Goal: Task Accomplishment & Management: Use online tool/utility

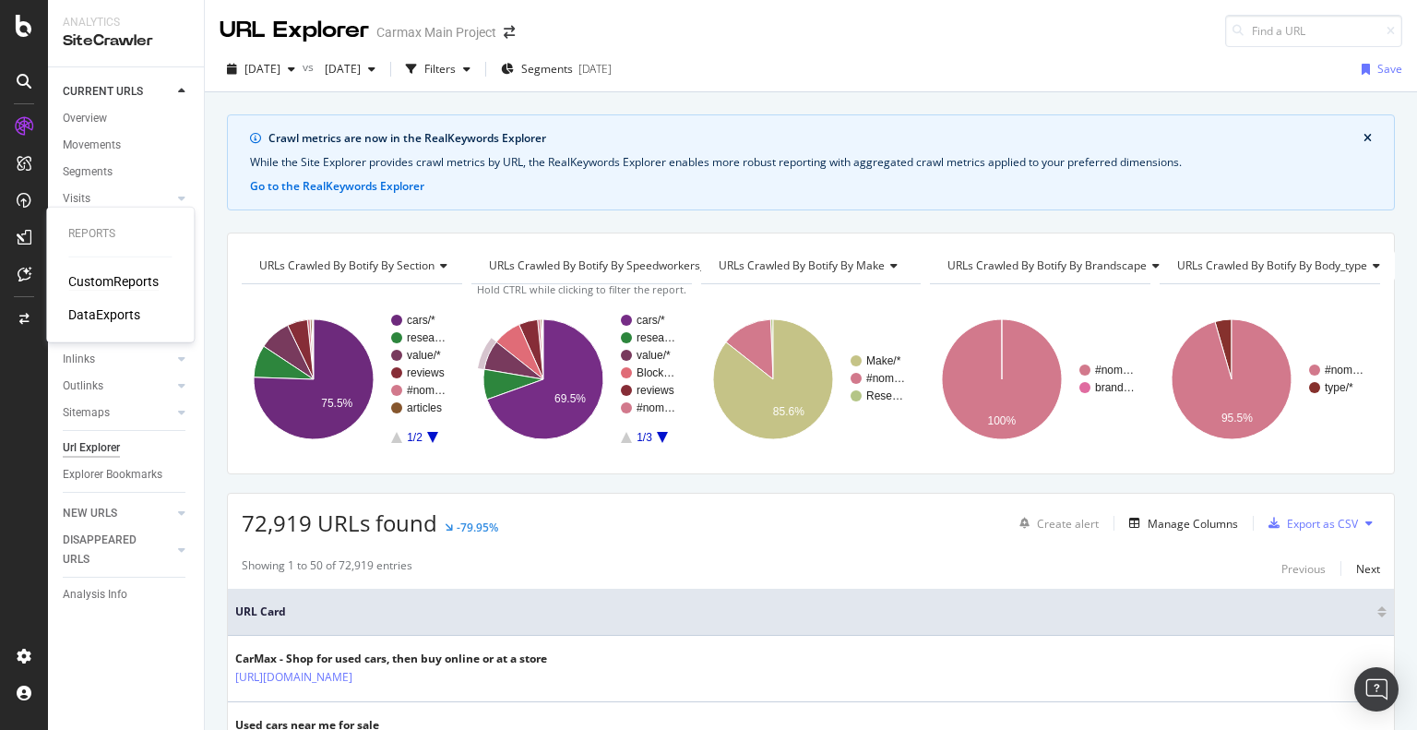
click at [99, 279] on div "CustomReports" at bounding box center [113, 281] width 90 height 18
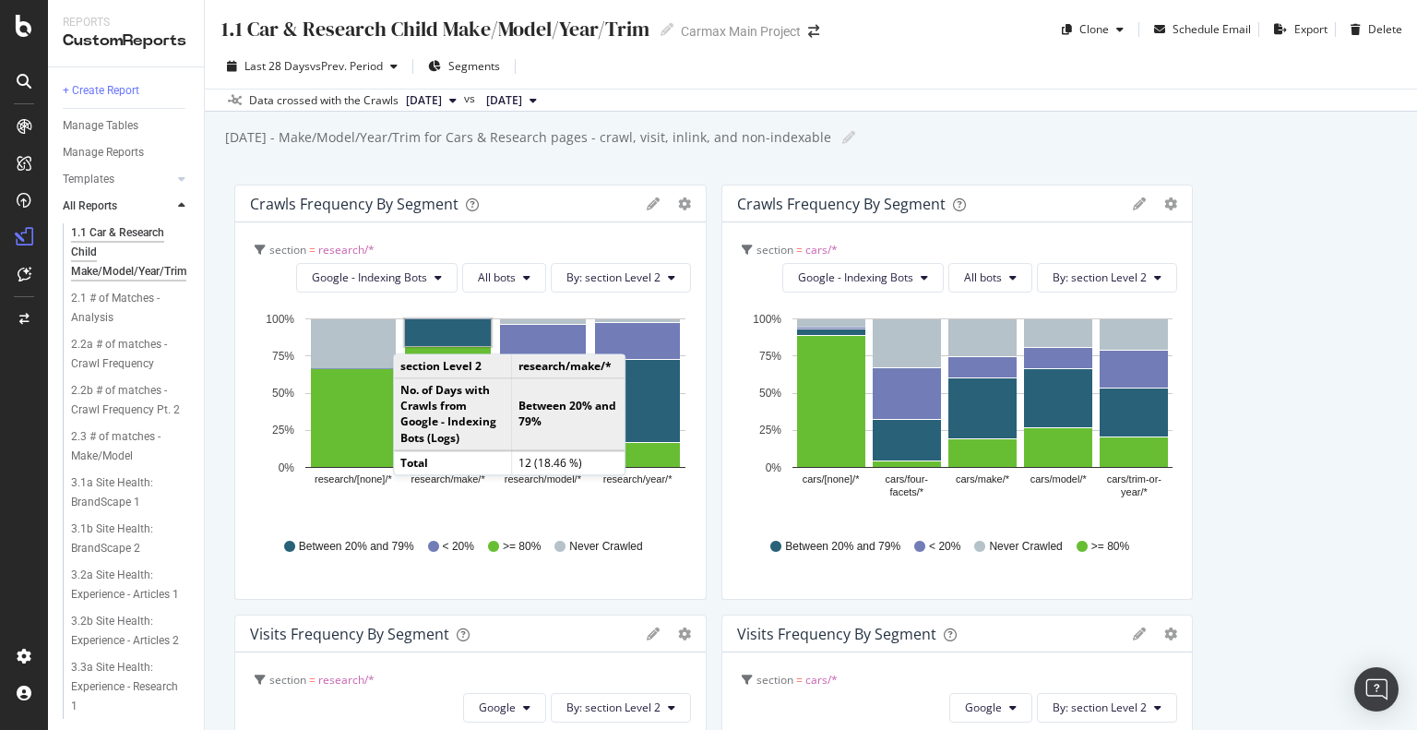
click at [548, 174] on div "1.1 Car & Research Child Make/Model/Year/Trim 1.1 Car & Research Child Make/Mod…" at bounding box center [811, 365] width 1212 height 730
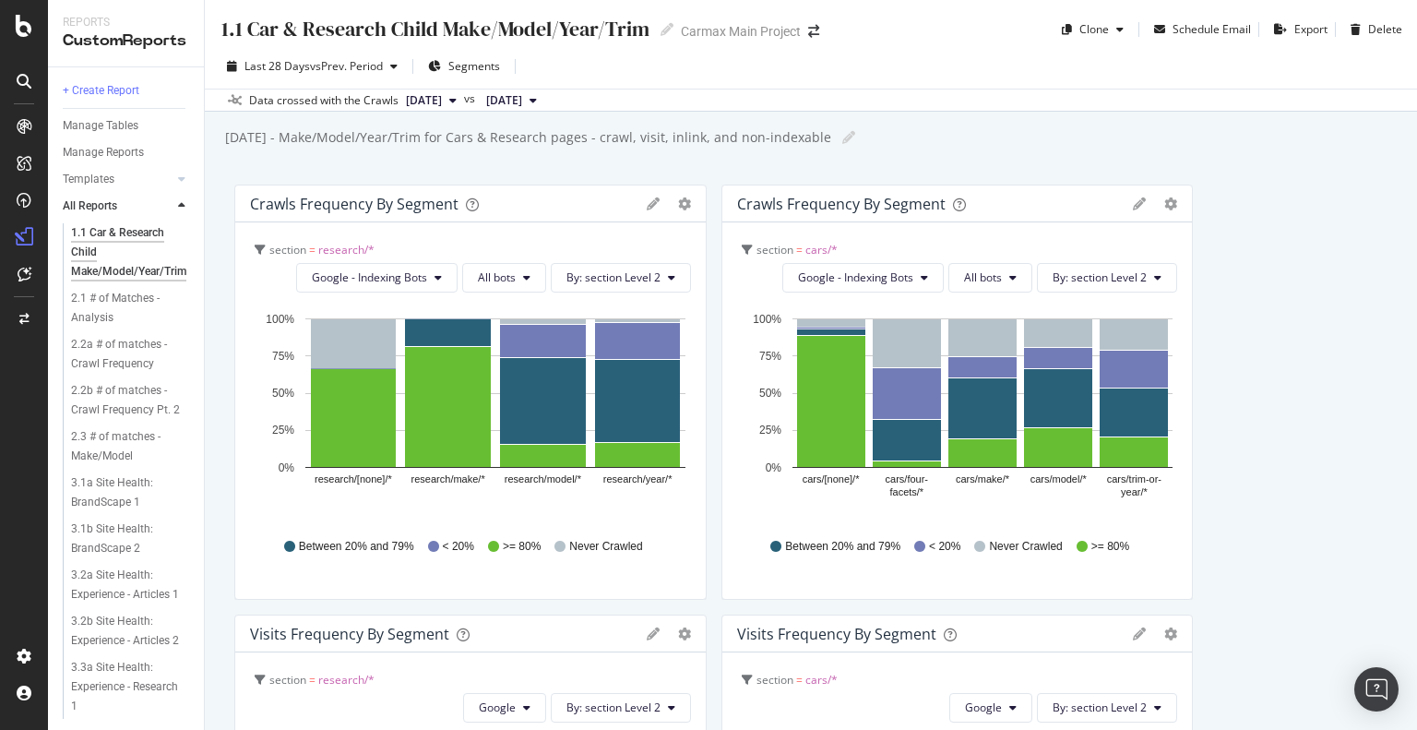
click at [442, 96] on span "2025 Oct. 12th" at bounding box center [424, 100] width 36 height 17
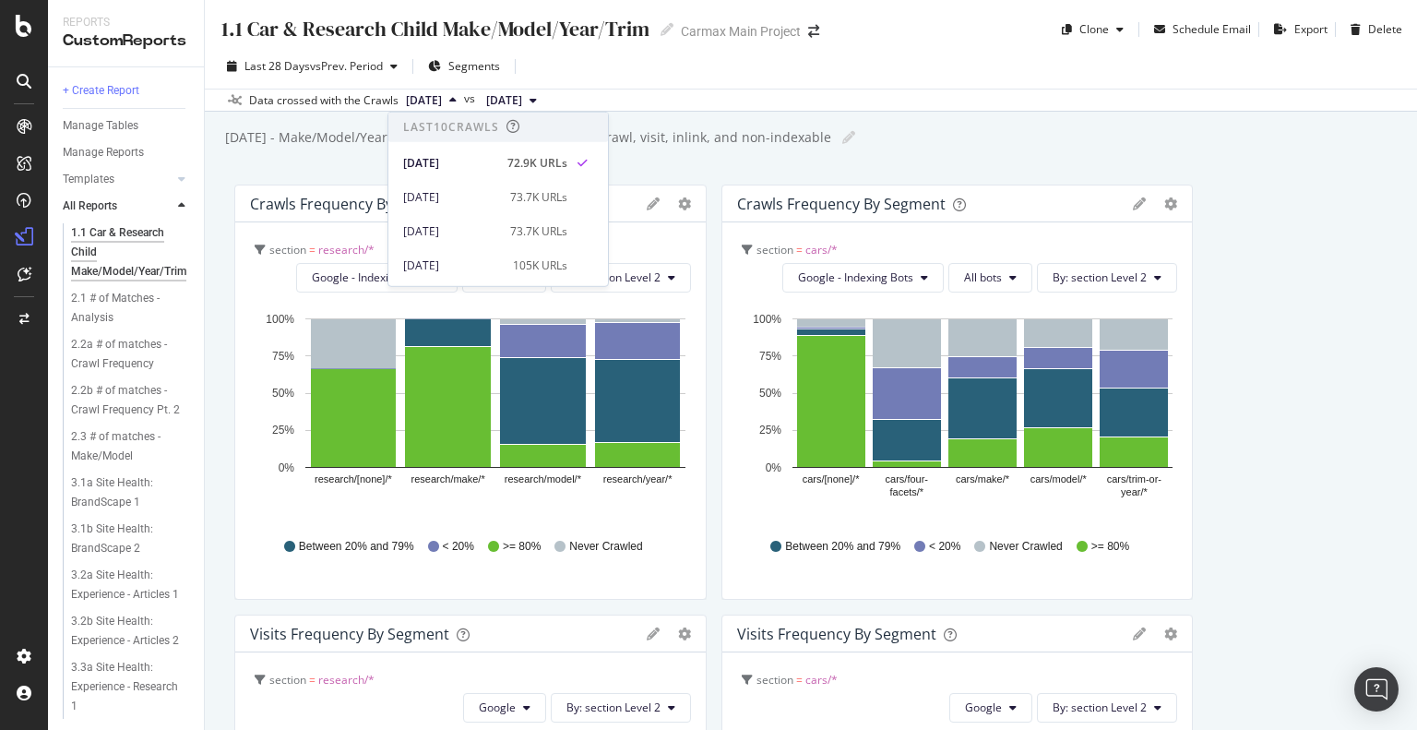
click at [716, 136] on div "October 2023 - Make/Model/Year/Trim for Cars & Research pages - crawl, visit, i…" at bounding box center [527, 137] width 608 height 18
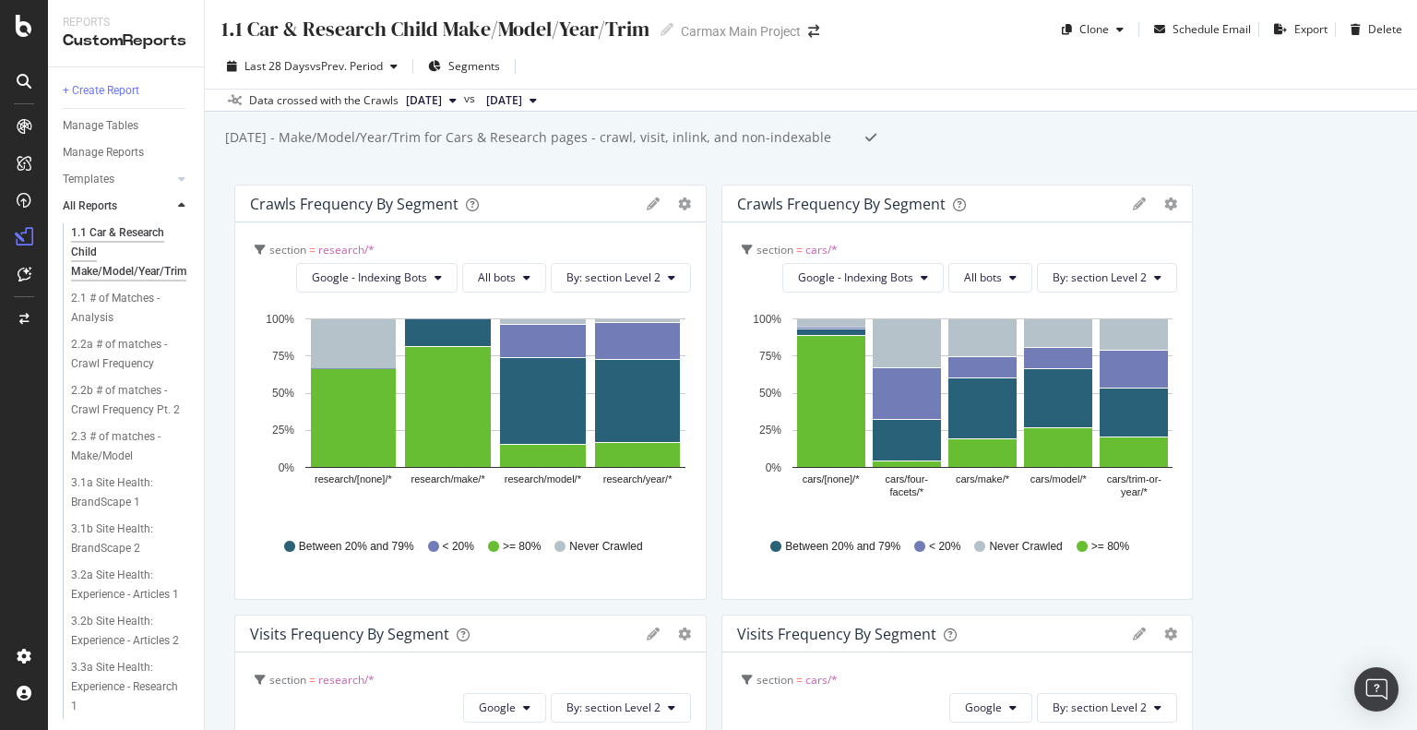
click at [142, 202] on link "All Reports" at bounding box center [118, 205] width 110 height 19
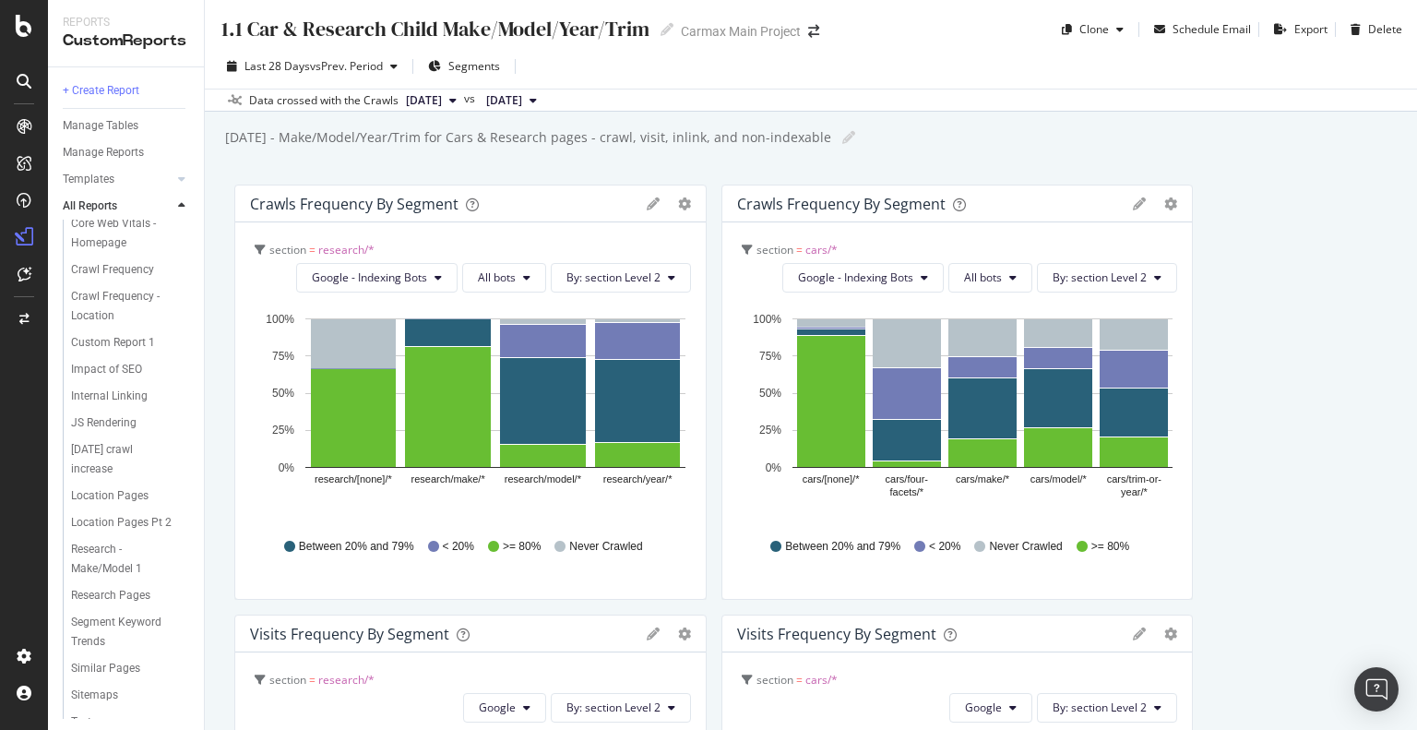
scroll to position [1112, 0]
click at [117, 271] on div "Crawl Frequency" at bounding box center [112, 261] width 83 height 19
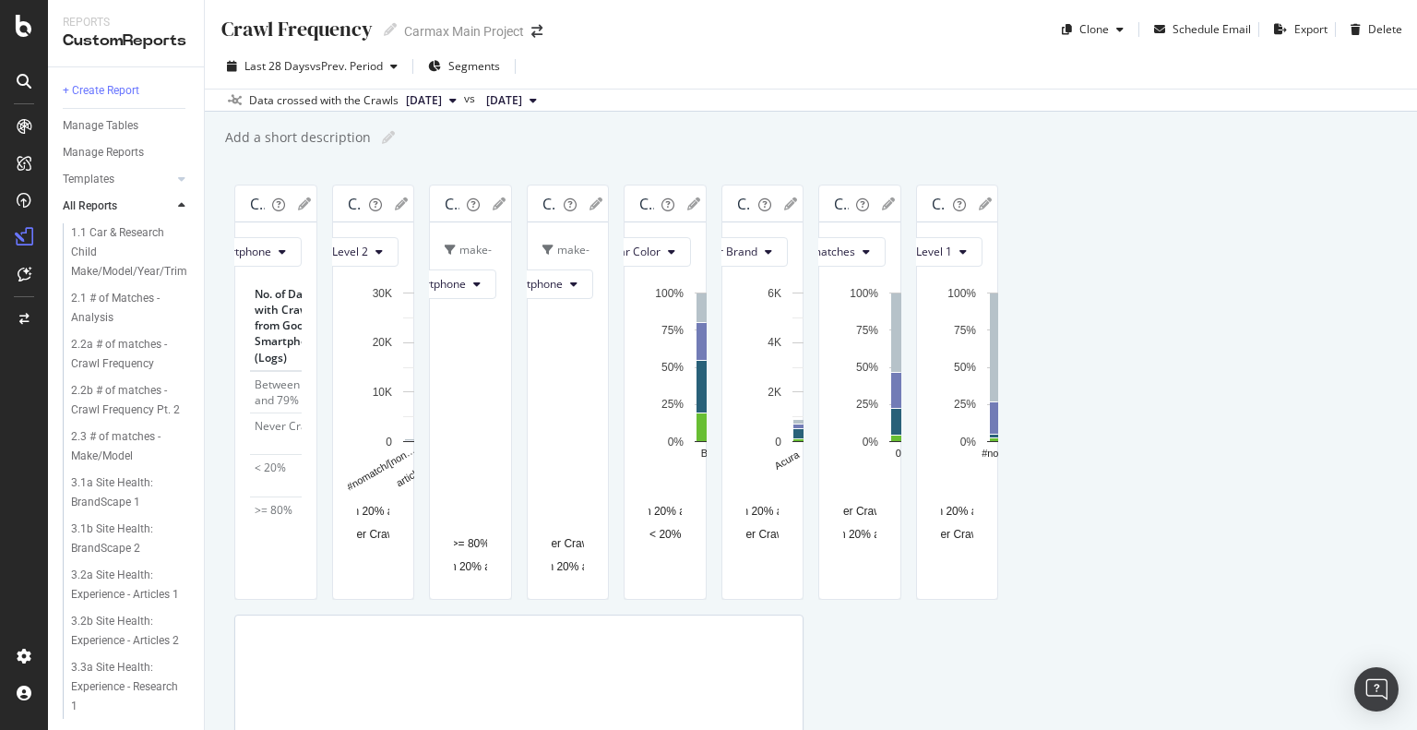
click at [442, 94] on span "2025 Oct. 12th" at bounding box center [424, 100] width 36 height 17
click at [522, 99] on span "2025 Sep. 14th" at bounding box center [504, 100] width 36 height 17
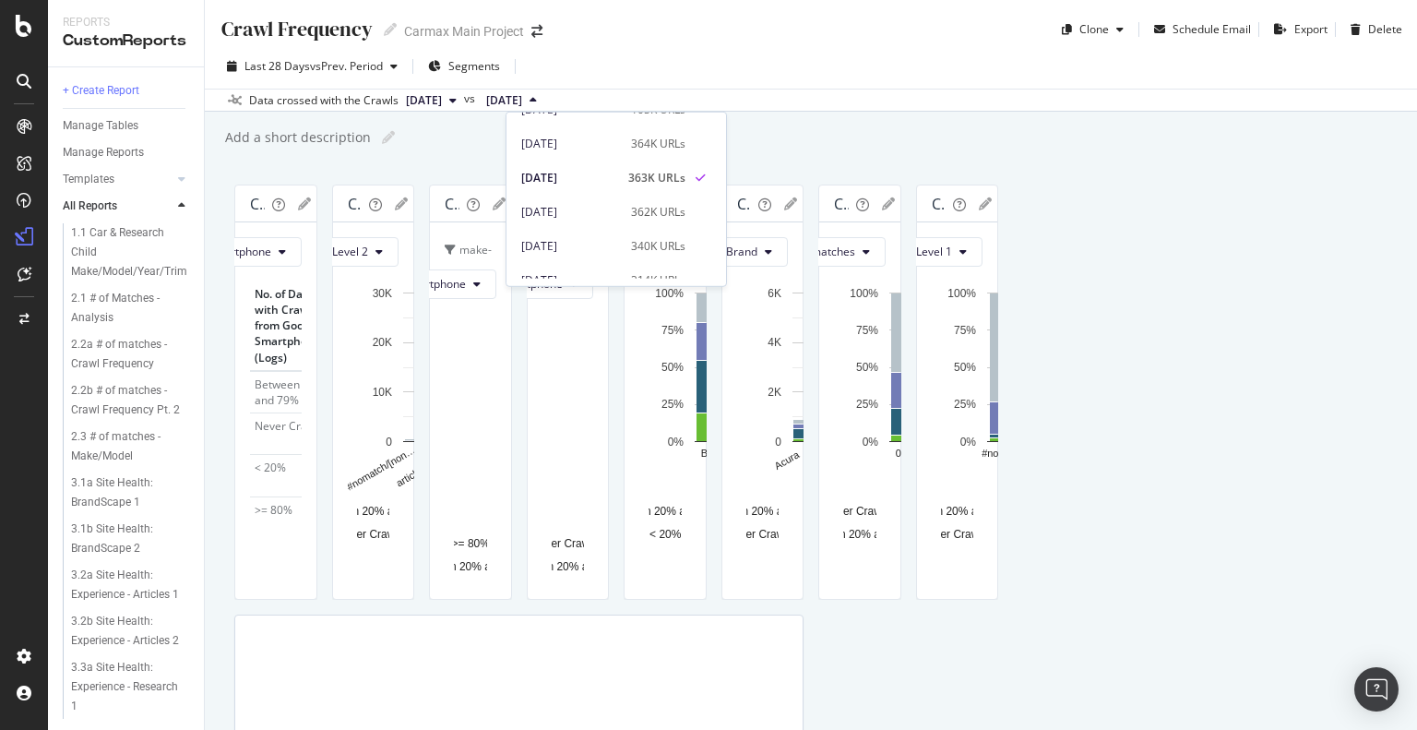
scroll to position [184, 0]
click at [801, 136] on div "Add a short description Add a short description" at bounding box center [819, 138] width 1193 height 28
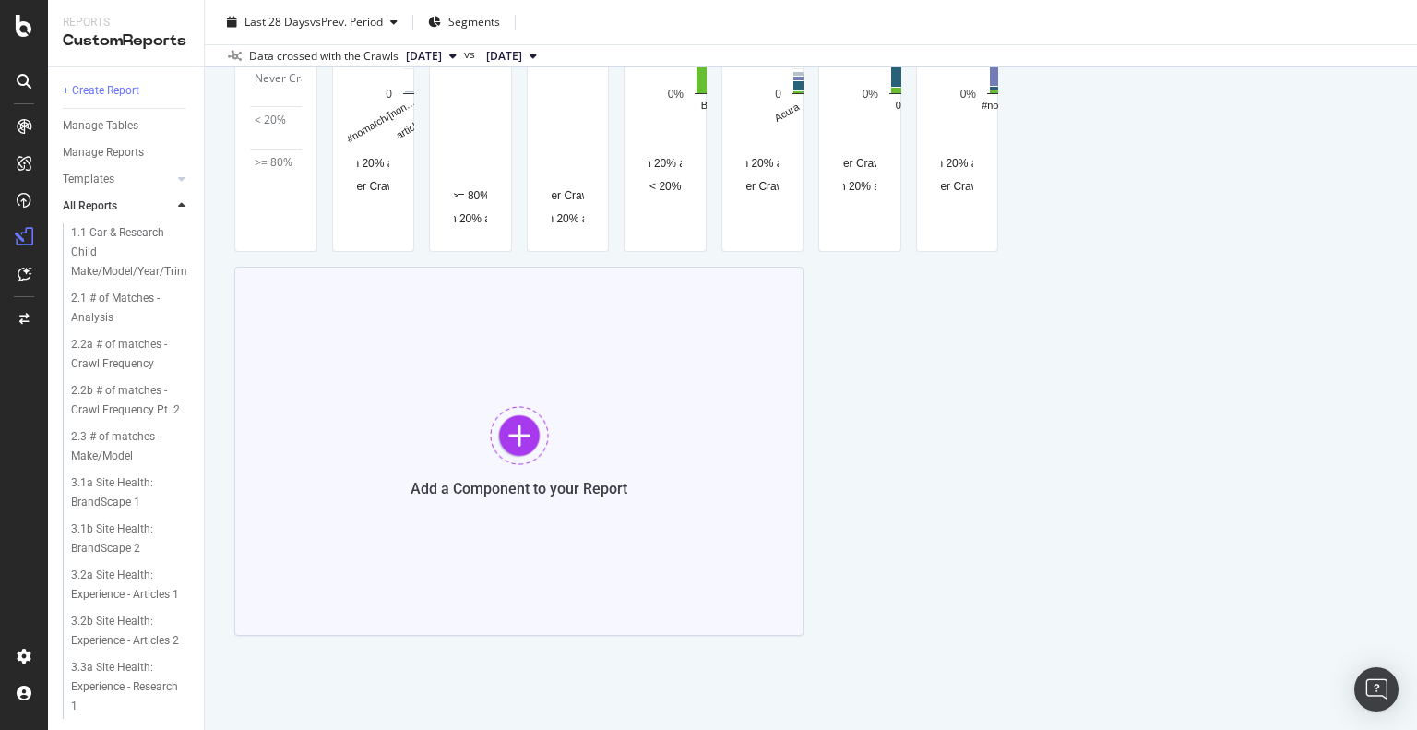
scroll to position [1636, 0]
click at [898, 504] on div "Crawls Frequency Pie Table Apply Filter Export as CSV Delete Add to Custom Repo…" at bounding box center [810, 236] width 1153 height 799
click at [513, 423] on div at bounding box center [519, 435] width 59 height 59
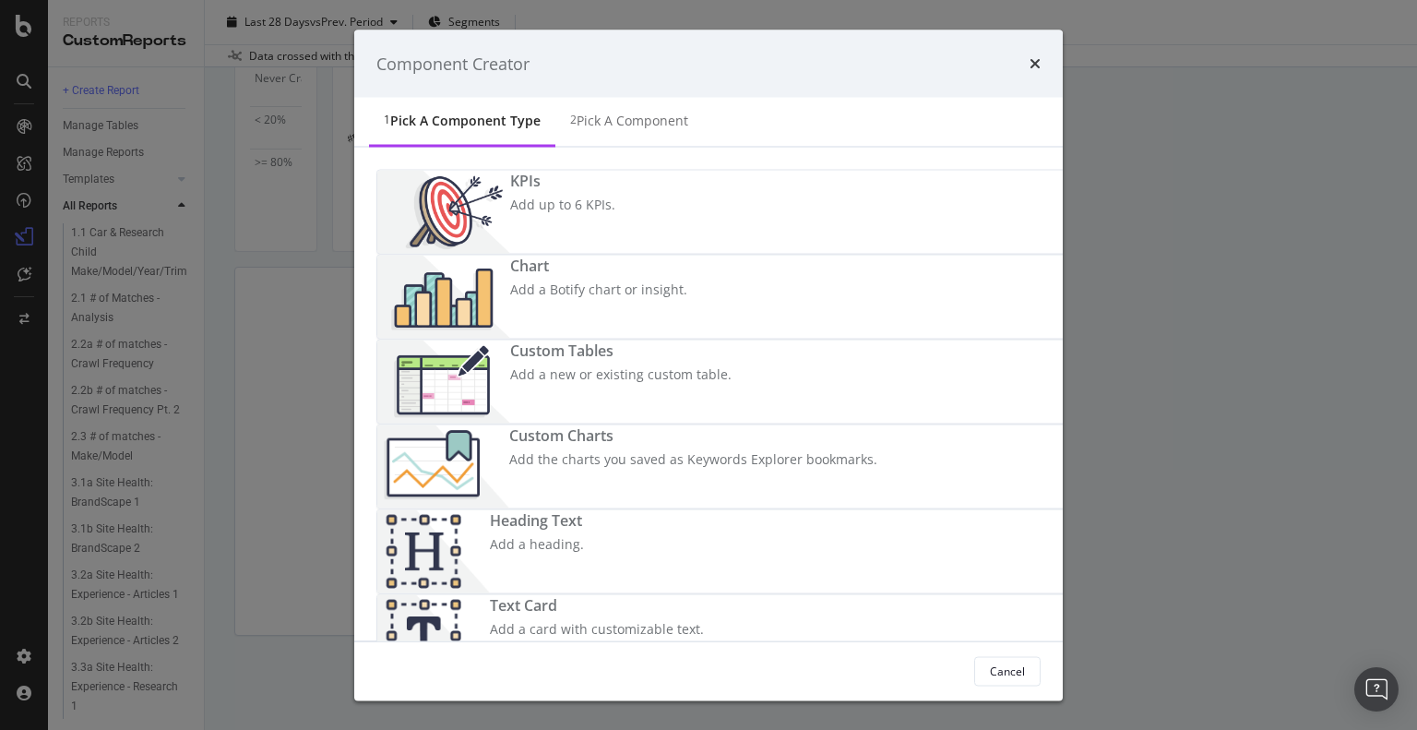
click at [687, 280] on div "Add a Botify chart or insight." at bounding box center [598, 289] width 177 height 18
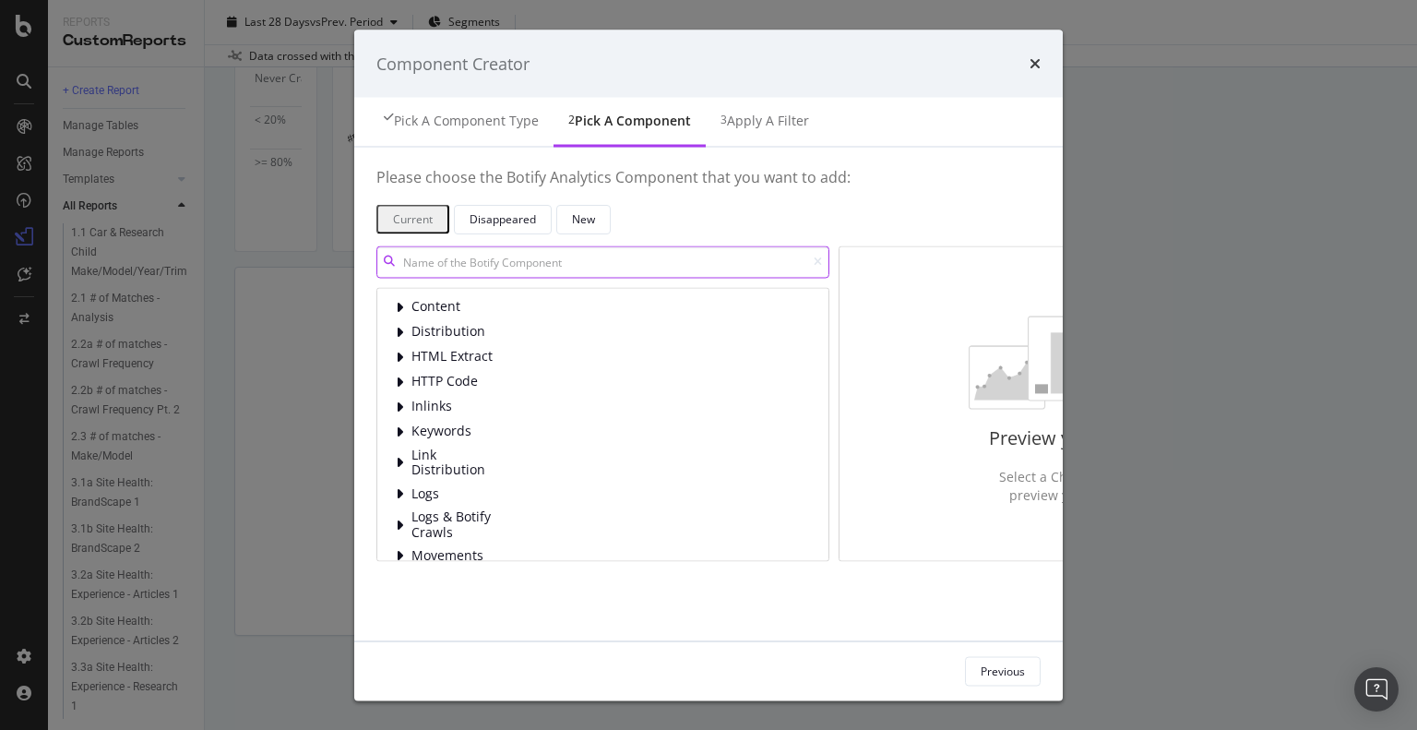
click at [476, 266] on input "modal" at bounding box center [602, 261] width 453 height 32
click at [1040, 65] on icon "times" at bounding box center [1034, 63] width 11 height 15
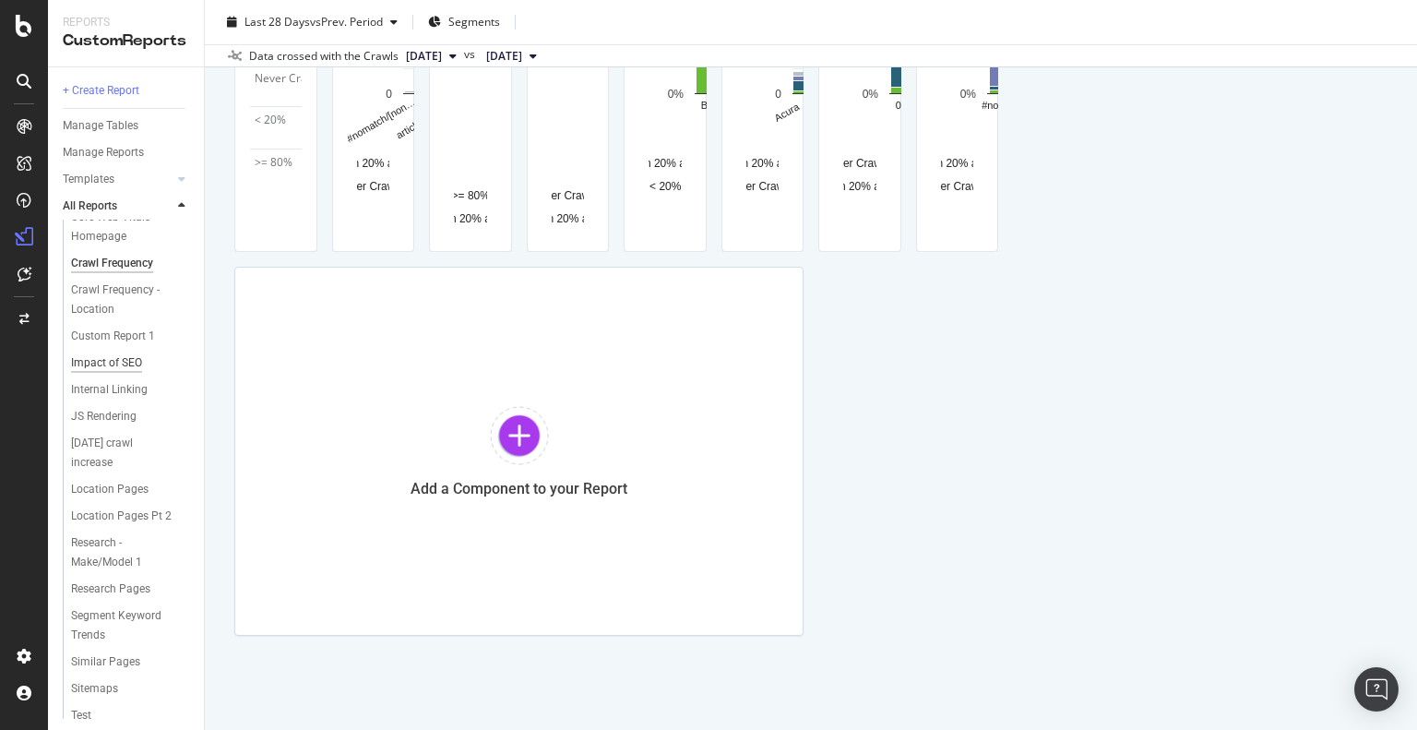
scroll to position [1078, 0]
click at [110, 378] on div "Custom Report 1" at bounding box center [113, 368] width 84 height 19
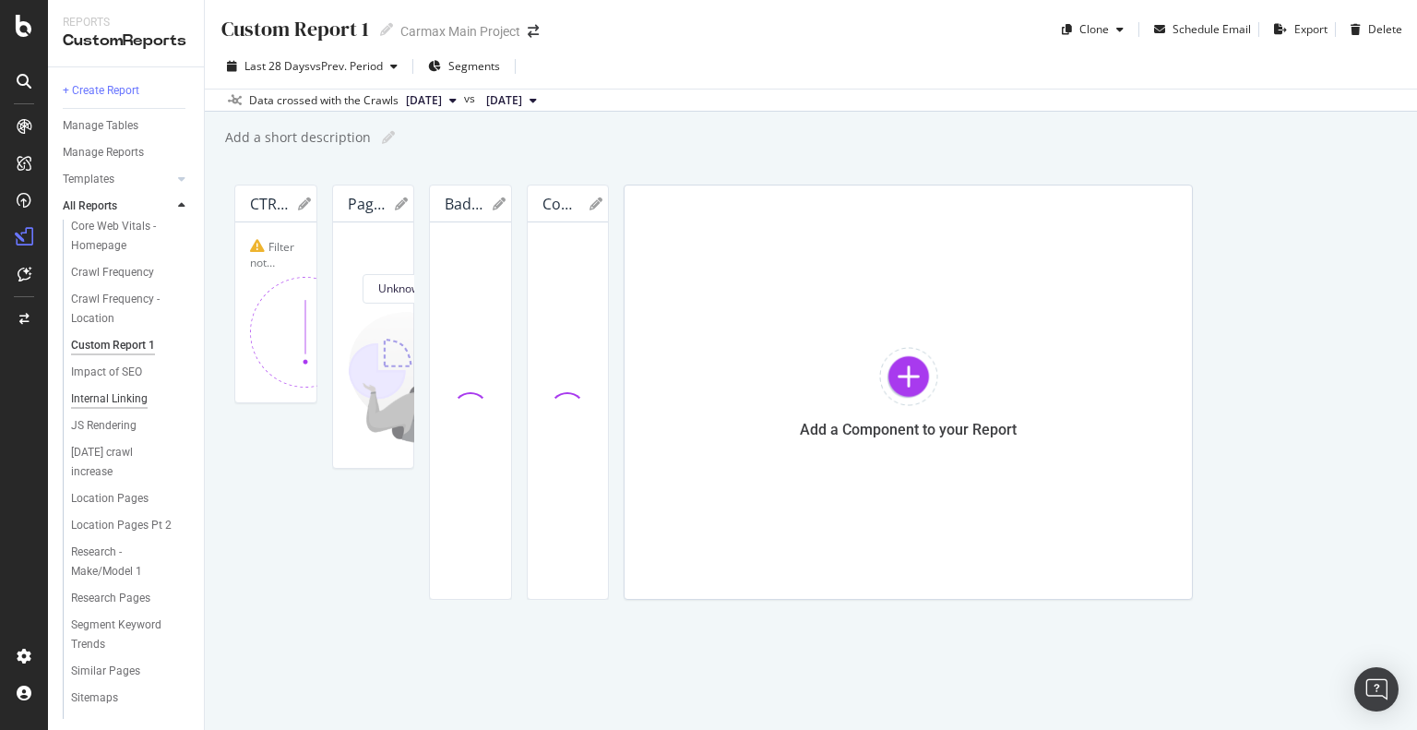
scroll to position [1078, 0]
click at [115, 405] on div "Impact of SEO" at bounding box center [106, 395] width 71 height 19
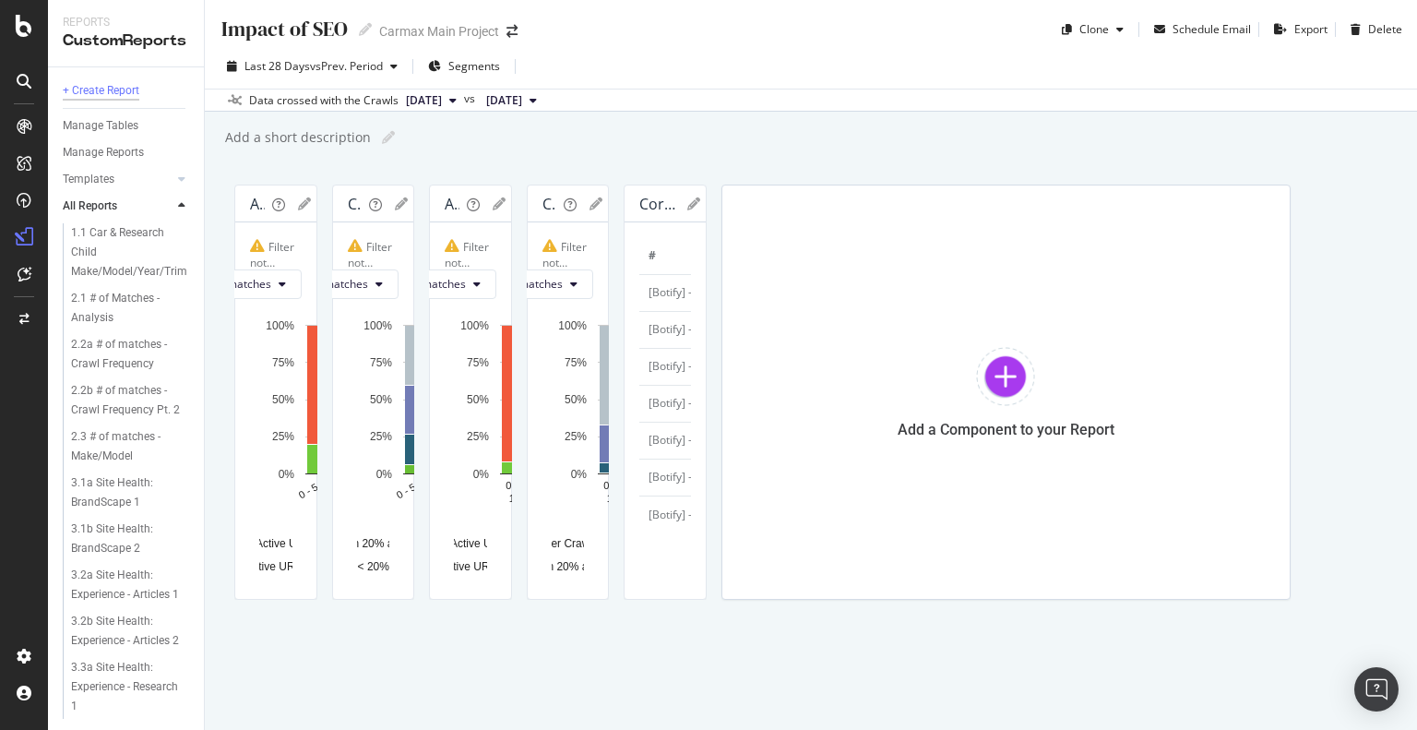
click at [109, 86] on div "+ Create Report" at bounding box center [101, 90] width 77 height 19
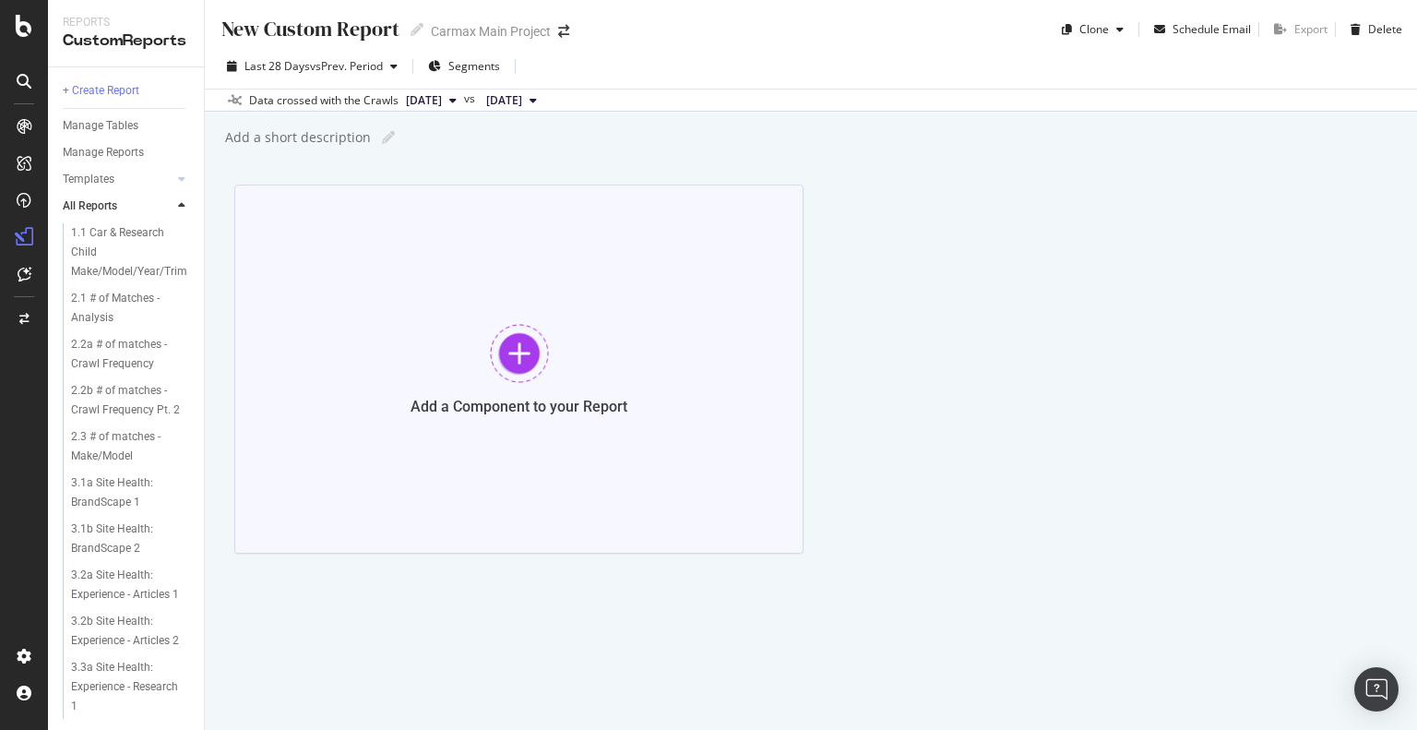
click at [528, 356] on div at bounding box center [519, 353] width 59 height 59
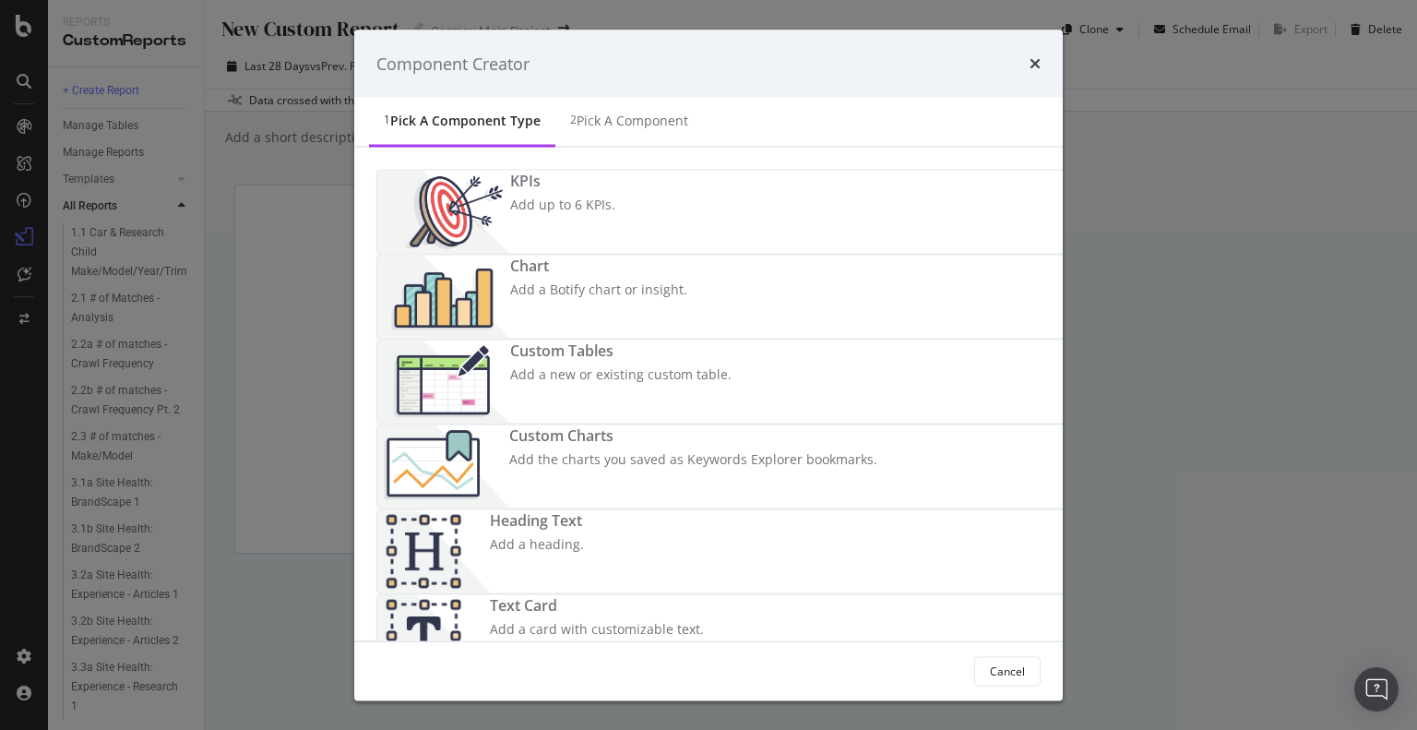
click at [535, 365] on div "Add a new or existing custom table." at bounding box center [620, 374] width 221 height 18
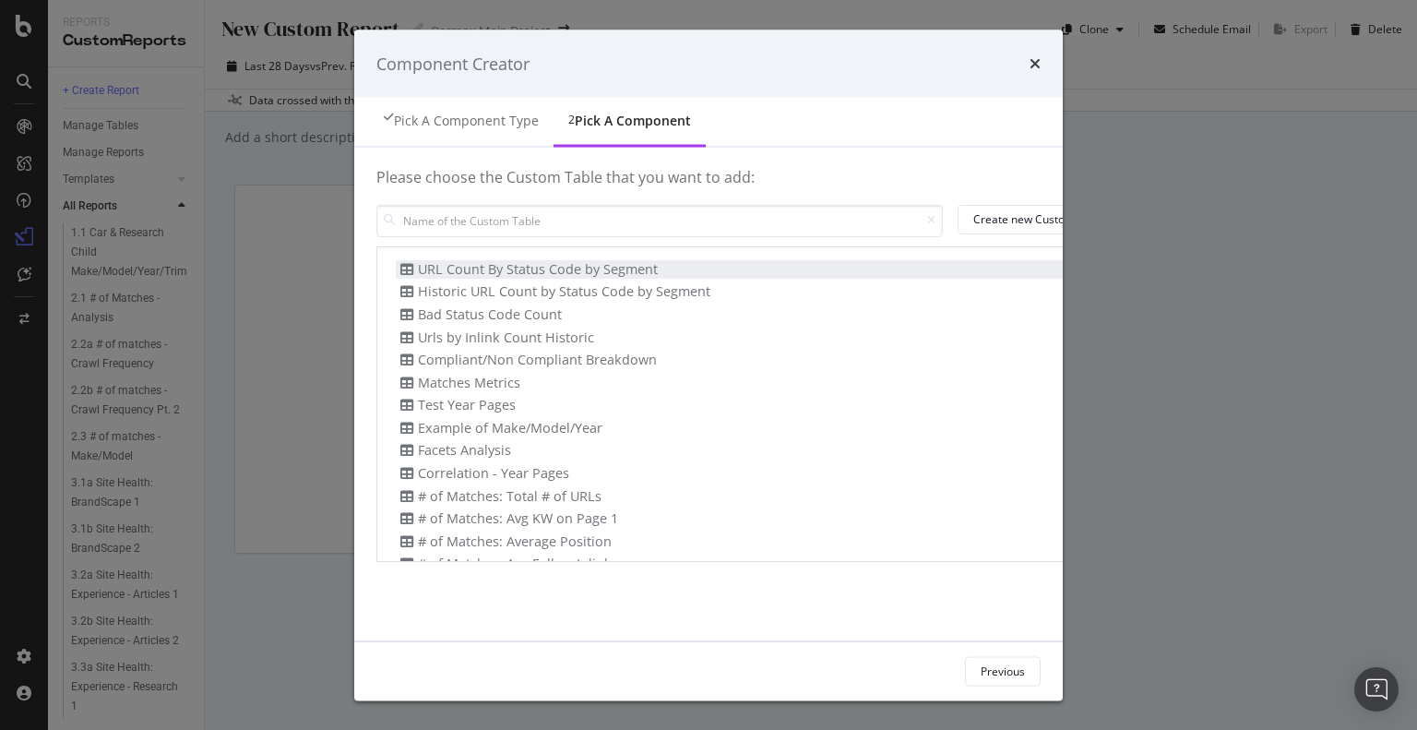
click at [568, 272] on div "URL Count By Status Code by Segment" at bounding box center [834, 268] width 876 height 19
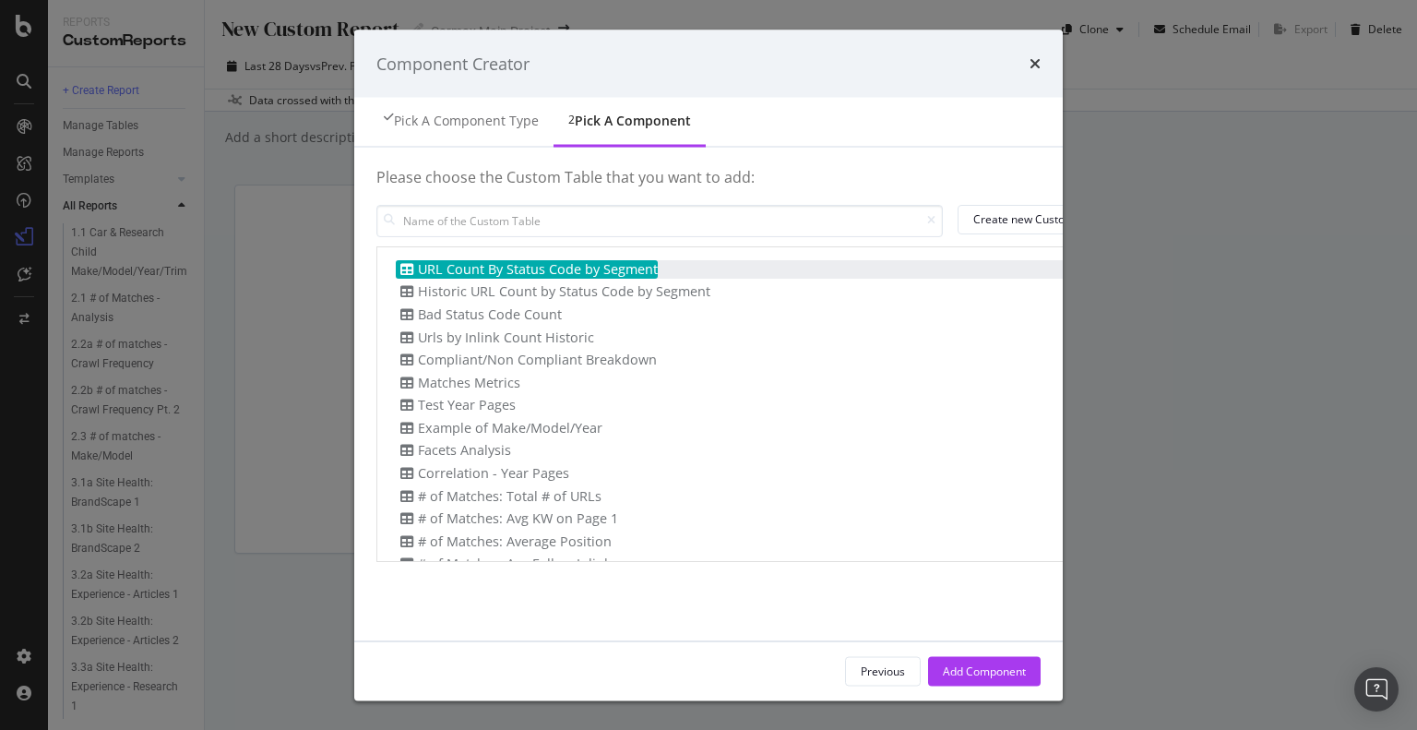
click at [474, 259] on div "URL Count By Status Code by Segment" at bounding box center [527, 268] width 262 height 19
click at [478, 217] on input "modal" at bounding box center [659, 220] width 566 height 32
click at [973, 211] on div "Create new Custom Table" at bounding box center [1039, 219] width 133 height 16
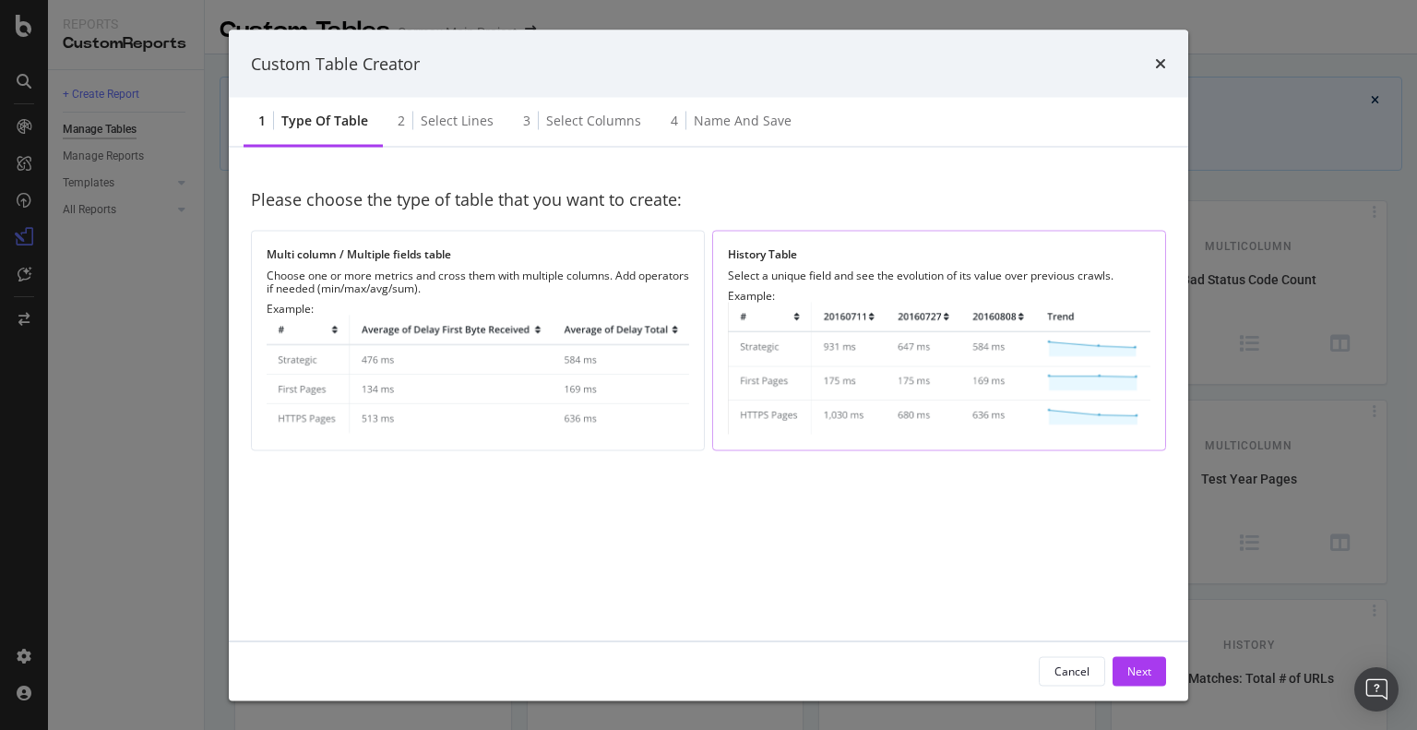
click at [953, 316] on img "modal" at bounding box center [939, 369] width 422 height 132
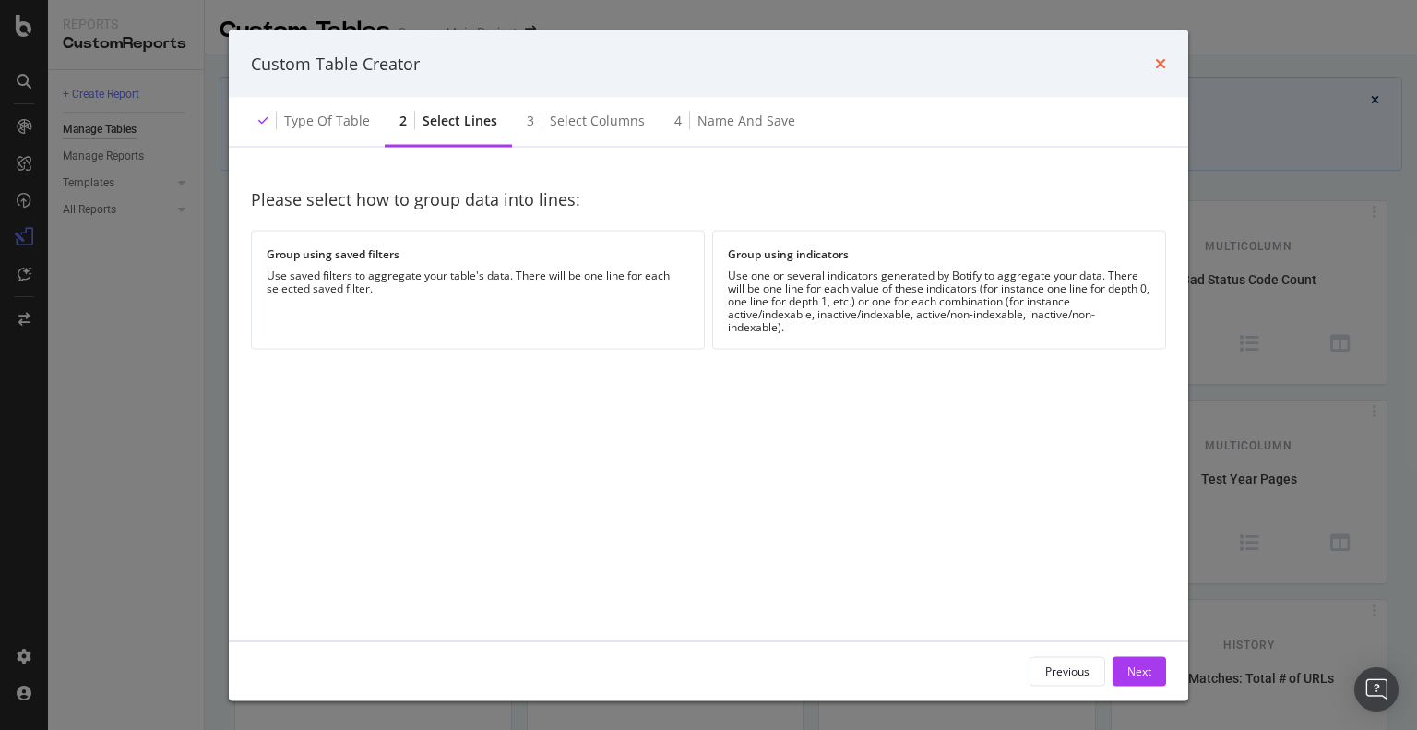
click at [1156, 59] on icon "times" at bounding box center [1160, 63] width 11 height 15
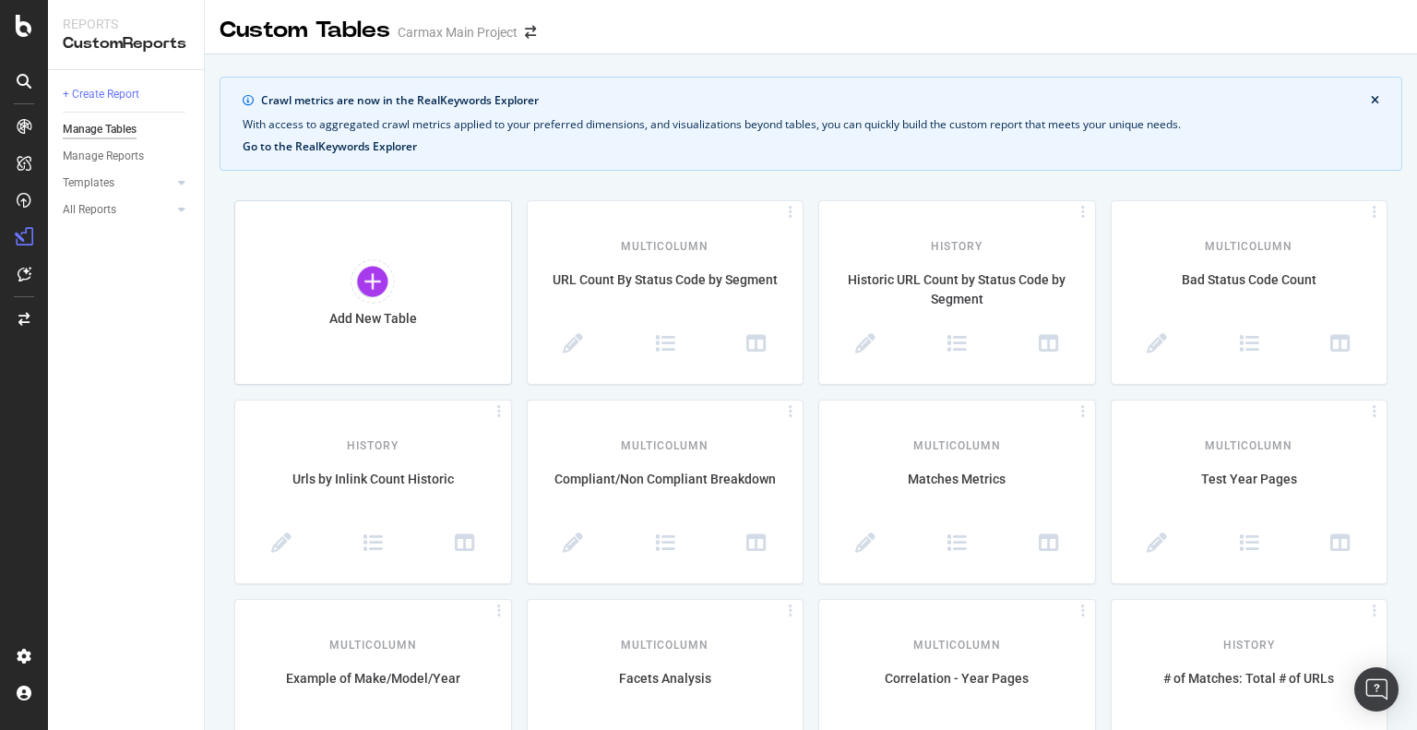
click at [397, 141] on button "Go to the RealKeywords Explorer" at bounding box center [330, 146] width 174 height 13
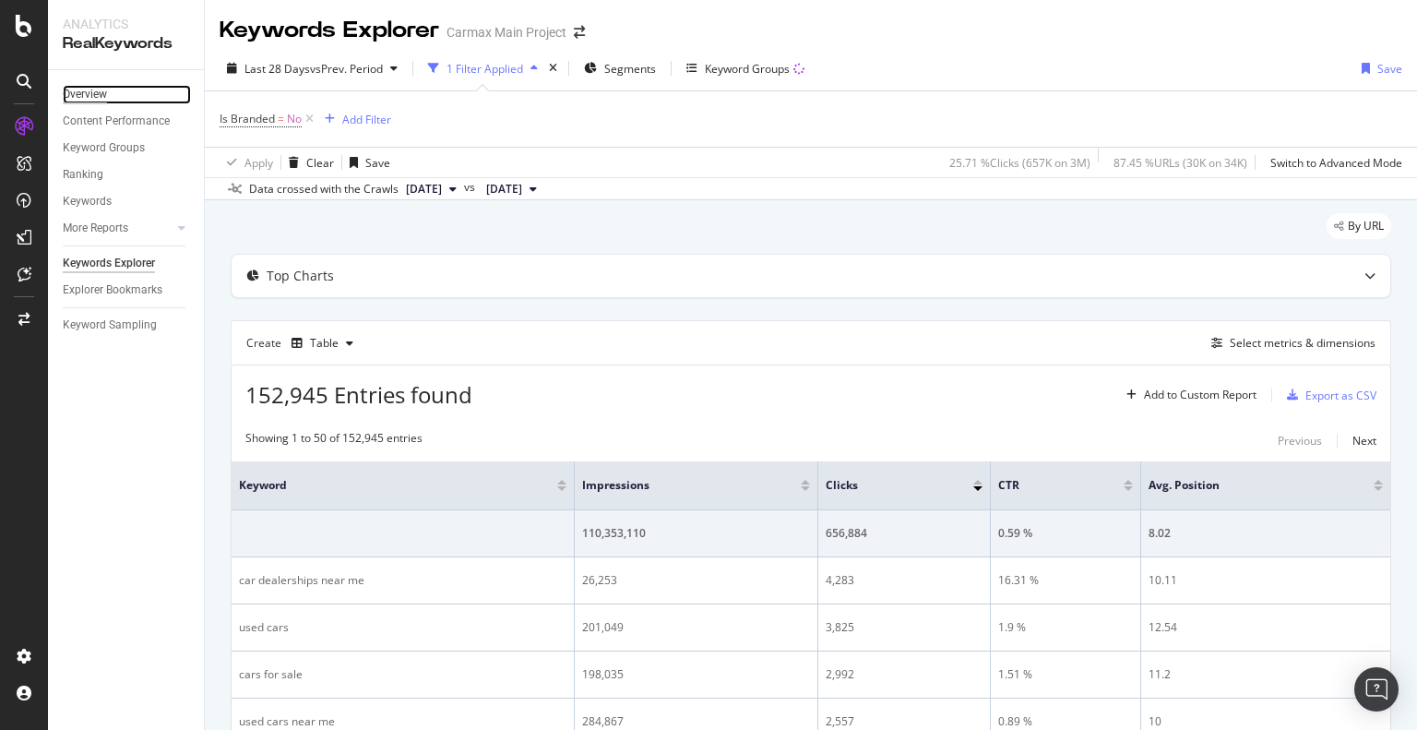
click at [100, 89] on div "Overview" at bounding box center [85, 94] width 44 height 19
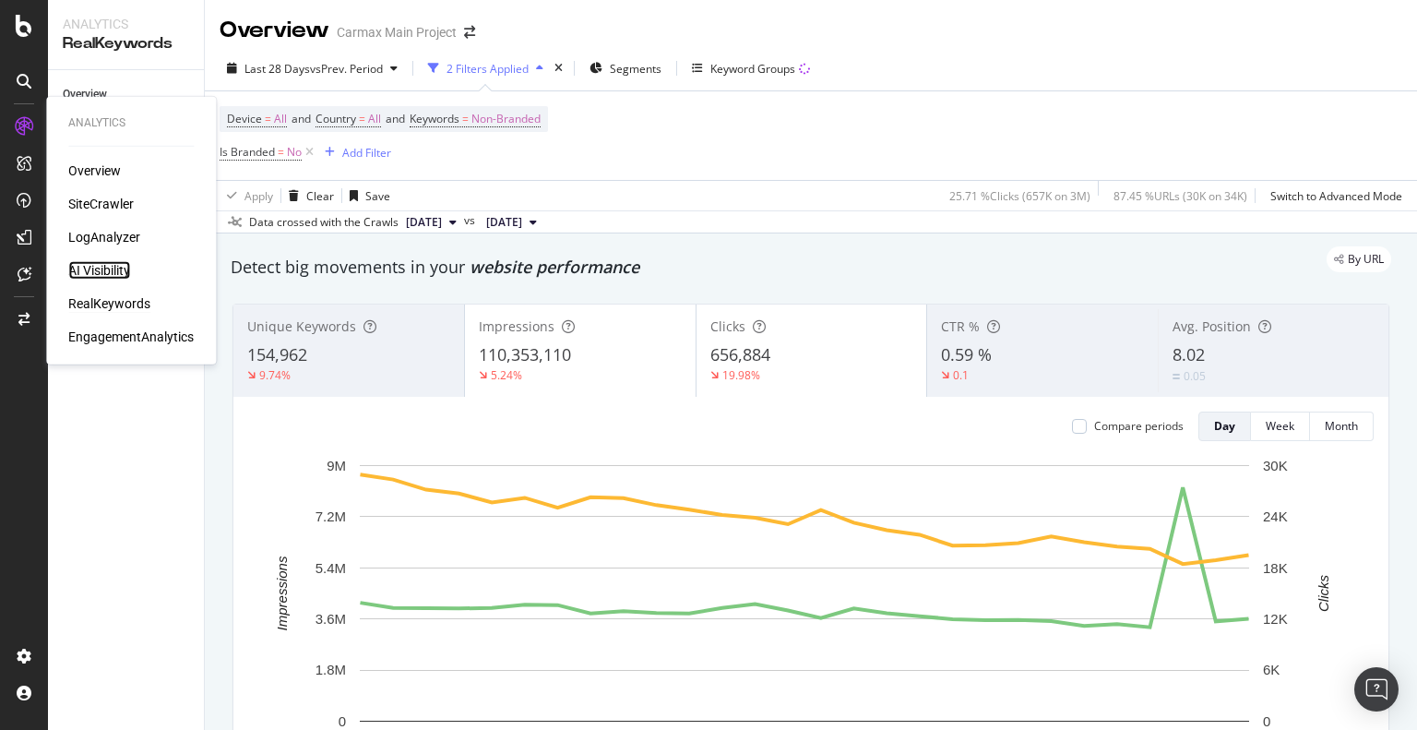
click at [125, 267] on div "AI Visibility" at bounding box center [99, 270] width 62 height 18
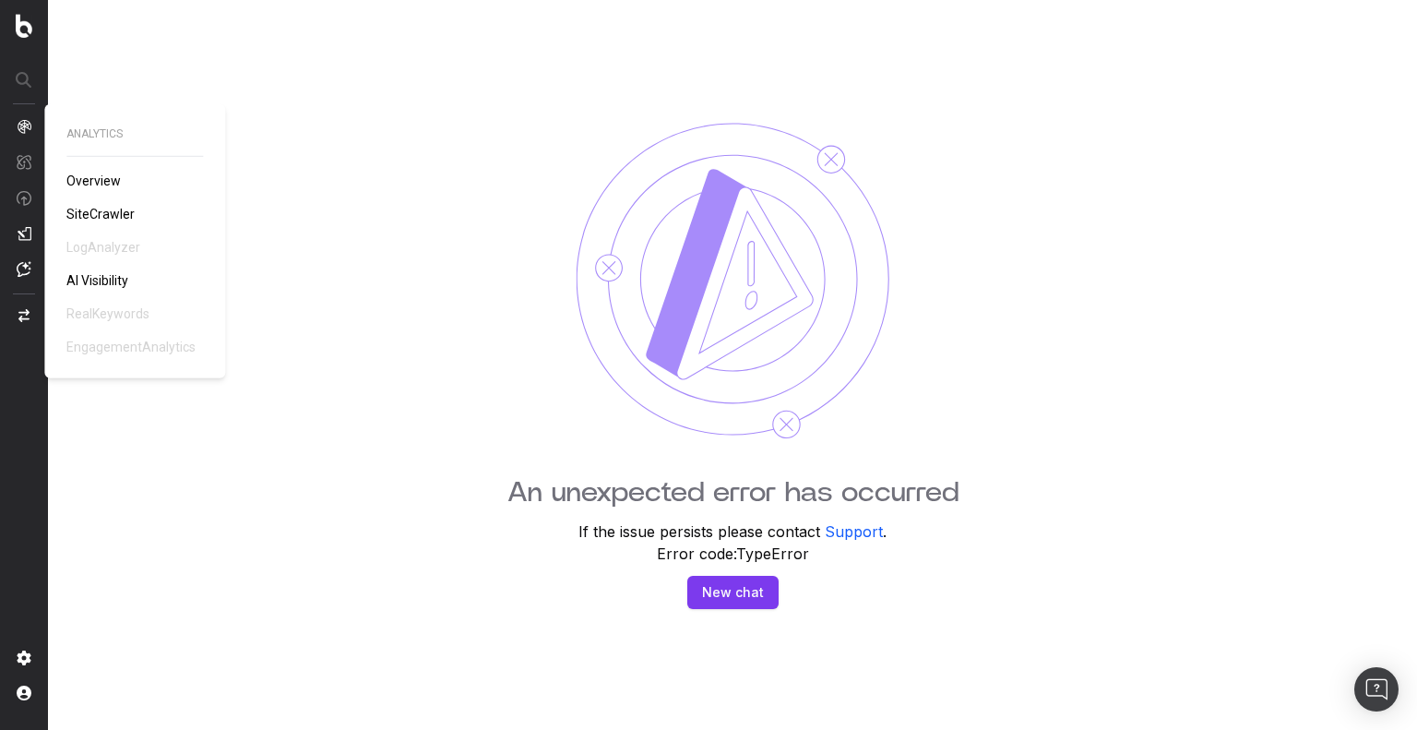
click at [118, 212] on span "SiteCrawler" at bounding box center [100, 214] width 68 height 15
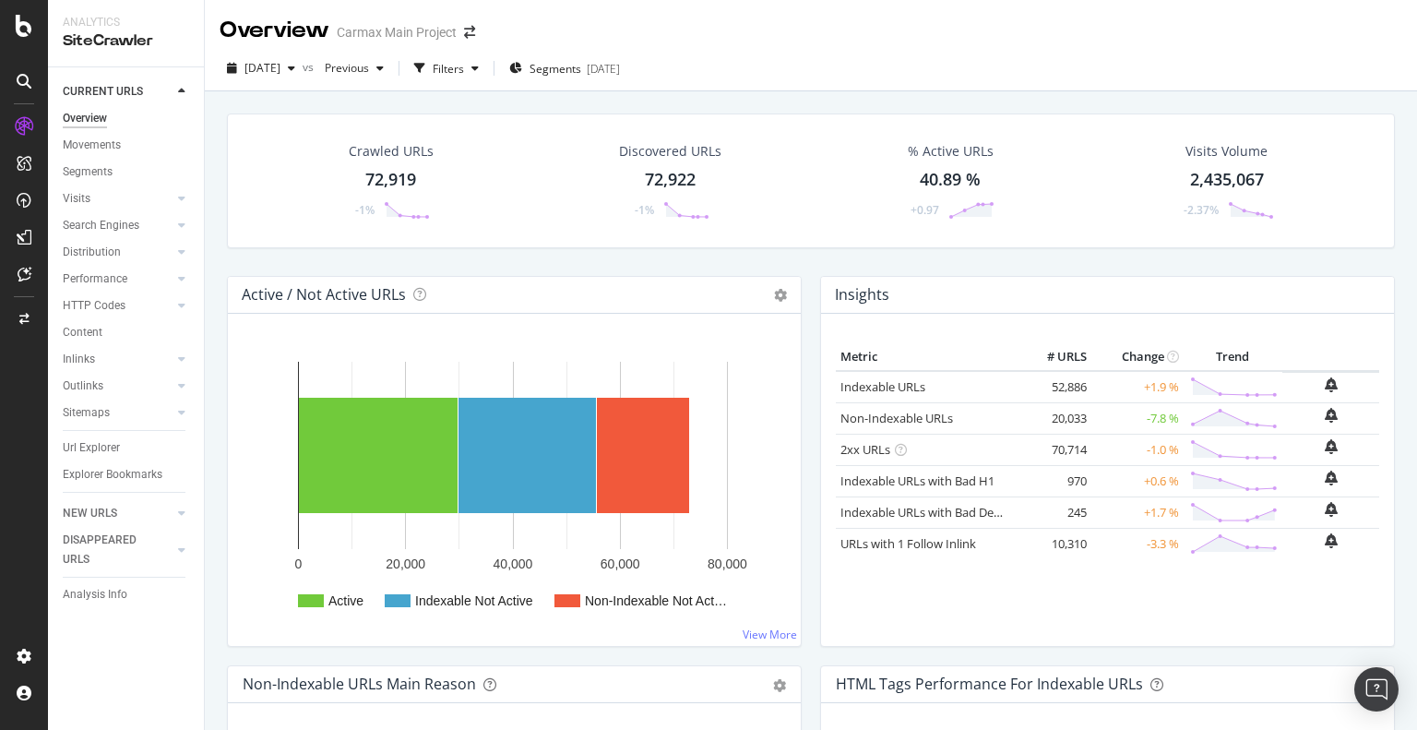
click at [374, 172] on div "72,919" at bounding box center [390, 180] width 51 height 24
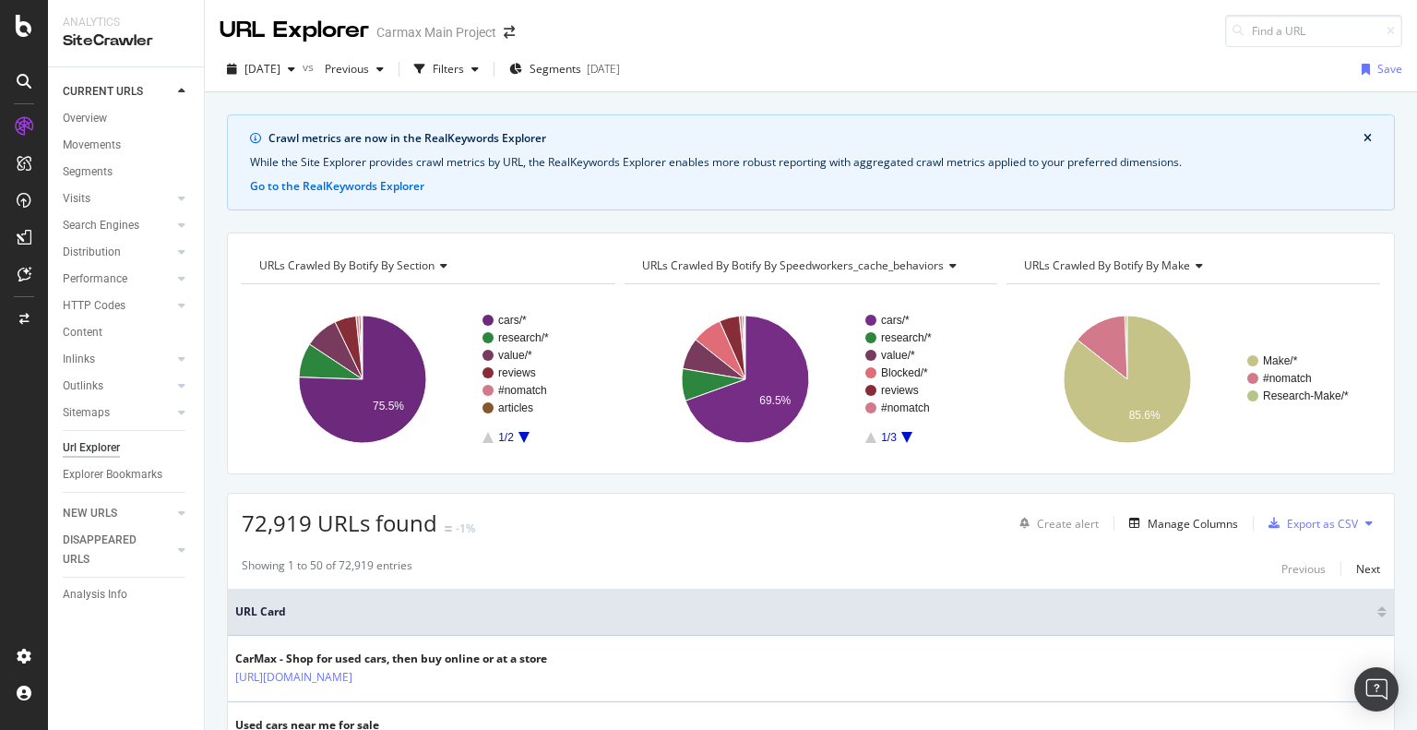
click at [442, 270] on div "URLs Crawled By Botify By section" at bounding box center [426, 266] width 343 height 30
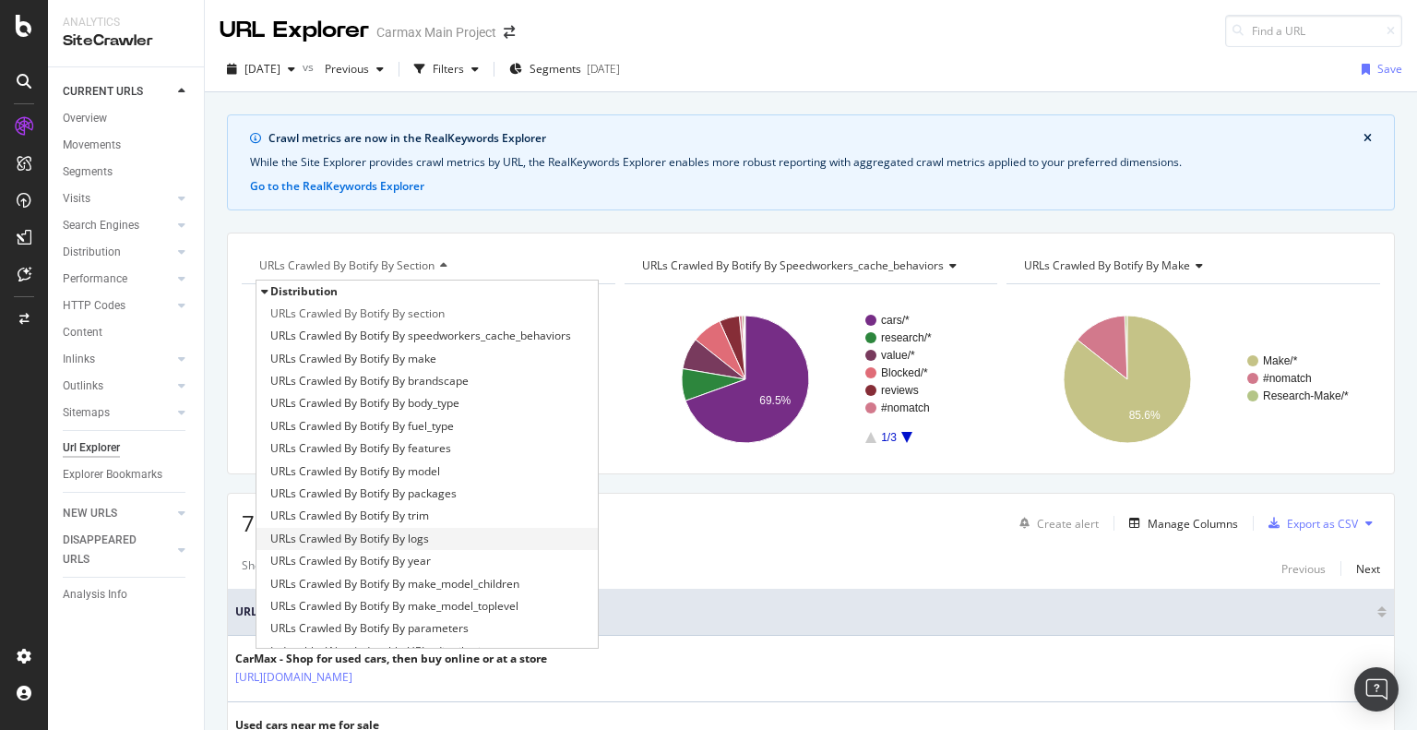
click at [461, 539] on div "URLs Crawled By Botify By logs" at bounding box center [426, 539] width 341 height 22
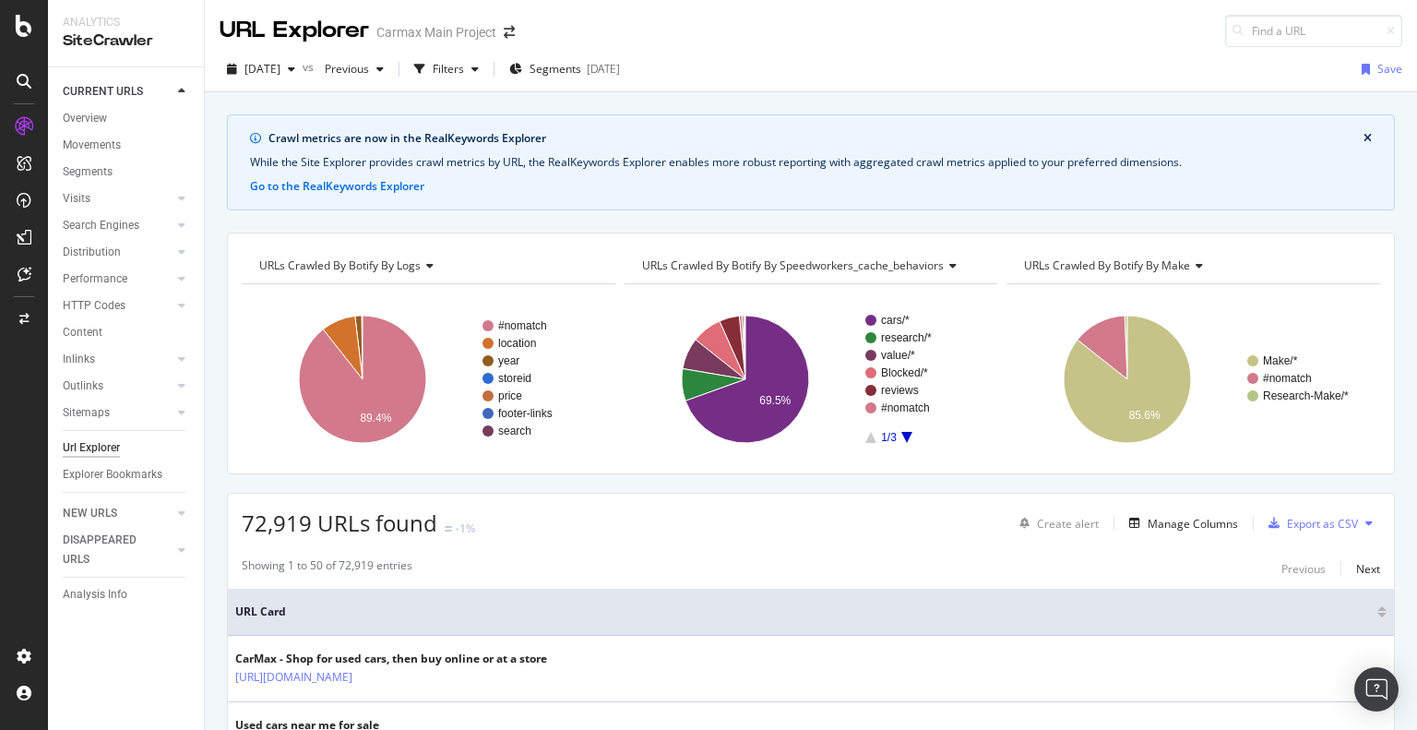
click at [431, 265] on icon at bounding box center [427, 265] width 13 height 11
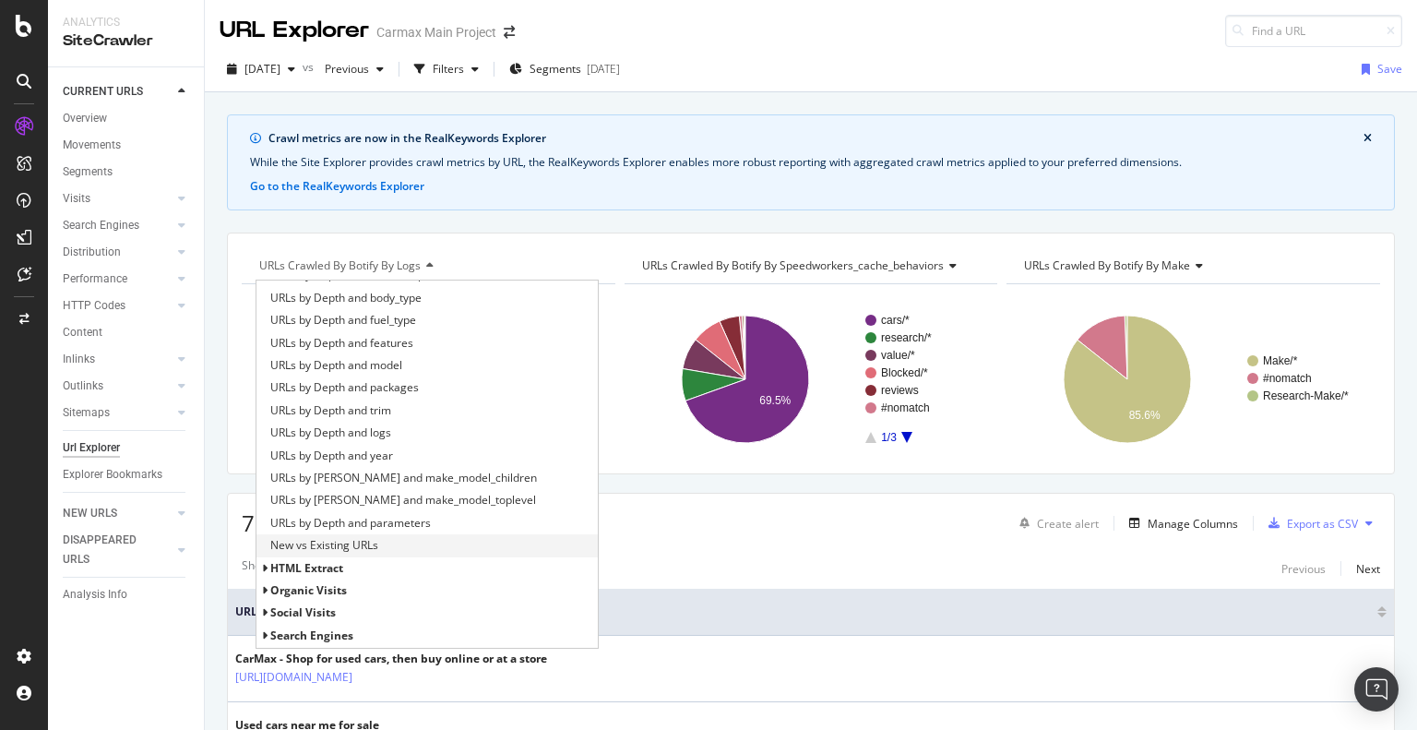
scroll to position [825, 0]
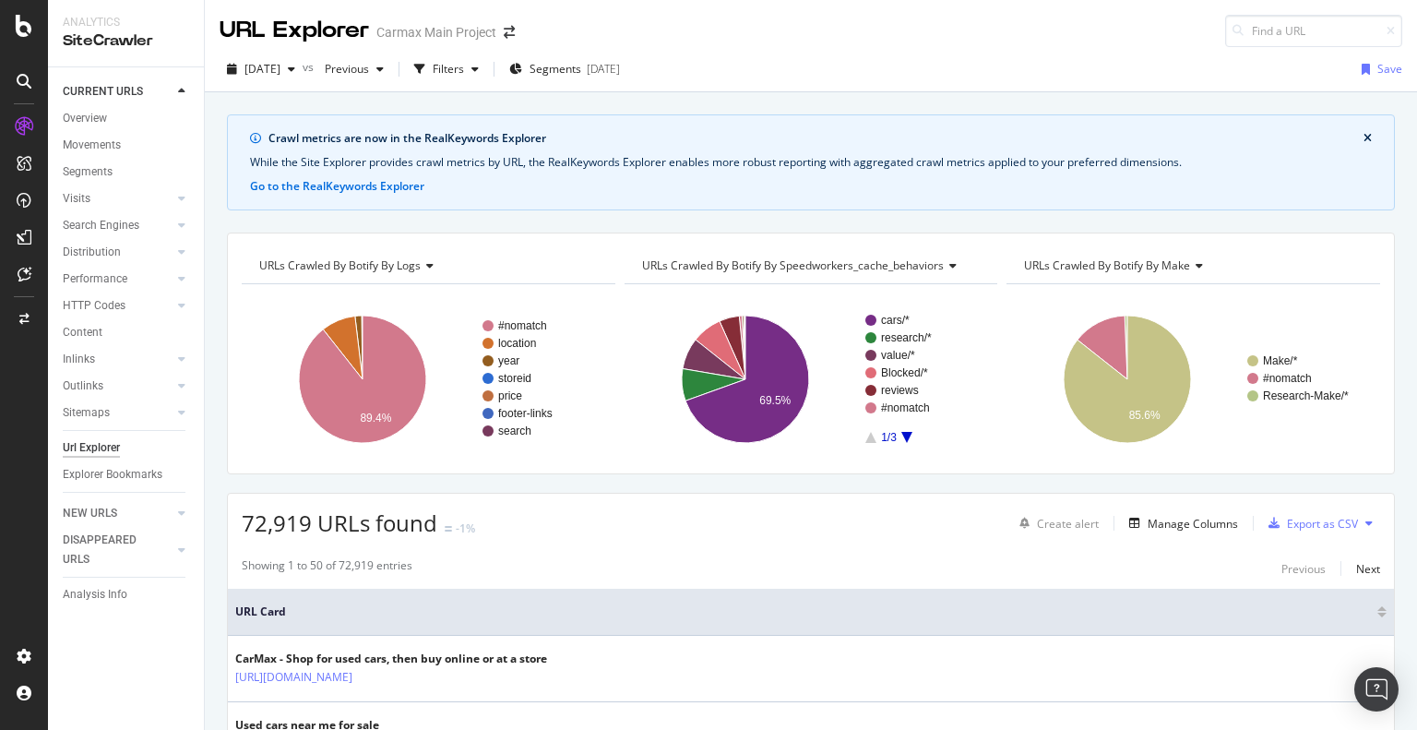
click at [471, 192] on div "Crawl metrics are now in the RealKeywords Explorer While the Site Explorer prov…" at bounding box center [811, 162] width 1168 height 96
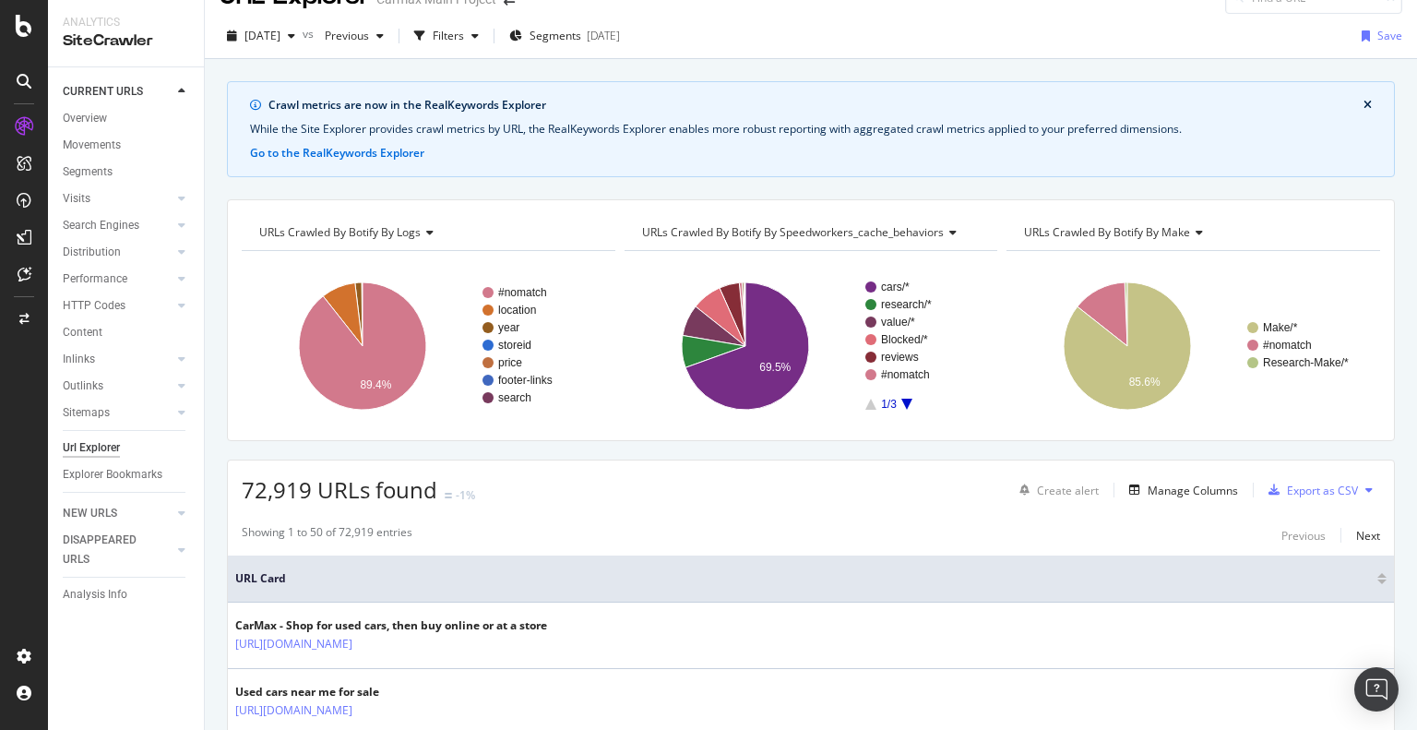
scroll to position [0, 0]
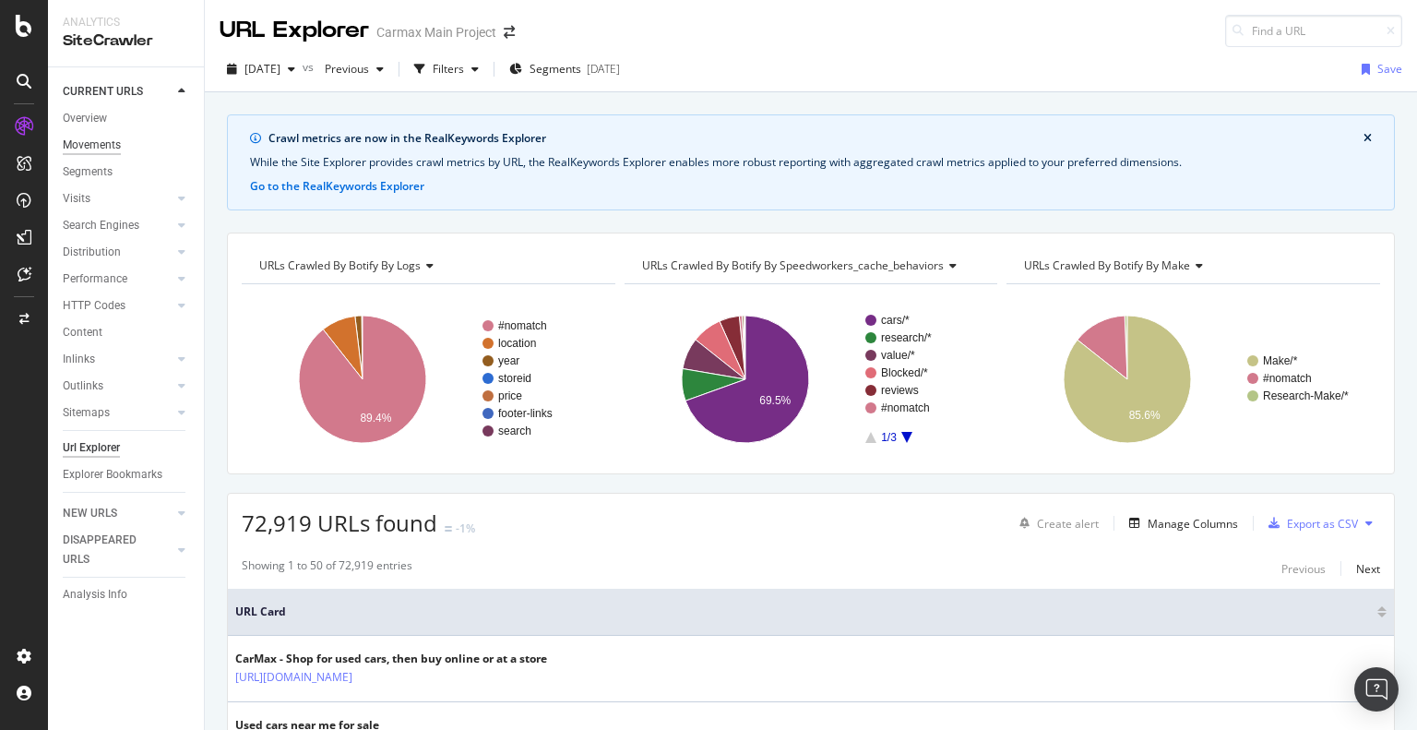
click at [107, 148] on div "Movements" at bounding box center [92, 145] width 58 height 19
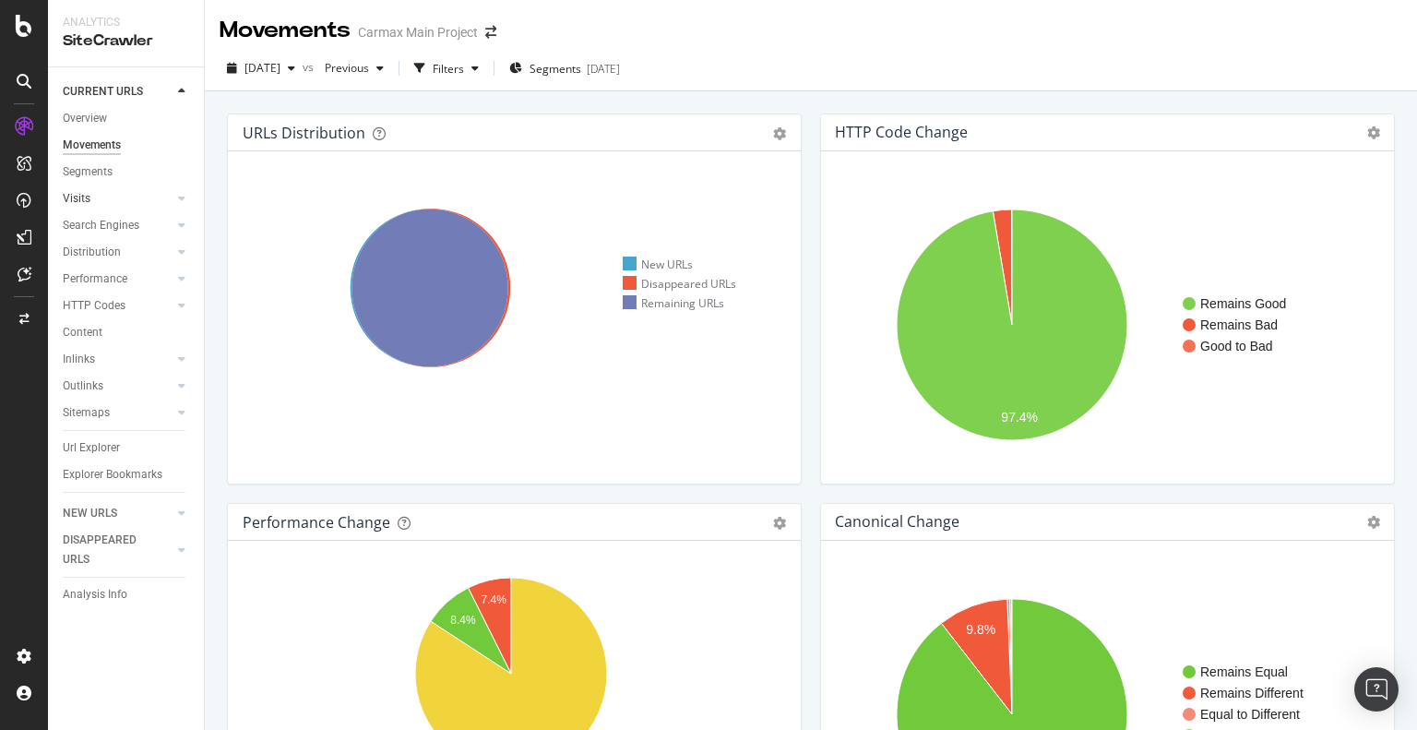
click at [96, 196] on link "Visits" at bounding box center [118, 198] width 110 height 19
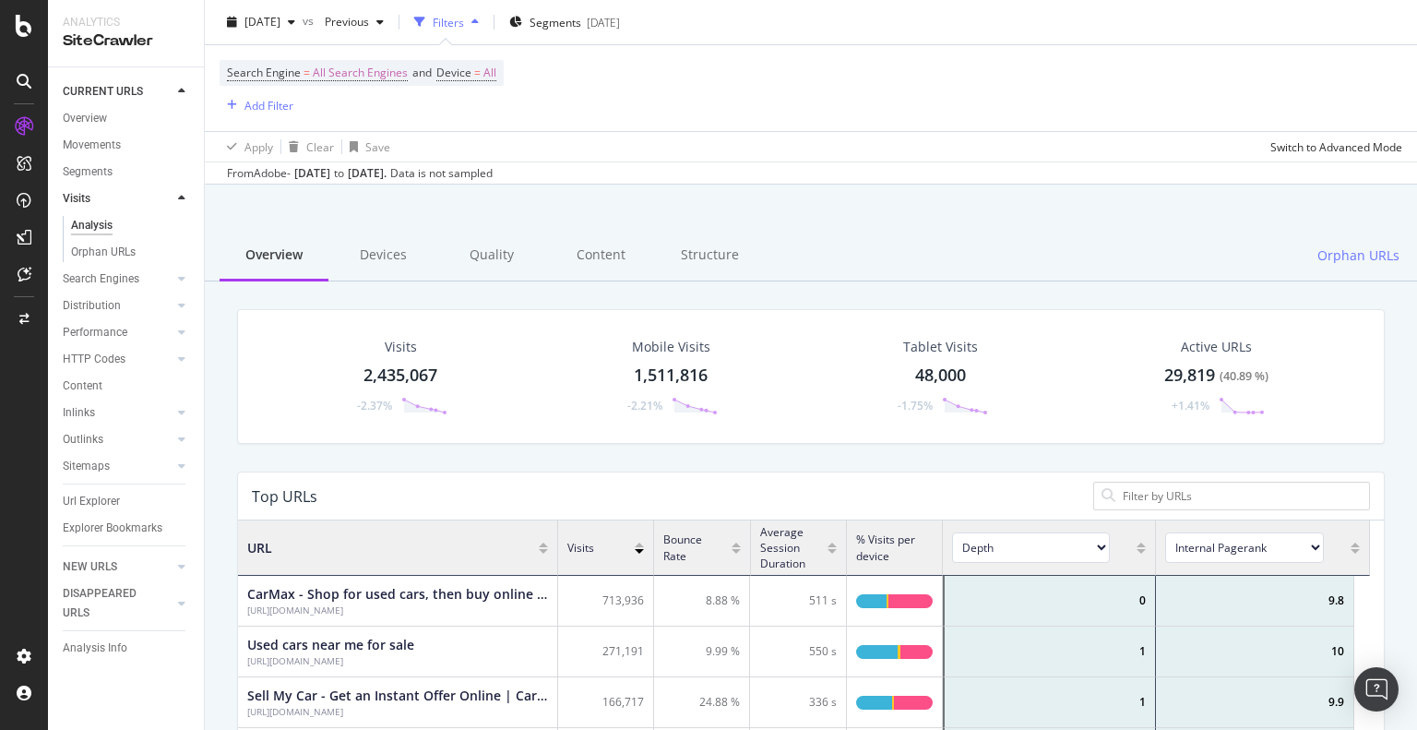
scroll to position [92, 0]
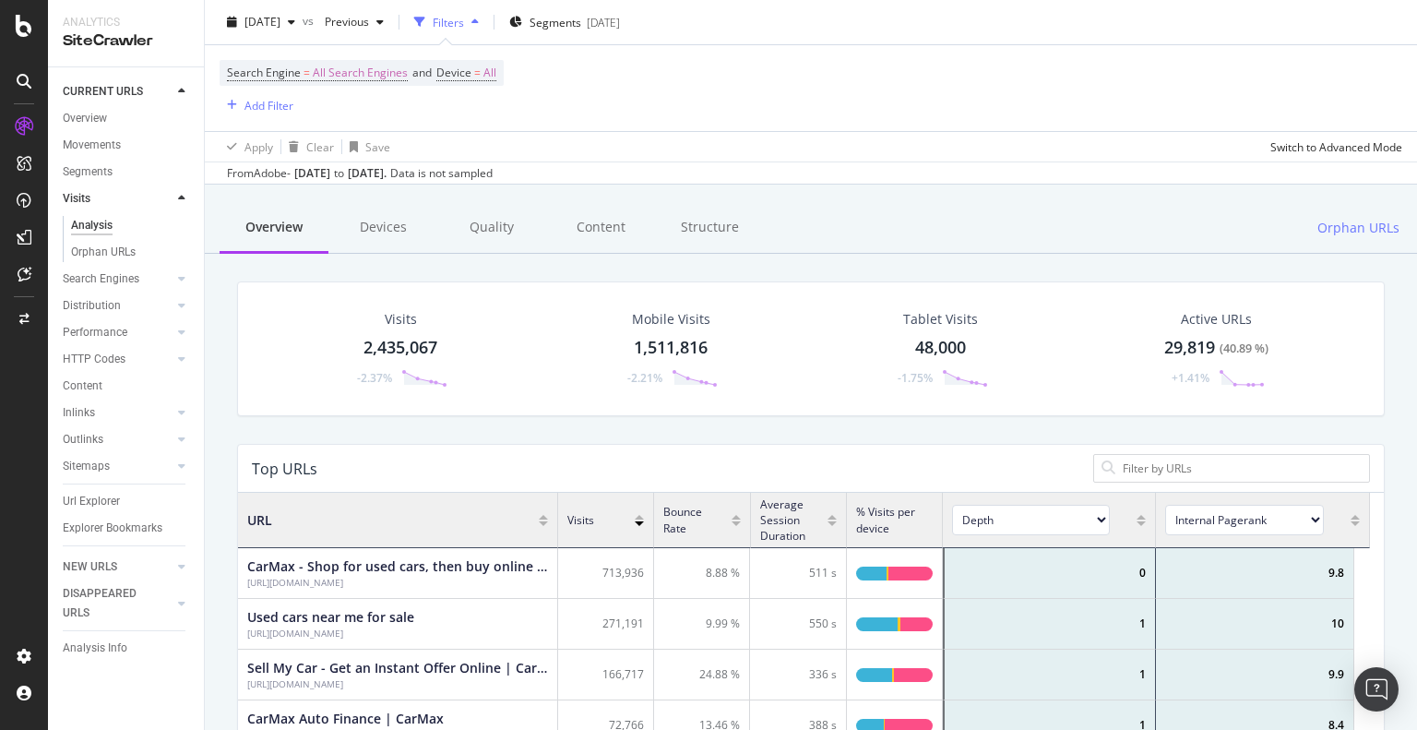
click at [407, 352] on div "2,435,067" at bounding box center [400, 348] width 74 height 24
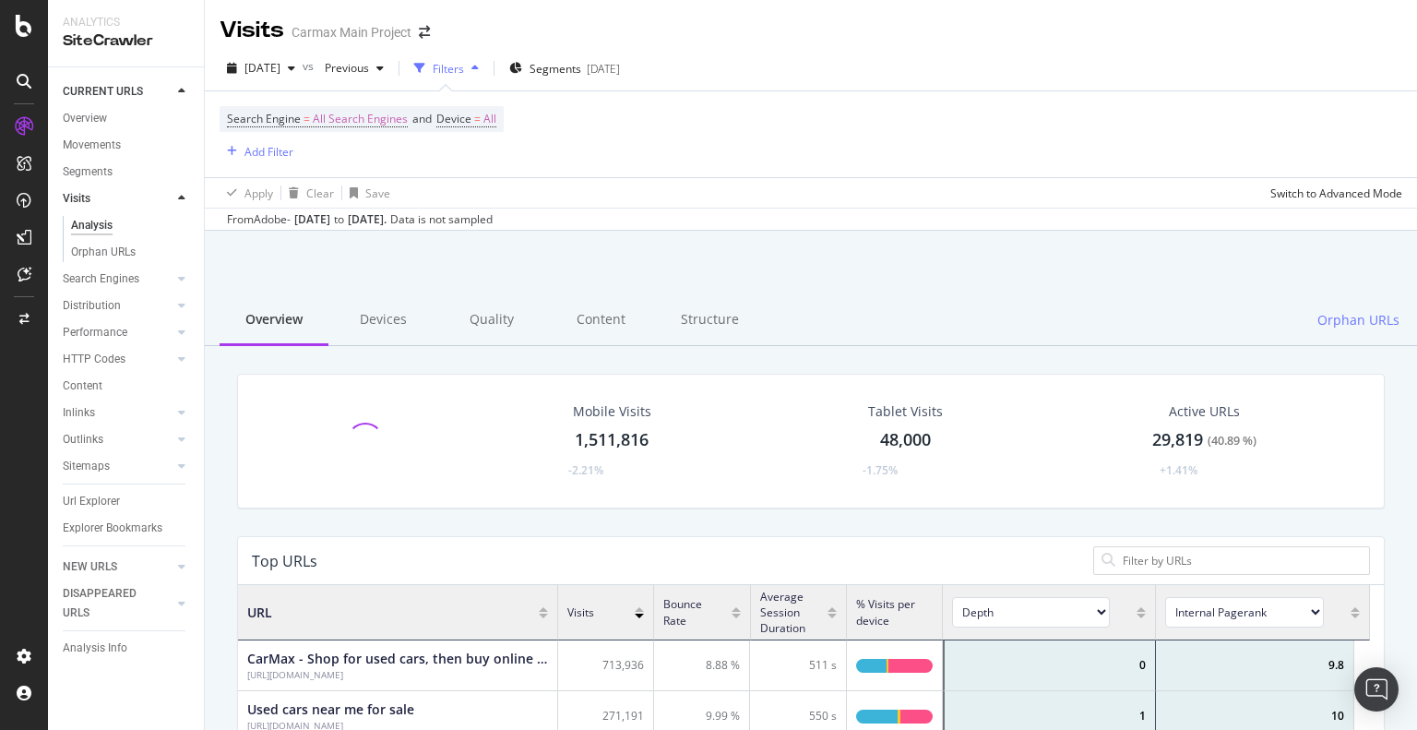
scroll to position [539, 1118]
click at [78, 116] on div "Overview" at bounding box center [85, 118] width 44 height 19
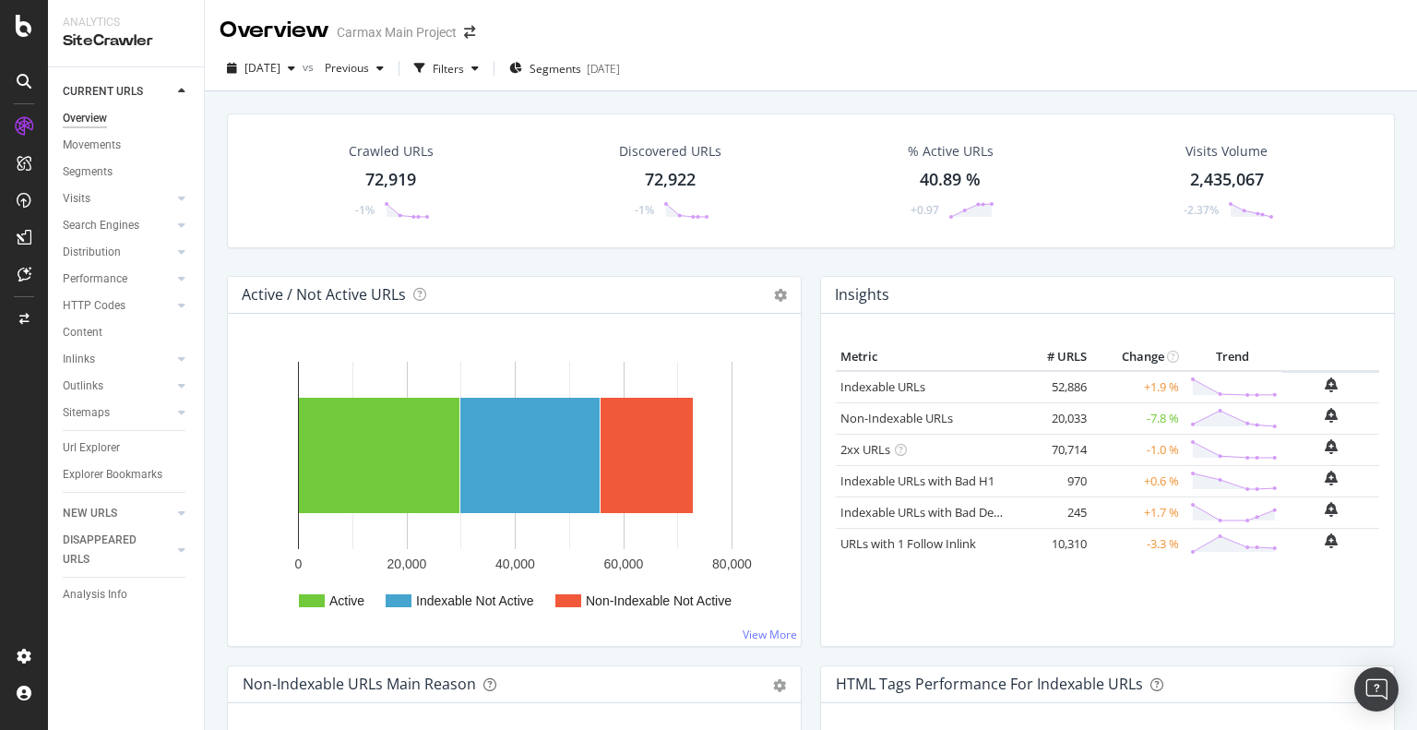
click at [666, 221] on div "Discovered URLs 72,922 -1%" at bounding box center [669, 181] width 139 height 96
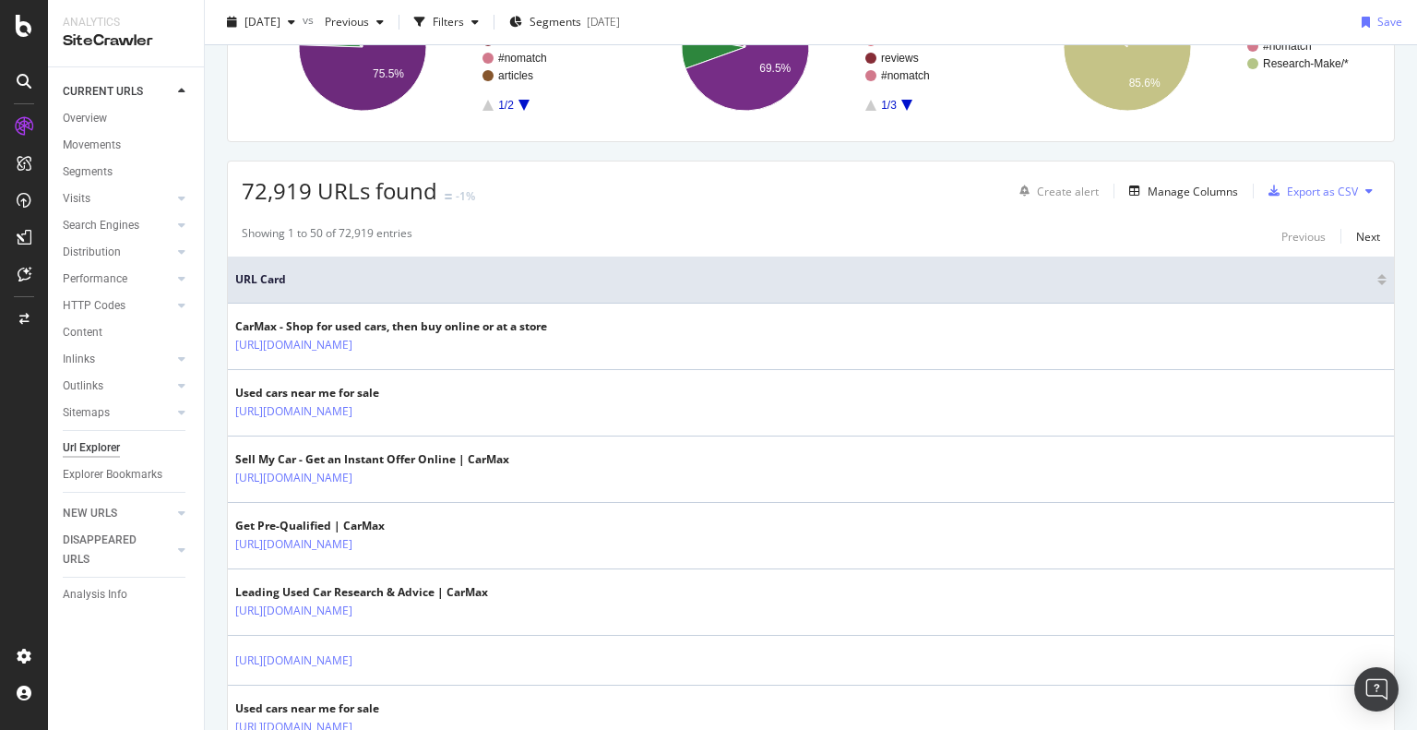
scroll to position [369, 0]
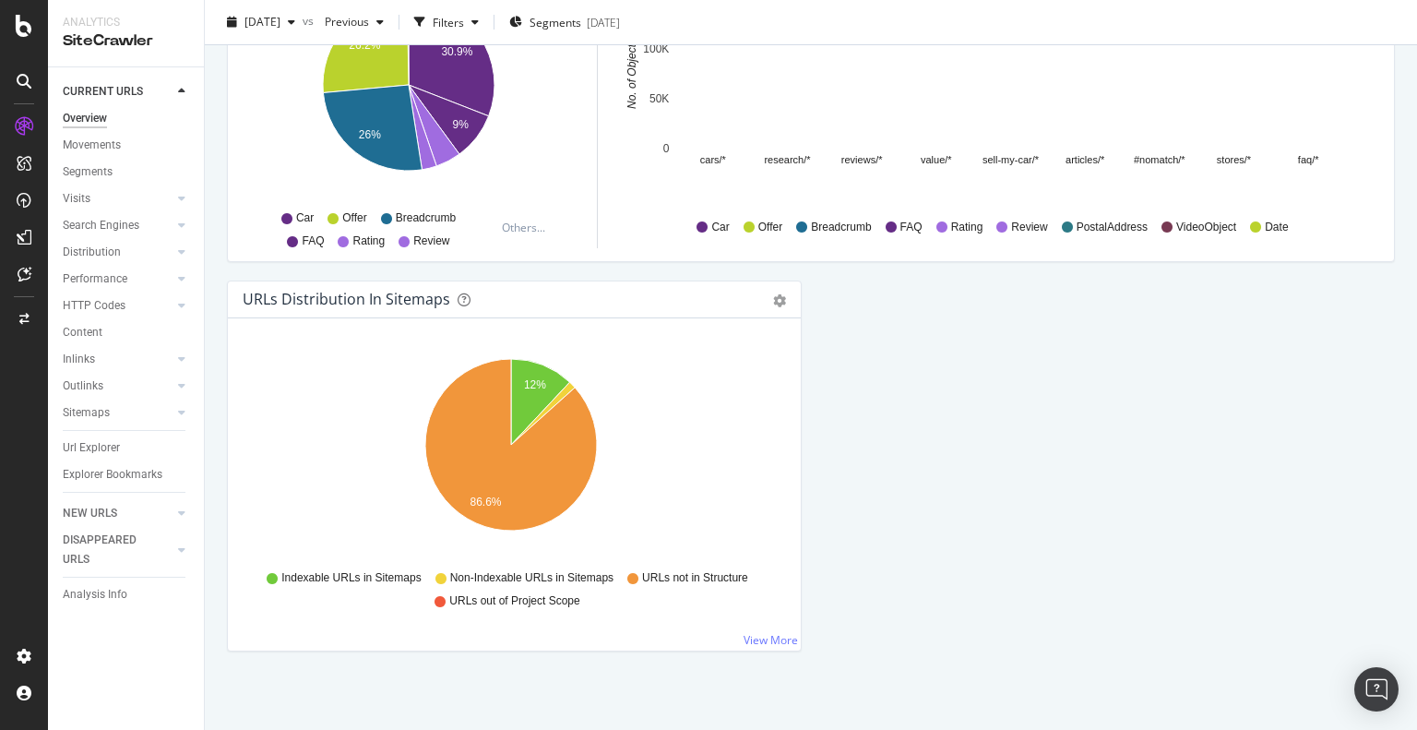
scroll to position [1942, 0]
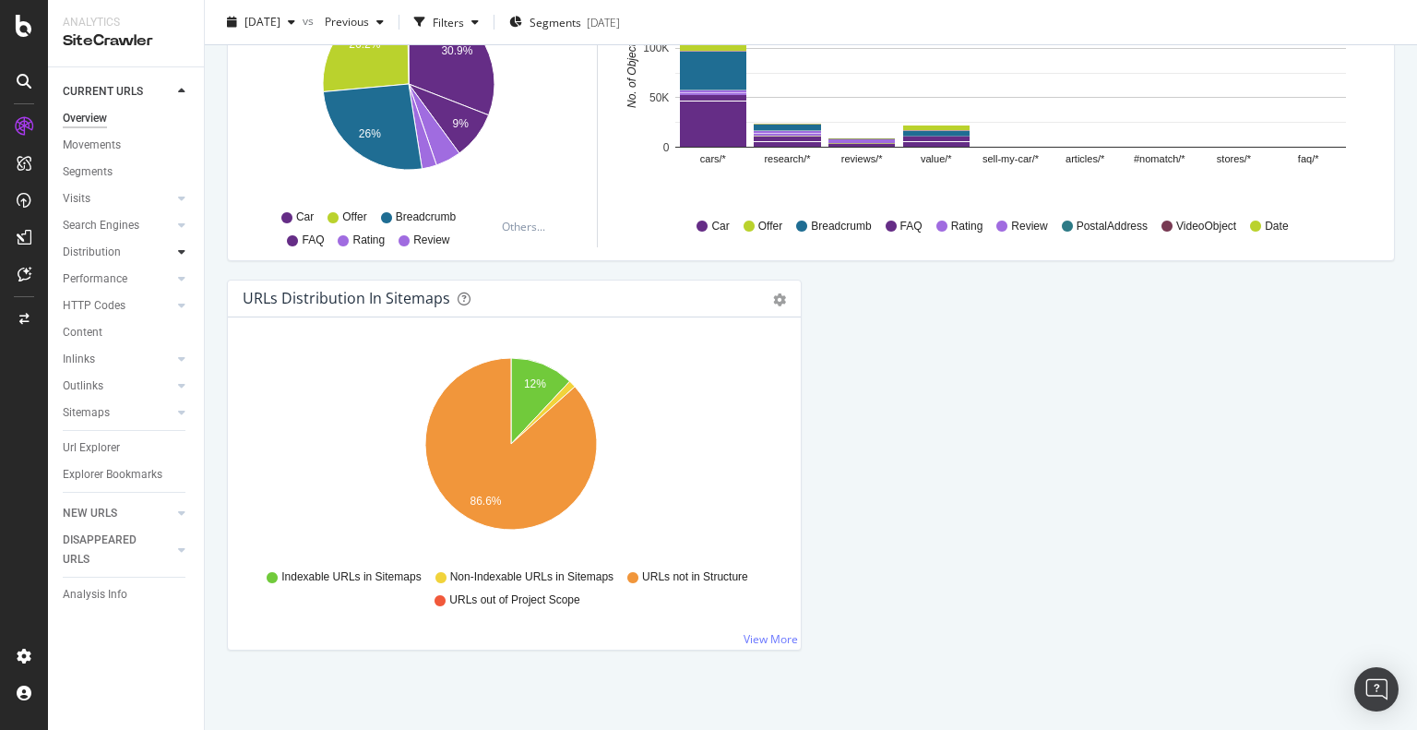
click at [171, 246] on div at bounding box center [163, 252] width 18 height 18
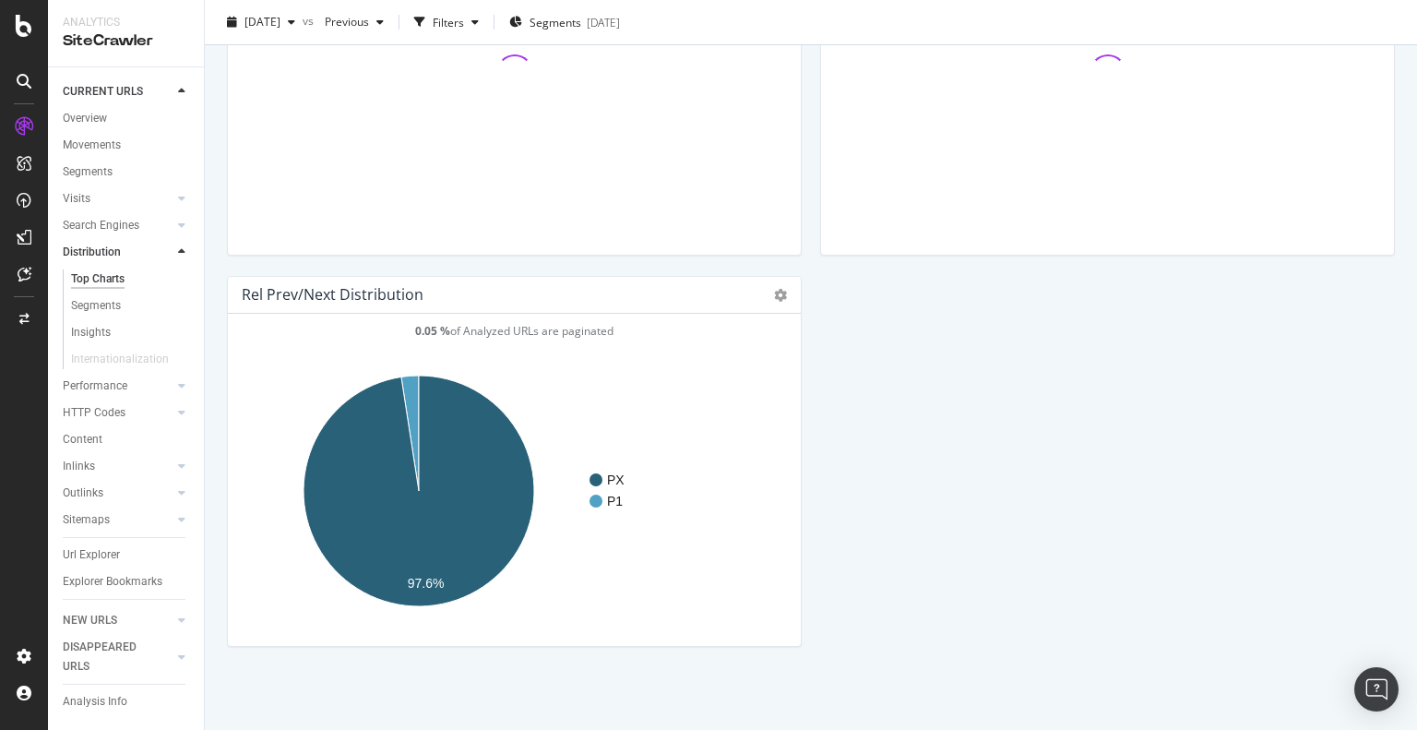
scroll to position [1942, 0]
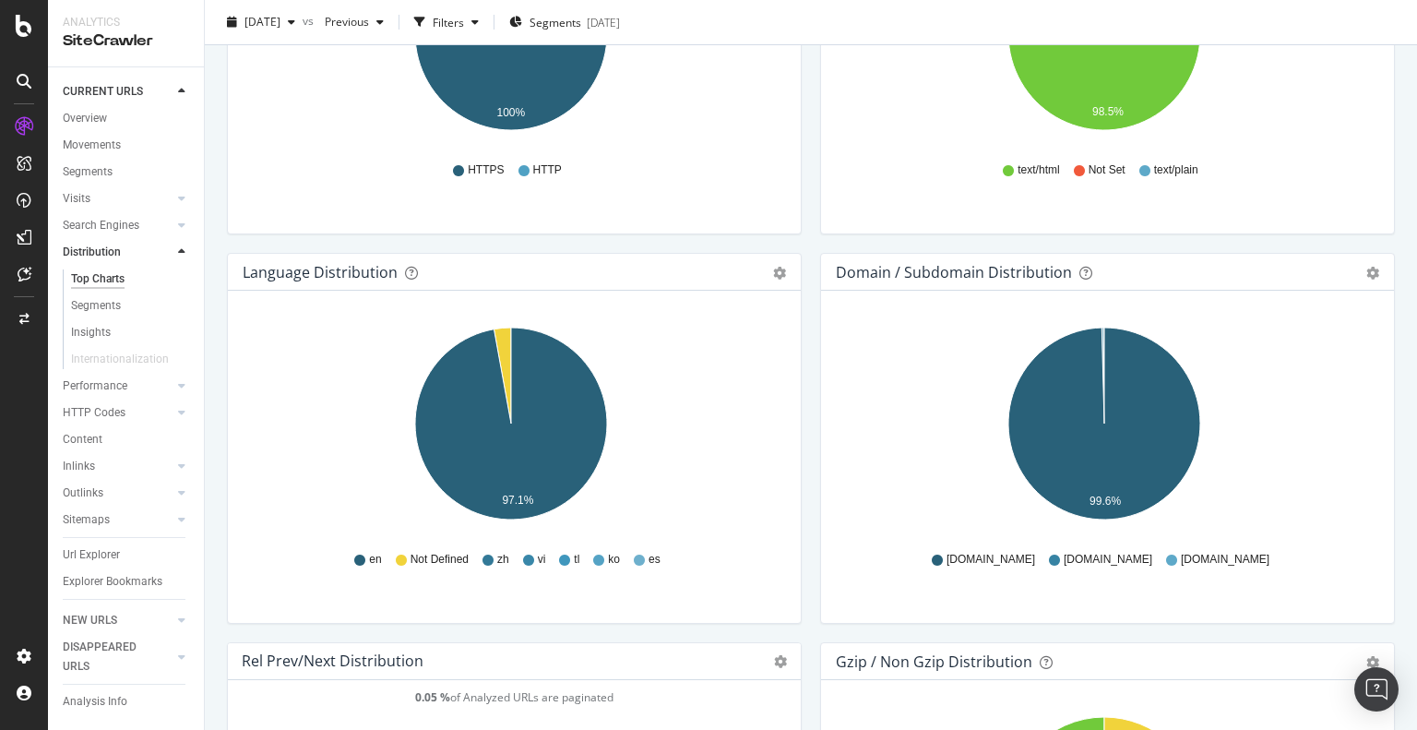
click at [179, 250] on icon at bounding box center [181, 251] width 7 height 11
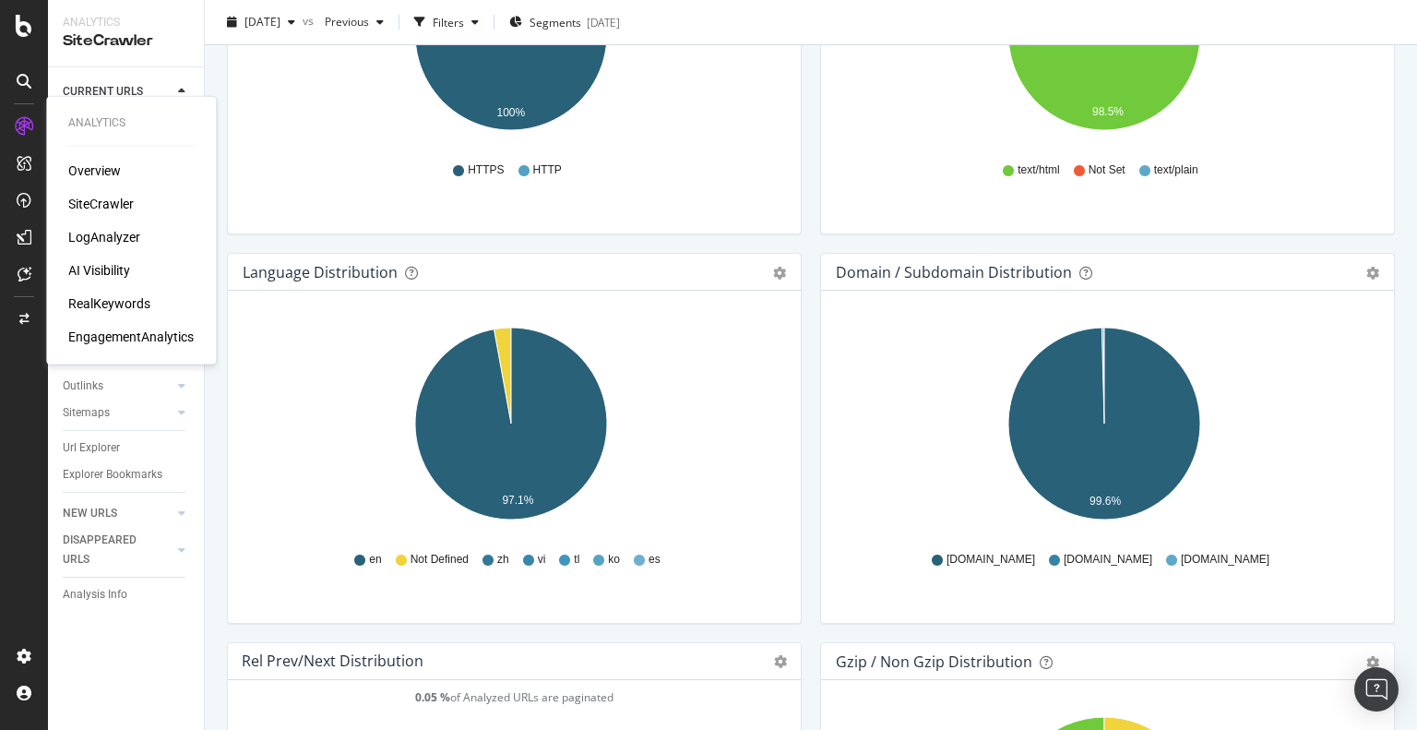
click at [114, 196] on div "SiteCrawler" at bounding box center [100, 204] width 65 height 18
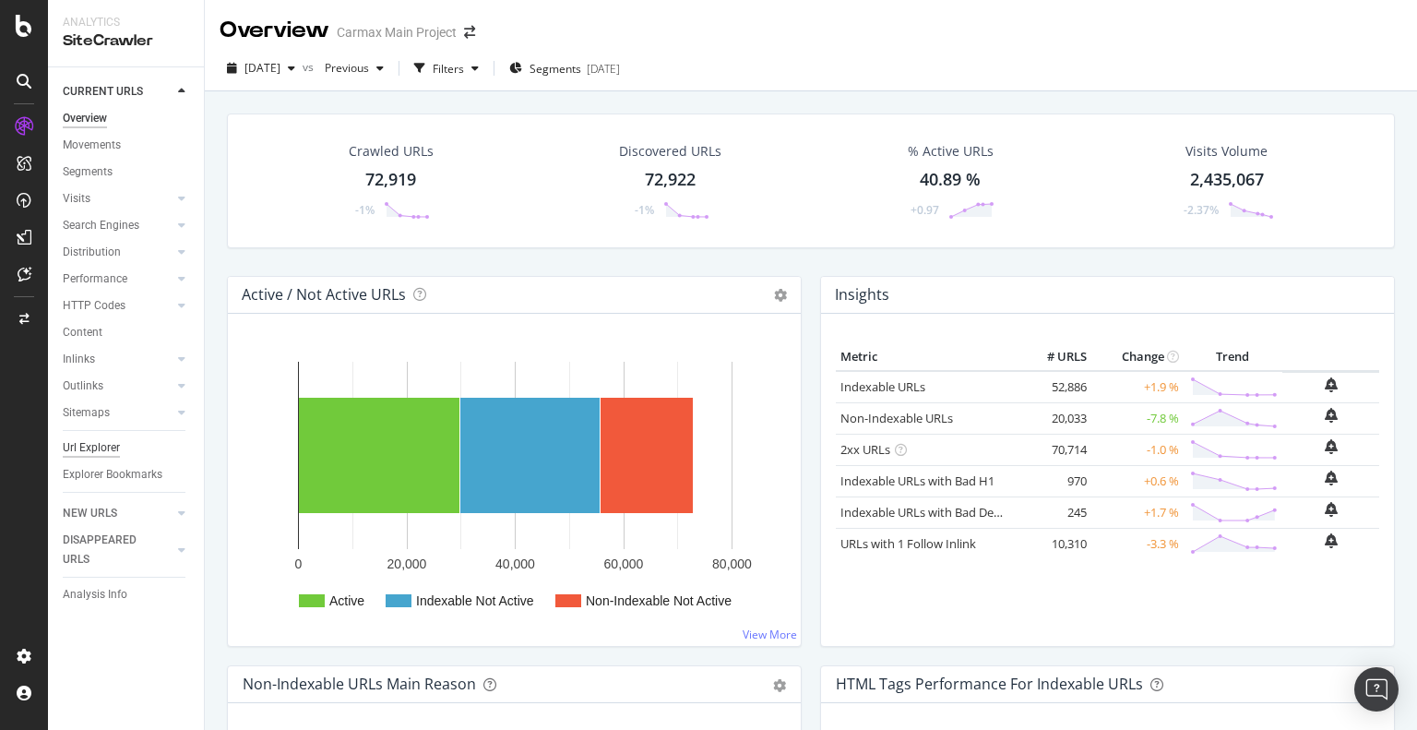
click at [110, 446] on div "Url Explorer" at bounding box center [91, 447] width 57 height 19
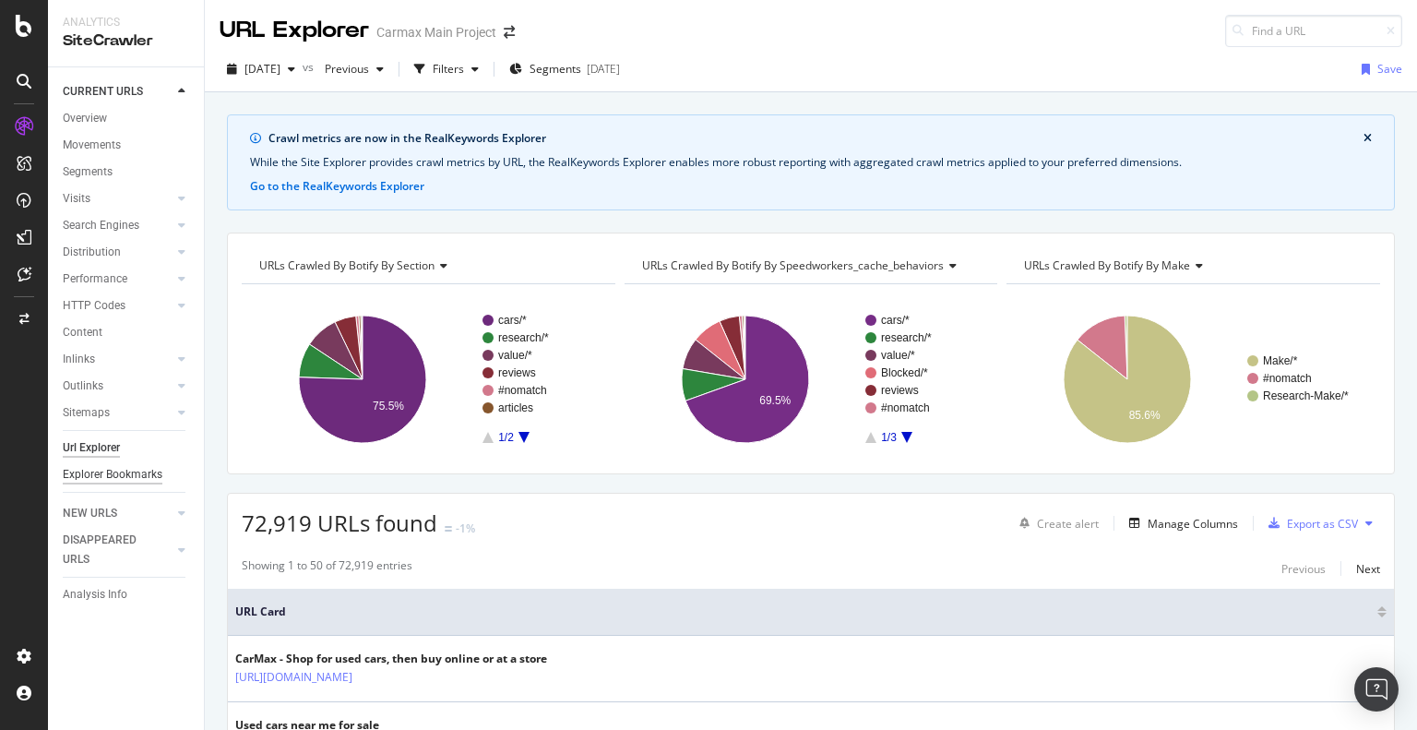
click at [125, 469] on div "Explorer Bookmarks" at bounding box center [113, 474] width 100 height 19
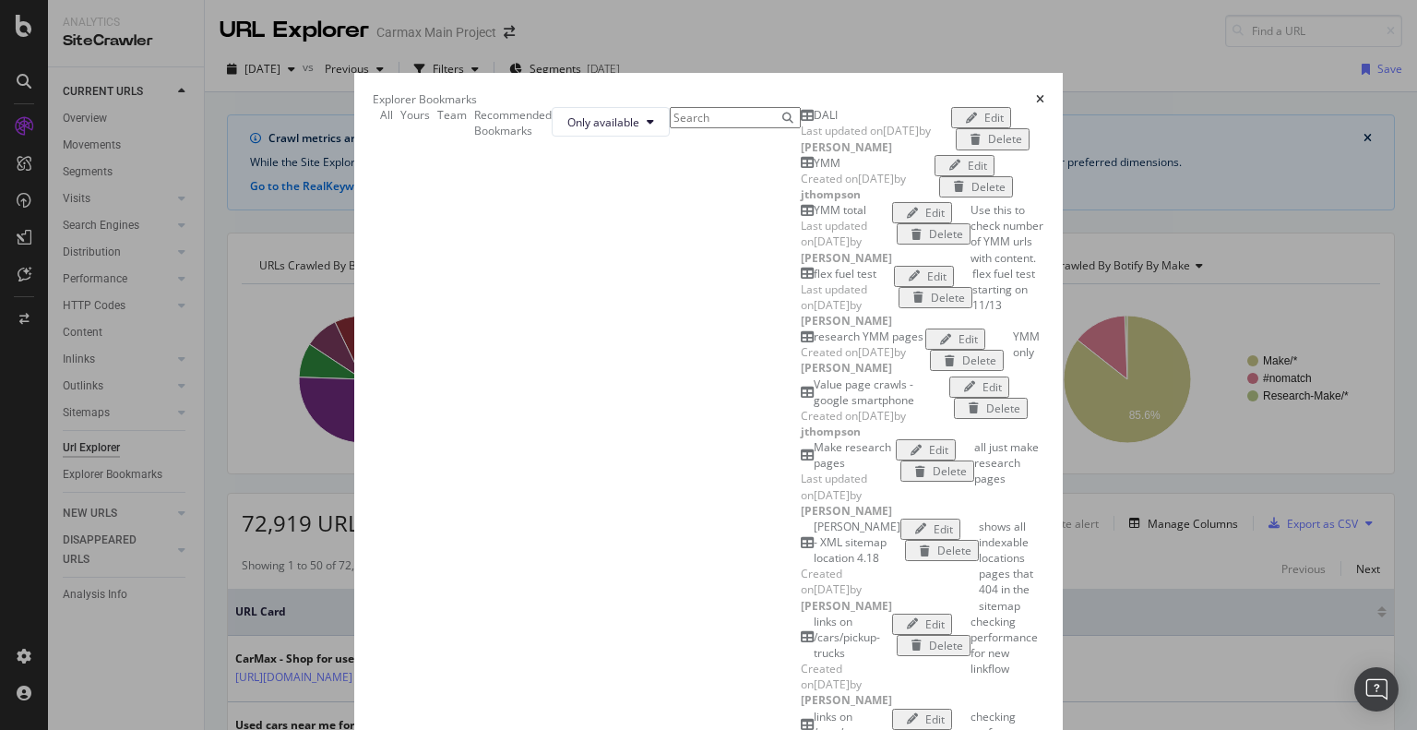
click at [801, 123] on div "DALI" at bounding box center [876, 115] width 150 height 16
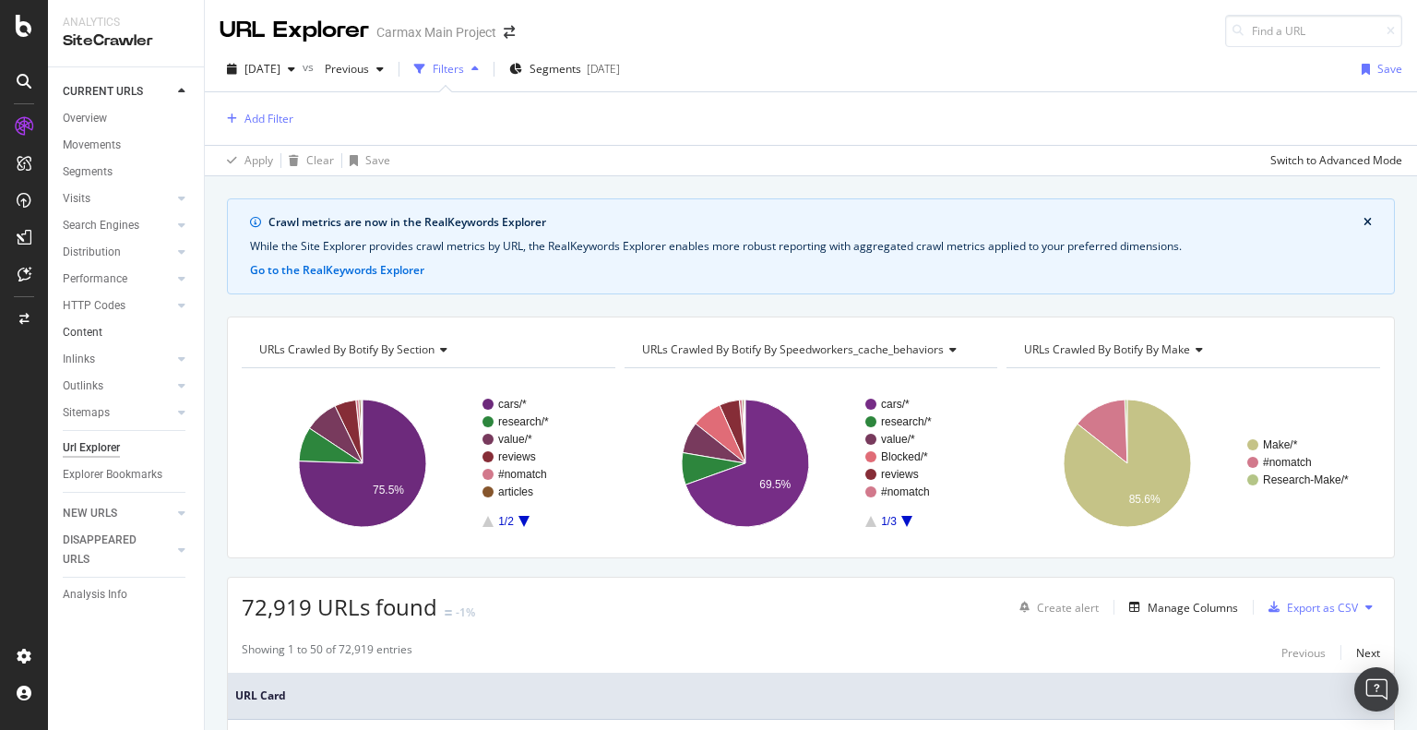
click at [106, 337] on link "Content" at bounding box center [127, 332] width 128 height 19
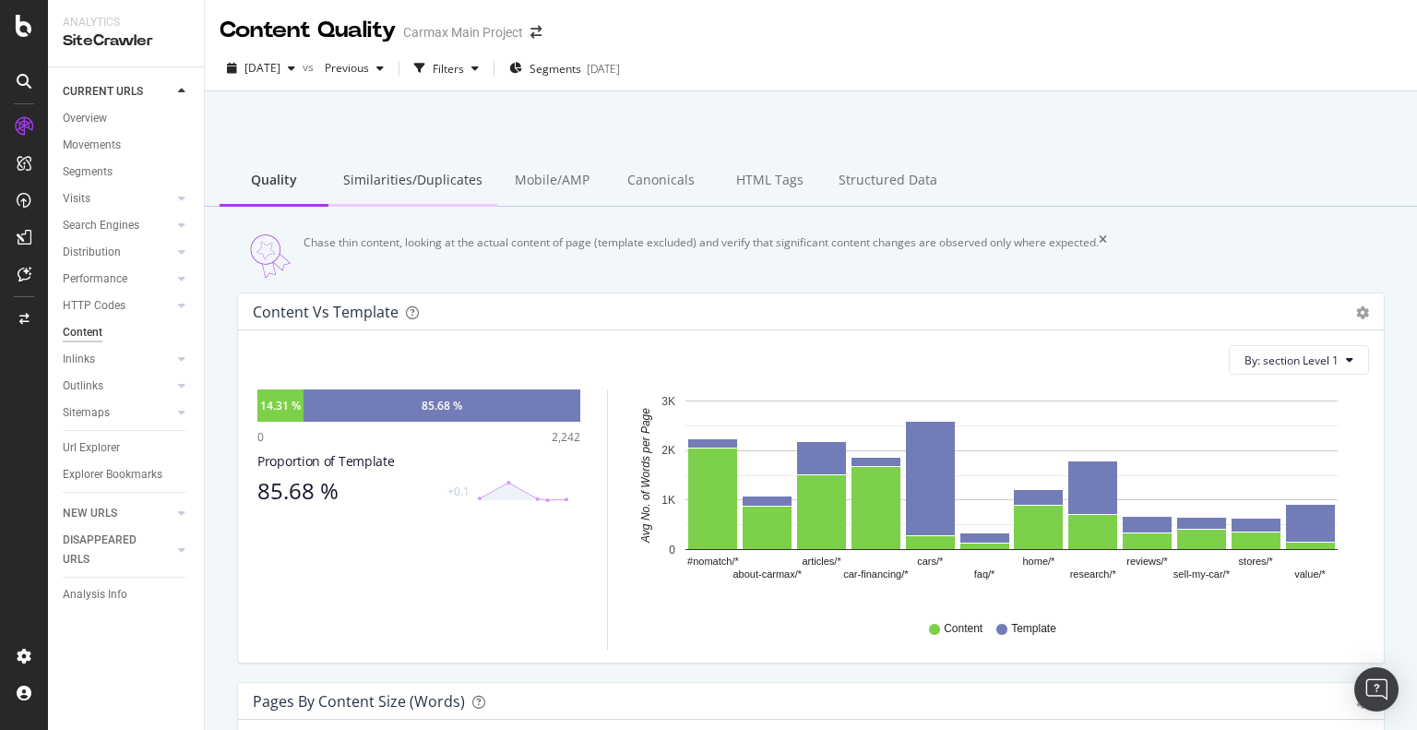
click at [384, 174] on div "Similarities/Duplicates" at bounding box center [412, 181] width 169 height 51
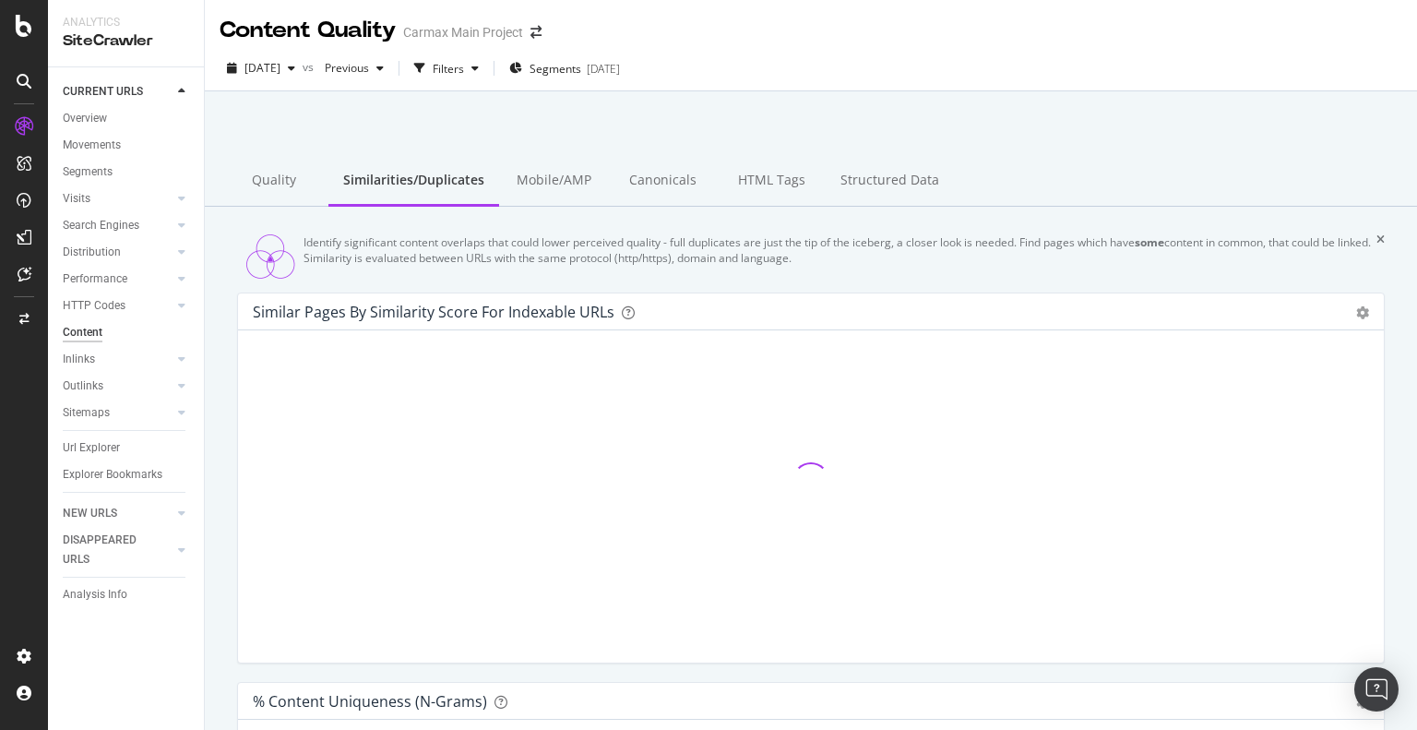
click at [107, 107] on div "Overview Movements Segments Visits Analysis Orphan URLs Search Engines Top Char…" at bounding box center [133, 302] width 141 height 395
click at [103, 113] on div "Overview" at bounding box center [85, 118] width 44 height 19
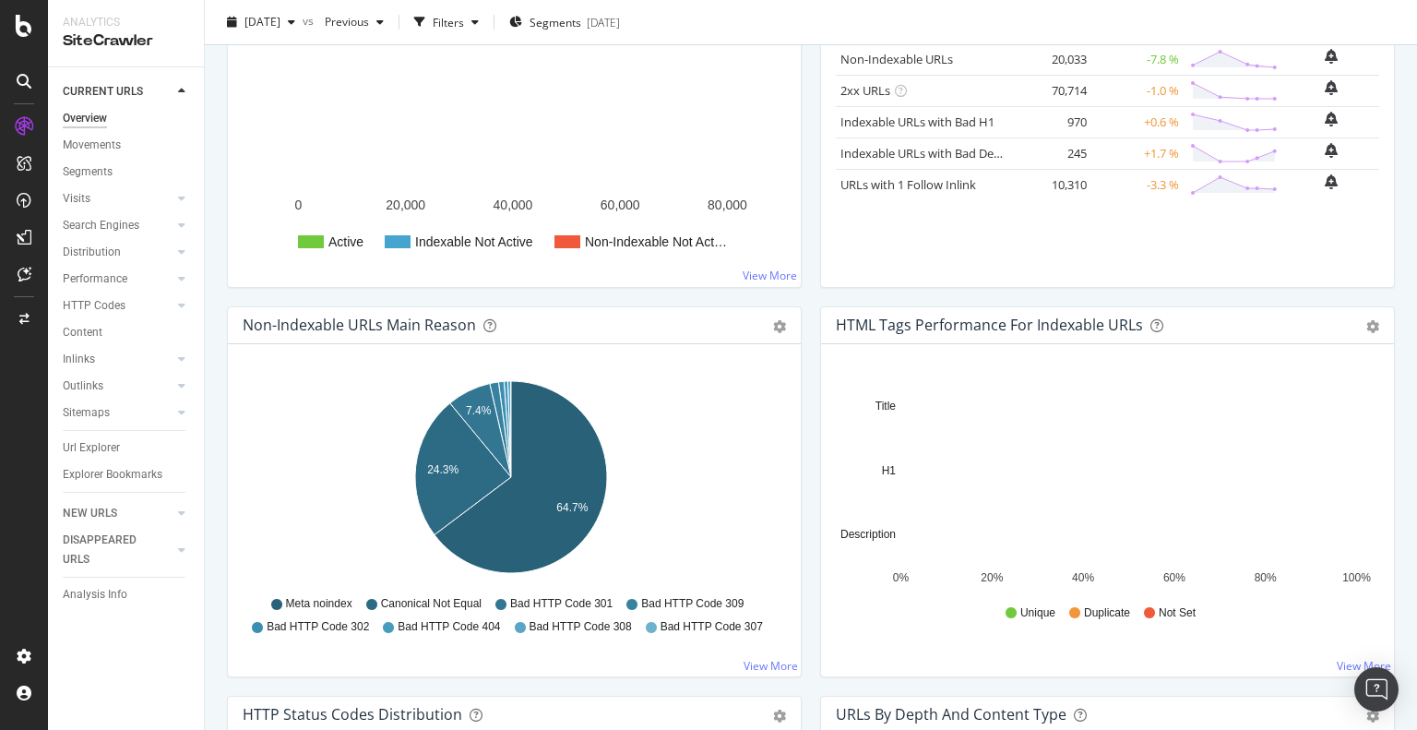
scroll to position [369, 0]
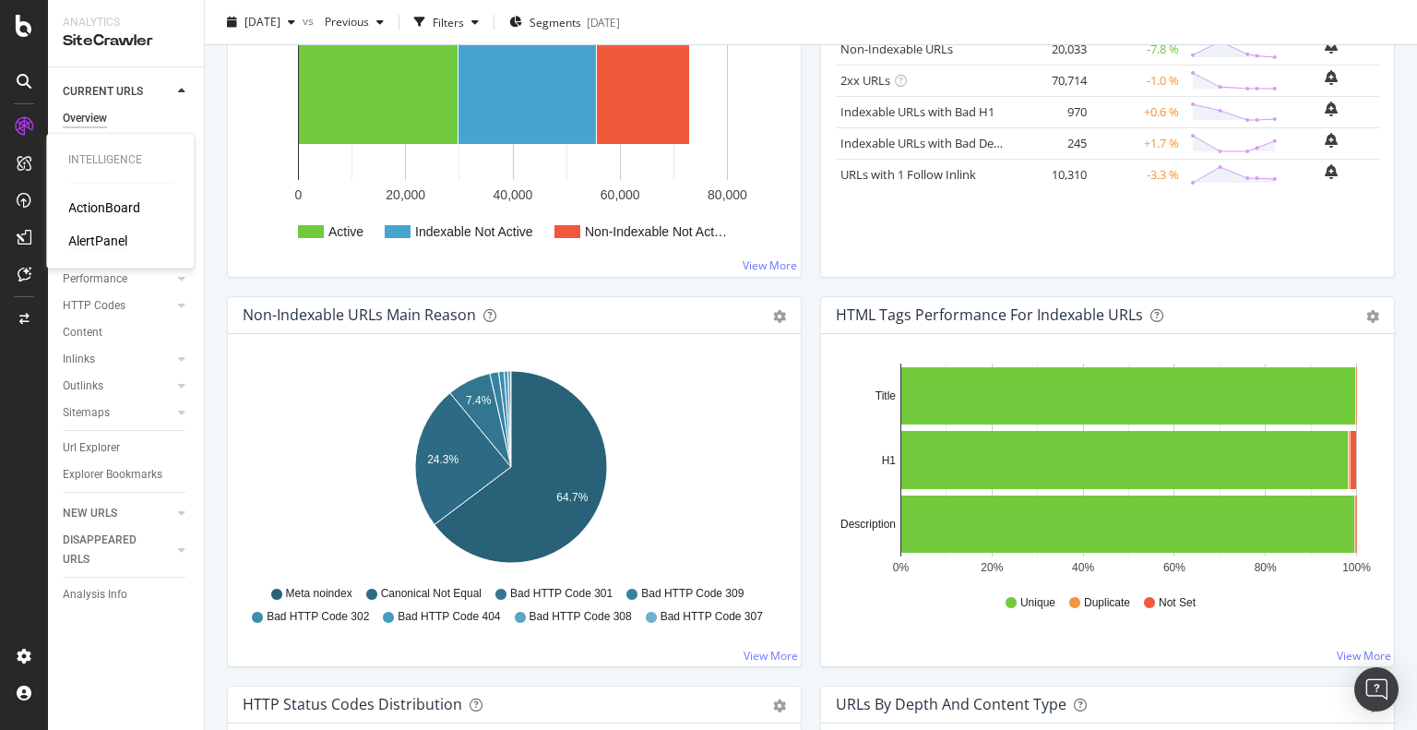
click at [112, 241] on div "AlertPanel" at bounding box center [97, 240] width 59 height 18
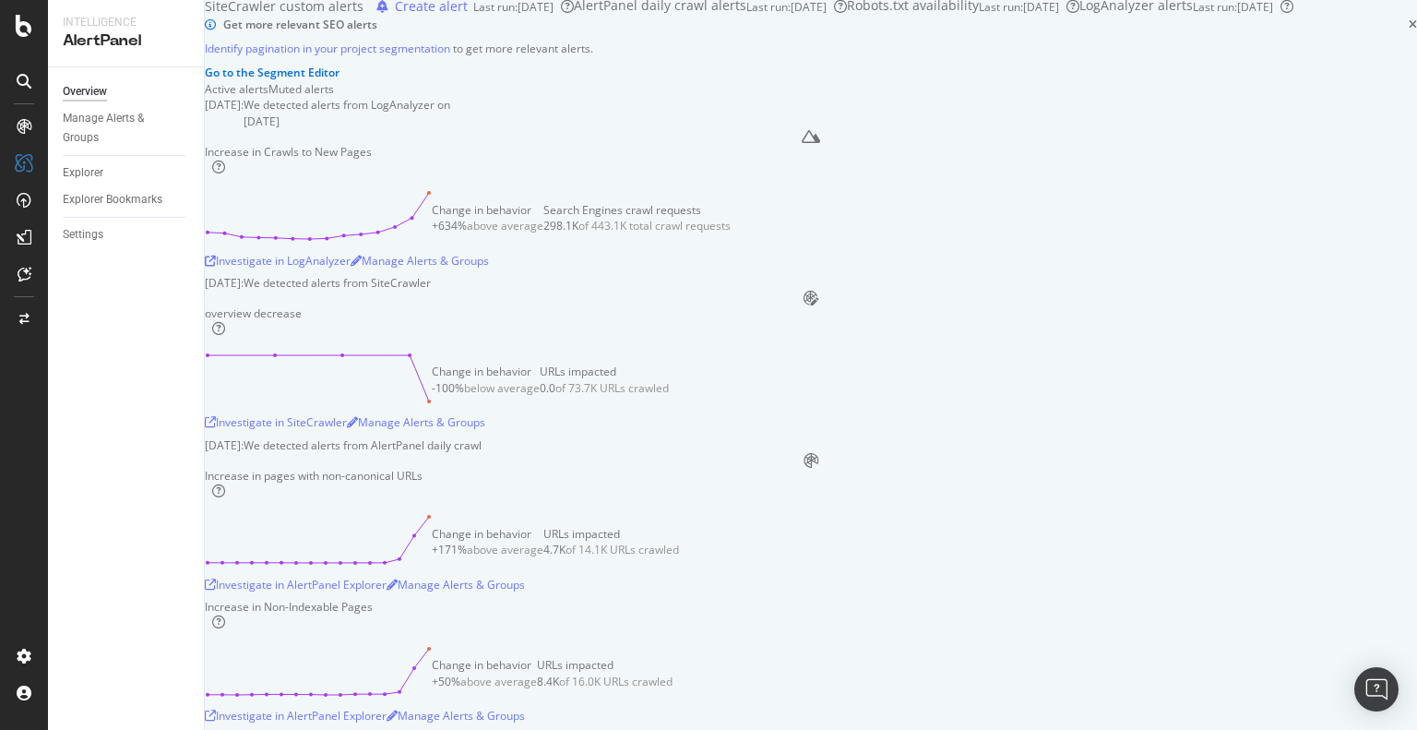
scroll to position [92, 0]
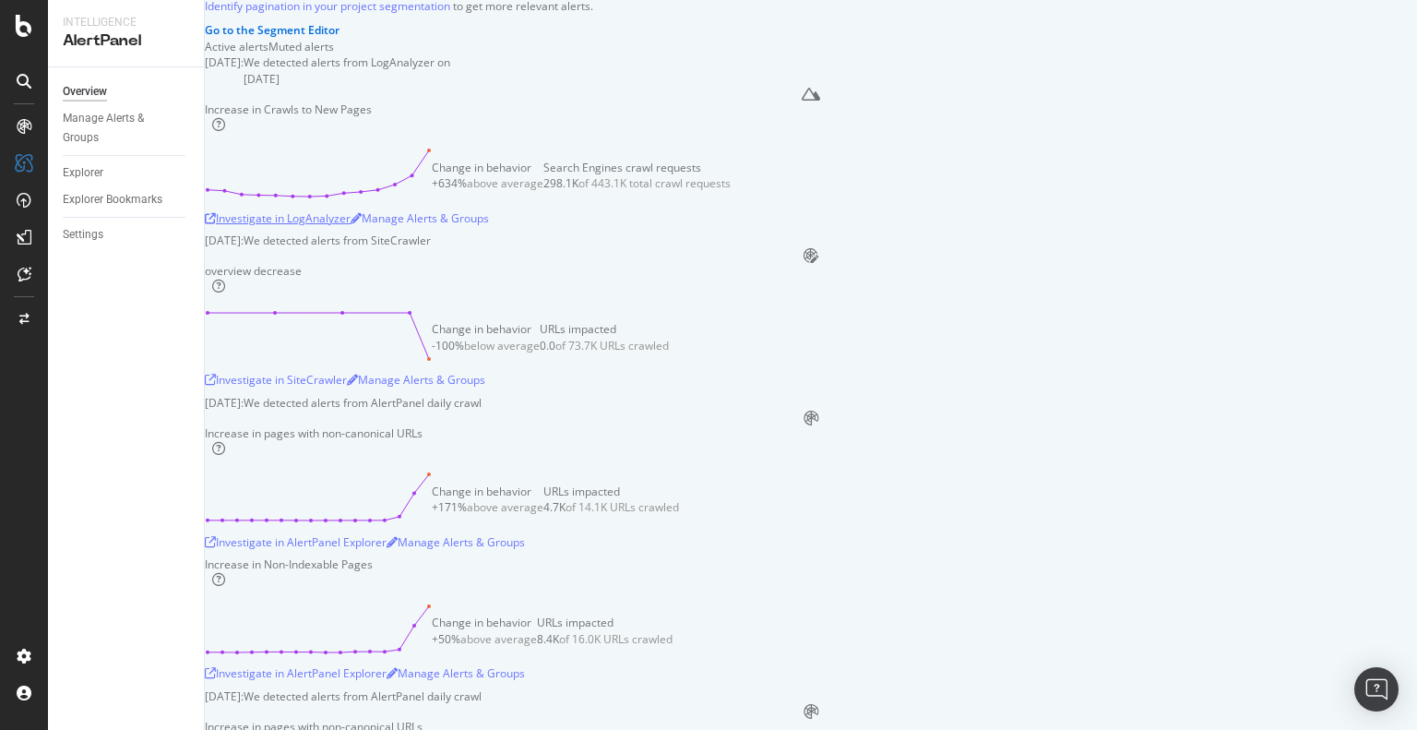
click at [350, 226] on div "Investigate in LogAnalyzer" at bounding box center [278, 218] width 146 height 16
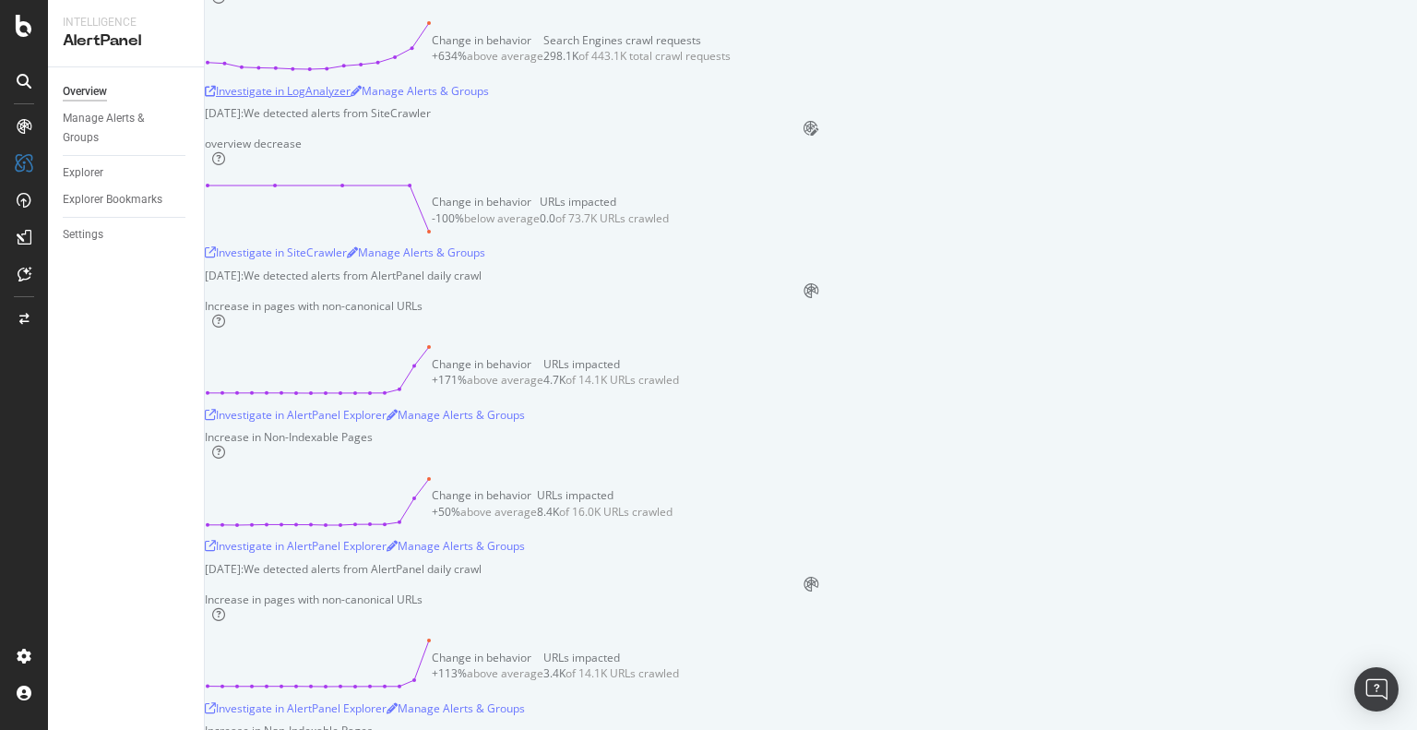
scroll to position [369, 0]
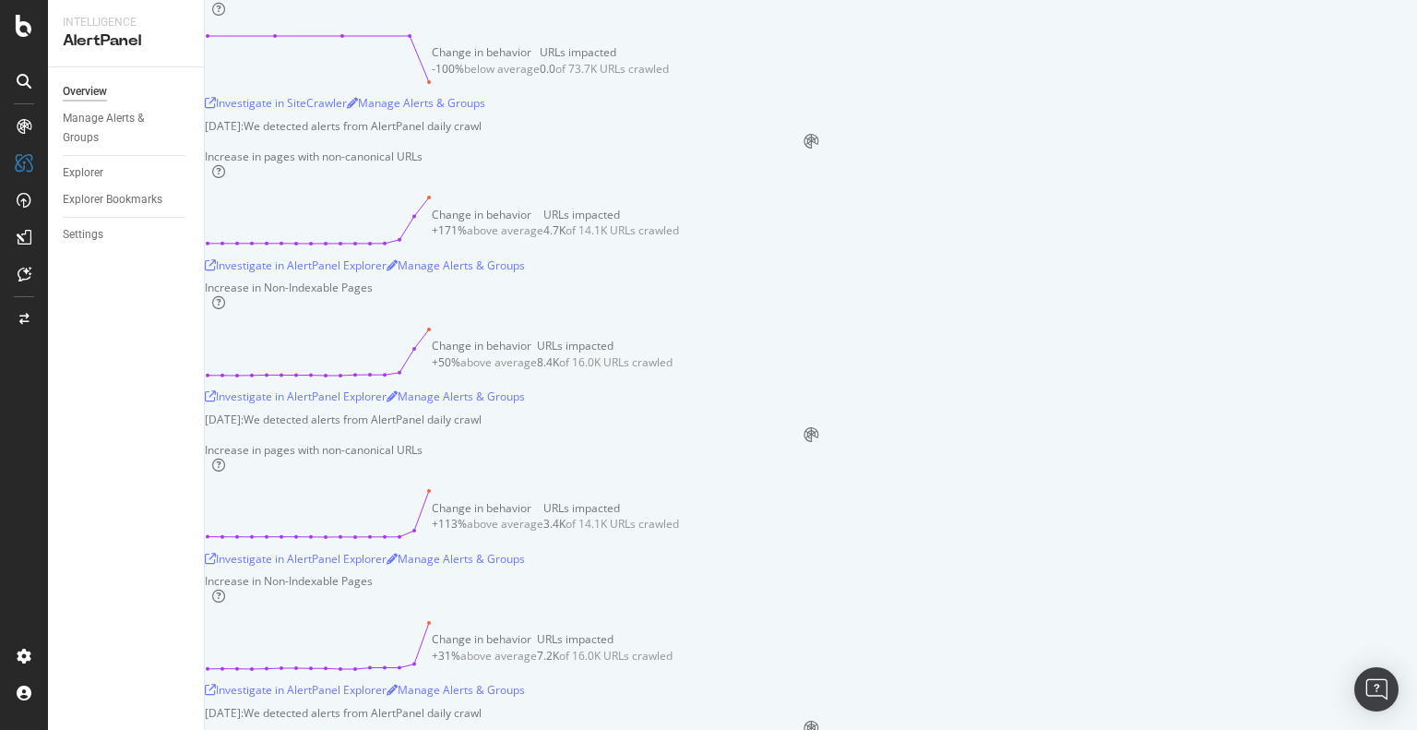
click at [225, 16] on icon at bounding box center [218, 9] width 13 height 13
click at [347, 111] on div "Investigate in SiteCrawler" at bounding box center [276, 103] width 142 height 16
click at [540, 77] on div "below average" at bounding box center [502, 69] width 76 height 16
click at [347, 111] on div "Investigate in SiteCrawler" at bounding box center [276, 103] width 142 height 16
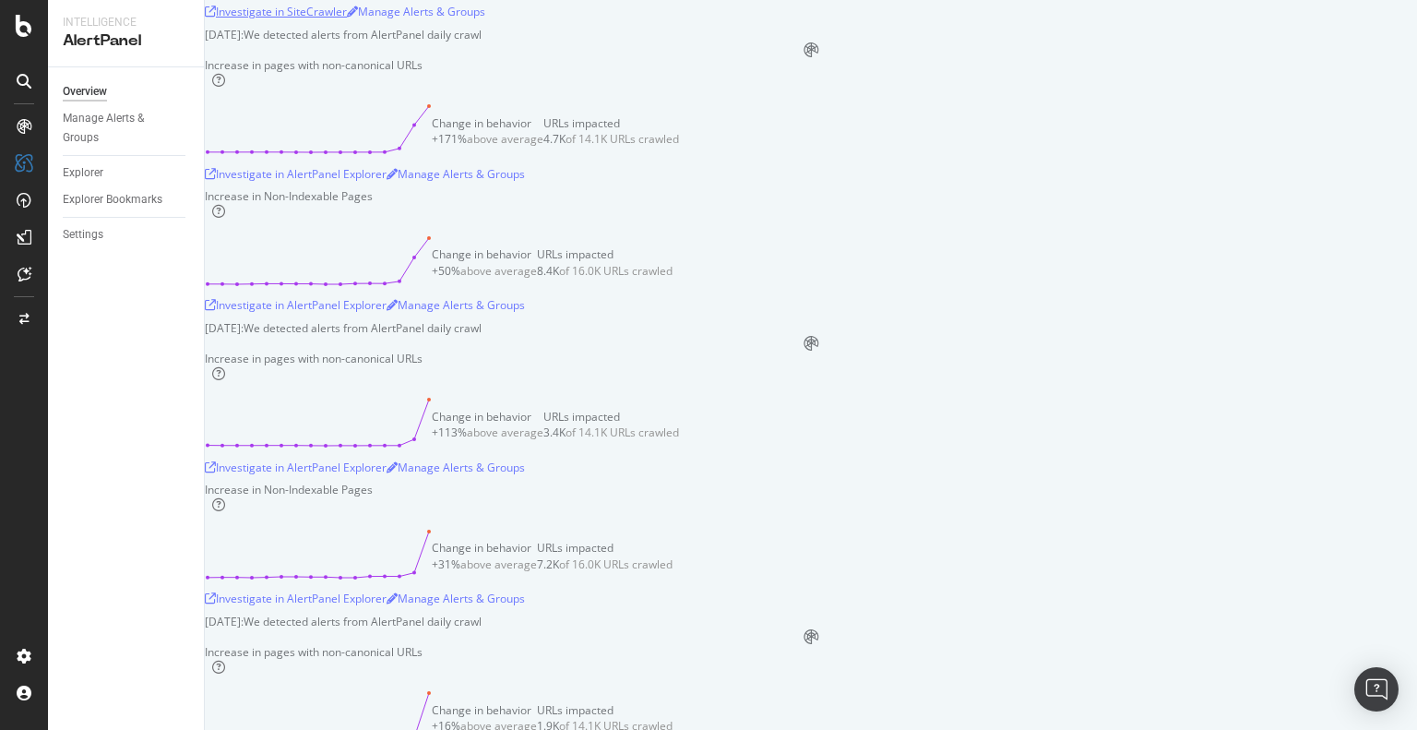
scroll to position [461, 0]
click at [386, 181] on div "Investigate in AlertPanel Explorer" at bounding box center [296, 173] width 182 height 16
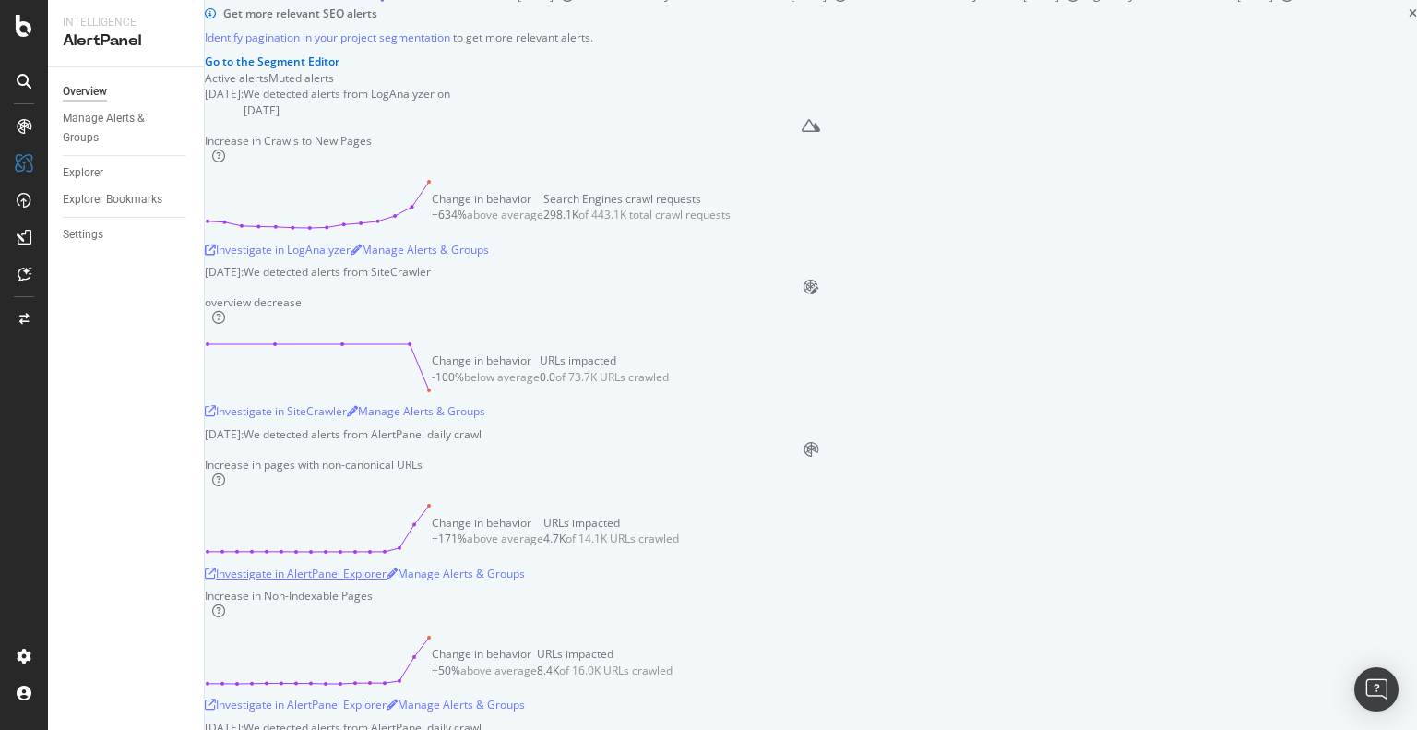
scroll to position [92, 0]
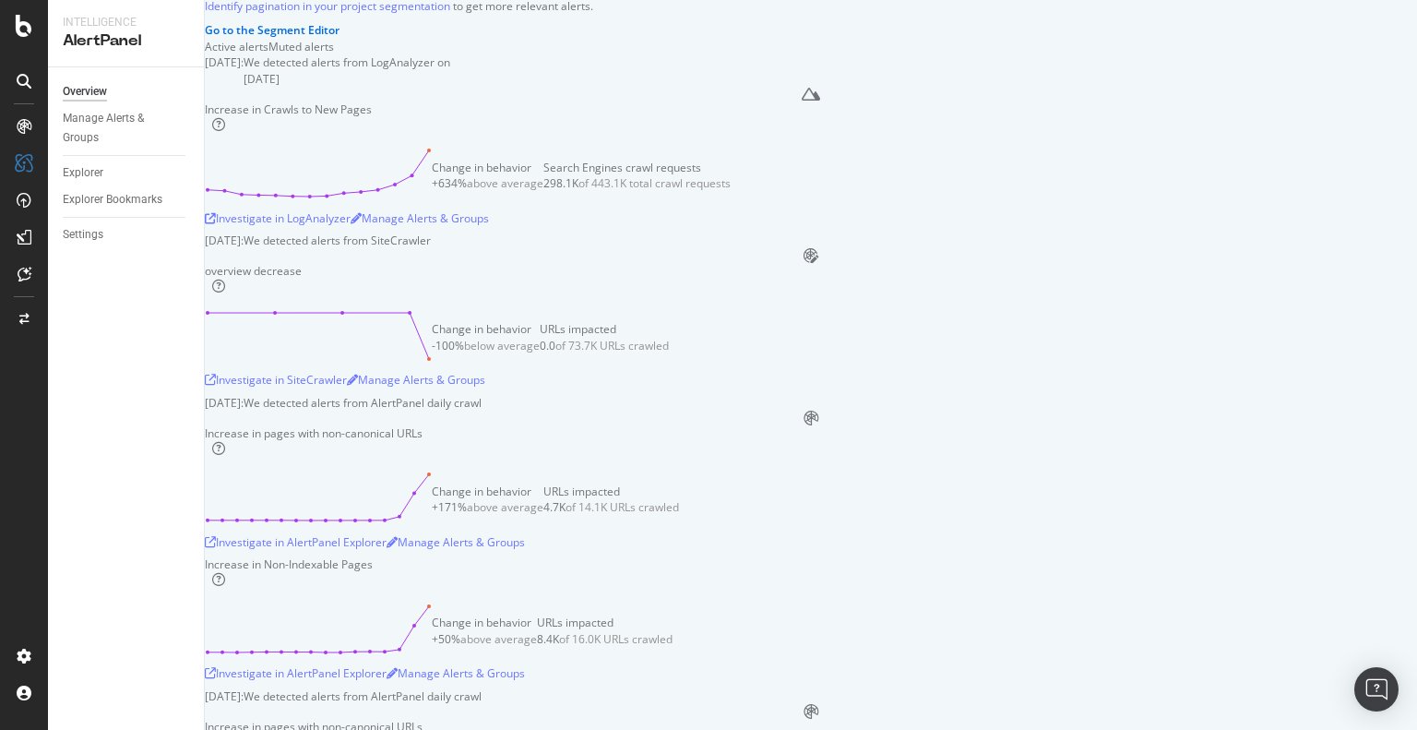
click at [543, 191] on div "above average" at bounding box center [505, 183] width 77 height 16
click at [350, 231] on div "Investigate in LogAnalyzer" at bounding box center [278, 218] width 146 height 28
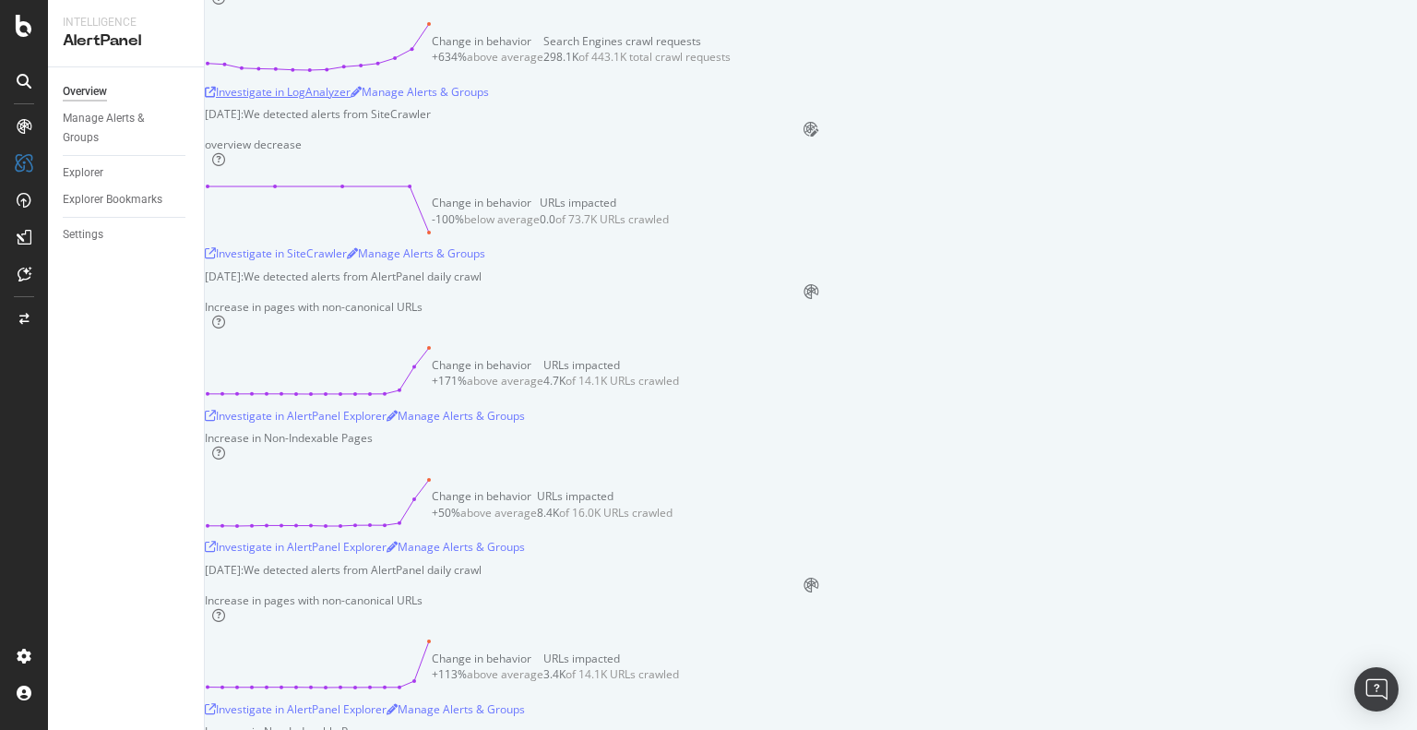
scroll to position [277, 0]
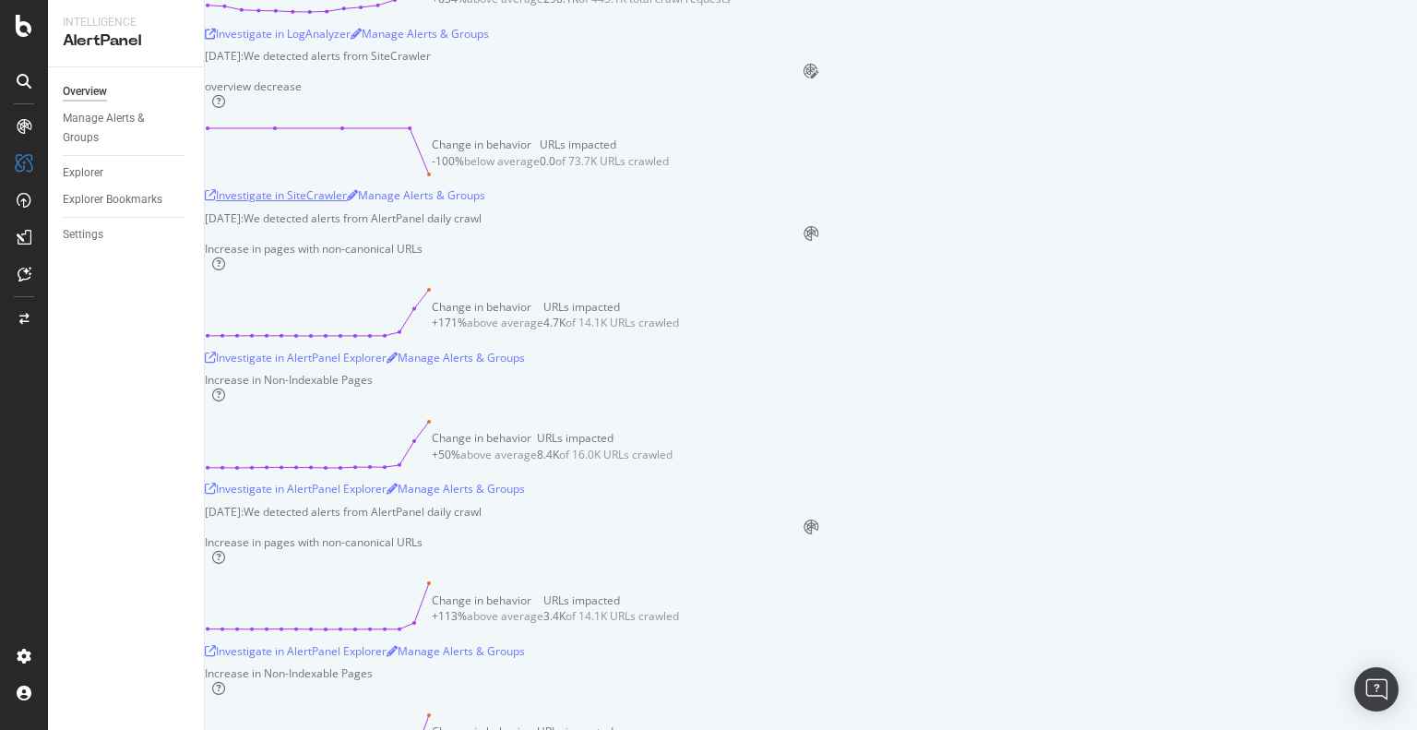
click at [347, 203] on div "Investigate in SiteCrawler" at bounding box center [276, 195] width 142 height 16
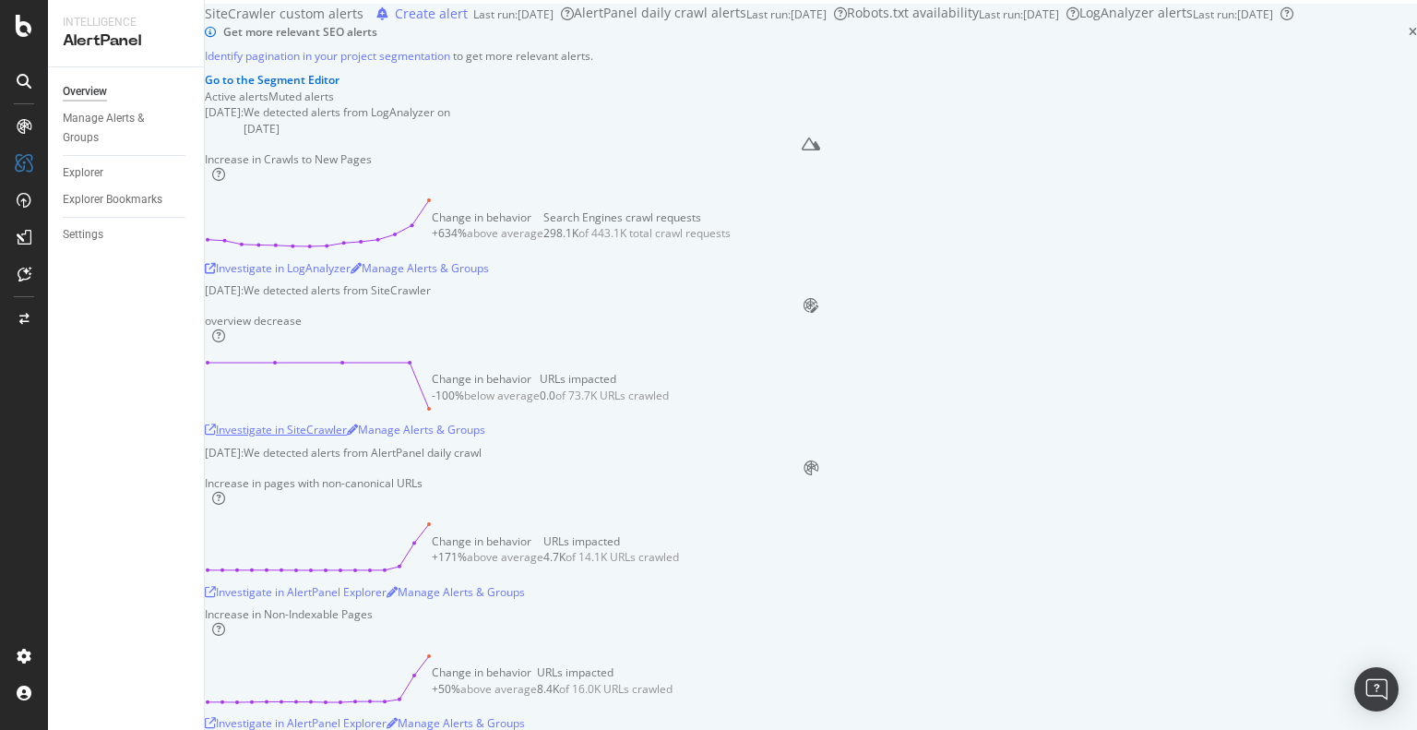
scroll to position [0, 0]
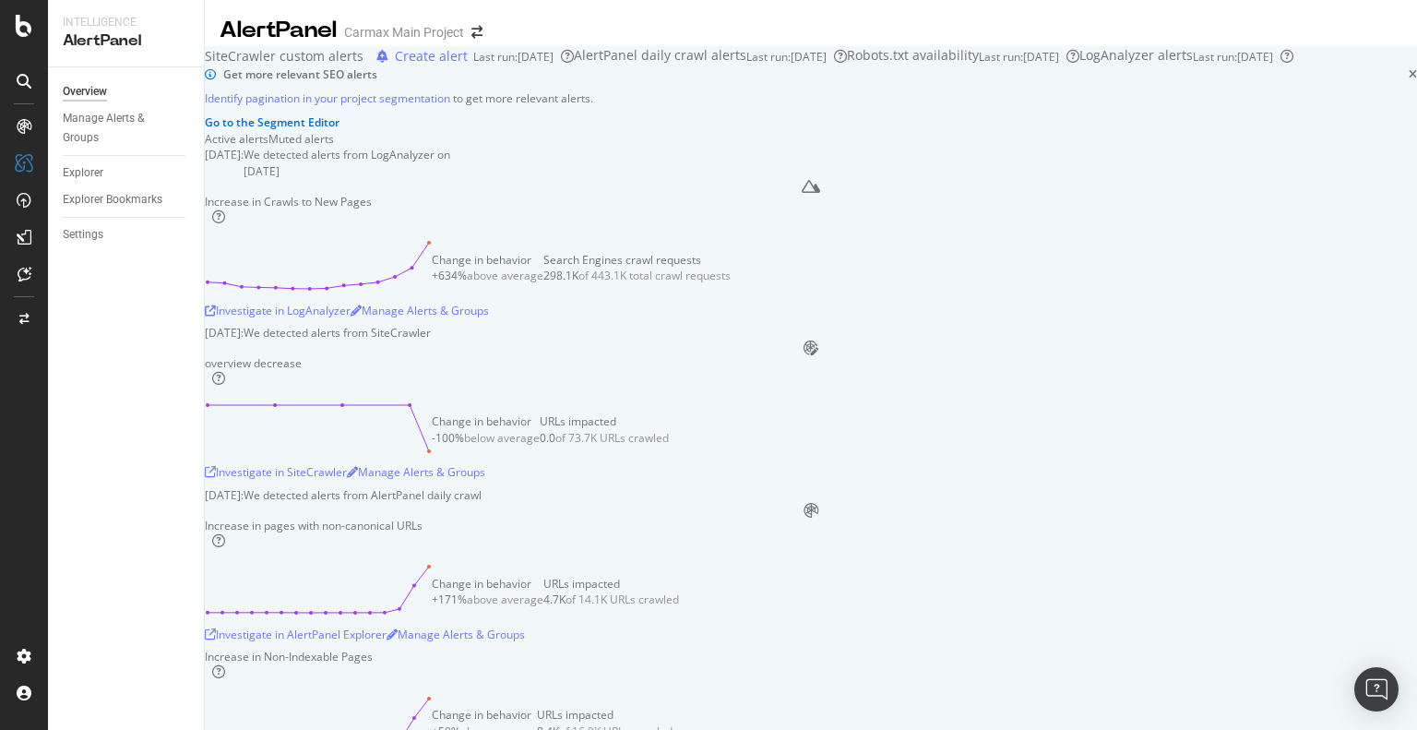
click at [352, 65] on div "SiteCrawler custom alerts" at bounding box center [284, 56] width 159 height 18
click at [135, 191] on div "Explorer Bookmarks" at bounding box center [113, 199] width 100 height 19
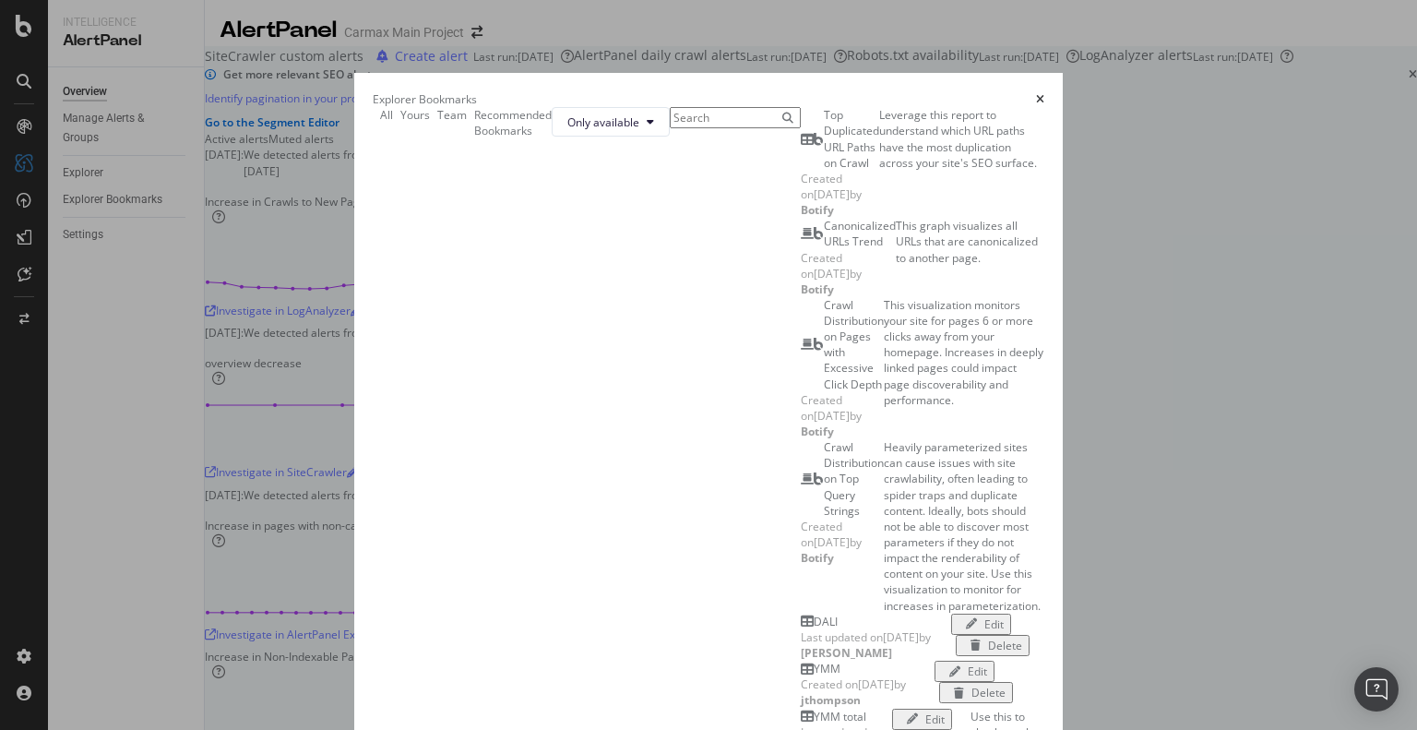
click at [801, 358] on div "Crawl Distribution on Pages with Excessive Click Depth" at bounding box center [842, 344] width 83 height 95
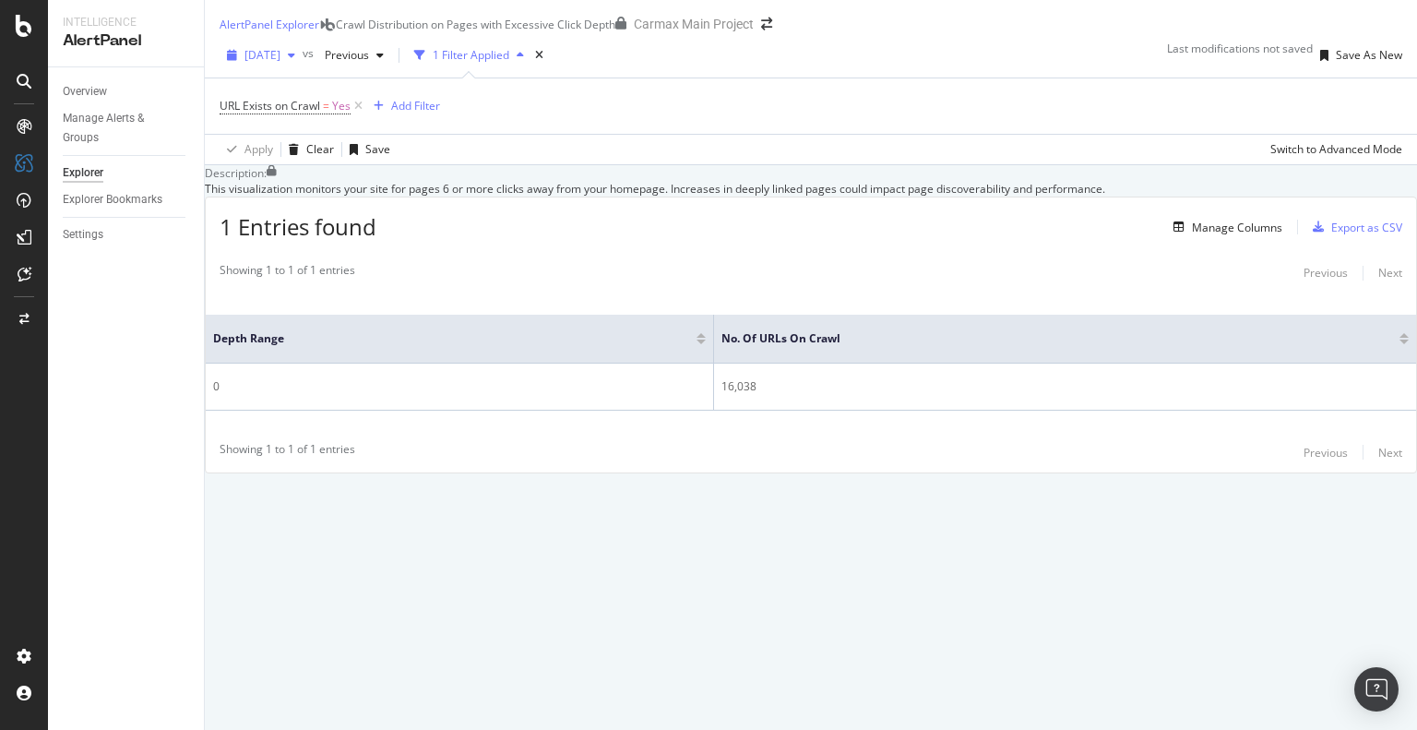
click at [303, 61] on div "button" at bounding box center [291, 55] width 22 height 11
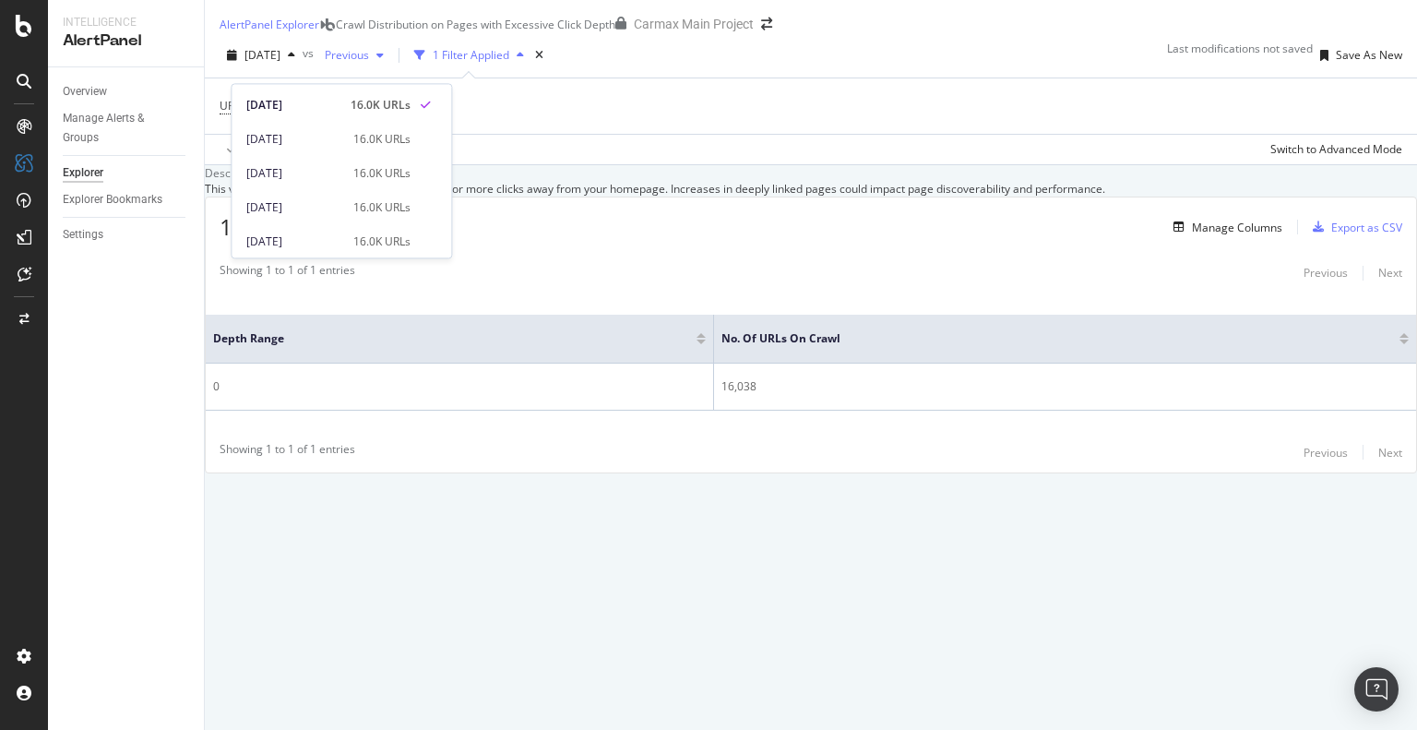
click at [369, 63] on span "Previous" at bounding box center [343, 55] width 52 height 16
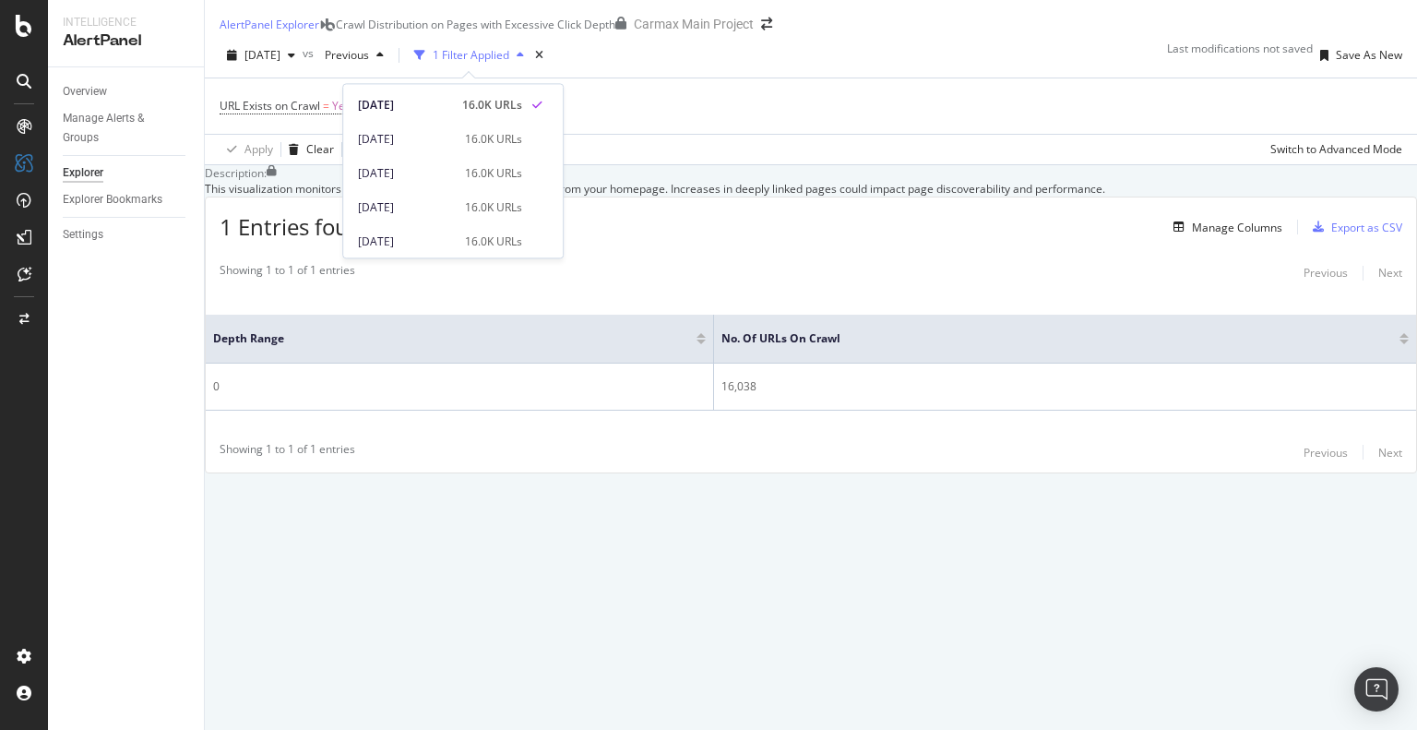
click at [681, 134] on div "URL Exists on Crawl = Yes Add Filter" at bounding box center [811, 105] width 1182 height 55
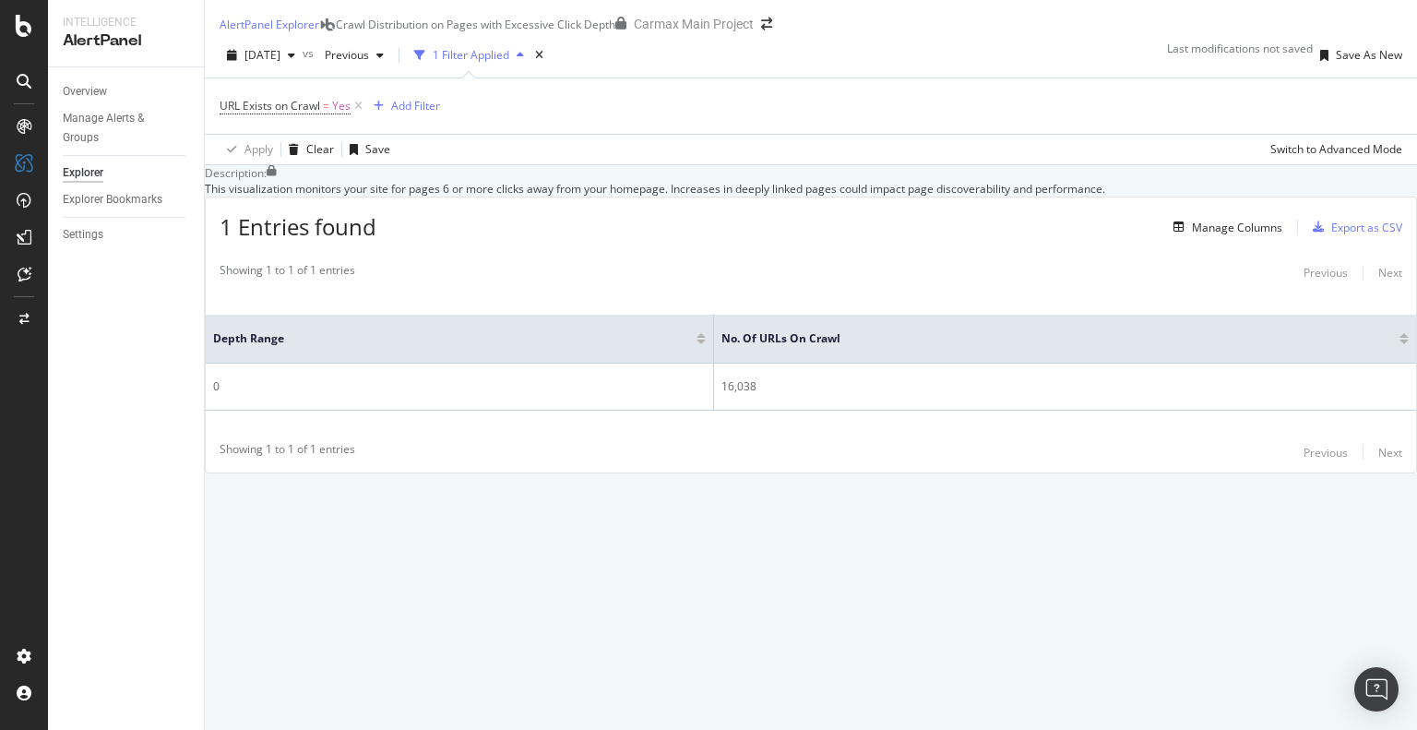
click at [509, 63] on div "1 Filter Applied" at bounding box center [471, 55] width 77 height 16
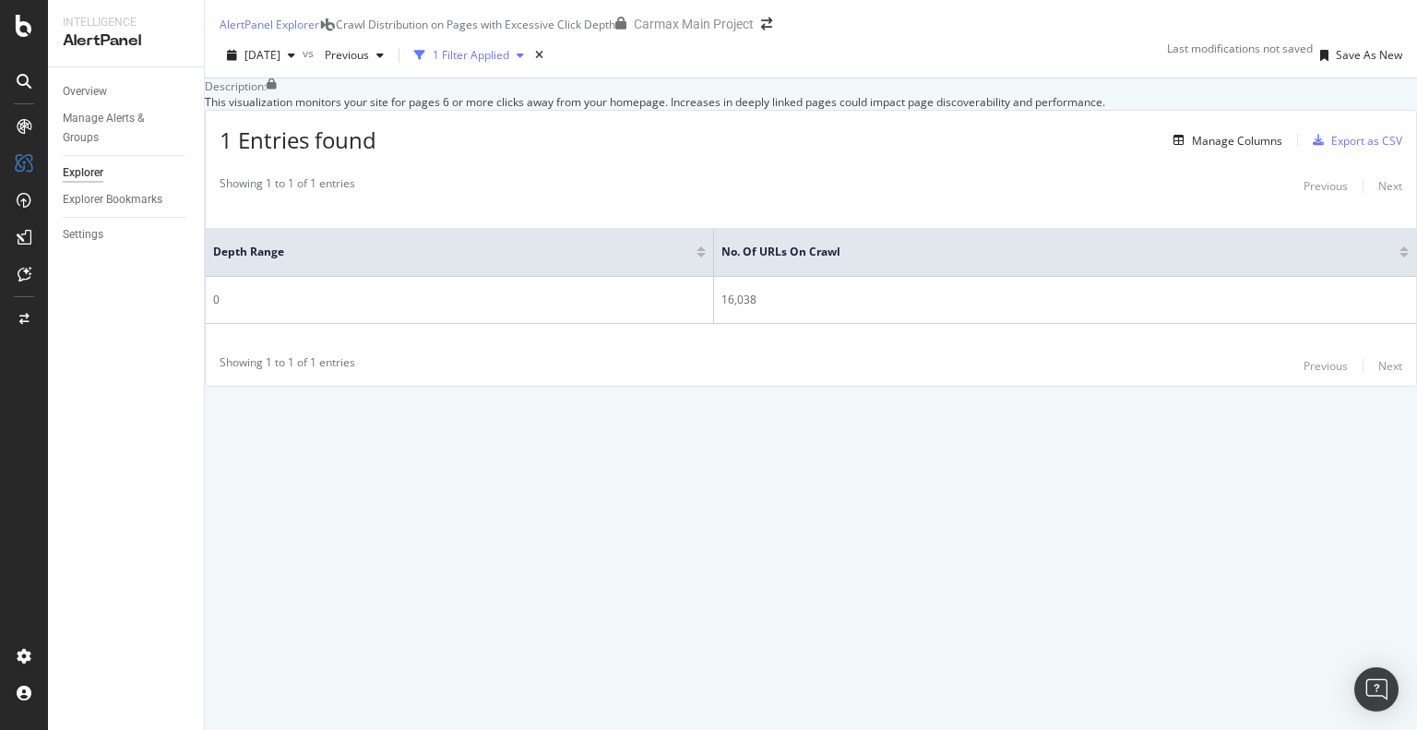
click at [509, 63] on div "1 Filter Applied" at bounding box center [471, 55] width 77 height 16
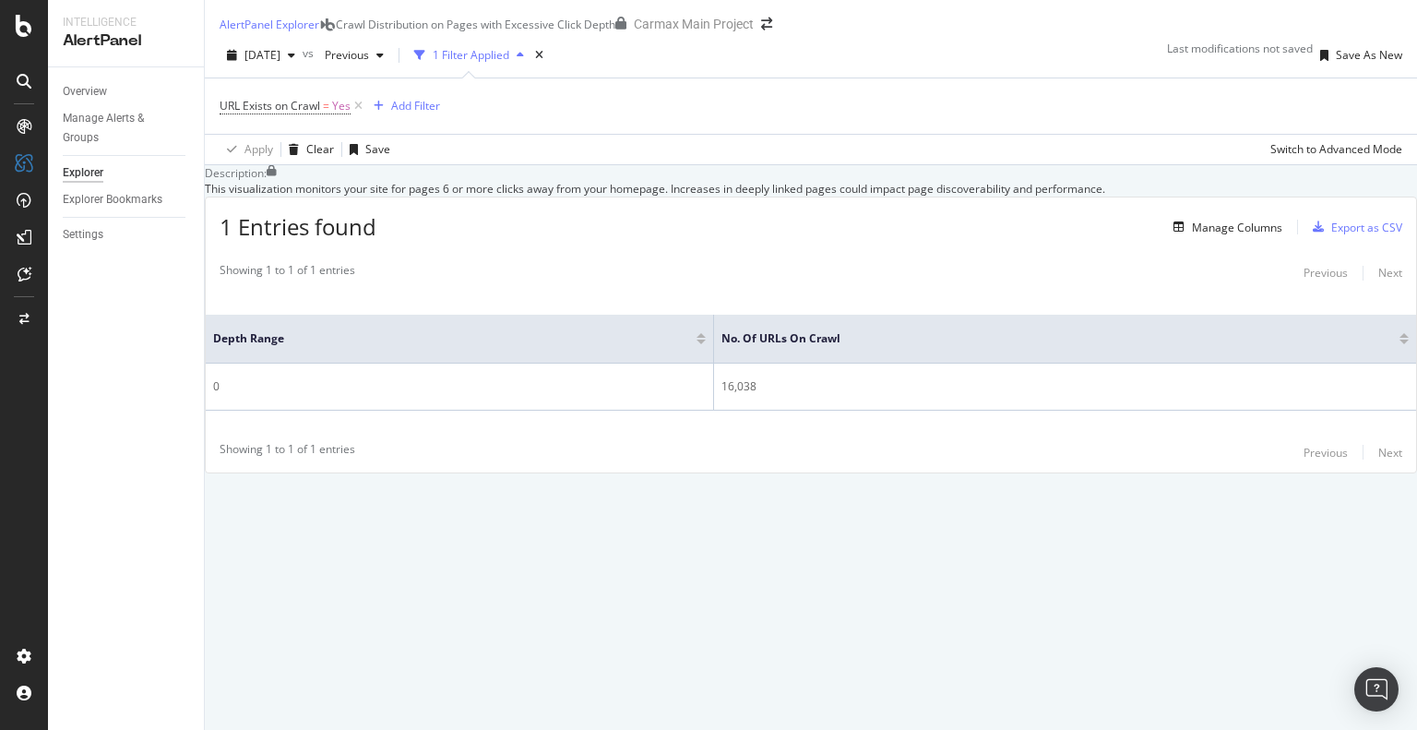
click at [509, 63] on div "1 Filter Applied" at bounding box center [471, 55] width 77 height 16
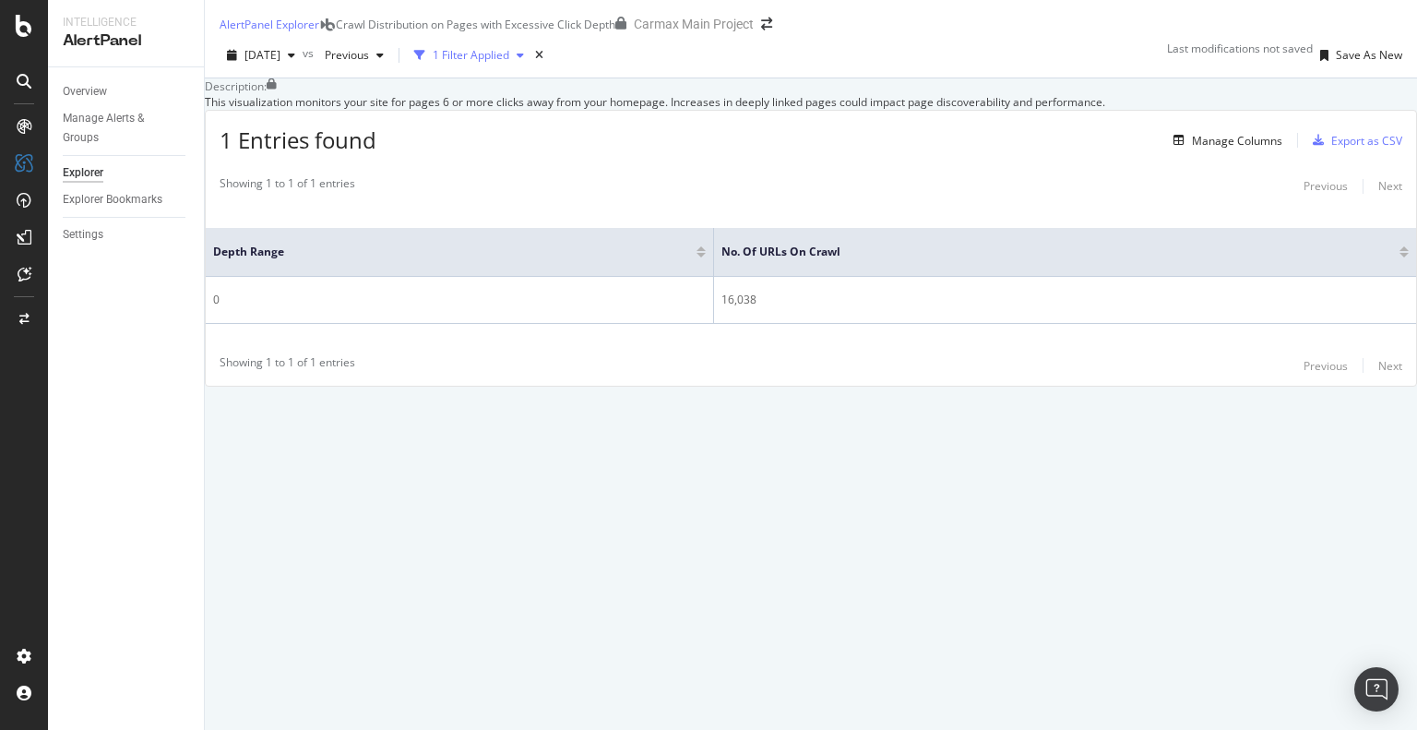
click at [515, 59] on div "1 Filter Applied" at bounding box center [469, 56] width 125 height 28
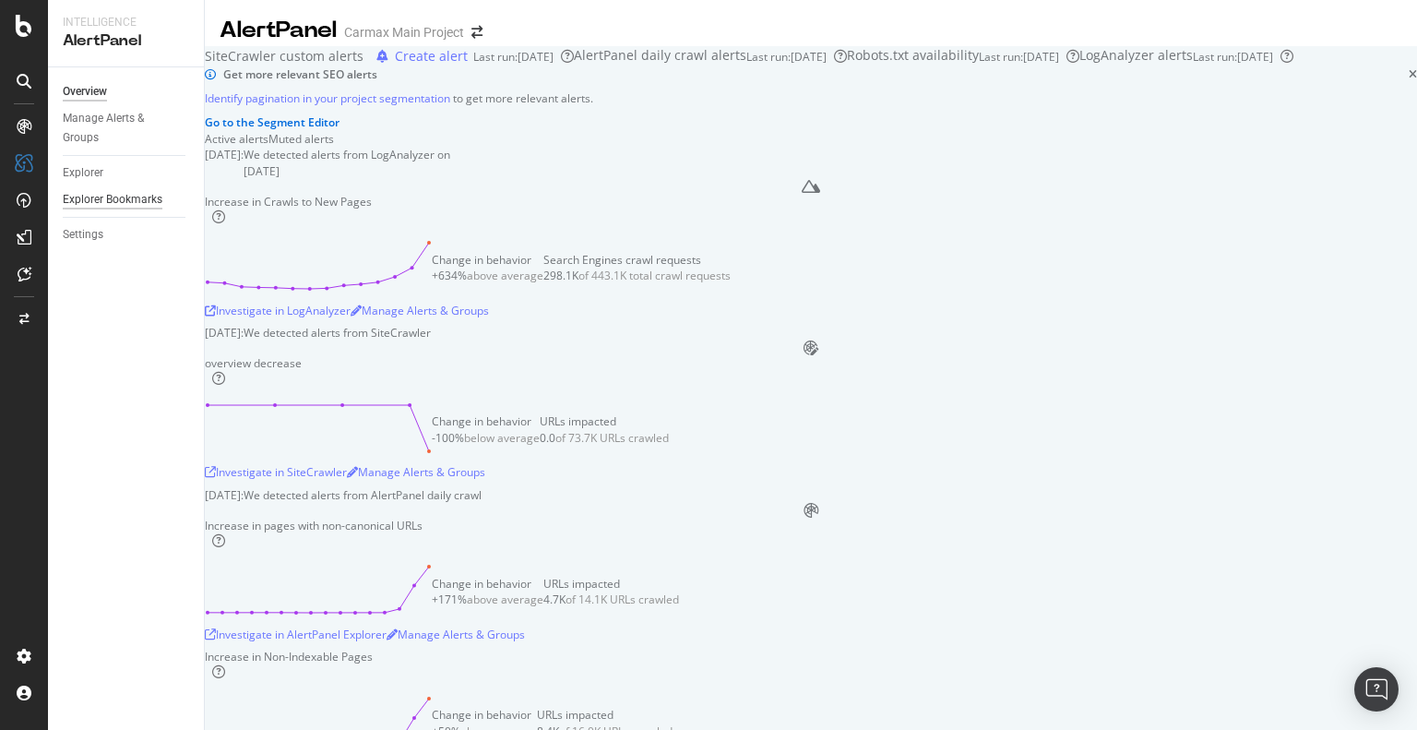
click at [122, 195] on div "Explorer Bookmarks" at bounding box center [113, 199] width 100 height 19
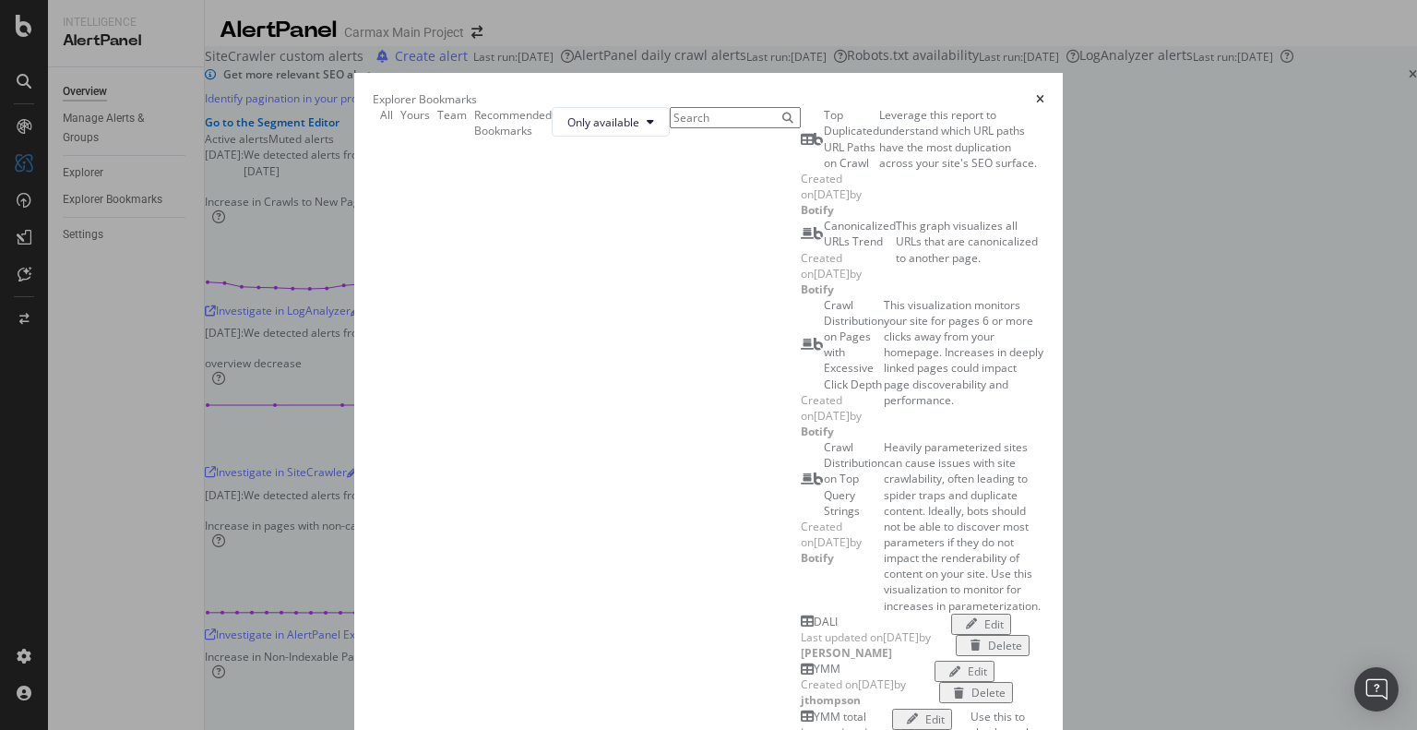
scroll to position [1015, 0]
click at [474, 138] on div "Recommended Bookmarks" at bounding box center [512, 122] width 77 height 31
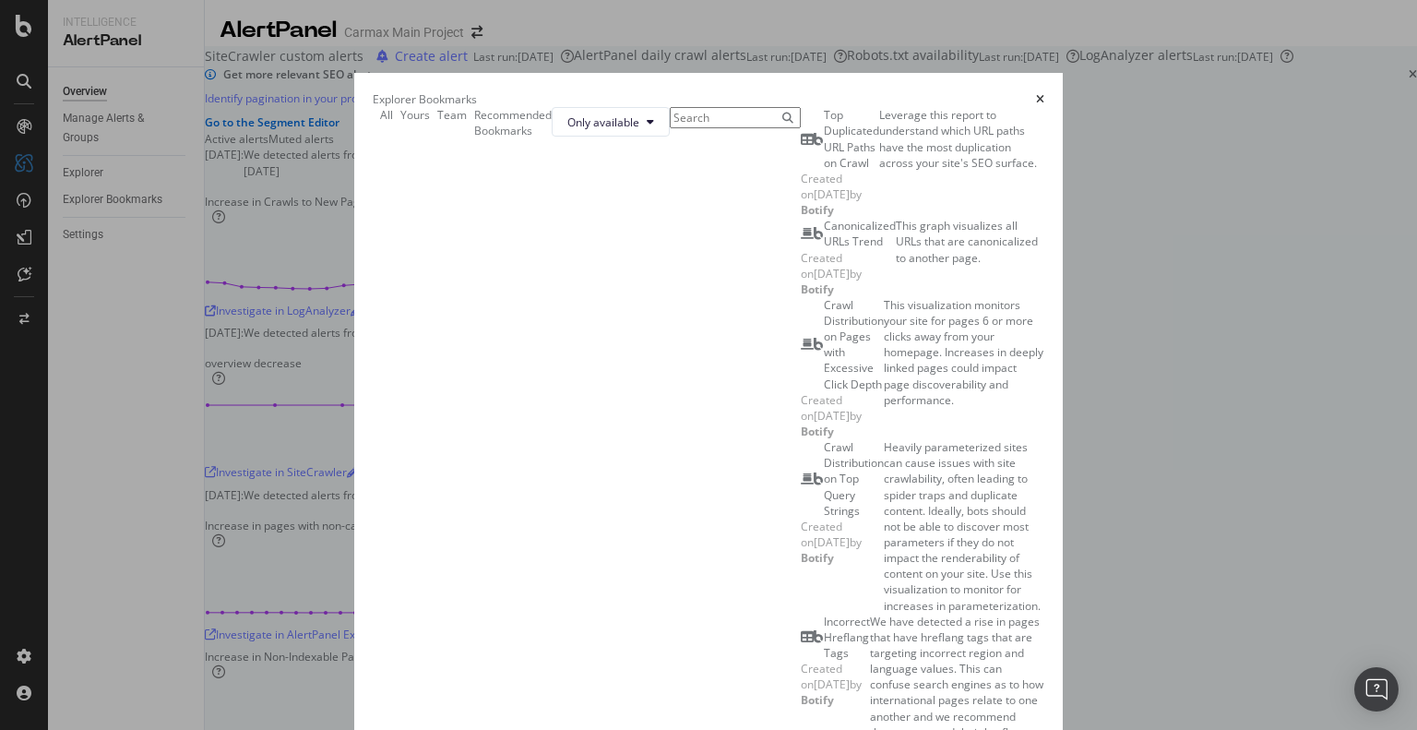
scroll to position [280, 0]
click at [437, 123] on div "Team" at bounding box center [452, 115] width 30 height 16
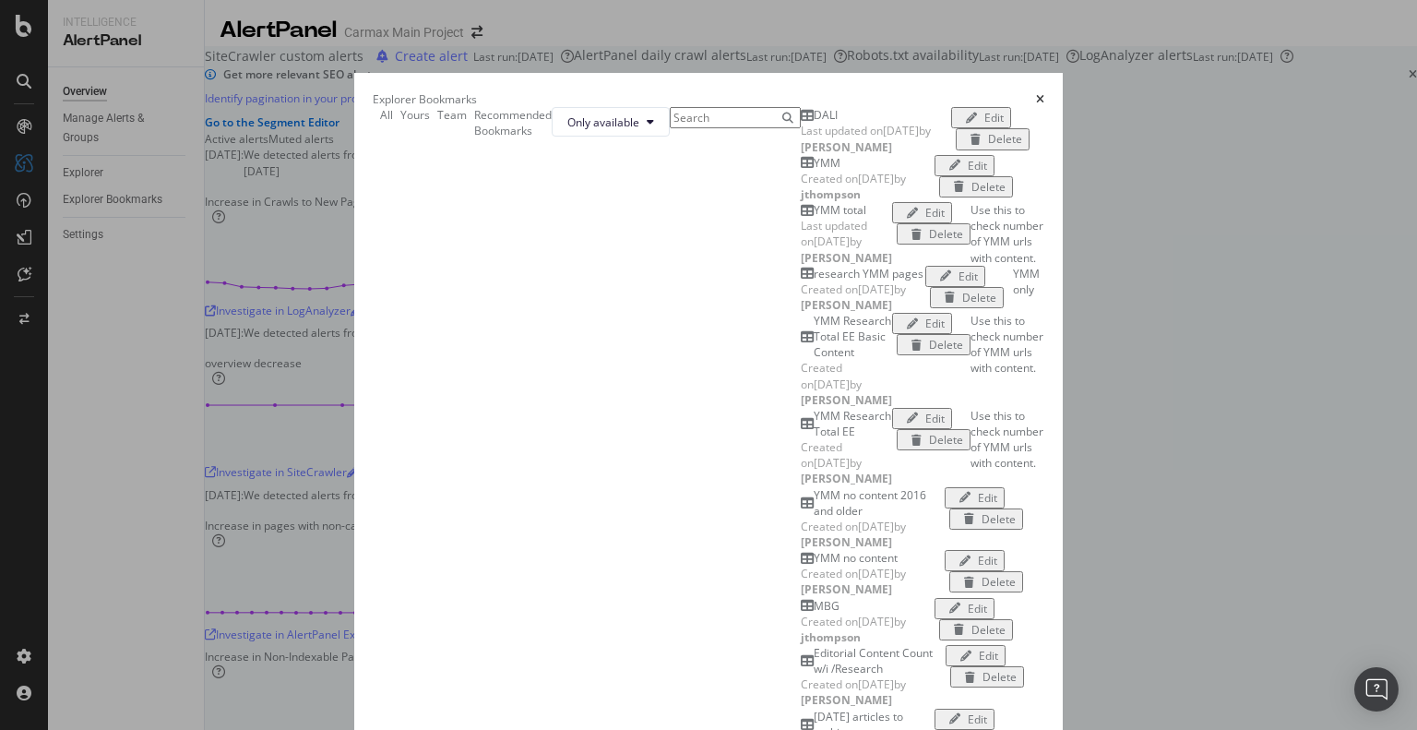
click at [474, 135] on div "Recommended Bookmarks" at bounding box center [512, 122] width 77 height 31
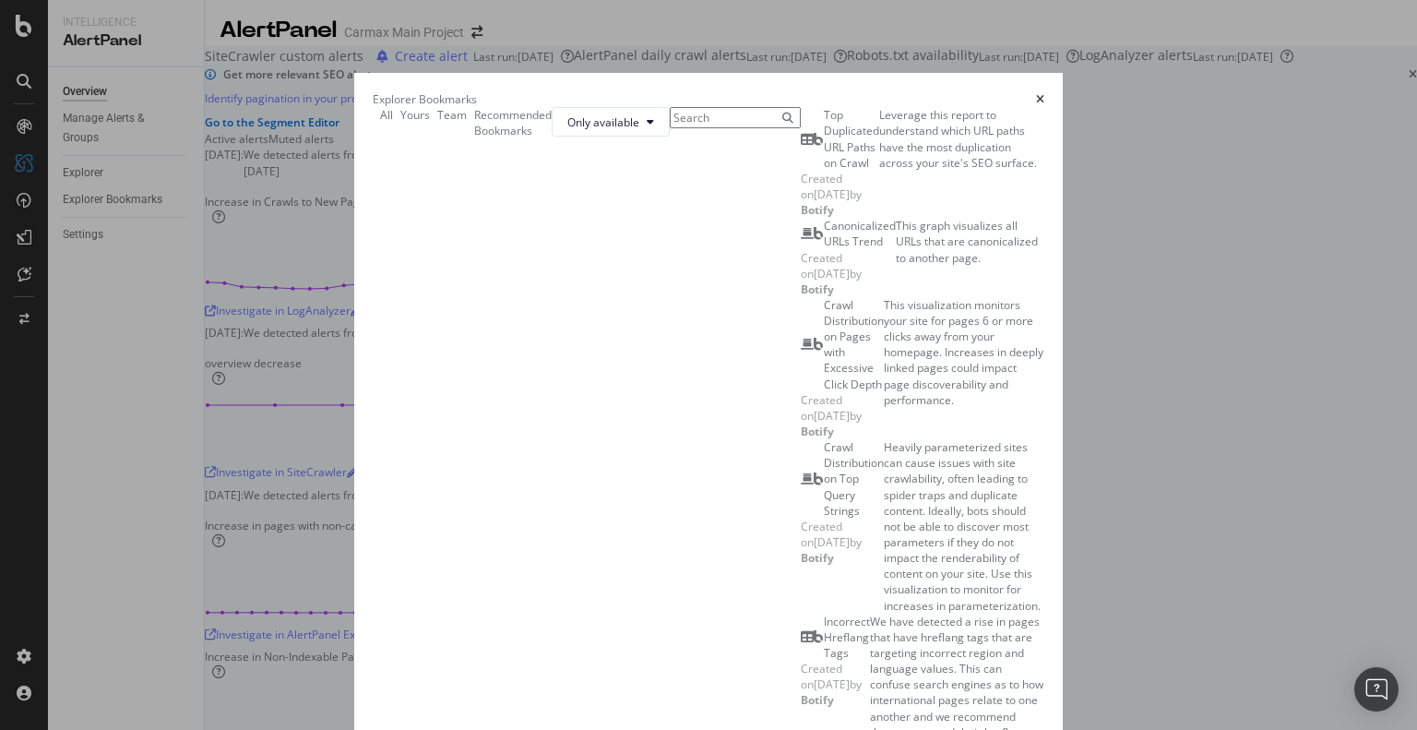
click at [400, 123] on div "Yours" at bounding box center [415, 115] width 30 height 16
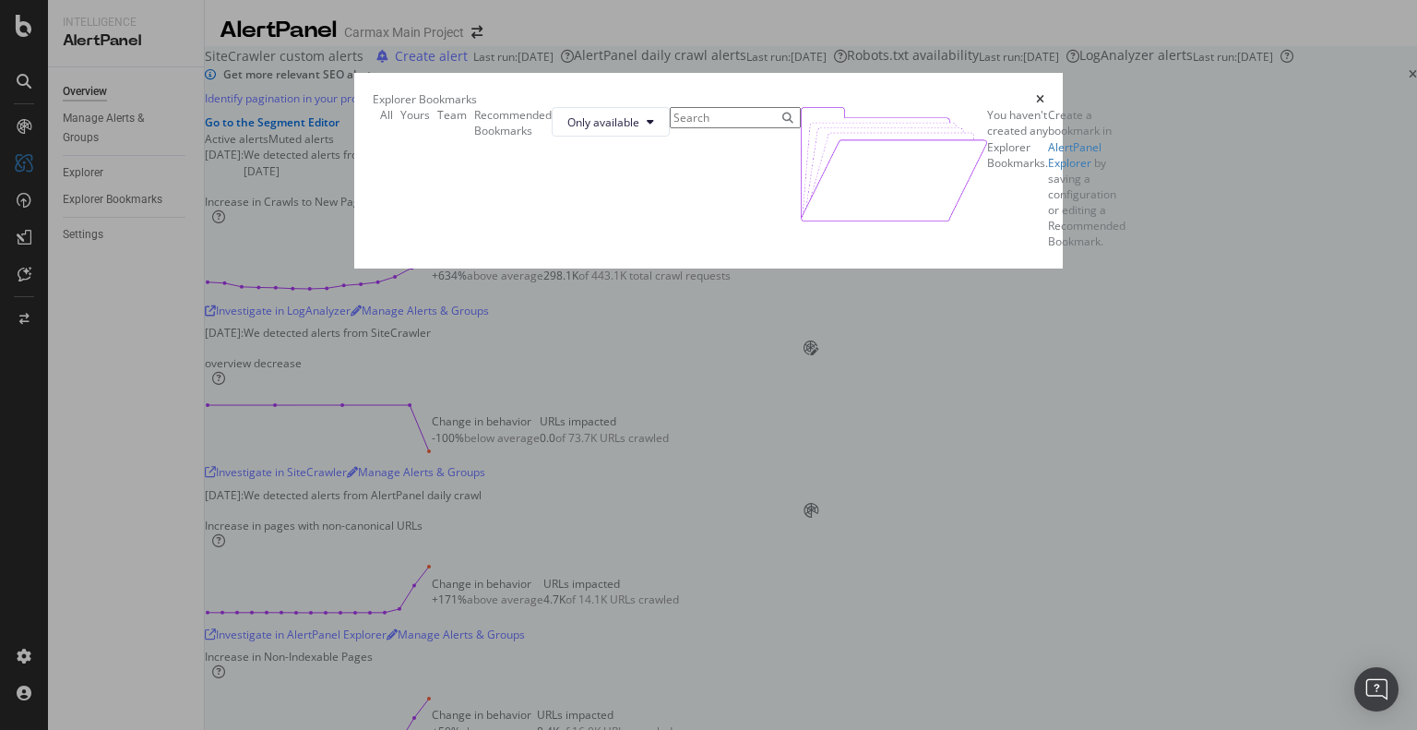
click at [411, 122] on div "All Yours Team Recommended Bookmarks" at bounding box center [462, 122] width 179 height 31
click at [416, 130] on div "All Yours Team Recommended Bookmarks" at bounding box center [462, 122] width 179 height 31
click at [474, 135] on div "Recommended Bookmarks" at bounding box center [512, 122] width 77 height 31
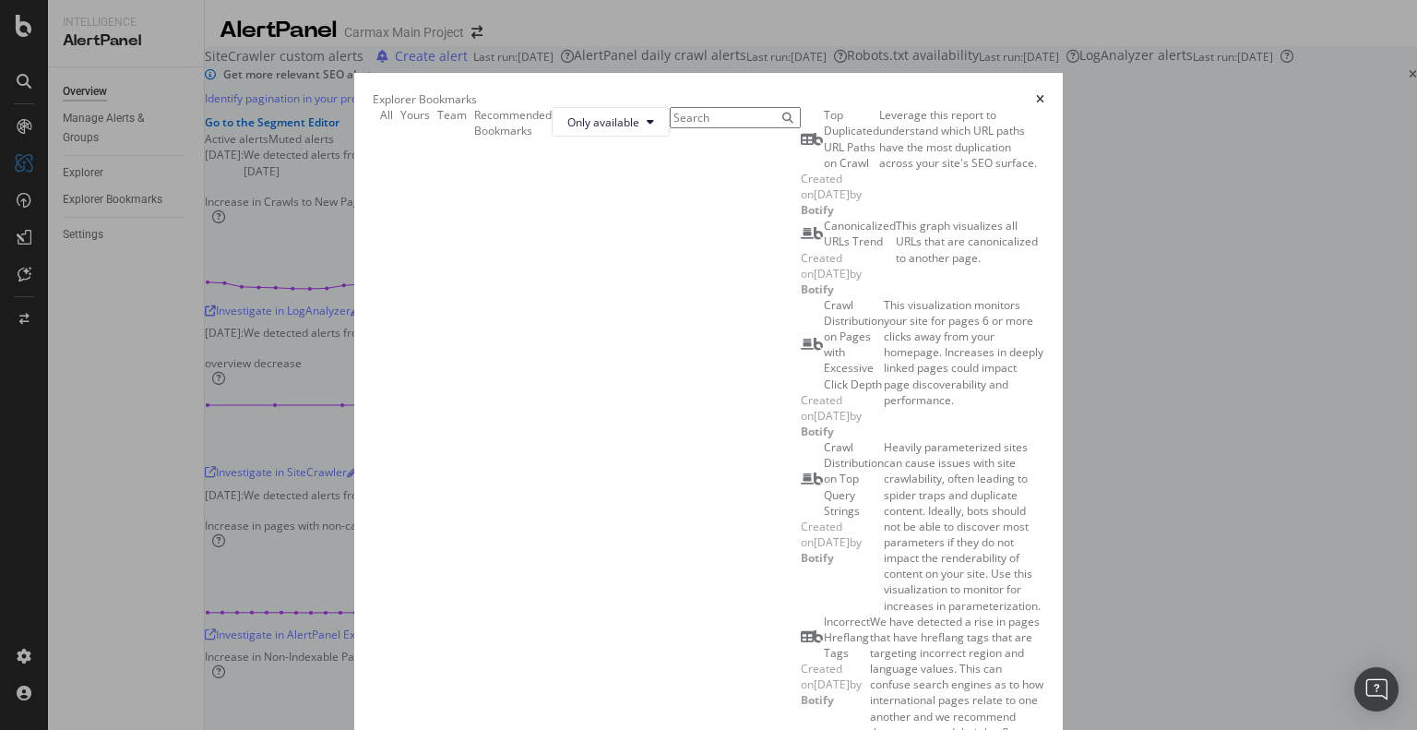
scroll to position [319, 0]
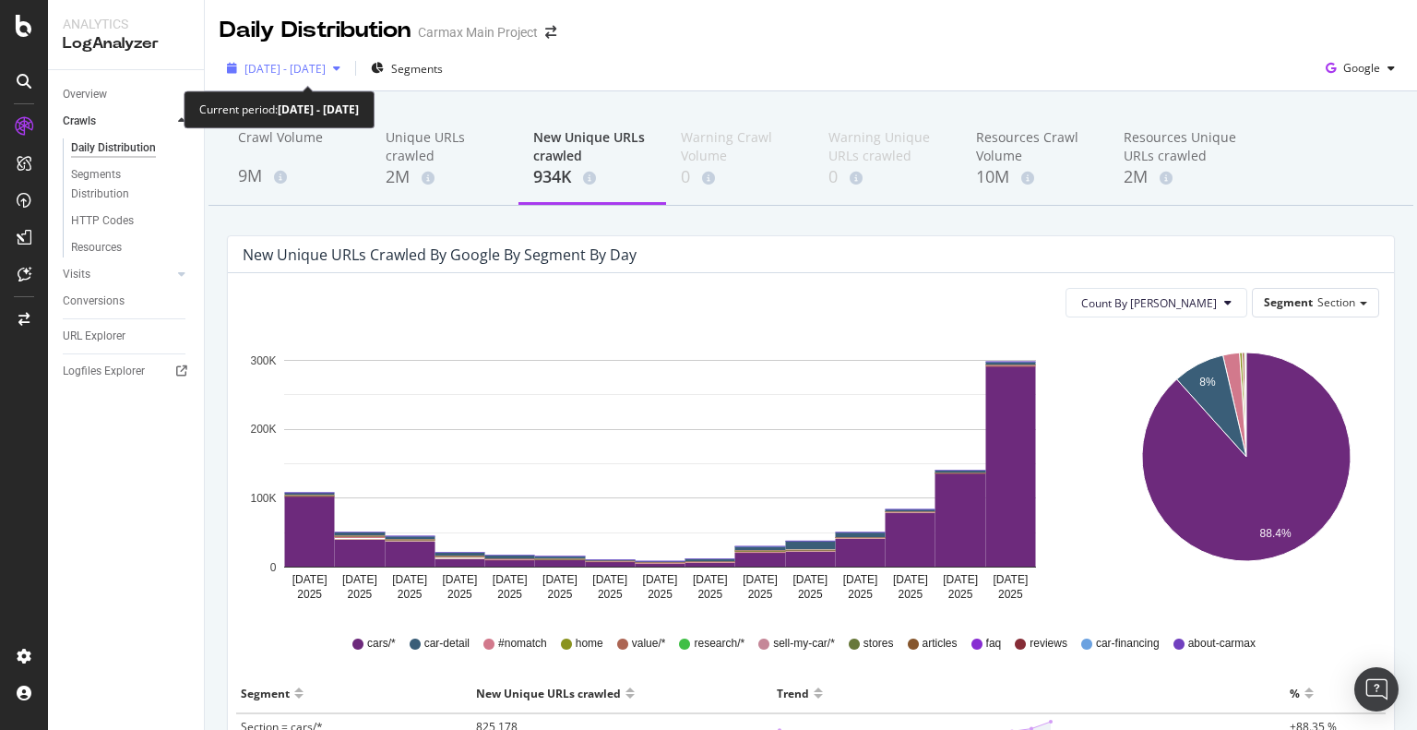
click at [291, 62] on span "[DATE] - [DATE]" at bounding box center [284, 69] width 81 height 16
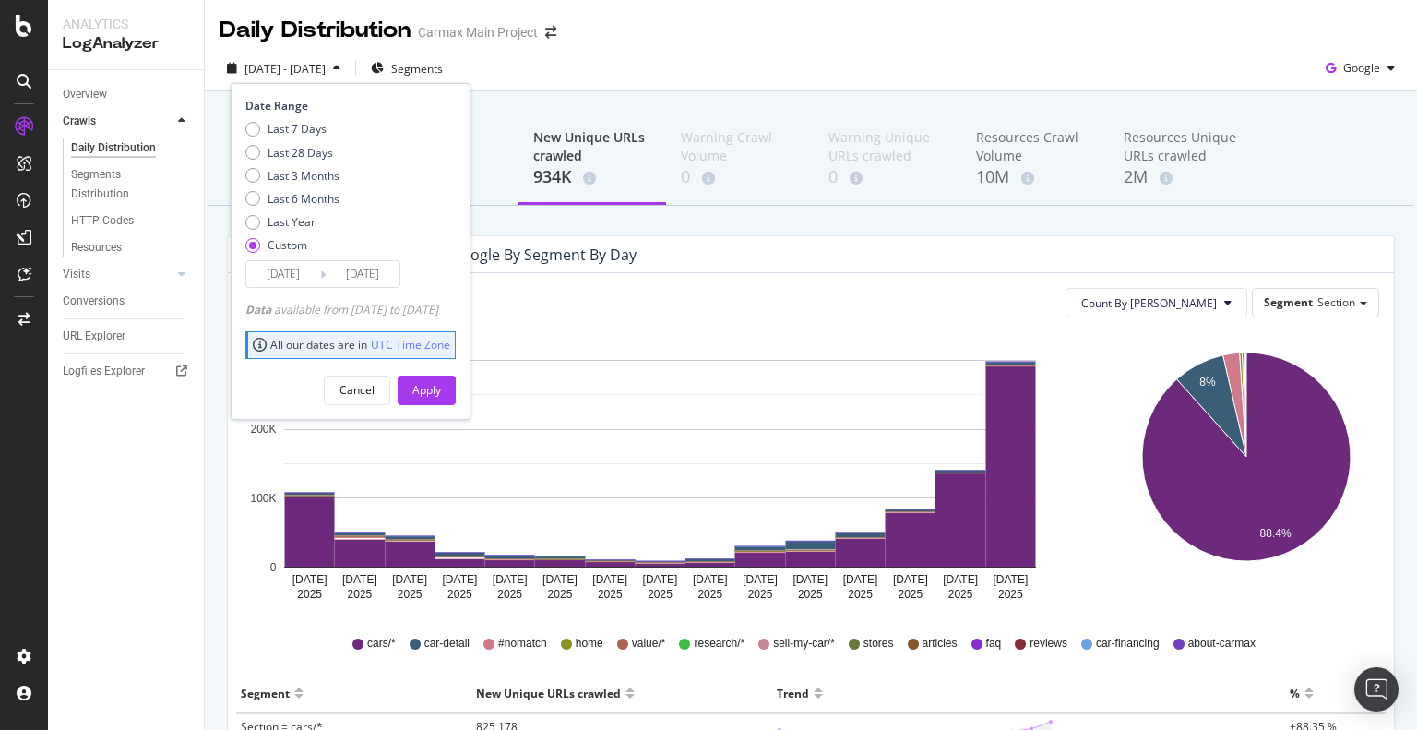
drag, startPoint x: 298, startPoint y: 201, endPoint x: 307, endPoint y: 209, distance: 12.4
click at [298, 201] on div "Last 6 Months" at bounding box center [303, 199] width 72 height 16
type input "[DATE]"
click at [441, 383] on div "Apply" at bounding box center [426, 390] width 29 height 16
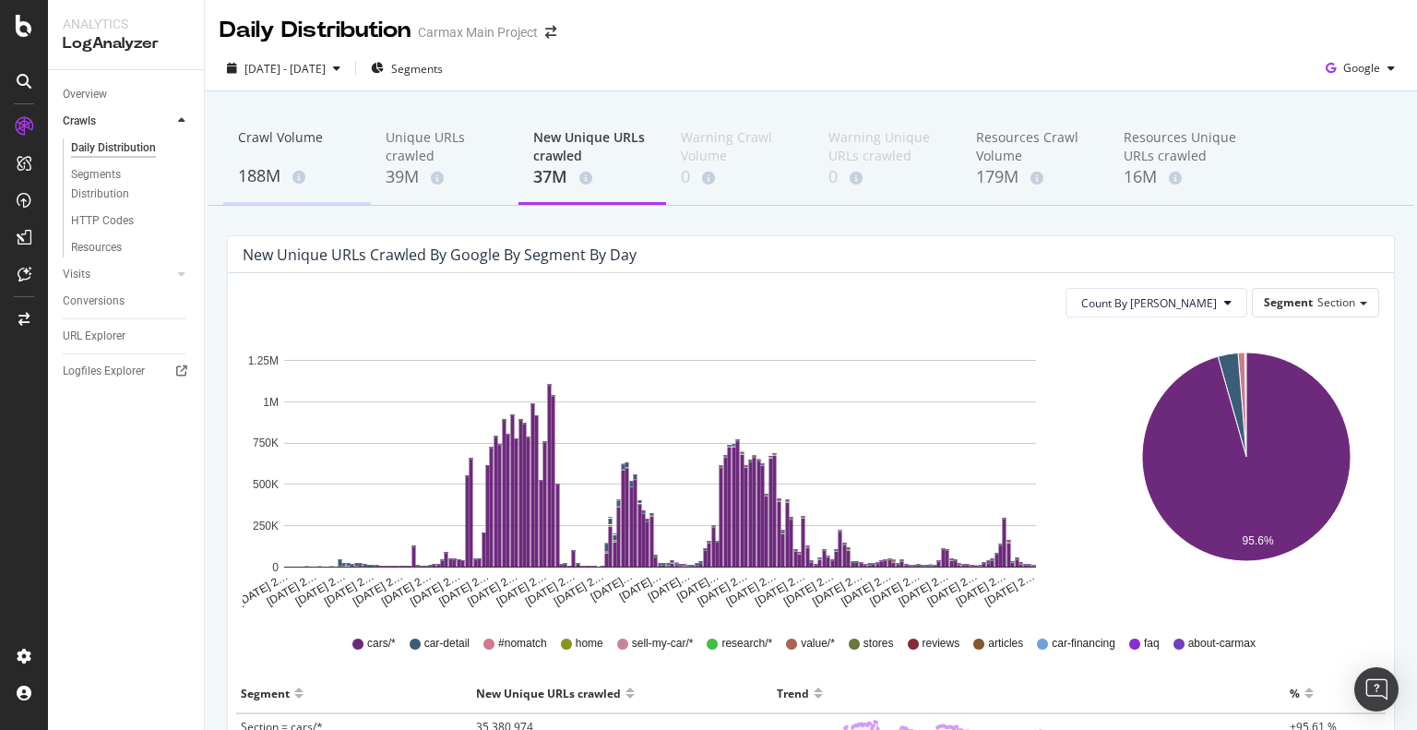
click at [251, 146] on div "Crawl Volume" at bounding box center [297, 145] width 118 height 35
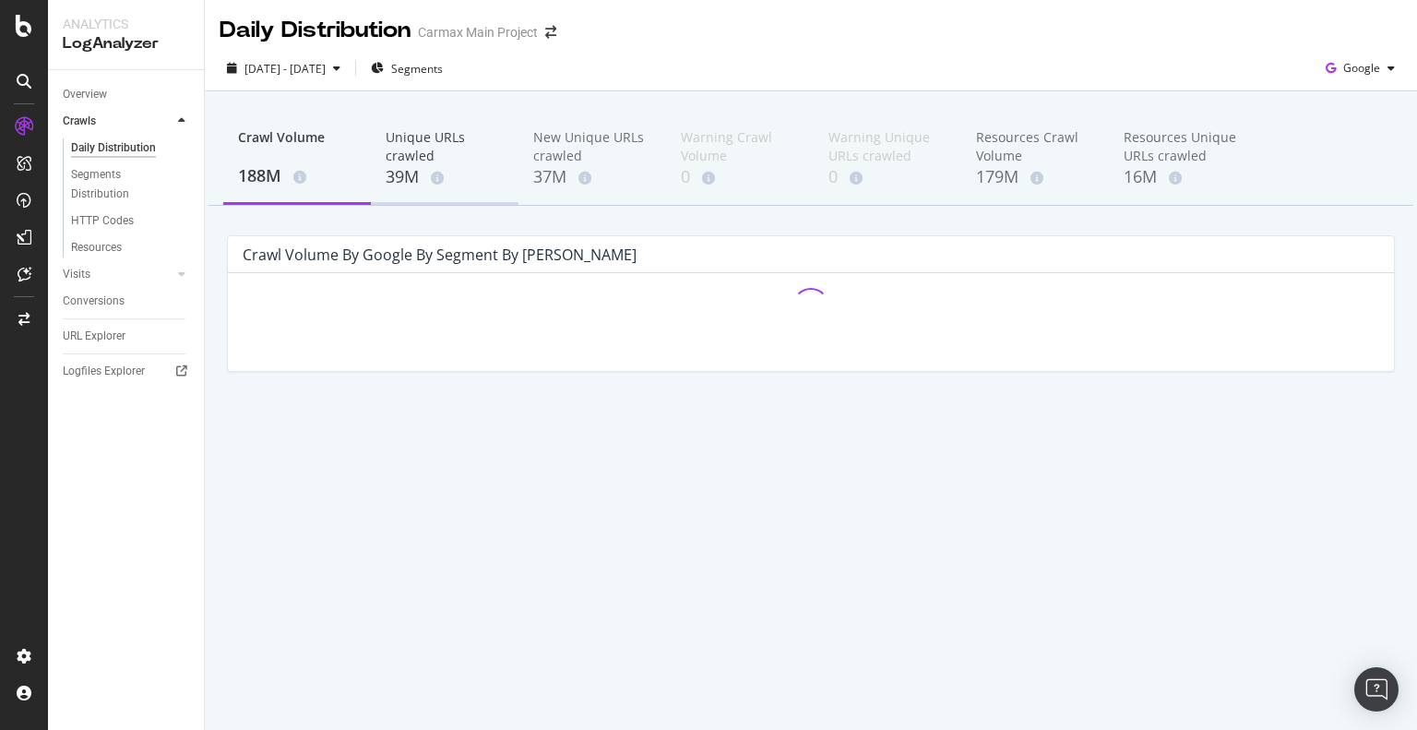
click at [390, 172] on div "39M" at bounding box center [445, 177] width 118 height 24
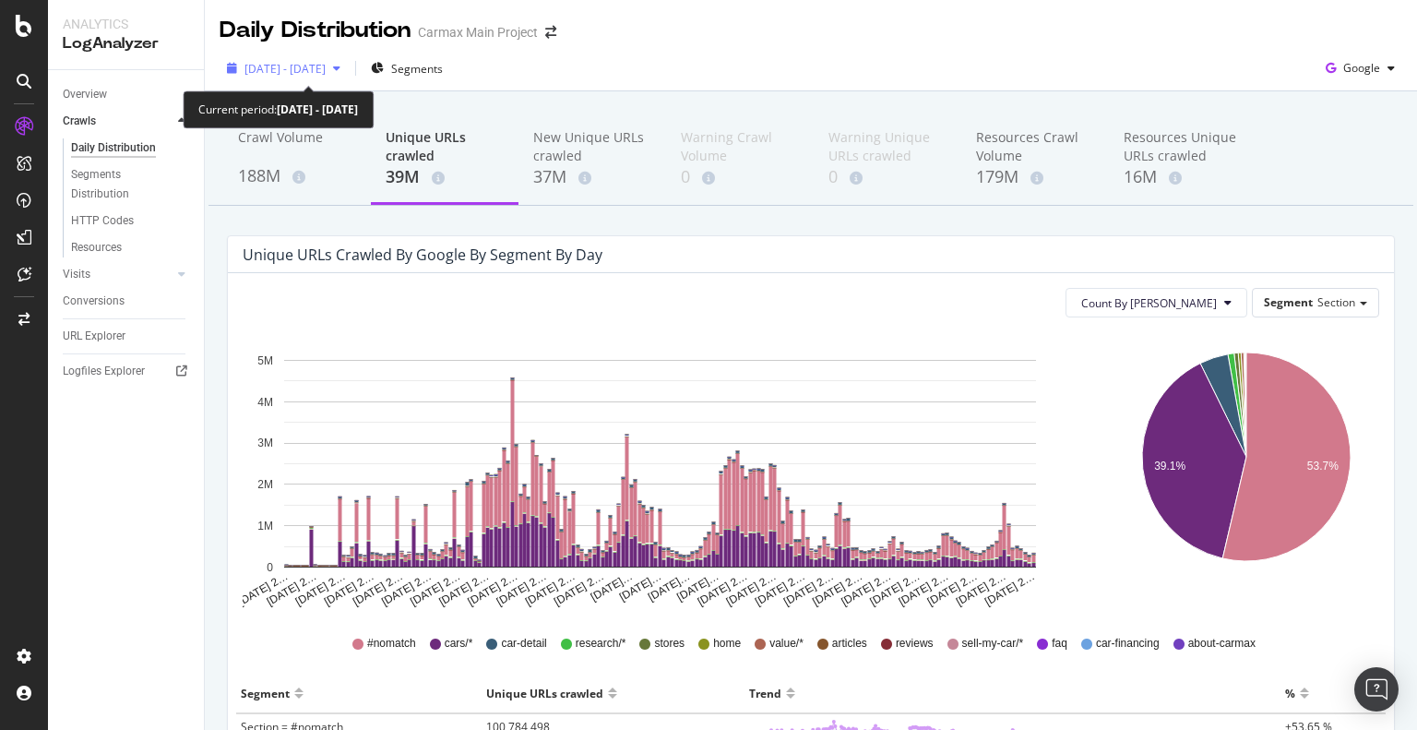
click at [321, 66] on span "2025 Apr. 14th - Oct. 13th" at bounding box center [284, 69] width 81 height 16
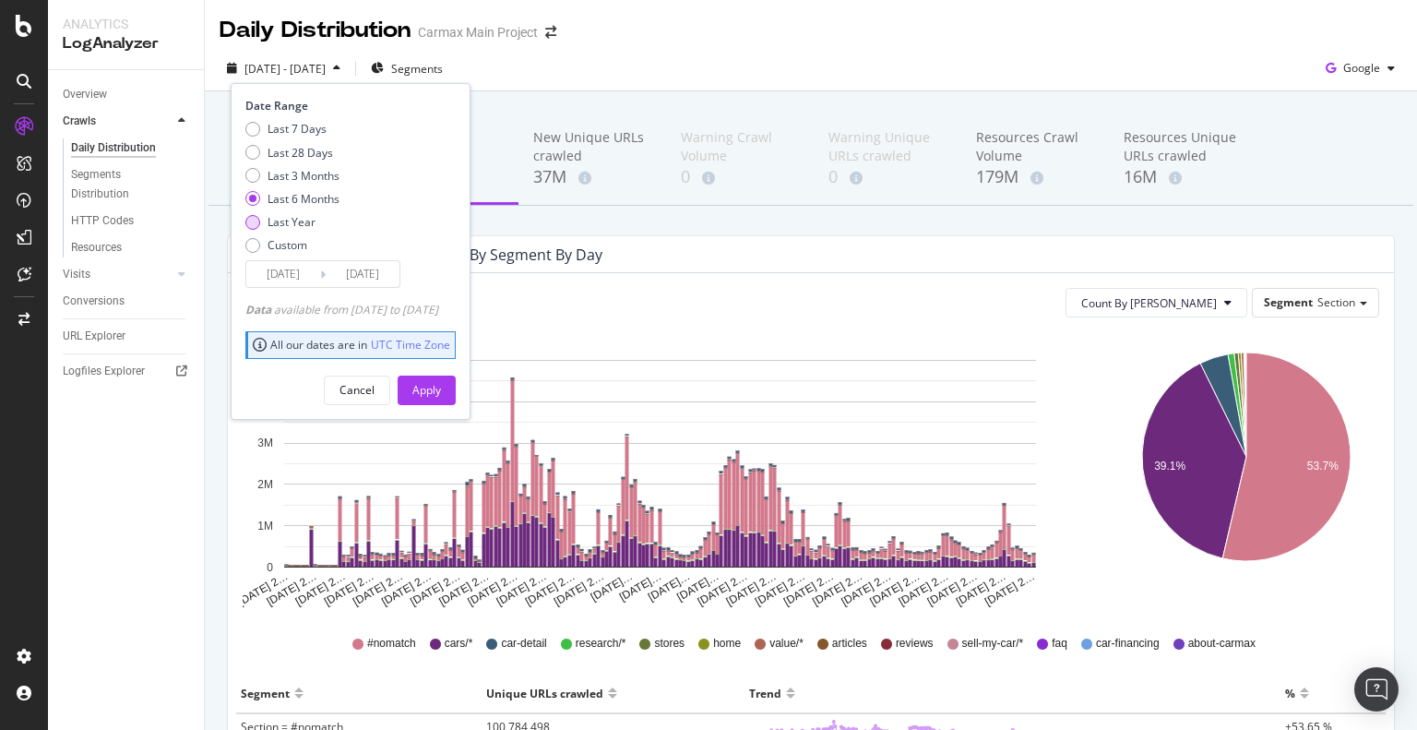
click at [294, 223] on div "Last Year" at bounding box center [291, 222] width 48 height 16
click at [304, 241] on div "Custom" at bounding box center [287, 245] width 40 height 16
click at [289, 279] on input "2025/09/16" at bounding box center [283, 274] width 74 height 26
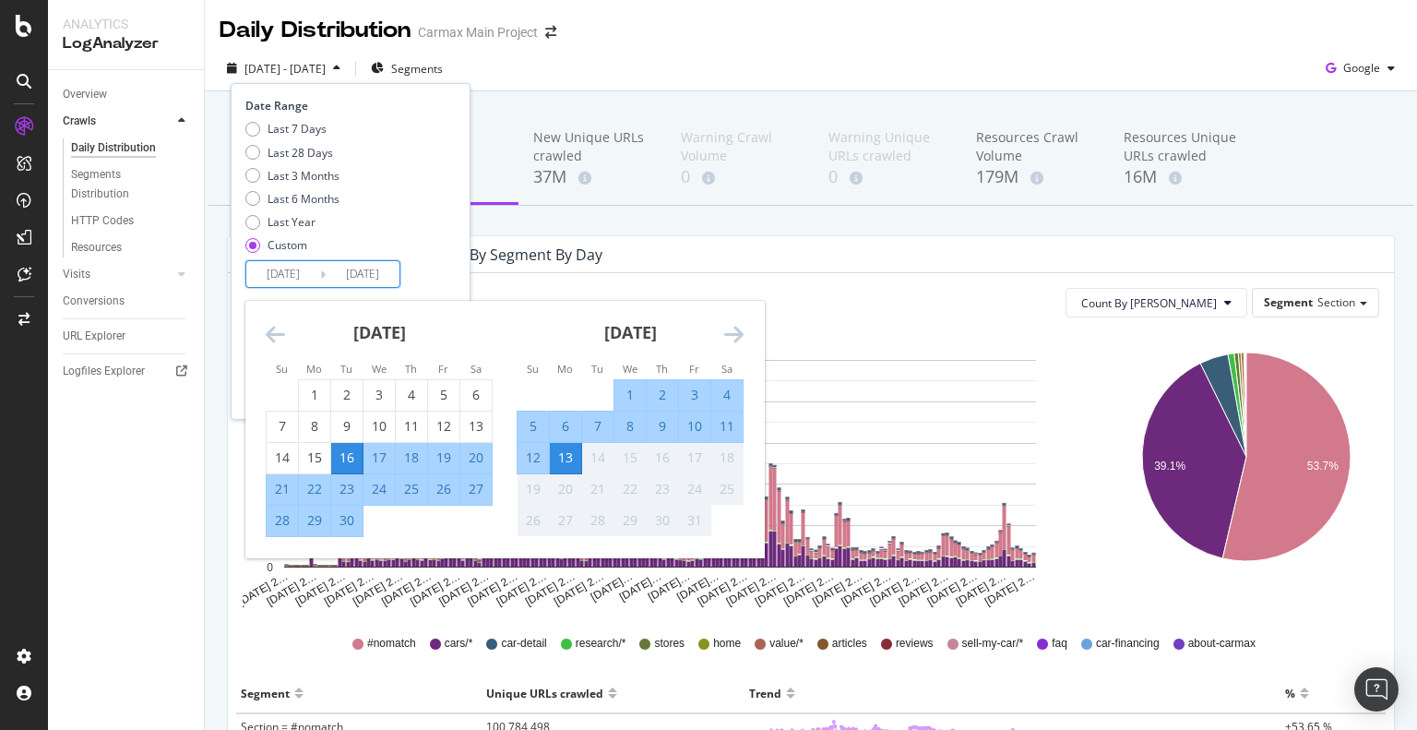
click at [275, 328] on icon "Move backward to switch to the previous month." at bounding box center [275, 334] width 19 height 22
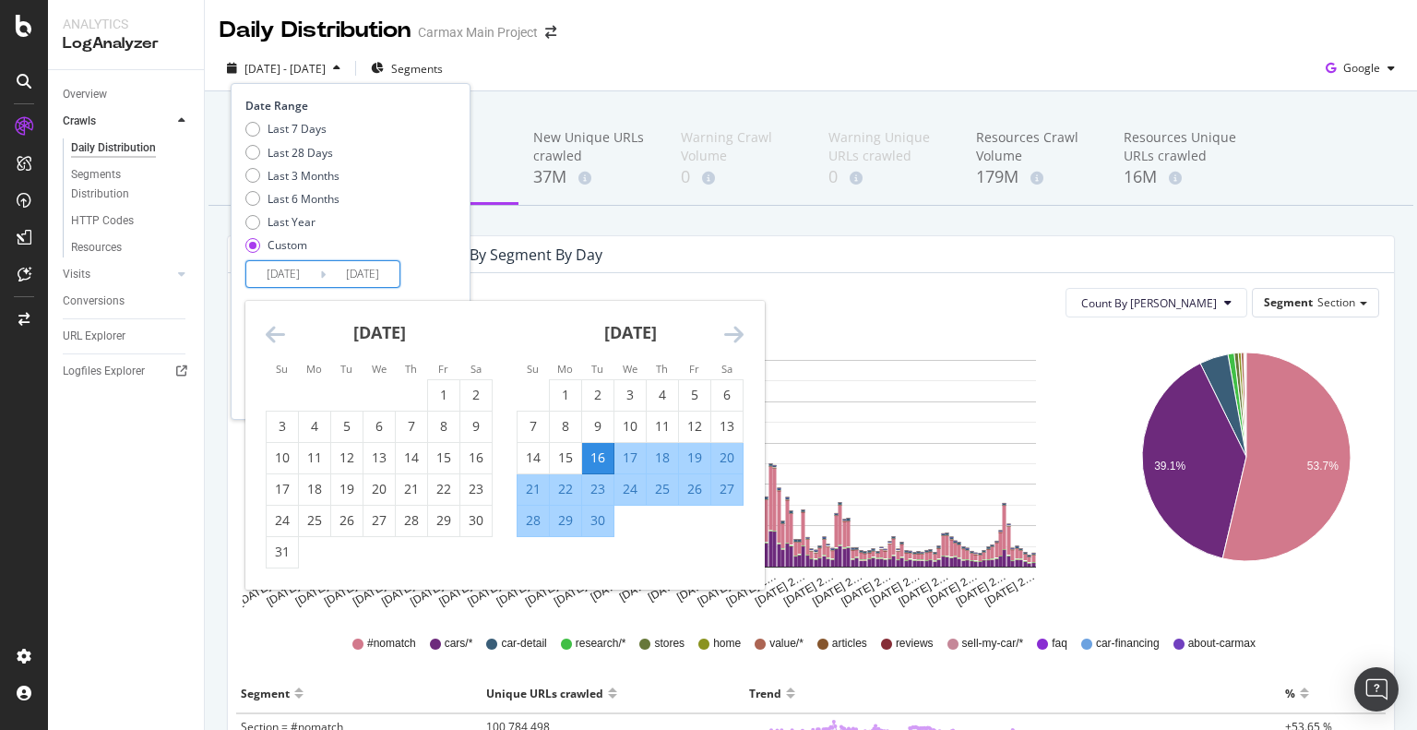
click at [275, 328] on icon "Move backward to switch to the previous month." at bounding box center [275, 334] width 19 height 22
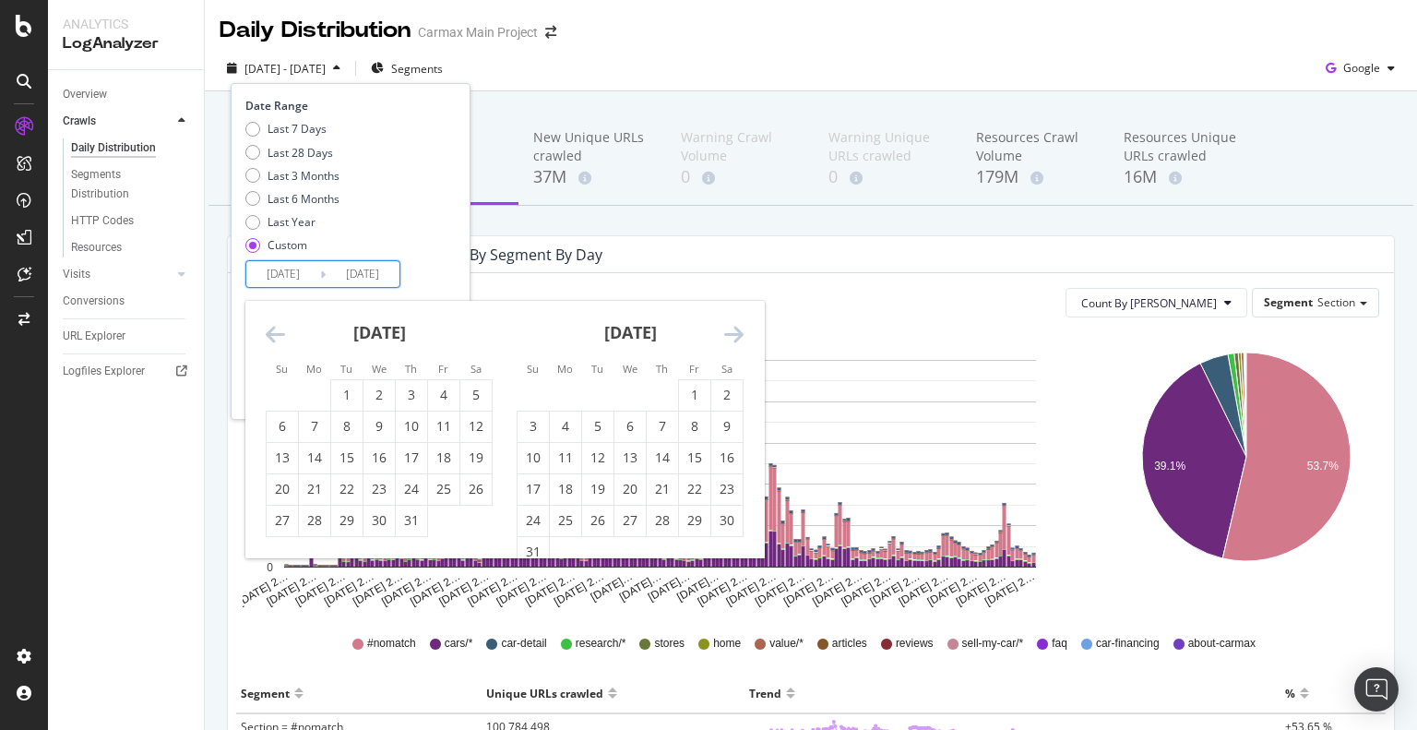
click at [276, 328] on icon "Move backward to switch to the previous month." at bounding box center [275, 334] width 19 height 22
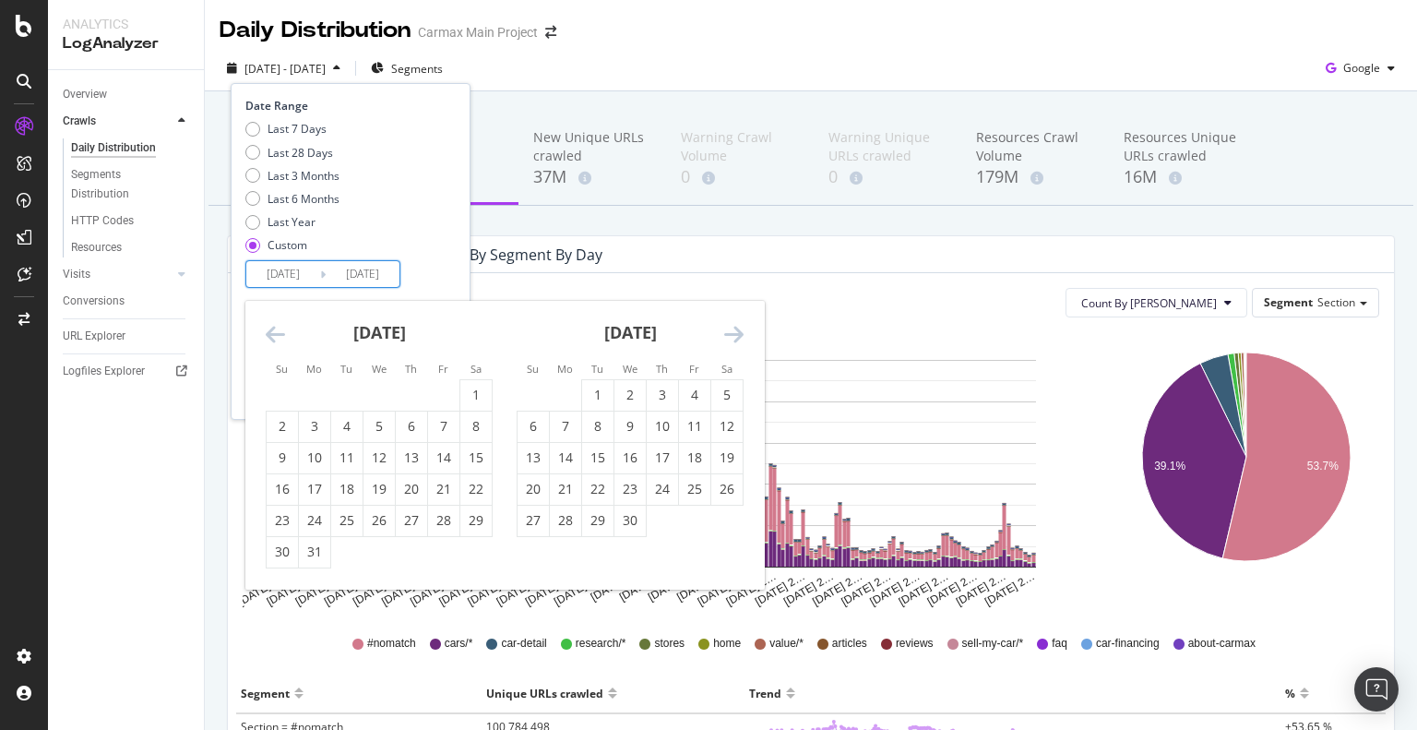
click at [276, 328] on icon "Move backward to switch to the previous month." at bounding box center [275, 334] width 19 height 22
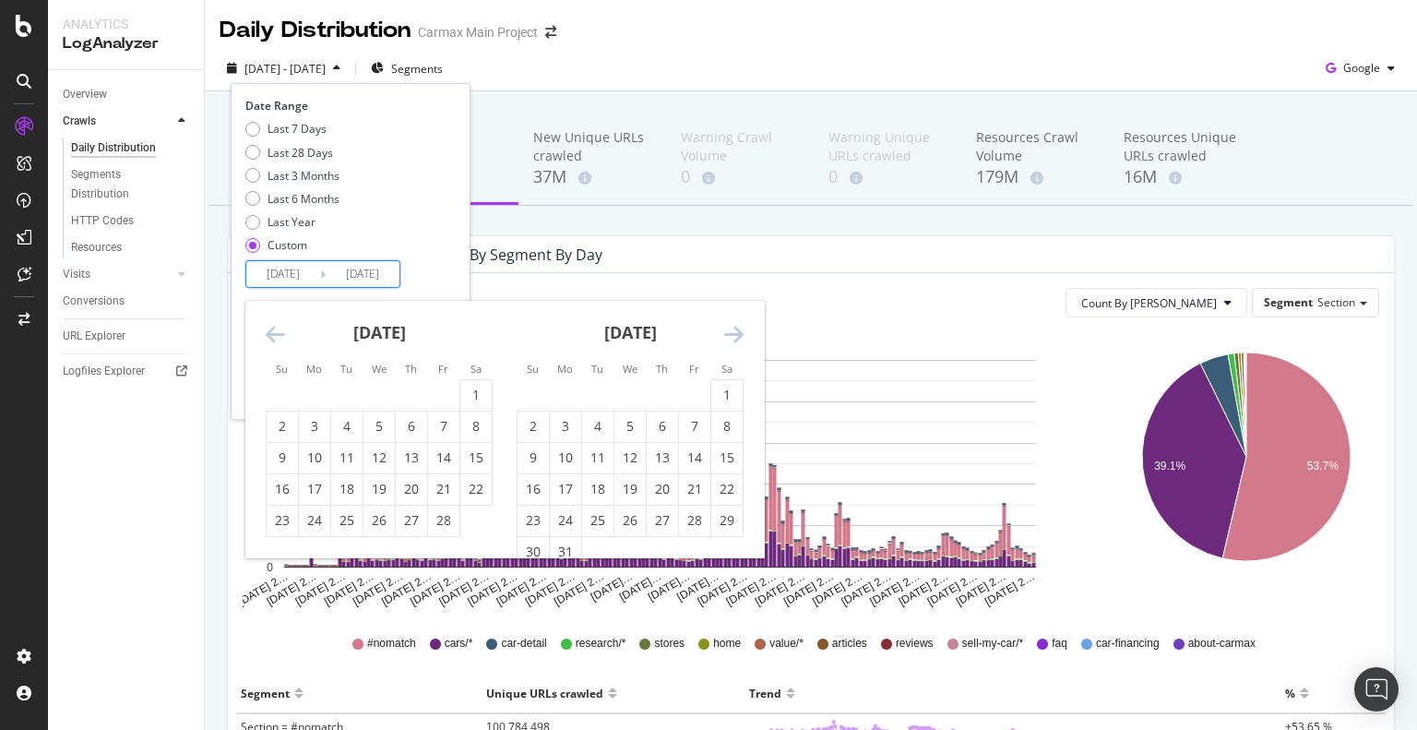
click at [277, 329] on icon "Move backward to switch to the previous month." at bounding box center [275, 334] width 19 height 22
click at [373, 398] on div "1" at bounding box center [378, 395] width 31 height 18
type input "2025/01/01"
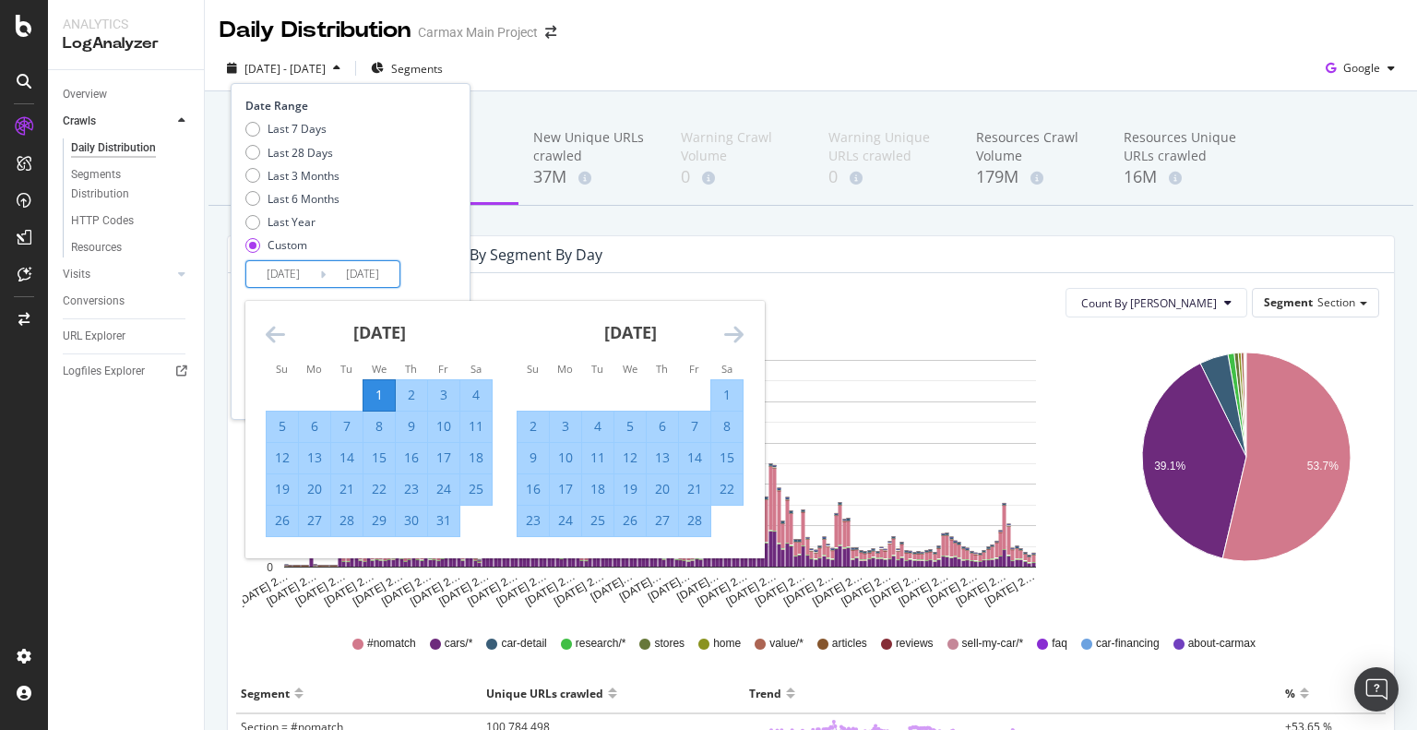
click at [738, 338] on icon "Move forward to switch to the next month." at bounding box center [733, 334] width 19 height 22
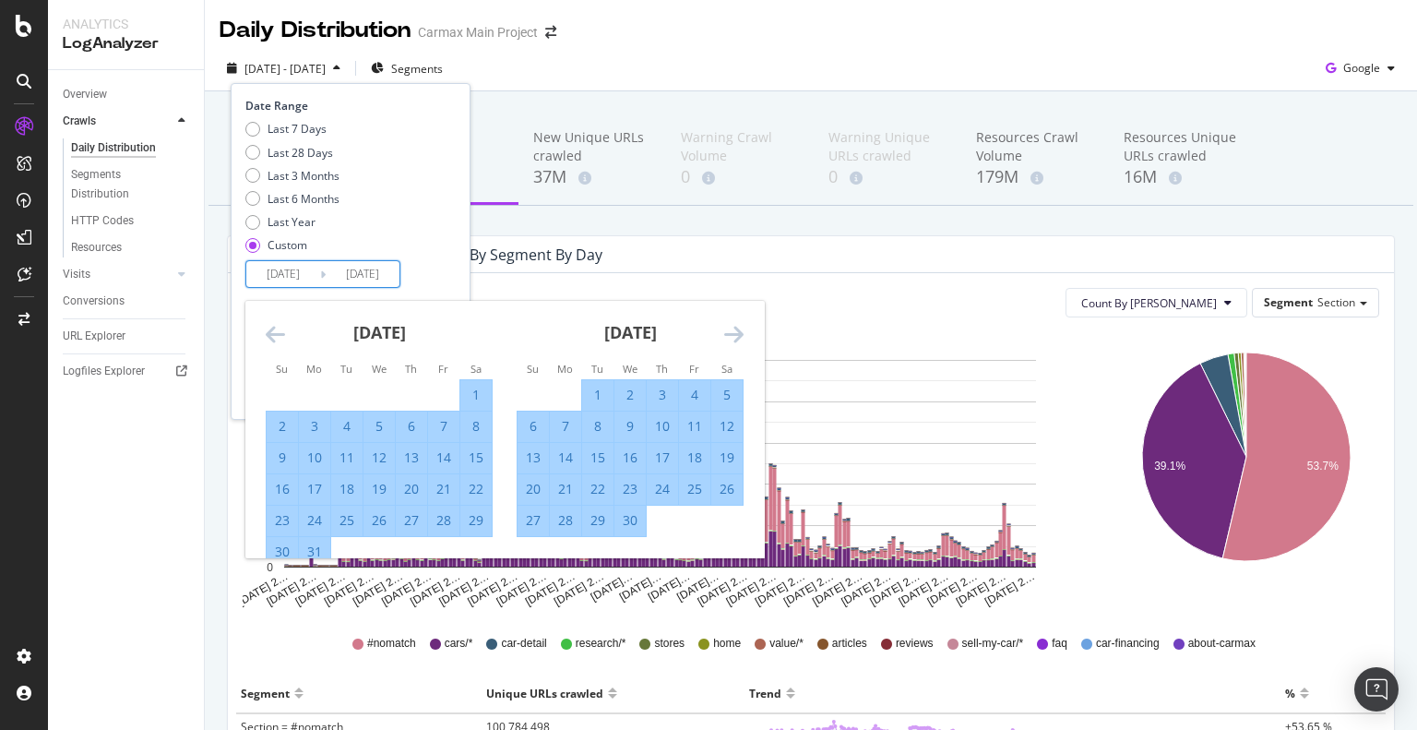
click at [738, 338] on icon "Move forward to switch to the next month." at bounding box center [733, 334] width 19 height 22
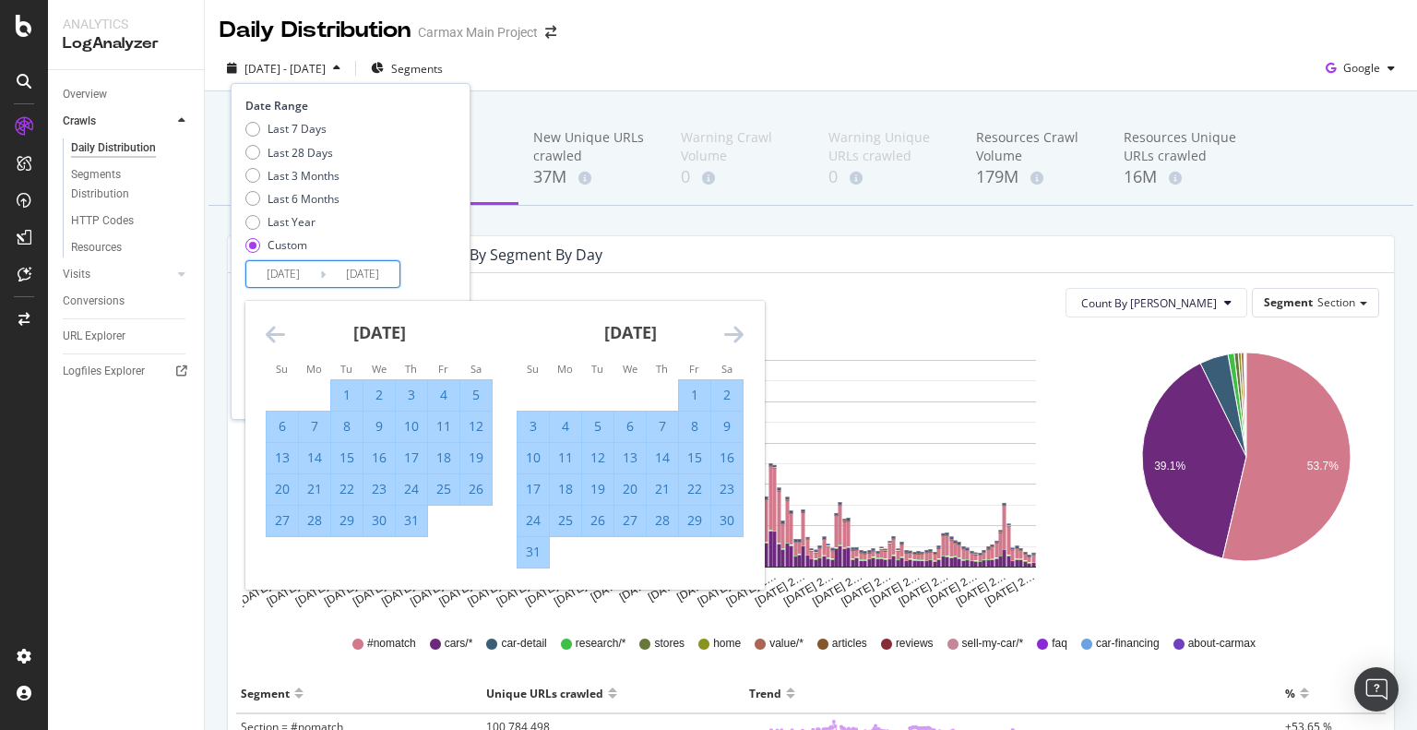
click at [738, 338] on icon "Move forward to switch to the next month." at bounding box center [733, 334] width 19 height 22
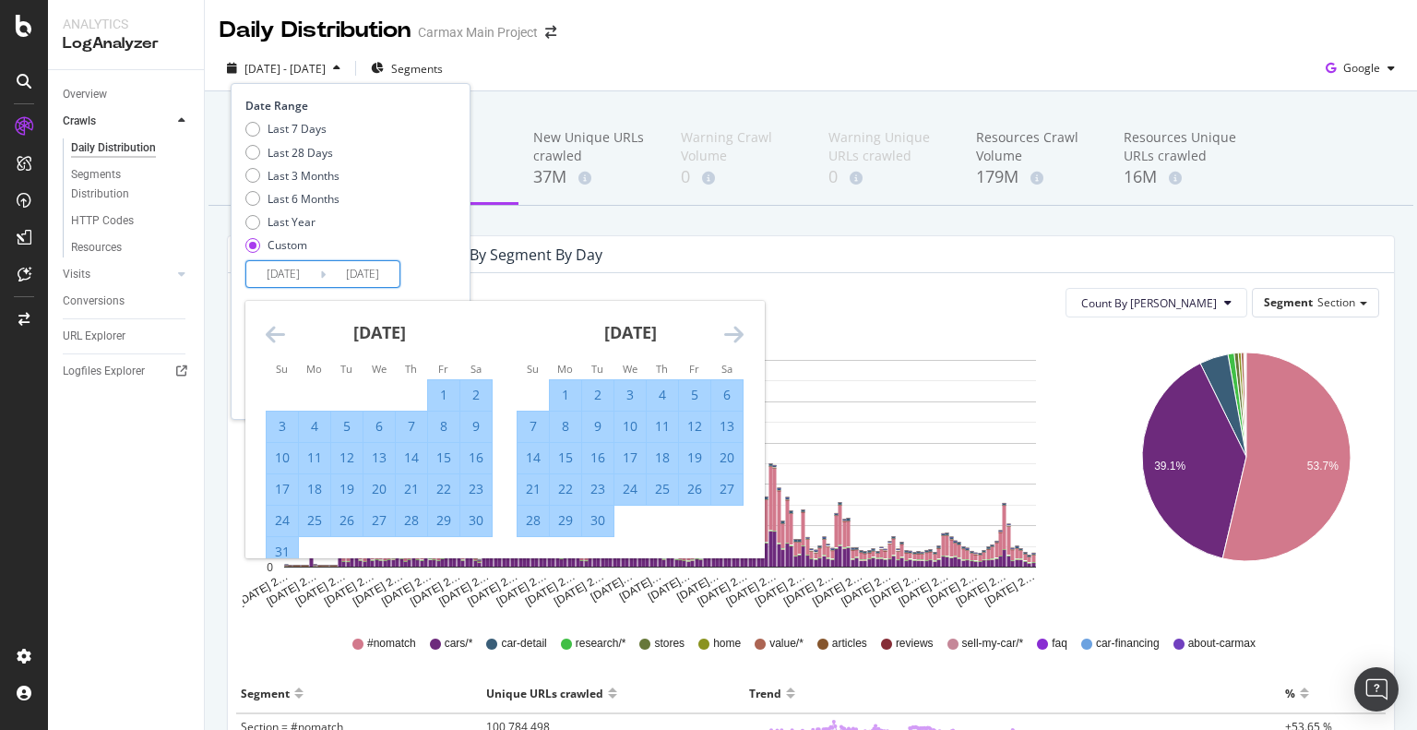
click at [738, 338] on icon "Move forward to switch to the next month." at bounding box center [733, 334] width 19 height 22
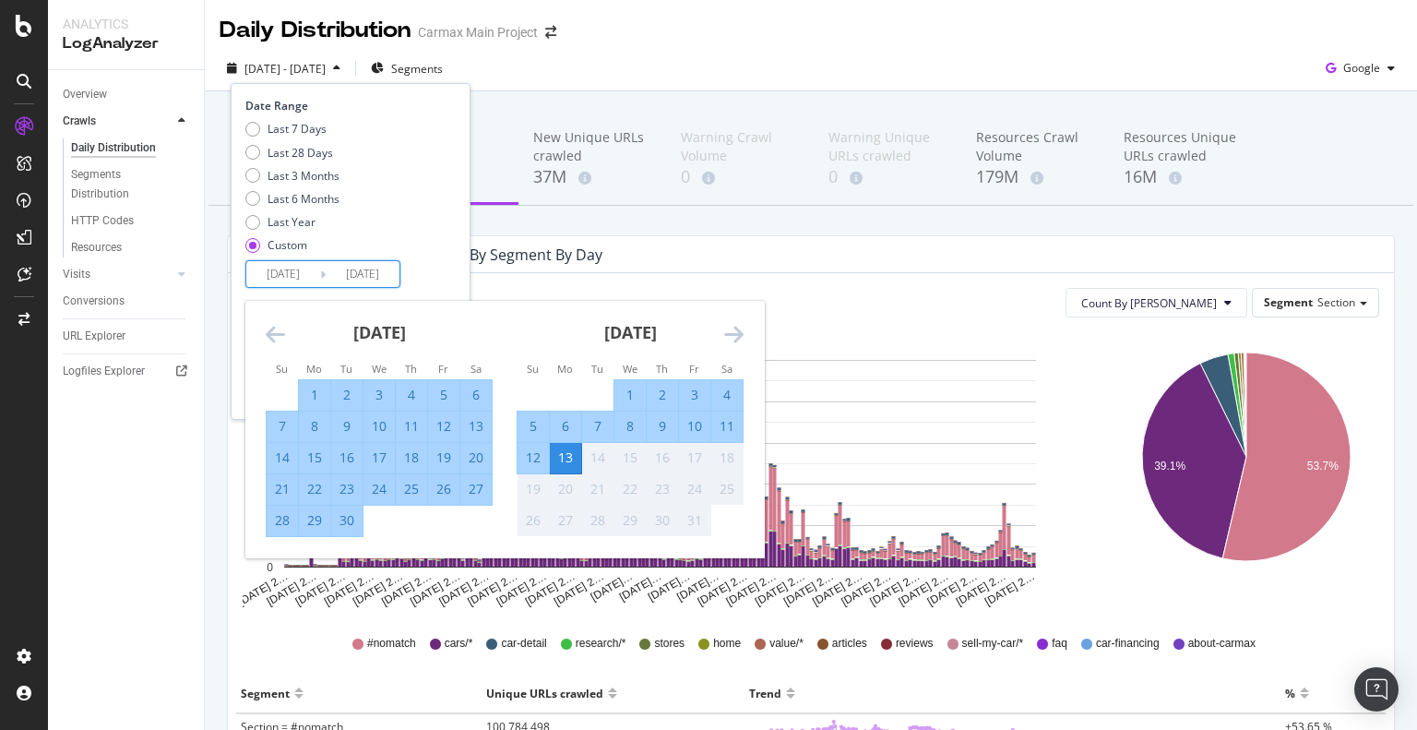
click at [738, 338] on icon "Move forward to switch to the next month." at bounding box center [733, 334] width 19 height 22
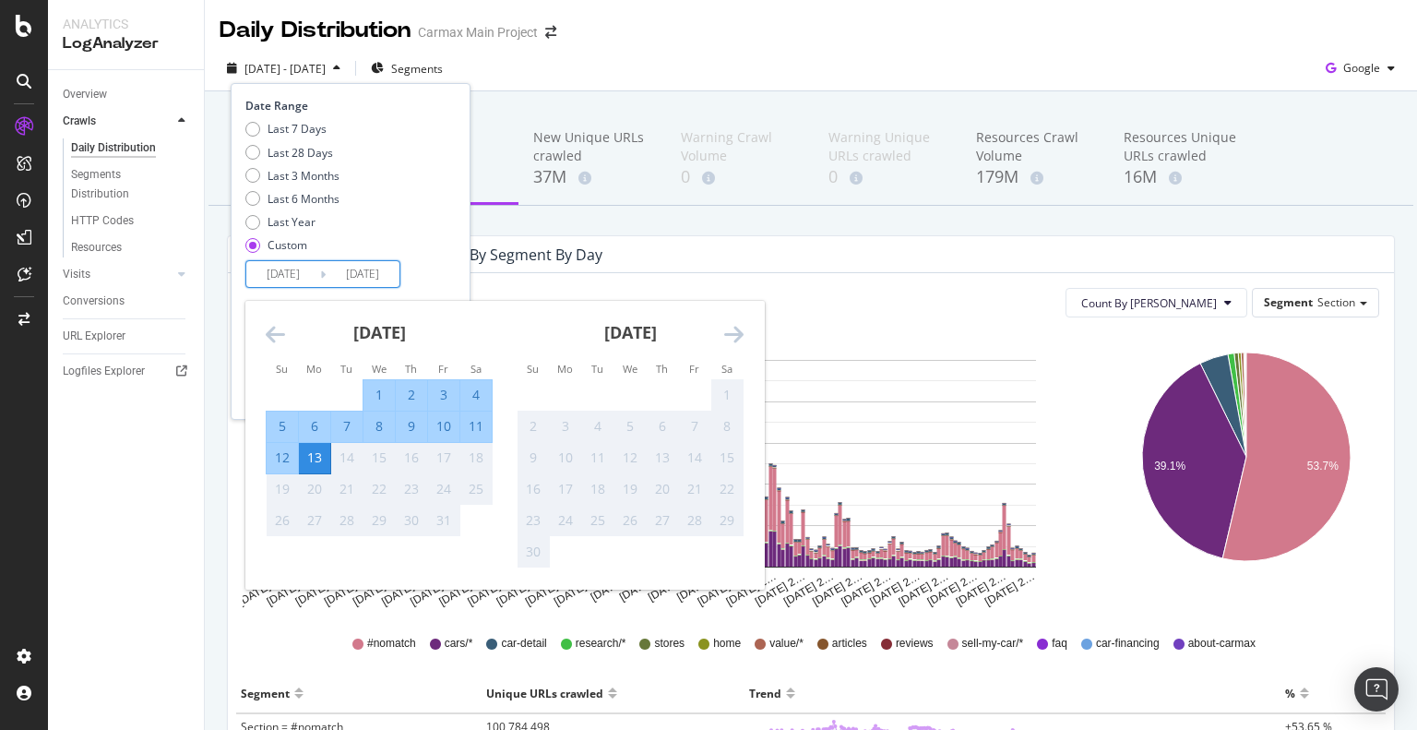
click at [285, 324] on div "[DATE]" at bounding box center [379, 340] width 227 height 78
click at [270, 330] on icon "Move backward to switch to the previous month." at bounding box center [275, 334] width 19 height 22
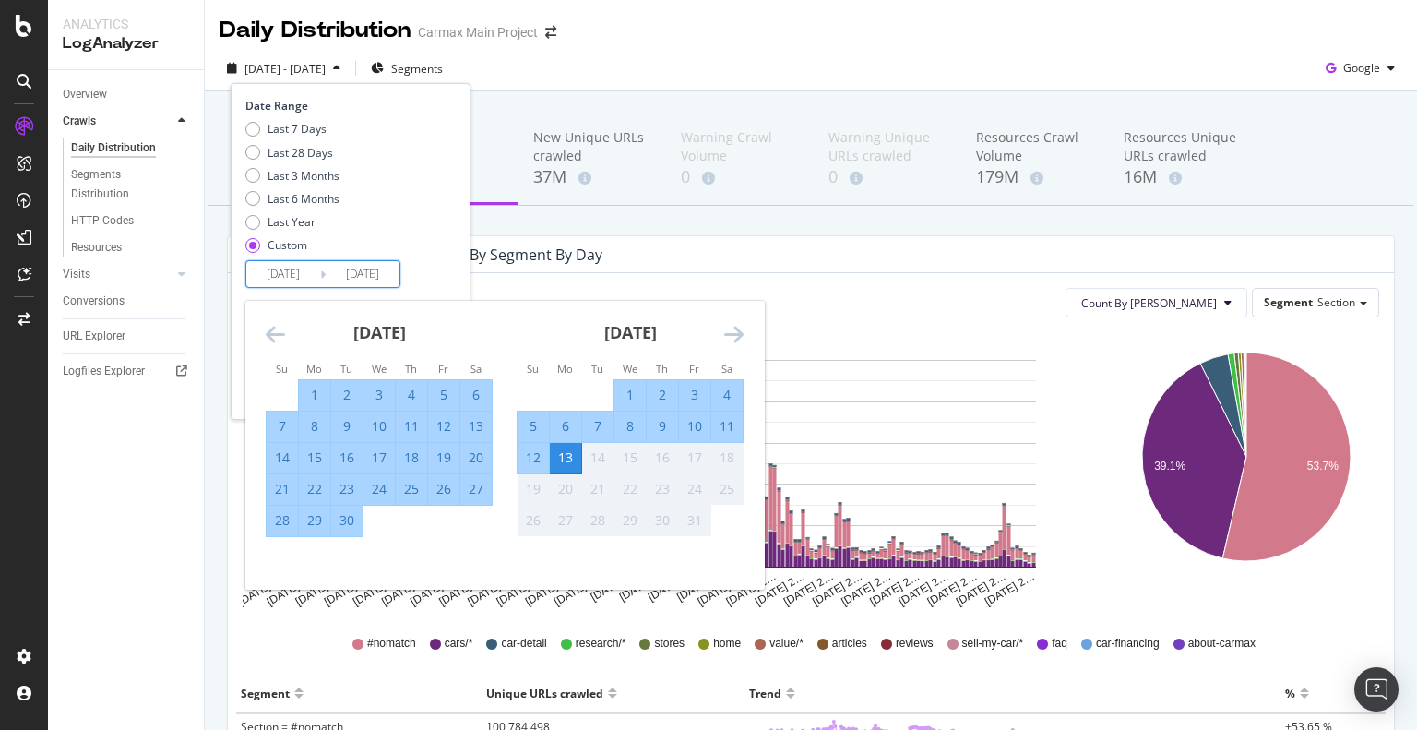
click at [566, 453] on div "13" at bounding box center [565, 457] width 31 height 18
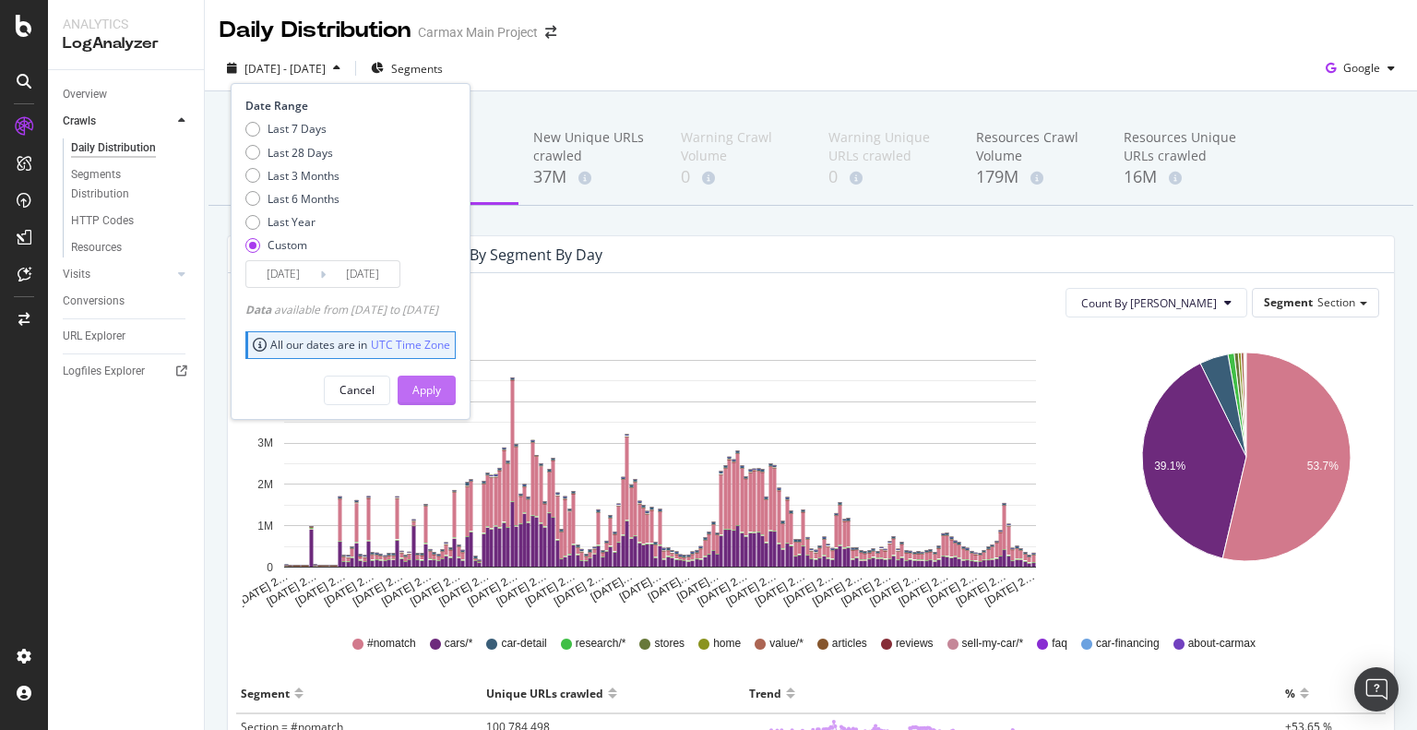
click at [441, 379] on div "Apply" at bounding box center [426, 390] width 29 height 28
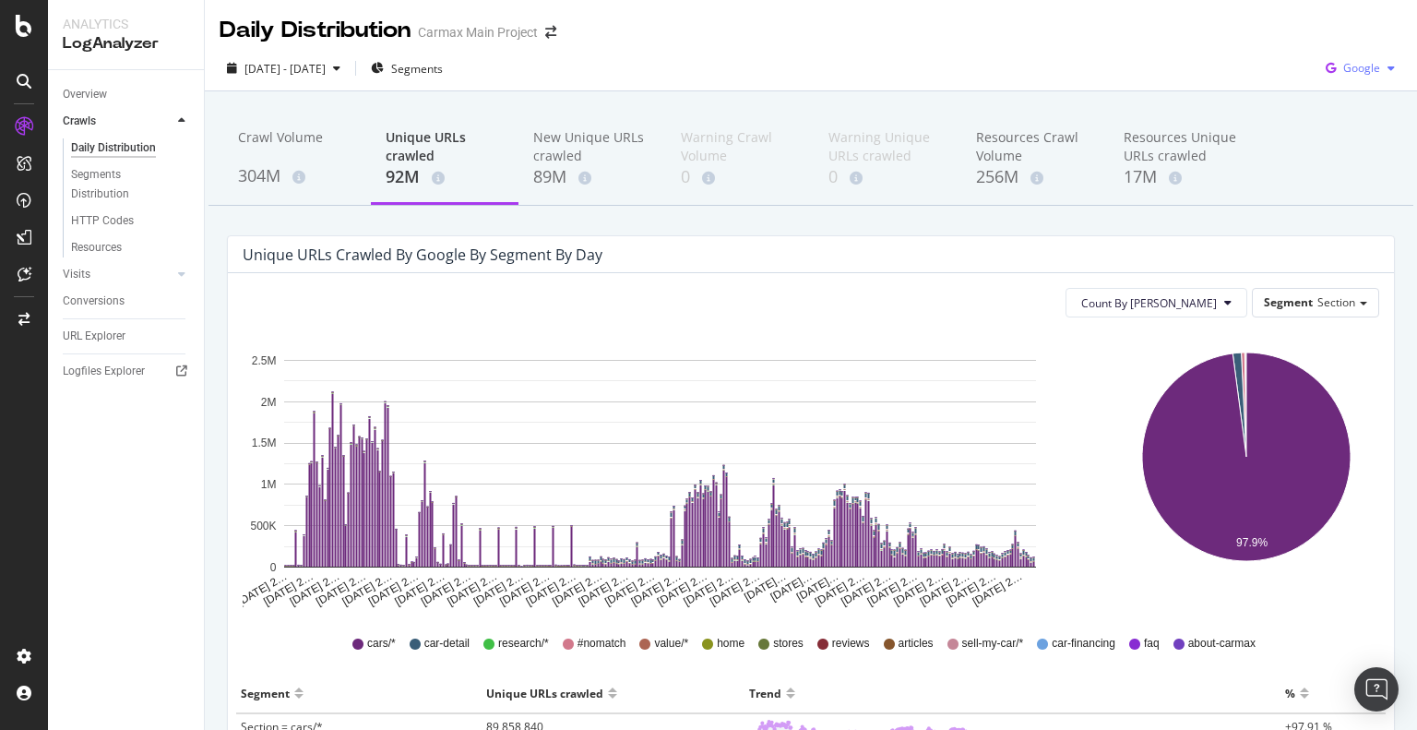
click at [1347, 67] on span "Google" at bounding box center [1361, 68] width 37 height 16
click at [1318, 70] on icon "button" at bounding box center [1330, 68] width 25 height 26
click at [1347, 172] on span "OpenAI" at bounding box center [1361, 173] width 68 height 17
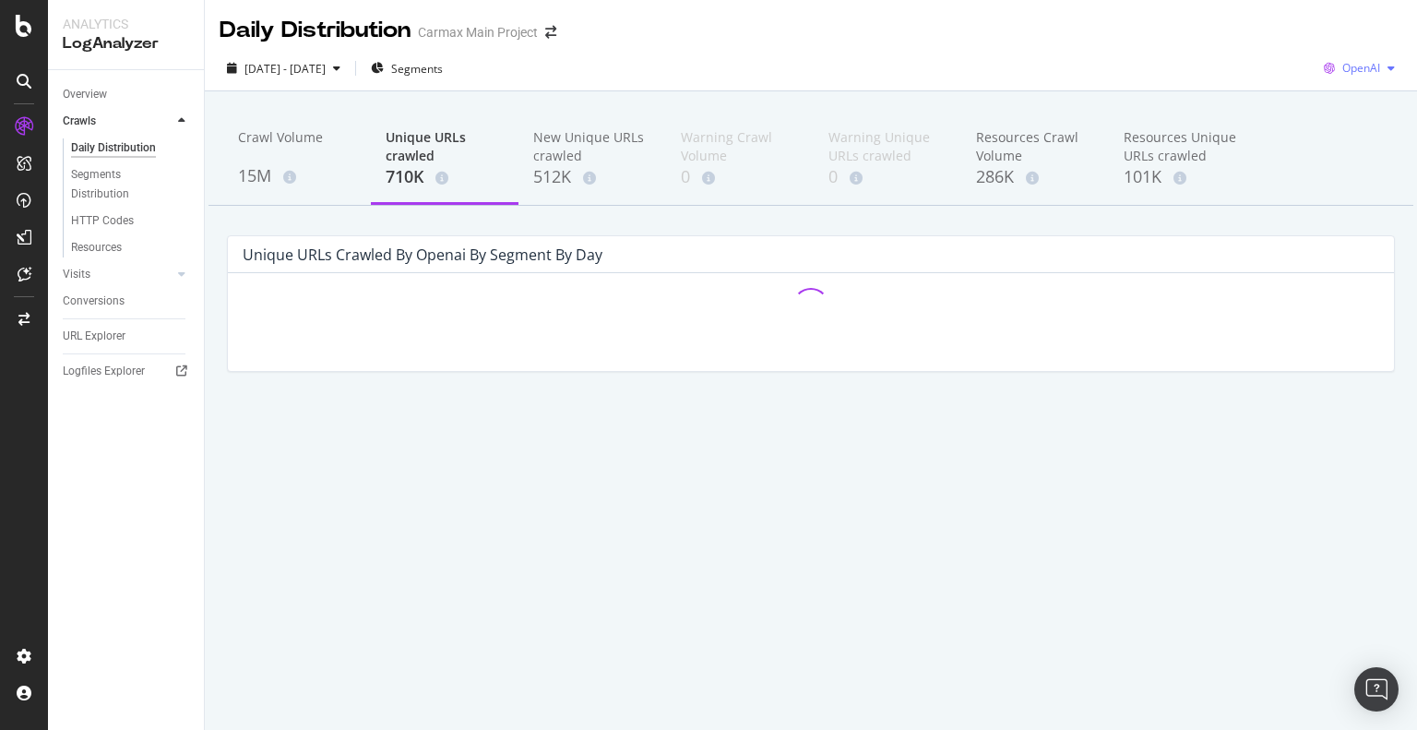
click at [1372, 64] on span "OpenAI" at bounding box center [1361, 68] width 38 height 16
click at [1327, 106] on span "Google" at bounding box center [1361, 105] width 68 height 17
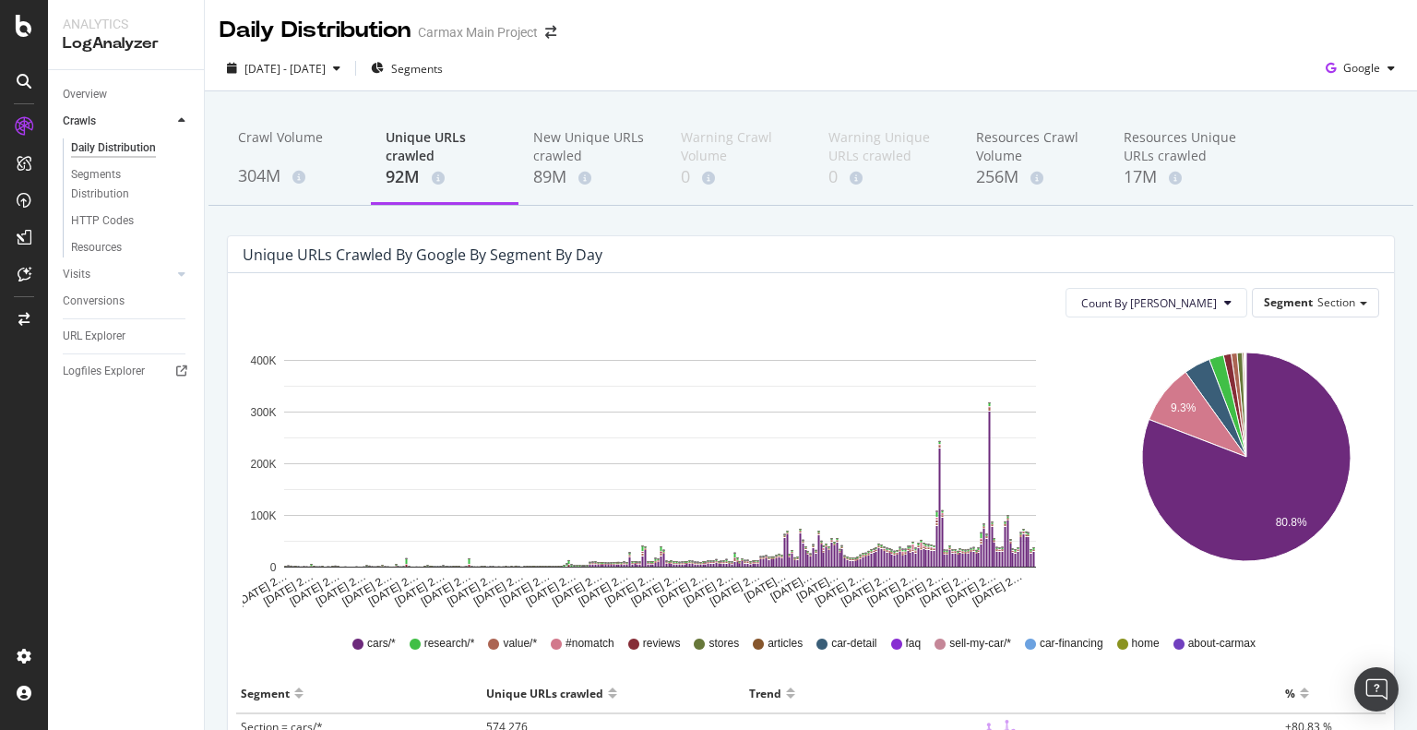
click at [428, 178] on span at bounding box center [434, 178] width 20 height 13
click at [1359, 67] on span "Google" at bounding box center [1361, 68] width 37 height 16
click at [1335, 106] on span "Google" at bounding box center [1361, 105] width 68 height 17
click at [120, 182] on div "Segments Distribution" at bounding box center [122, 184] width 102 height 39
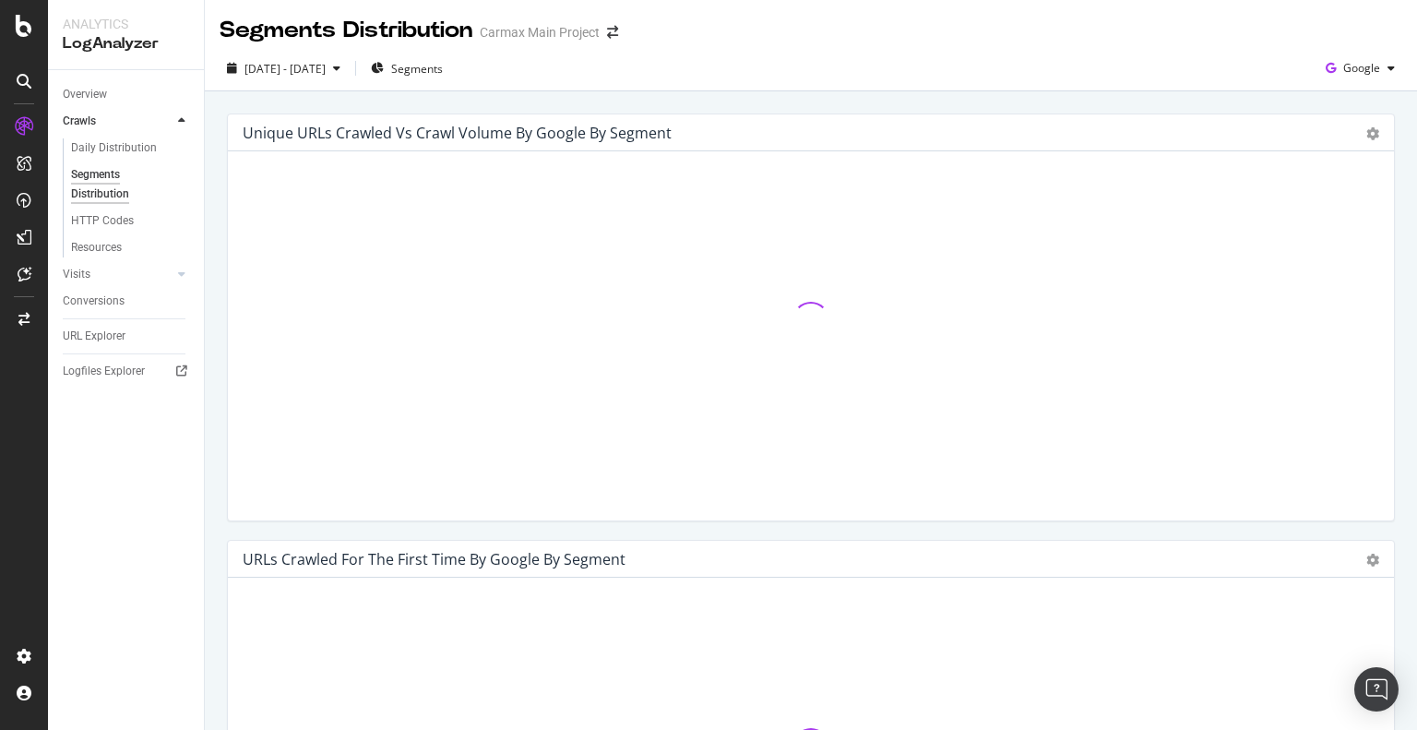
drag, startPoint x: 120, startPoint y: 182, endPoint x: 468, endPoint y: 99, distance: 357.5
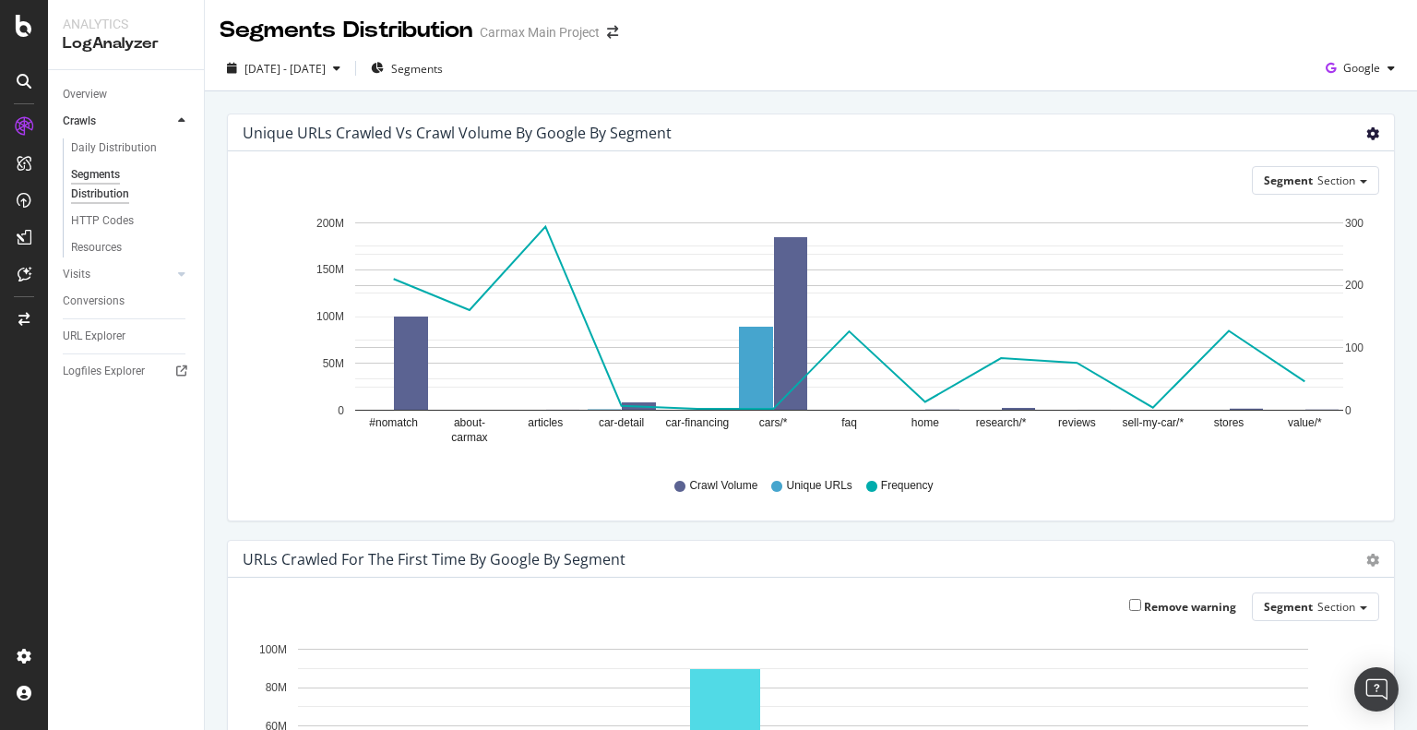
click at [1351, 133] on div "Chart (by Value) Table" at bounding box center [1362, 133] width 31 height 18
click at [1366, 136] on icon "gear" at bounding box center [1372, 133] width 13 height 13
click at [1232, 129] on div "Unique URLs Crawled vs Crawl Volume by google by Segment" at bounding box center [791, 133] width 1096 height 18
click at [113, 219] on div "HTTP Codes" at bounding box center [102, 220] width 63 height 19
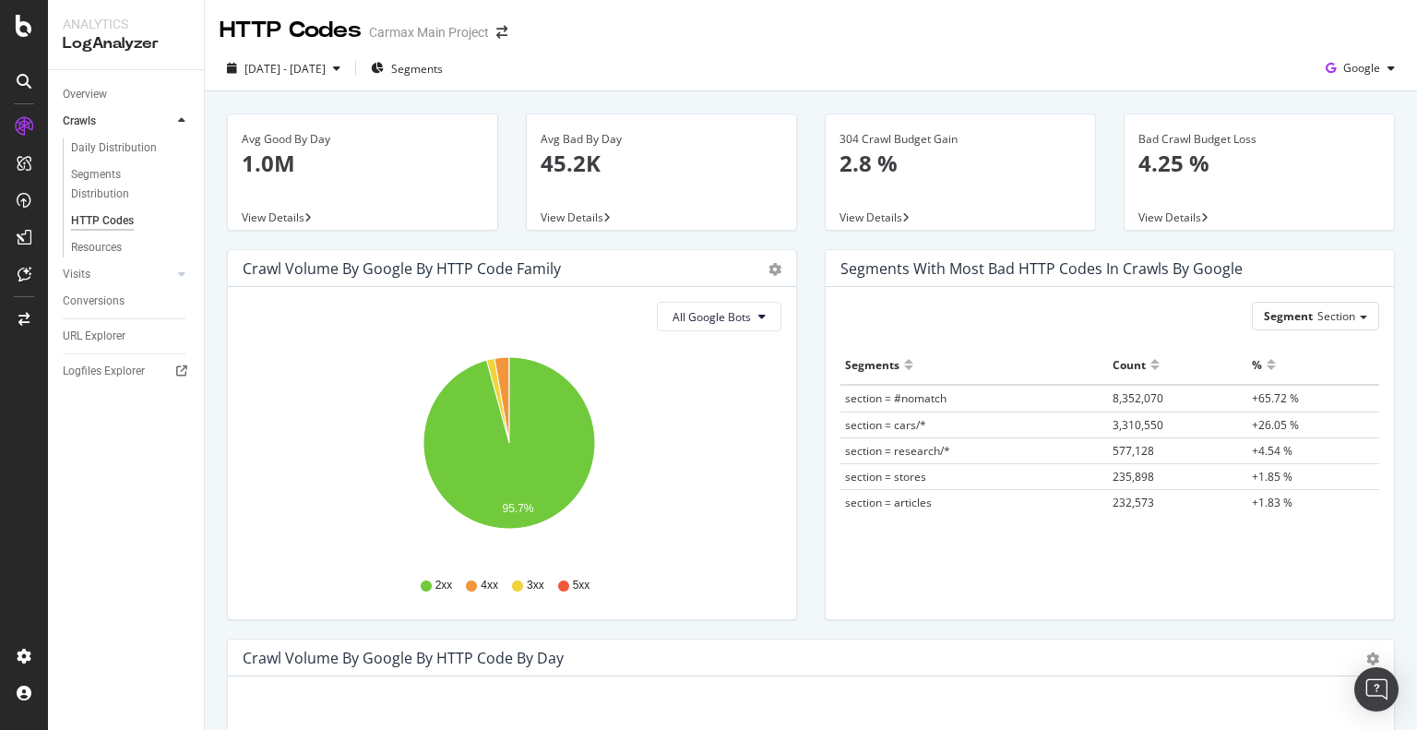
click at [1227, 162] on p "4.25 %" at bounding box center [1259, 163] width 242 height 31
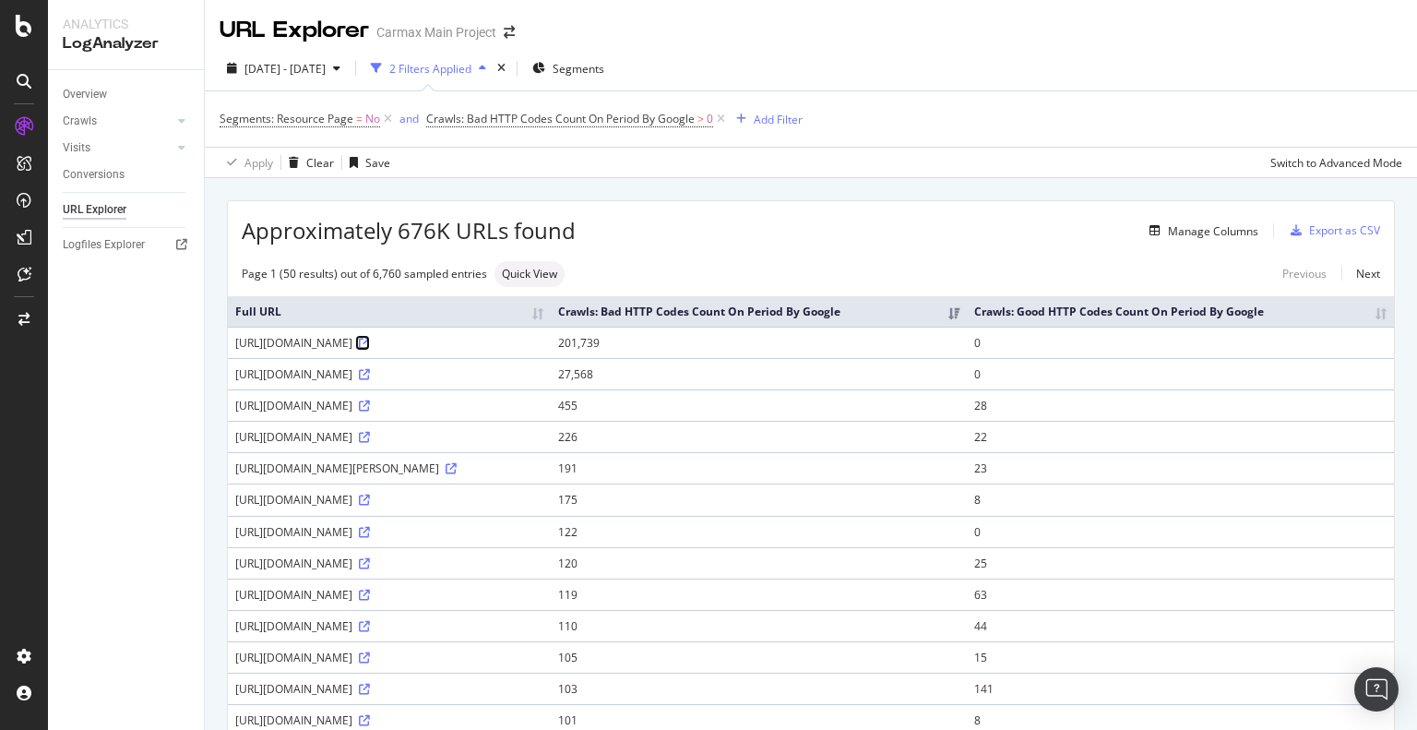
click at [359, 349] on icon at bounding box center [364, 343] width 11 height 11
click at [472, 350] on div "https://www.carmax.com/M6u_MDL_1UEngS7rPA/iY3YQt7wwOwf4c7p/biVUdhwB/ZVMmXW/8KFH…" at bounding box center [389, 343] width 308 height 16
click at [1221, 239] on div "Manage Columns" at bounding box center [1200, 230] width 116 height 20
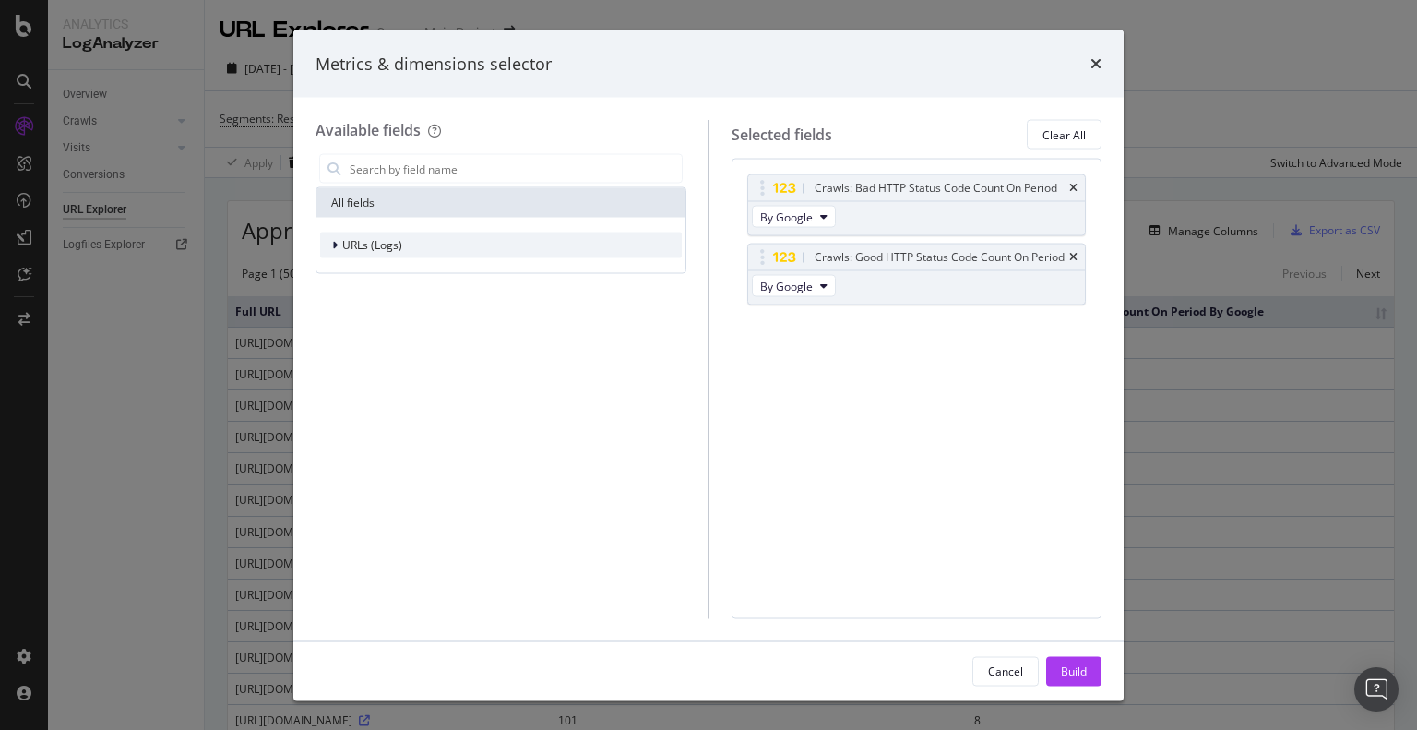
click at [528, 235] on div "URLs (Logs)" at bounding box center [501, 245] width 362 height 26
click at [510, 267] on div "URL Scheme" at bounding box center [501, 271] width 362 height 26
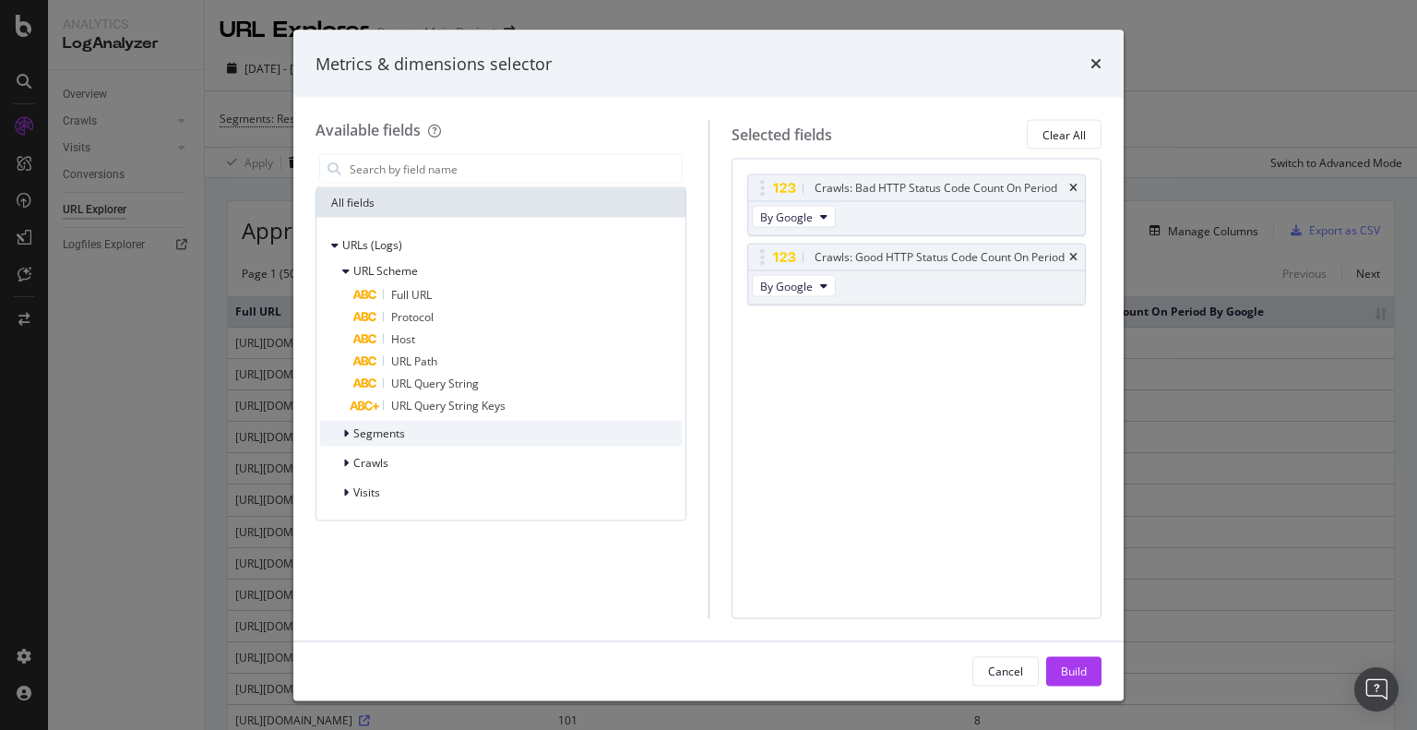
click at [521, 438] on div "Segments" at bounding box center [501, 434] width 362 height 26
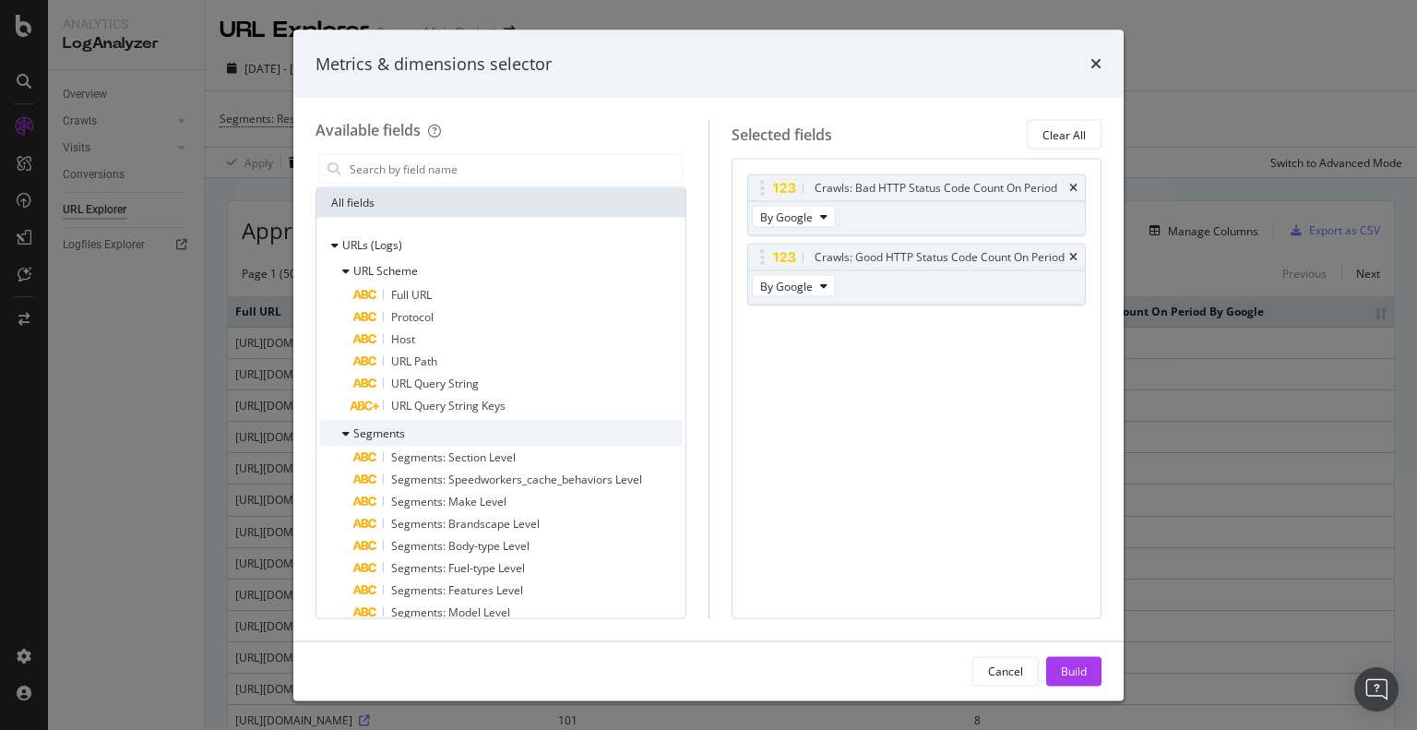
click at [520, 434] on div "Segments" at bounding box center [501, 434] width 362 height 26
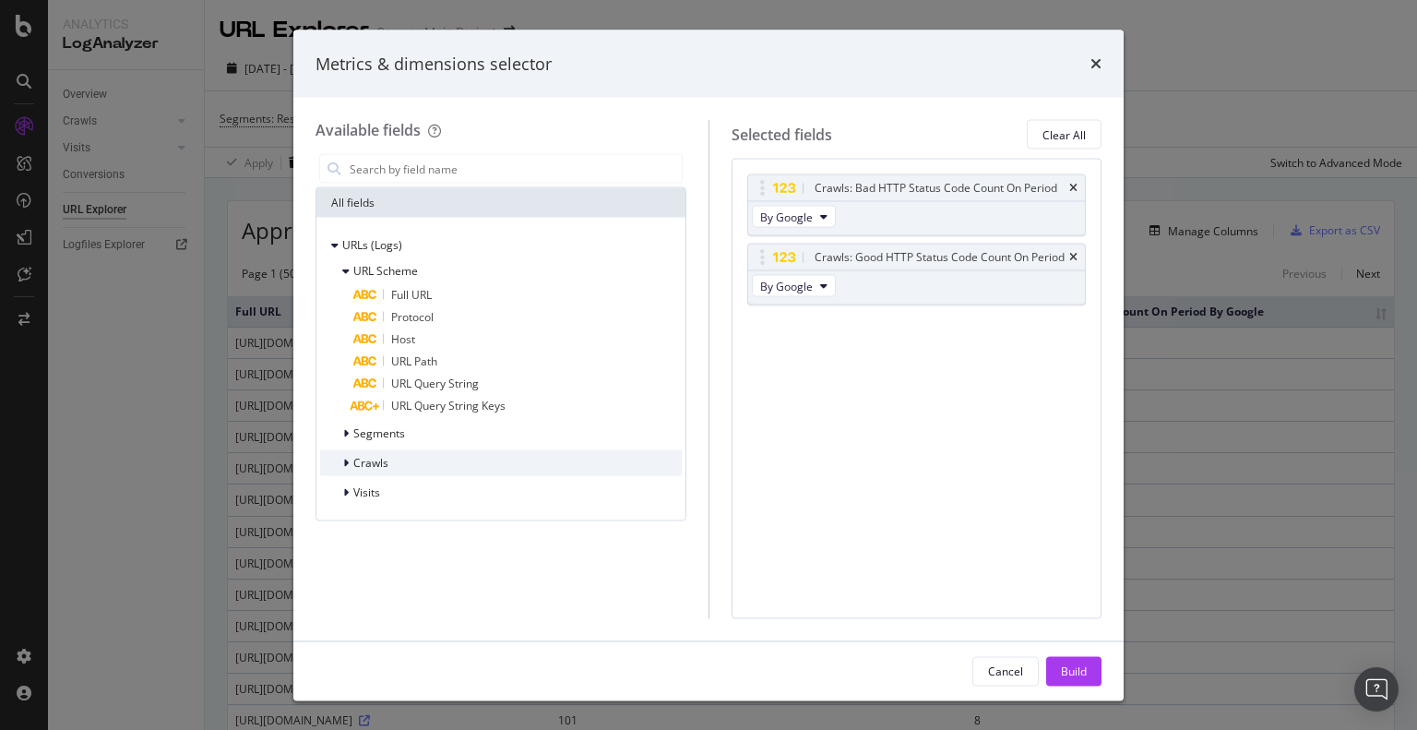
click at [530, 466] on div "Crawls" at bounding box center [501, 463] width 362 height 26
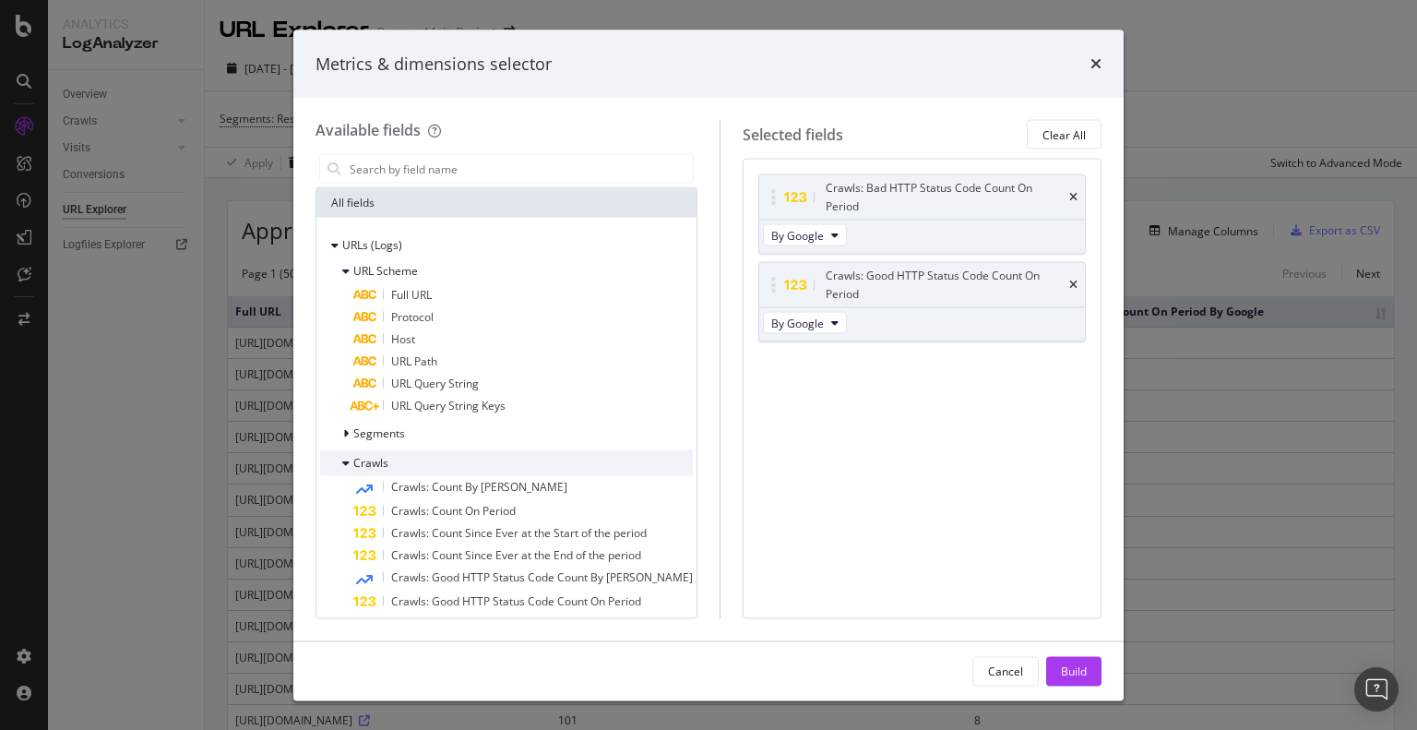
click at [530, 466] on div "Crawls" at bounding box center [506, 463] width 373 height 26
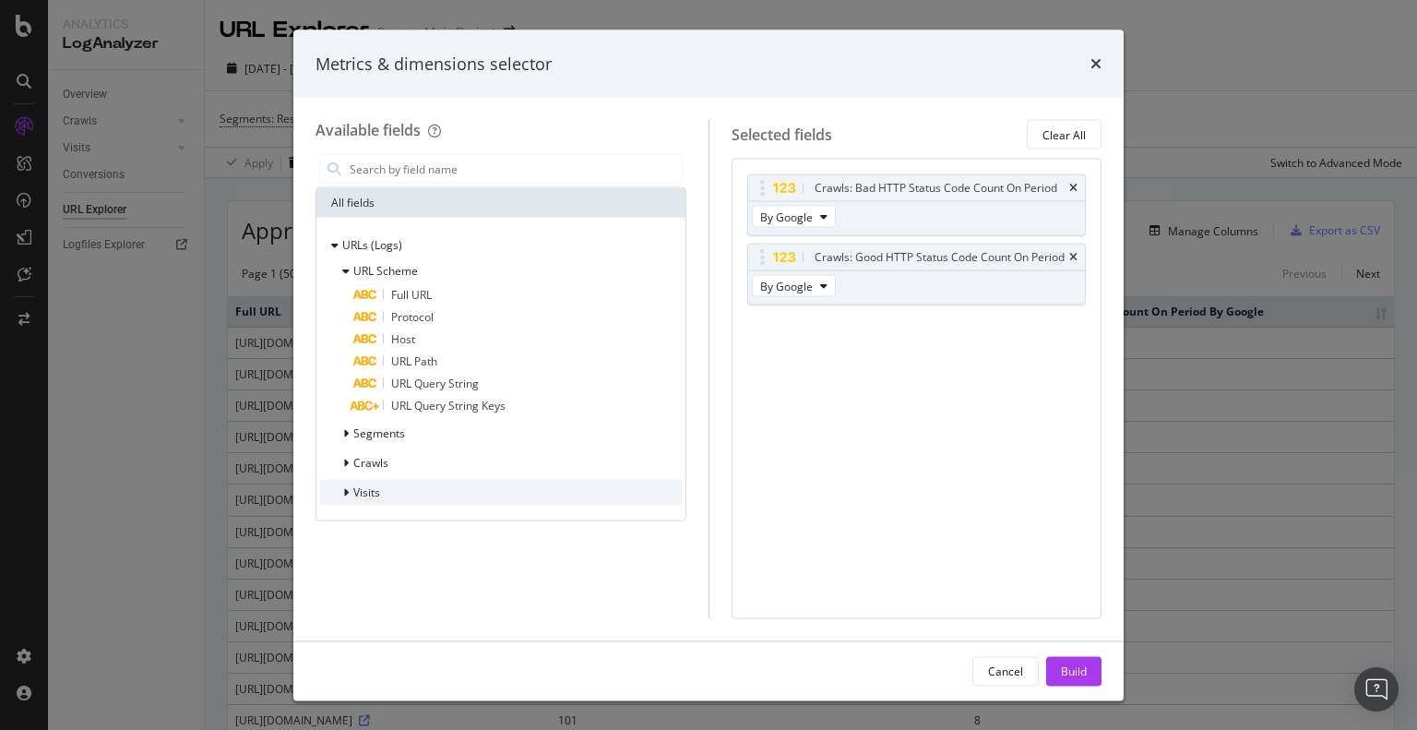
click at [530, 498] on div "Visits" at bounding box center [501, 493] width 362 height 26
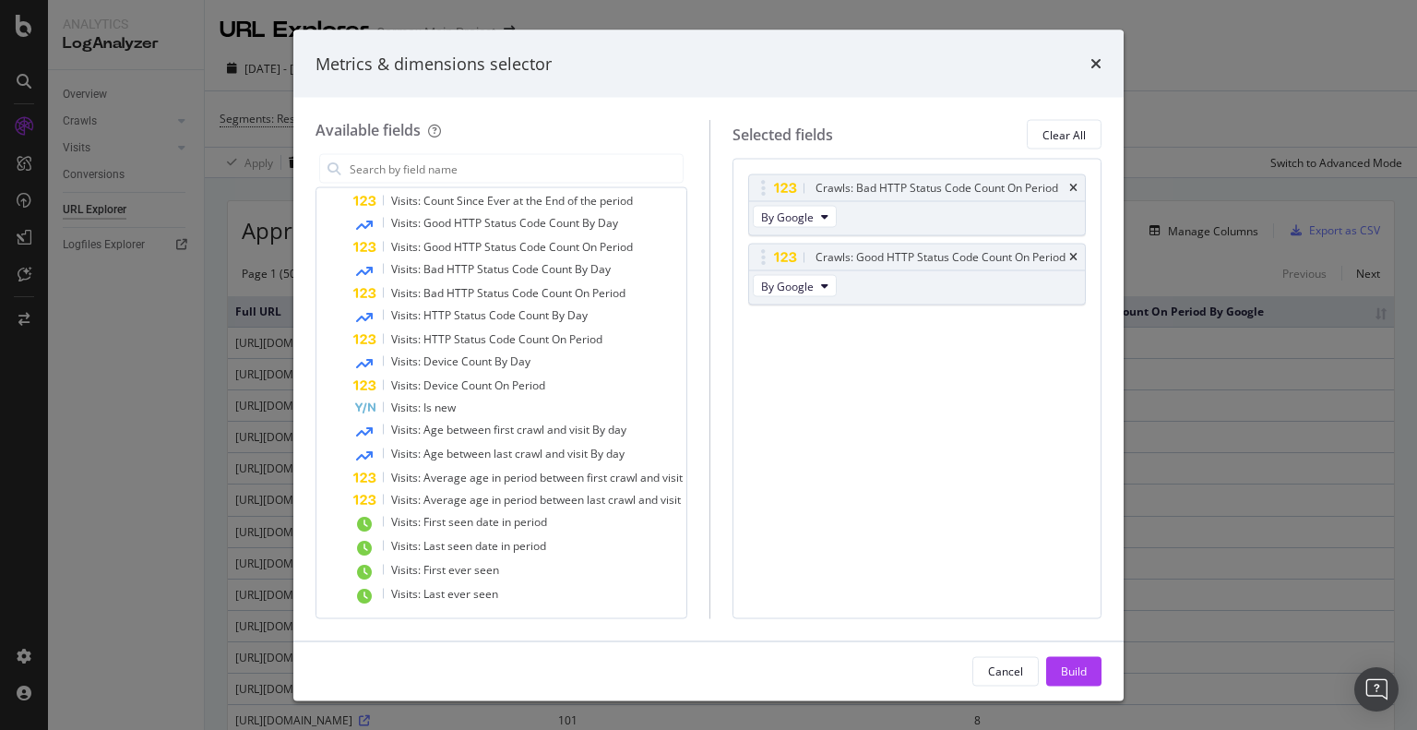
scroll to position [387, 0]
click at [1093, 62] on icon "times" at bounding box center [1095, 63] width 11 height 15
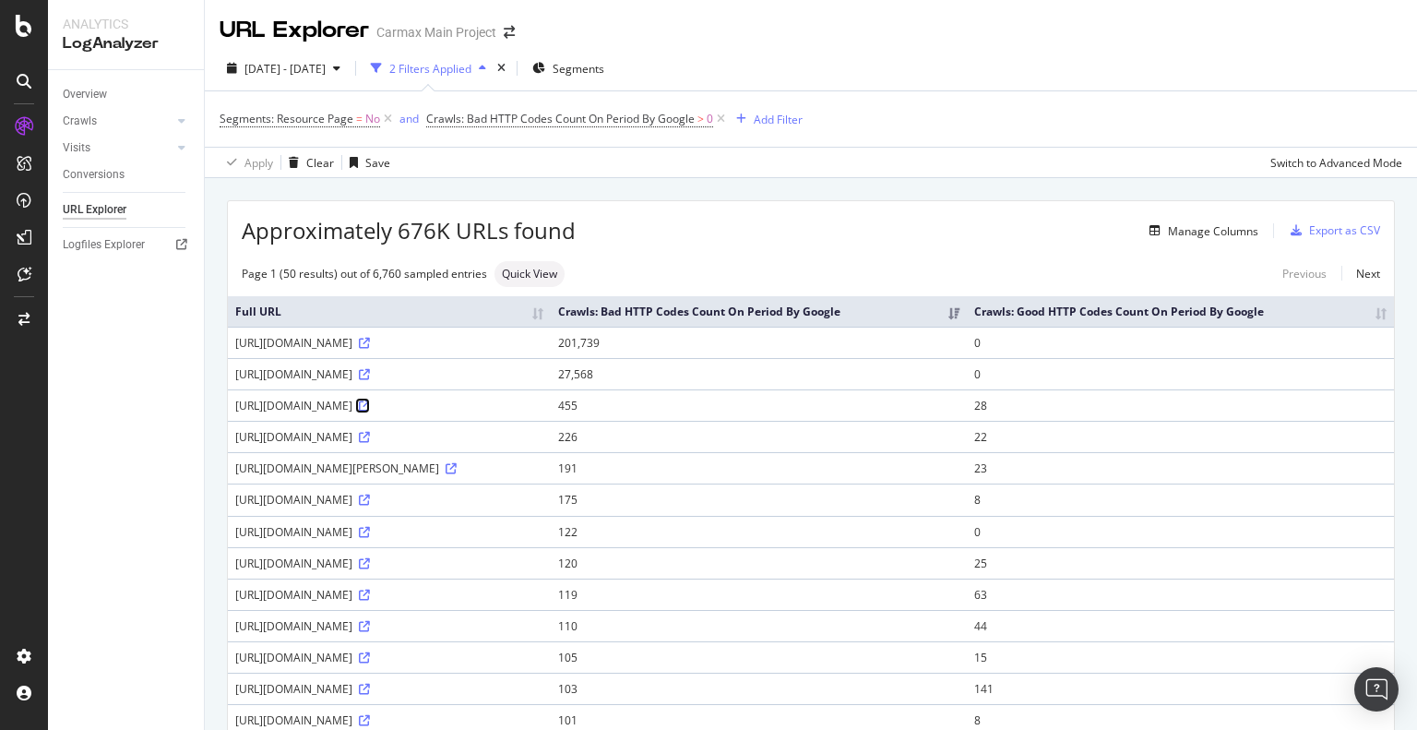
click at [370, 411] on icon at bounding box center [364, 405] width 11 height 11
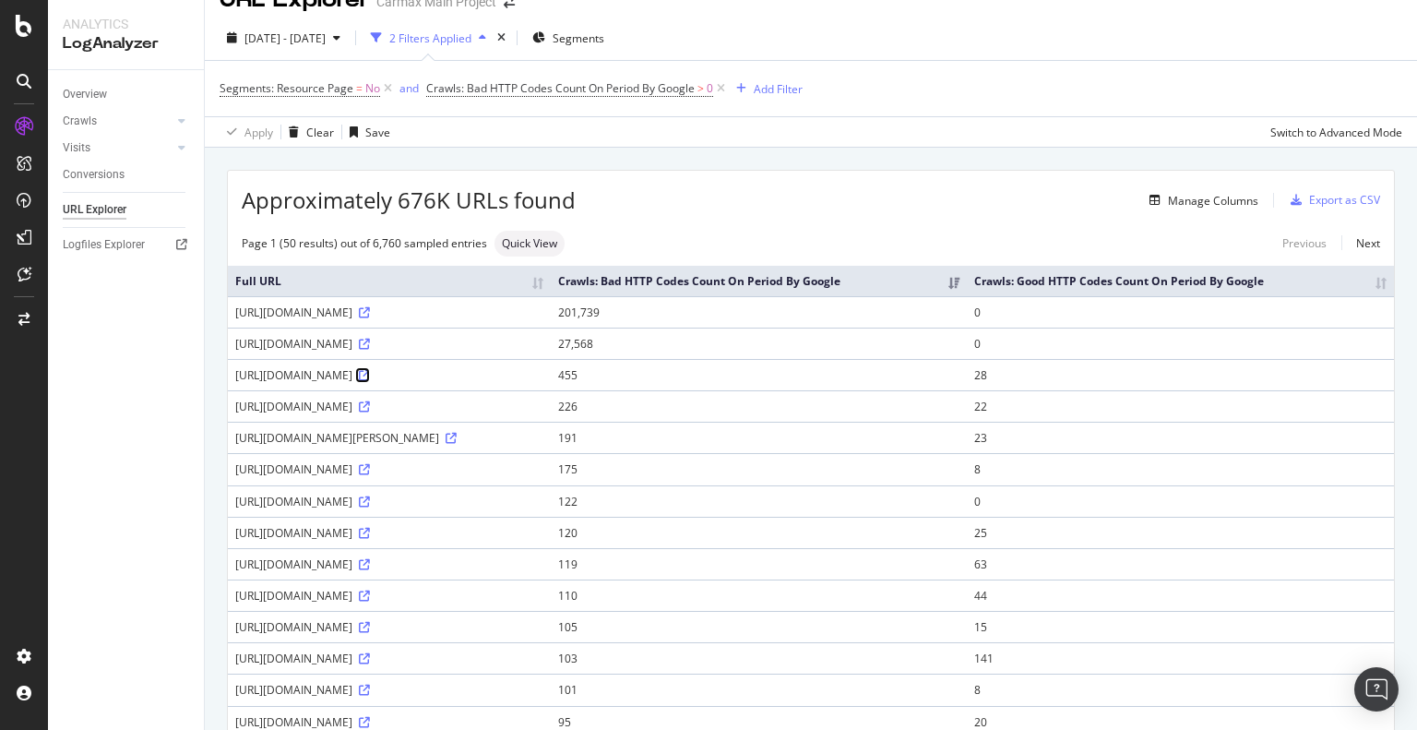
scroll to position [0, 0]
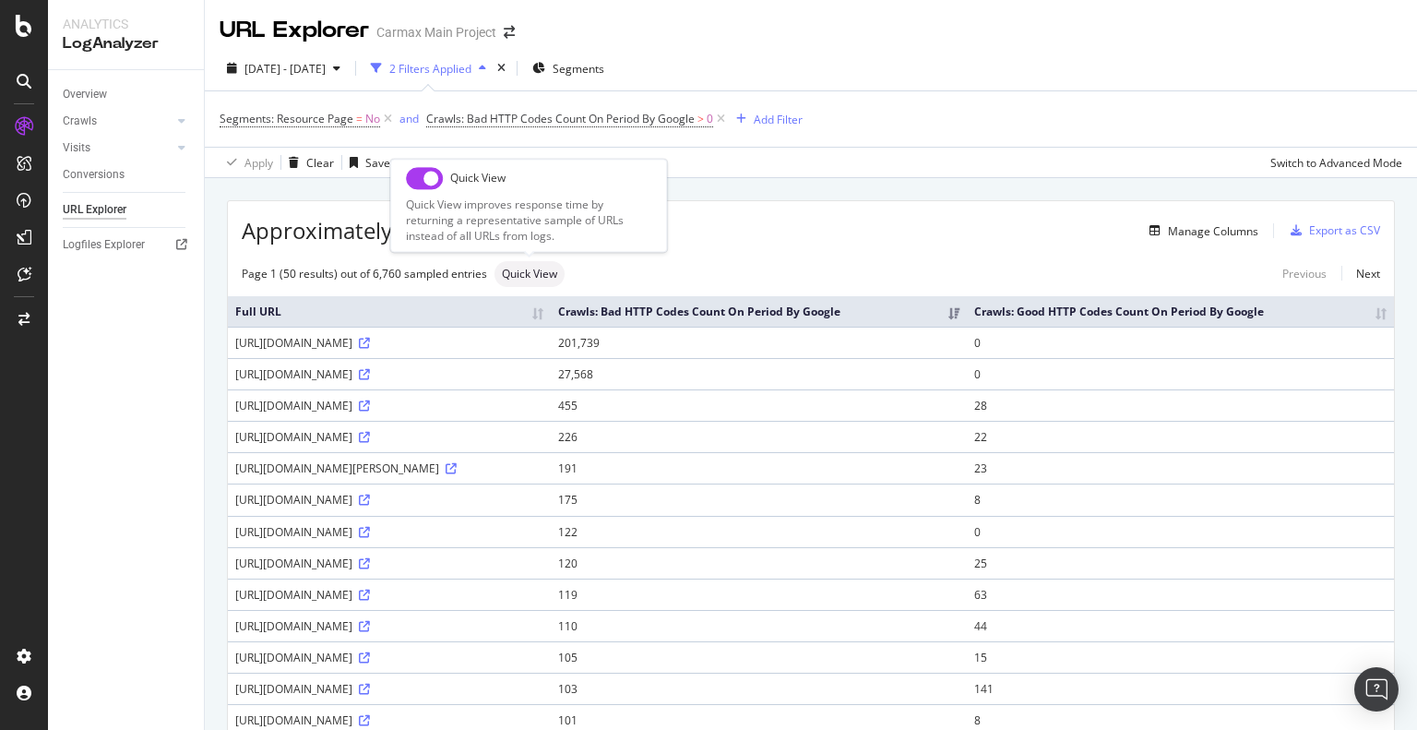
click at [419, 176] on input "checkbox" at bounding box center [424, 178] width 37 height 22
checkbox input "true"
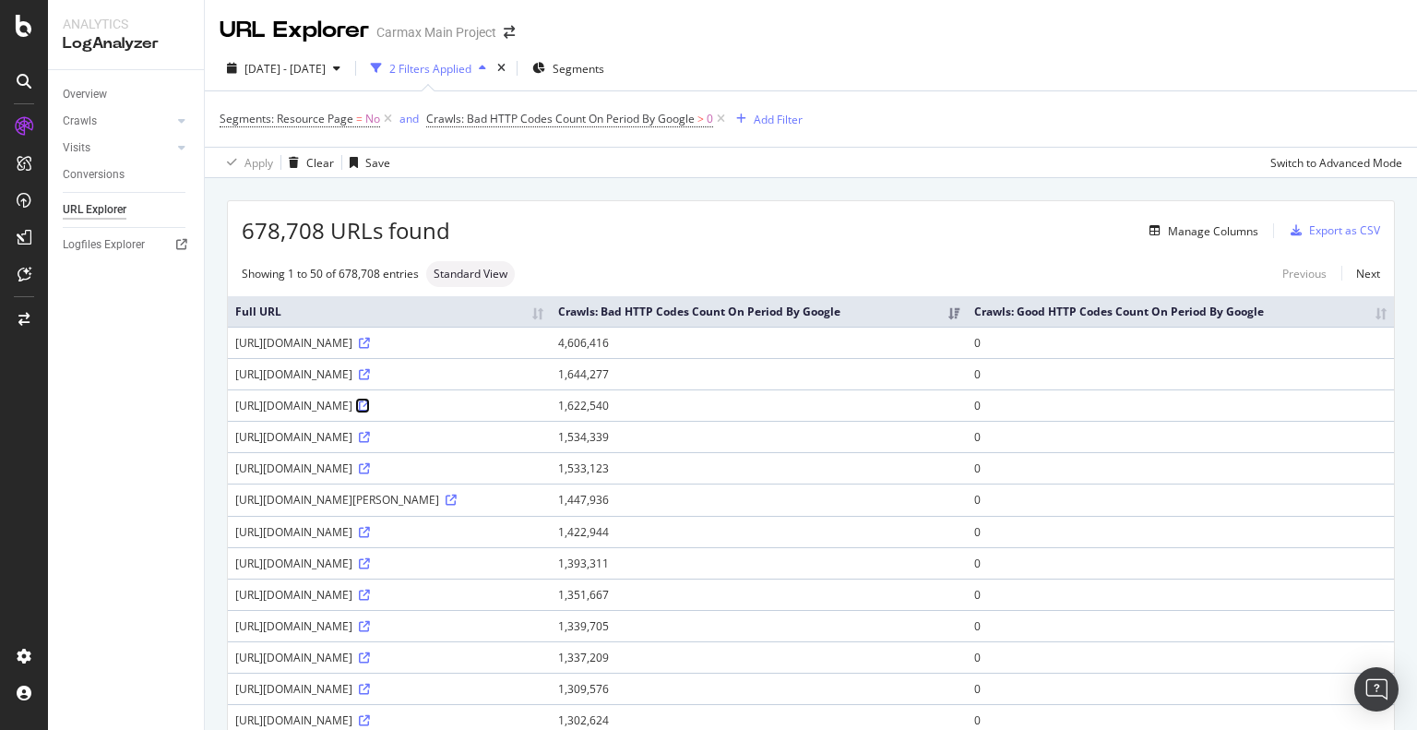
click at [359, 411] on icon at bounding box center [364, 405] width 11 height 11
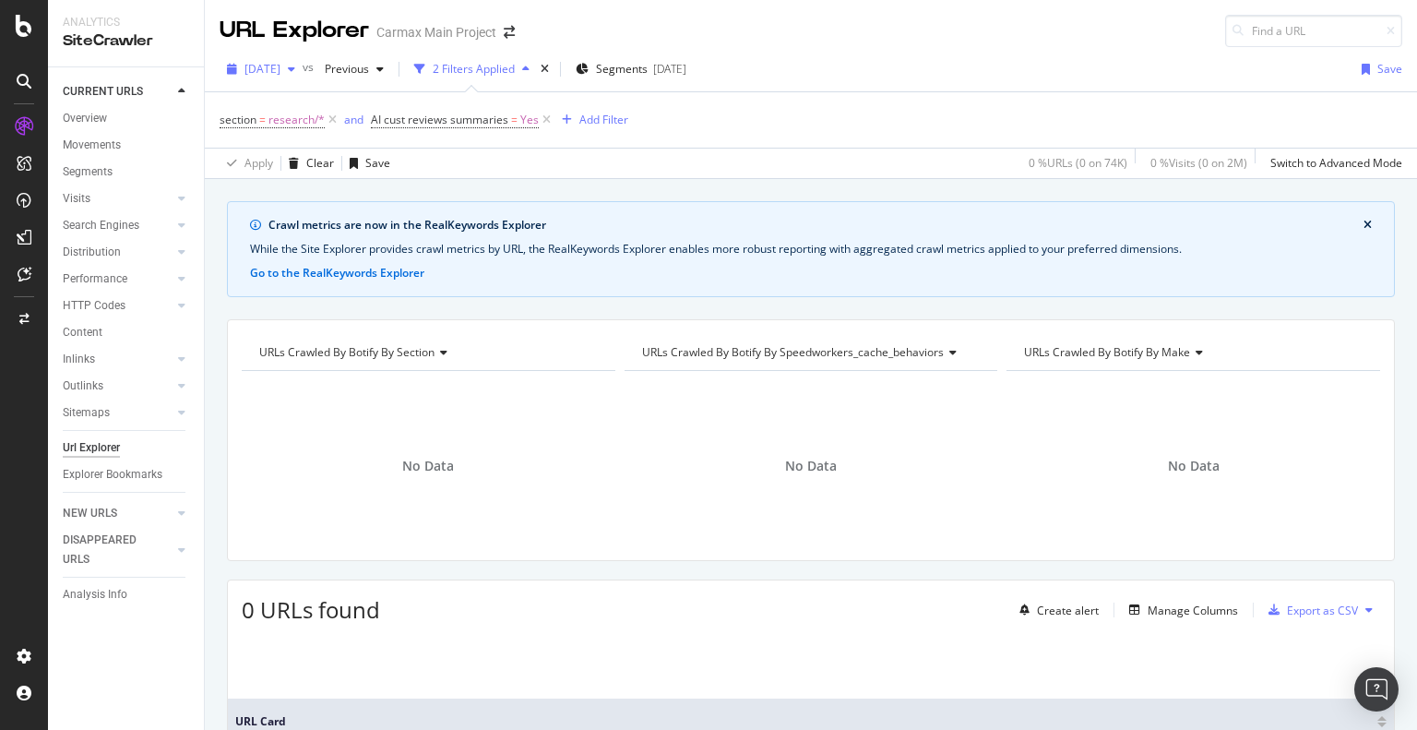
click at [303, 60] on div "[DATE]" at bounding box center [261, 69] width 83 height 28
click at [369, 68] on span "Previous" at bounding box center [343, 69] width 52 height 16
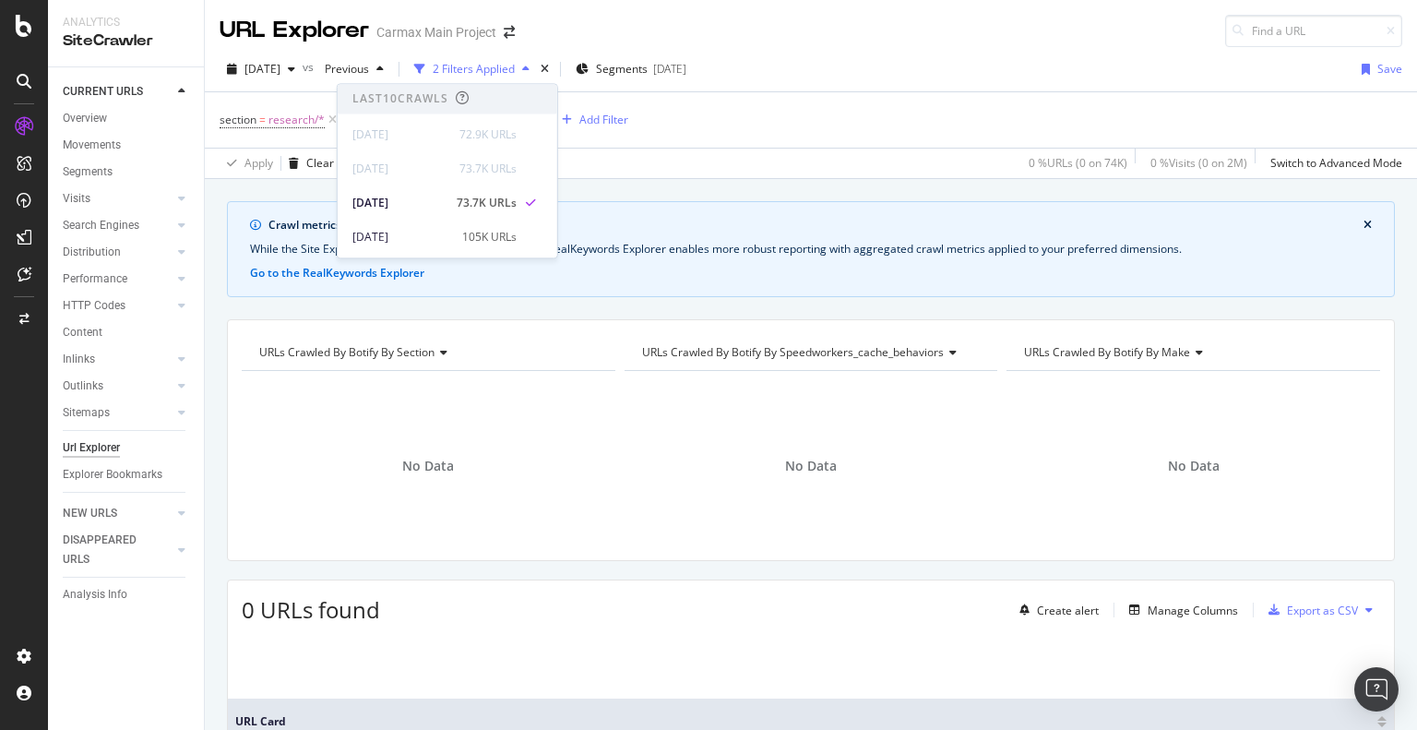
scroll to position [92, 0]
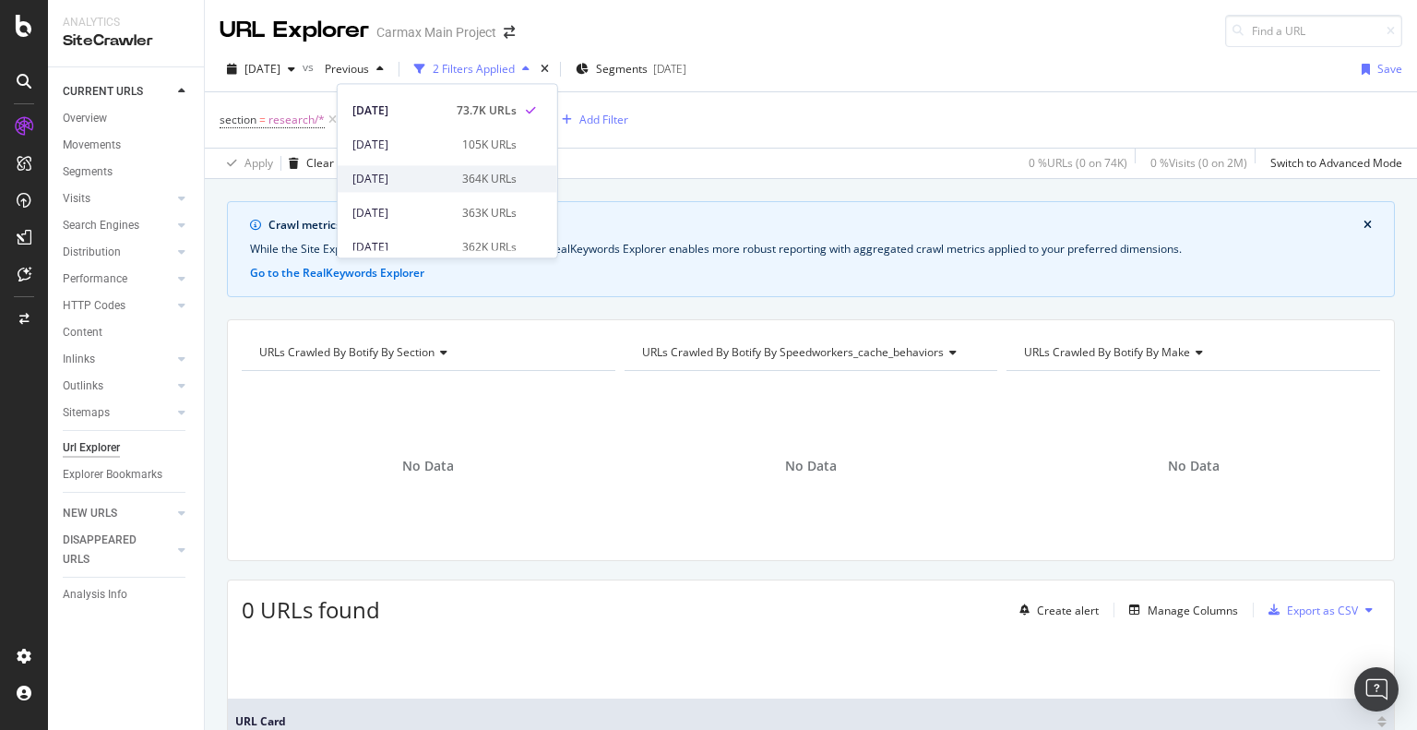
click at [442, 178] on div "[DATE]" at bounding box center [401, 179] width 99 height 17
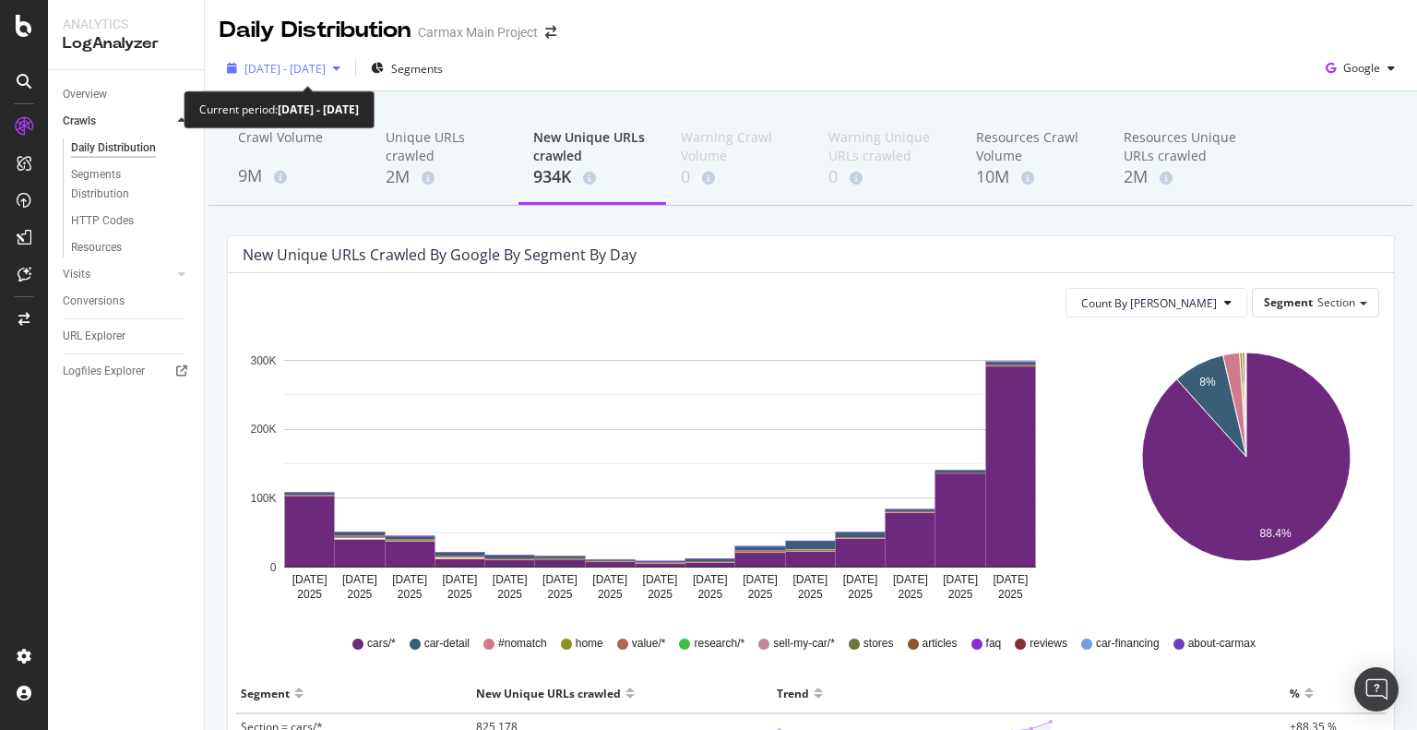
click at [319, 73] on span "[DATE] - [DATE]" at bounding box center [284, 69] width 81 height 16
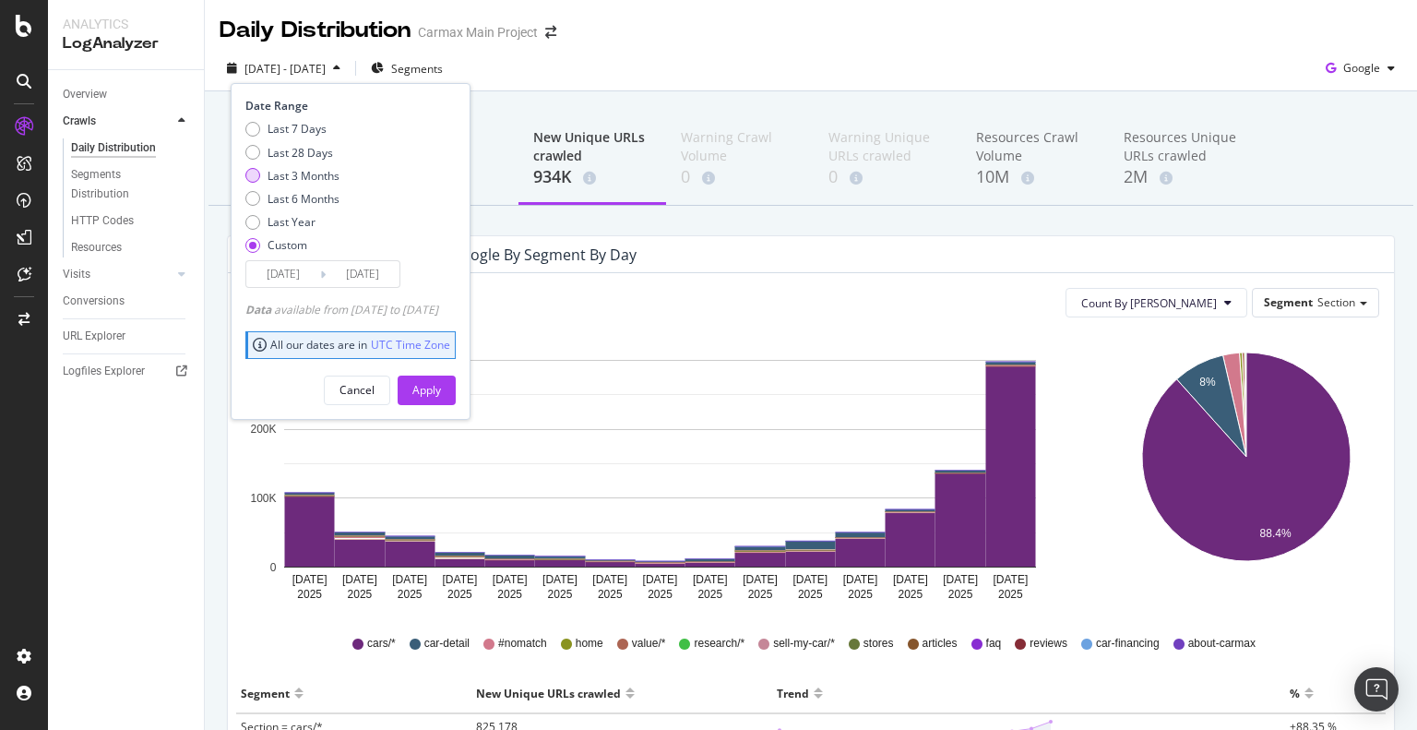
click at [313, 169] on div "Last 3 Months" at bounding box center [303, 176] width 72 height 16
type input "[DATE]"
click at [456, 372] on div "Cancel Apply" at bounding box center [350, 383] width 210 height 43
click at [456, 383] on button "Apply" at bounding box center [427, 390] width 58 height 30
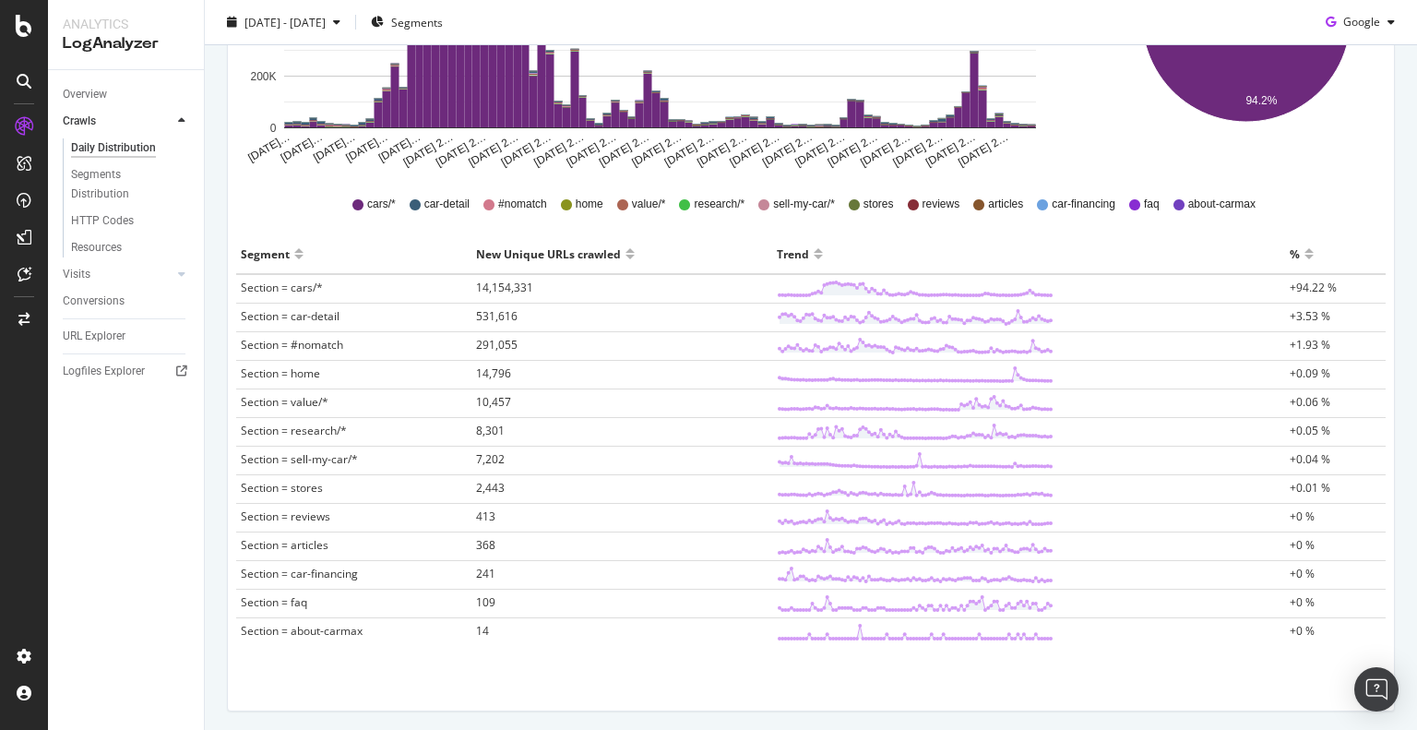
scroll to position [461, 0]
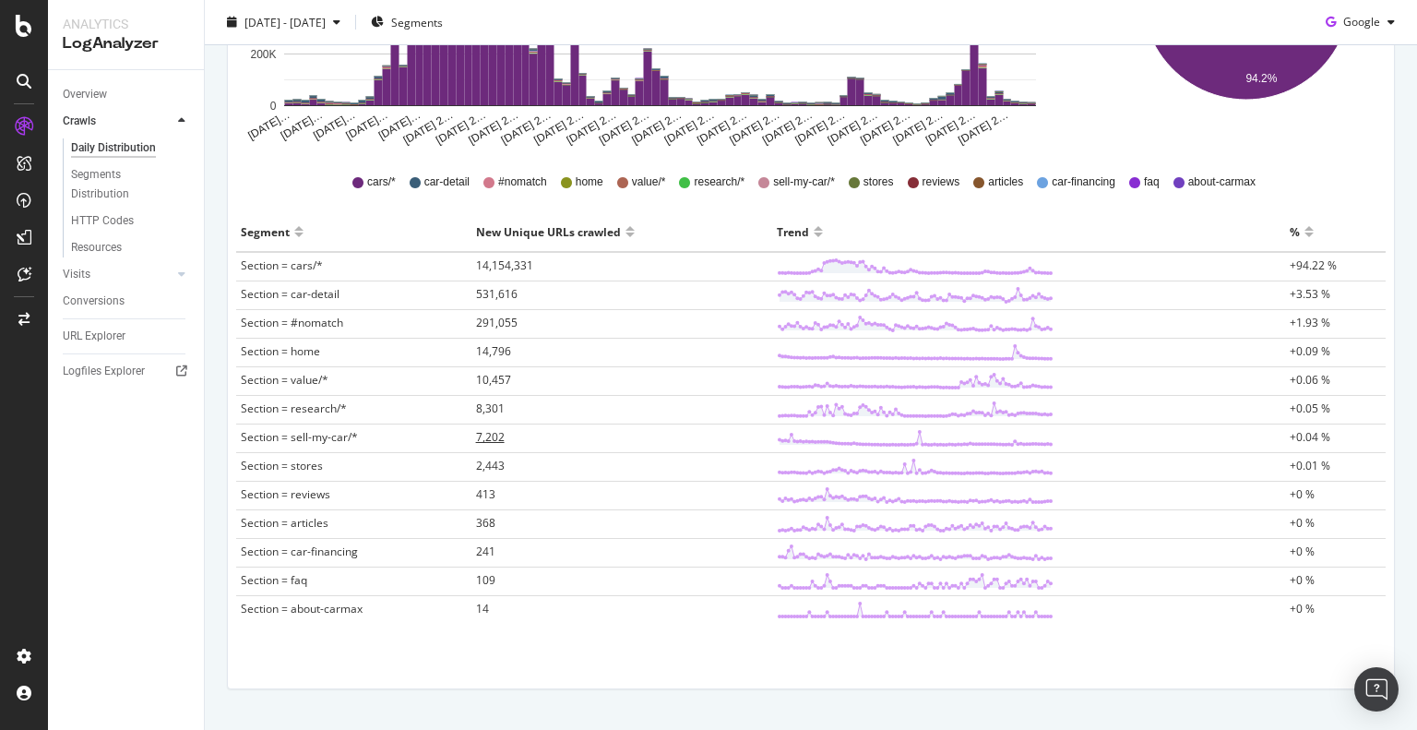
click at [494, 433] on span "7,202" at bounding box center [490, 437] width 29 height 16
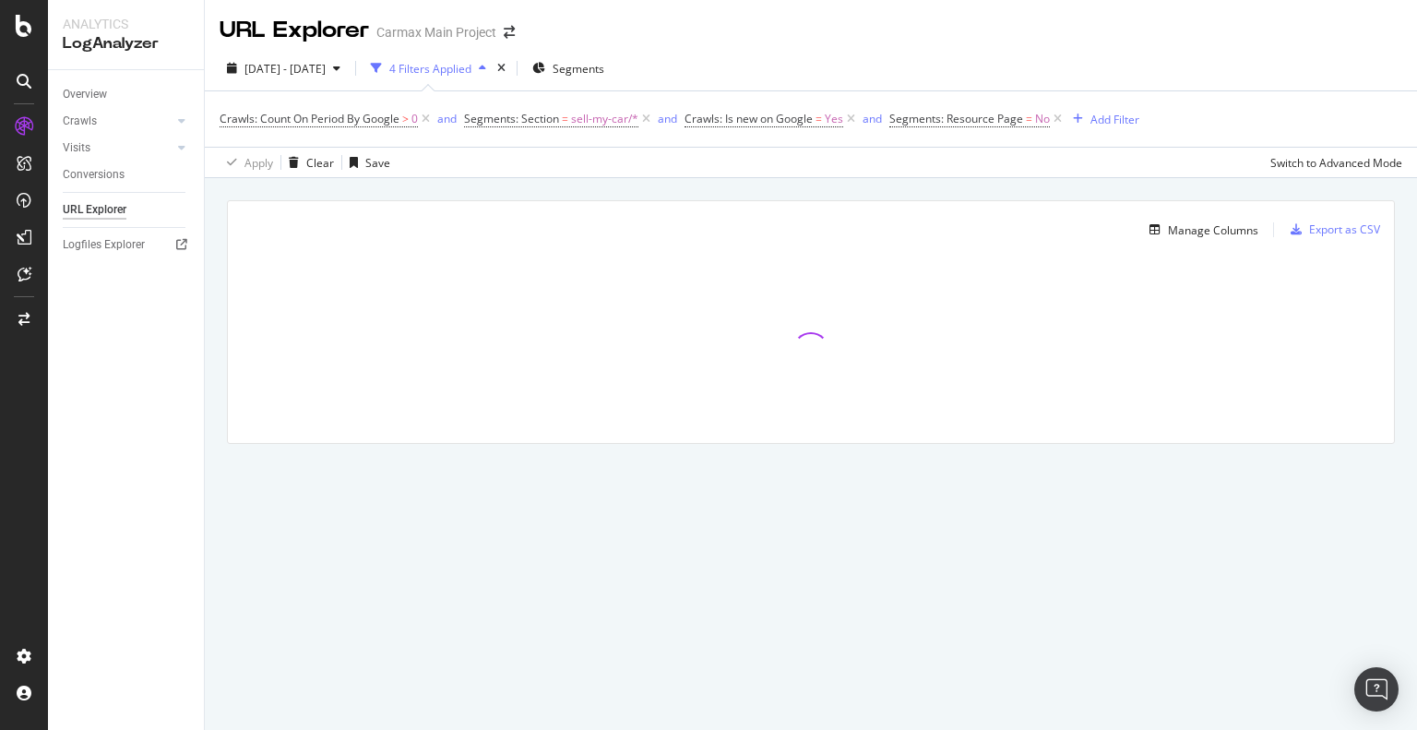
click at [566, 429] on div at bounding box center [811, 350] width 1166 height 184
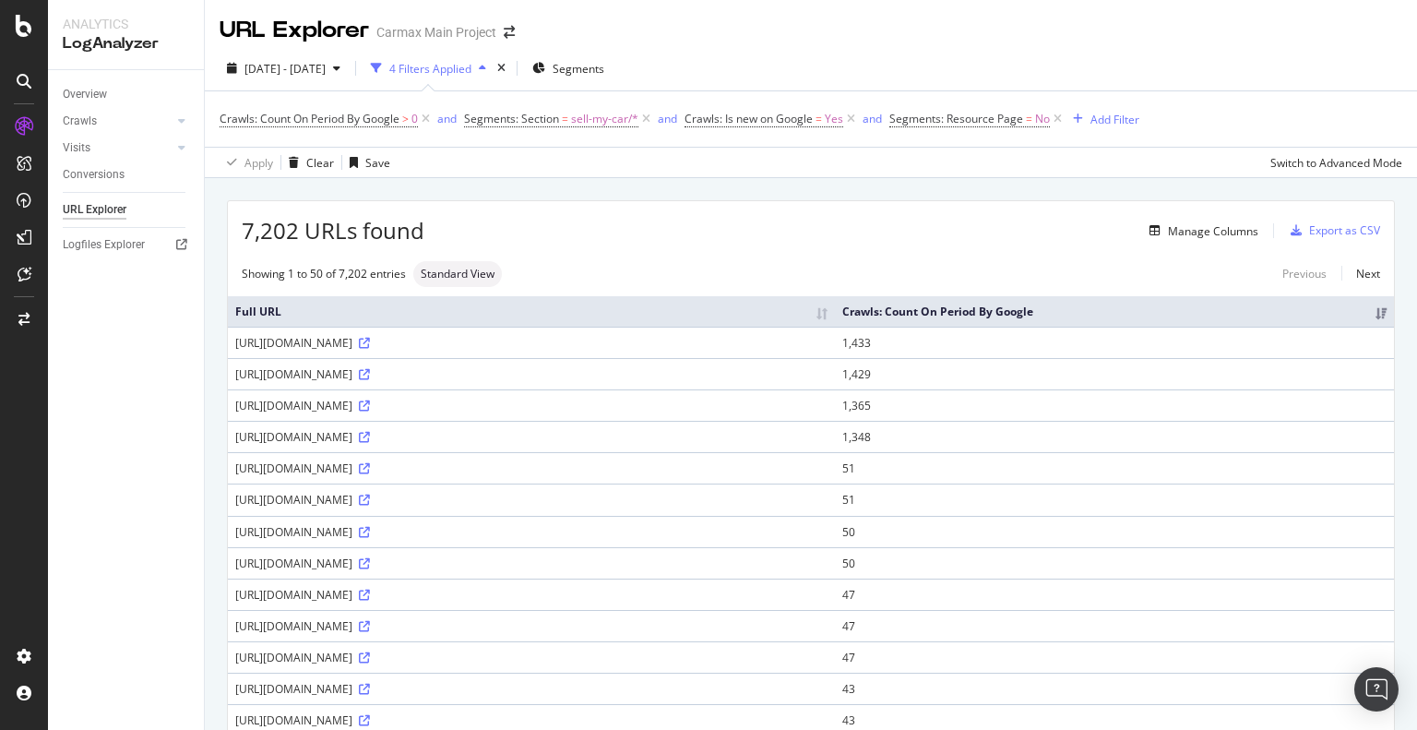
click at [827, 445] on div "[URL][DOMAIN_NAME]" at bounding box center [531, 437] width 592 height 16
click at [370, 349] on icon at bounding box center [364, 343] width 11 height 11
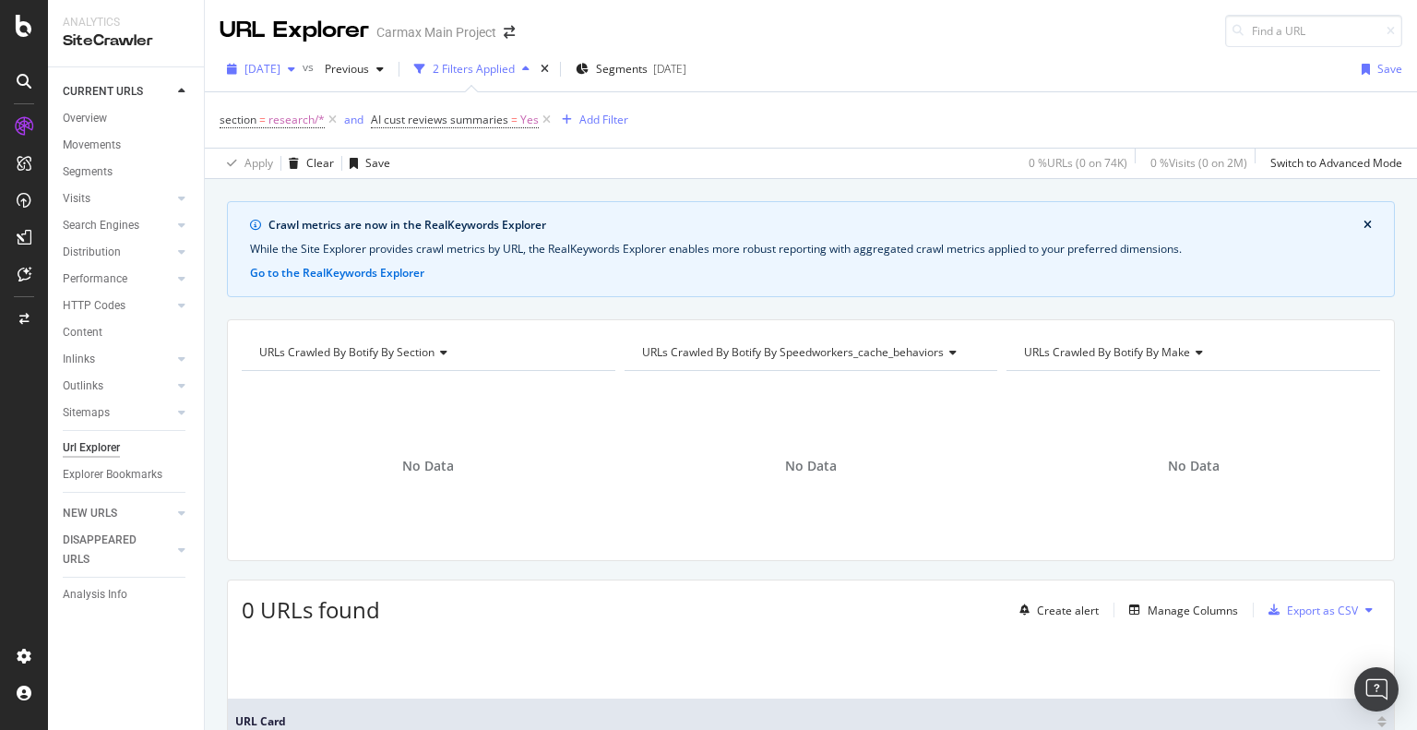
click at [279, 65] on span "2025 Oct. 7th" at bounding box center [262, 69] width 36 height 16
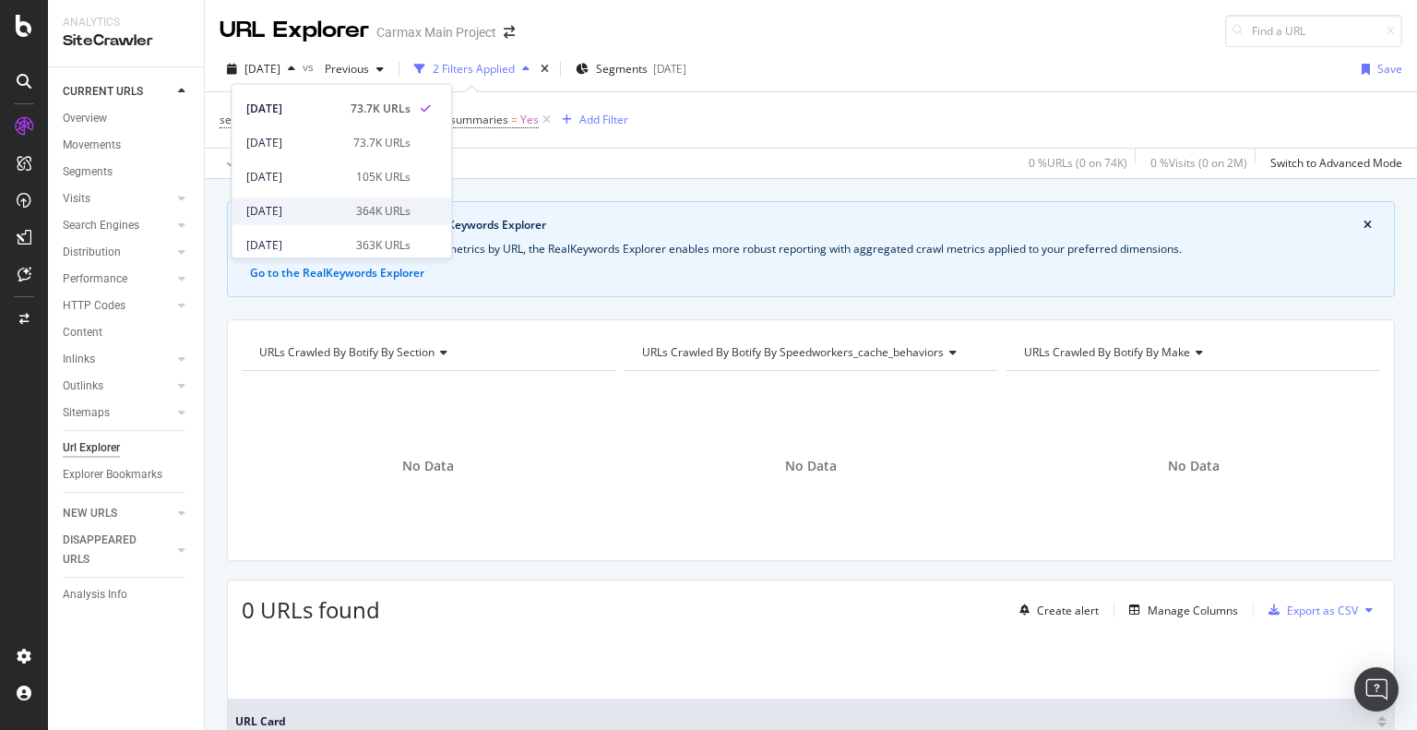
scroll to position [92, 0]
click at [327, 150] on div "2025 Sep. 28th" at bounding box center [295, 144] width 99 height 17
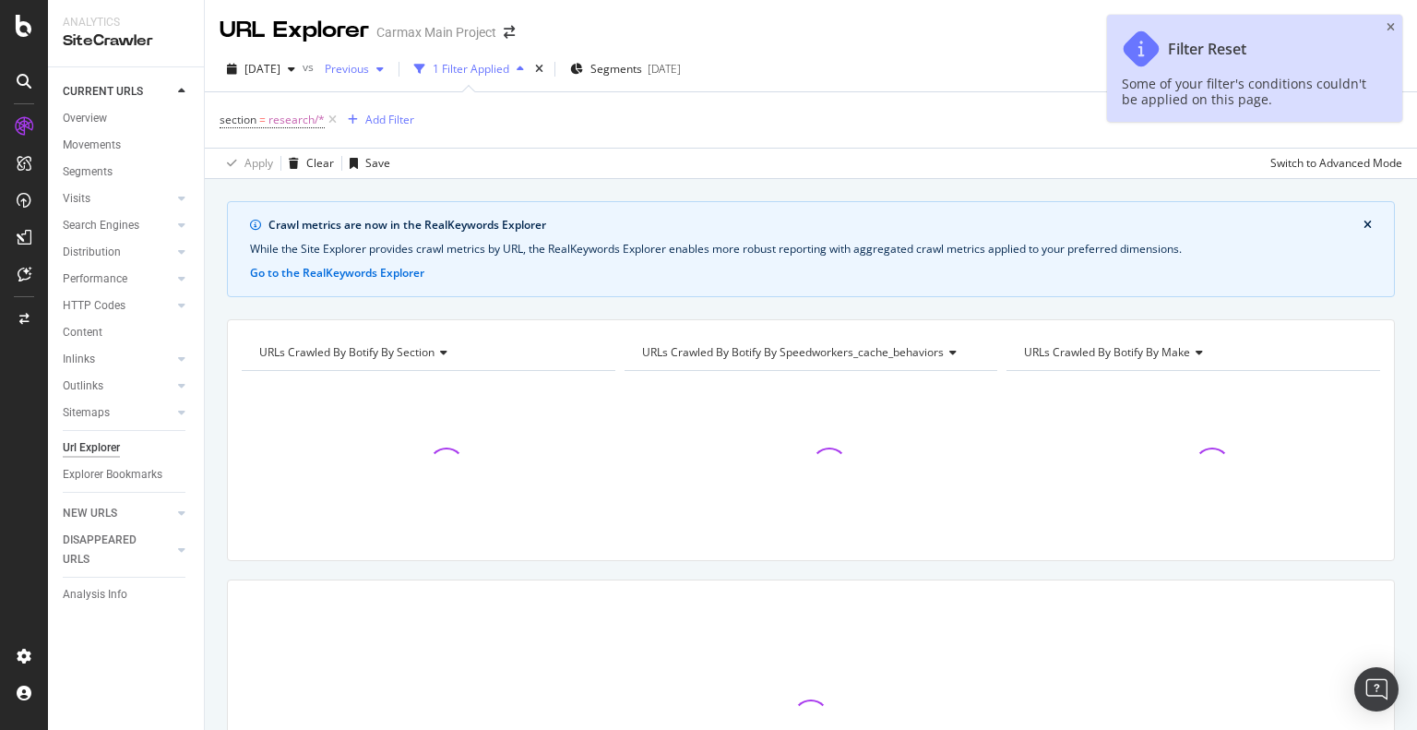
click at [369, 75] on span "Previous" at bounding box center [343, 69] width 52 height 16
click at [332, 89] on div "2025 Sep. 28th vs Previous 1 Filter Applied Segments 2025-07-07 Save" at bounding box center [811, 72] width 1212 height 37
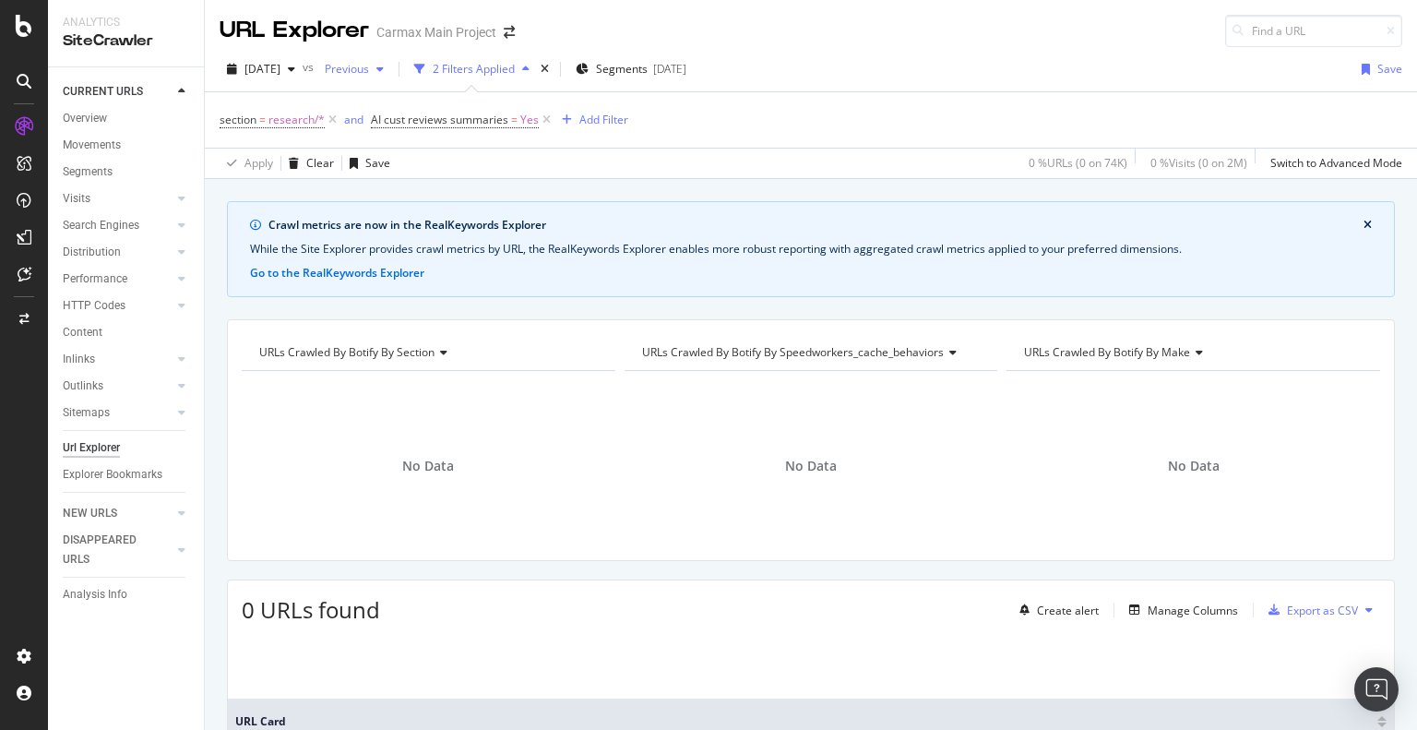
click at [365, 72] on span "Previous" at bounding box center [343, 69] width 52 height 16
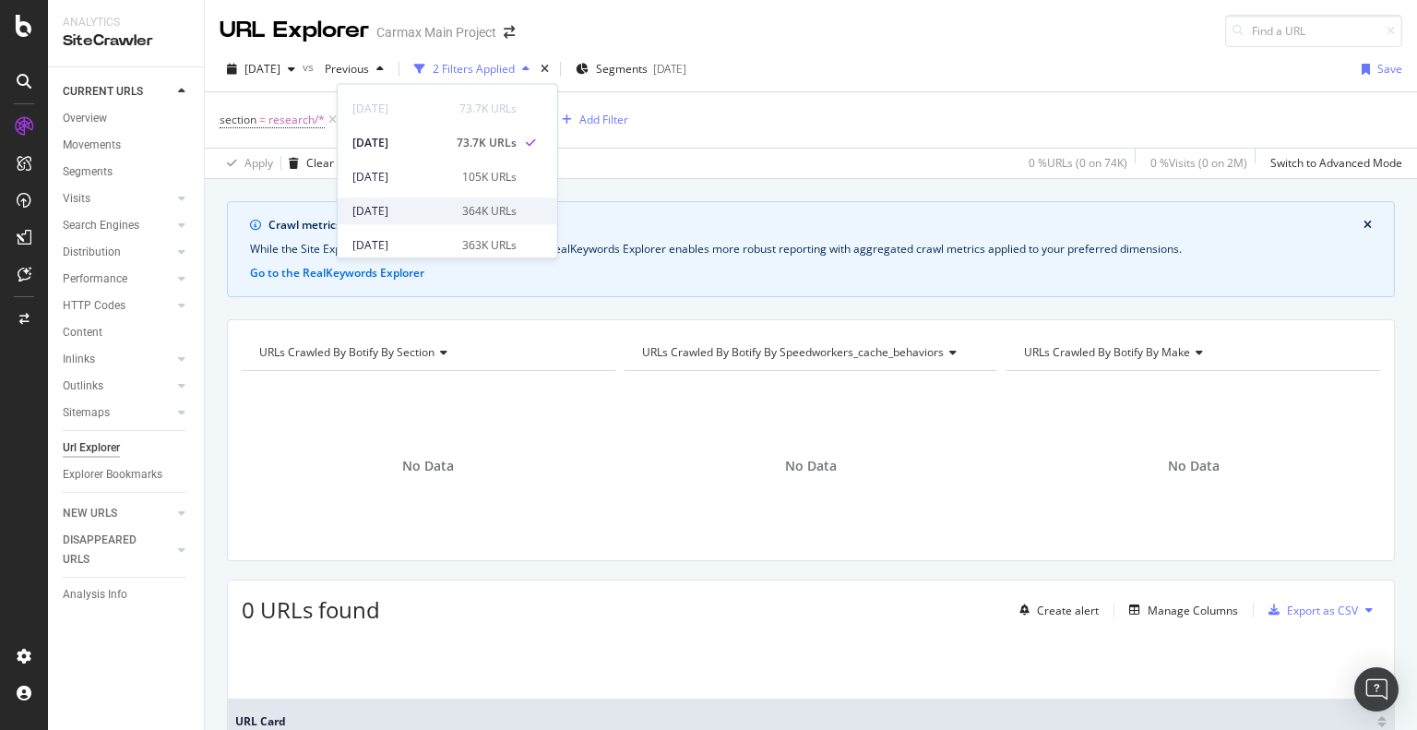
scroll to position [92, 0]
click at [470, 175] on div "364K URLs" at bounding box center [489, 179] width 54 height 17
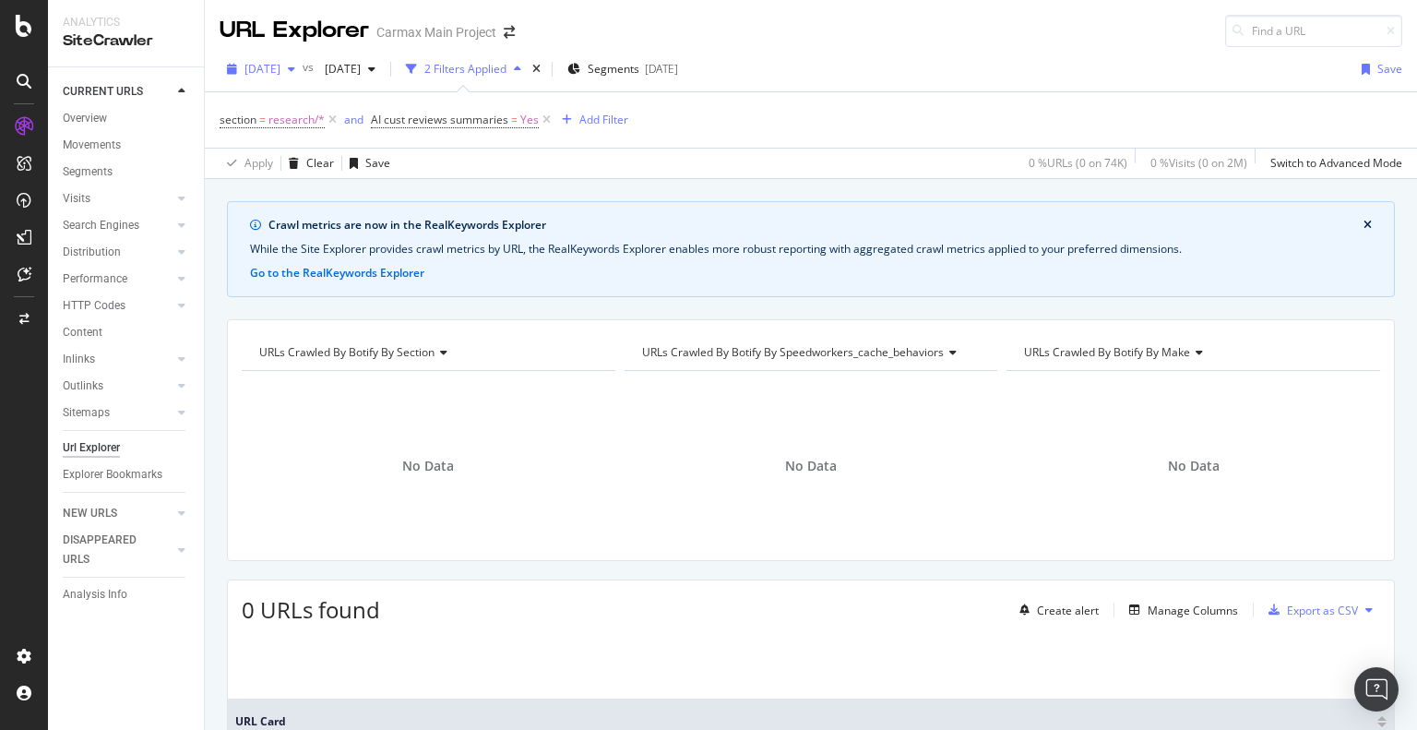
click at [280, 65] on span "2025 Oct. 7th" at bounding box center [262, 69] width 36 height 16
click at [572, 145] on div "section = research/* and AI cust reviews summaries = Yes Add Filter" at bounding box center [811, 119] width 1182 height 55
click at [280, 73] on span "2025 Oct. 7th" at bounding box center [262, 69] width 36 height 16
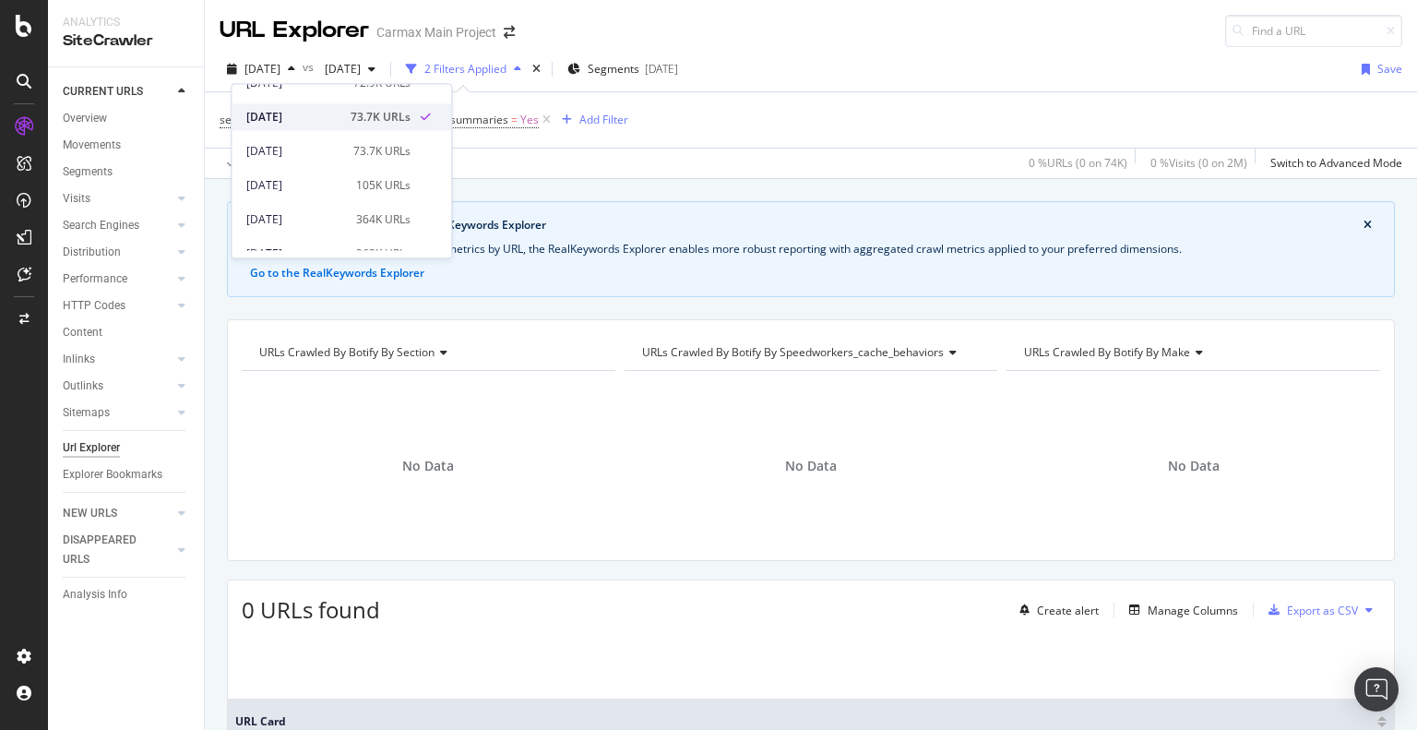
scroll to position [92, 0]
click at [383, 169] on div "2025 Sep. 21st 364K URLs" at bounding box center [341, 178] width 220 height 27
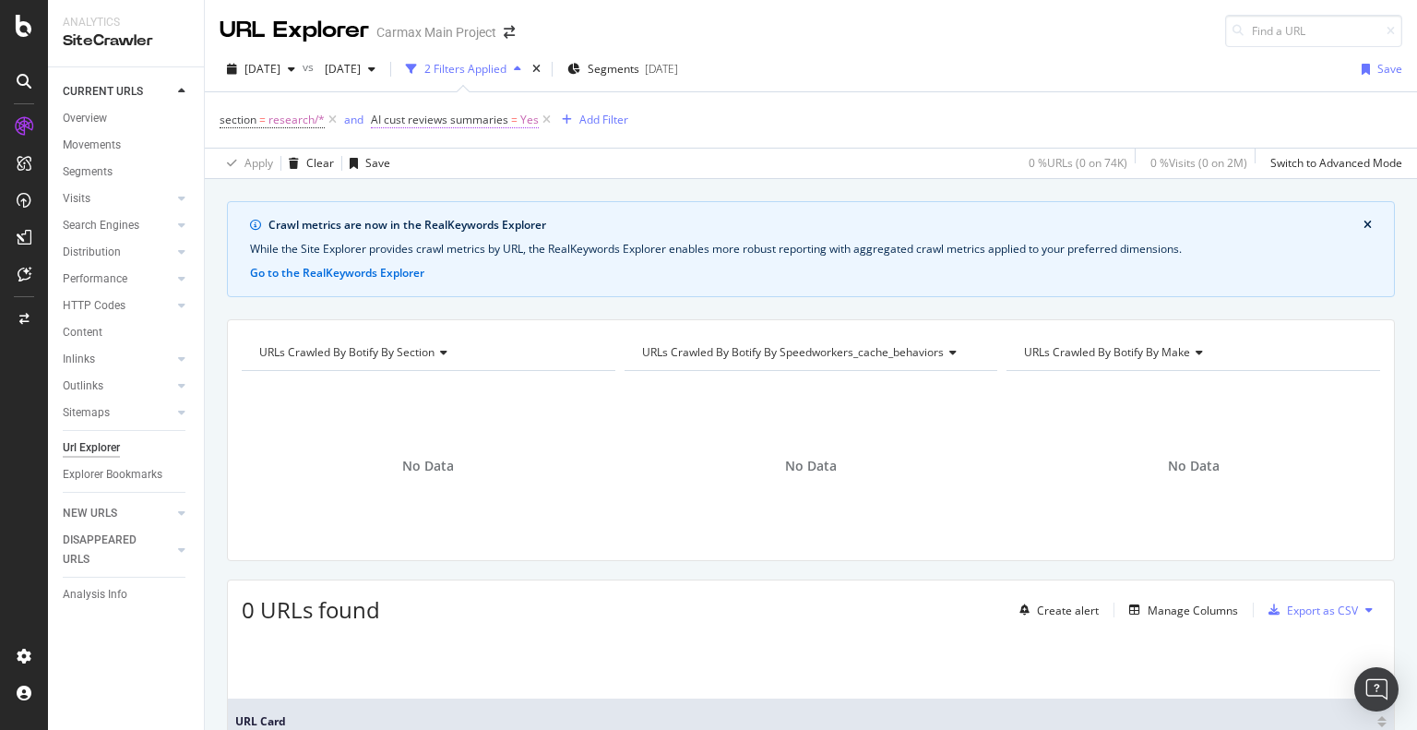
click at [473, 121] on span "AI cust reviews summaries" at bounding box center [439, 120] width 137 height 16
click at [430, 147] on div "Yes" at bounding box center [401, 132] width 58 height 30
click at [487, 117] on div "AI cust reviews summaries" at bounding box center [445, 109] width 137 height 16
click at [377, 111] on icon at bounding box center [375, 106] width 6 height 11
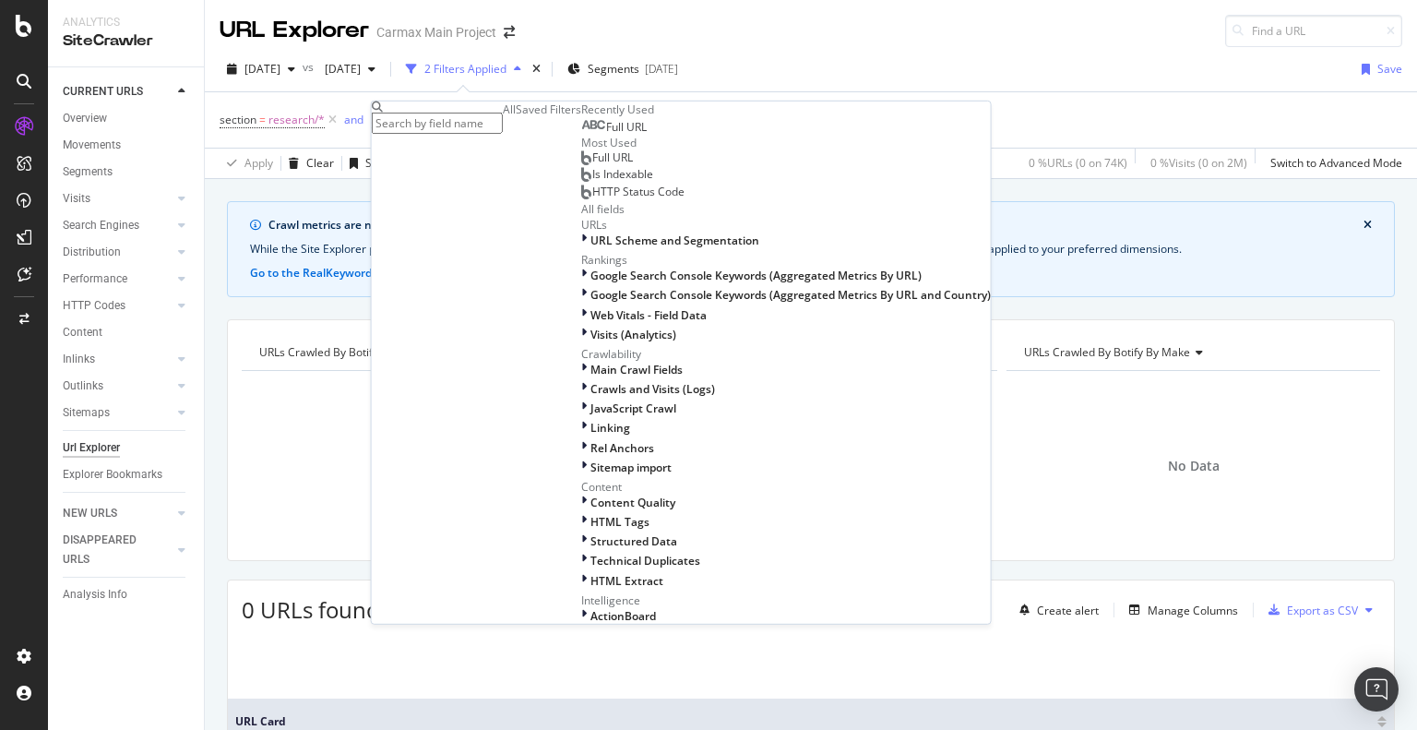
click at [801, 138] on div "section = research/* and AI cust reviews summaries = Yes Add Filter" at bounding box center [811, 119] width 1182 height 55
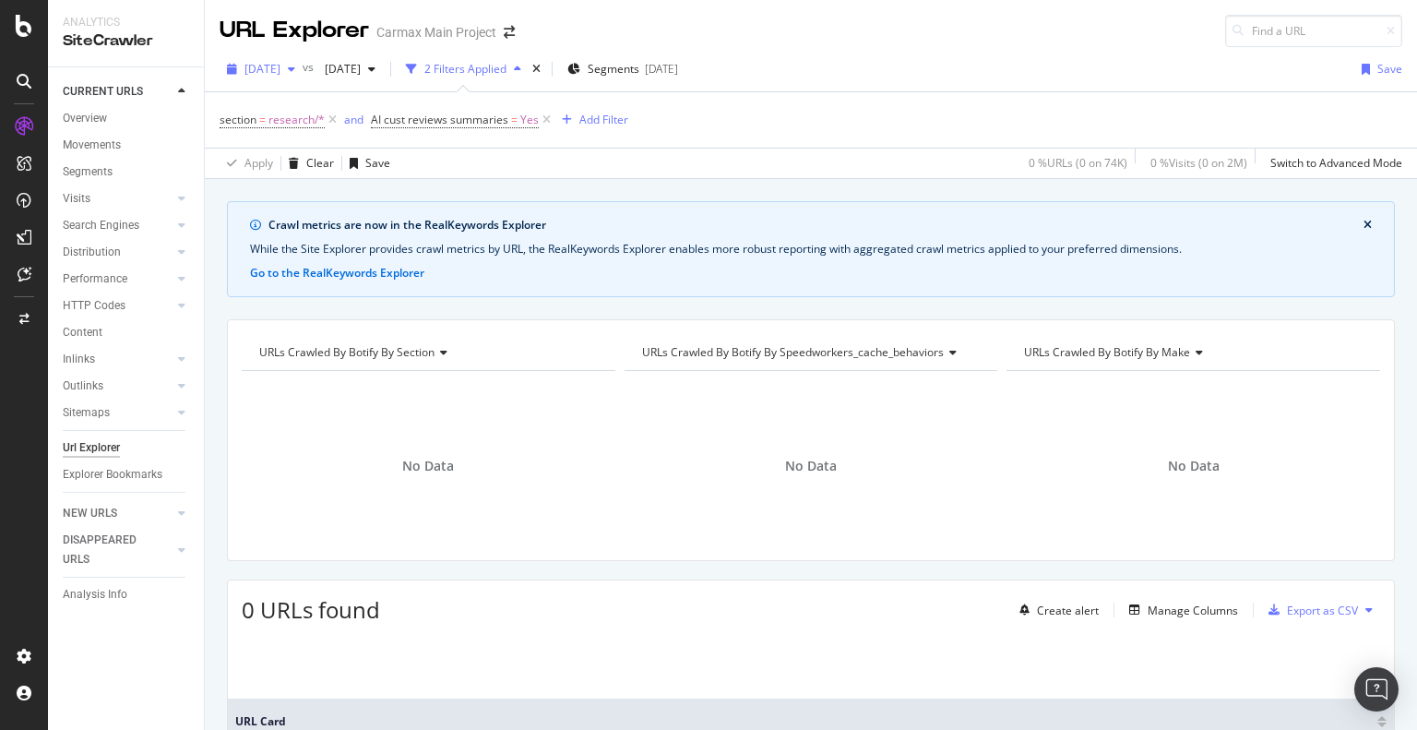
click at [280, 68] on span "2025 Oct. 7th" at bounding box center [262, 69] width 36 height 16
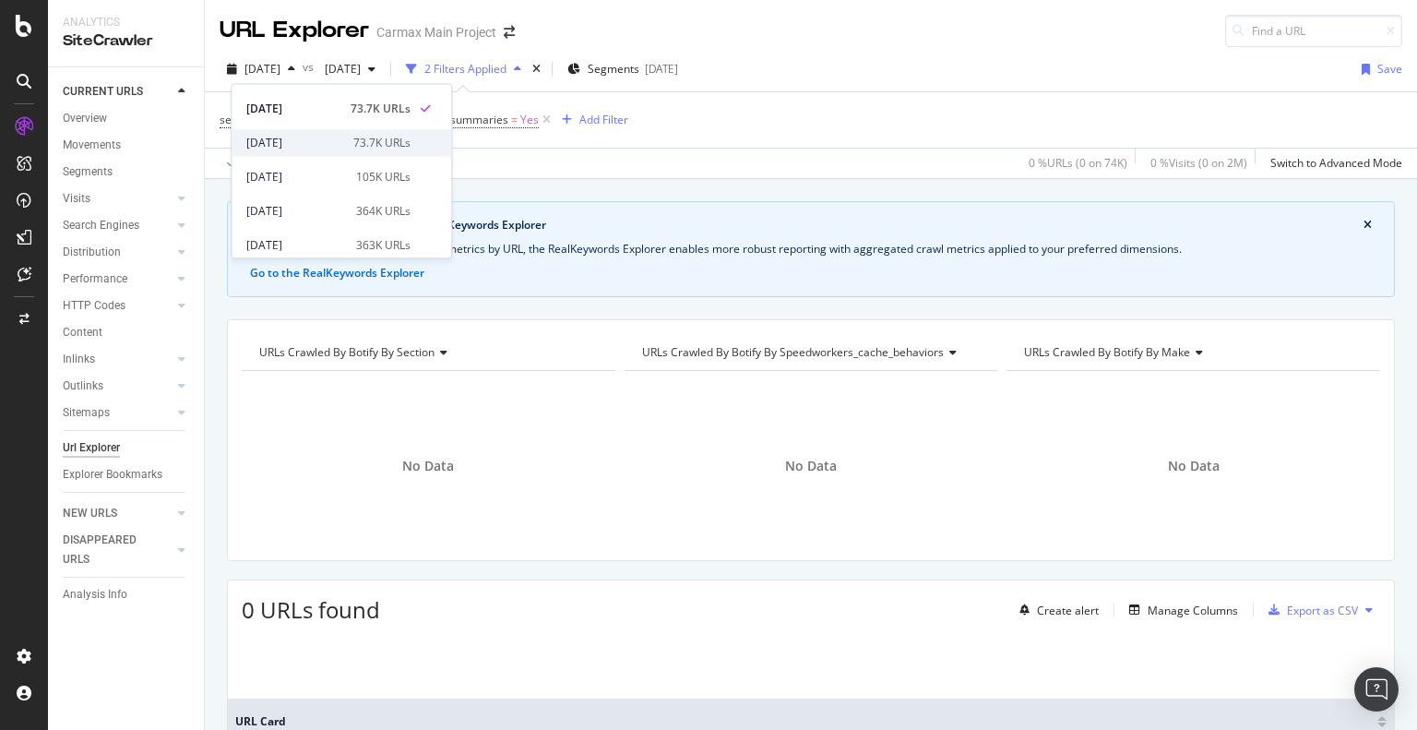
scroll to position [92, 0]
click at [381, 172] on div "364K URLs" at bounding box center [383, 179] width 54 height 17
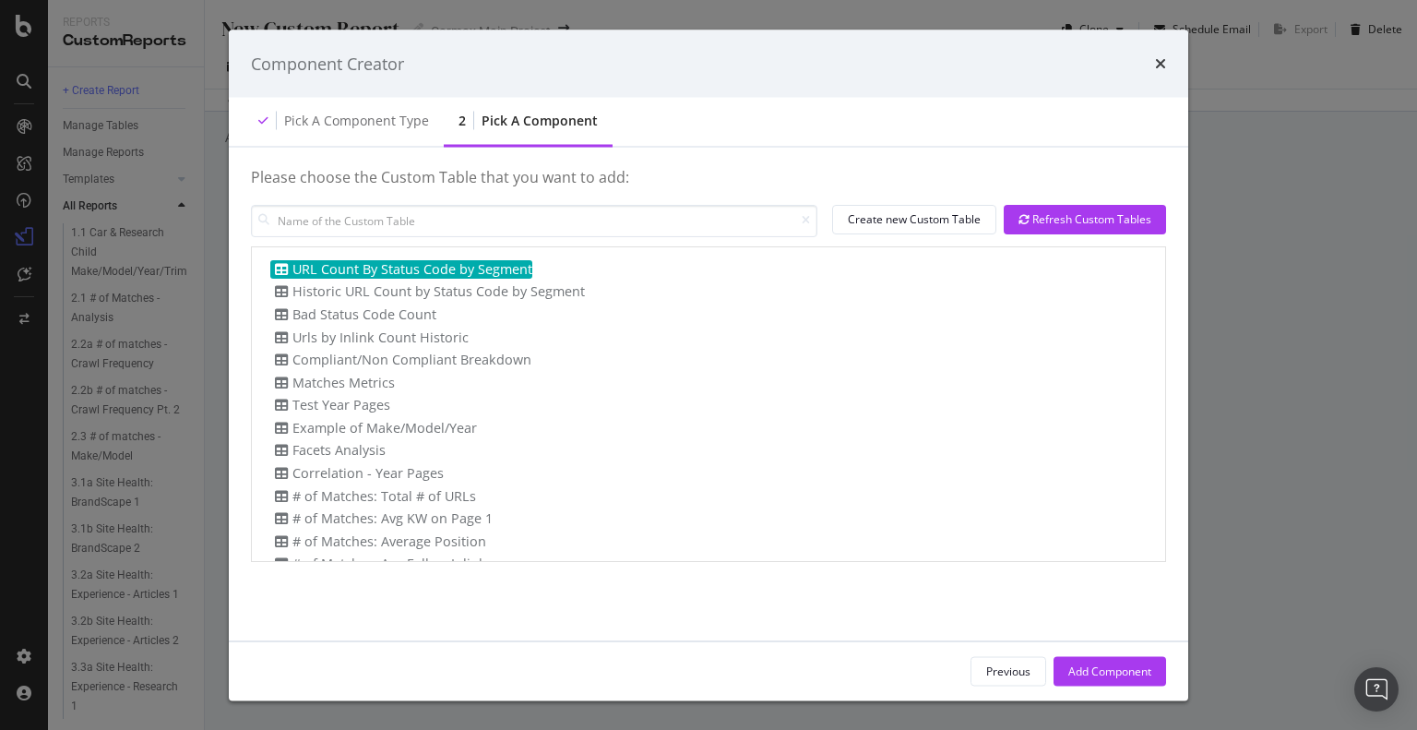
click at [144, 309] on div "Component Creator Pick a Component type 2 Pick a Component Please choose the Cu…" at bounding box center [708, 365] width 1417 height 730
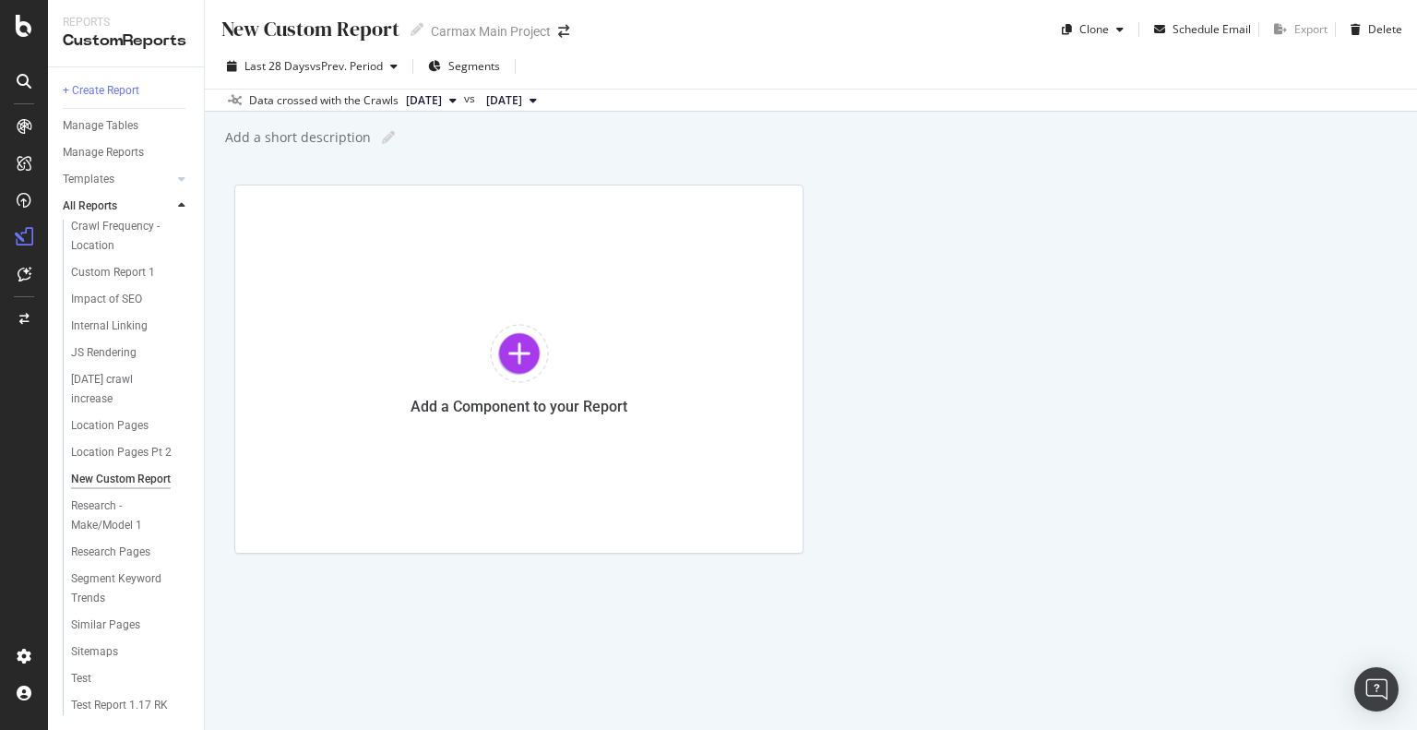
scroll to position [1309, 0]
click at [551, 354] on div "Add a Component to your Report" at bounding box center [518, 368] width 569 height 369
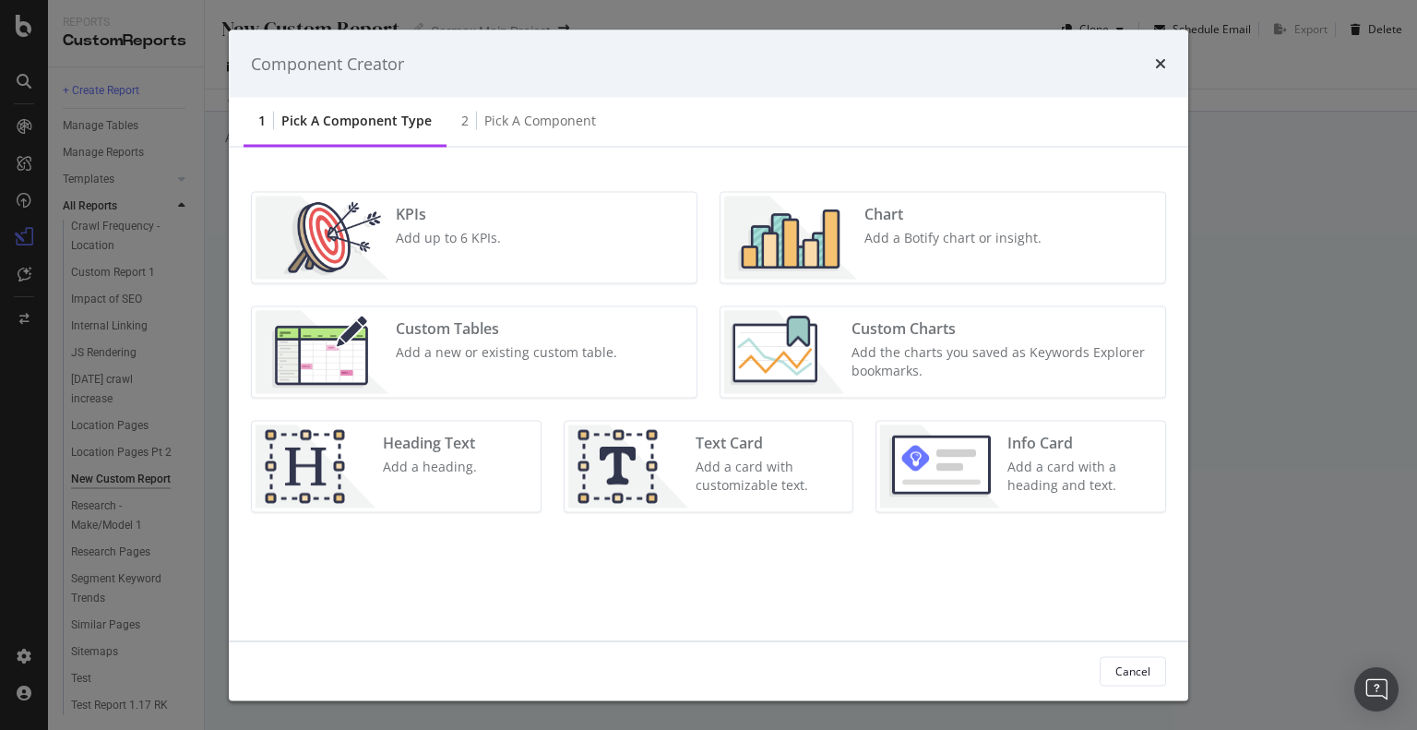
click at [849, 234] on img "modal" at bounding box center [790, 237] width 133 height 83
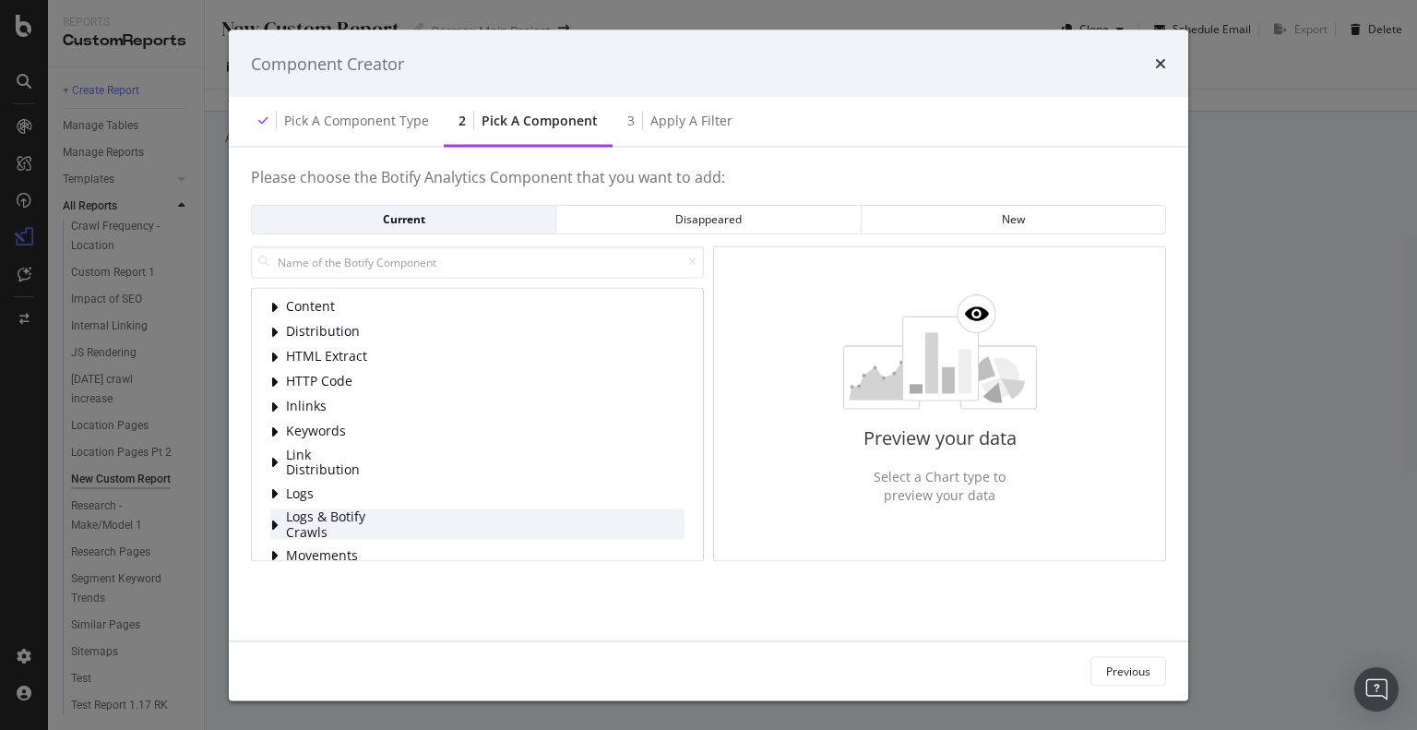
click at [459, 526] on div "Logs & Botify Crawls" at bounding box center [477, 524] width 414 height 30
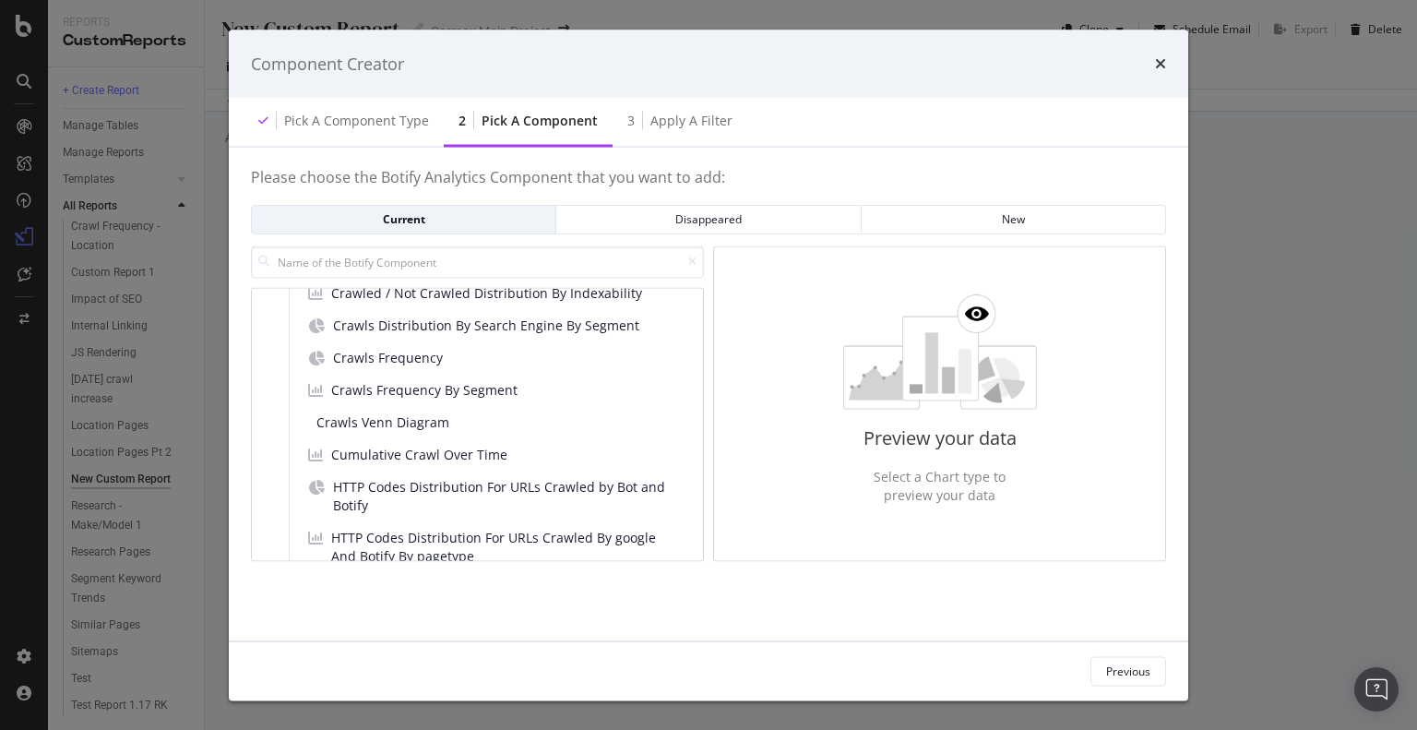
scroll to position [270, 0]
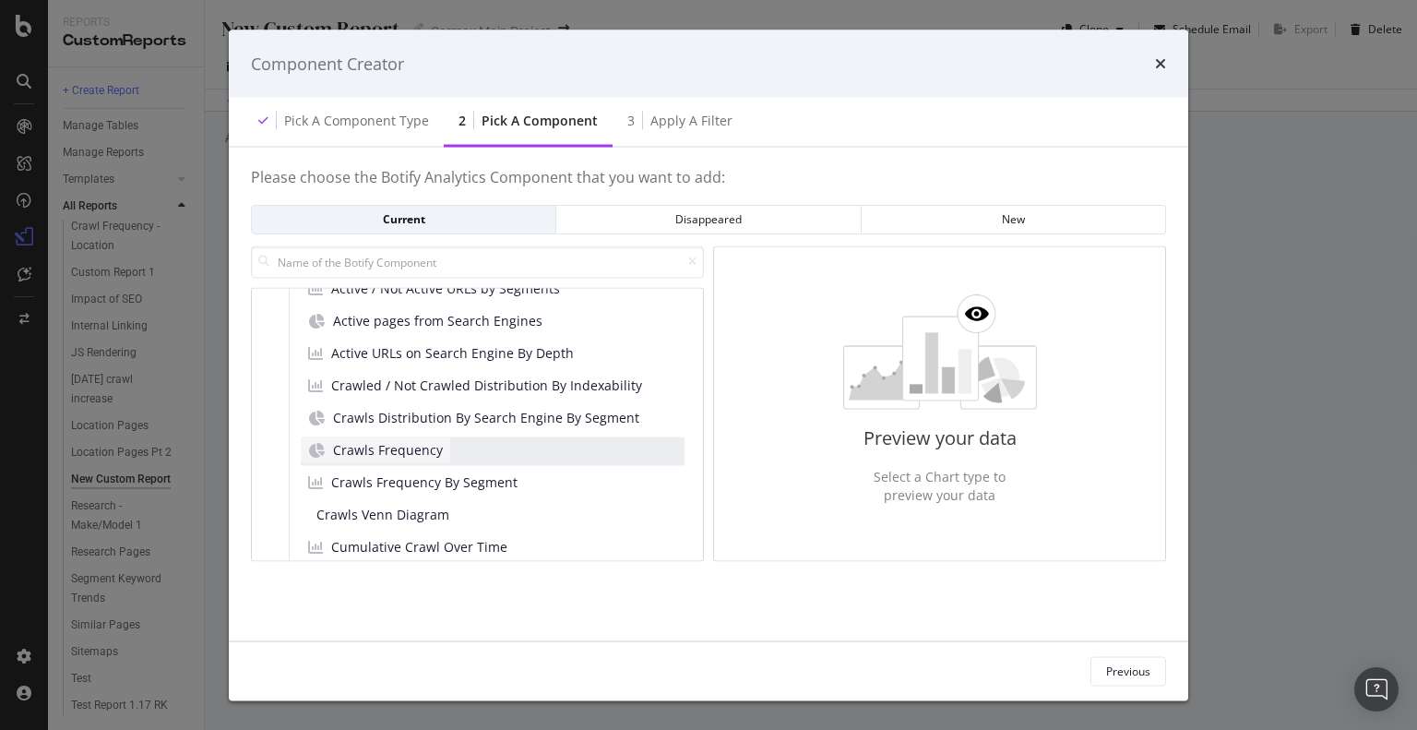
click at [430, 456] on span "Crawls Frequency" at bounding box center [388, 450] width 110 height 18
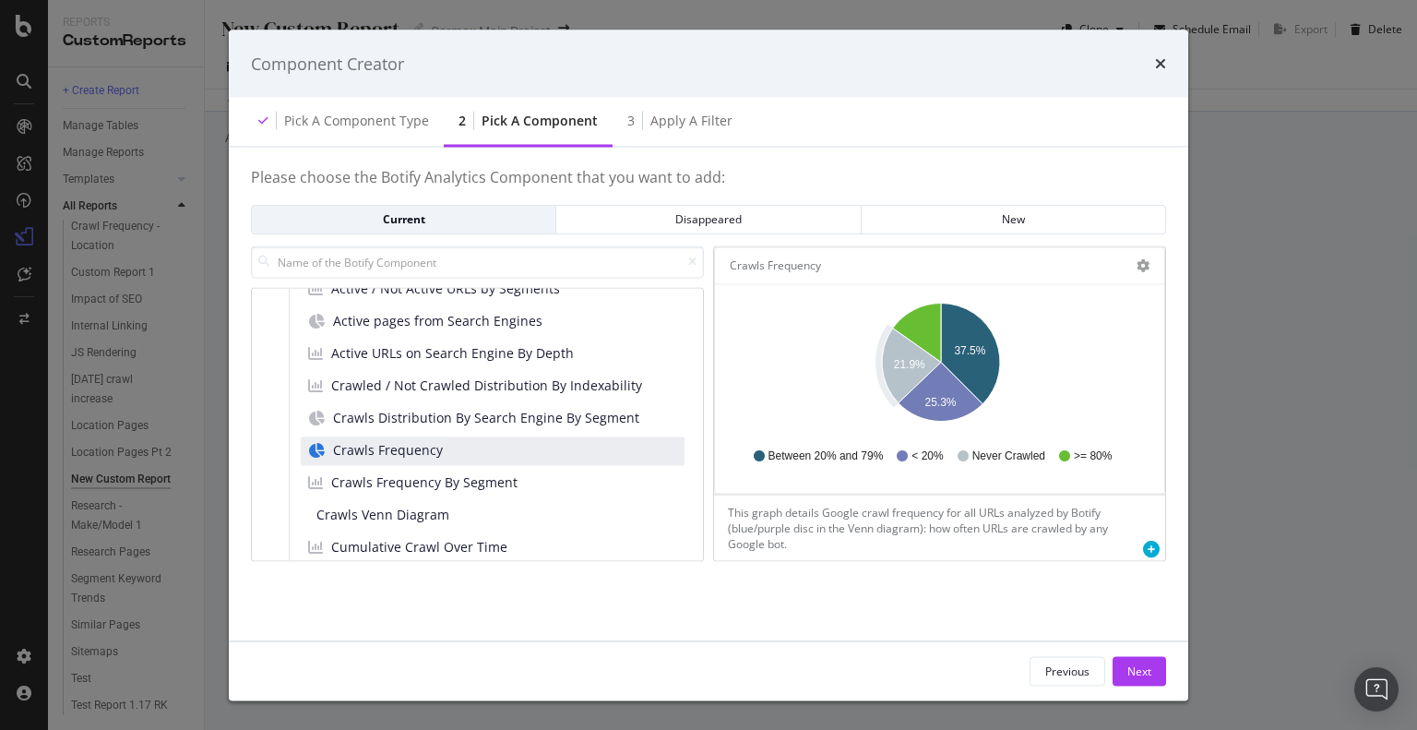
scroll to position [18, 0]
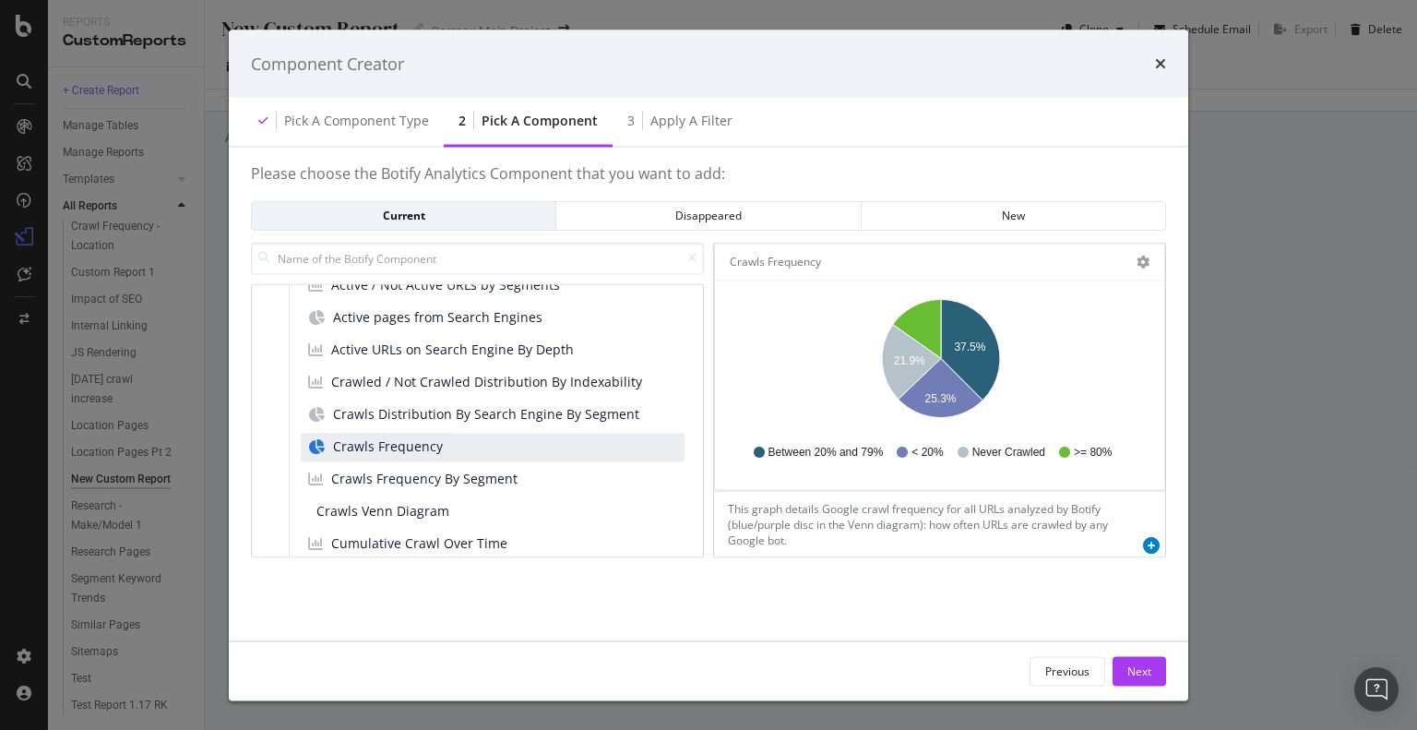
click at [1145, 537] on icon "modal" at bounding box center [1151, 545] width 17 height 17
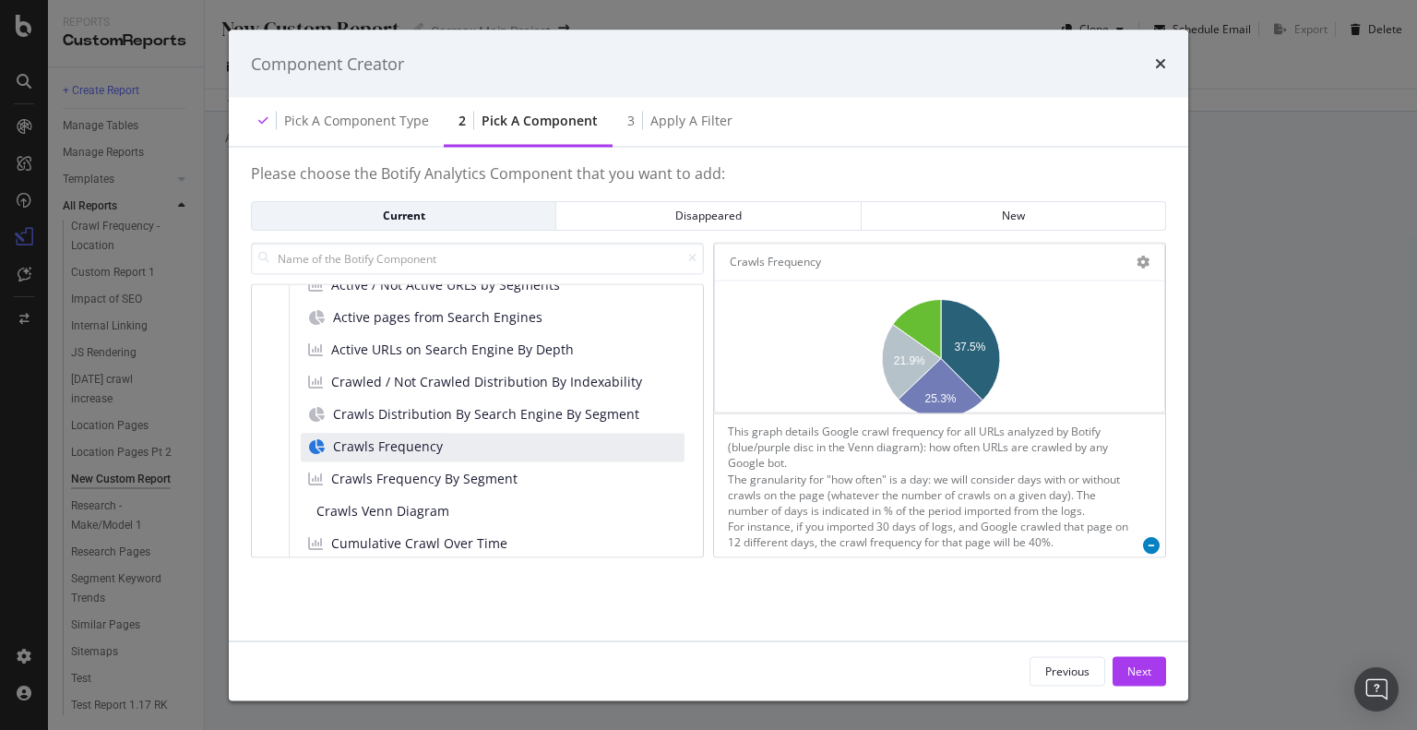
click at [1151, 537] on icon "modal" at bounding box center [1151, 545] width 17 height 17
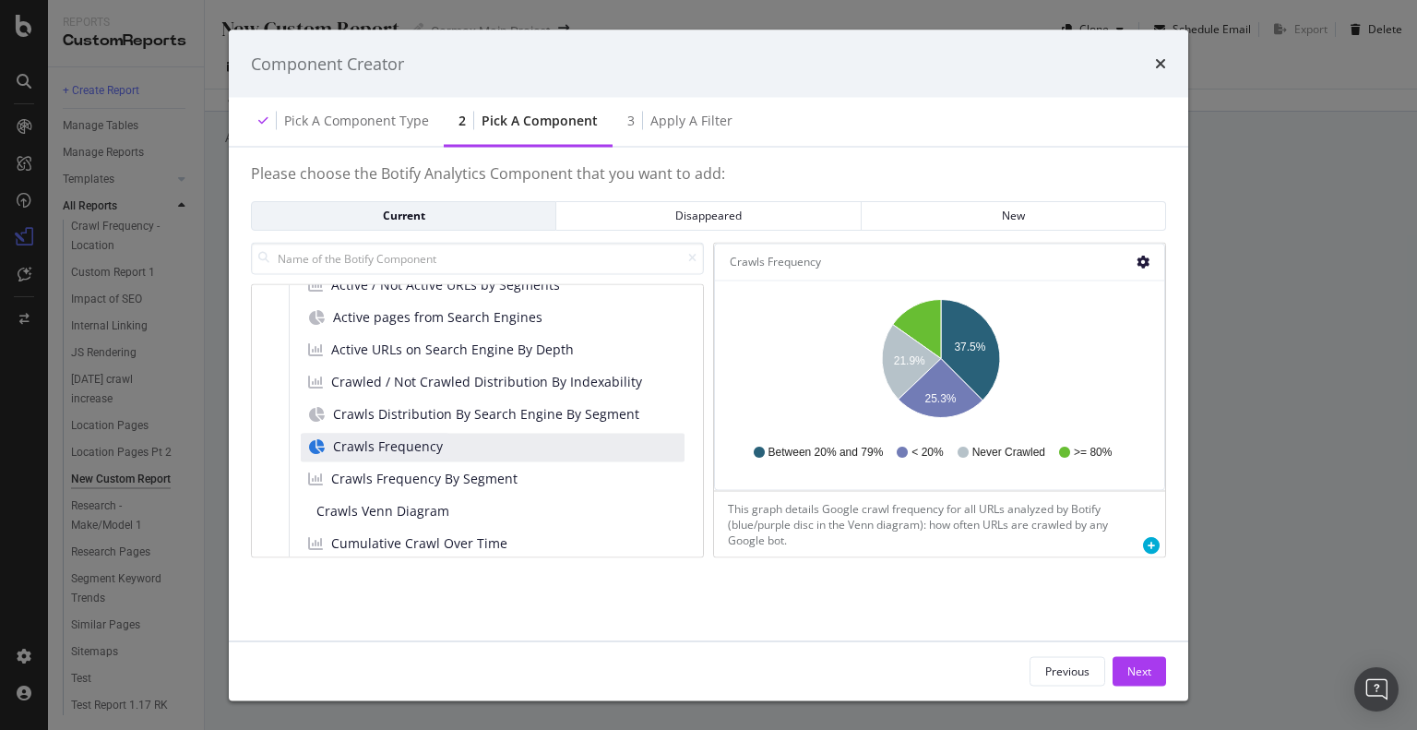
click at [1143, 255] on icon "gear" at bounding box center [1142, 261] width 13 height 13
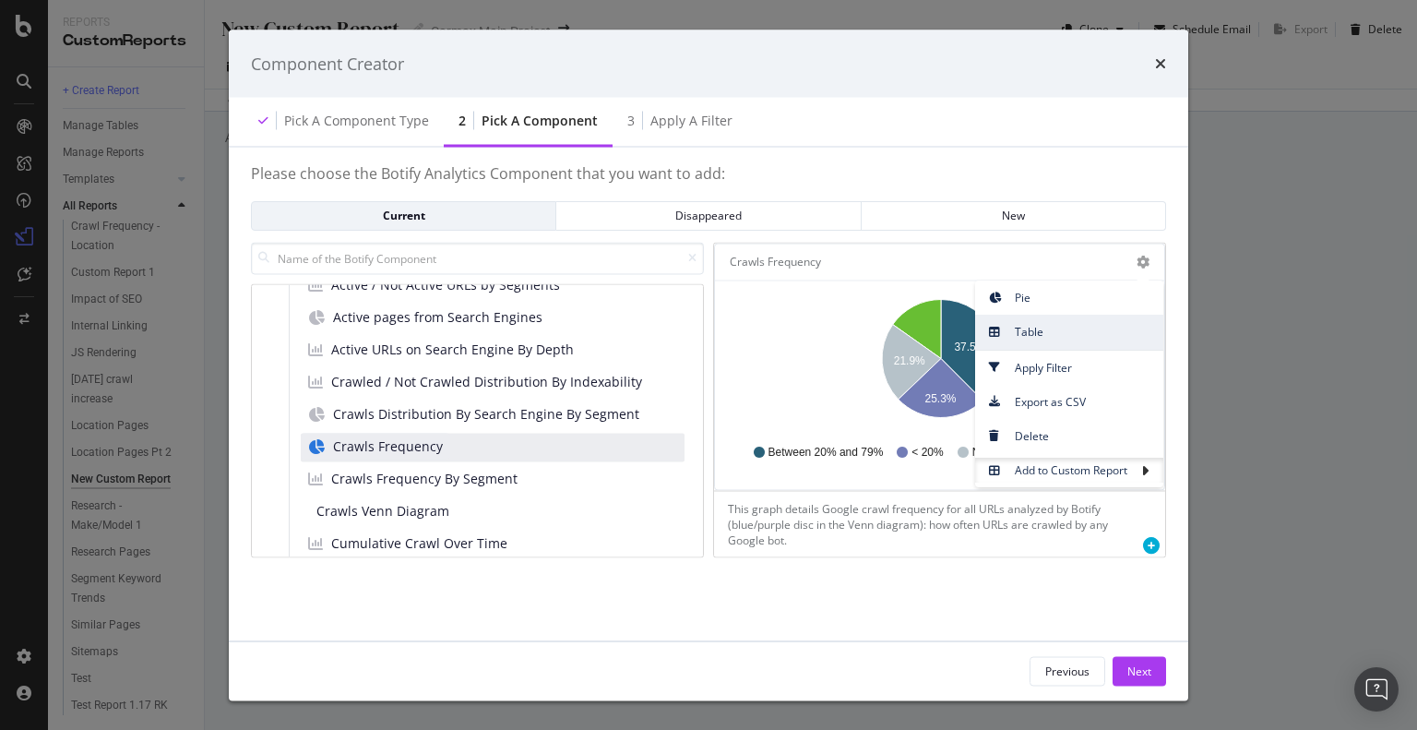
click at [1137, 314] on link "Table" at bounding box center [1069, 331] width 188 height 34
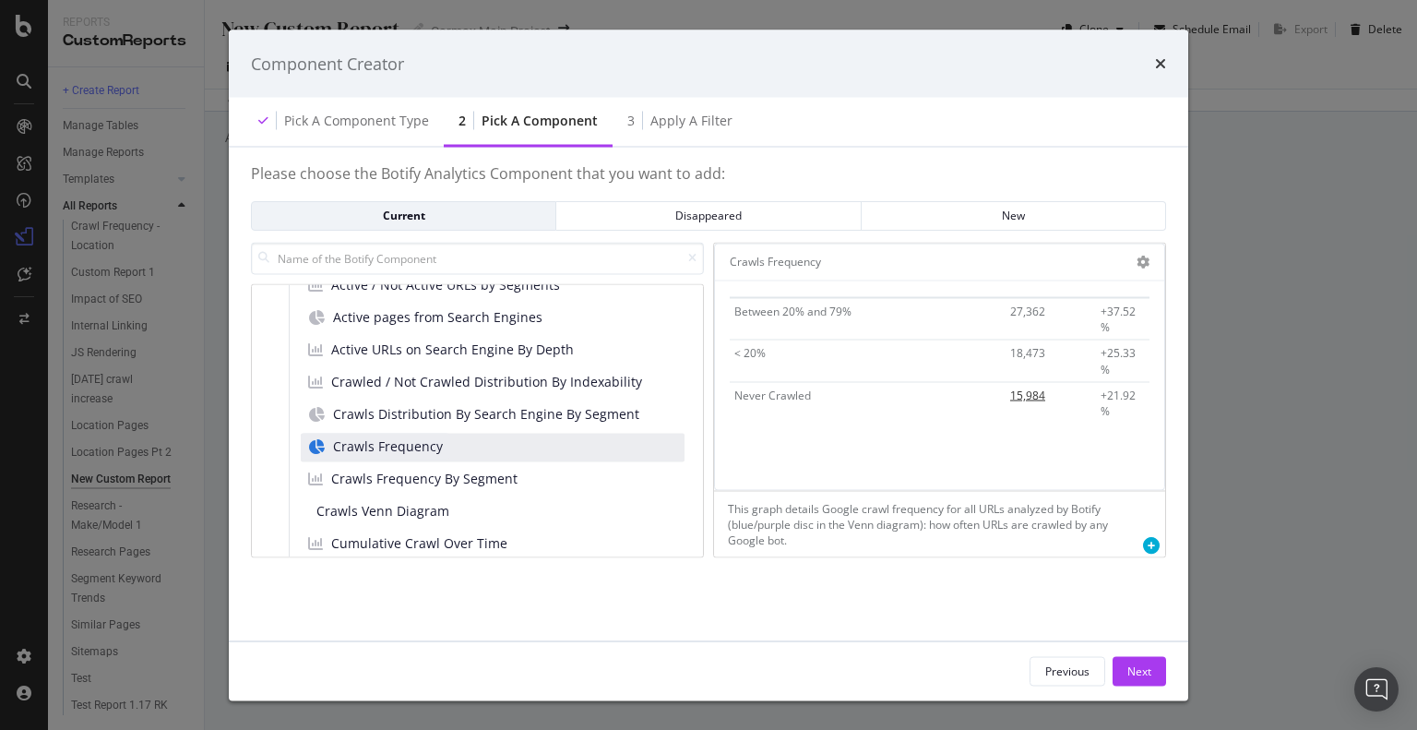
scroll to position [0, 0]
click at [1146, 255] on icon "gear" at bounding box center [1142, 261] width 13 height 13
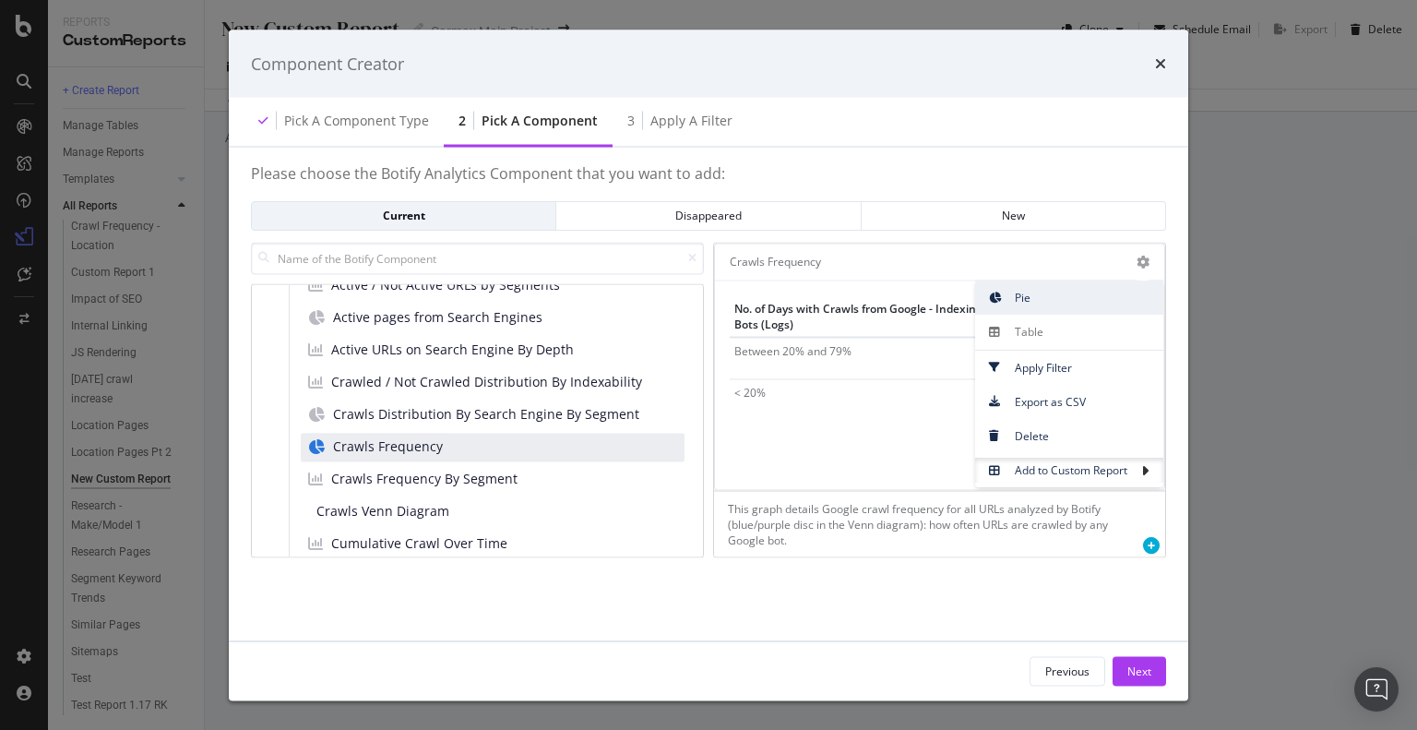
click at [1116, 285] on span "Pie" at bounding box center [1069, 297] width 188 height 25
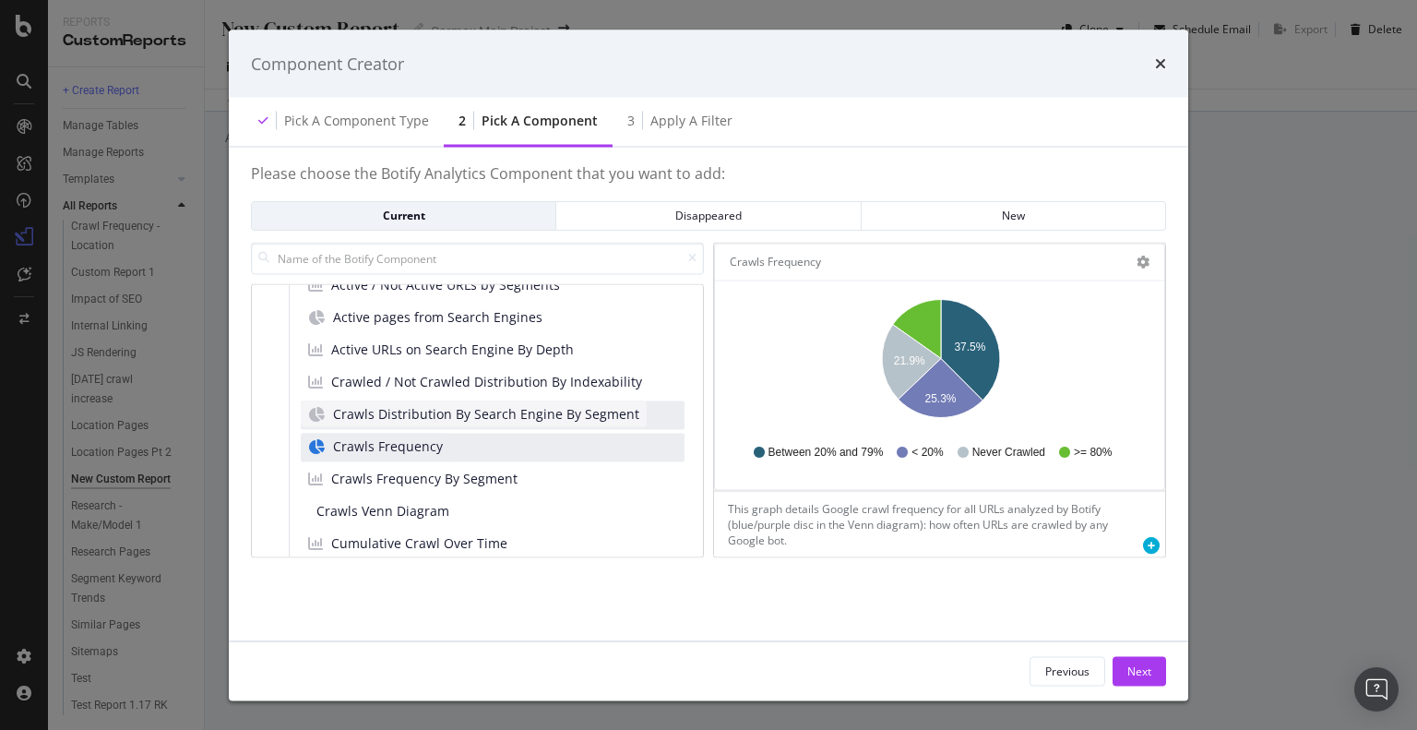
click at [523, 405] on span "Crawls Distribution By Search Engine By Segment" at bounding box center [486, 414] width 306 height 18
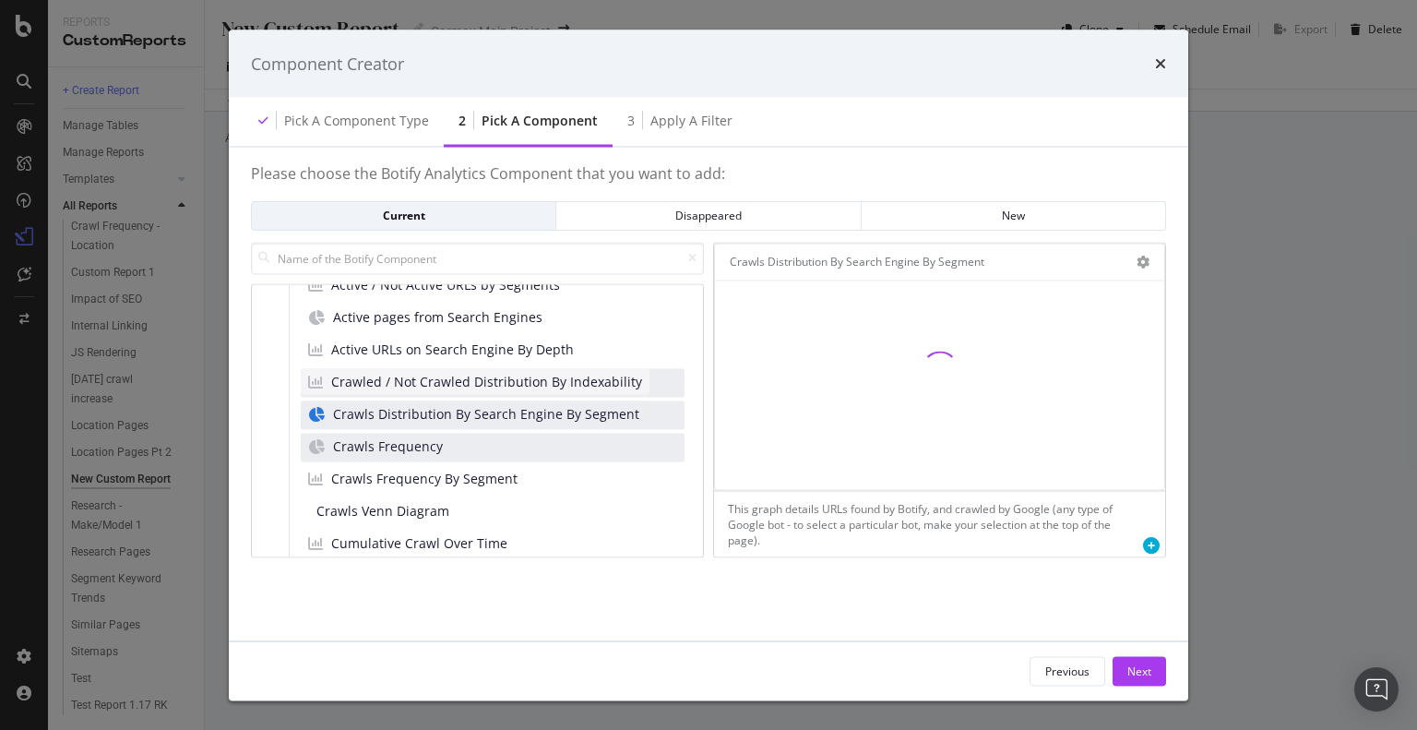
scroll to position [178, 0]
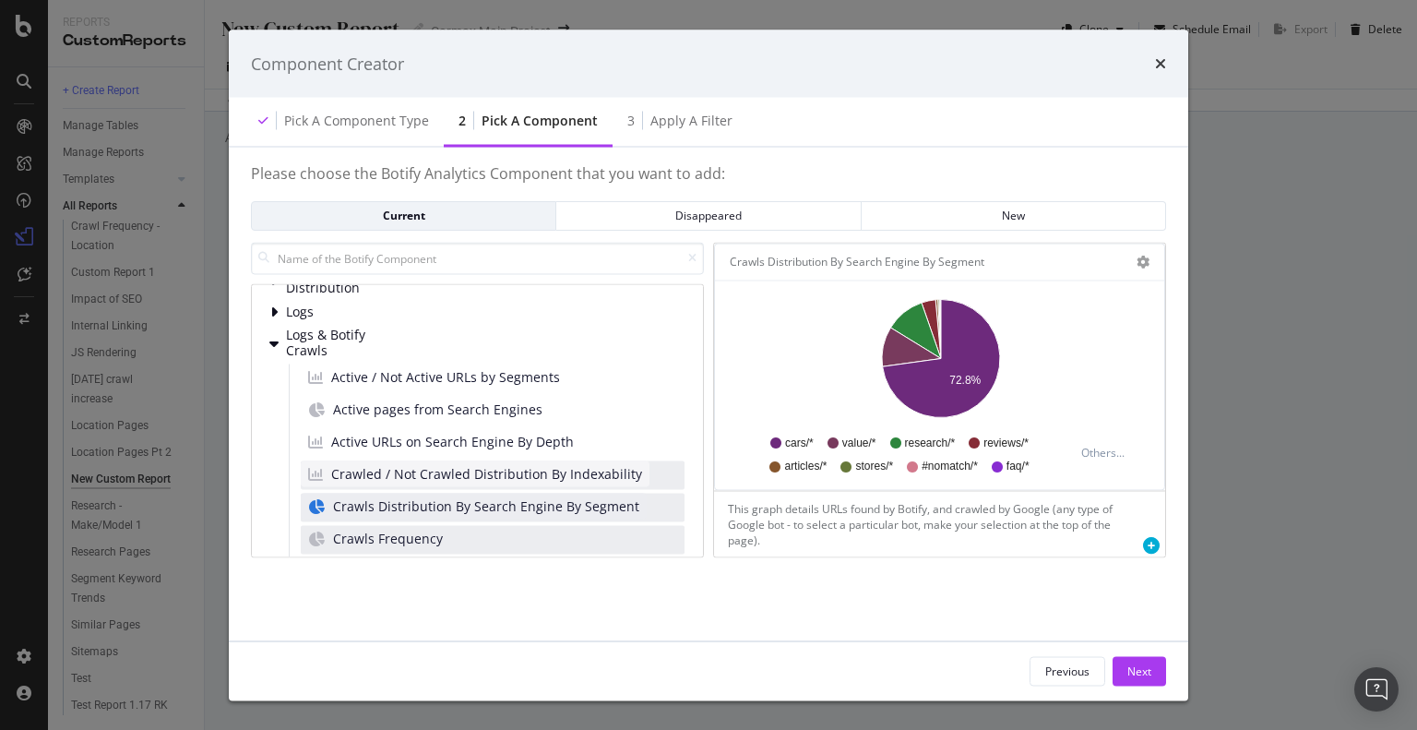
click at [417, 465] on span "Crawled / Not Crawled Distribution By Indexability" at bounding box center [486, 474] width 311 height 18
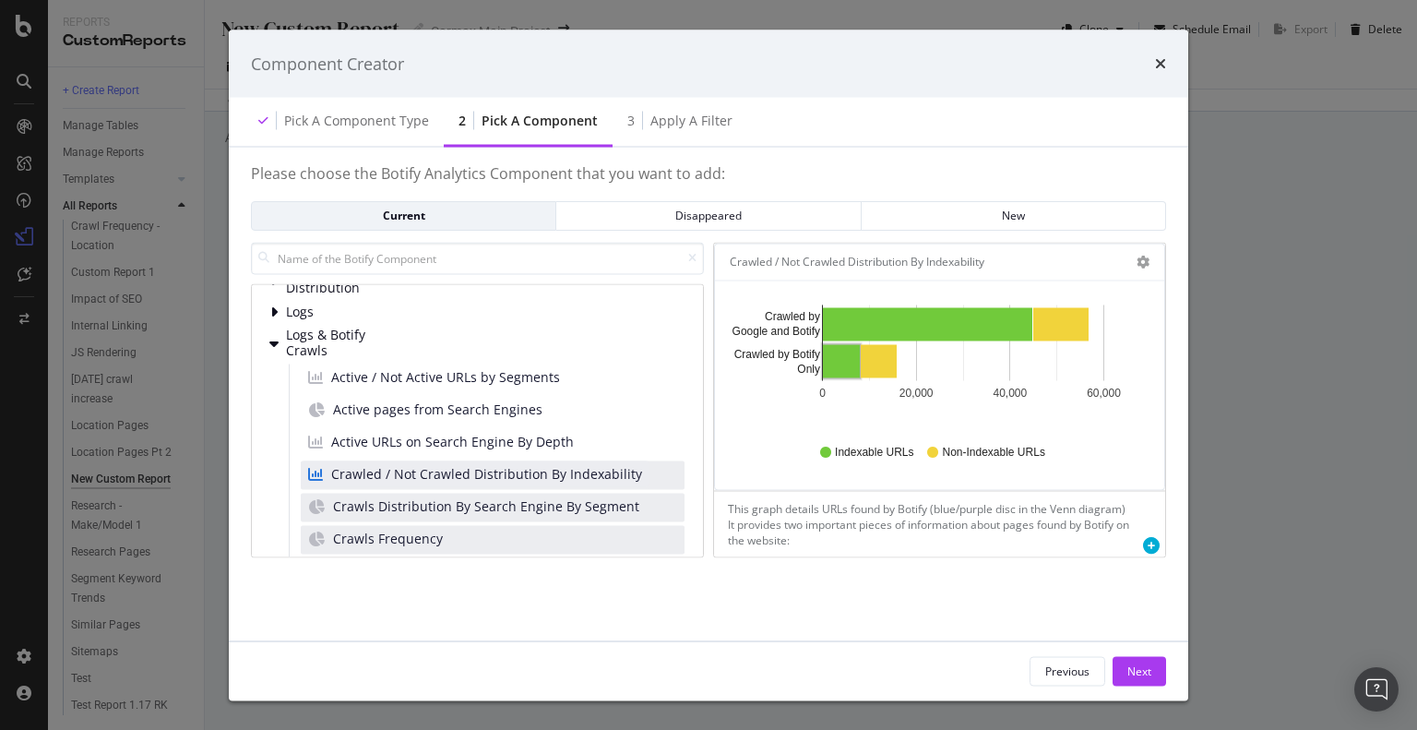
click at [830, 350] on rect "A chart." at bounding box center [841, 360] width 37 height 33
click at [609, 429] on div "Active URLs on Search Engine By Depth" at bounding box center [493, 443] width 384 height 29
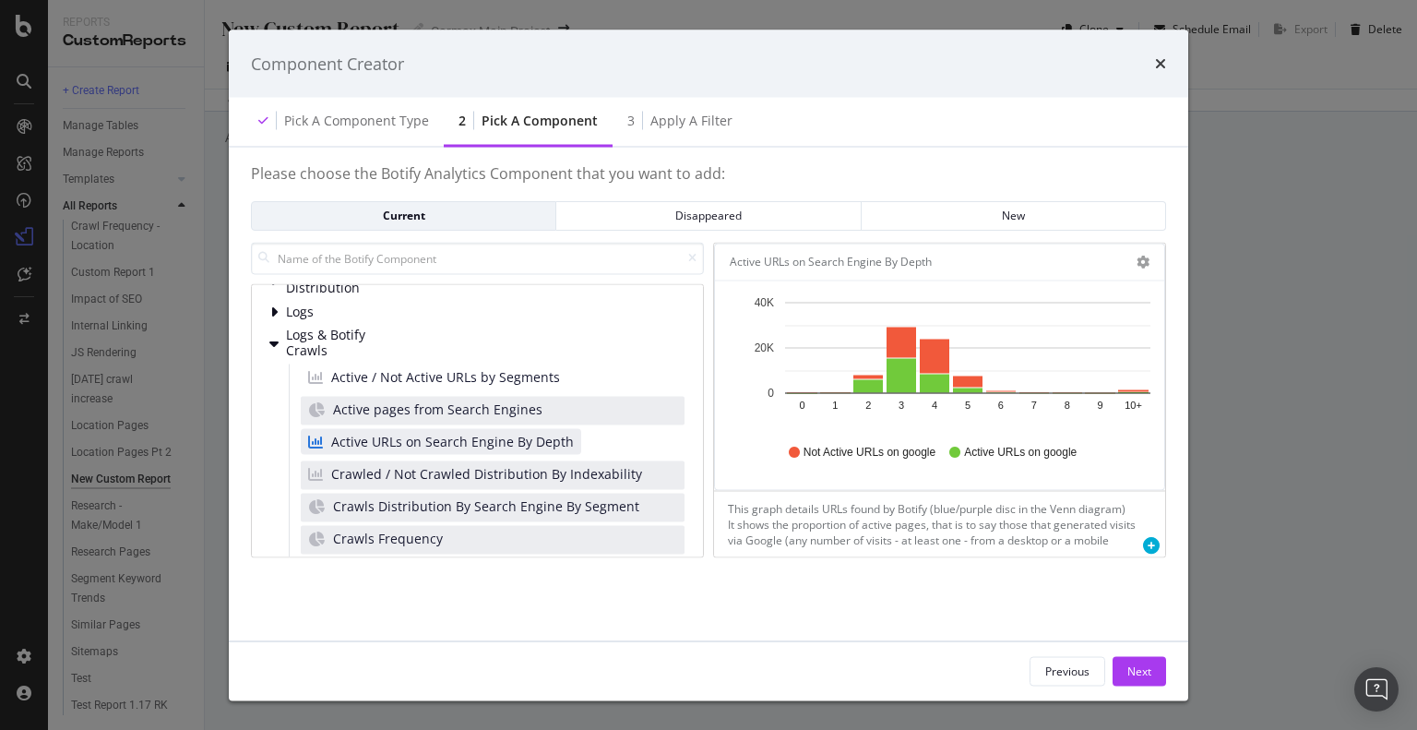
click at [592, 399] on div "Active pages from Search Engines" at bounding box center [493, 411] width 384 height 29
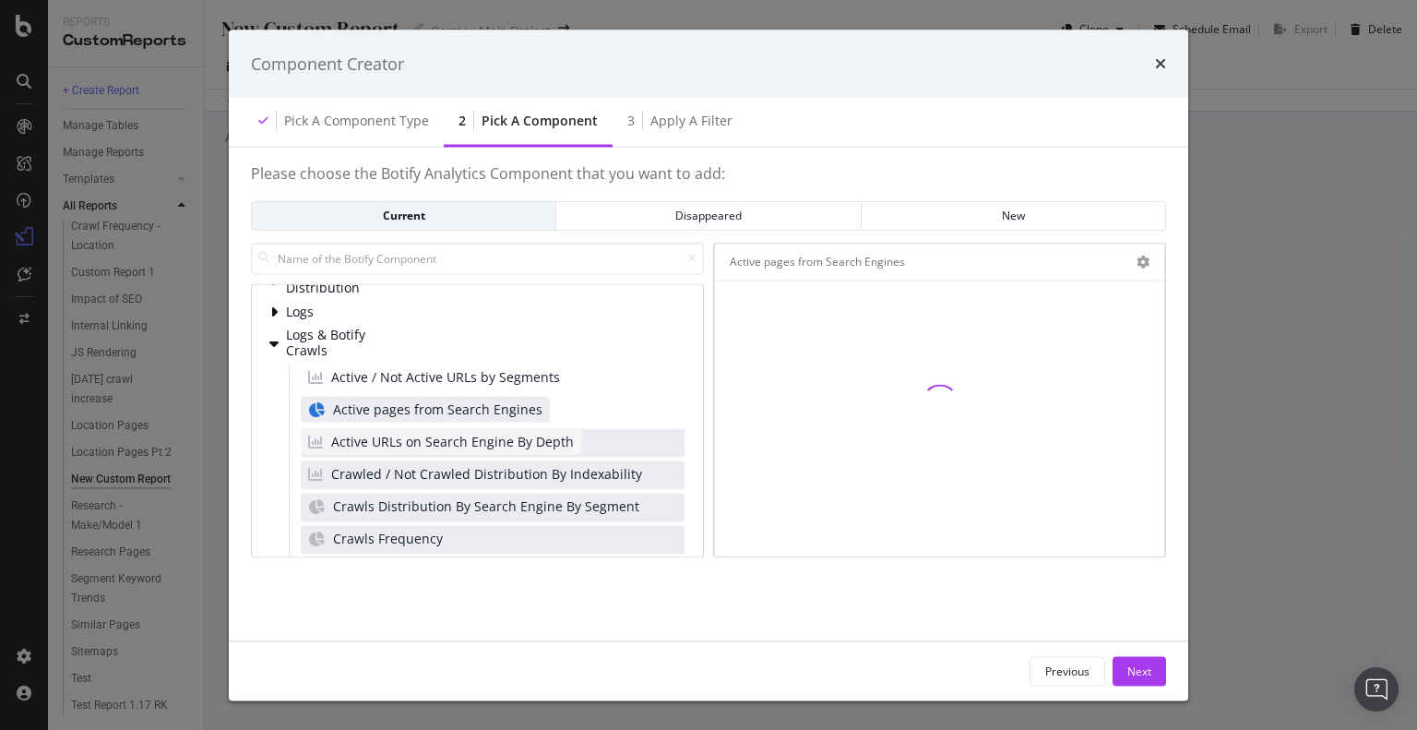
click at [581, 429] on div "Active URLs on Search Engine By Depth" at bounding box center [441, 442] width 280 height 26
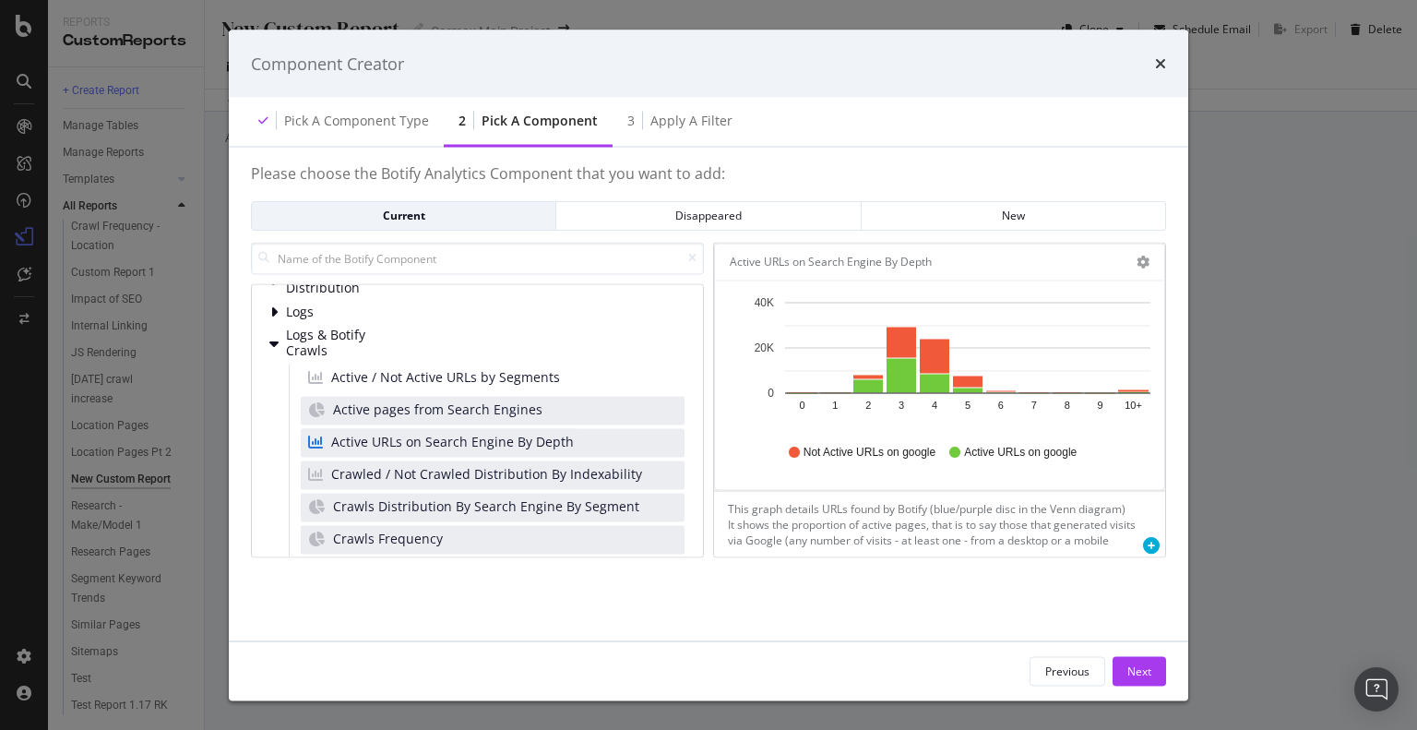
click at [557, 397] on div "Active pages from Search Engines" at bounding box center [493, 411] width 384 height 29
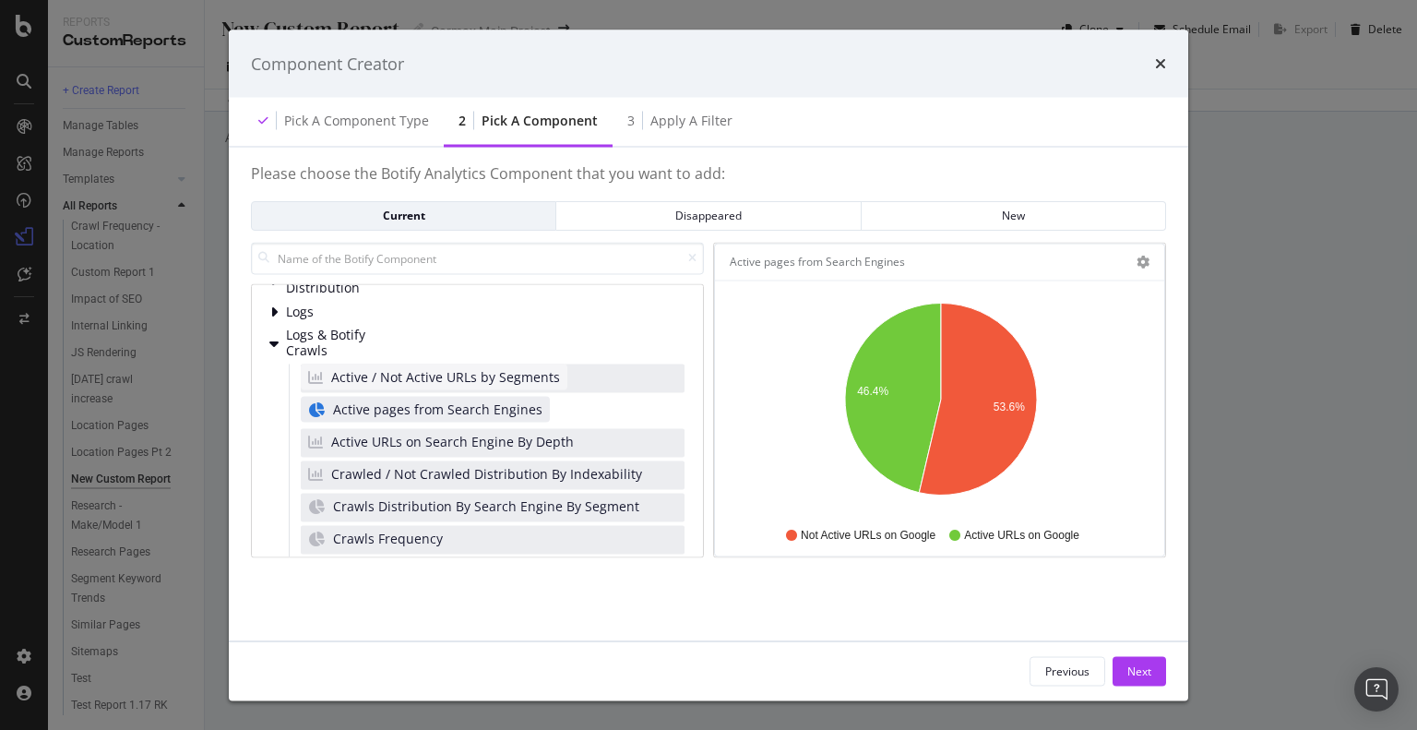
click at [544, 374] on div "Active / Not Active URLs by Segments" at bounding box center [434, 377] width 267 height 26
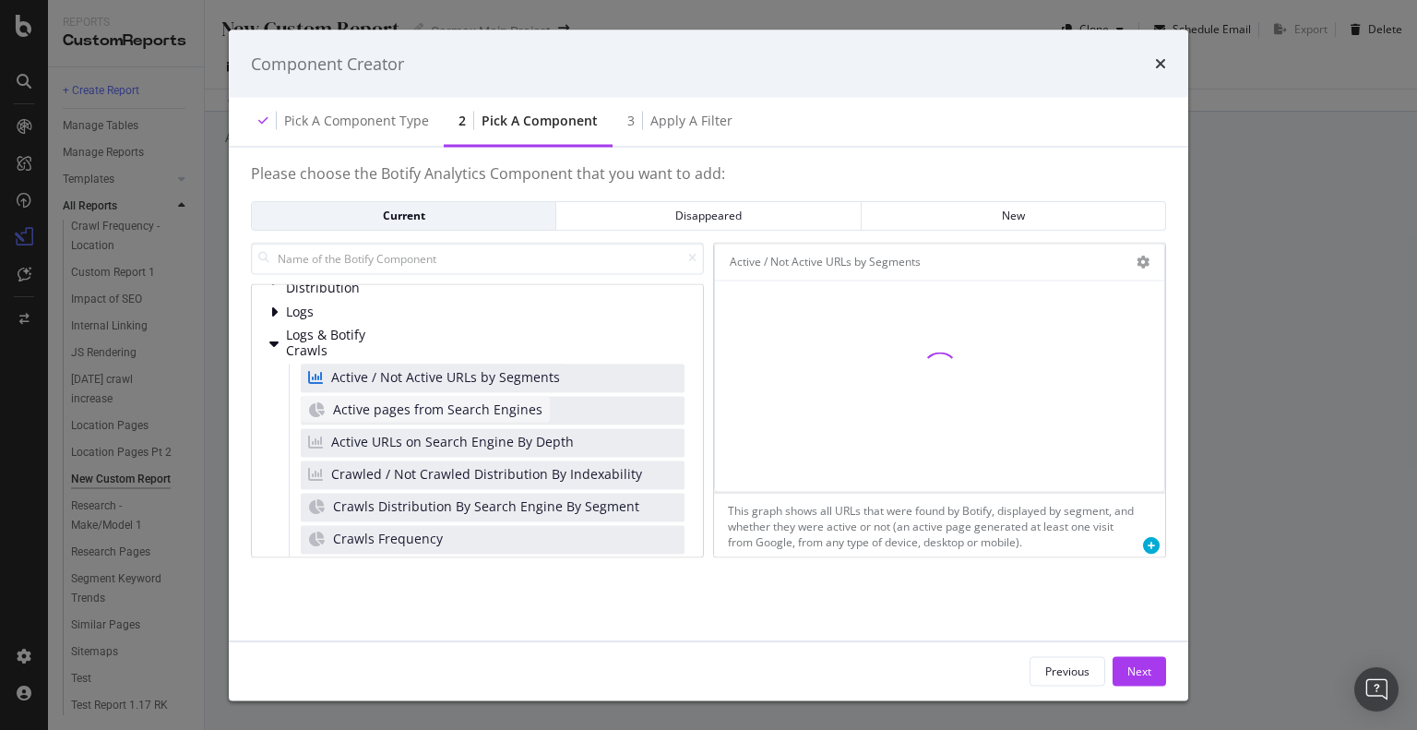
click at [546, 401] on div "Active pages from Search Engines" at bounding box center [425, 410] width 249 height 26
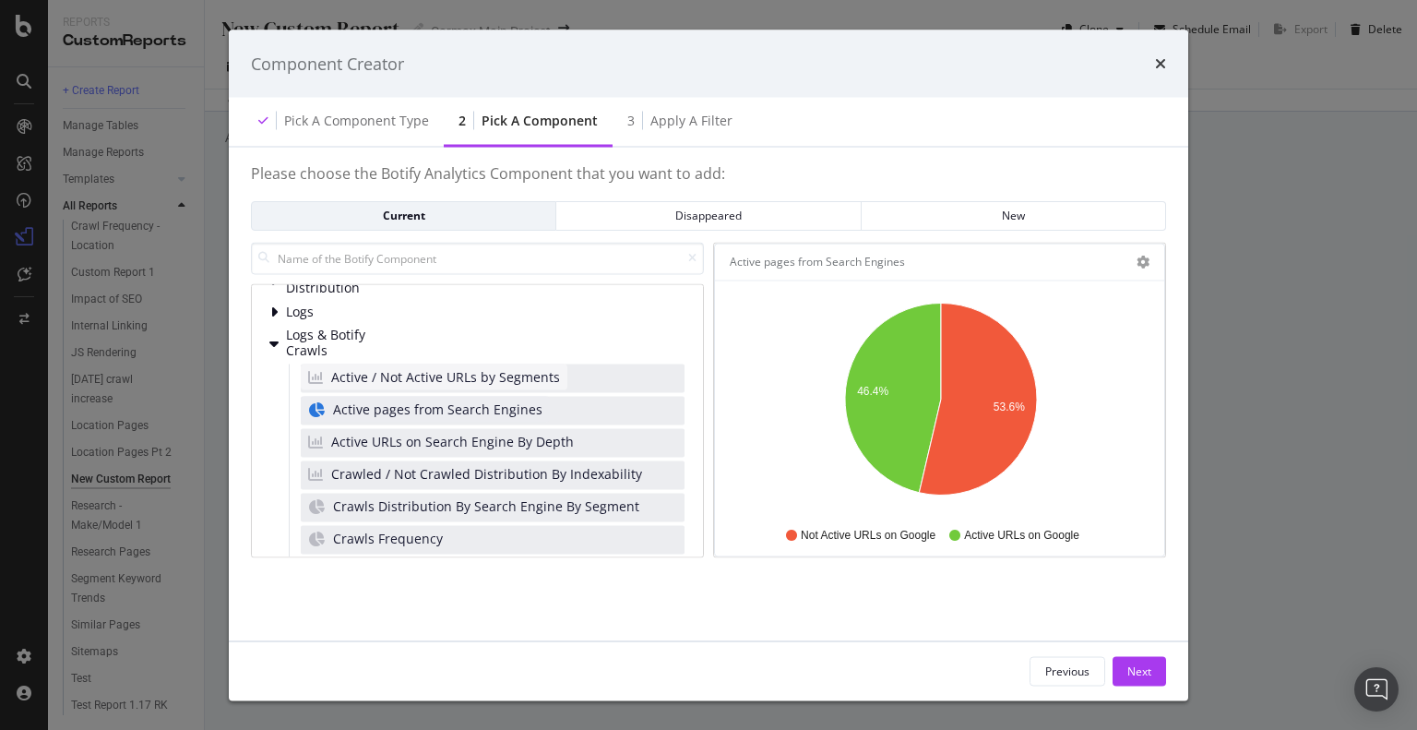
click at [534, 372] on div "Active / Not Active URLs by Segments" at bounding box center [434, 377] width 267 height 26
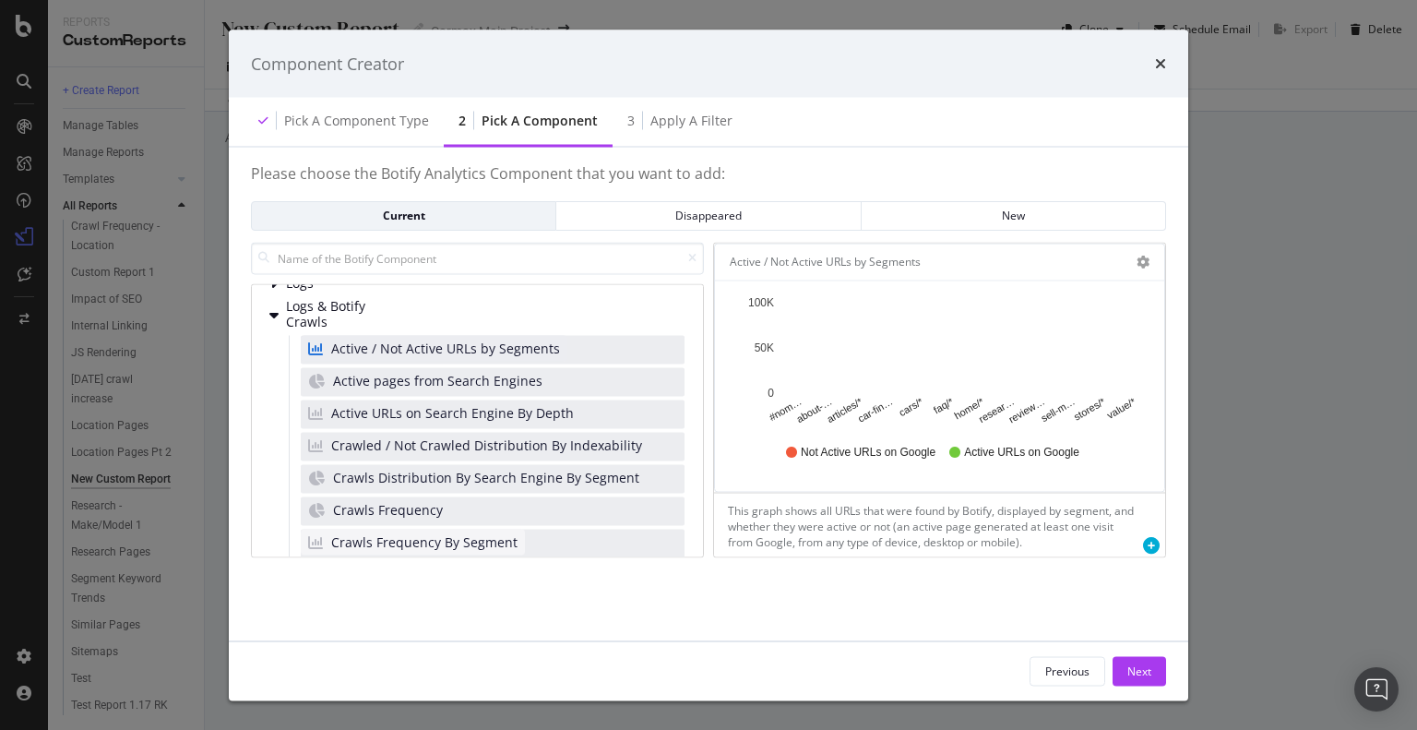
scroll to position [362, 0]
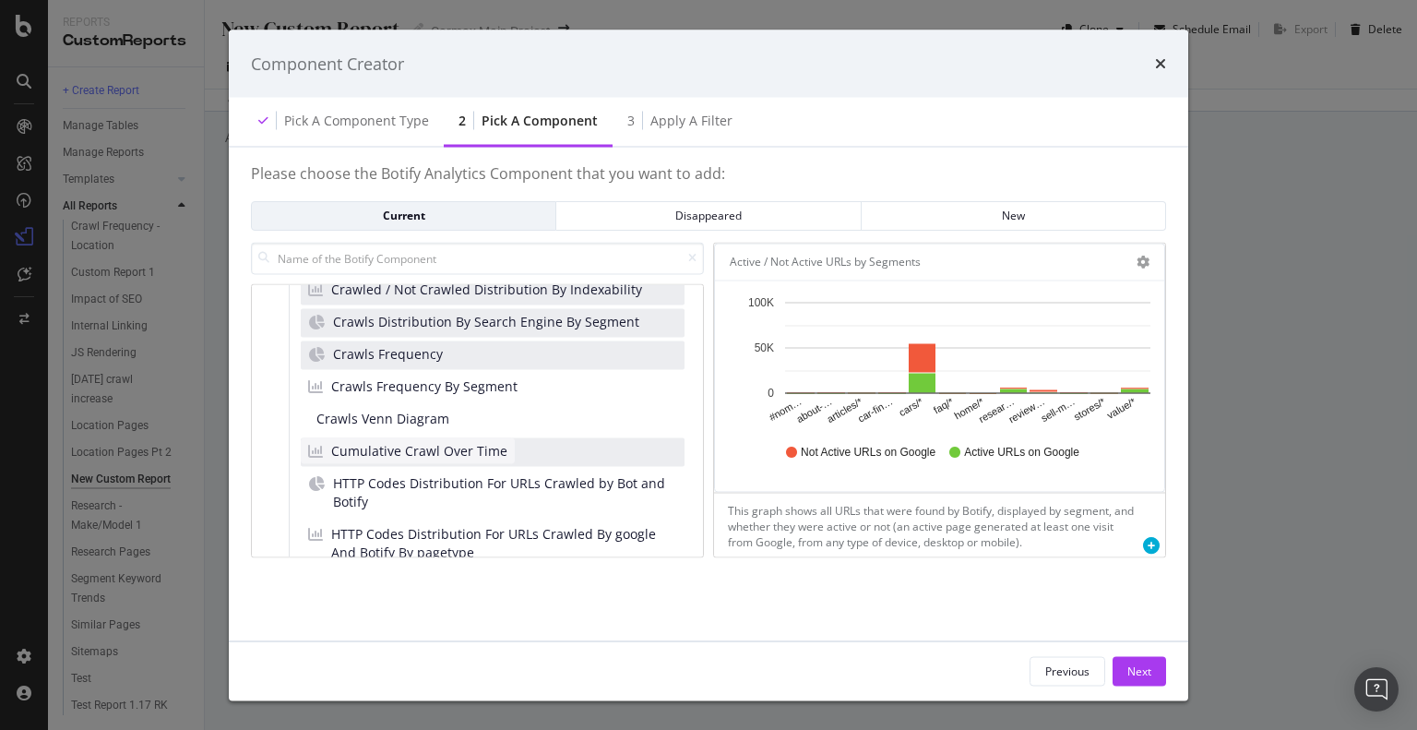
click at [494, 442] on span "Cumulative Crawl Over Time" at bounding box center [419, 451] width 176 height 18
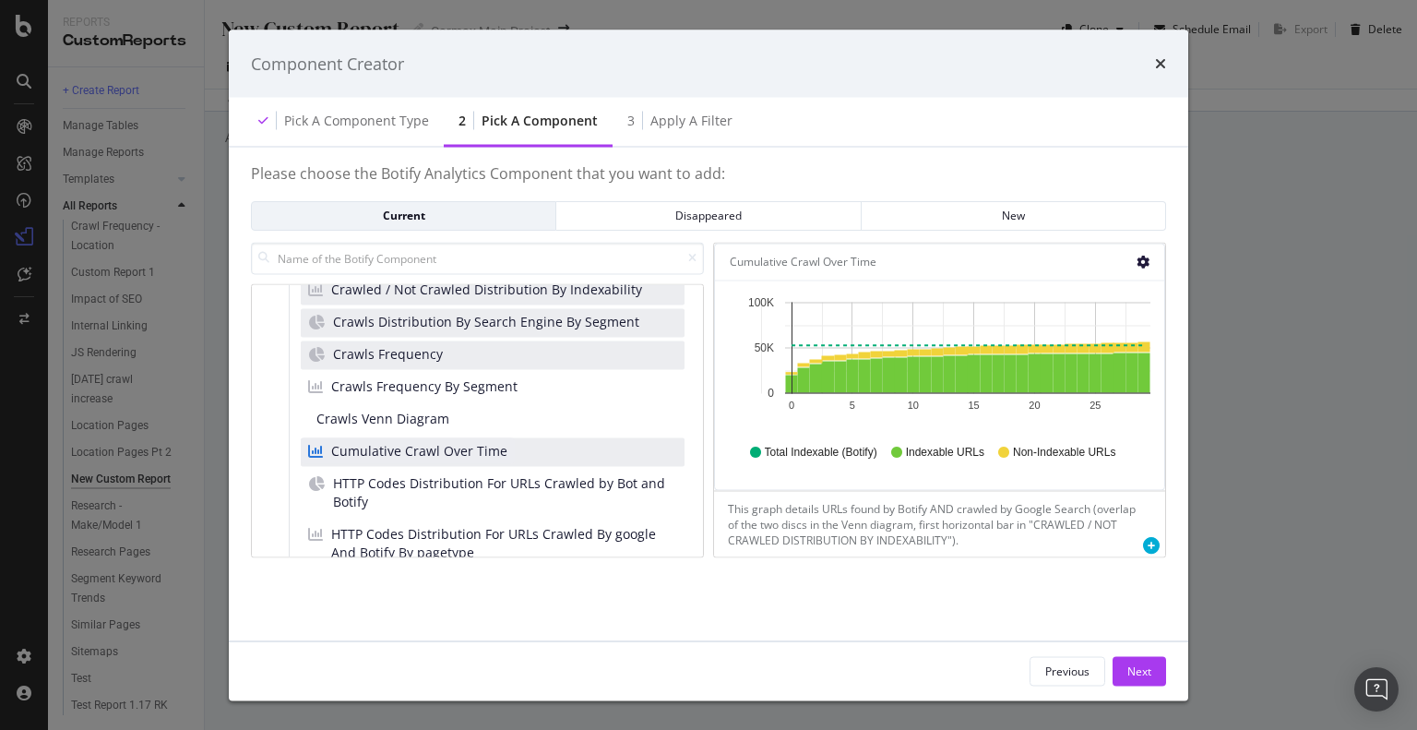
click at [1140, 255] on icon "gear" at bounding box center [1142, 261] width 13 height 13
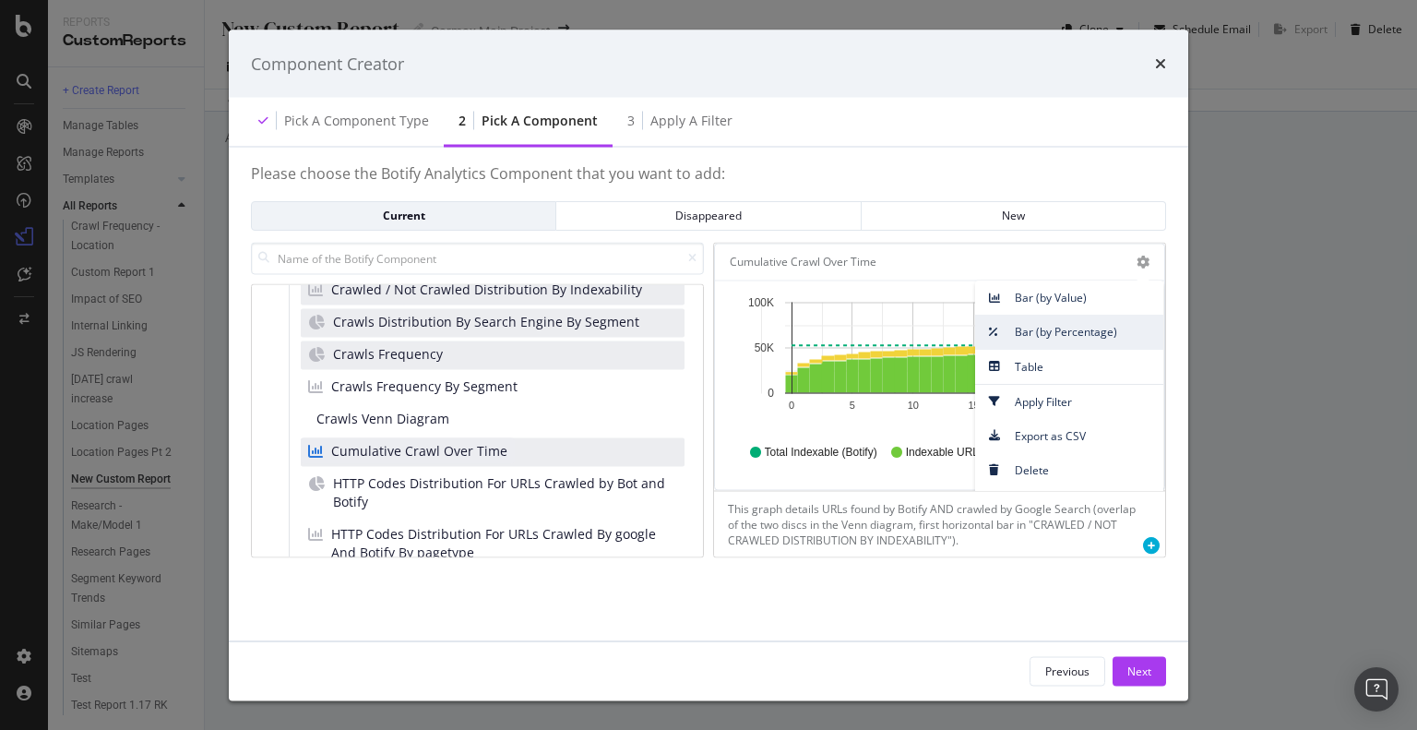
click at [1112, 320] on span "Bar (by Percentage)" at bounding box center [1069, 331] width 188 height 25
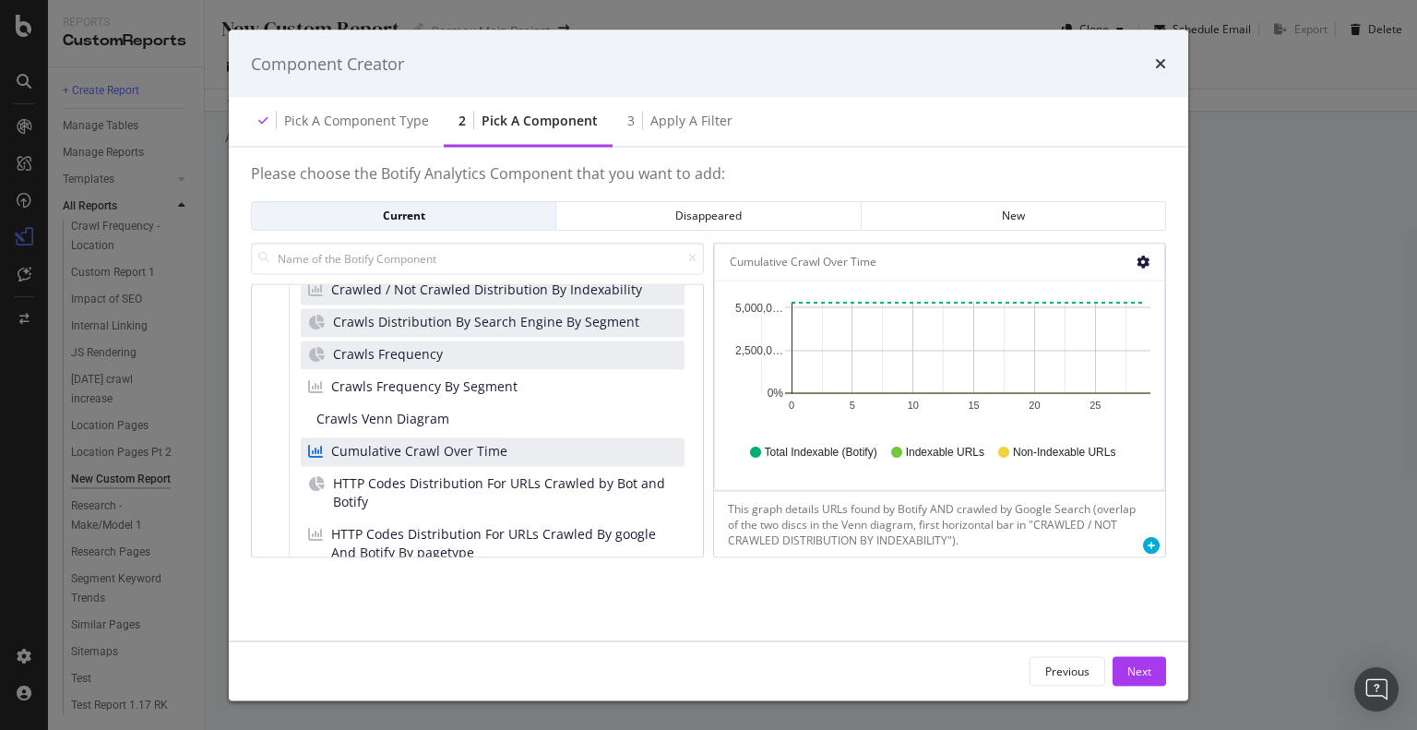
click at [1142, 255] on icon "gear" at bounding box center [1142, 261] width 13 height 13
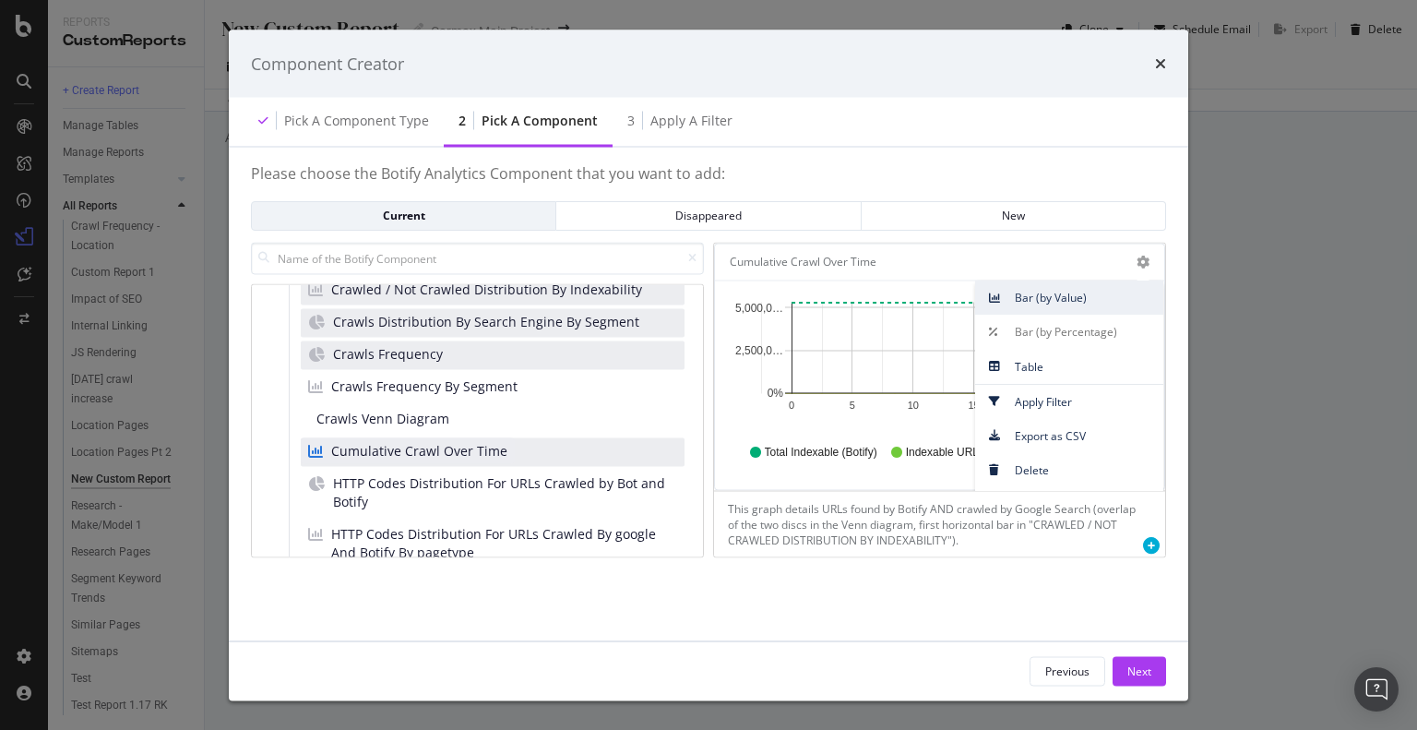
click at [1118, 289] on span "Bar (by Value)" at bounding box center [1069, 297] width 188 height 25
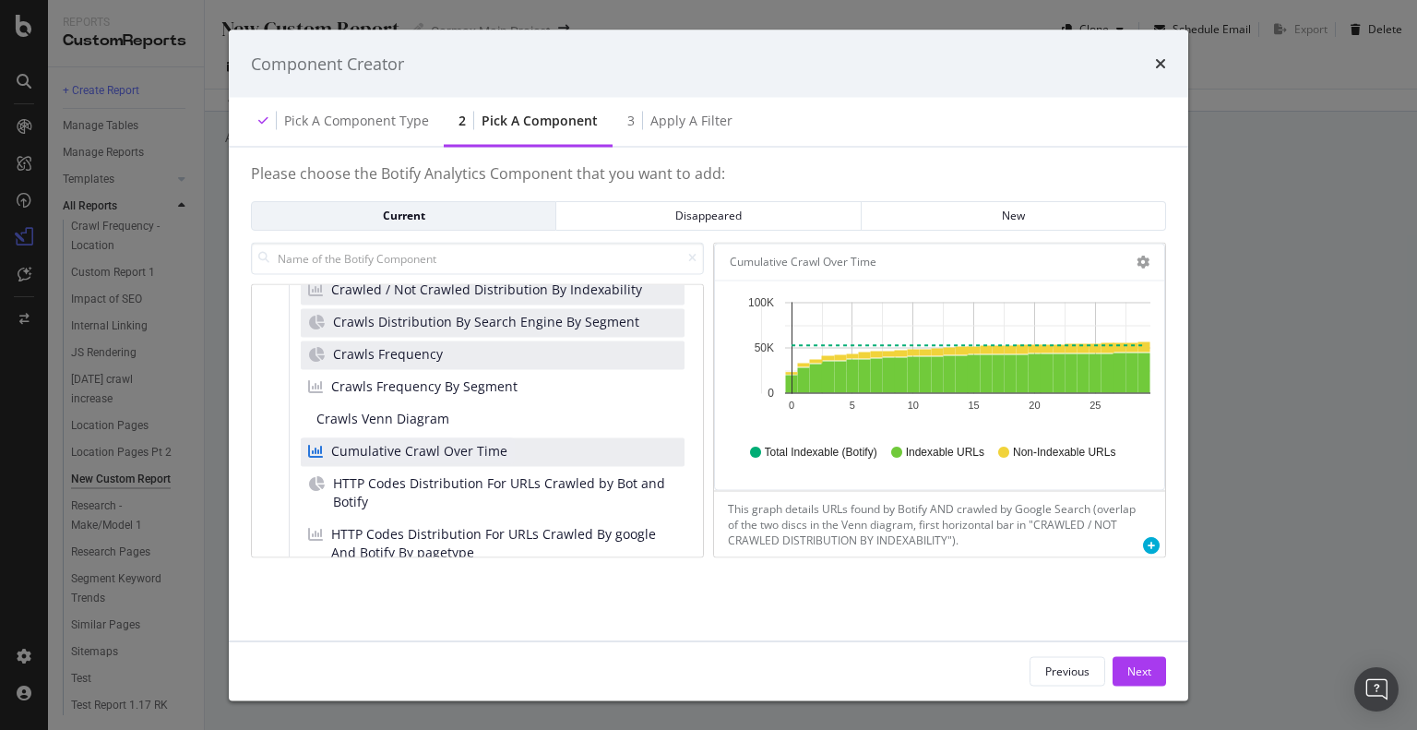
click at [1133, 255] on div "Bar (by Value) Bar (by Percentage) Table Apply Filter Export as CSV Delete Add …" at bounding box center [1133, 261] width 31 height 13
click at [1144, 255] on icon "gear" at bounding box center [1142, 261] width 13 height 13
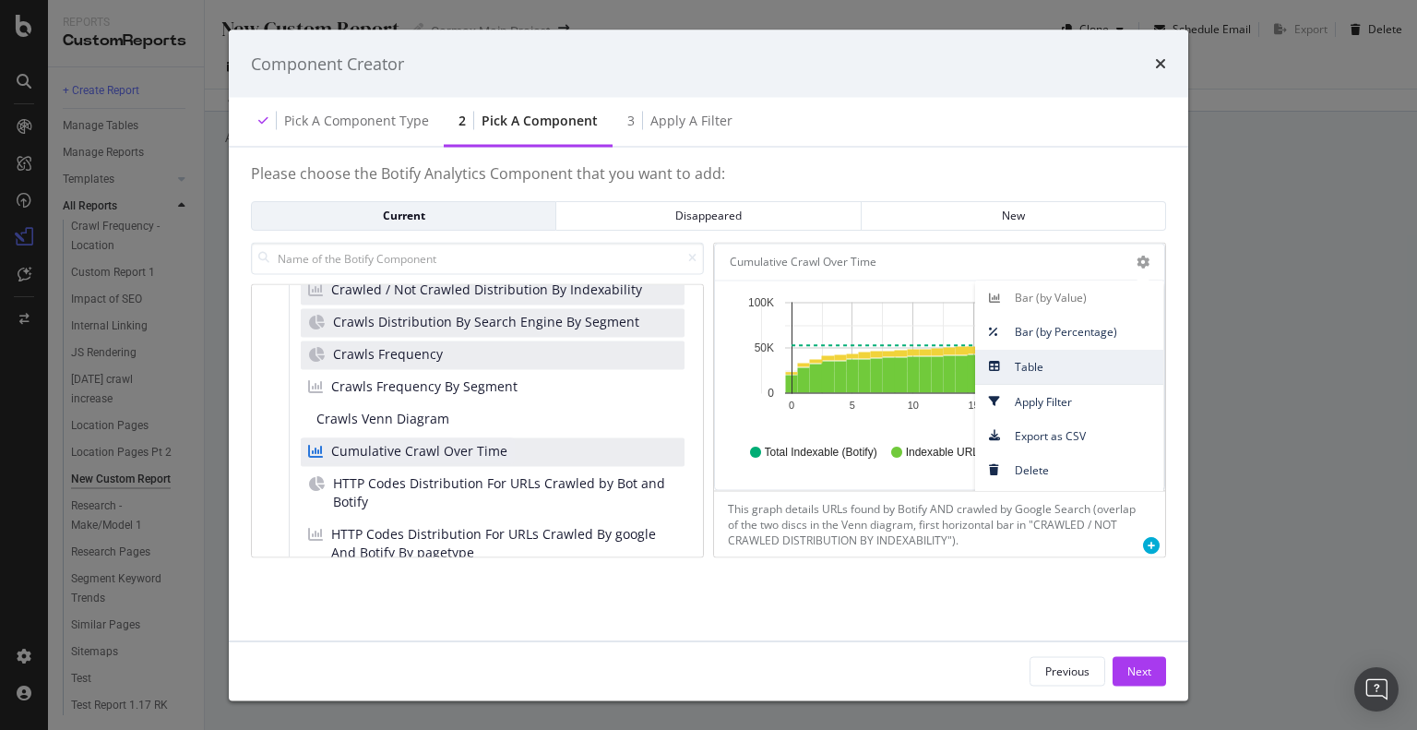
click at [1083, 360] on span "Table" at bounding box center [1069, 365] width 188 height 25
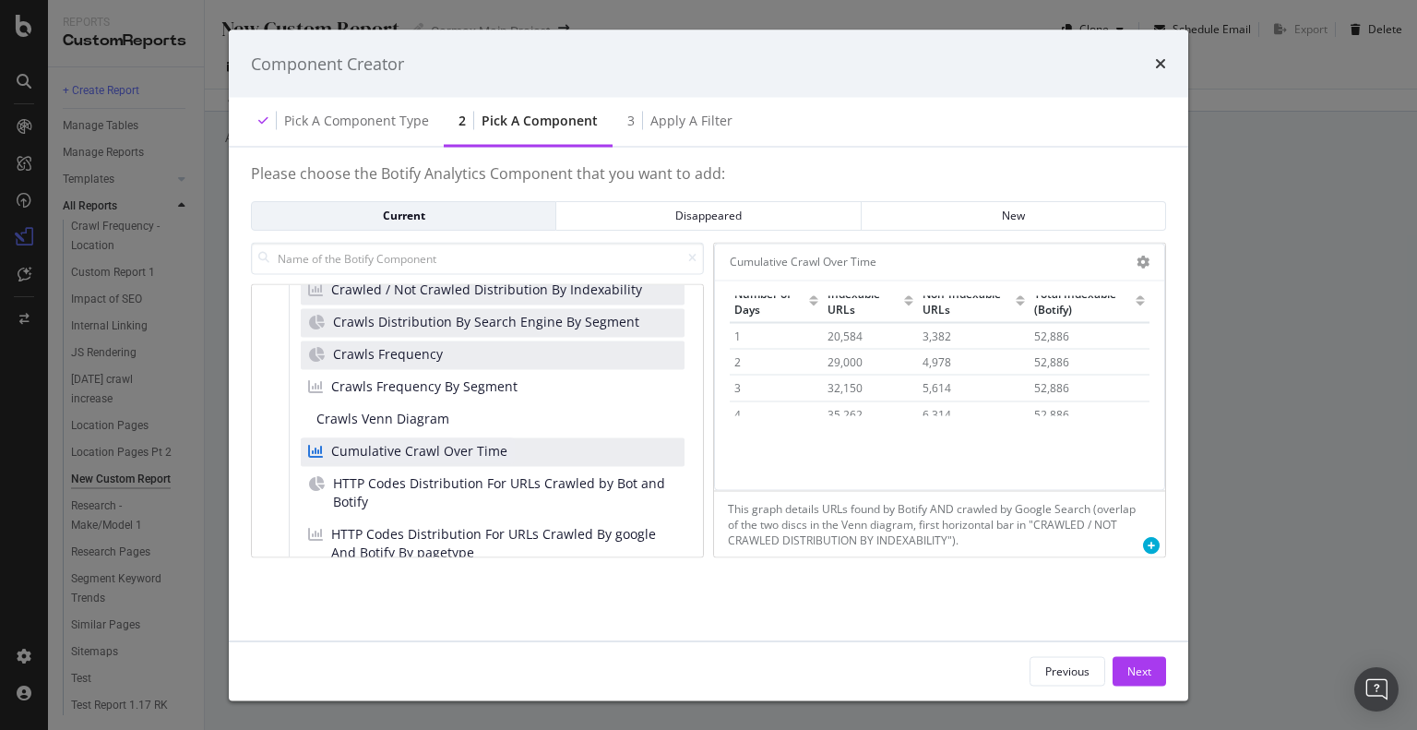
scroll to position [0, 0]
click at [1139, 243] on div "Cumulative Crawl Over Time Bar (by Value) Bar (by Percentage) Table Apply Filte…" at bounding box center [939, 261] width 449 height 37
click at [1141, 255] on icon "gear" at bounding box center [1142, 261] width 13 height 13
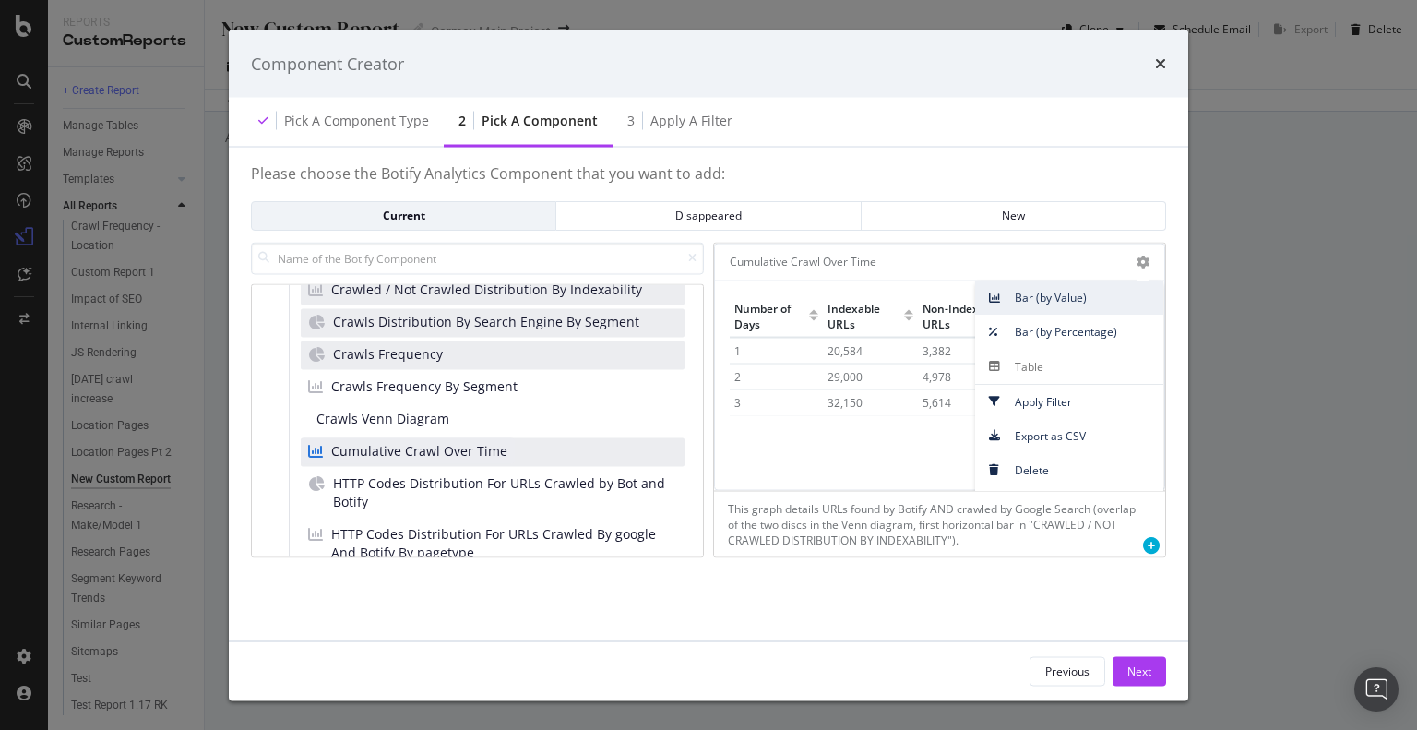
click at [1123, 285] on span "Bar (by Value)" at bounding box center [1069, 297] width 188 height 25
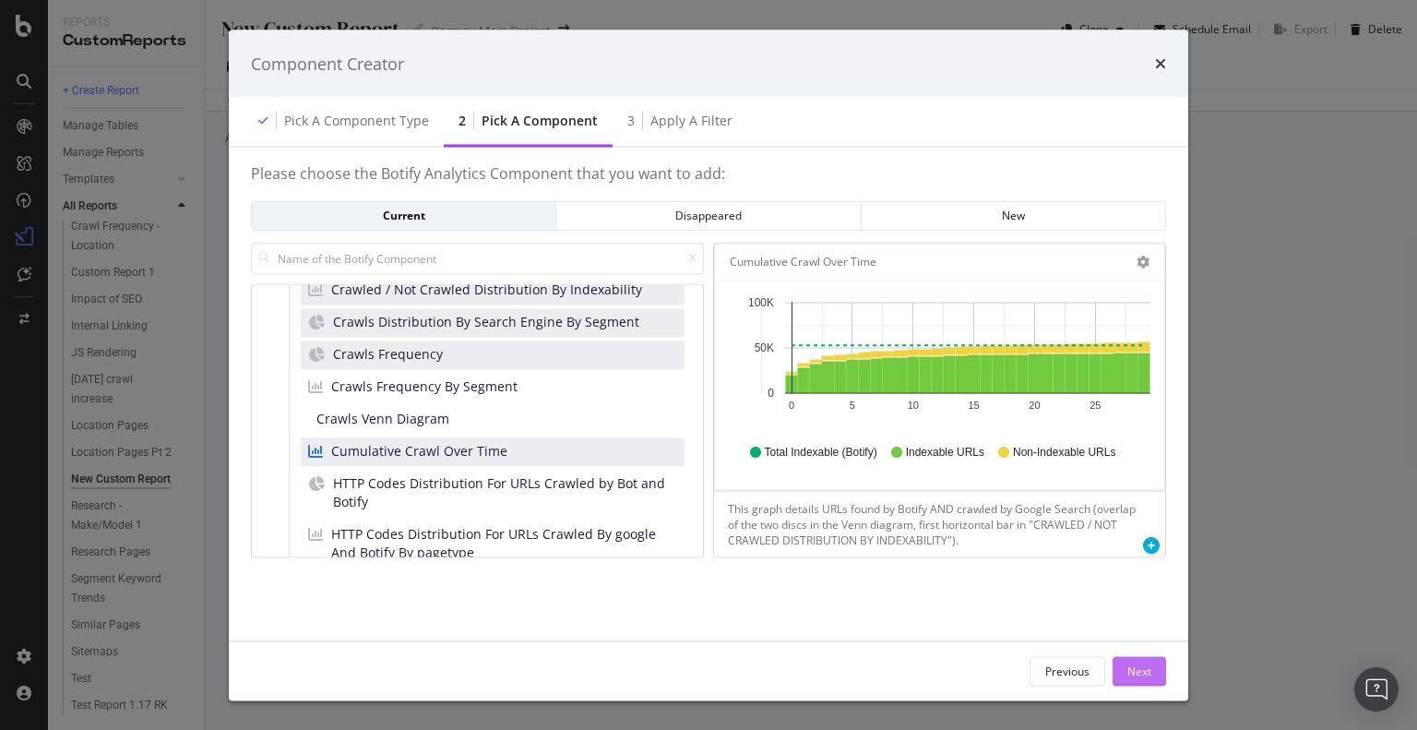
click at [1157, 671] on button "Next" at bounding box center [1138, 671] width 53 height 30
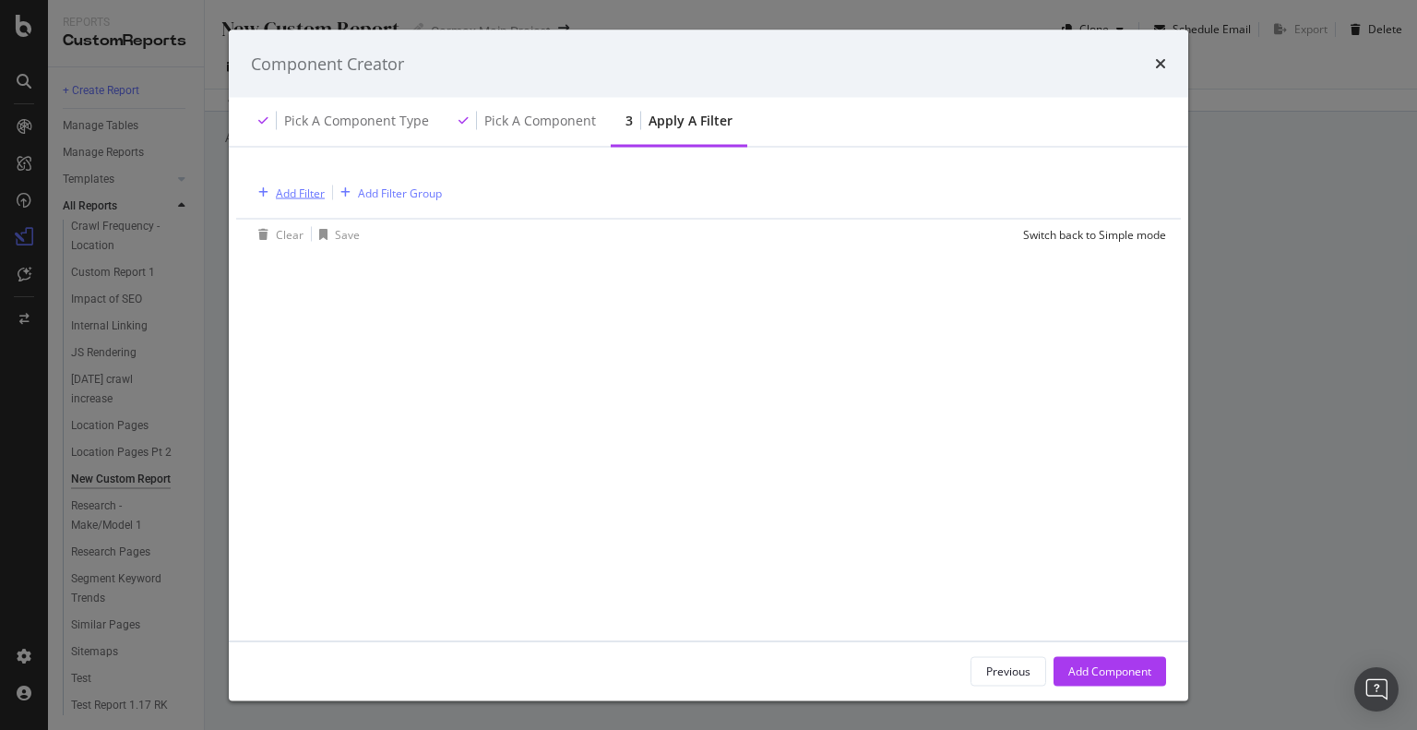
click at [317, 187] on div "Add Filter" at bounding box center [300, 192] width 49 height 16
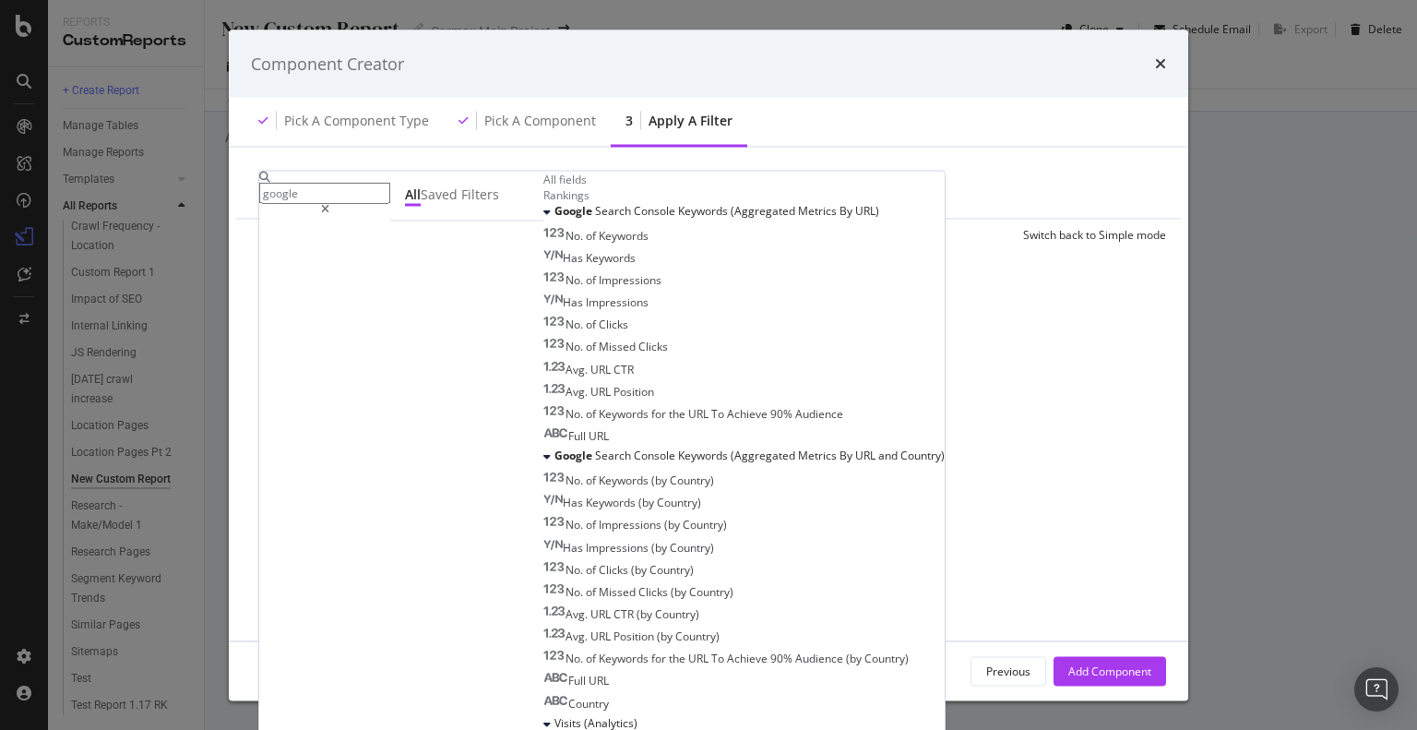
scroll to position [849, 0]
type input "google"
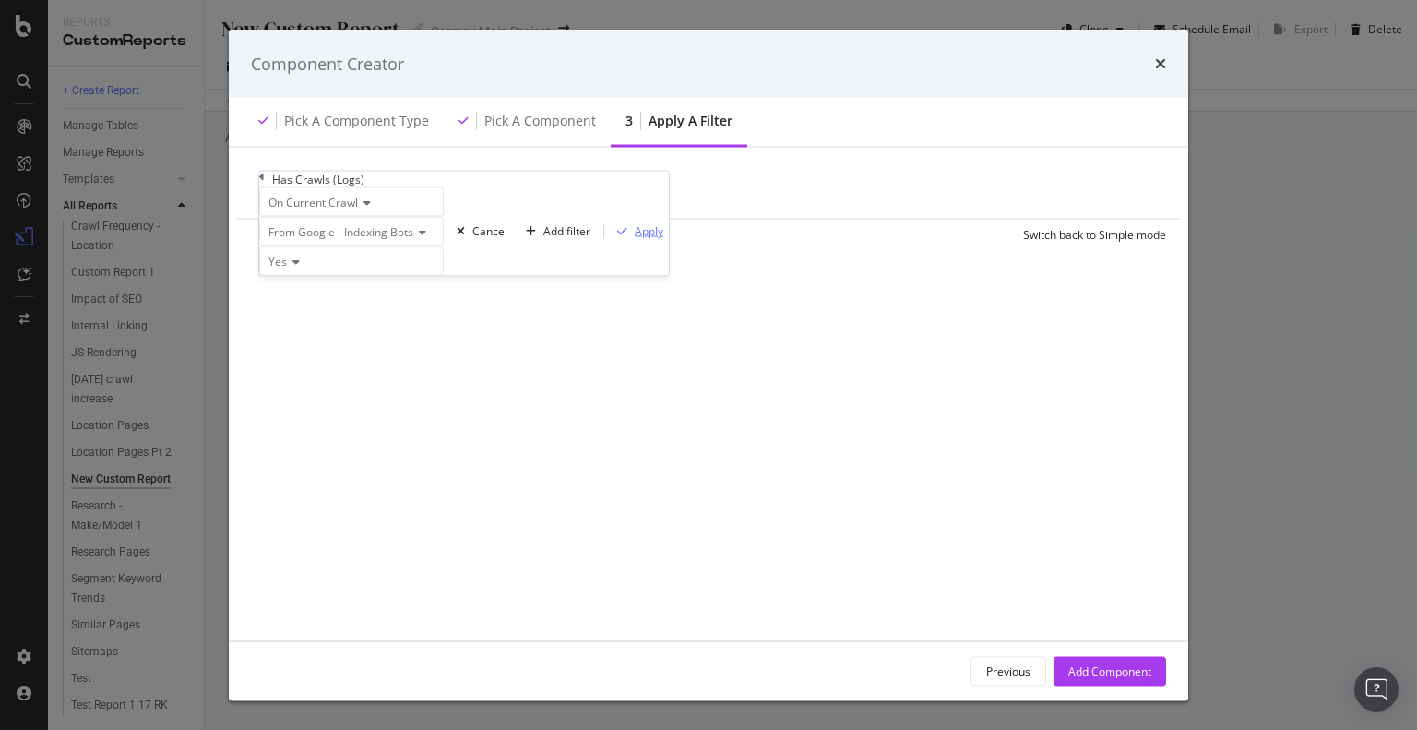
click at [635, 239] on div "Apply" at bounding box center [649, 231] width 29 height 16
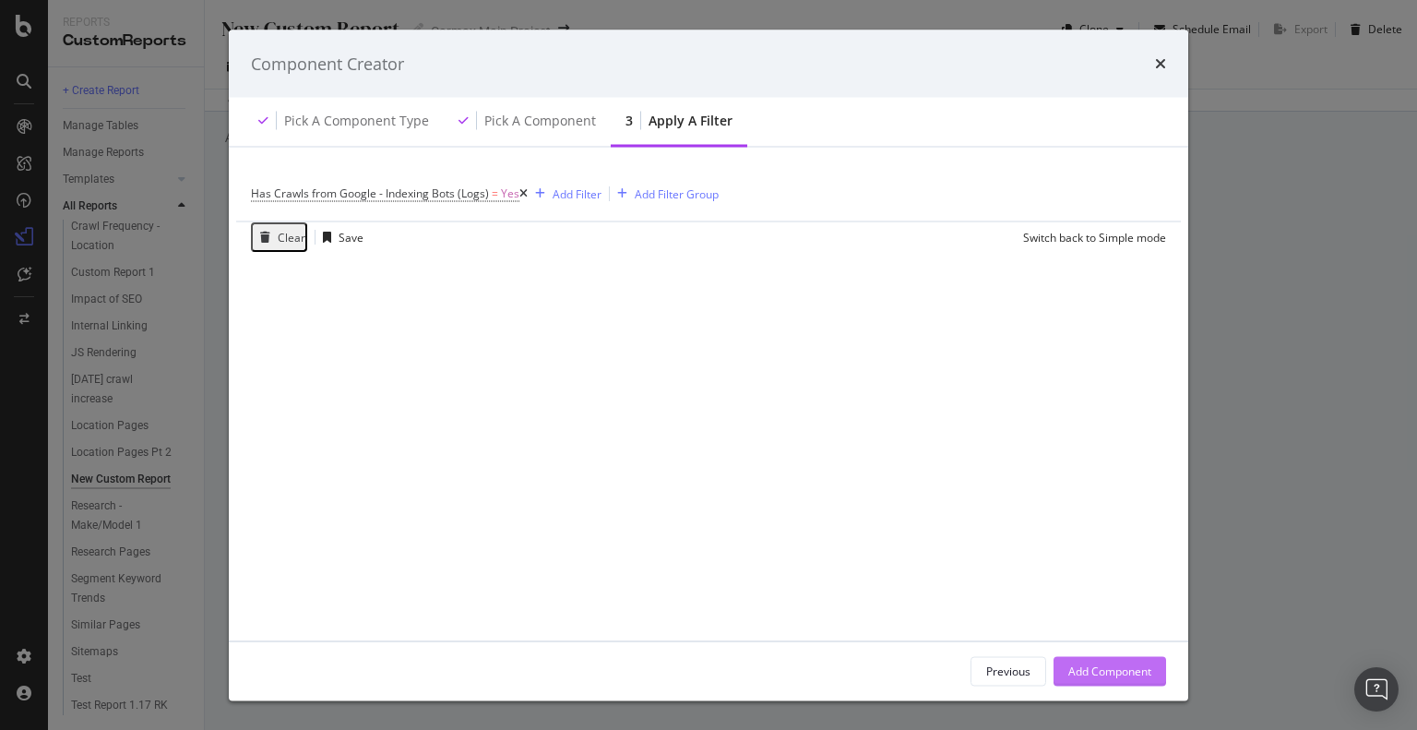
click at [1118, 674] on div "Add Component" at bounding box center [1109, 670] width 83 height 16
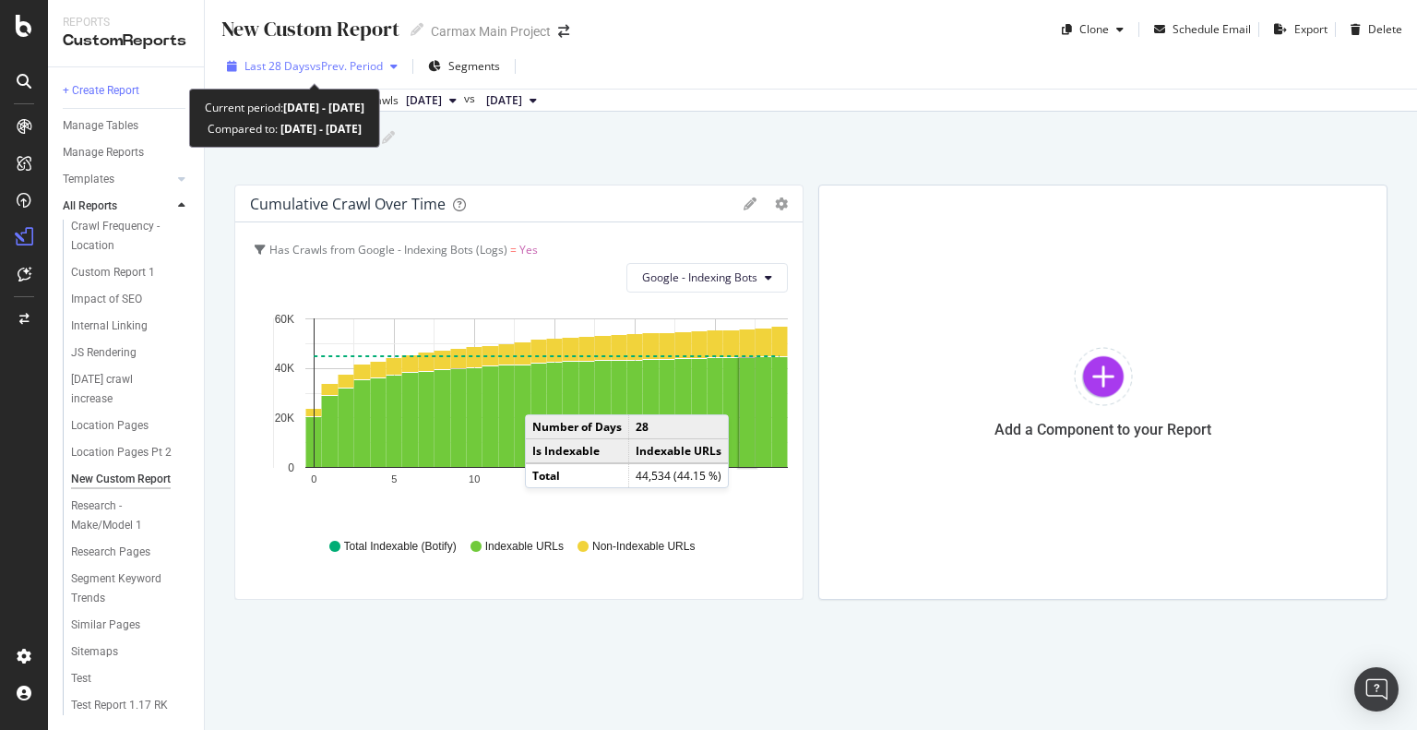
click at [319, 63] on span "vs Prev. Period" at bounding box center [346, 66] width 73 height 16
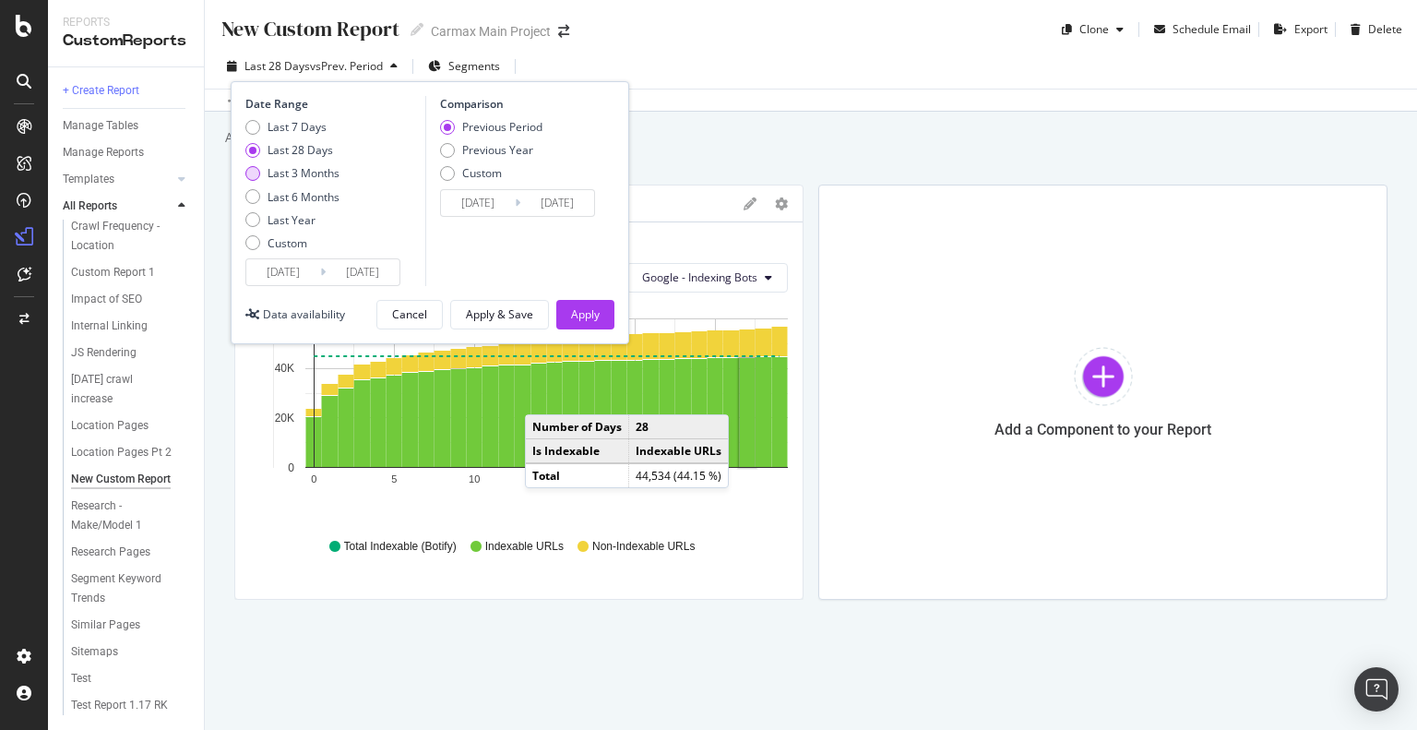
click at [325, 171] on div "Last 3 Months" at bounding box center [303, 173] width 72 height 16
type input "2025/07/13"
type input "2025/04/12"
type input "2025/07/12"
click at [578, 315] on div "Apply" at bounding box center [585, 314] width 29 height 16
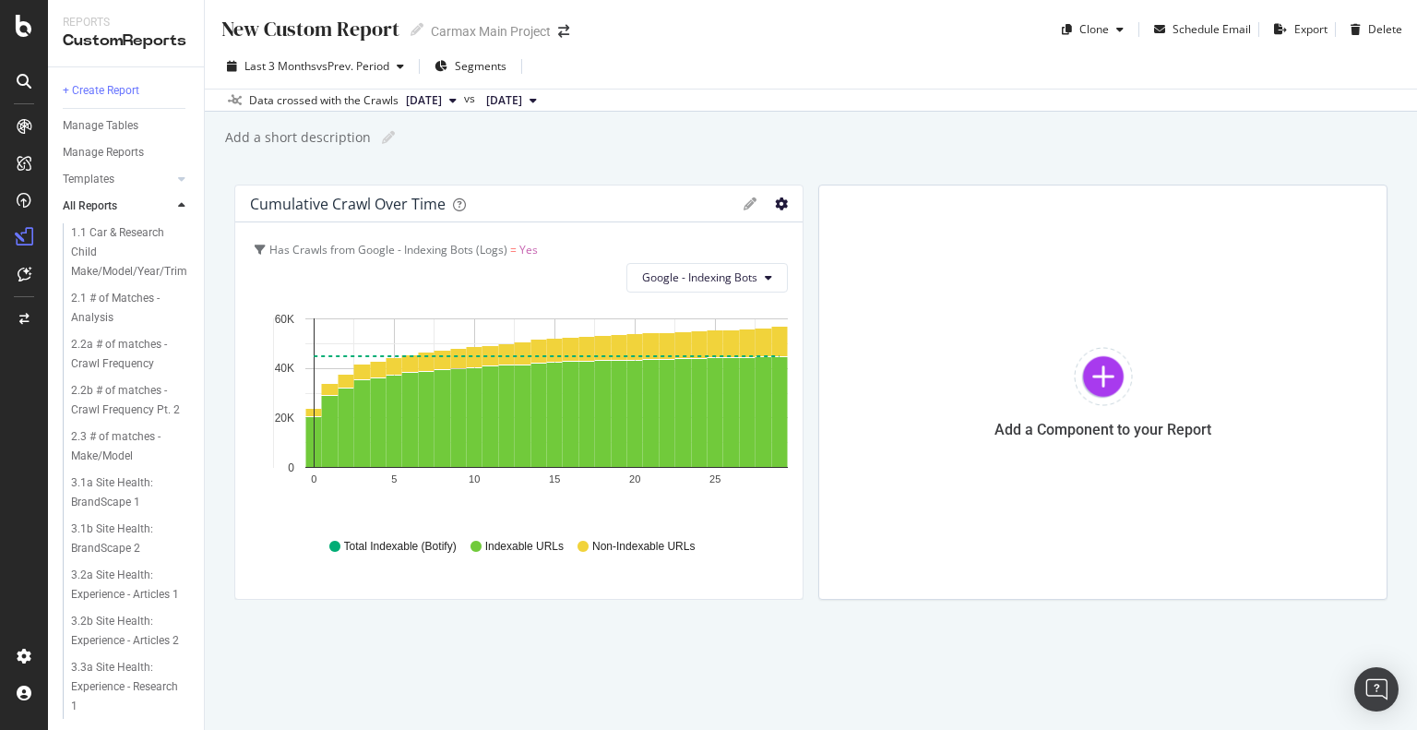
click at [779, 208] on icon "gear" at bounding box center [781, 203] width 13 height 13
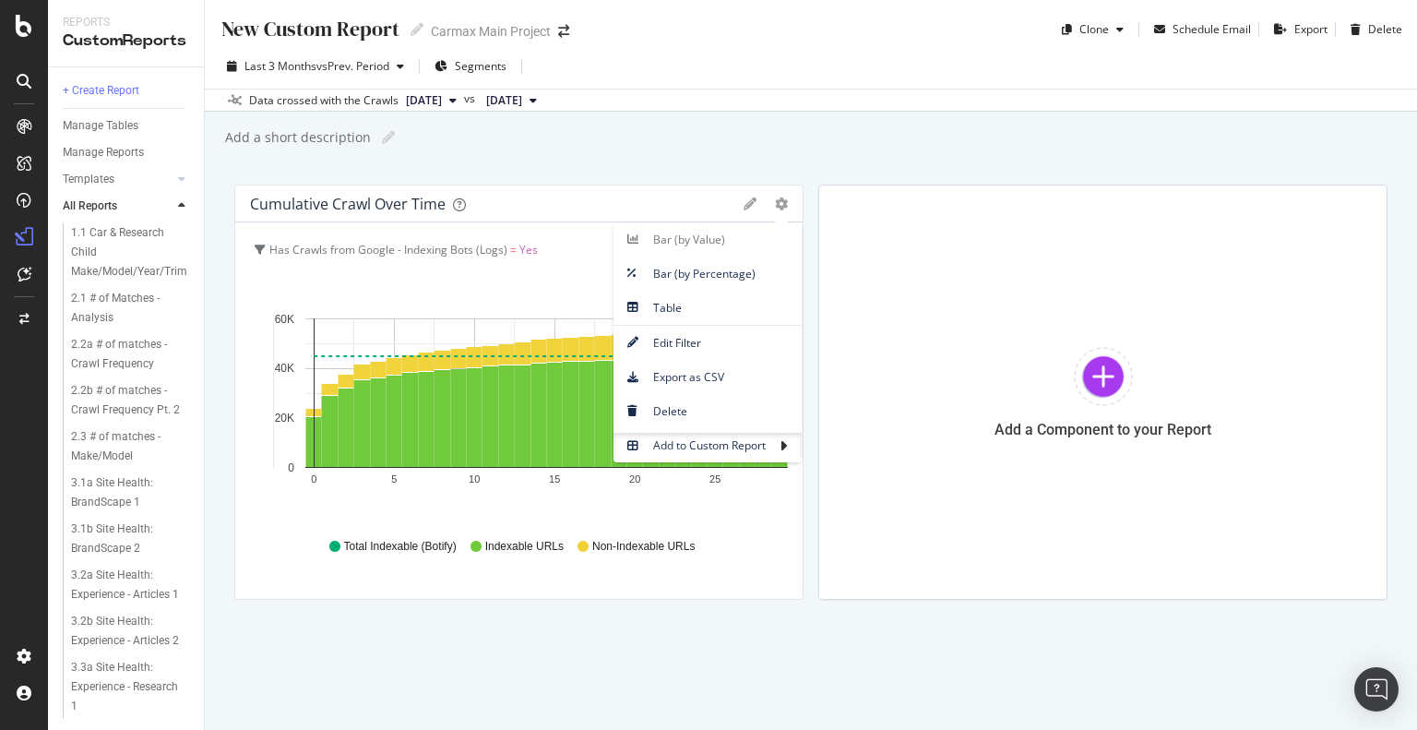
click at [757, 198] on div "Bar (by Value) Bar (by Percentage) Table Edit Filter Export as CSV Delete Add t…" at bounding box center [765, 203] width 44 height 13
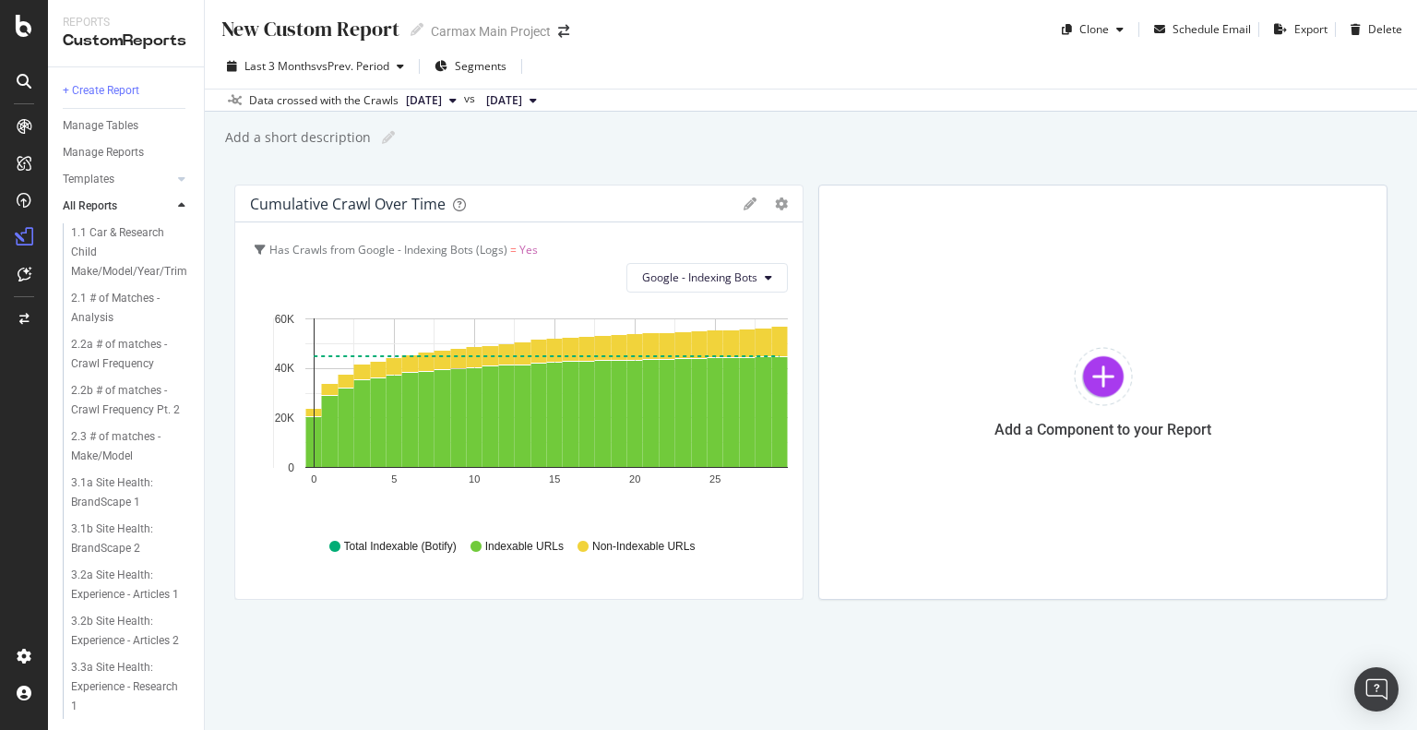
click at [757, 203] on div "Bar (by Value) Bar (by Percentage) Table Edit Filter Export as CSV Delete Add t…" at bounding box center [765, 203] width 44 height 13
click at [749, 199] on icon at bounding box center [749, 203] width 13 height 13
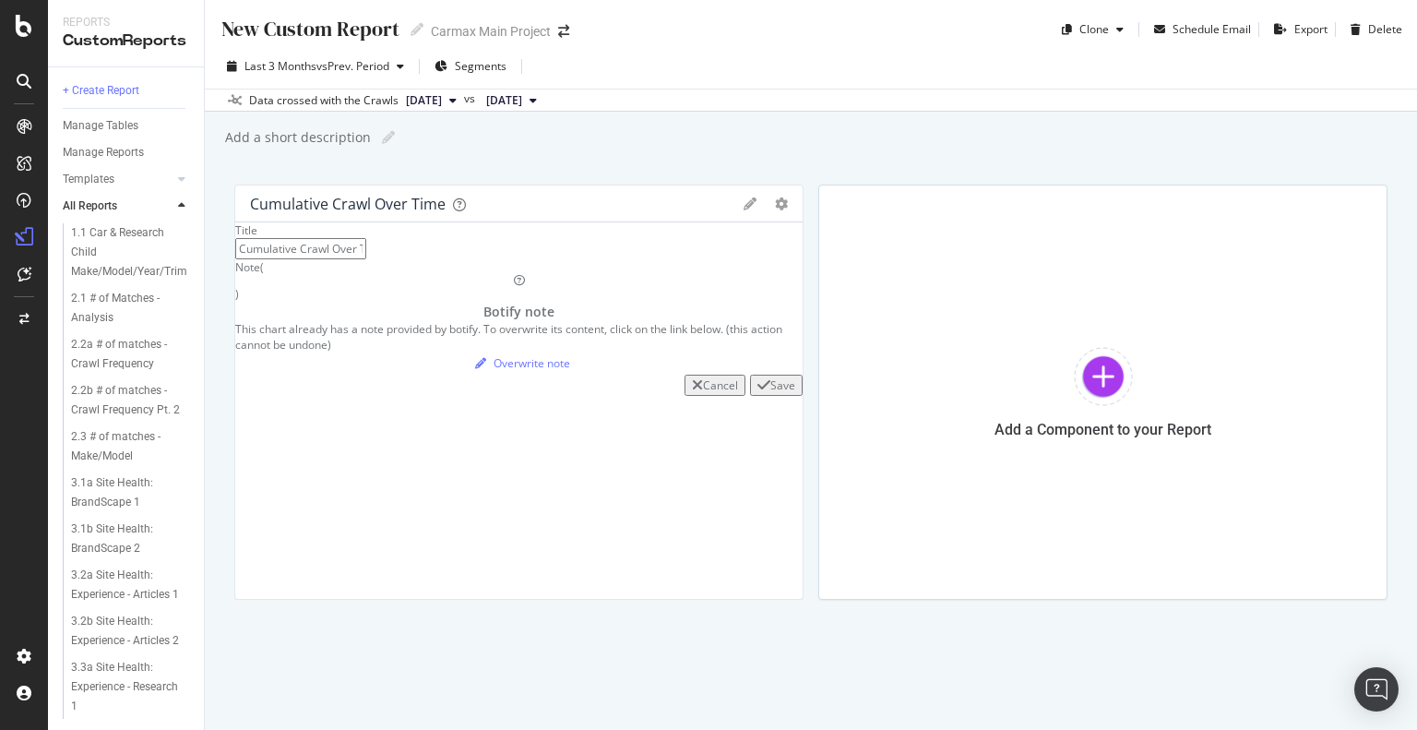
click at [703, 393] on div "Cancel" at bounding box center [720, 385] width 35 height 16
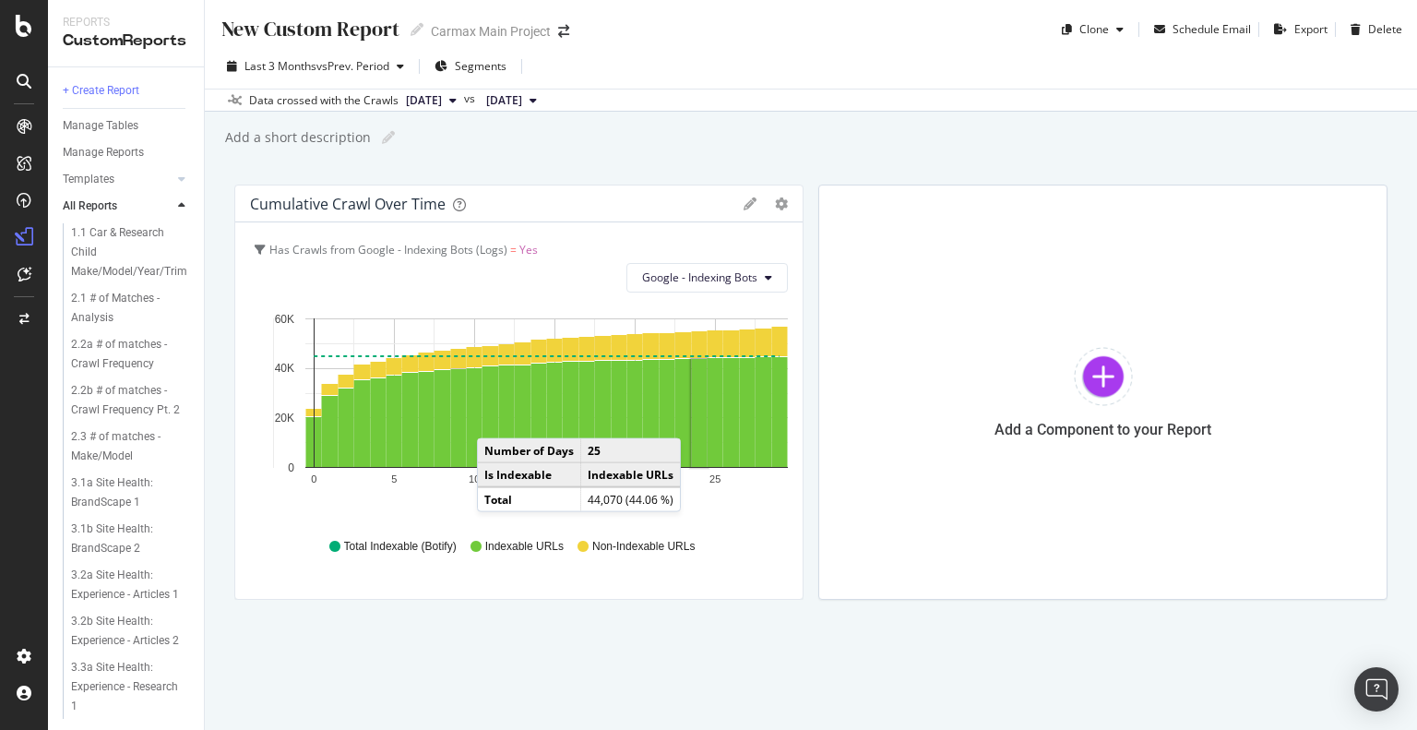
click at [738, 201] on div "Cumulative Crawl Over Time Bar (by Value) Bar (by Percentage) Table Edit Filter…" at bounding box center [518, 203] width 567 height 37
click at [745, 202] on icon at bounding box center [749, 203] width 13 height 13
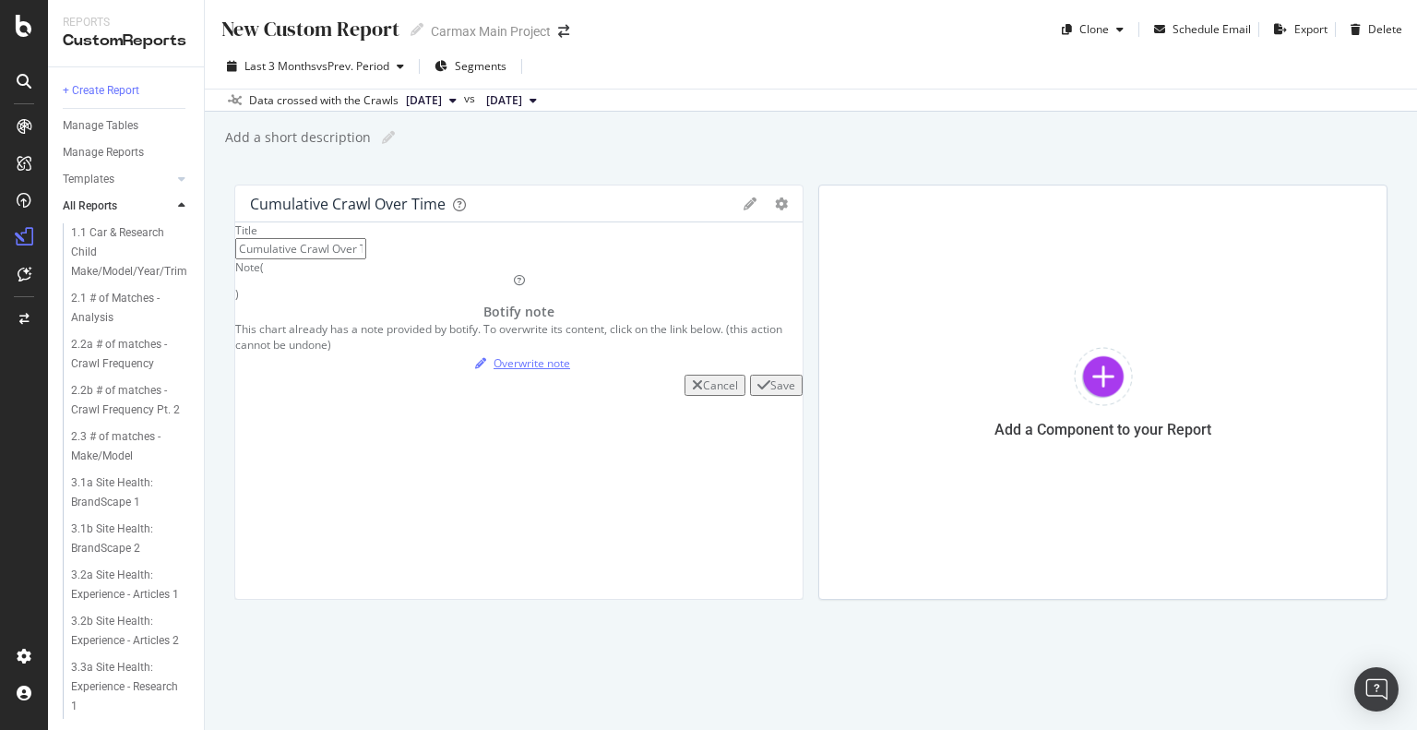
click at [570, 371] on div "Overwrite note" at bounding box center [531, 363] width 77 height 16
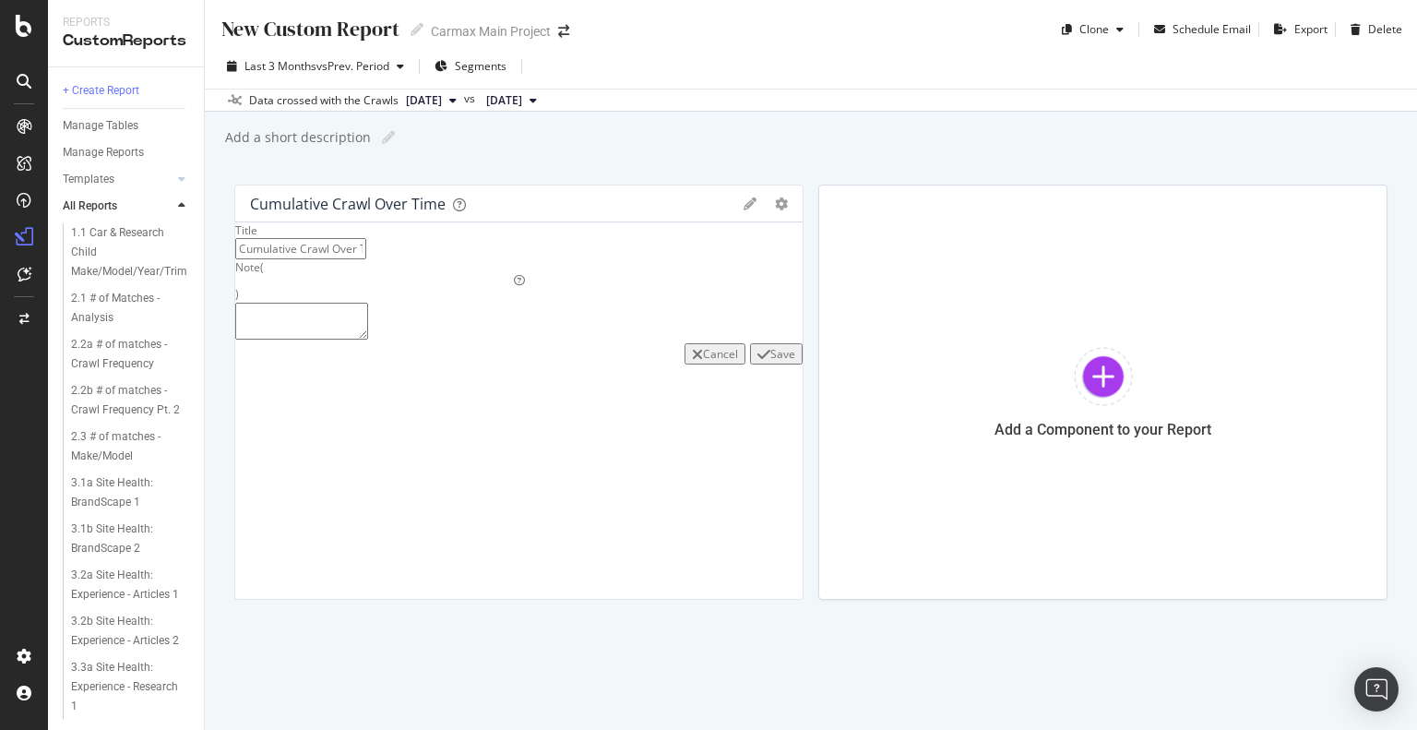
click at [703, 362] on div "Cancel" at bounding box center [720, 354] width 35 height 16
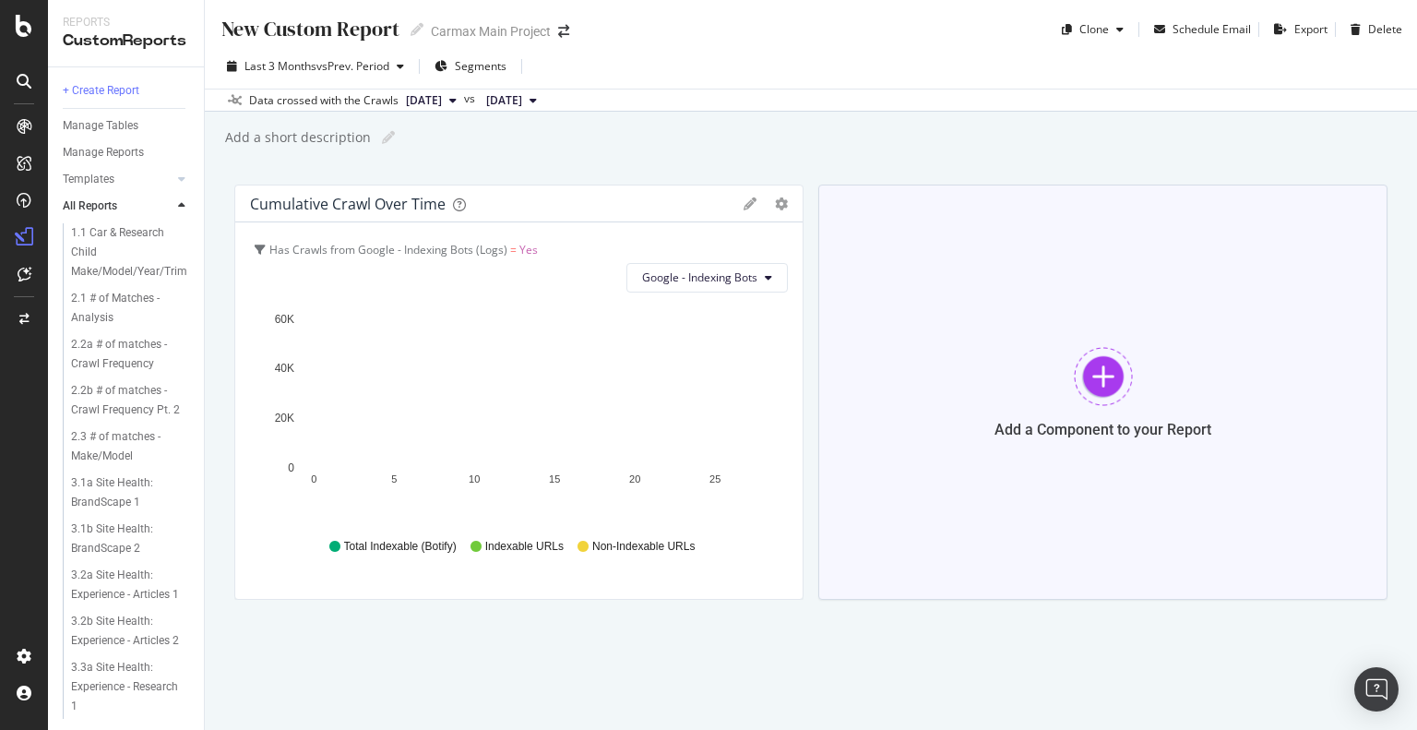
click at [1071, 368] on div "Add a Component to your Report" at bounding box center [1102, 391] width 569 height 415
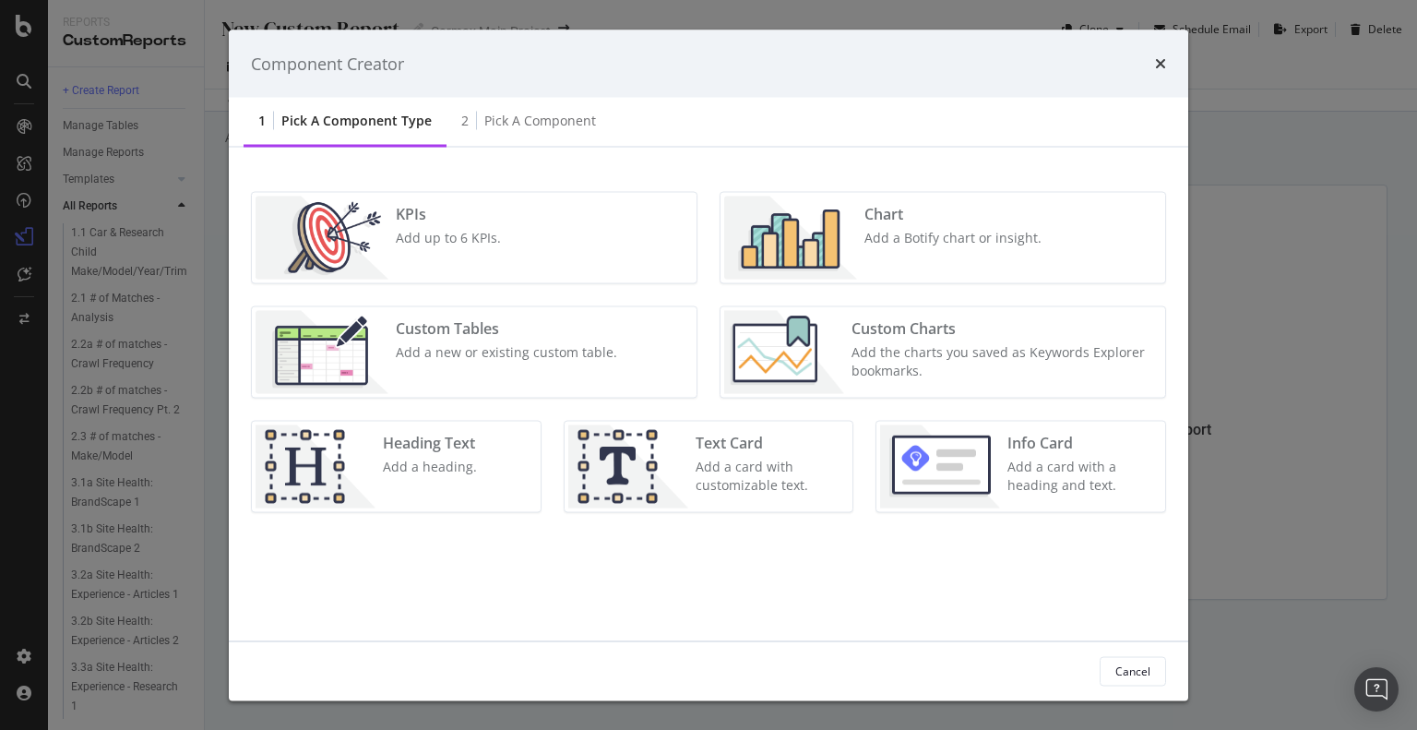
click at [1164, 73] on div "times" at bounding box center [1160, 64] width 11 height 24
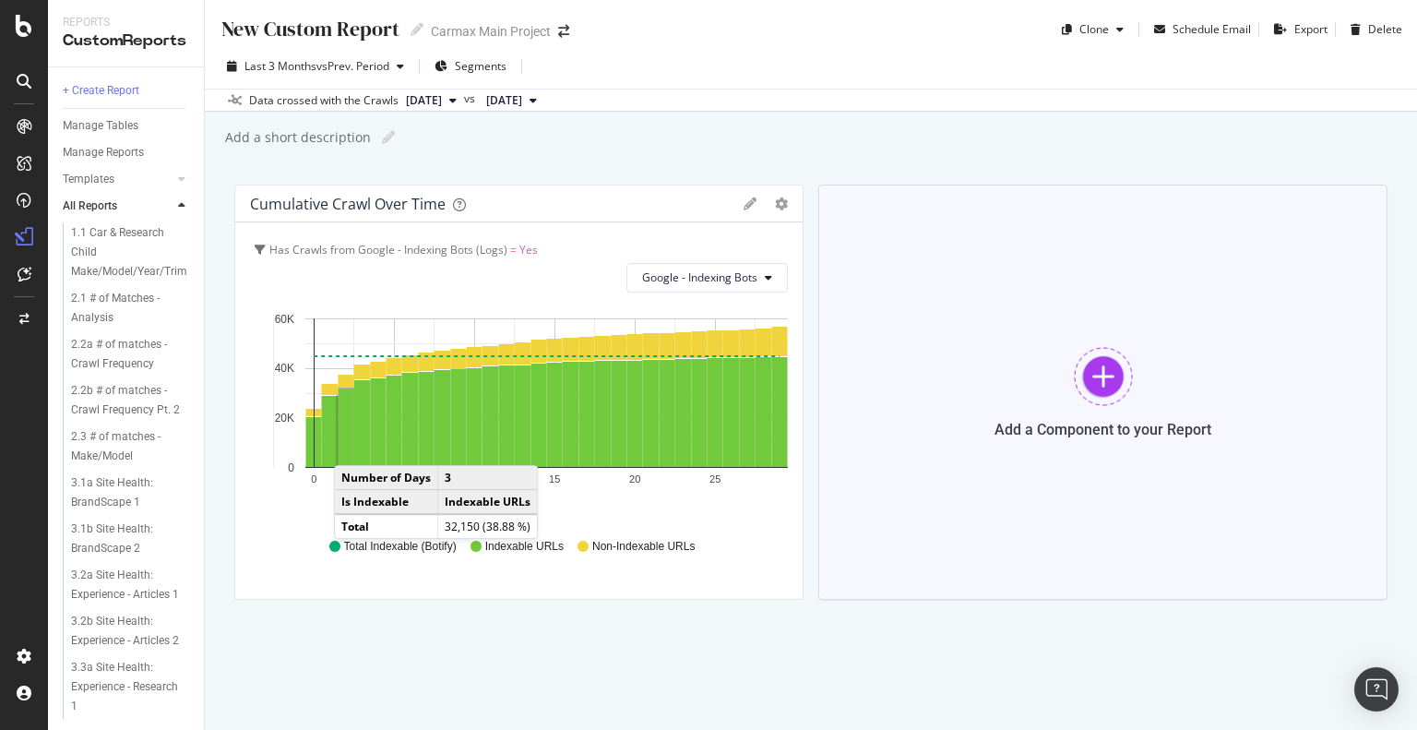
click at [1031, 394] on div "Add a Component to your Report" at bounding box center [1102, 391] width 569 height 415
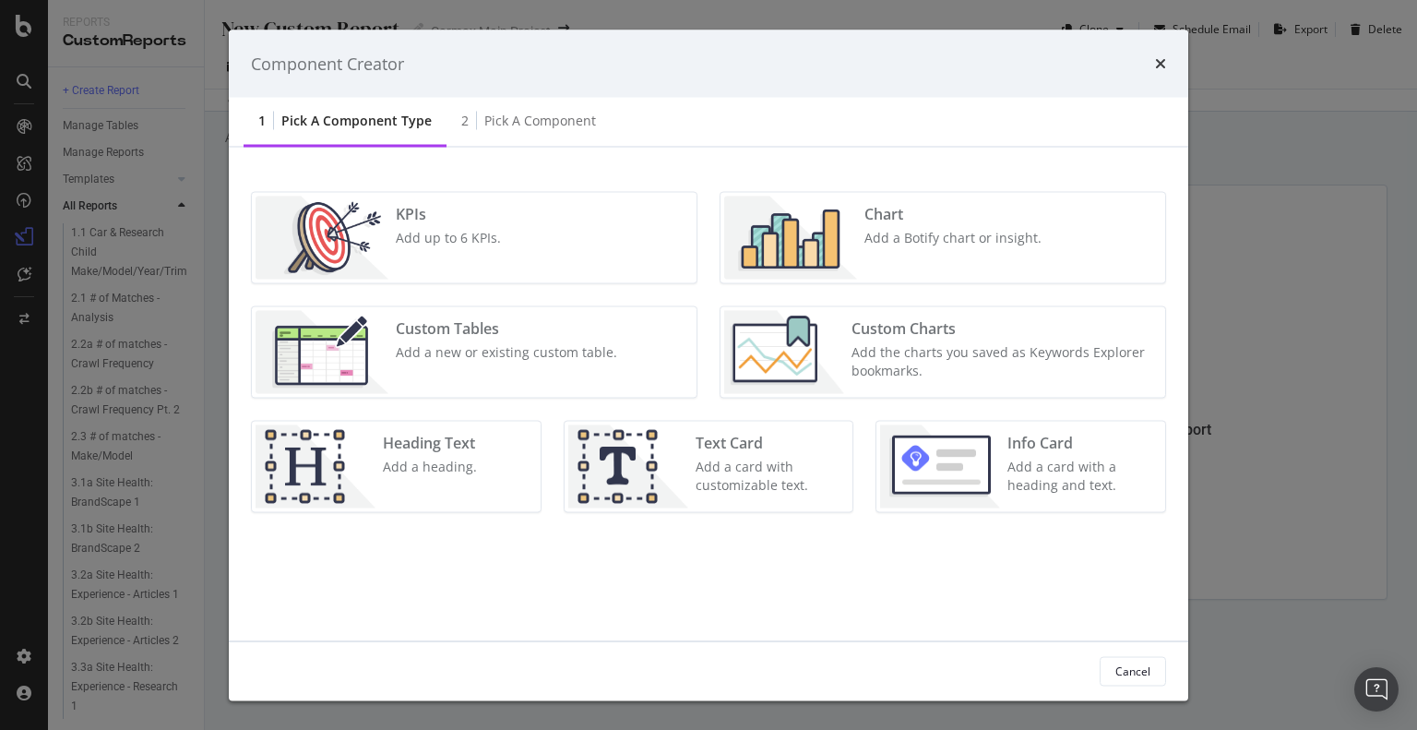
click at [874, 236] on div "Add a Botify chart or insight." at bounding box center [952, 238] width 177 height 18
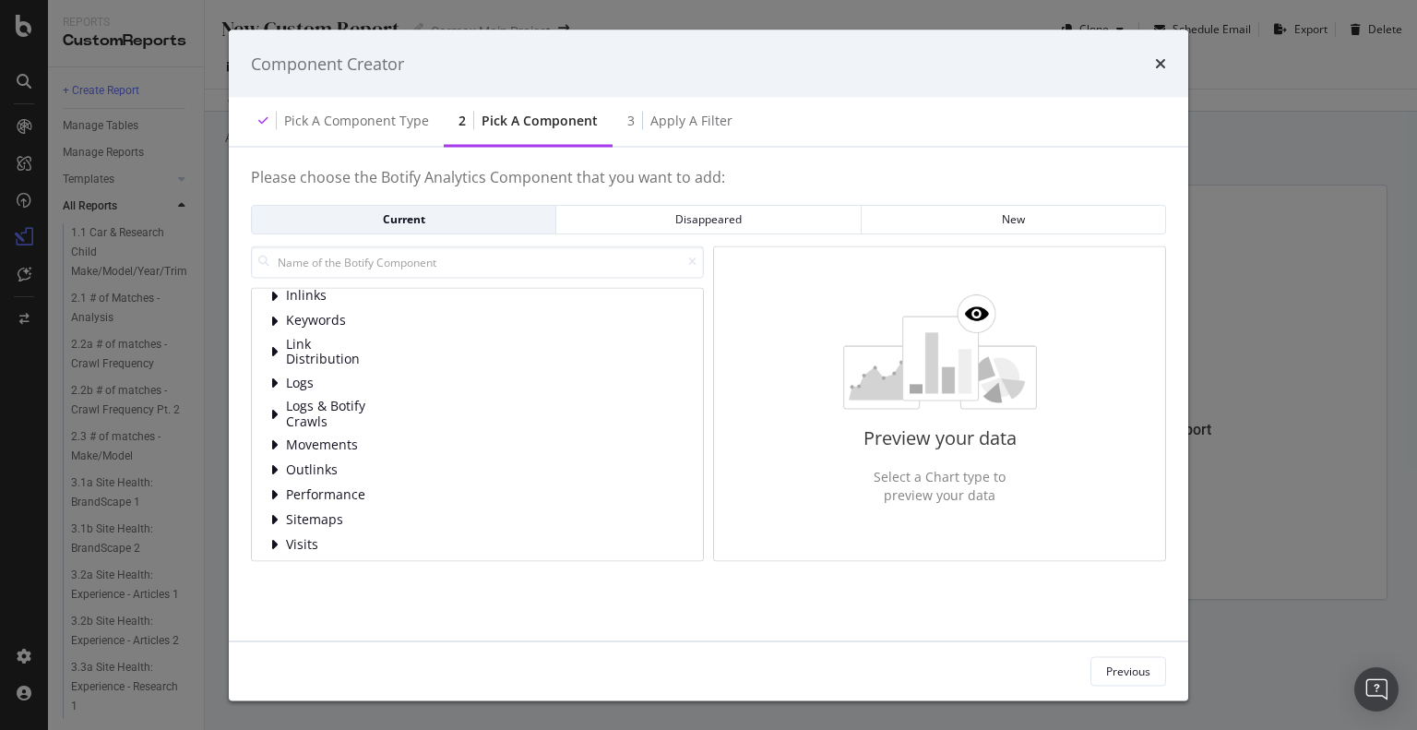
scroll to position [118, 0]
click at [454, 362] on div "Content Distribution HTML Extract HTTP Code Inlinks Keywords Link Distribution …" at bounding box center [477, 362] width 414 height 367
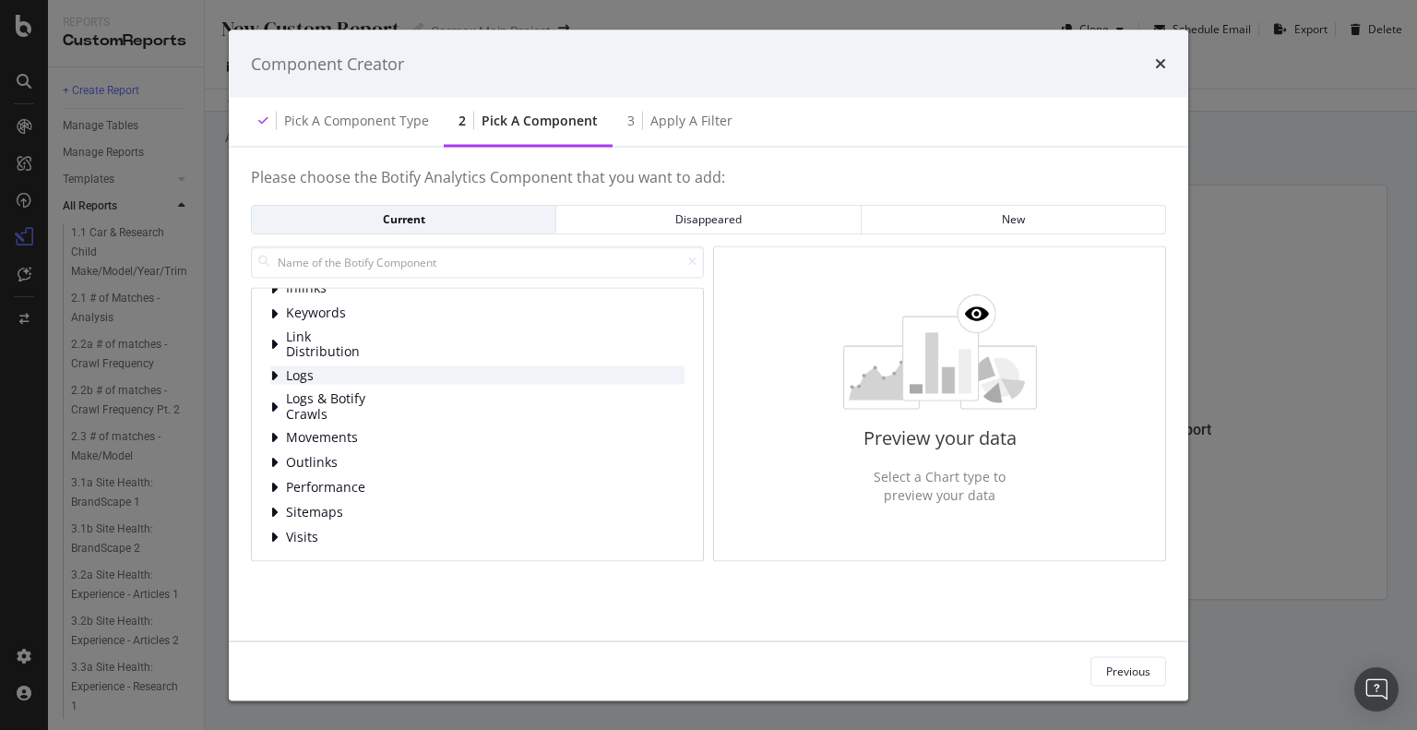
click at [454, 374] on div "Logs" at bounding box center [477, 375] width 414 height 18
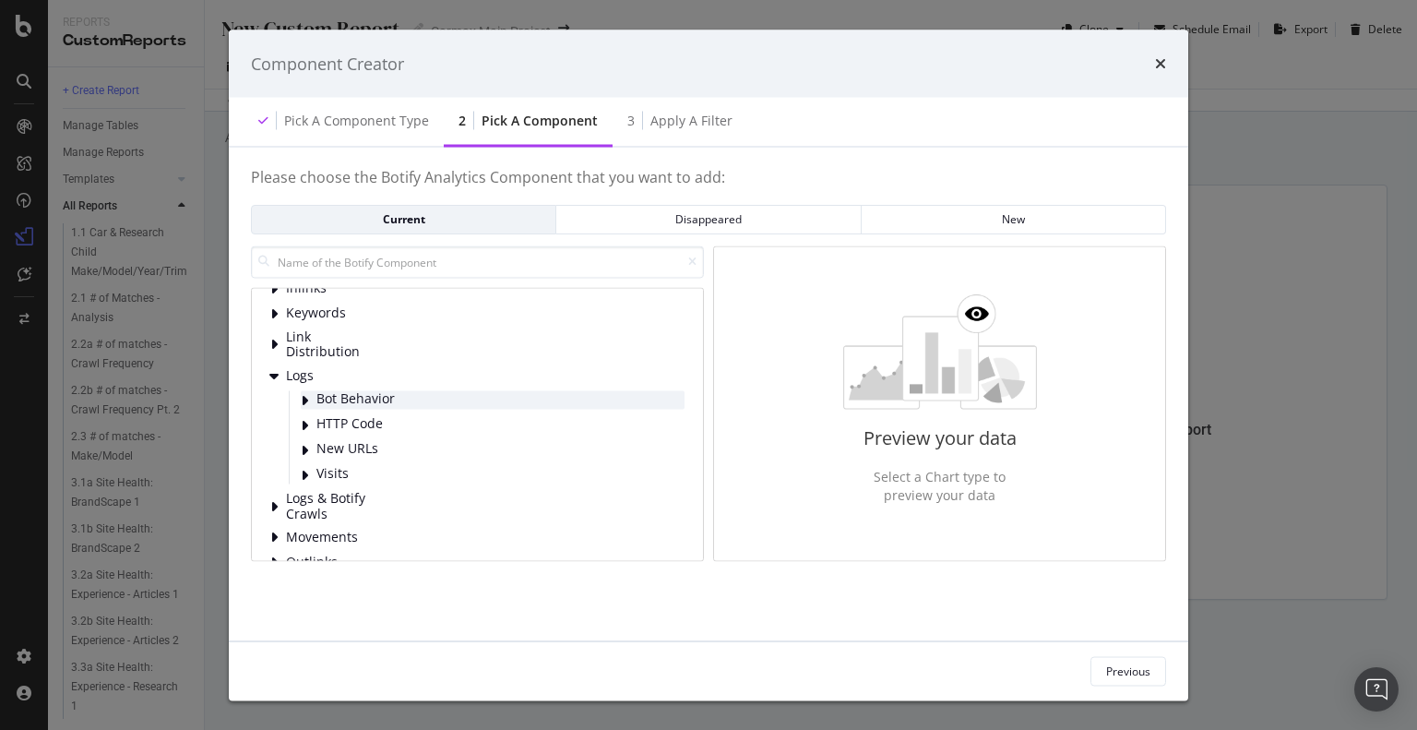
click at [455, 402] on div "Bot Behavior" at bounding box center [493, 400] width 384 height 18
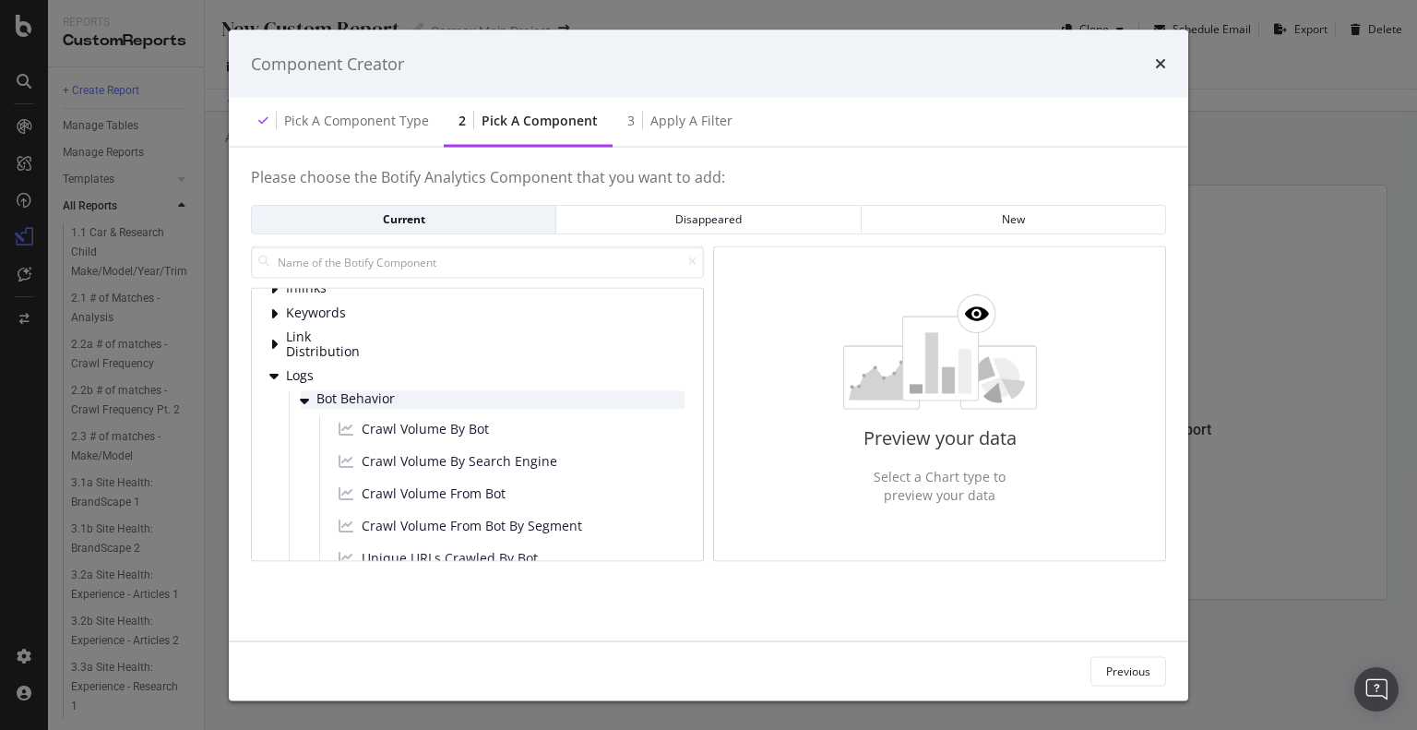
scroll to position [210, 0]
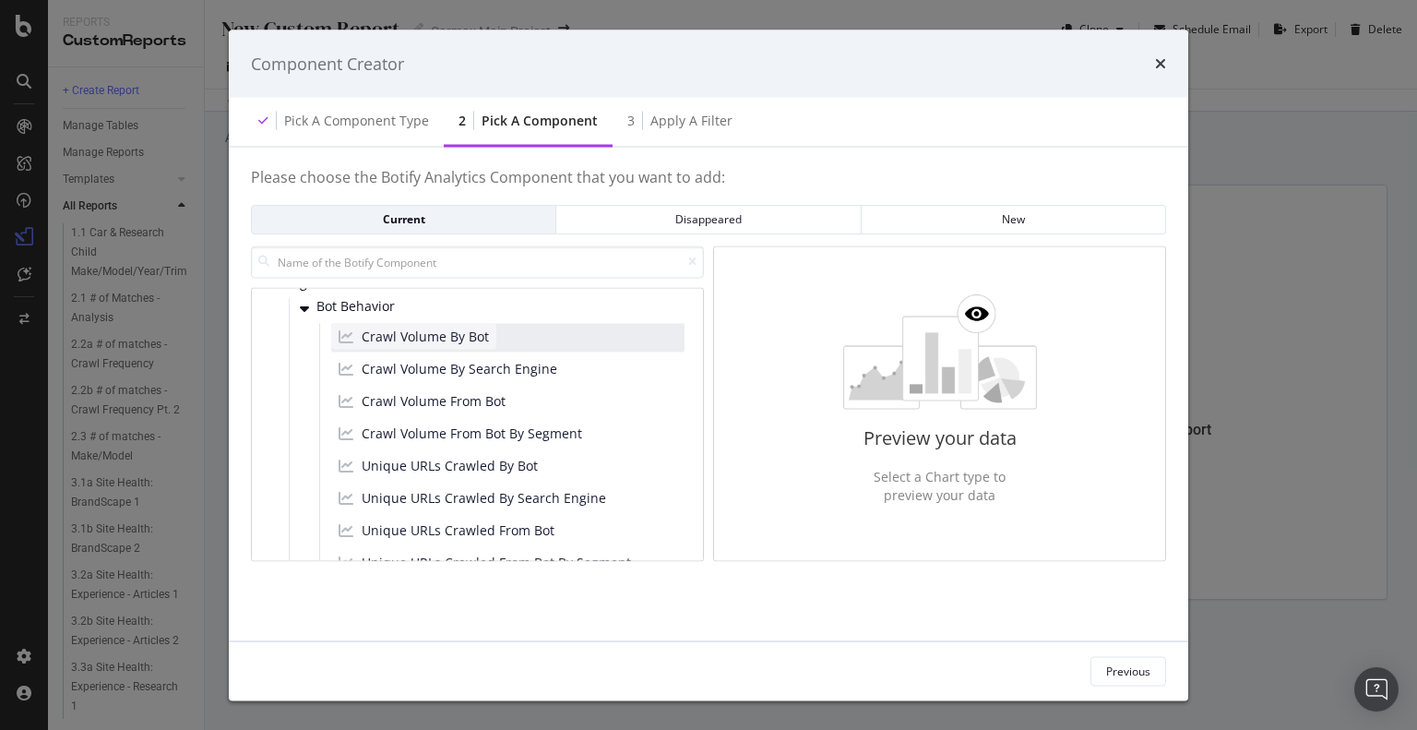
click at [465, 337] on span "Crawl Volume By Bot" at bounding box center [425, 336] width 127 height 18
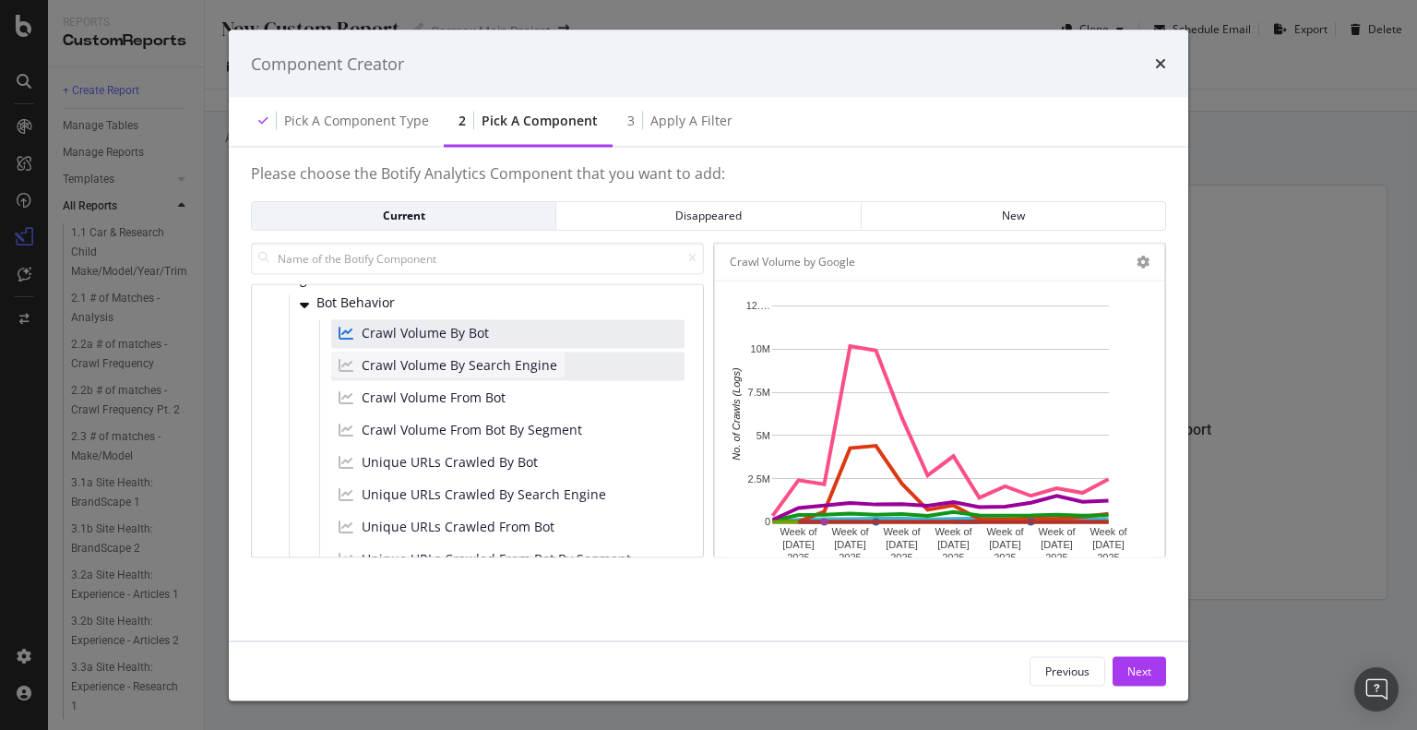
click at [557, 357] on span "Crawl Volume By Search Engine" at bounding box center [460, 365] width 196 height 18
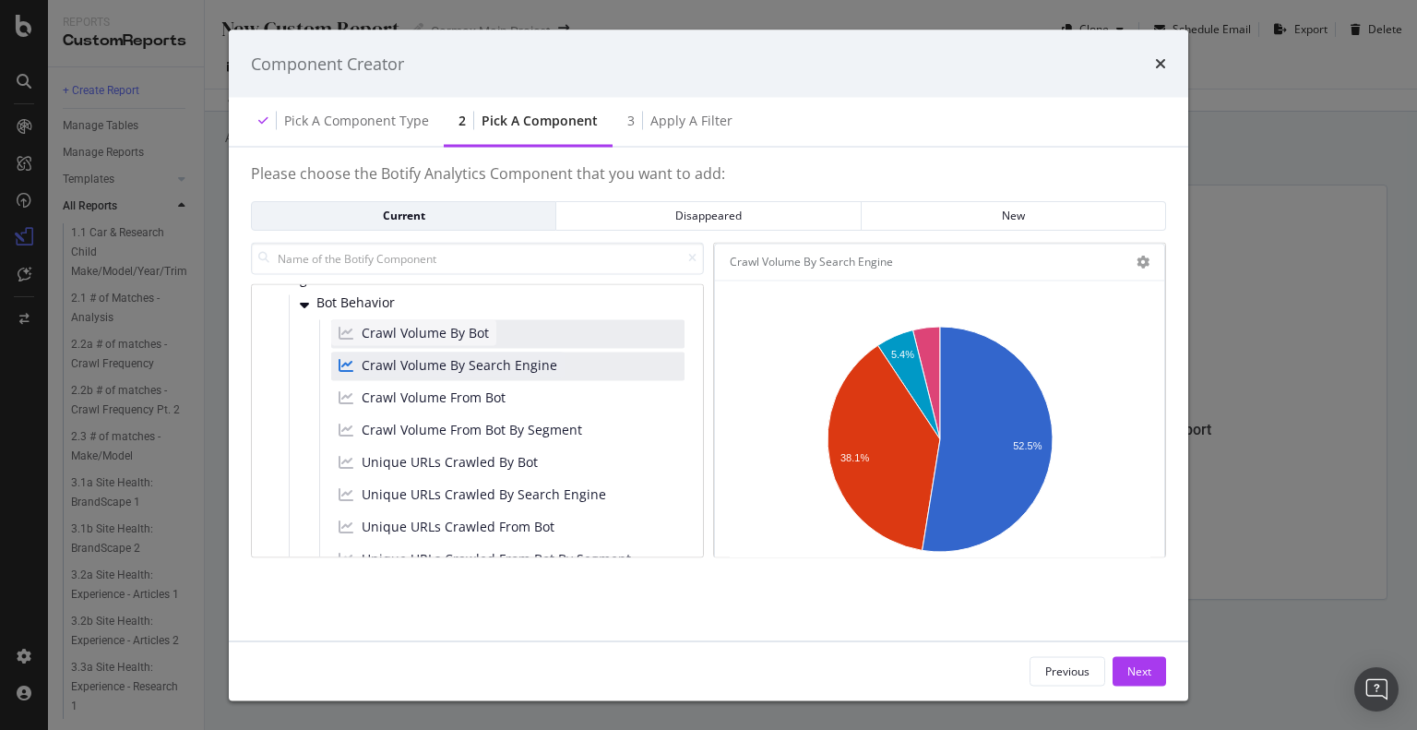
click at [475, 324] on span "Crawl Volume By Bot" at bounding box center [425, 333] width 127 height 18
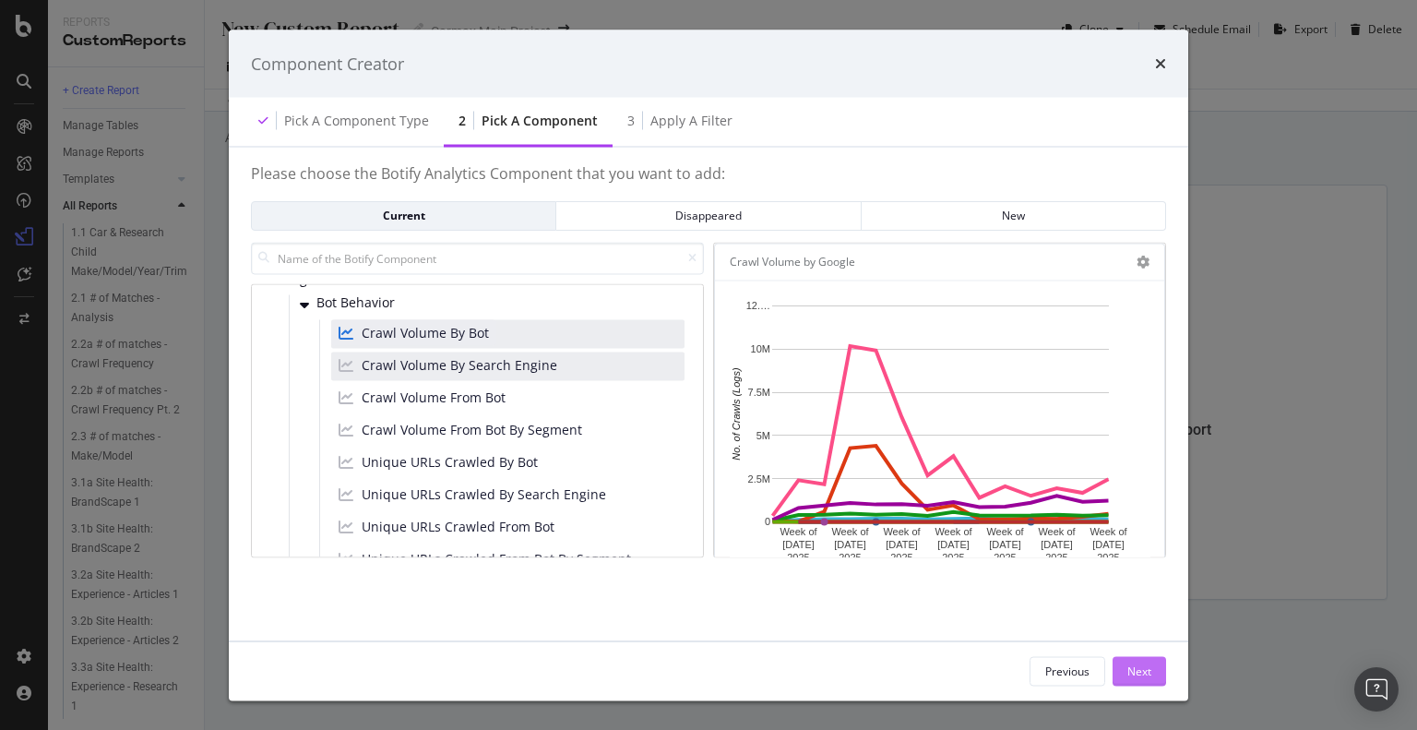
click at [1149, 662] on div "Next" at bounding box center [1139, 670] width 24 height 16
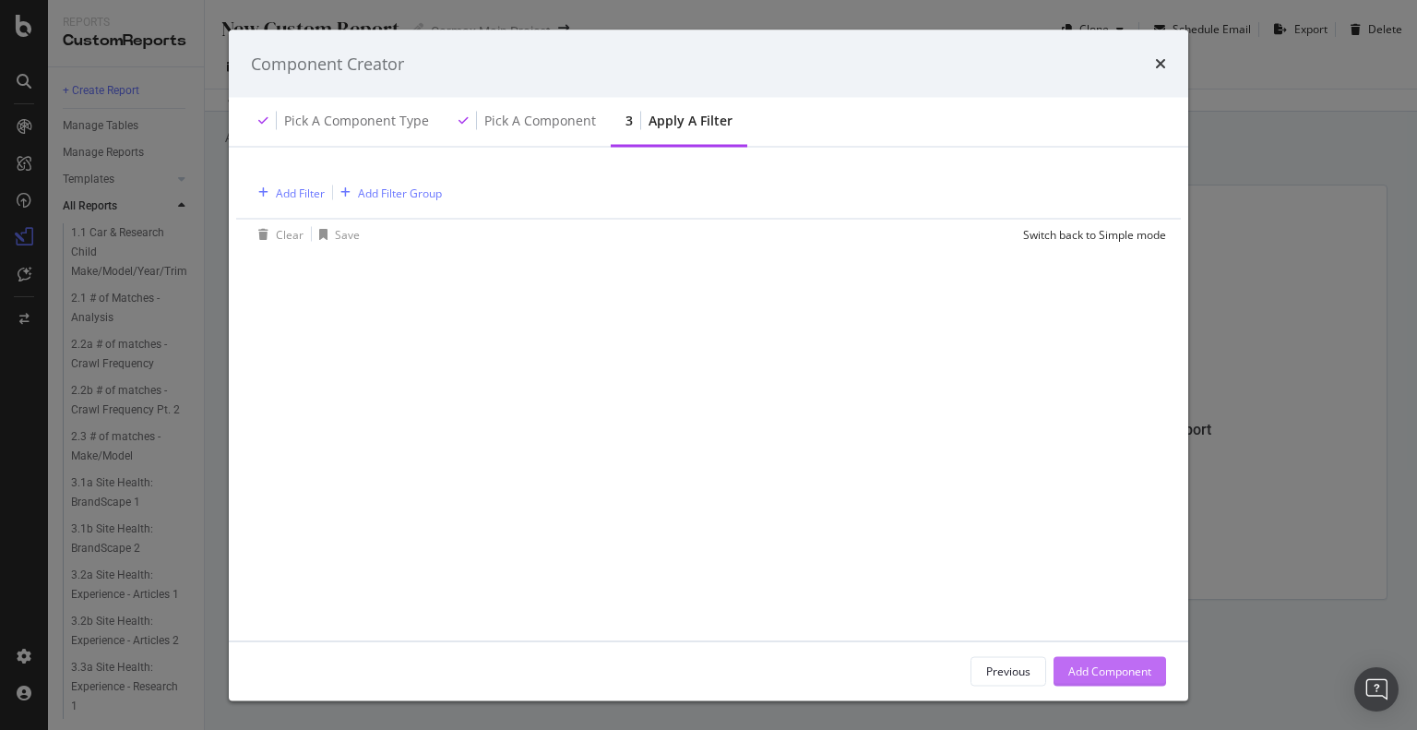
click at [1129, 675] on div "Add Component" at bounding box center [1109, 670] width 83 height 16
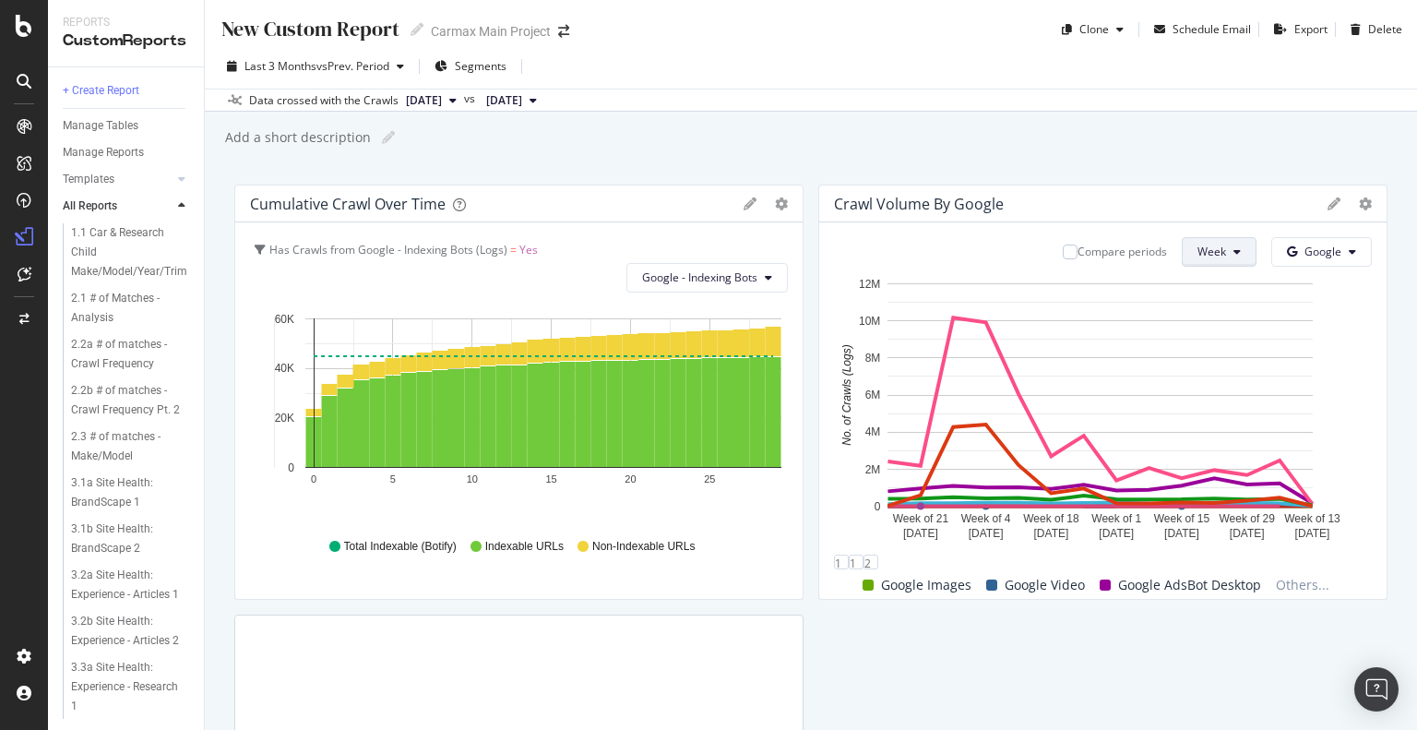
click at [1197, 256] on span "Week" at bounding box center [1211, 251] width 29 height 16
click at [1212, 350] on span "Month" at bounding box center [1201, 356] width 33 height 17
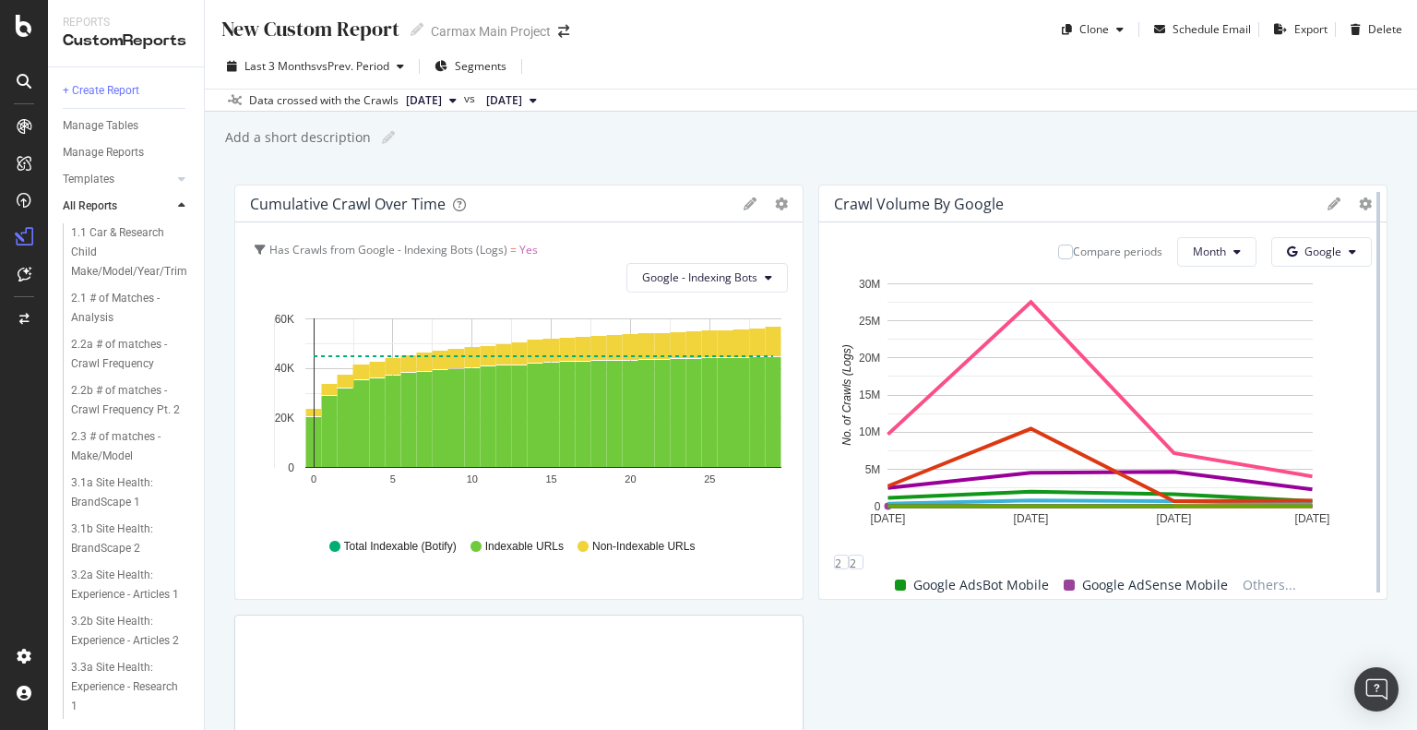
click at [1376, 212] on div at bounding box center [1378, 392] width 4 height 400
click at [1359, 206] on icon at bounding box center [1365, 203] width 13 height 13
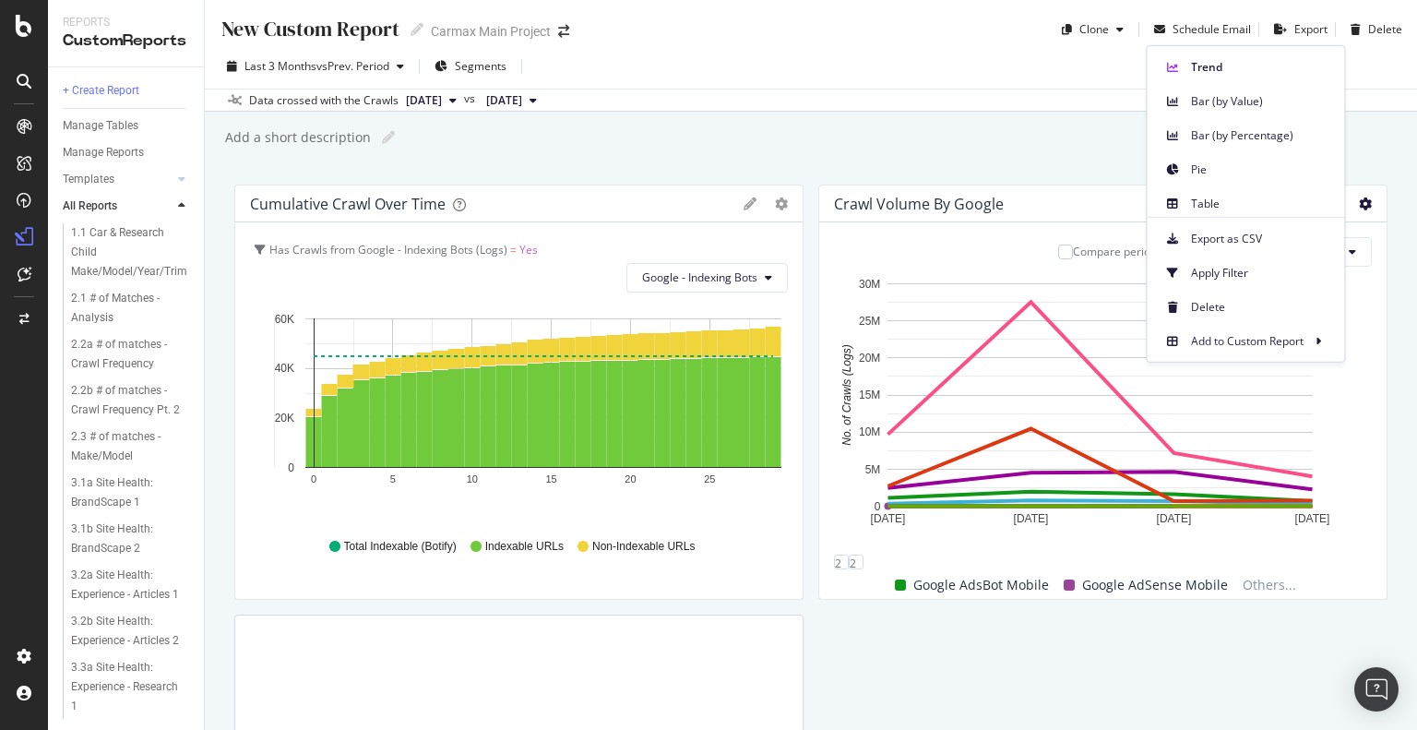
click at [1052, 165] on div "New Custom Report New Custom Report Carmax Main Project Clone Schedule Email Ex…" at bounding box center [811, 365] width 1212 height 730
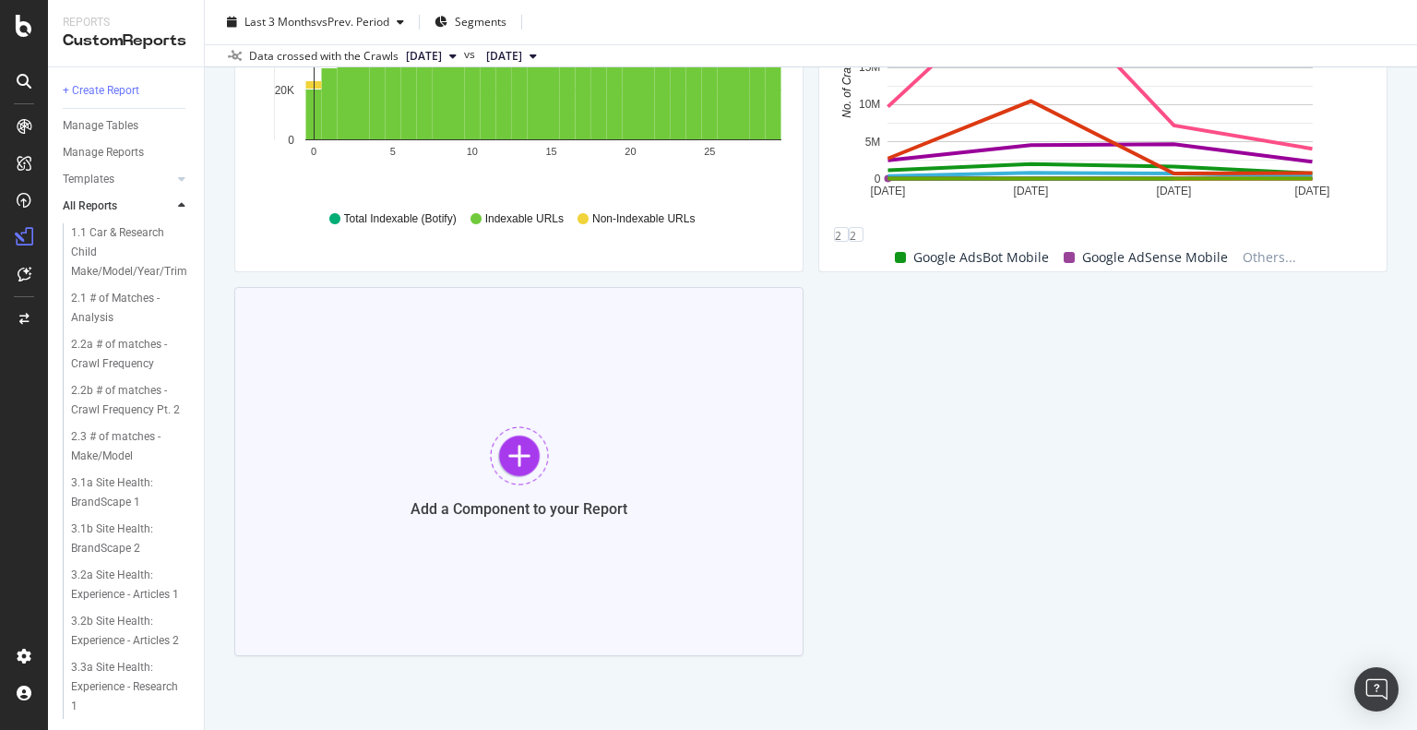
scroll to position [347, 0]
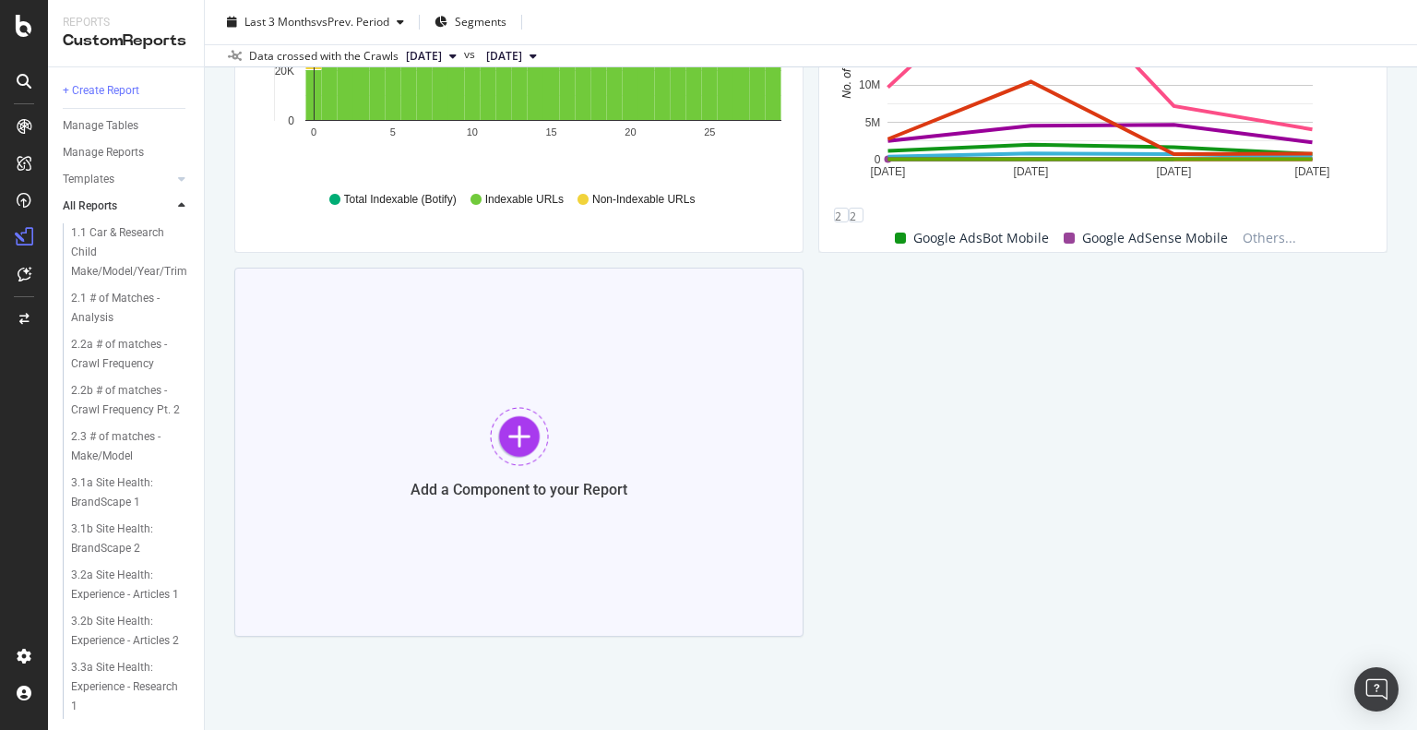
click at [537, 443] on div at bounding box center [519, 436] width 59 height 59
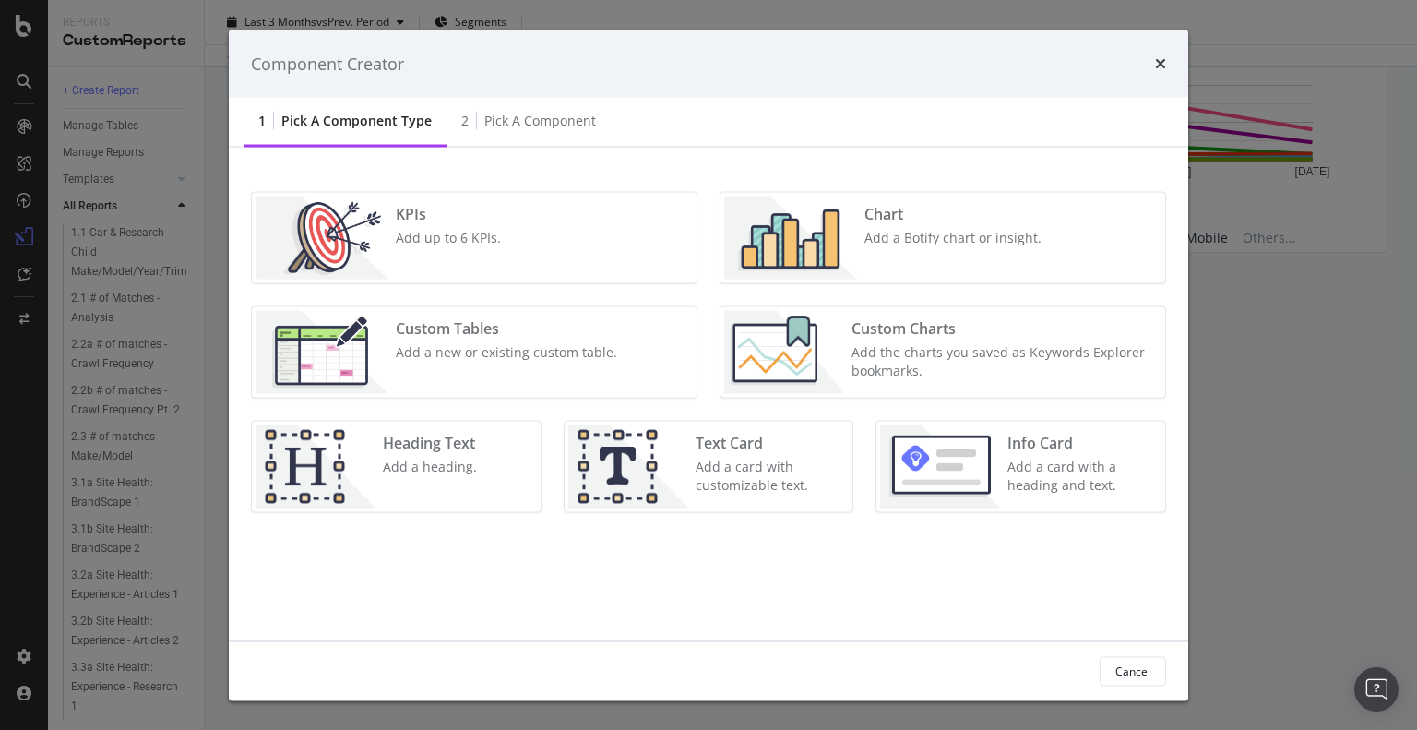
click at [844, 243] on img "modal" at bounding box center [790, 237] width 133 height 83
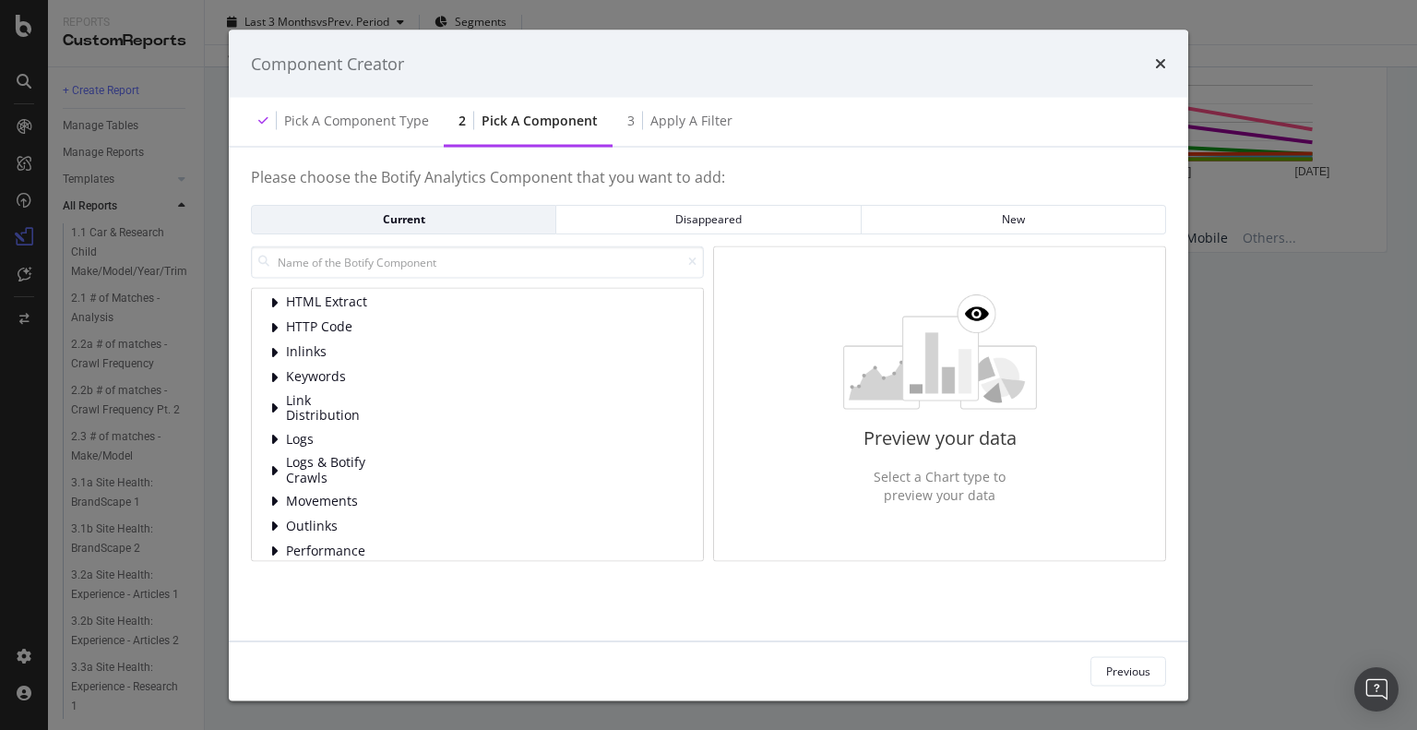
scroll to position [0, 0]
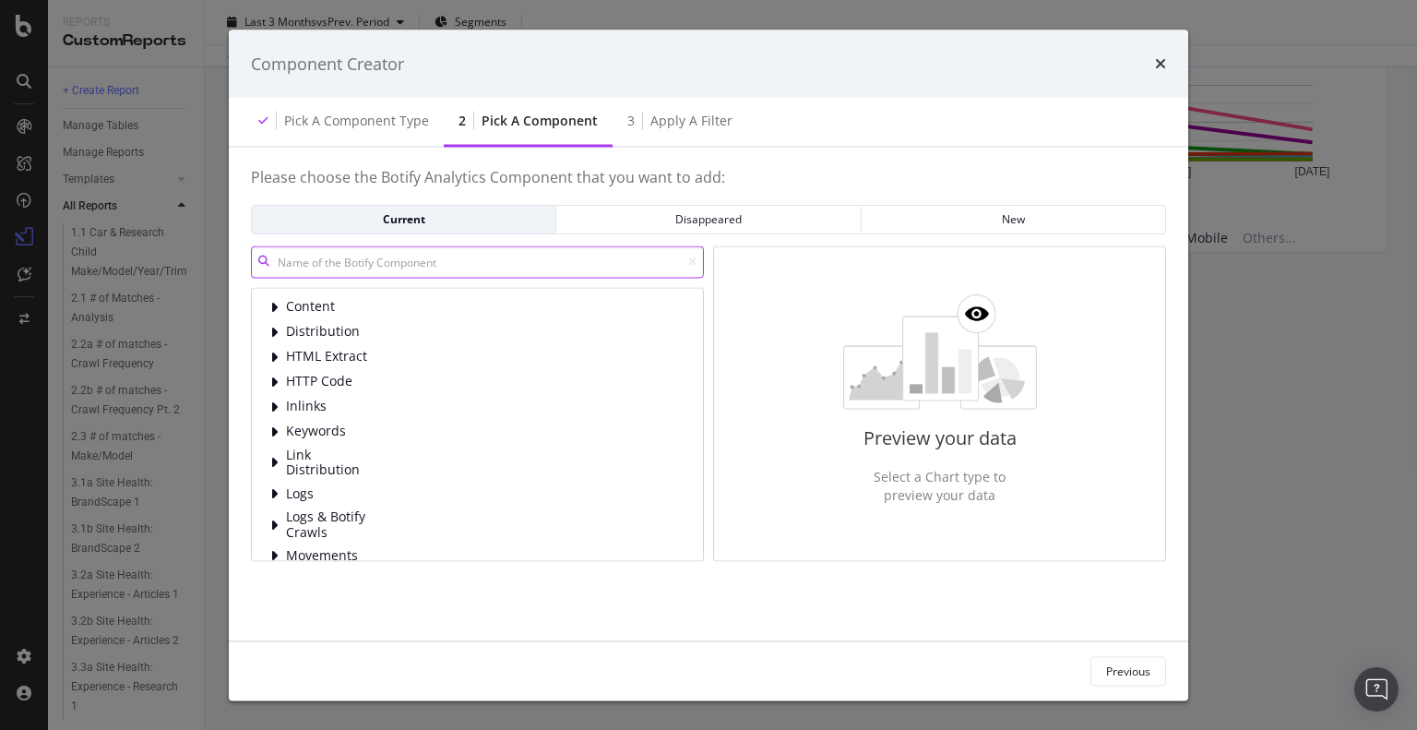
click at [427, 266] on input "modal" at bounding box center [477, 261] width 453 height 32
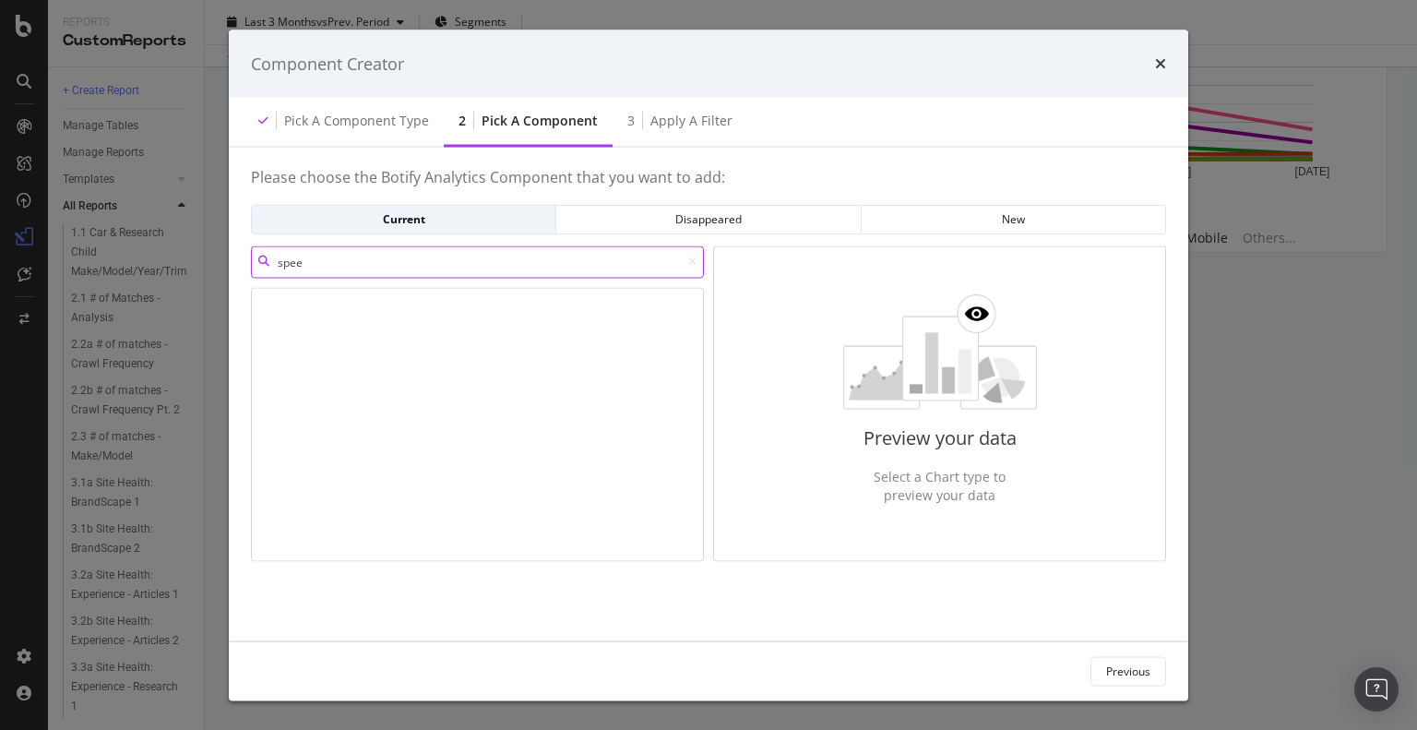
type input "speed"
click at [427, 266] on input "speed" at bounding box center [477, 261] width 453 height 32
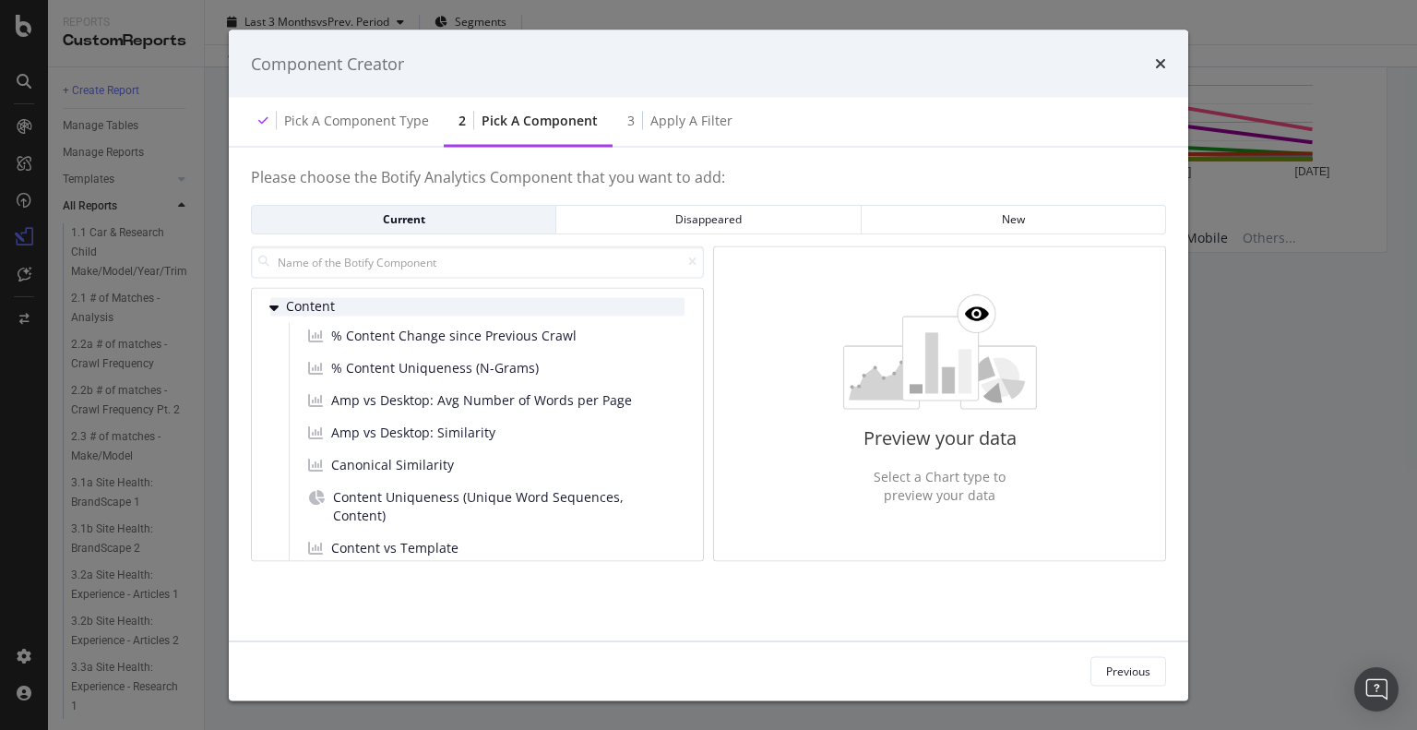
click at [279, 306] on div "modal" at bounding box center [275, 306] width 11 height 18
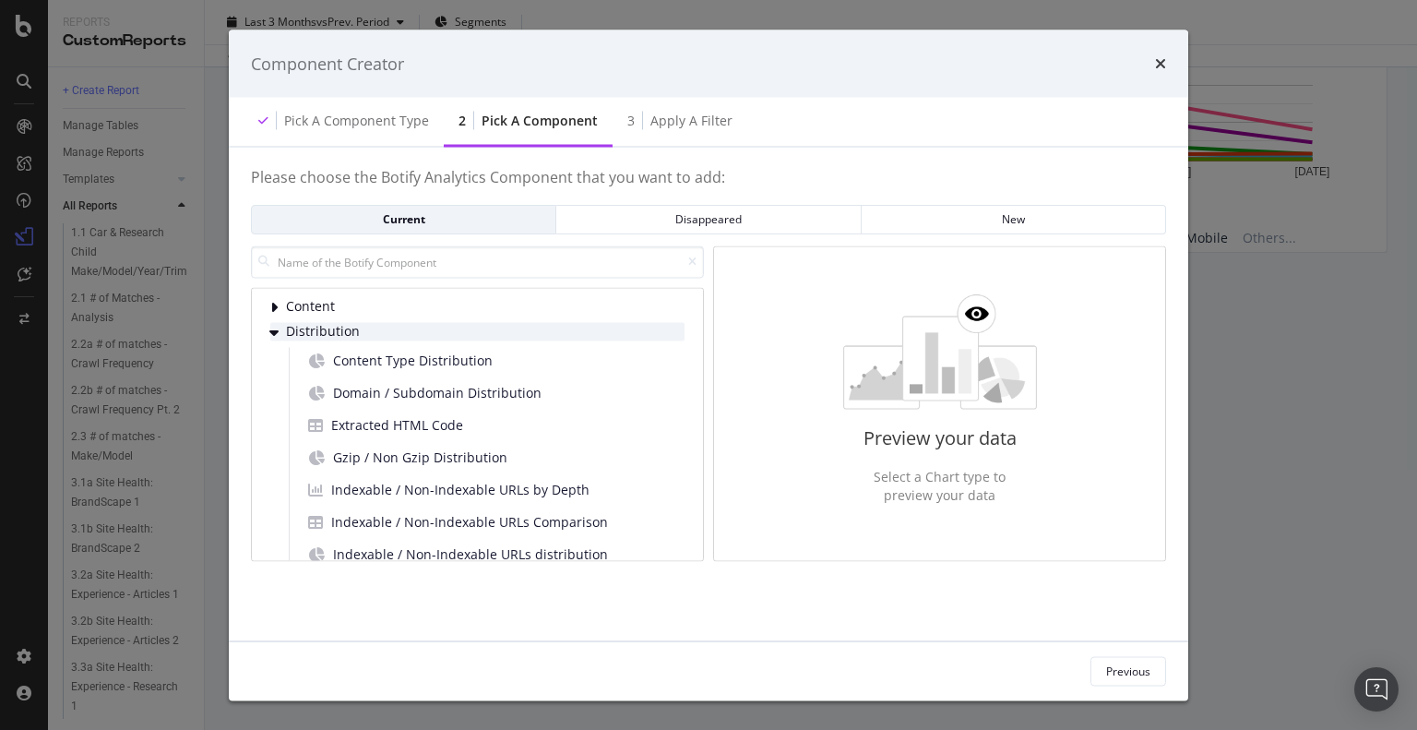
click at [289, 330] on span "Distribution" at bounding box center [327, 332] width 82 height 16
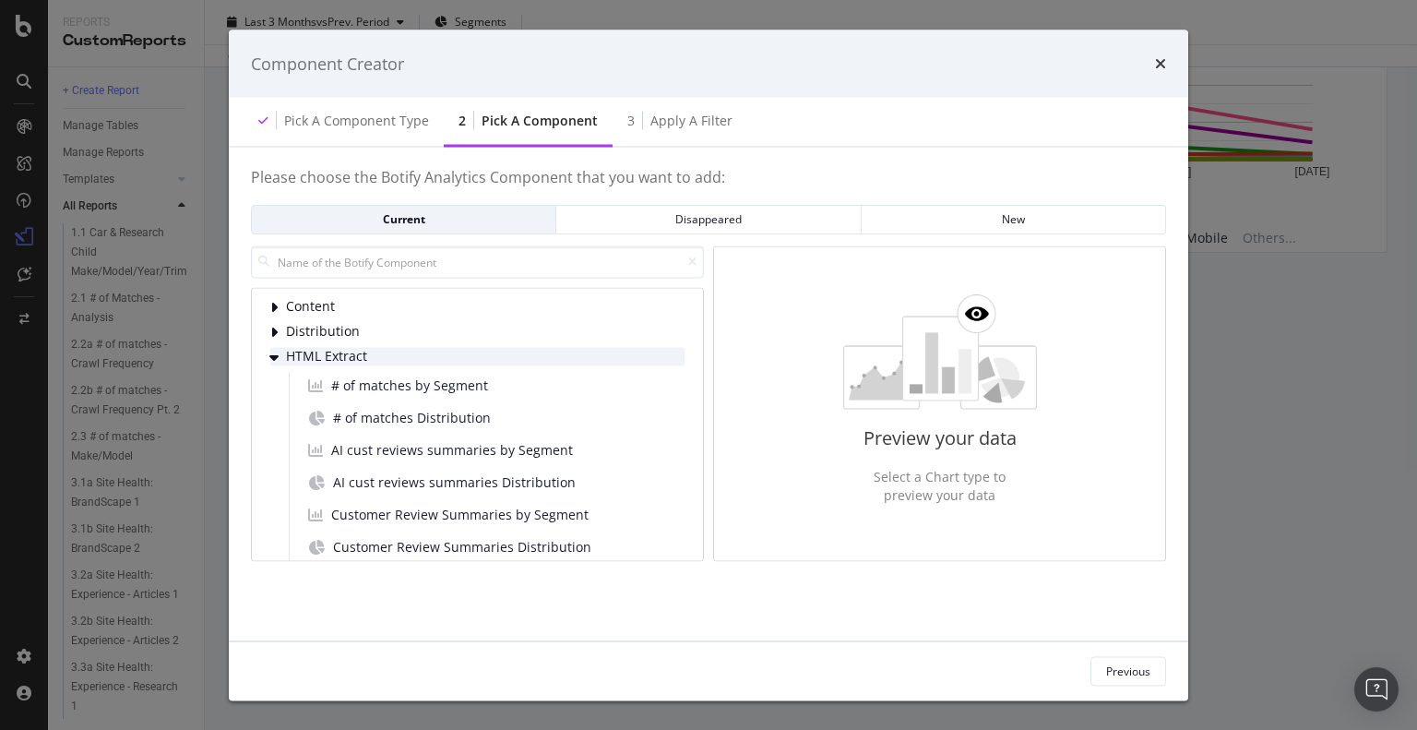
click at [291, 354] on span "HTML Extract" at bounding box center [327, 357] width 82 height 16
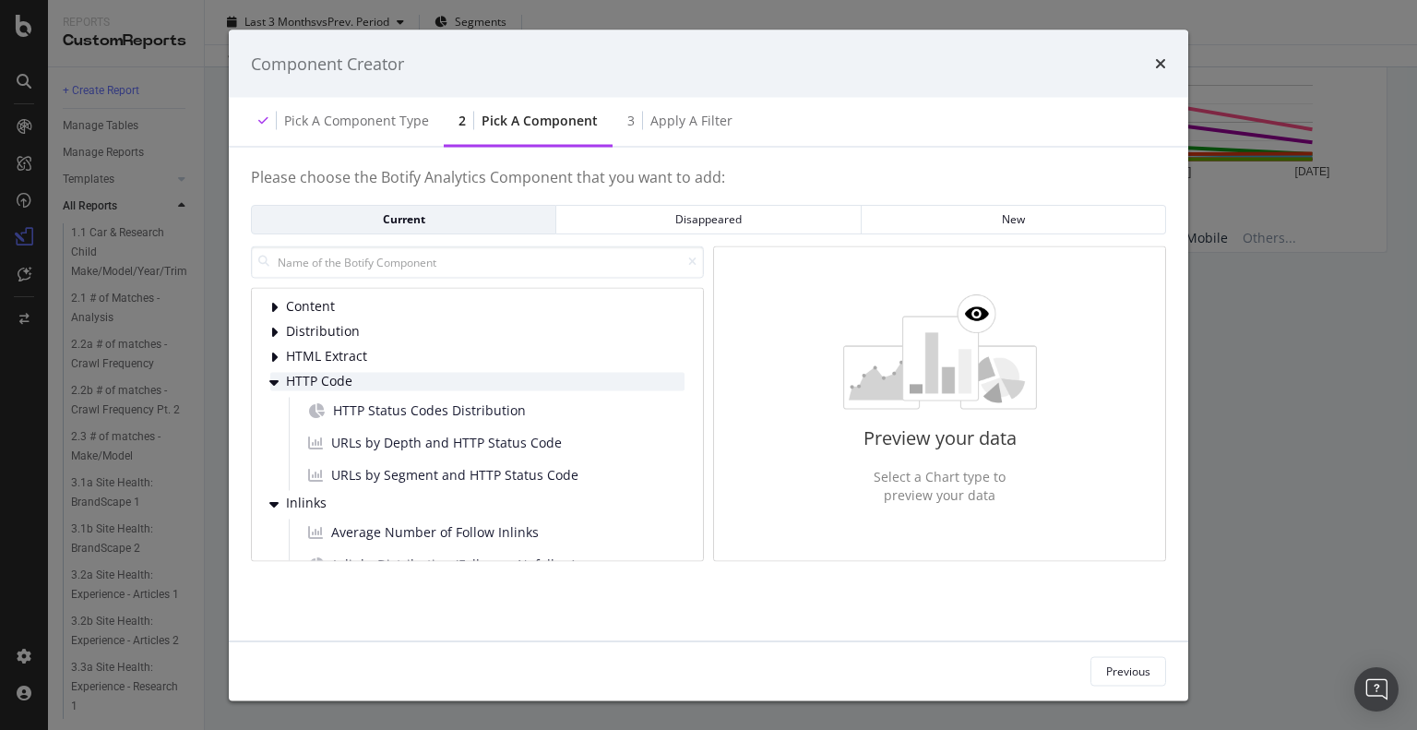
click at [298, 376] on span "HTTP Code" at bounding box center [327, 382] width 82 height 16
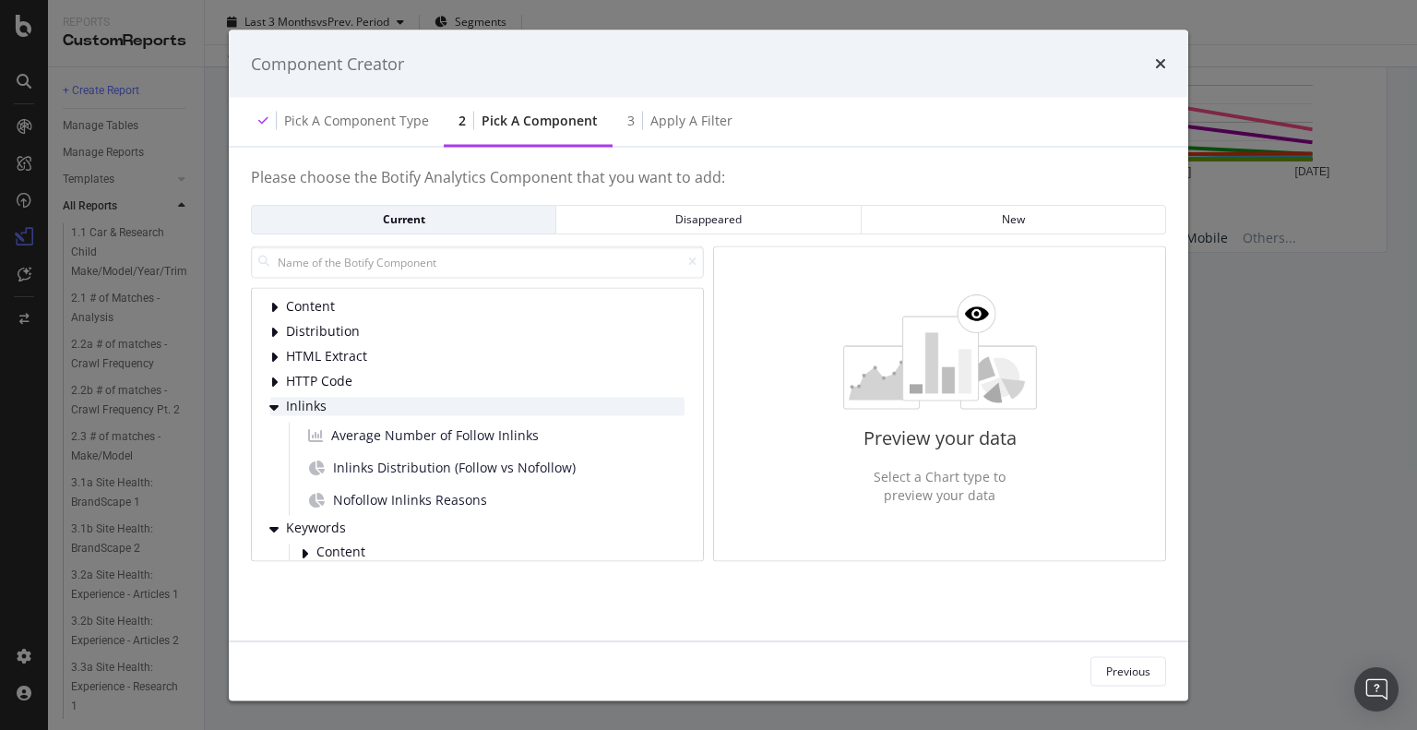
click at [301, 409] on span "Inlinks" at bounding box center [327, 406] width 82 height 16
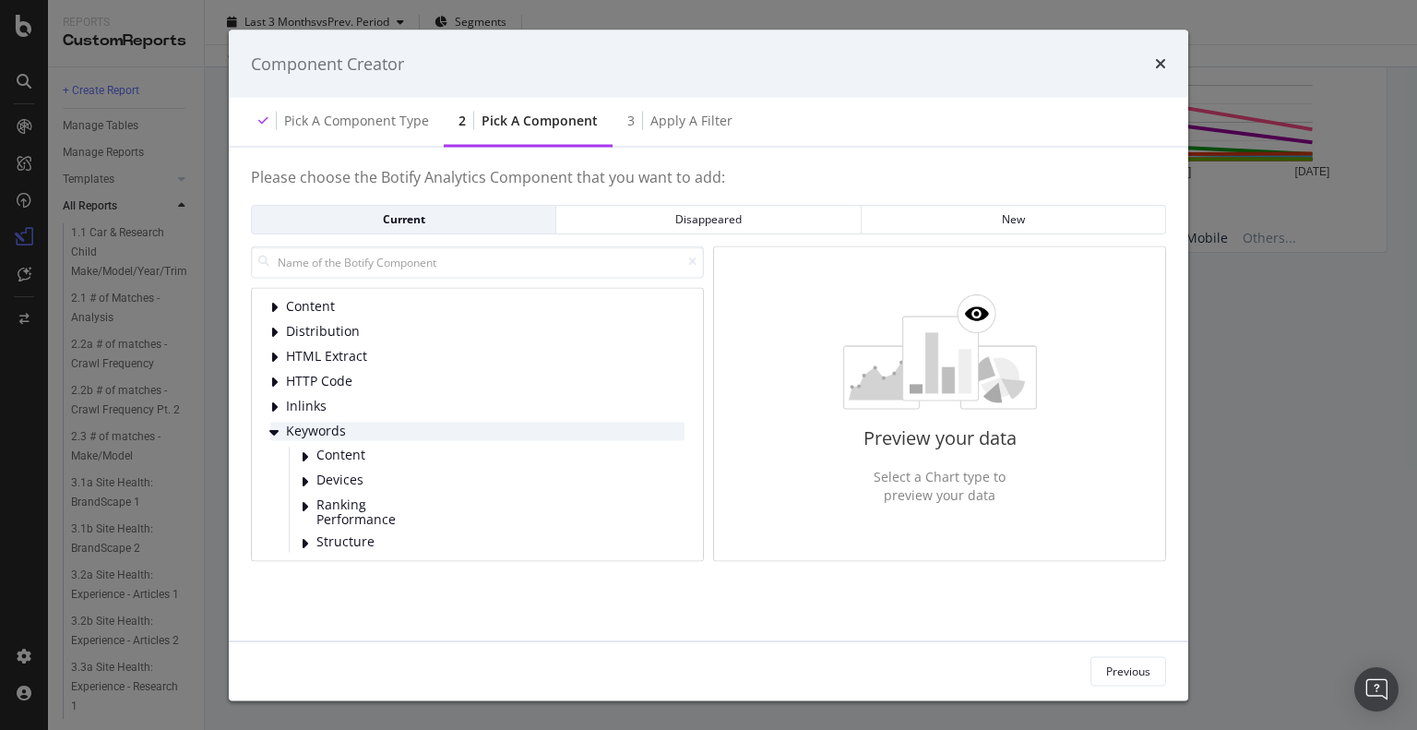
click at [302, 433] on span "Keywords" at bounding box center [327, 431] width 82 height 16
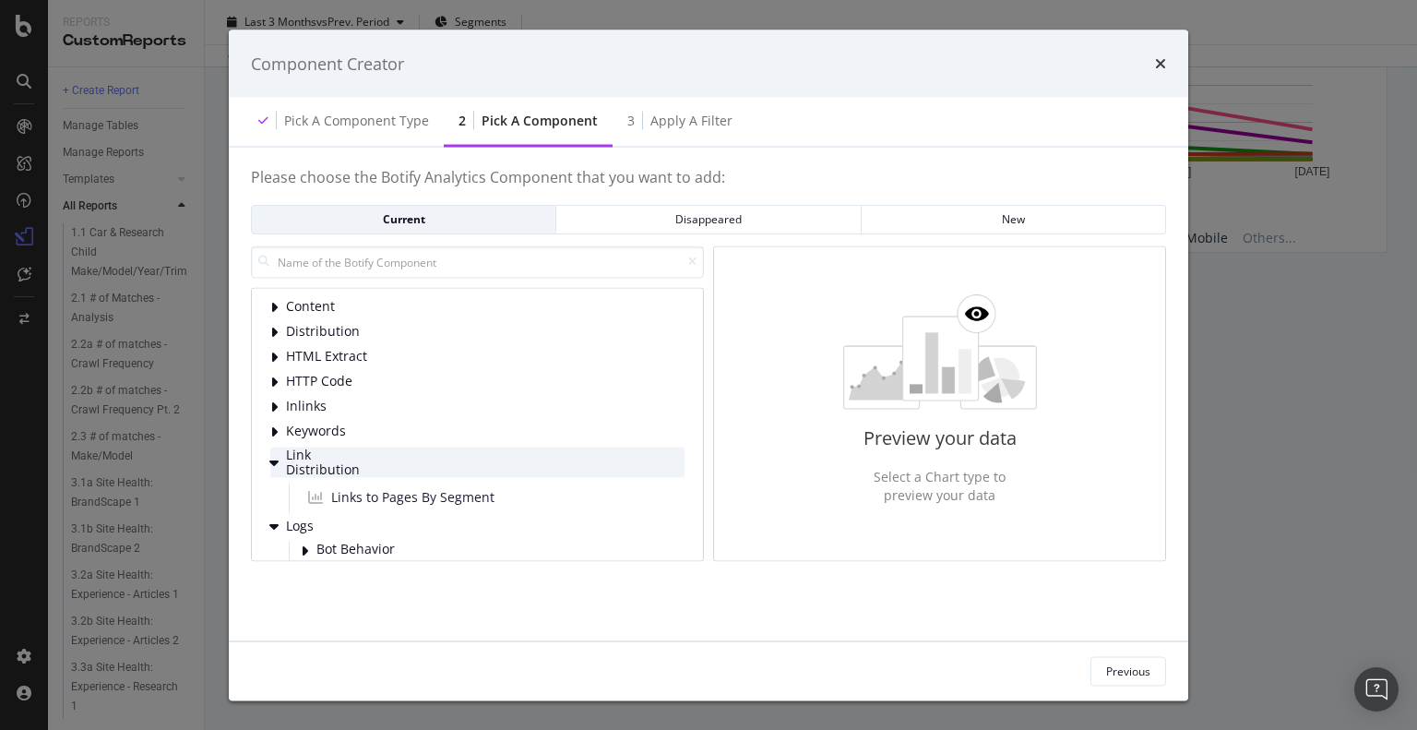
click at [307, 456] on span "Link Distribution" at bounding box center [327, 461] width 82 height 30
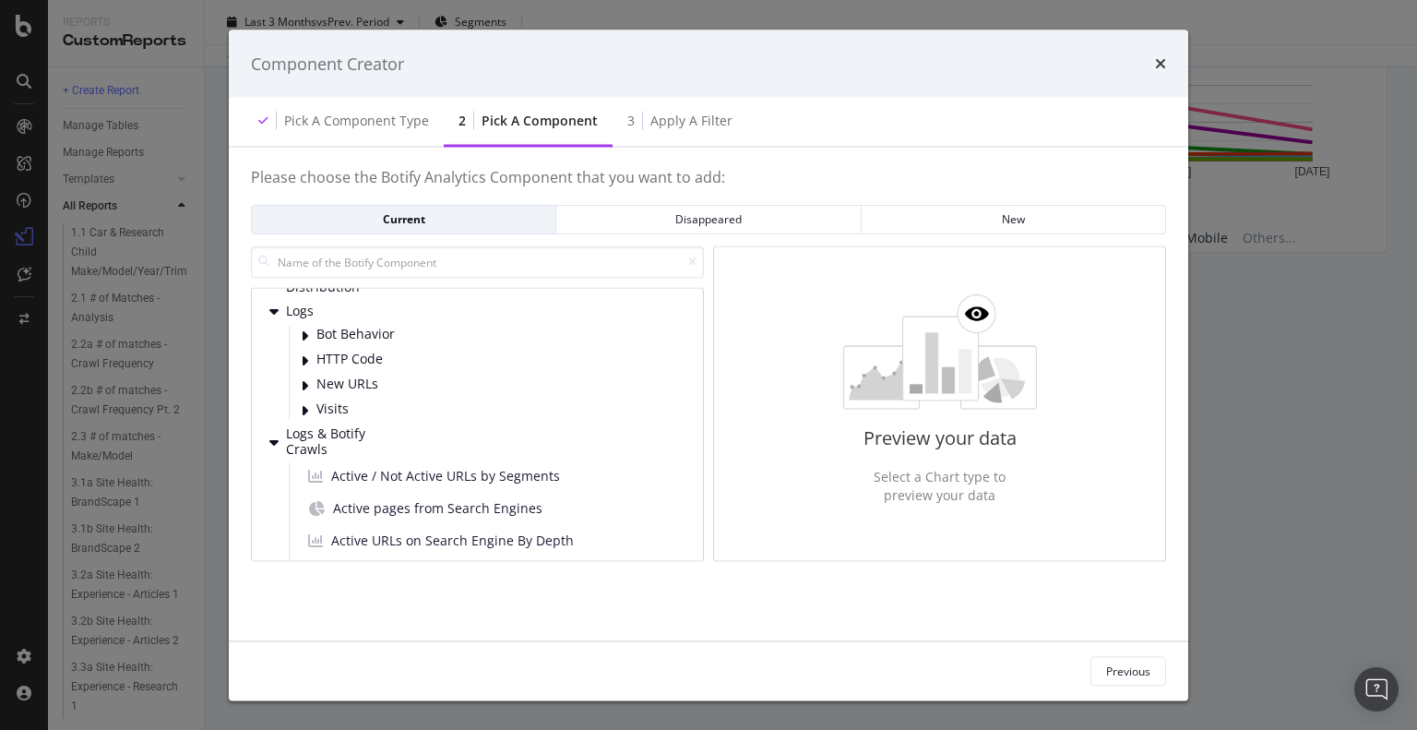
scroll to position [184, 0]
click at [295, 315] on span "Logs" at bounding box center [327, 309] width 82 height 16
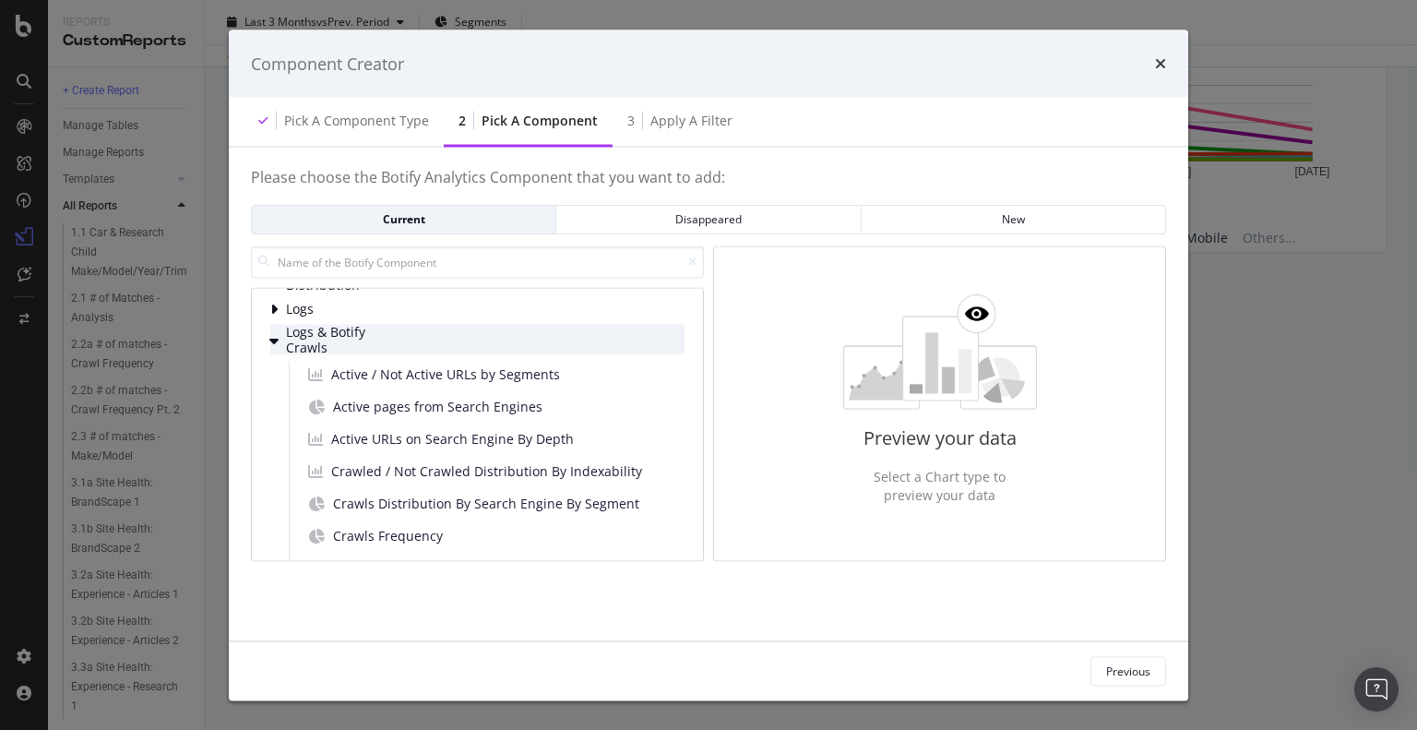
click at [289, 346] on span "Logs & Botify Crawls" at bounding box center [327, 340] width 82 height 30
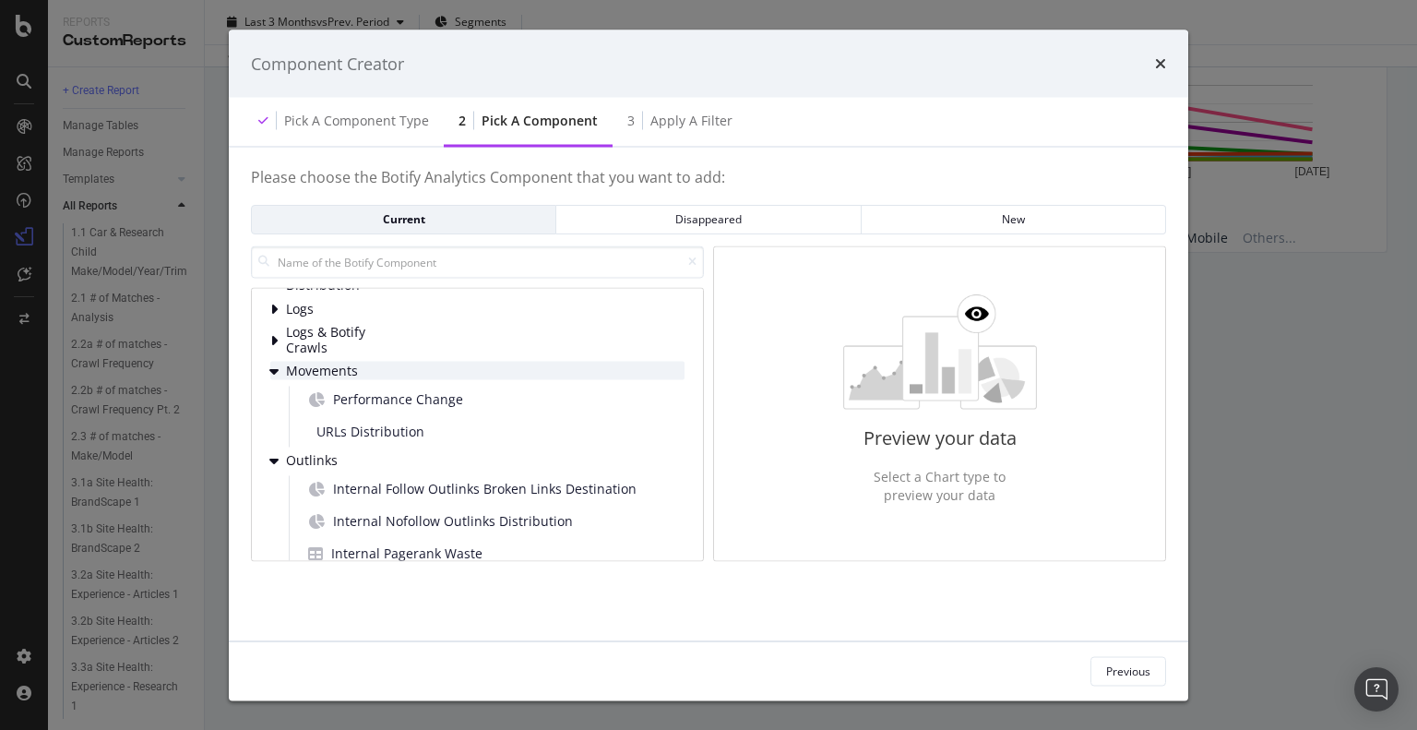
click at [293, 379] on div "Movements" at bounding box center [477, 371] width 414 height 18
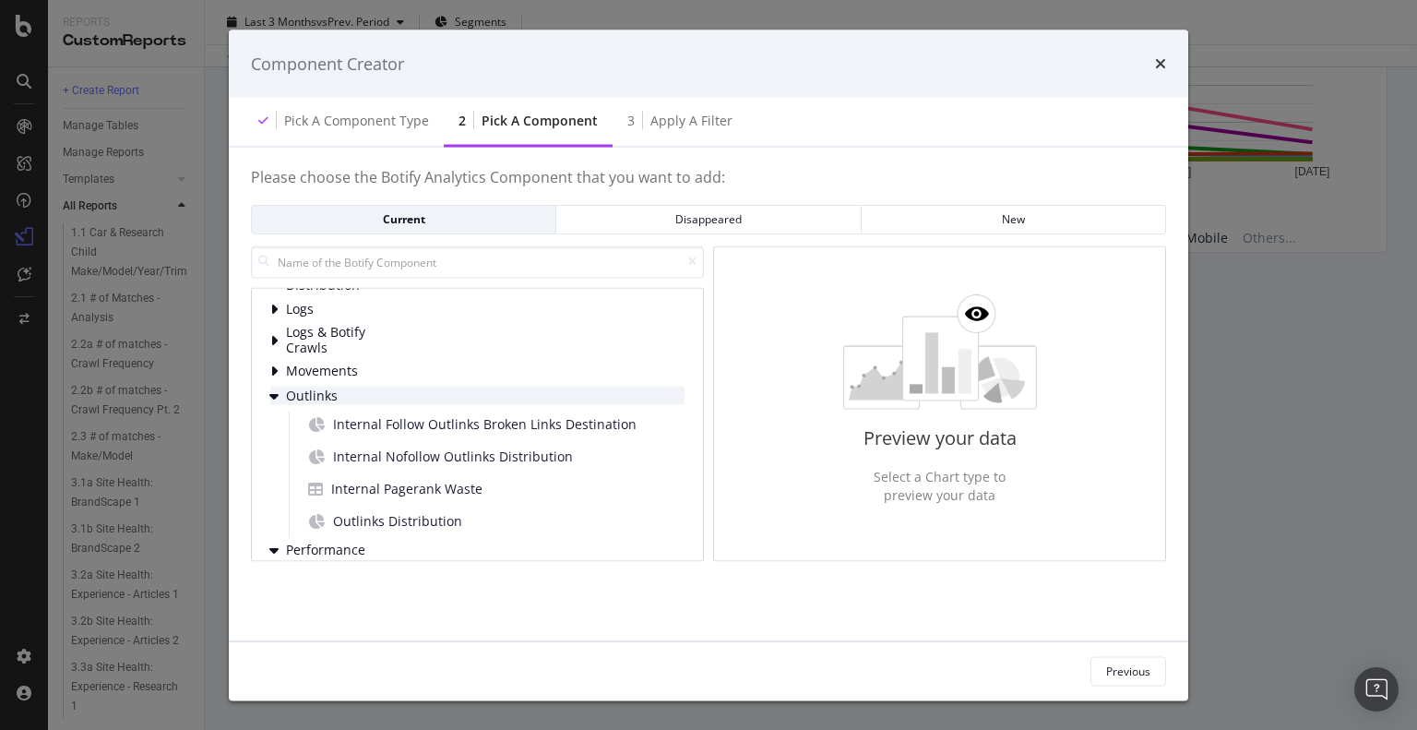
click at [294, 400] on span "Outlinks" at bounding box center [327, 396] width 82 height 16
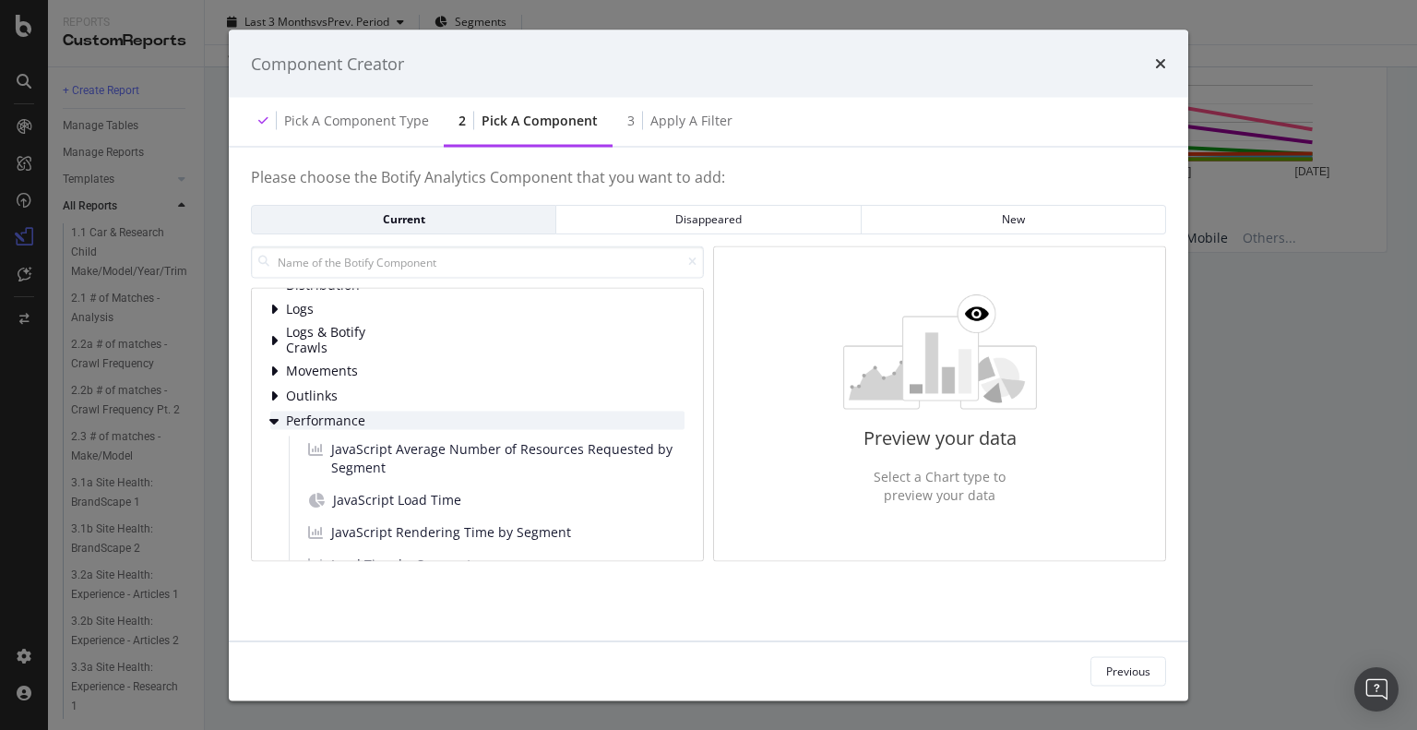
click at [295, 425] on span "Performance" at bounding box center [327, 421] width 82 height 16
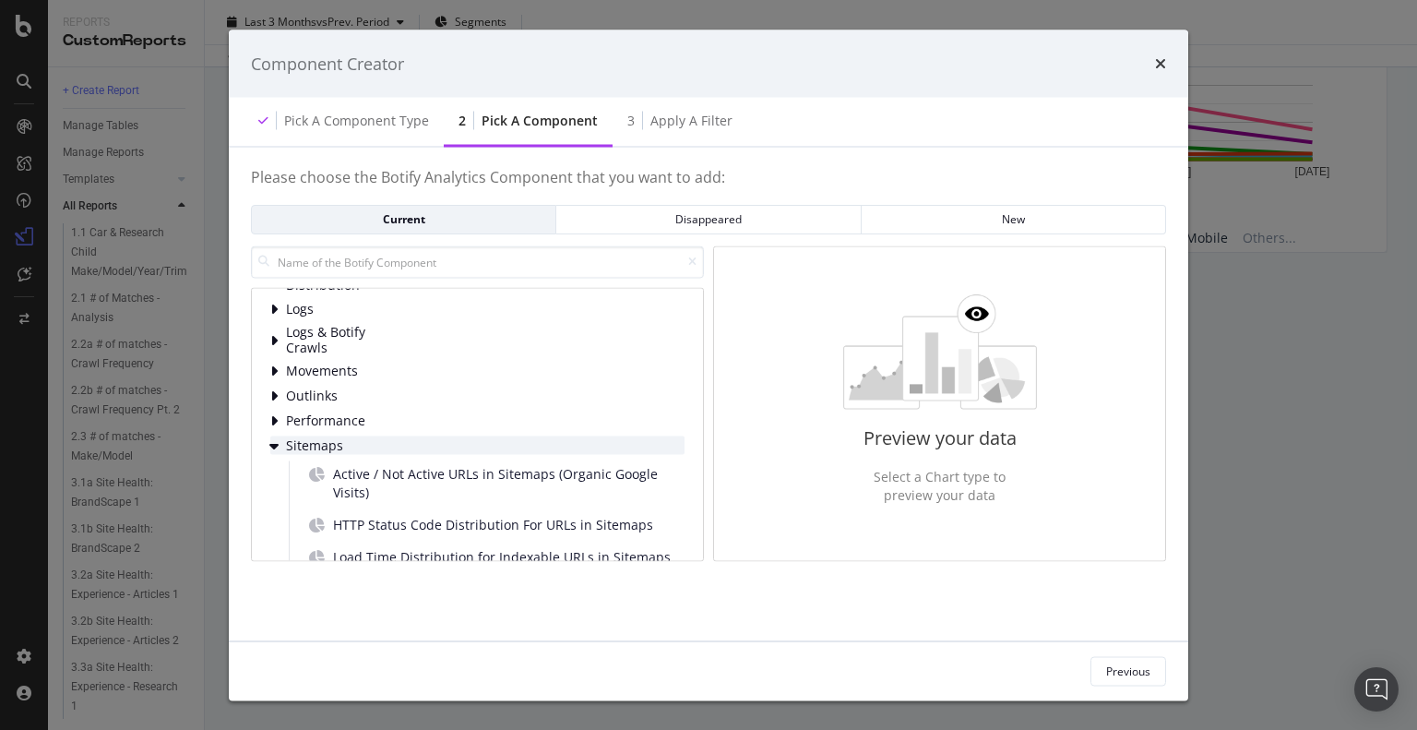
click at [292, 452] on span "Sitemaps" at bounding box center [327, 446] width 82 height 16
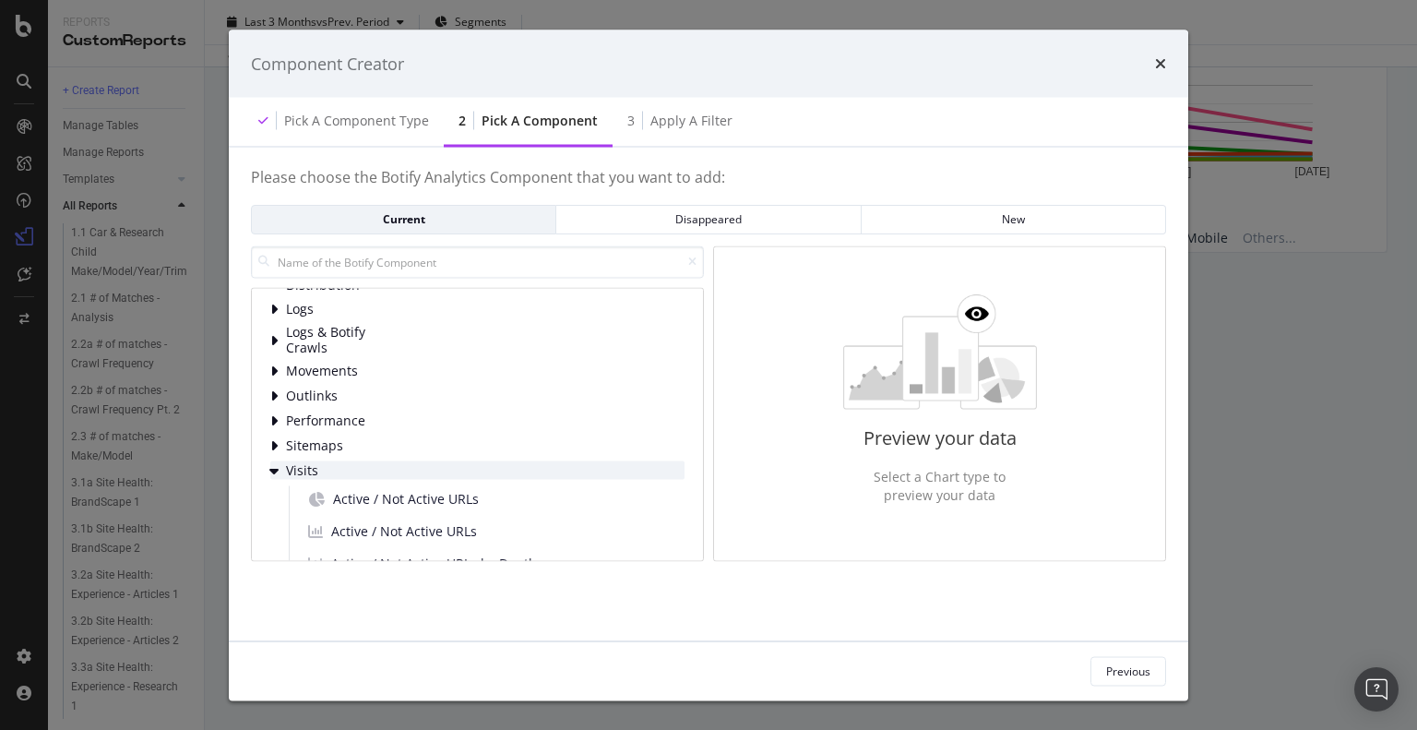
click at [293, 468] on span "Visits" at bounding box center [327, 471] width 82 height 16
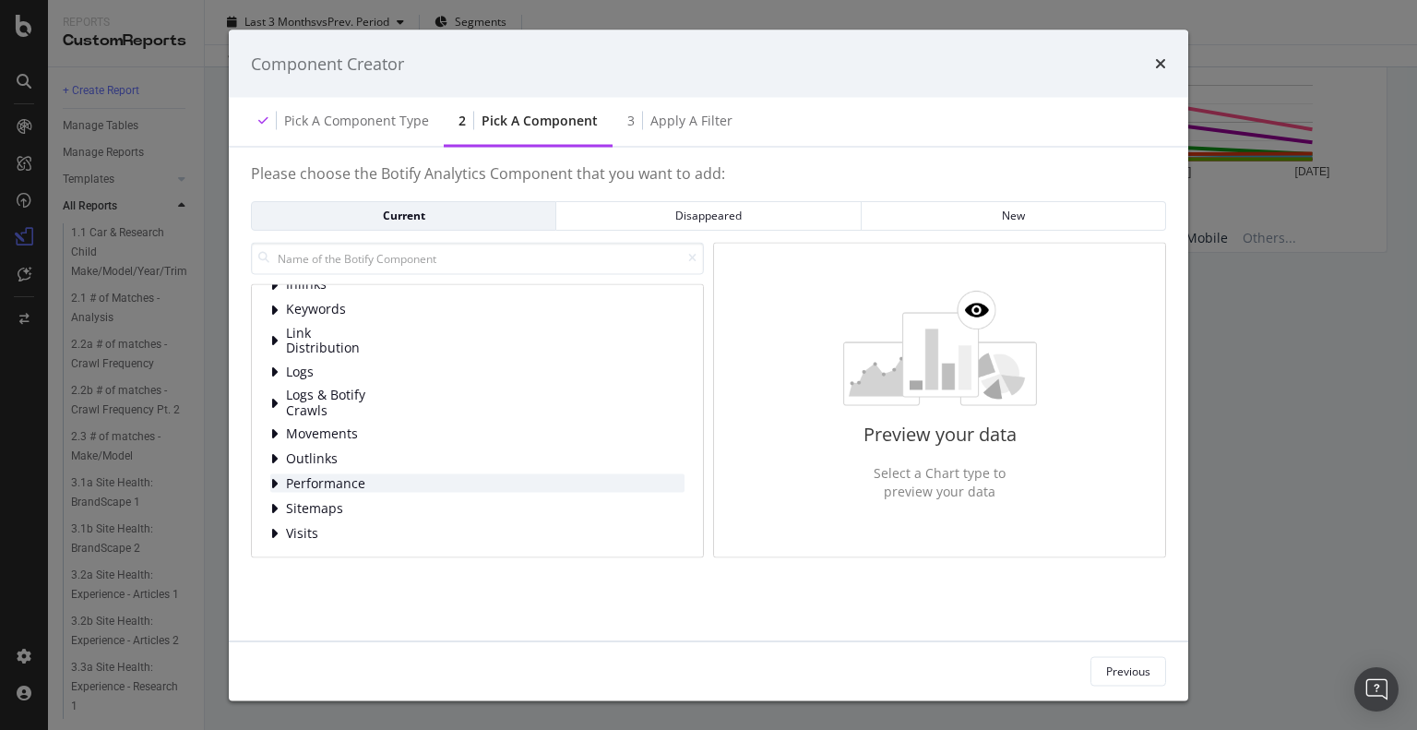
scroll to position [18, 0]
click at [321, 526] on span "Visits" at bounding box center [327, 534] width 82 height 16
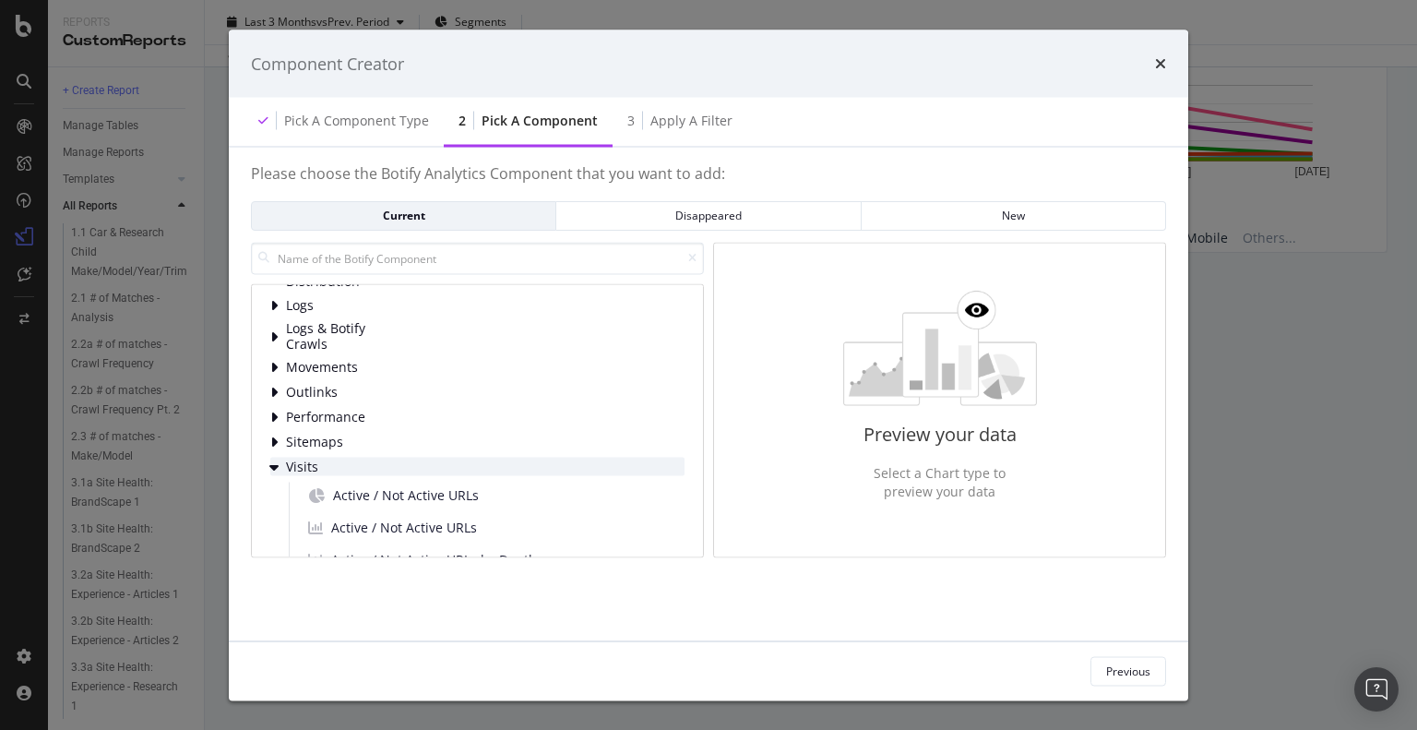
click at [312, 459] on span "Visits" at bounding box center [327, 467] width 82 height 16
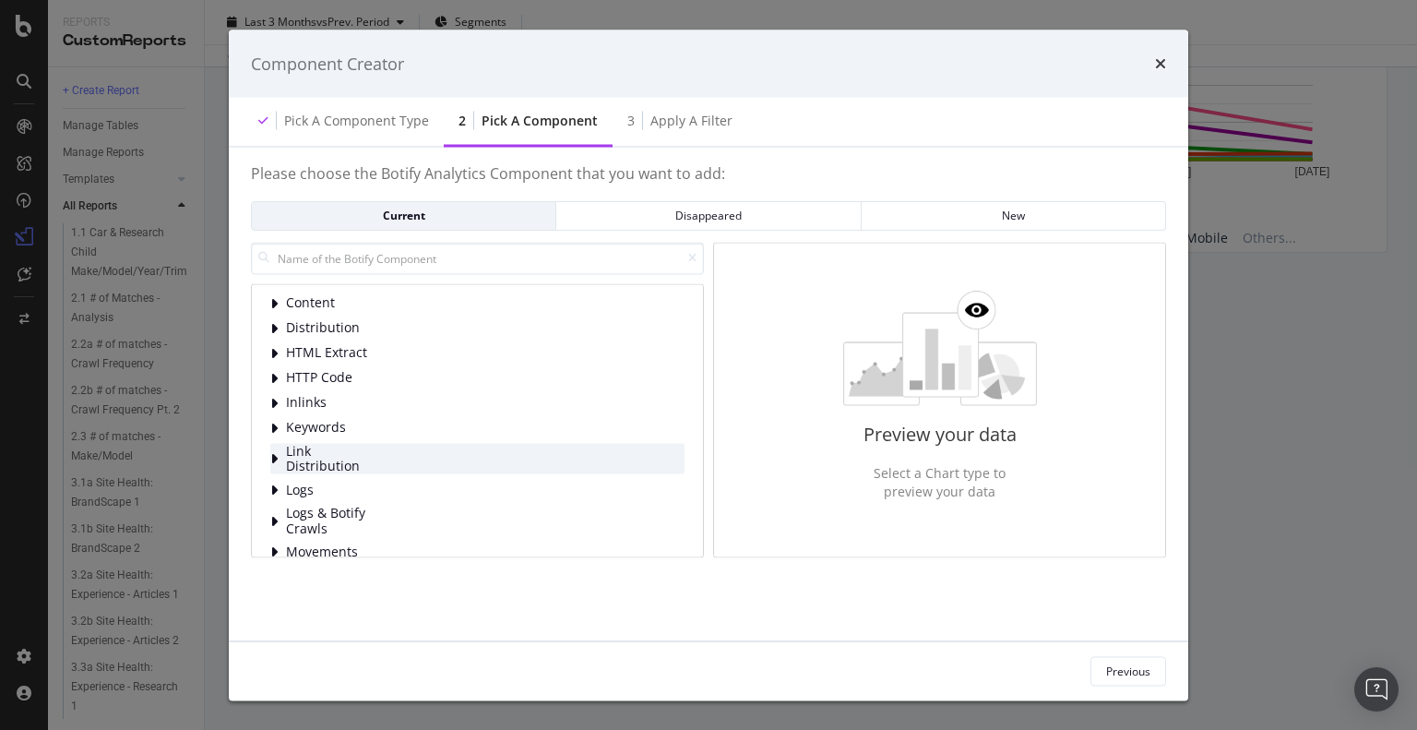
scroll to position [0, 0]
click at [363, 430] on span "Keywords" at bounding box center [327, 431] width 82 height 16
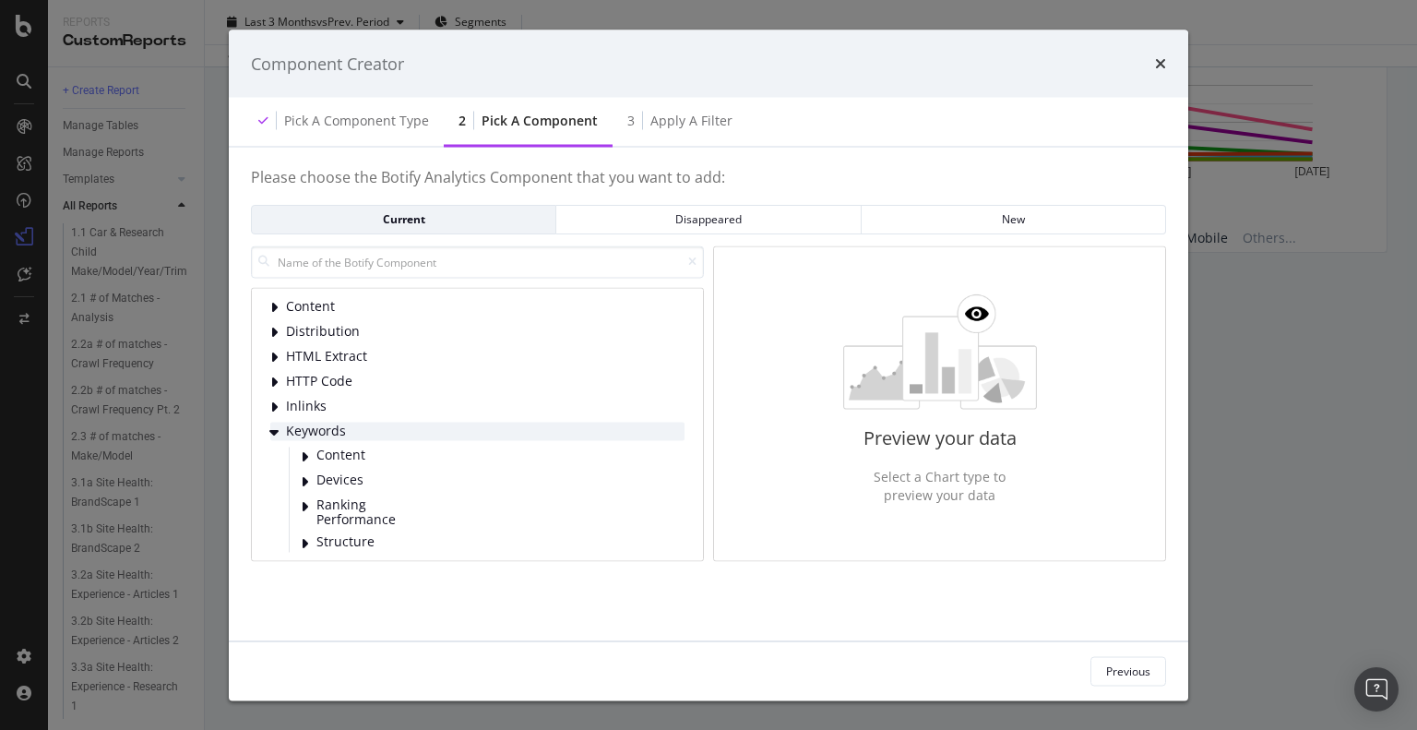
click at [362, 421] on div "Keywords" at bounding box center [477, 430] width 414 height 18
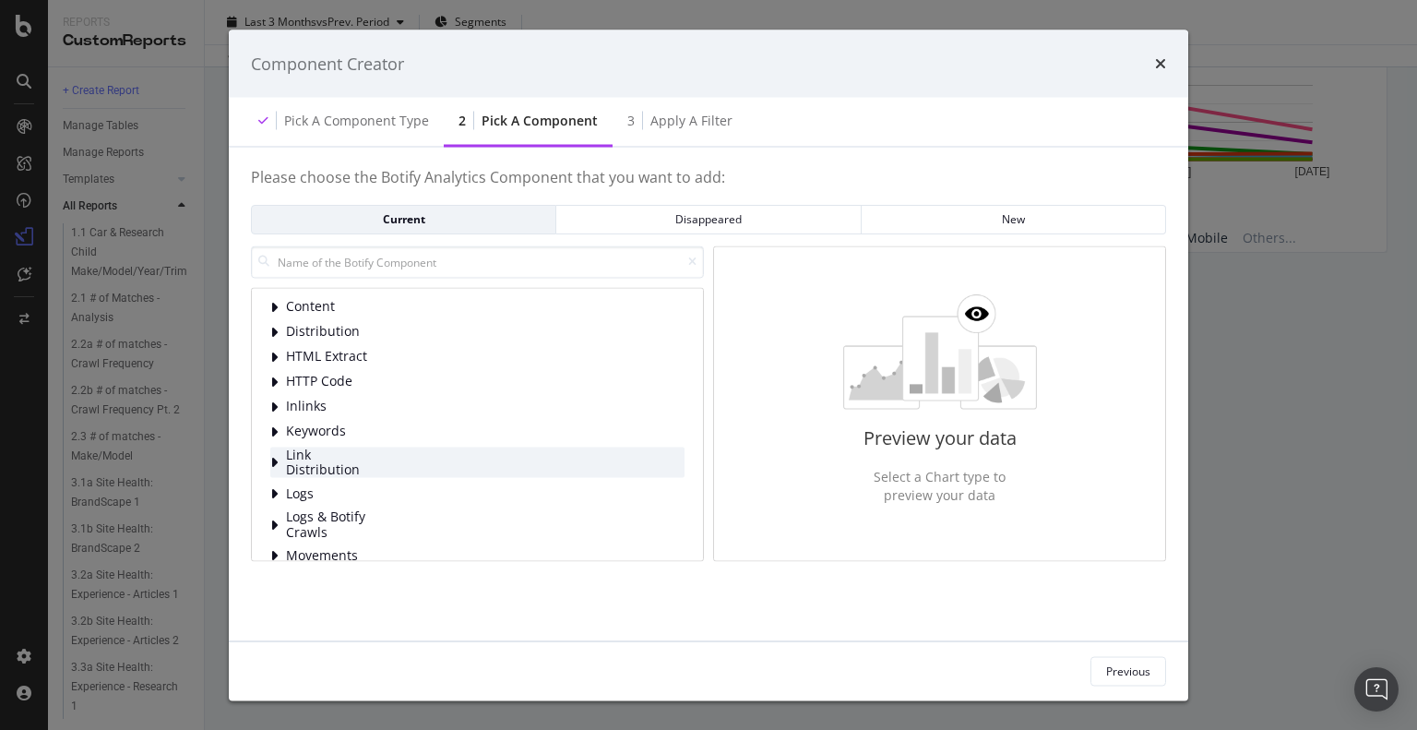
click at [364, 452] on span "Link Distribution" at bounding box center [327, 461] width 82 height 30
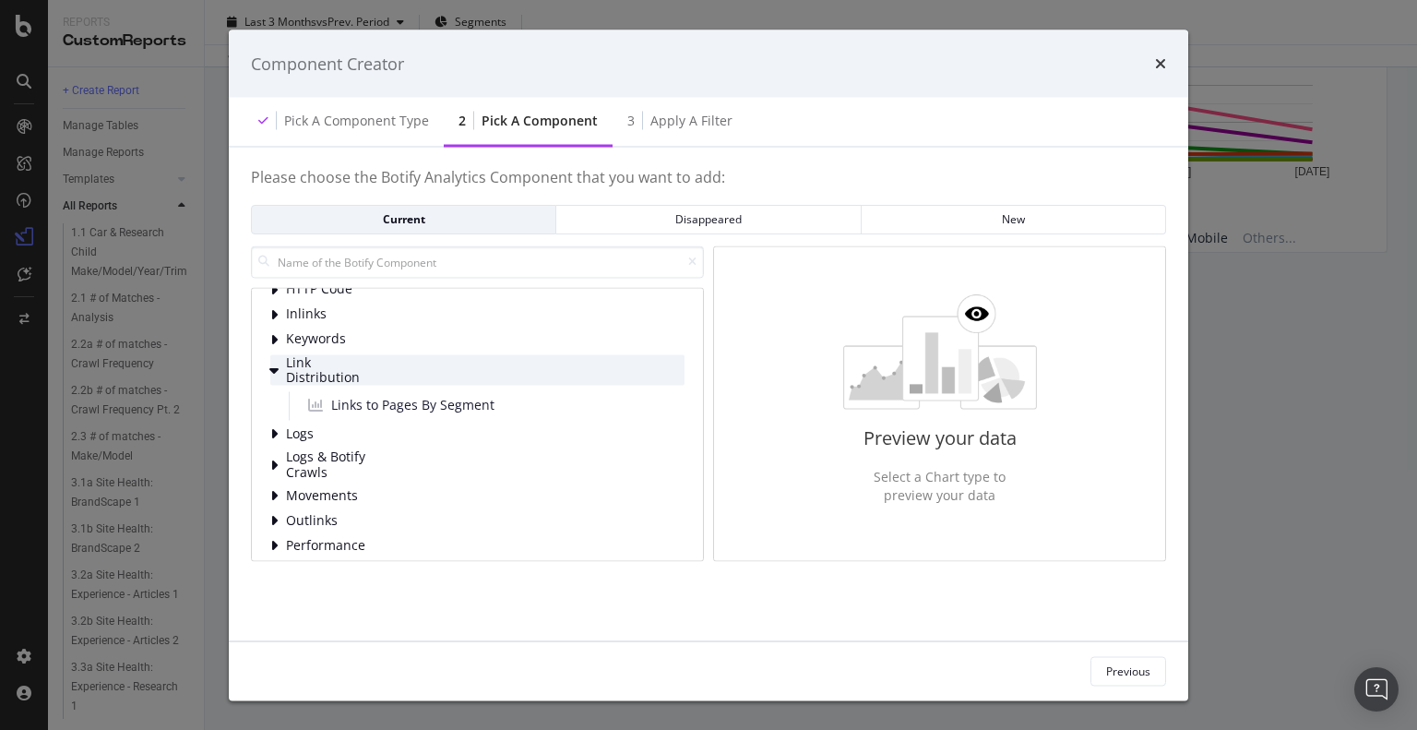
click at [358, 372] on span "Link Distribution" at bounding box center [327, 369] width 82 height 30
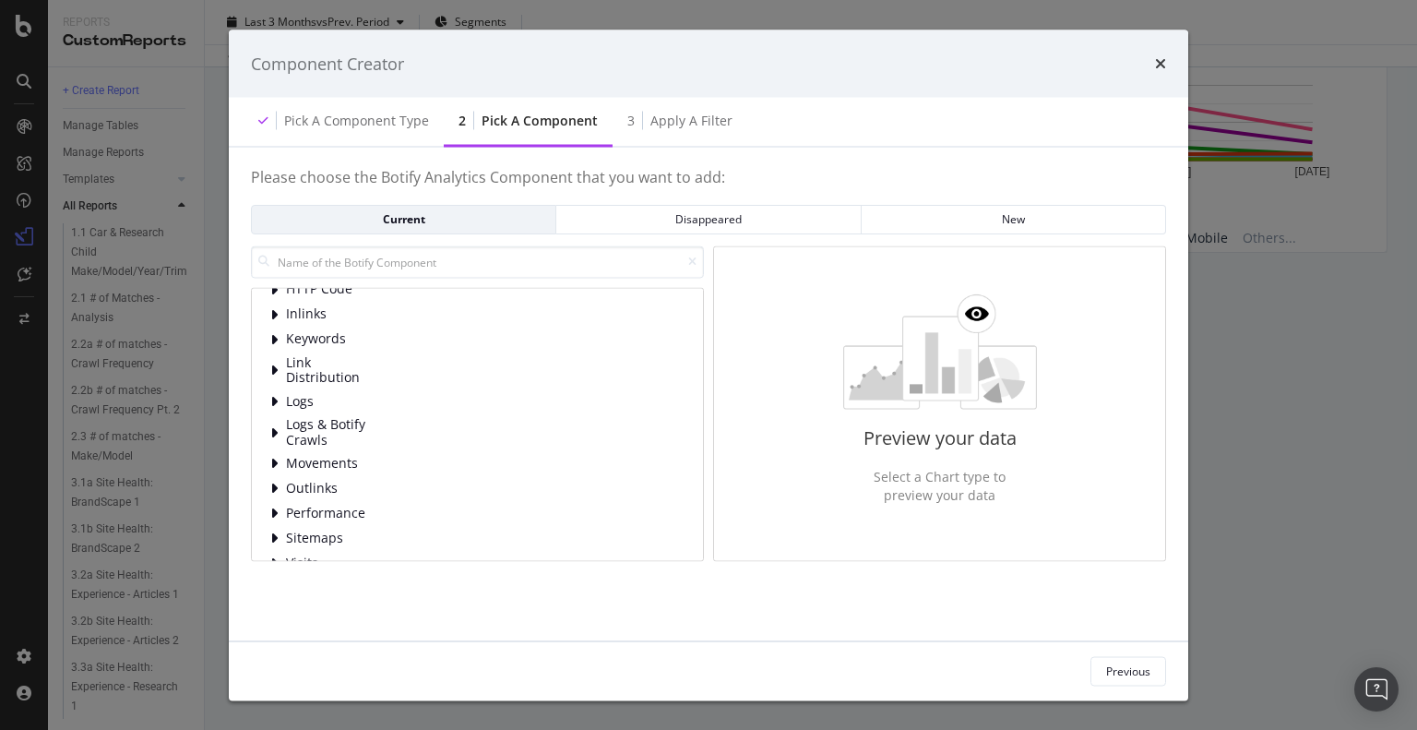
click at [362, 411] on div "Content Distribution HTML Extract HTTP Code Inlinks Keywords Link Distribution …" at bounding box center [477, 388] width 414 height 367
click at [358, 402] on span "Logs" at bounding box center [327, 401] width 82 height 16
click at [363, 423] on span "Bot Behavior" at bounding box center [357, 426] width 82 height 18
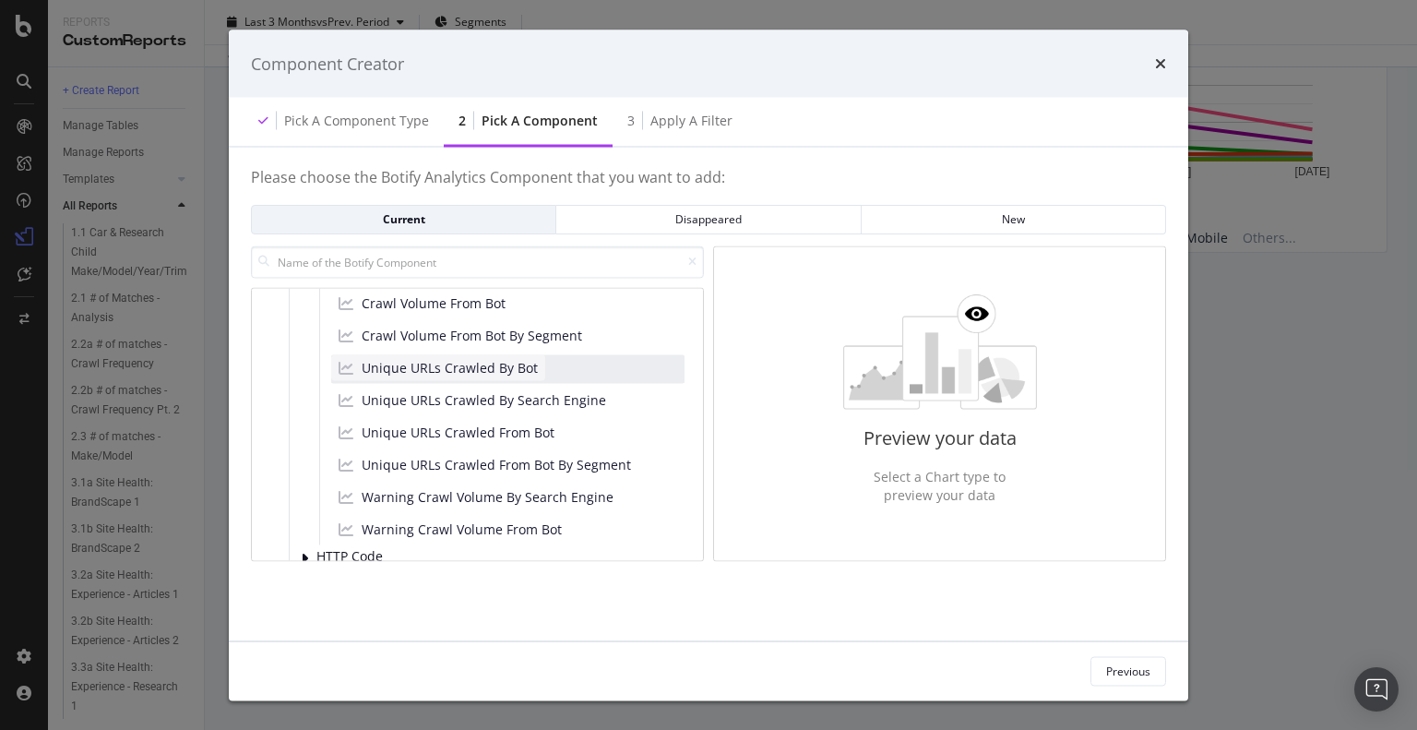
scroll to position [277, 0]
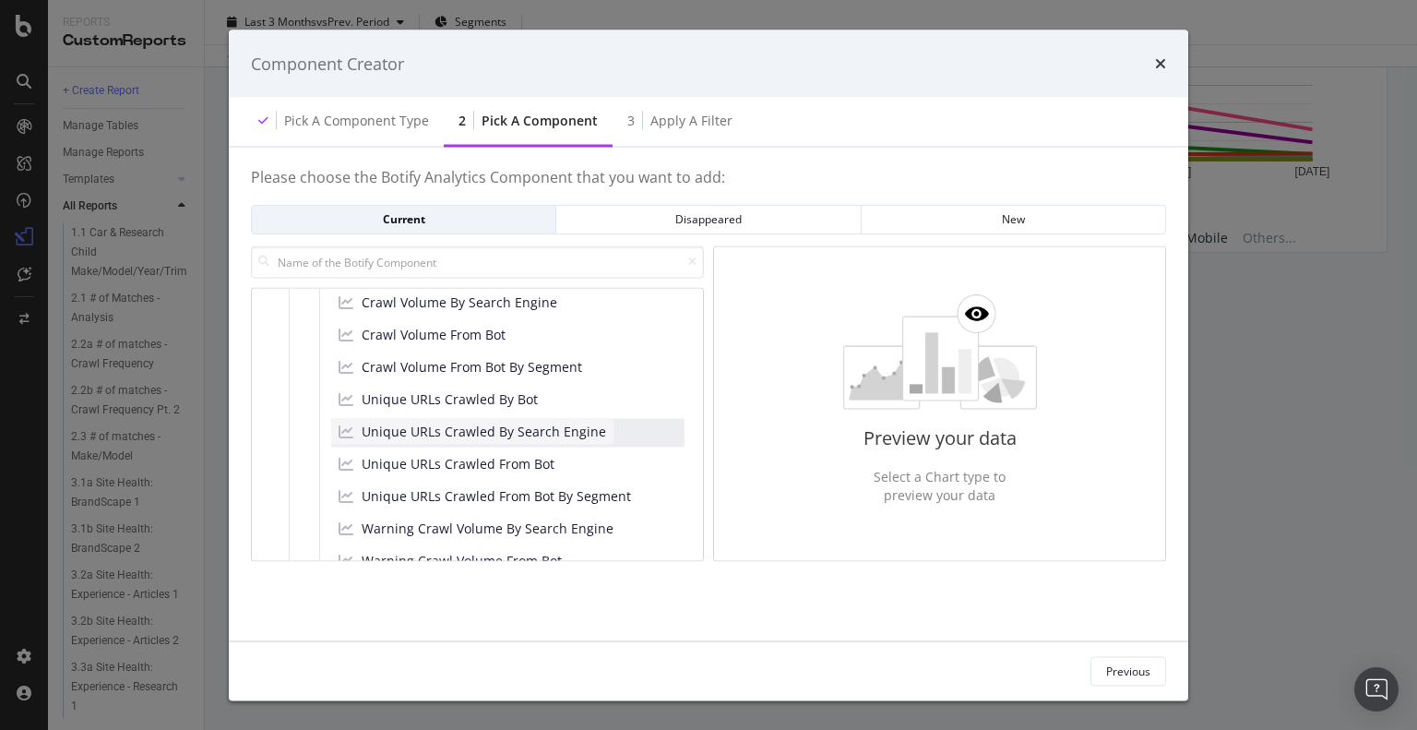
click at [444, 427] on span "Unique URLs Crawled By Search Engine" at bounding box center [484, 431] width 244 height 18
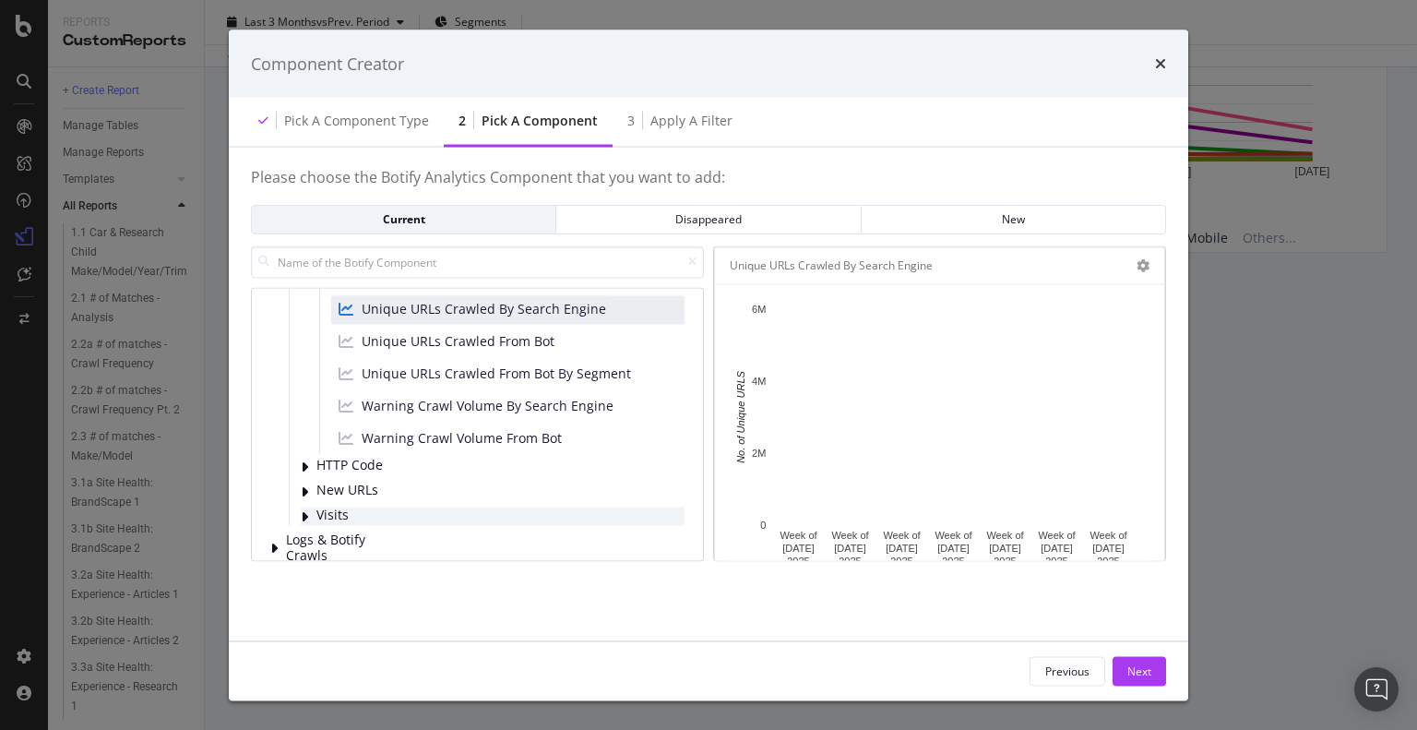
scroll to position [369, 0]
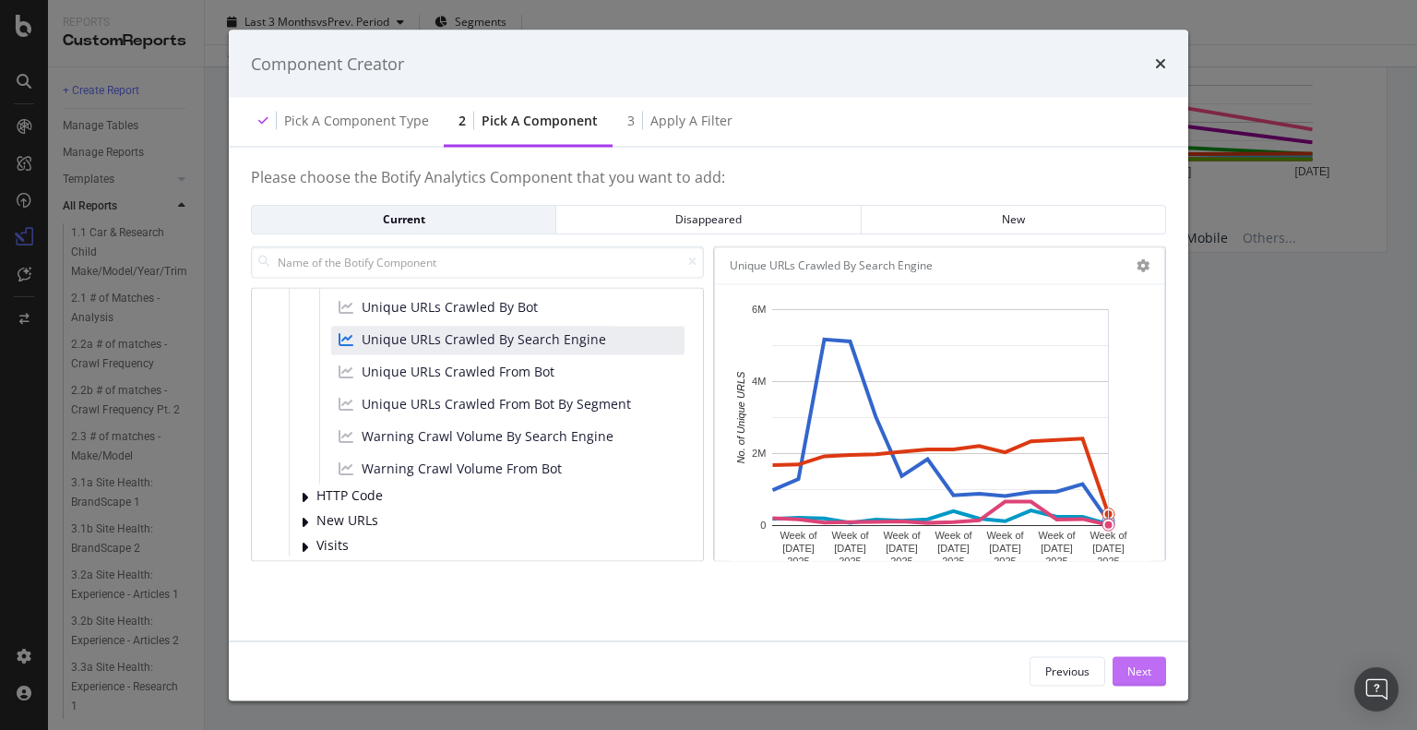
click at [1155, 671] on button "Next" at bounding box center [1138, 671] width 53 height 30
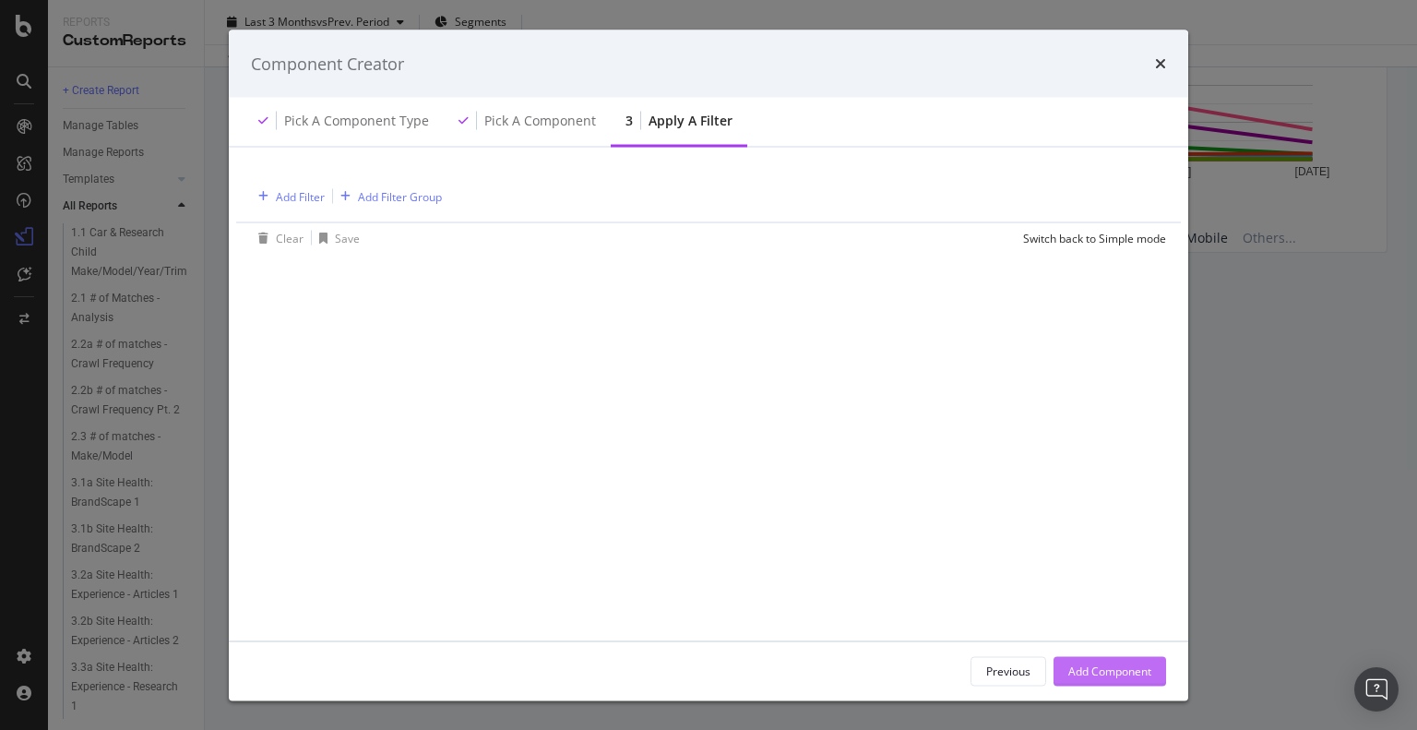
click at [1153, 668] on button "Add Component" at bounding box center [1109, 671] width 113 height 30
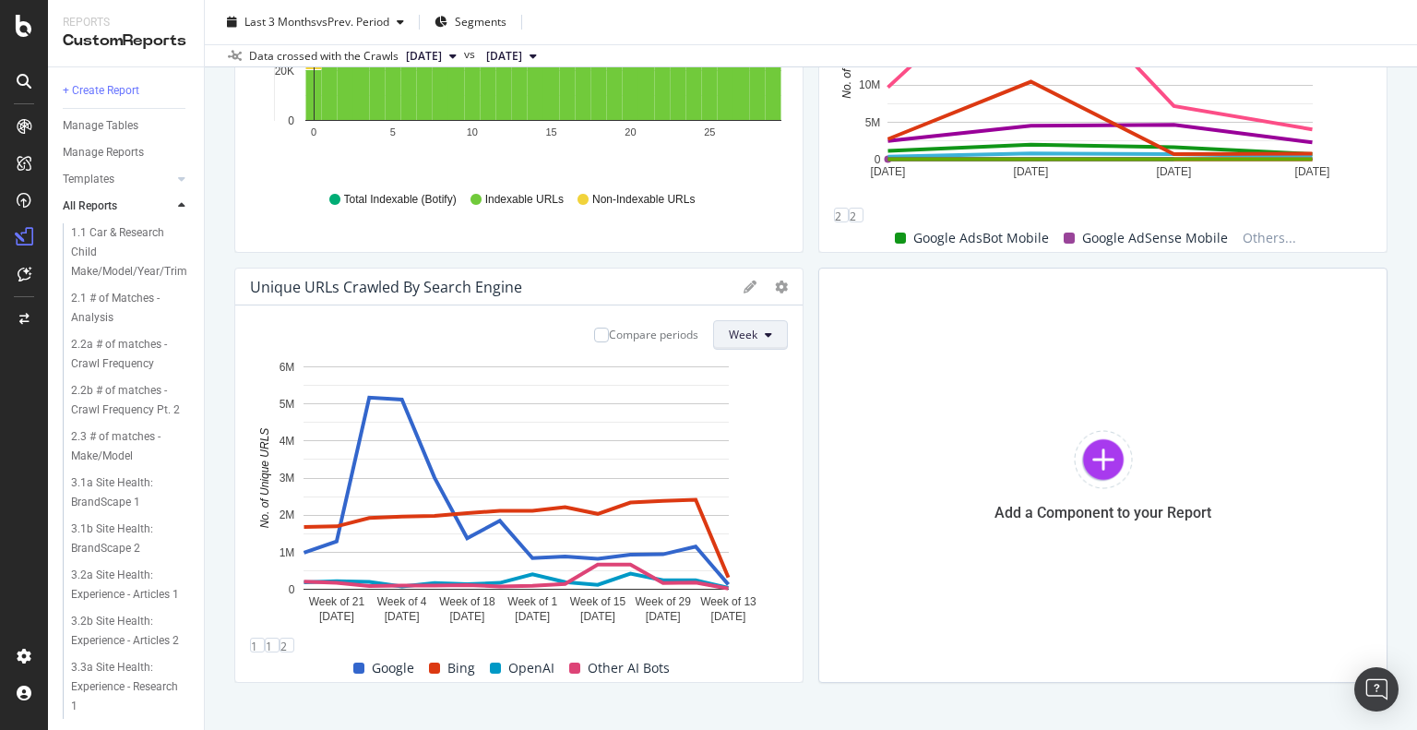
click at [765, 330] on button "Week" at bounding box center [750, 335] width 75 height 30
click at [746, 375] on span "Day" at bounding box center [738, 370] width 33 height 17
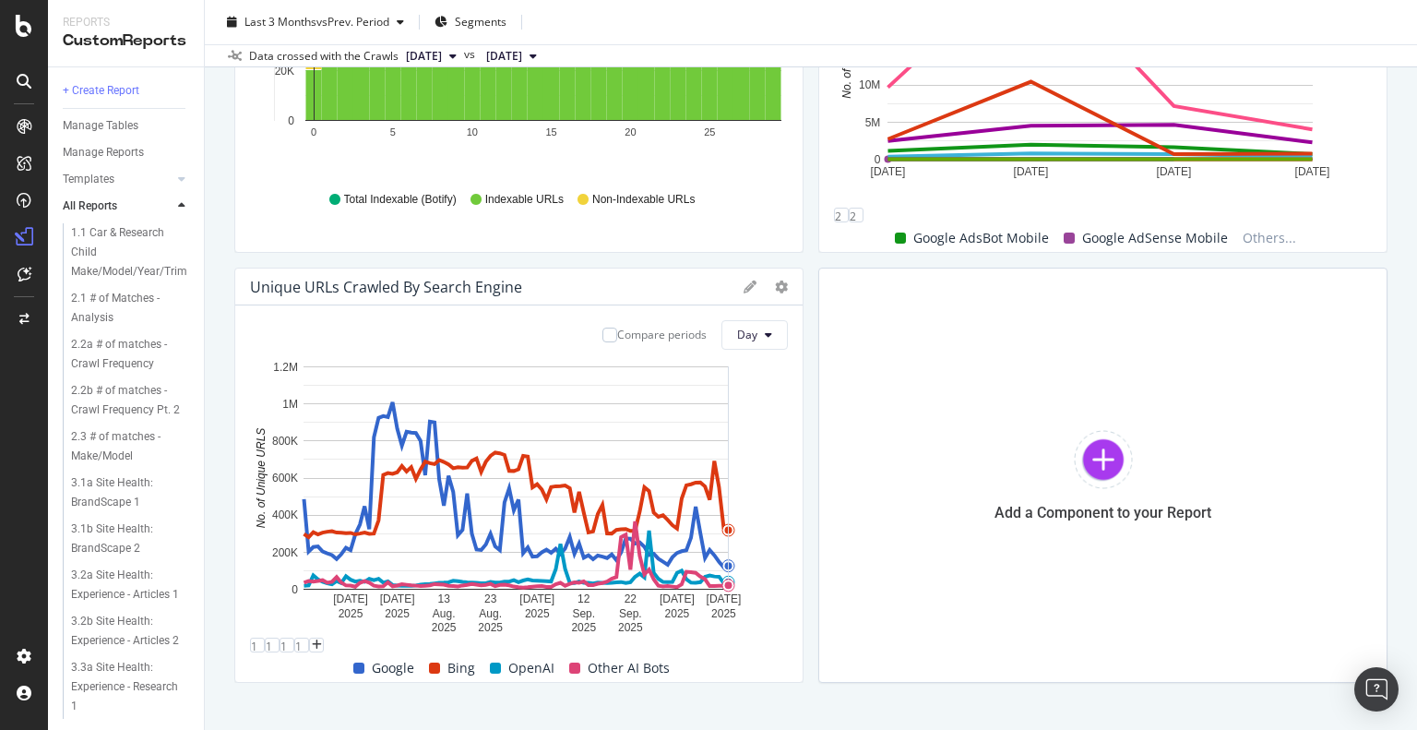
click at [167, 198] on div at bounding box center [163, 205] width 18 height 18
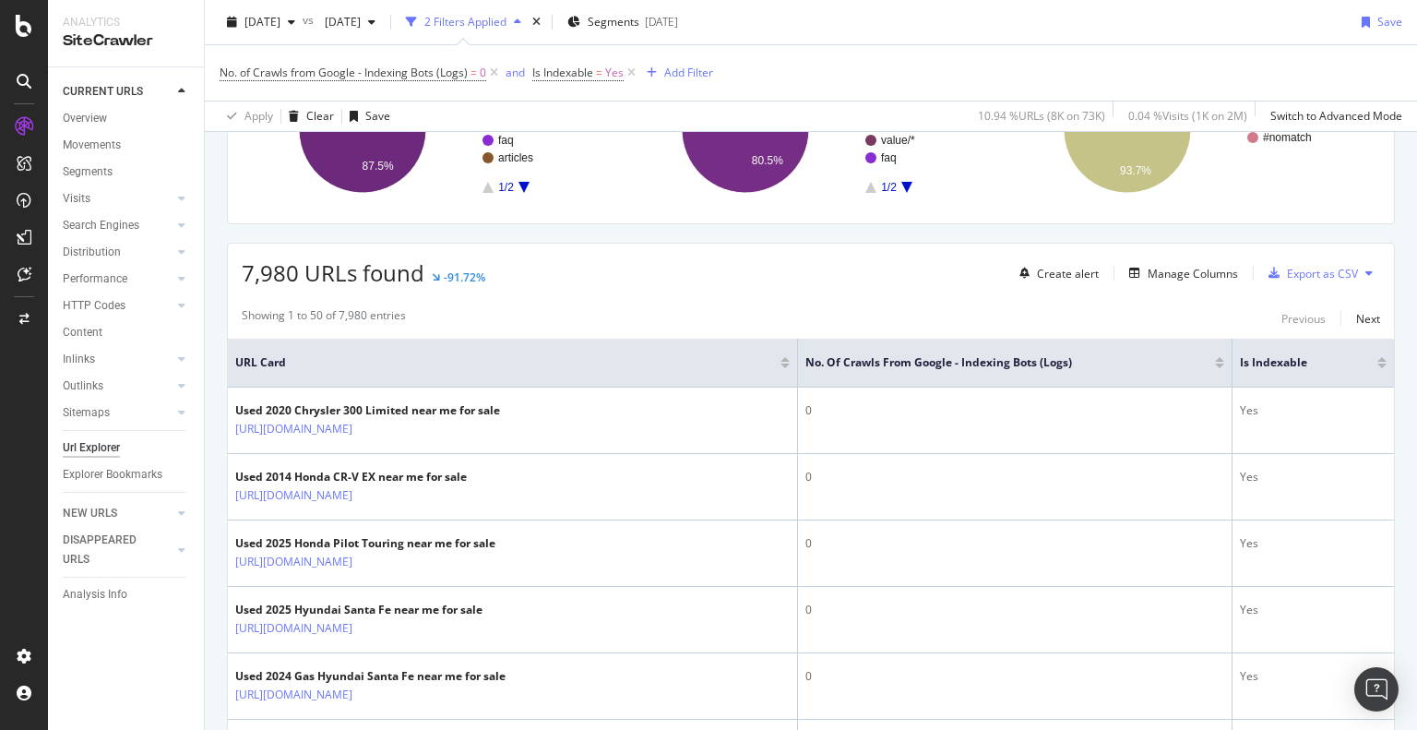
scroll to position [369, 0]
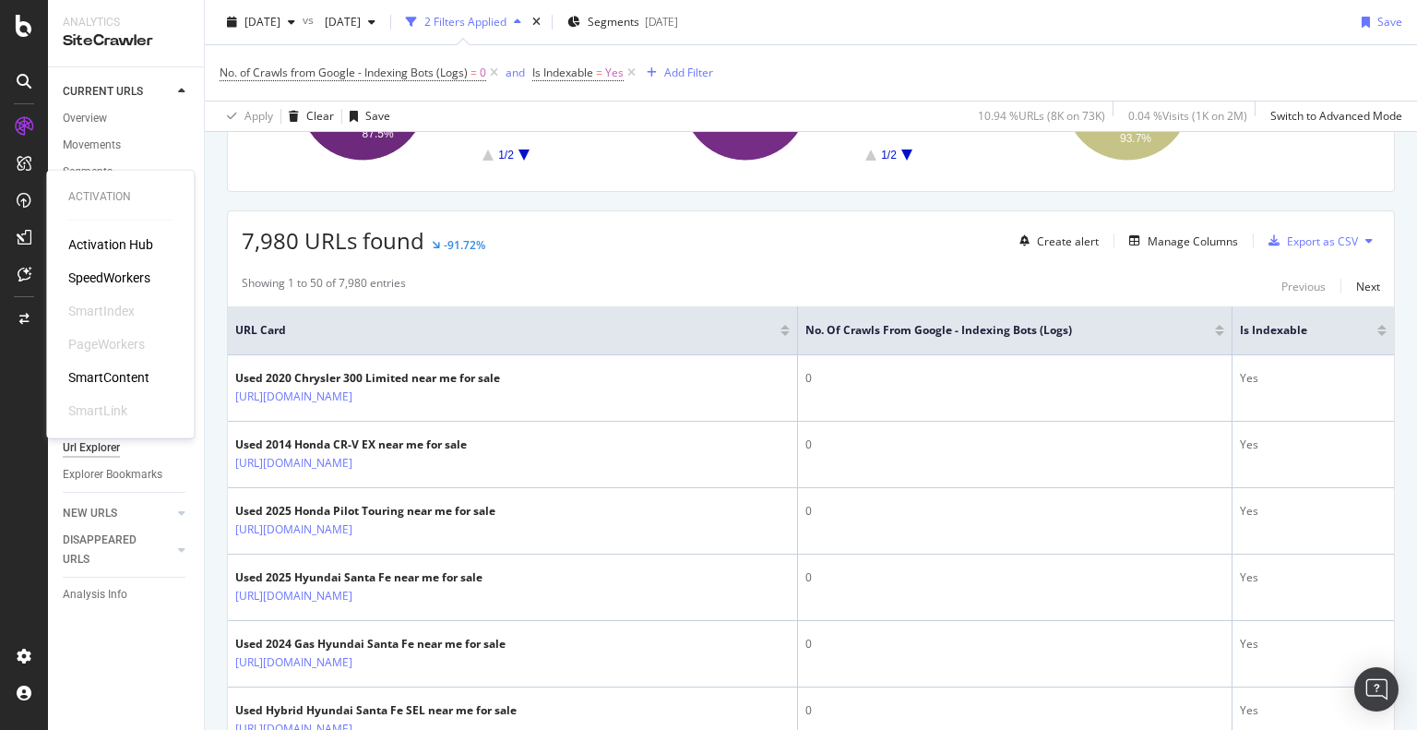
click at [128, 276] on div "SpeedWorkers" at bounding box center [109, 277] width 82 height 18
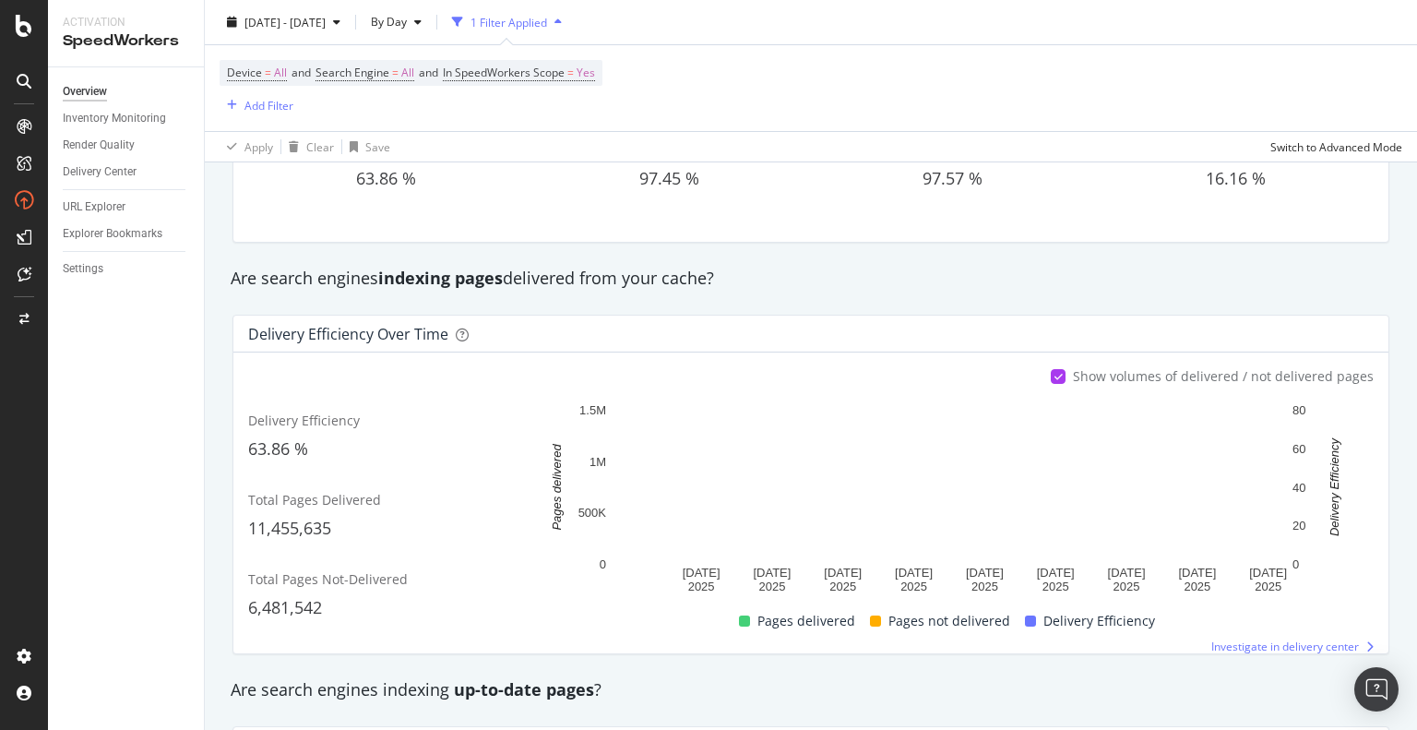
scroll to position [277, 0]
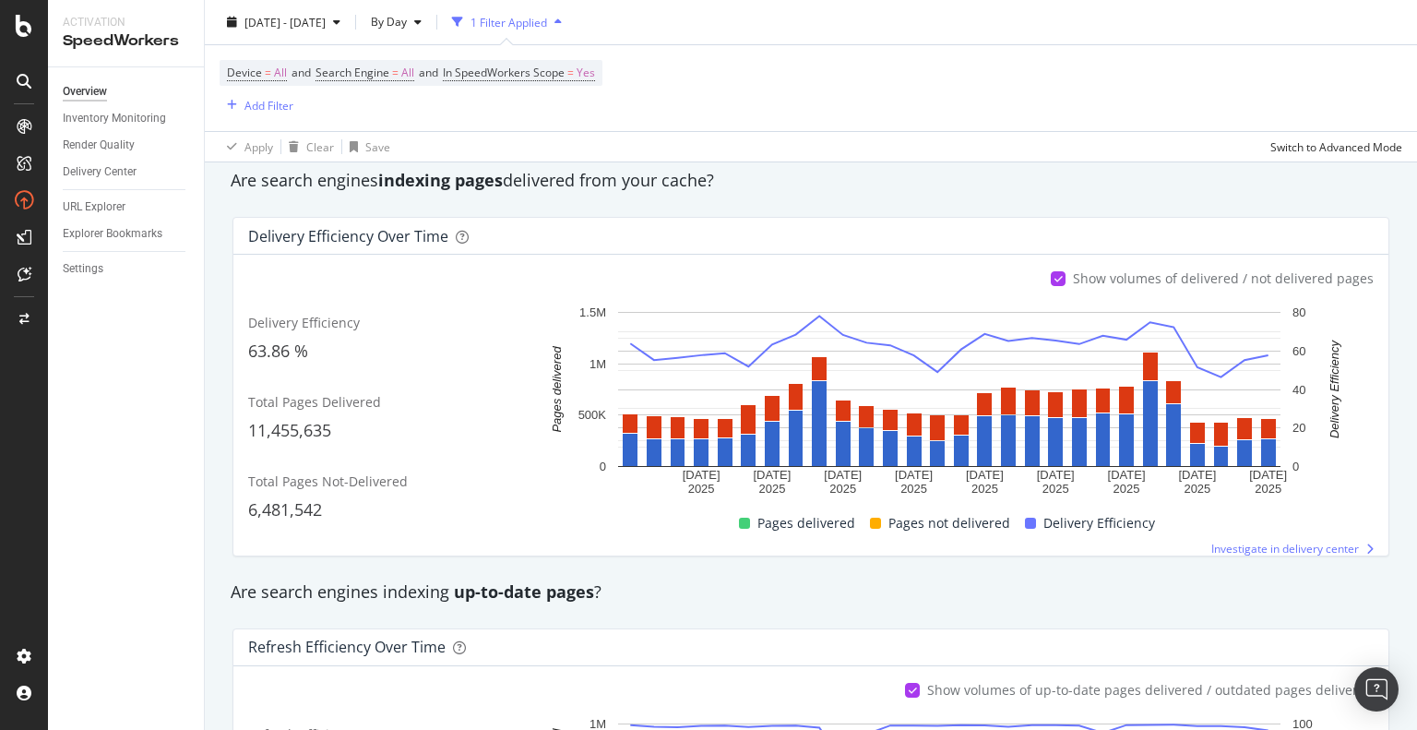
click at [1055, 274] on icon at bounding box center [1058, 278] width 8 height 9
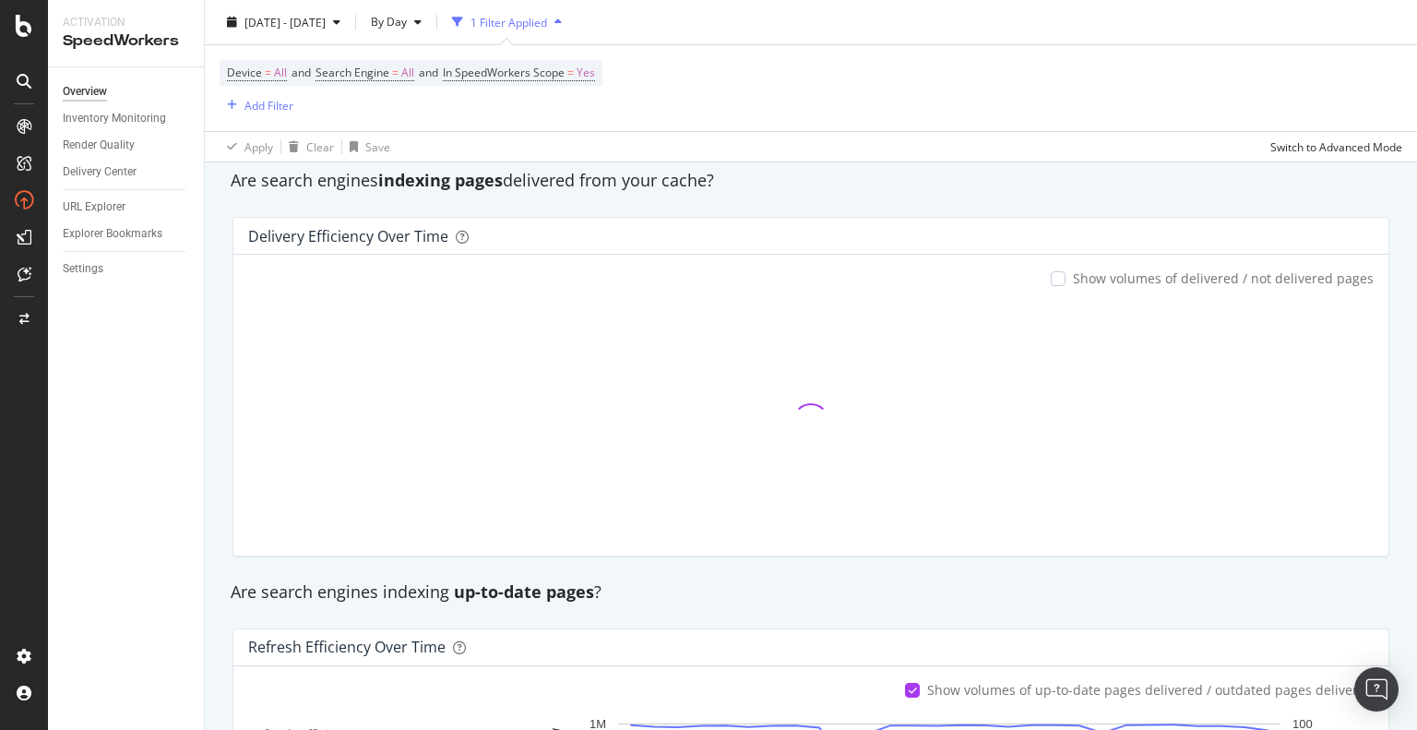
click at [1055, 272] on div at bounding box center [1057, 278] width 15 height 15
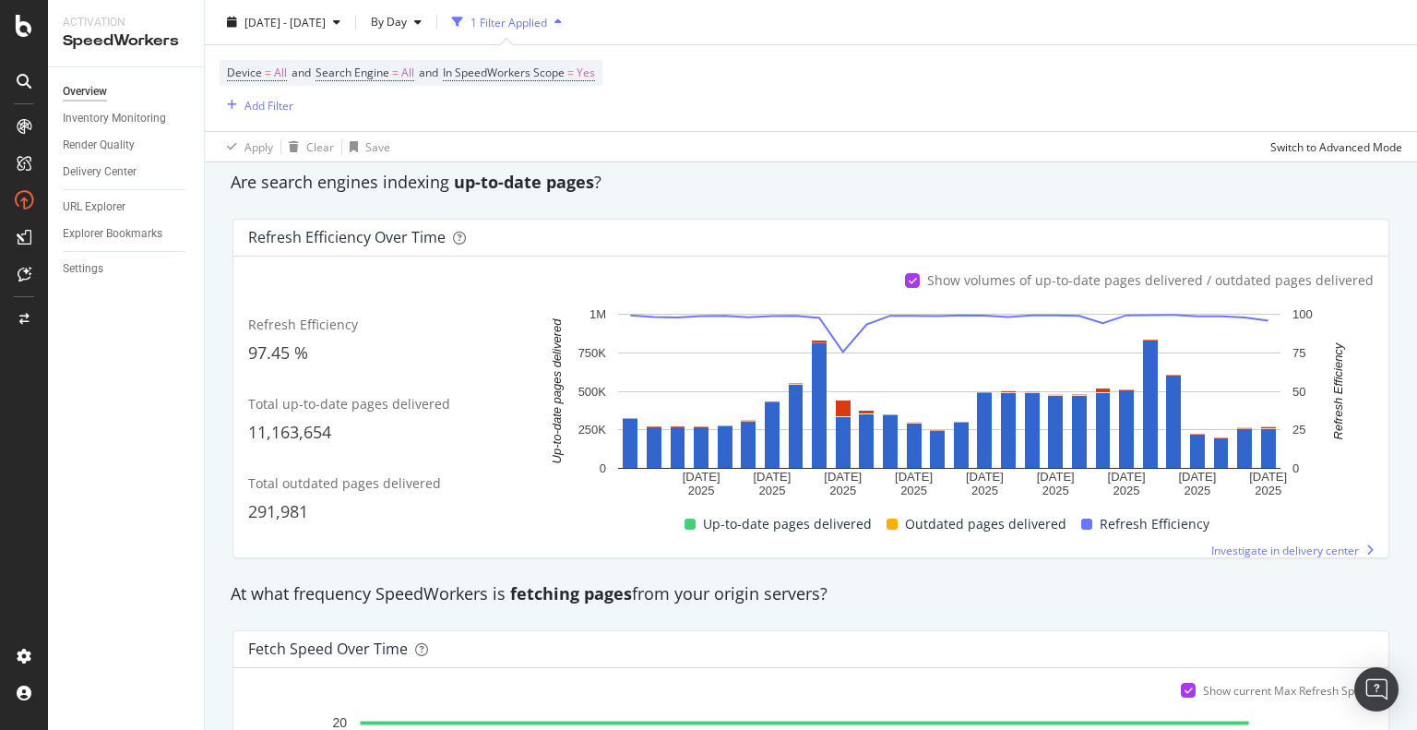
scroll to position [922, 0]
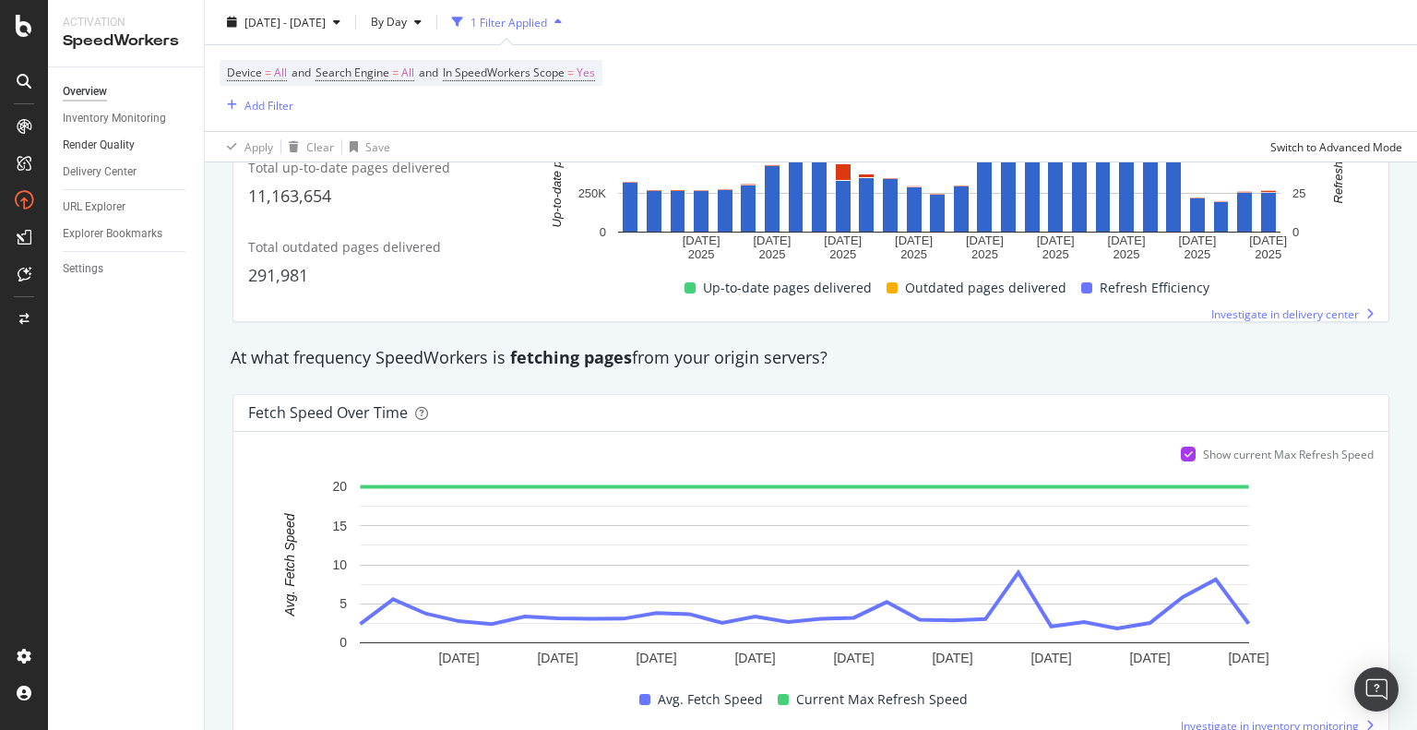
click at [135, 147] on link "Render Quality" at bounding box center [127, 145] width 128 height 19
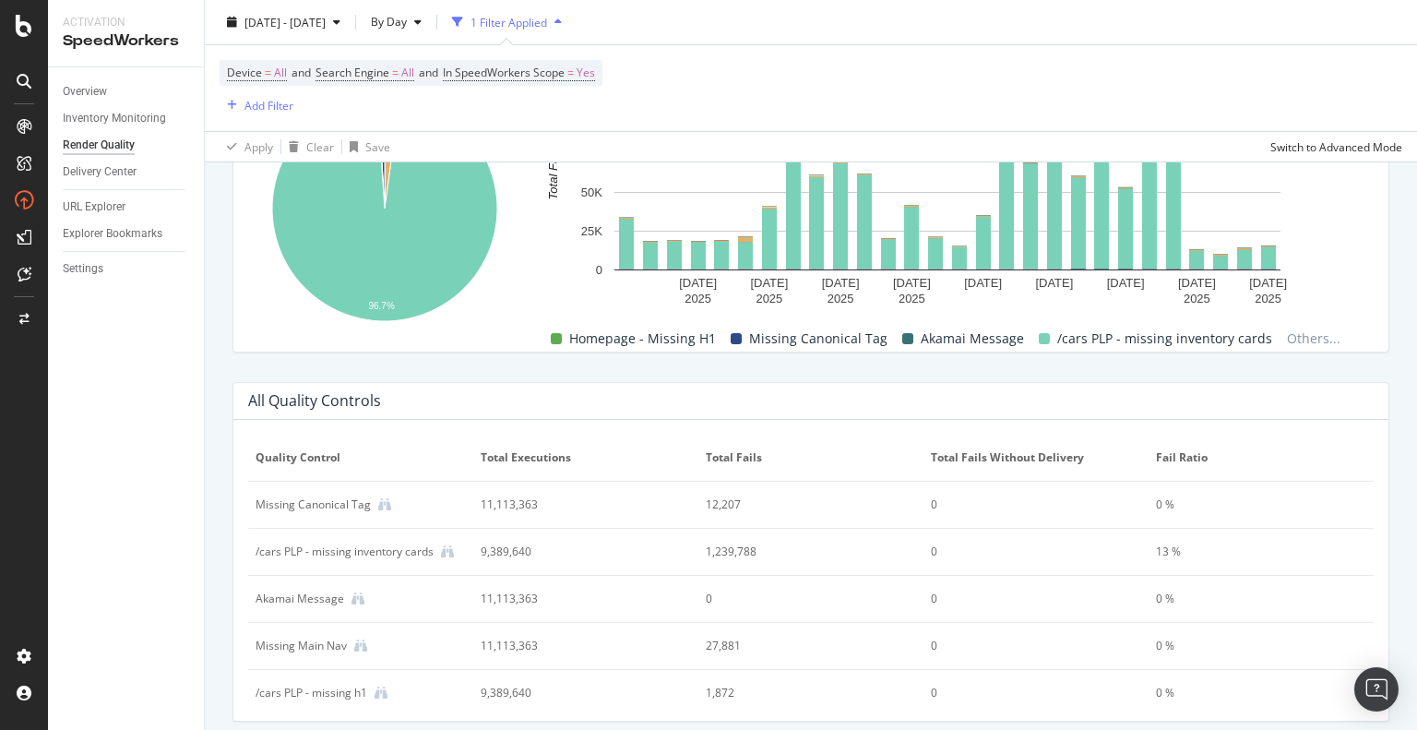
scroll to position [889, 0]
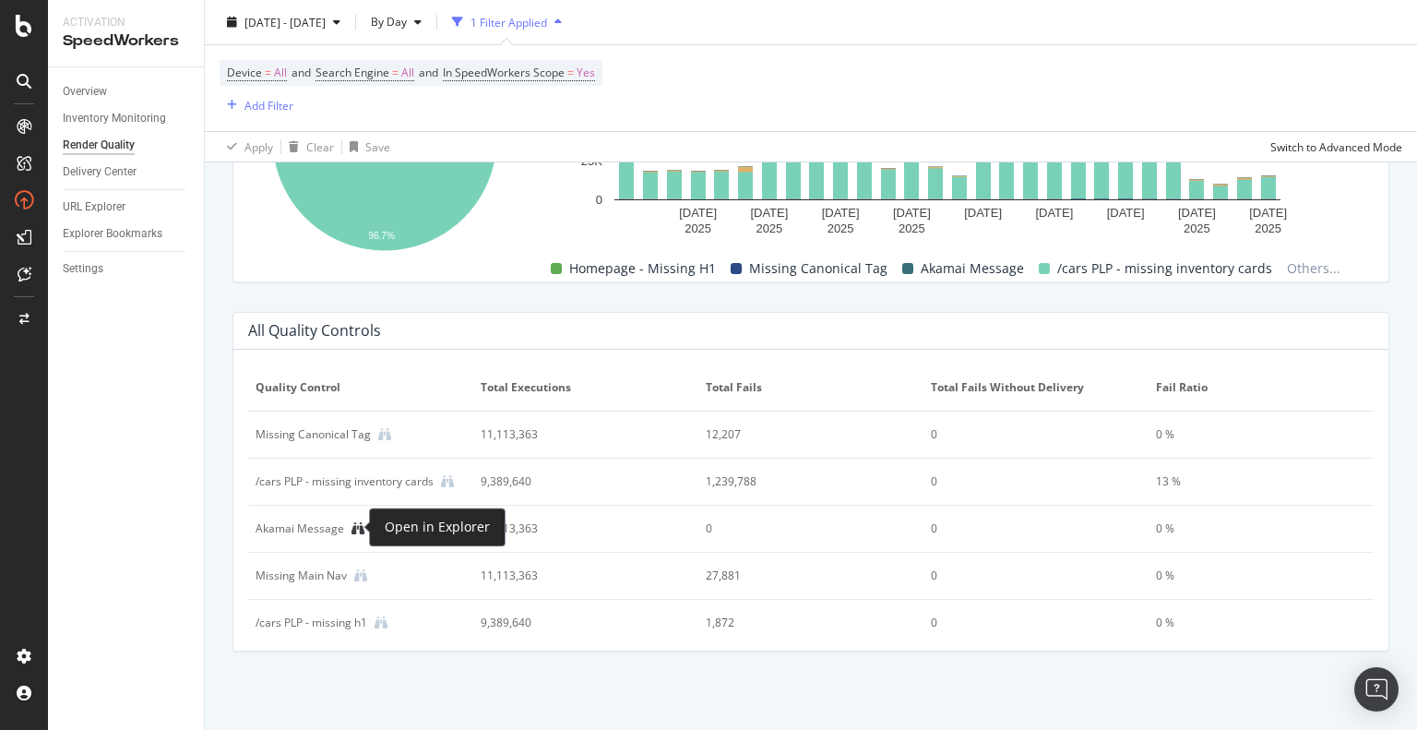
click at [354, 525] on icon at bounding box center [357, 528] width 13 height 13
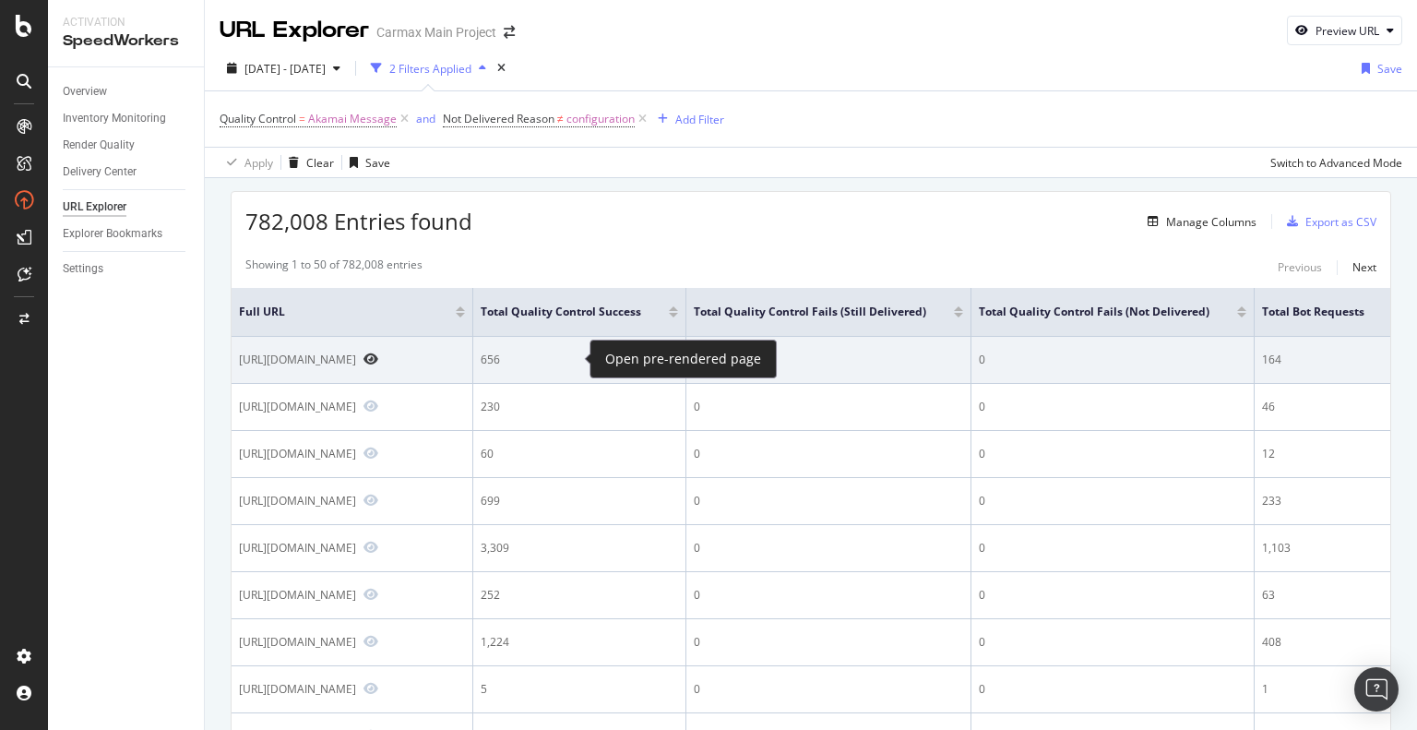
click at [378, 354] on icon "Preview https://www.carmax.com/research/toyota/prius-plug-in-hybrid" at bounding box center [370, 358] width 15 height 13
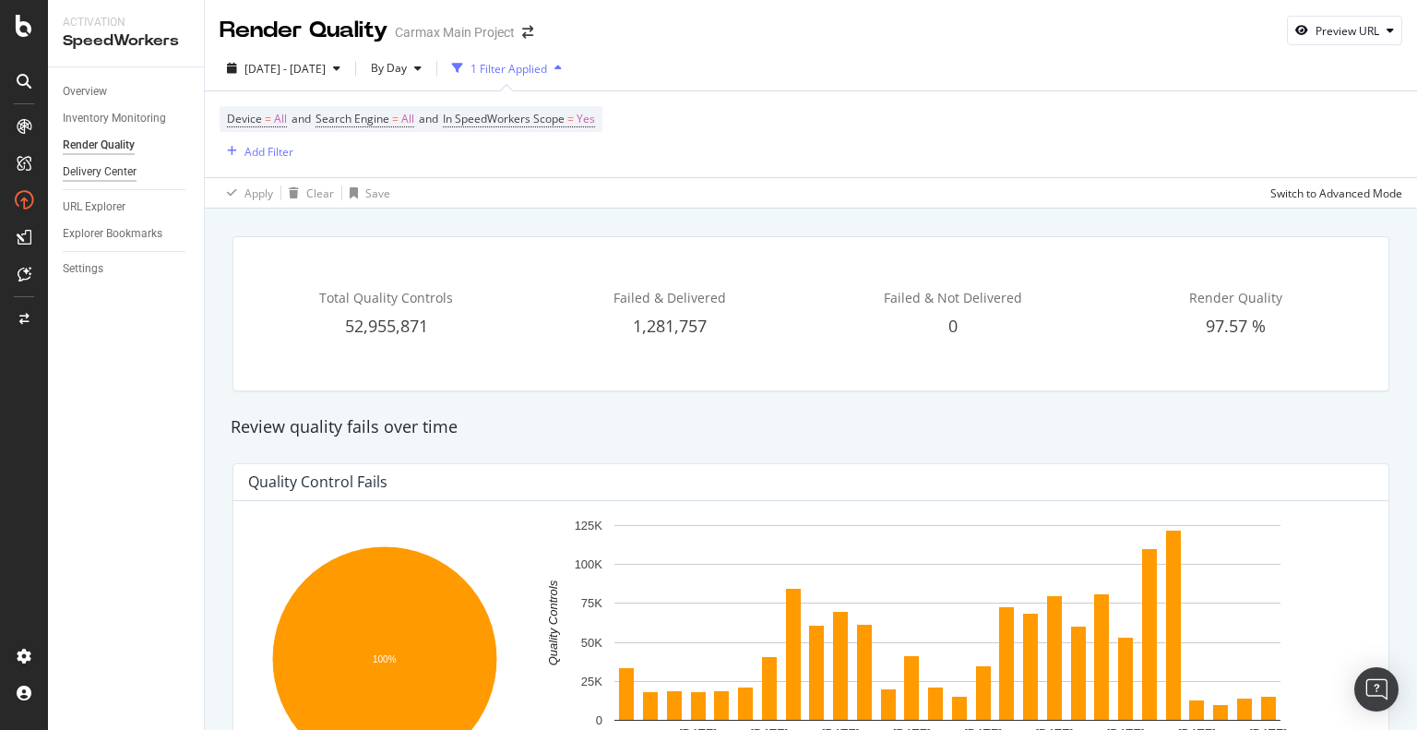
click at [102, 166] on div "Delivery Center" at bounding box center [100, 171] width 74 height 19
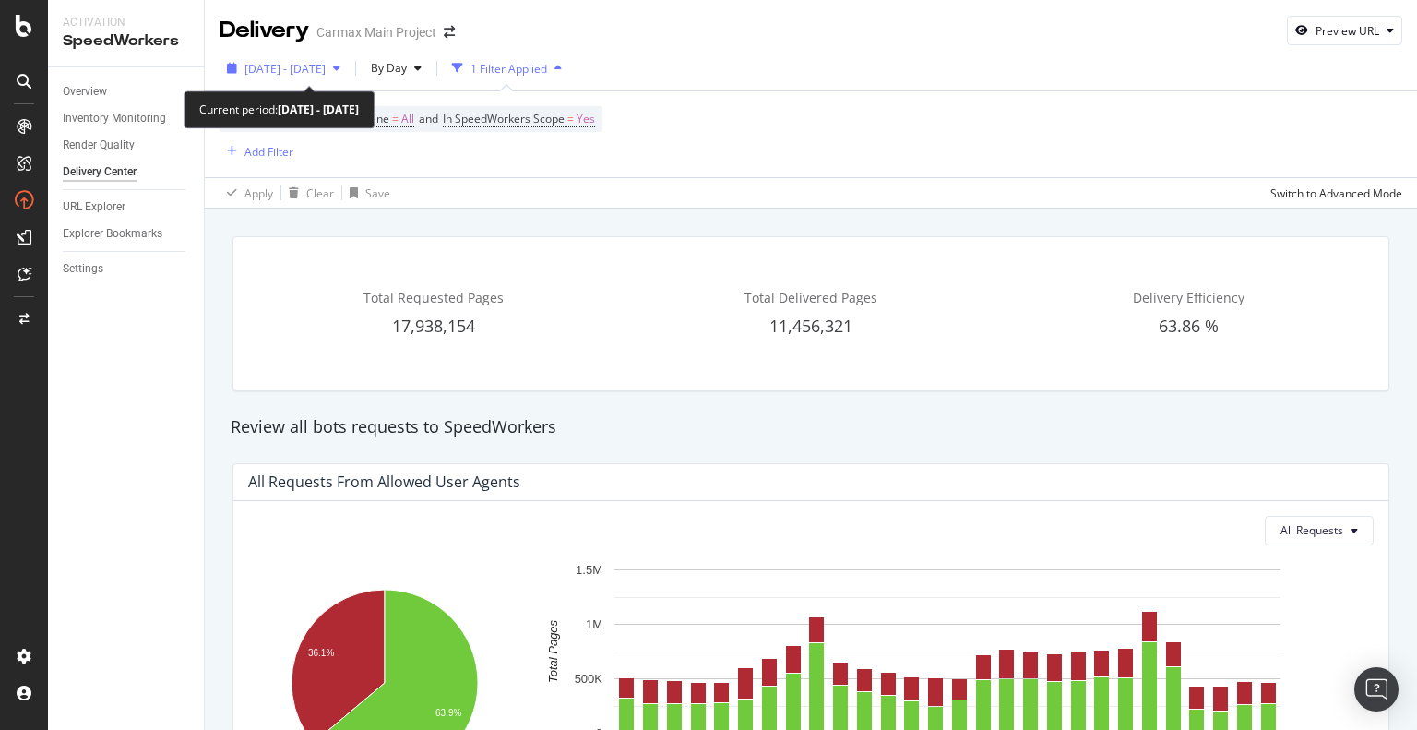
click at [304, 69] on span "2025 Sep. 18th - Oct. 15th" at bounding box center [284, 69] width 81 height 16
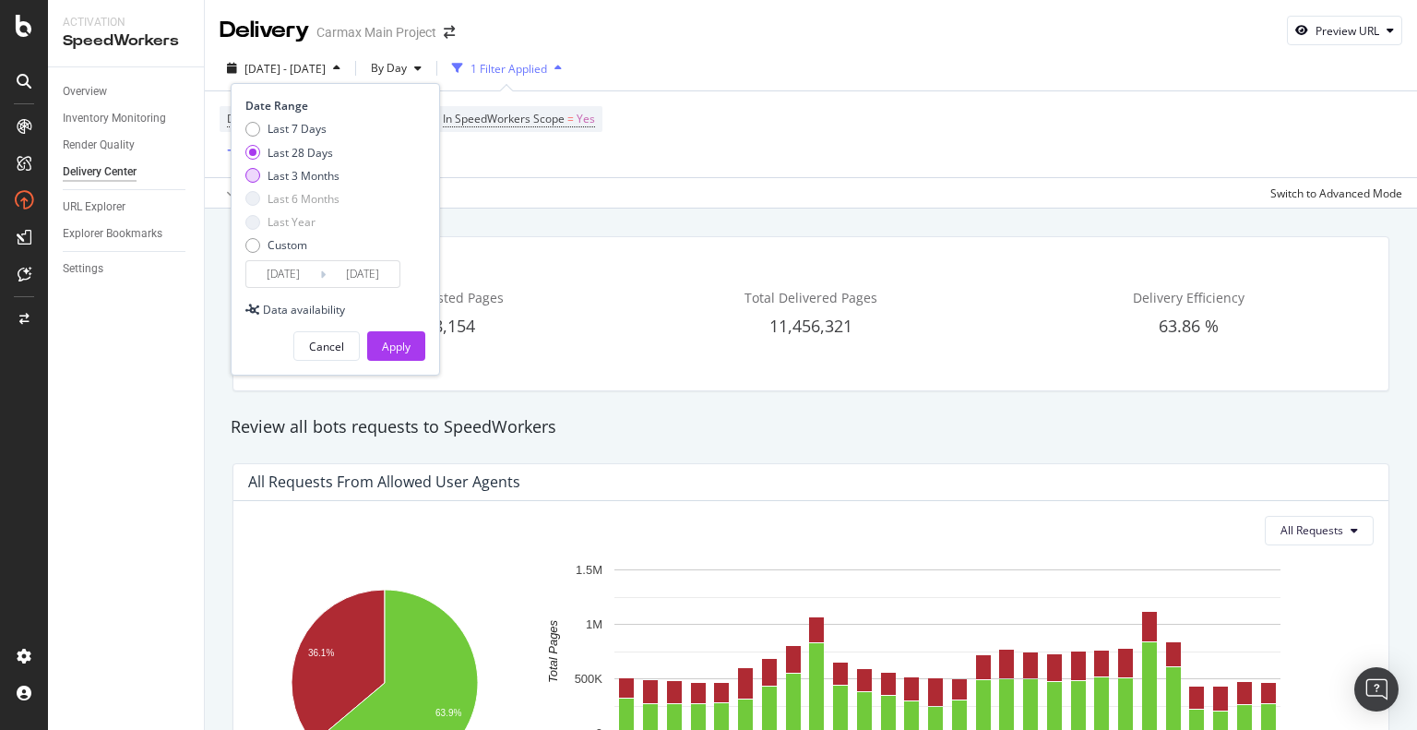
click at [336, 180] on div "Last 3 Months" at bounding box center [303, 176] width 72 height 16
type input "2025/07/16"
click at [409, 357] on div "Apply" at bounding box center [396, 346] width 29 height 28
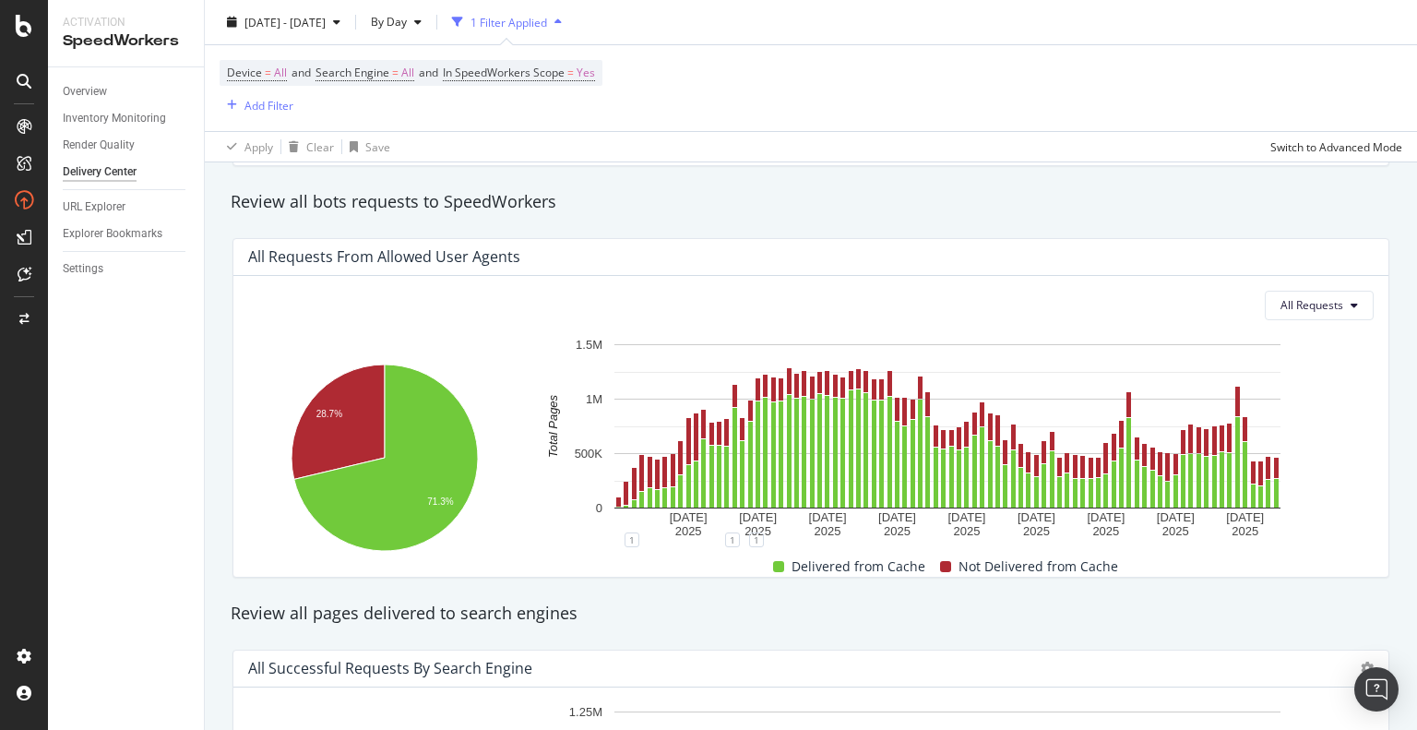
scroll to position [184, 0]
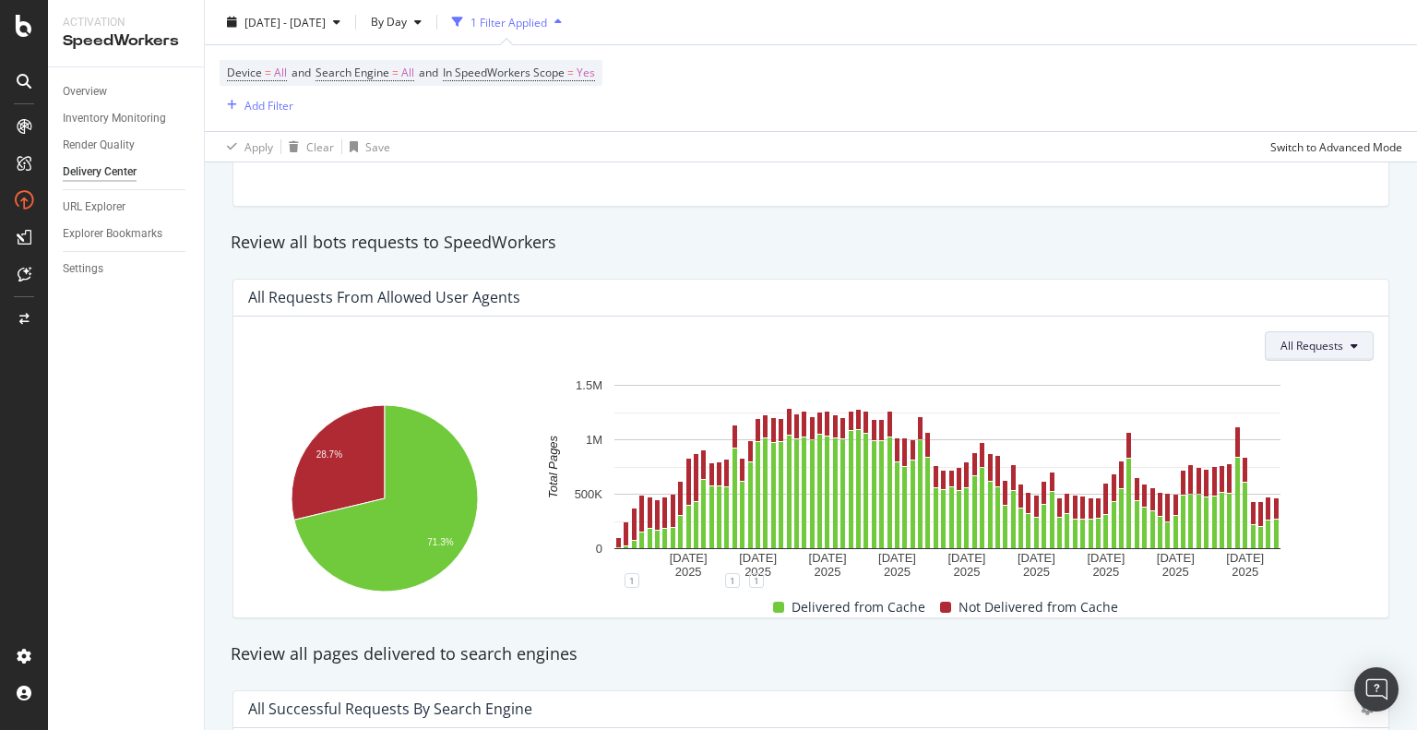
click at [1304, 338] on span "All Requests" at bounding box center [1311, 346] width 63 height 16
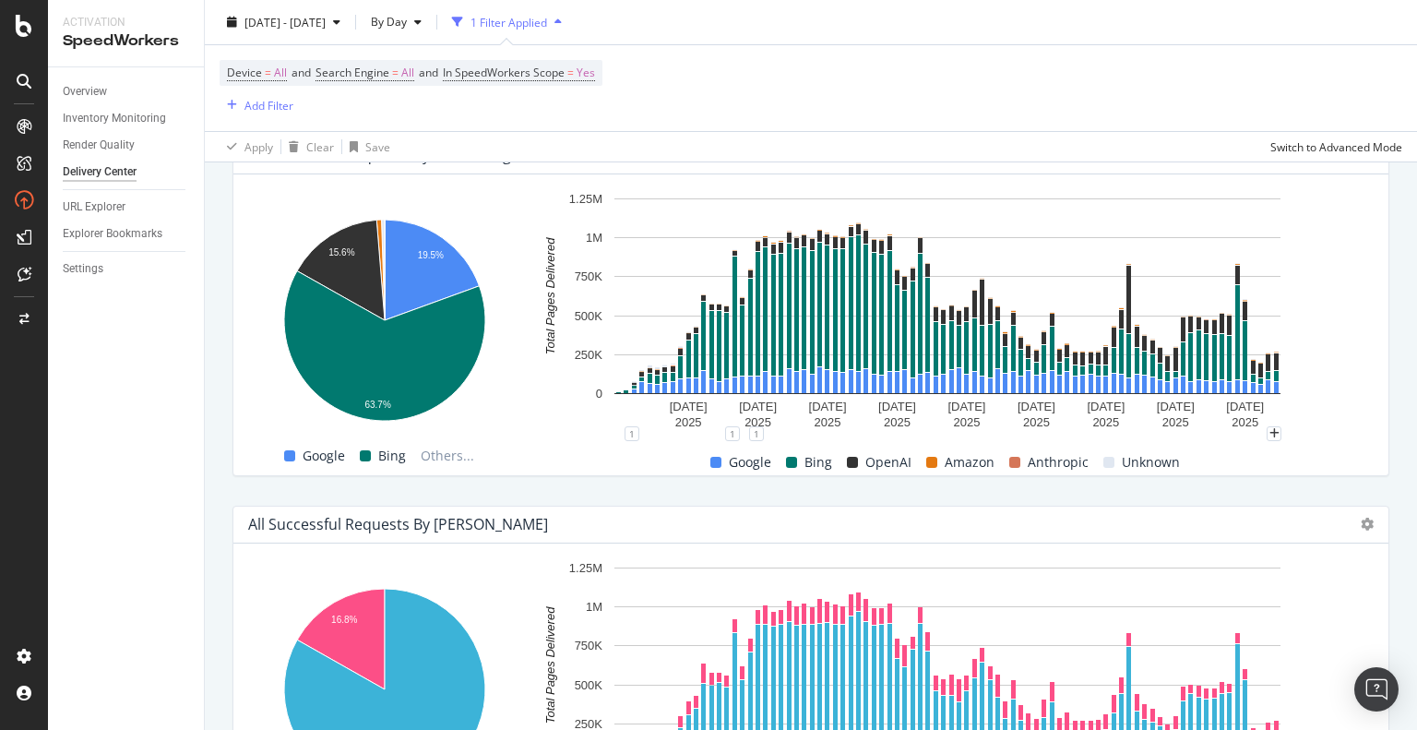
scroll to position [646, 0]
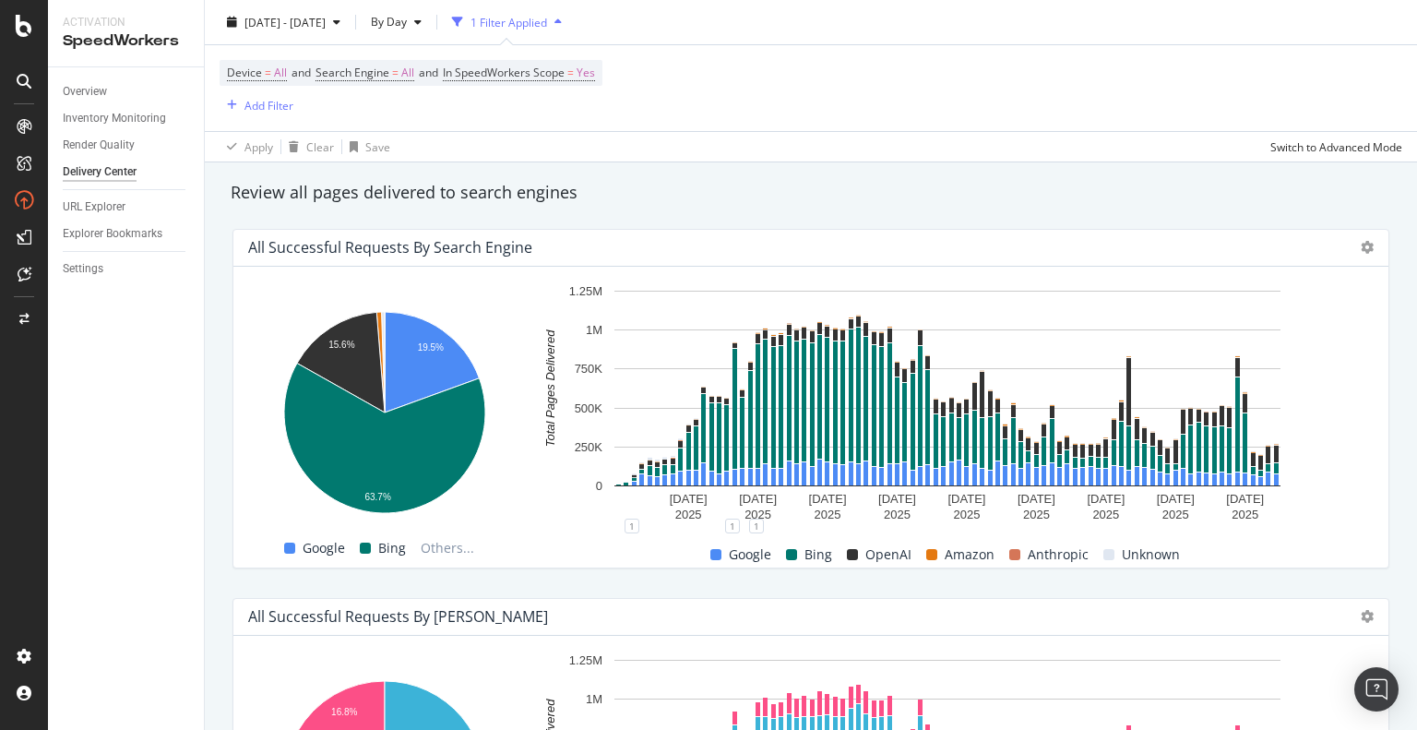
click at [1360, 239] on div at bounding box center [1366, 247] width 13 height 18
click at [1360, 247] on icon at bounding box center [1366, 247] width 13 height 13
click at [1315, 267] on span "Table" at bounding box center [1294, 263] width 73 height 17
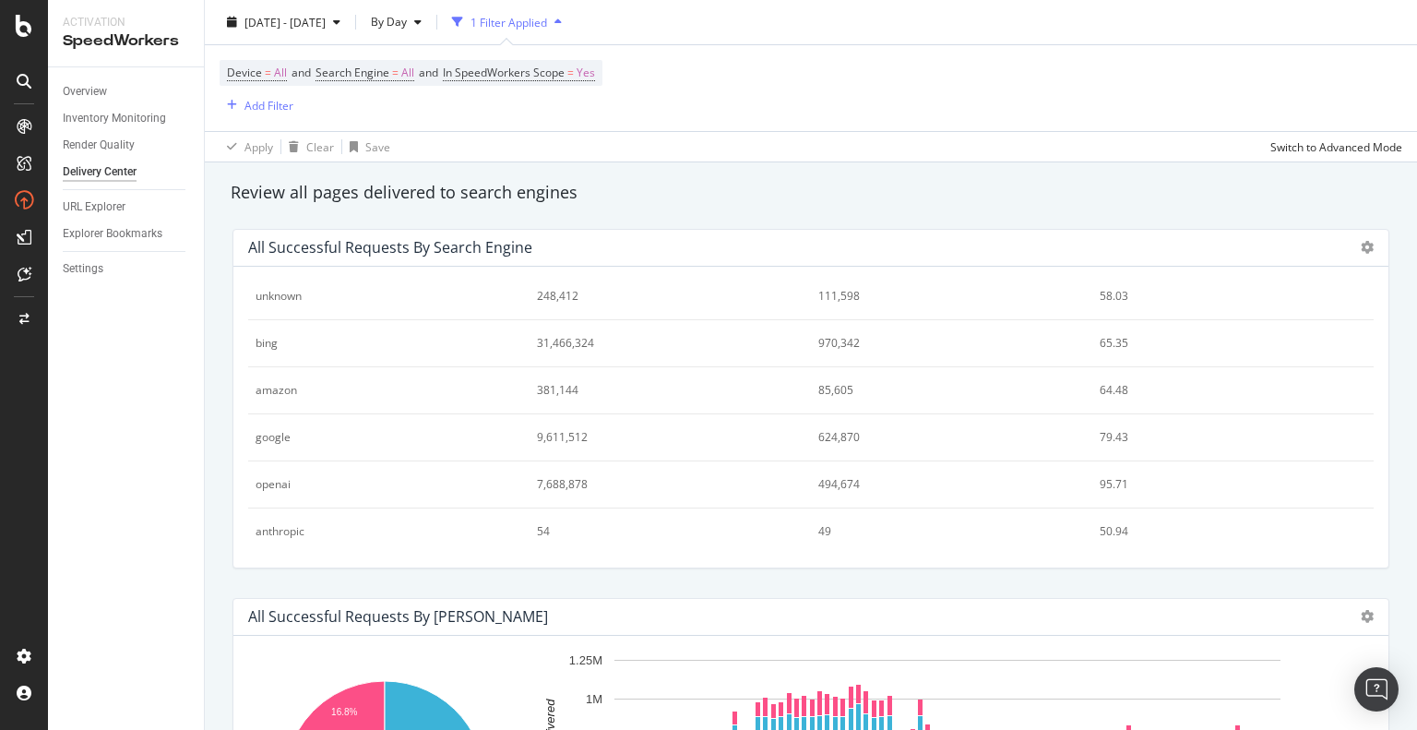
scroll to position [55, 0]
click at [1092, 434] on td "79.43" at bounding box center [1232, 437] width 281 height 47
click at [544, 431] on div "9,611,512" at bounding box center [657, 437] width 240 height 17
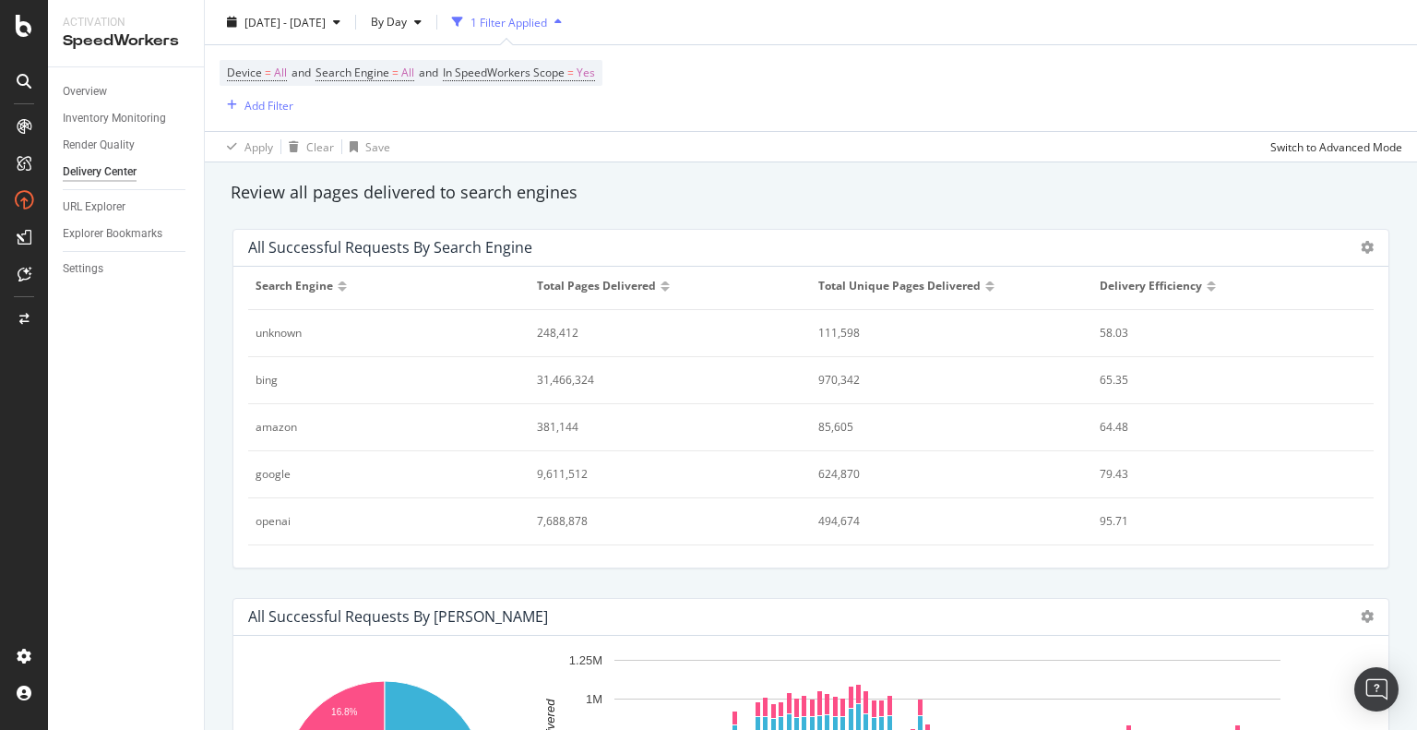
scroll to position [0, 0]
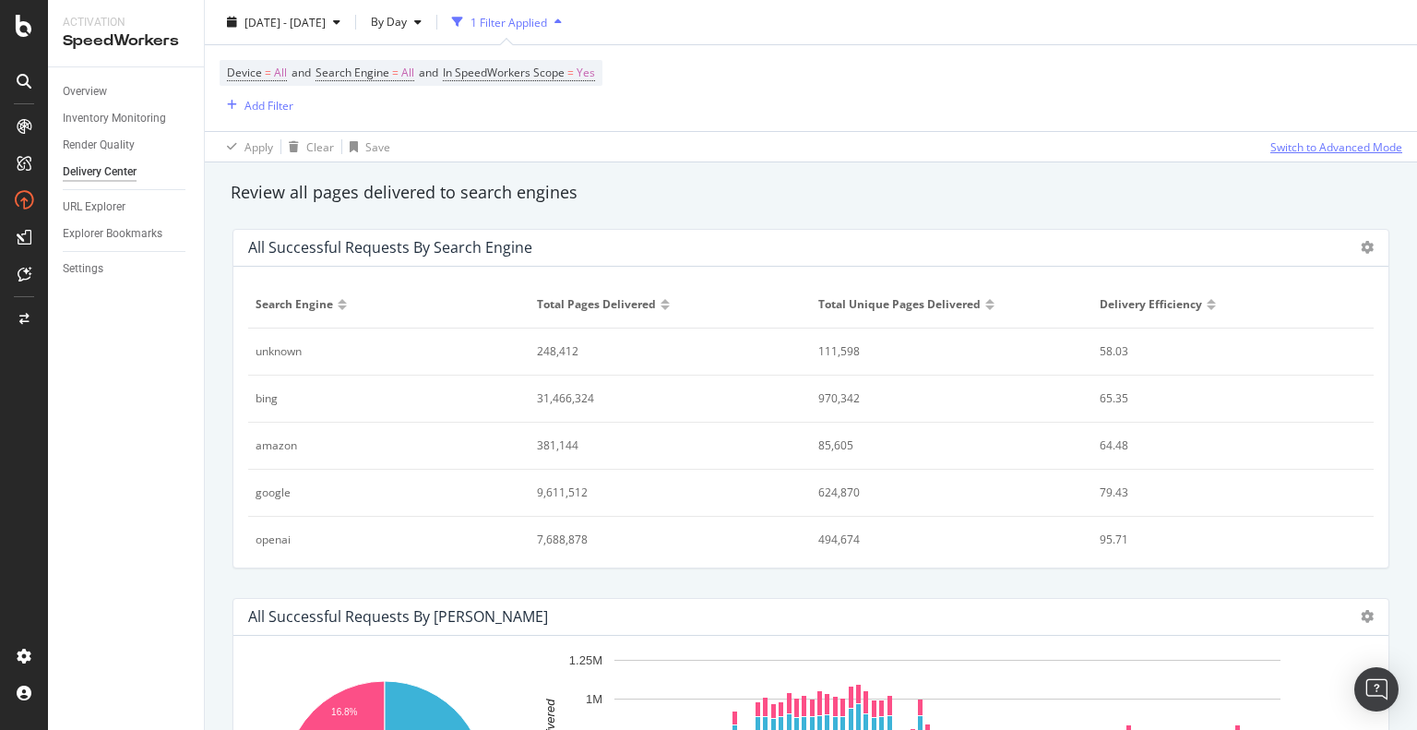
click at [1282, 148] on div "Switch to Advanced Mode" at bounding box center [1336, 146] width 132 height 16
click at [1282, 148] on div "Switch back to Simple mode" at bounding box center [1330, 146] width 143 height 16
click at [1282, 148] on div "Switch to Advanced Mode" at bounding box center [1336, 146] width 132 height 16
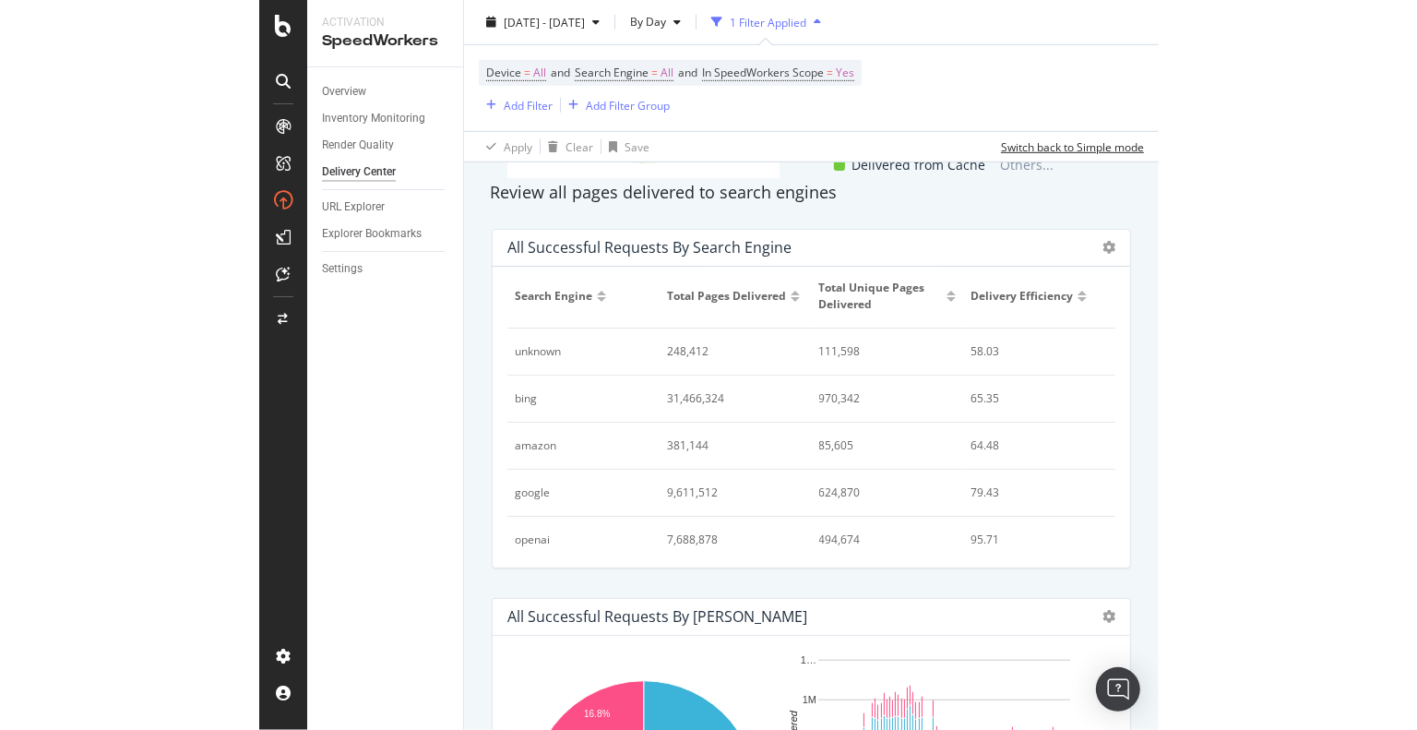
scroll to position [18, 0]
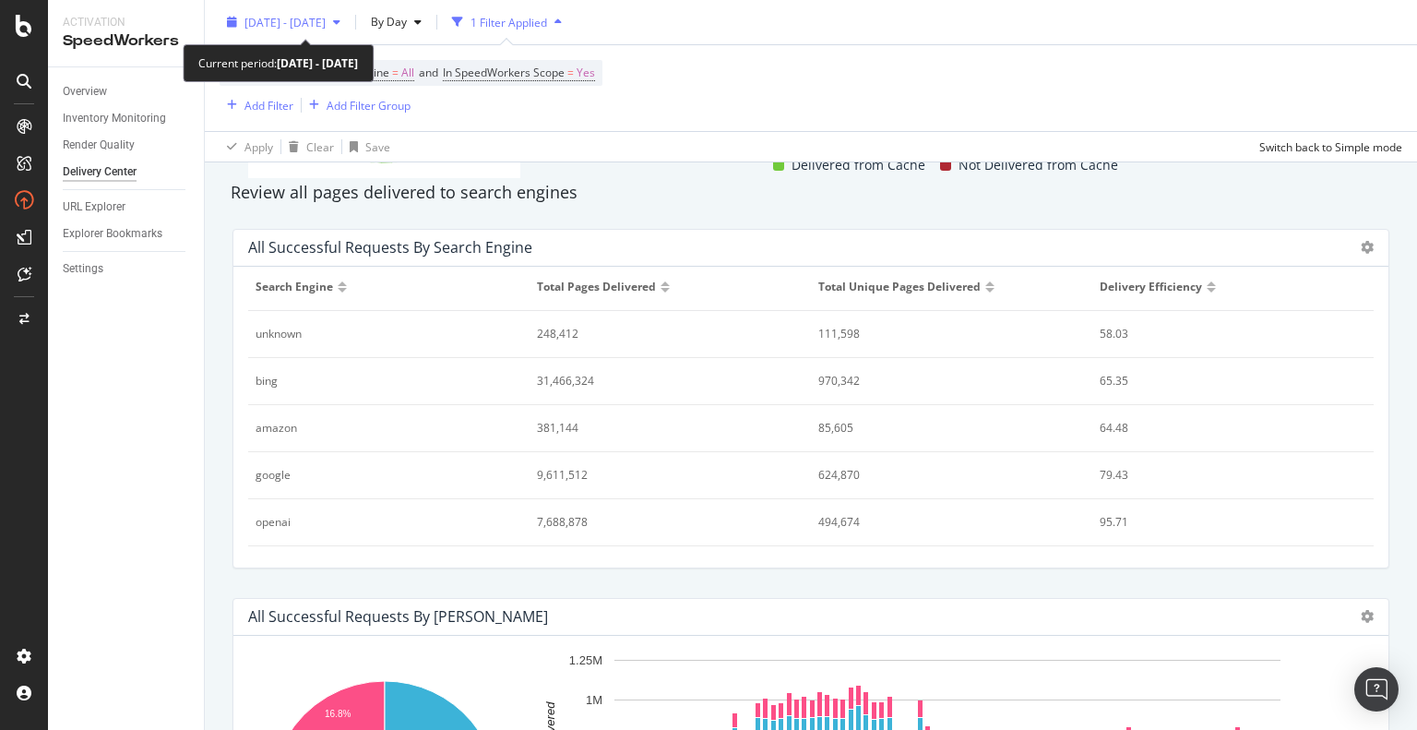
click at [281, 25] on span "[DATE] - [DATE]" at bounding box center [284, 22] width 81 height 16
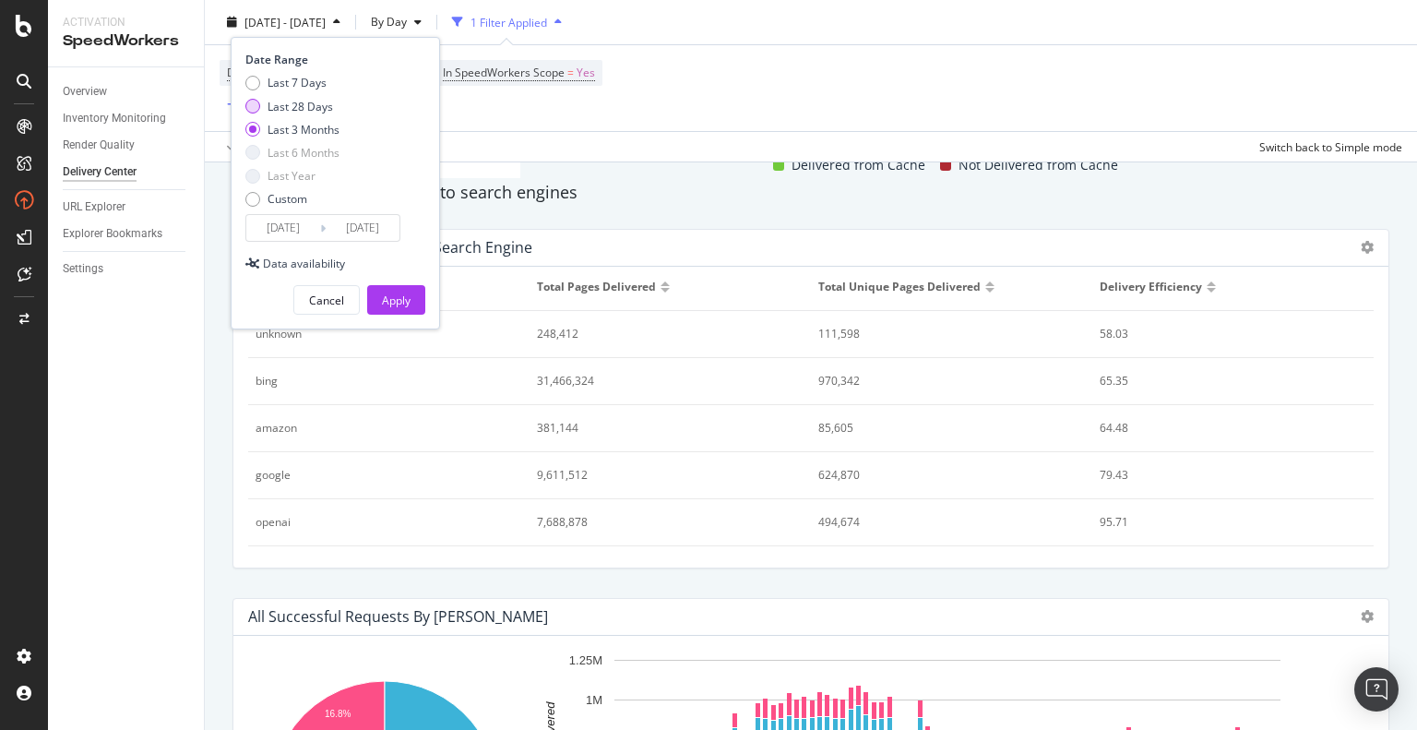
click at [317, 101] on div "Last 28 Days" at bounding box center [299, 106] width 65 height 16
type input "2025/09/18"
click at [402, 290] on div "Apply" at bounding box center [396, 300] width 29 height 28
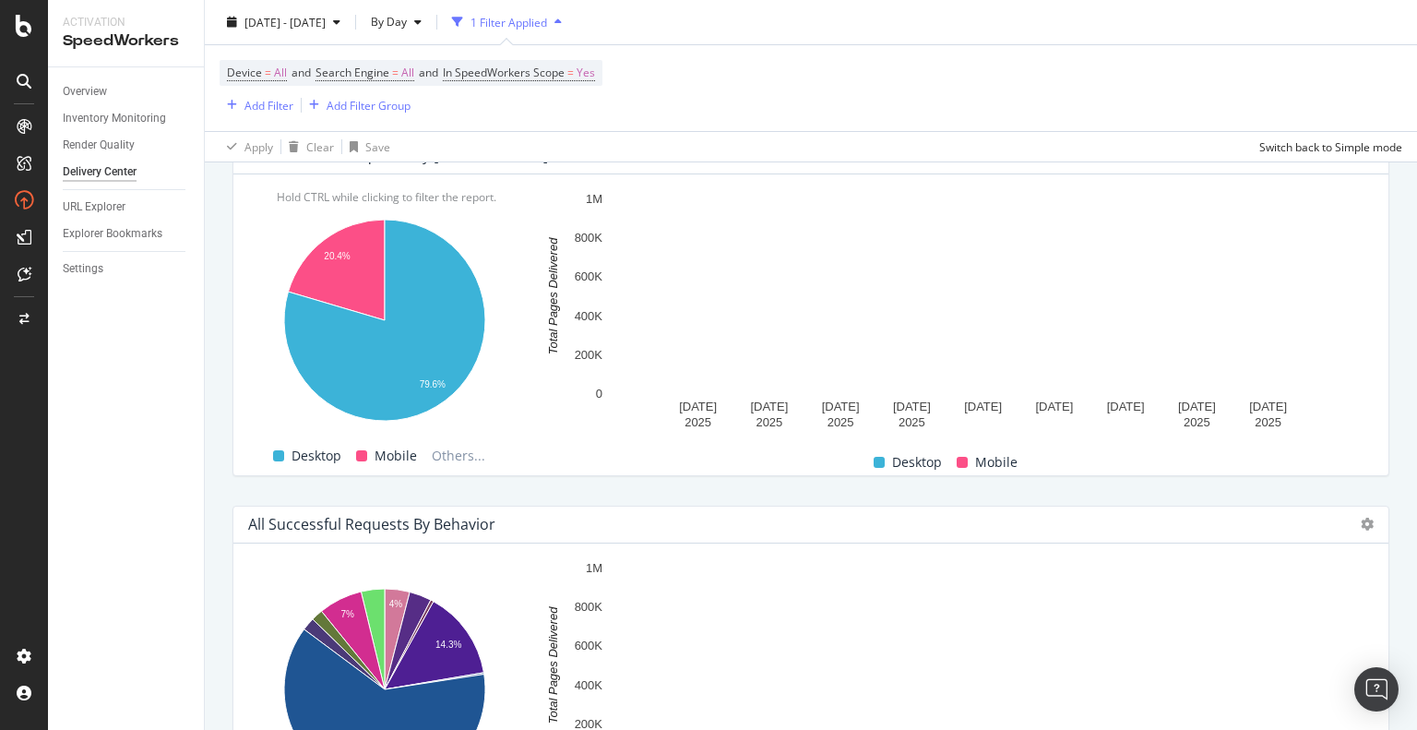
scroll to position [461, 0]
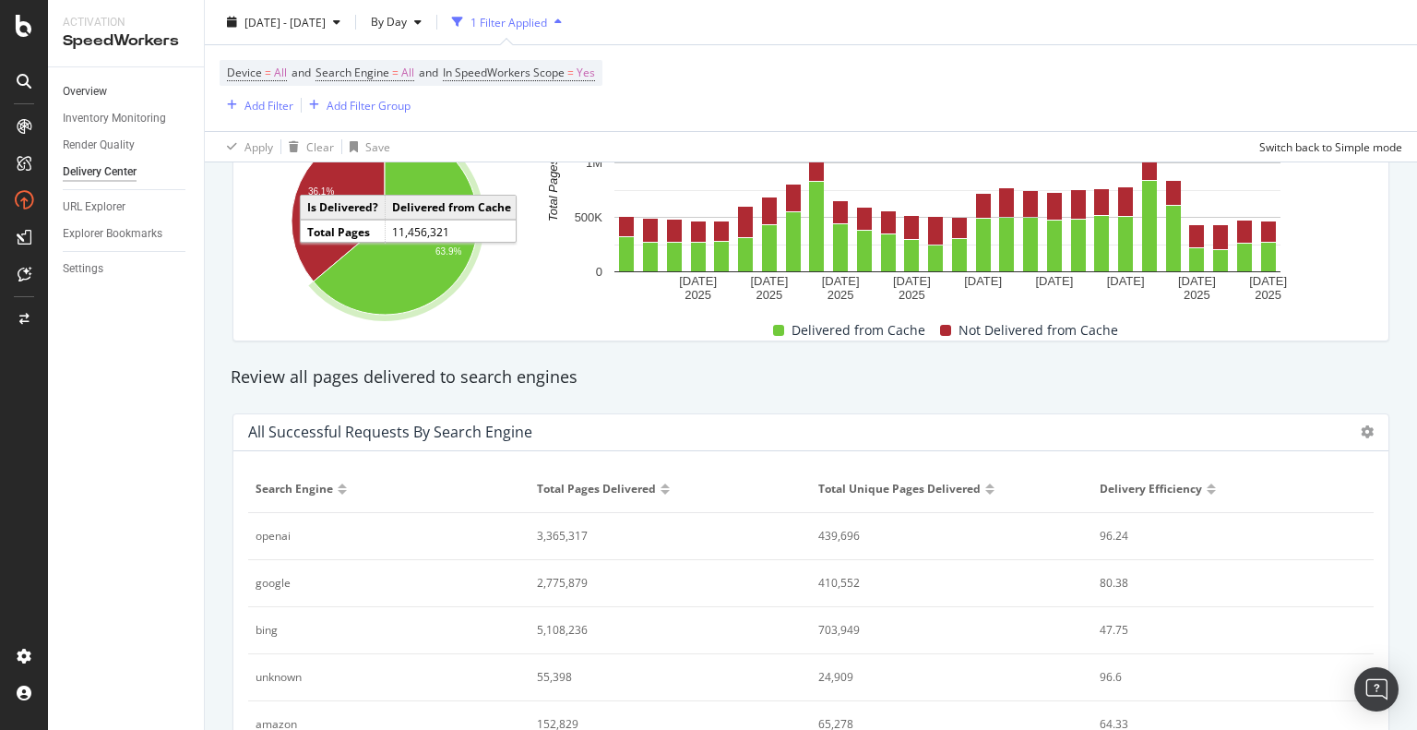
click at [111, 91] on link "Overview" at bounding box center [127, 91] width 128 height 19
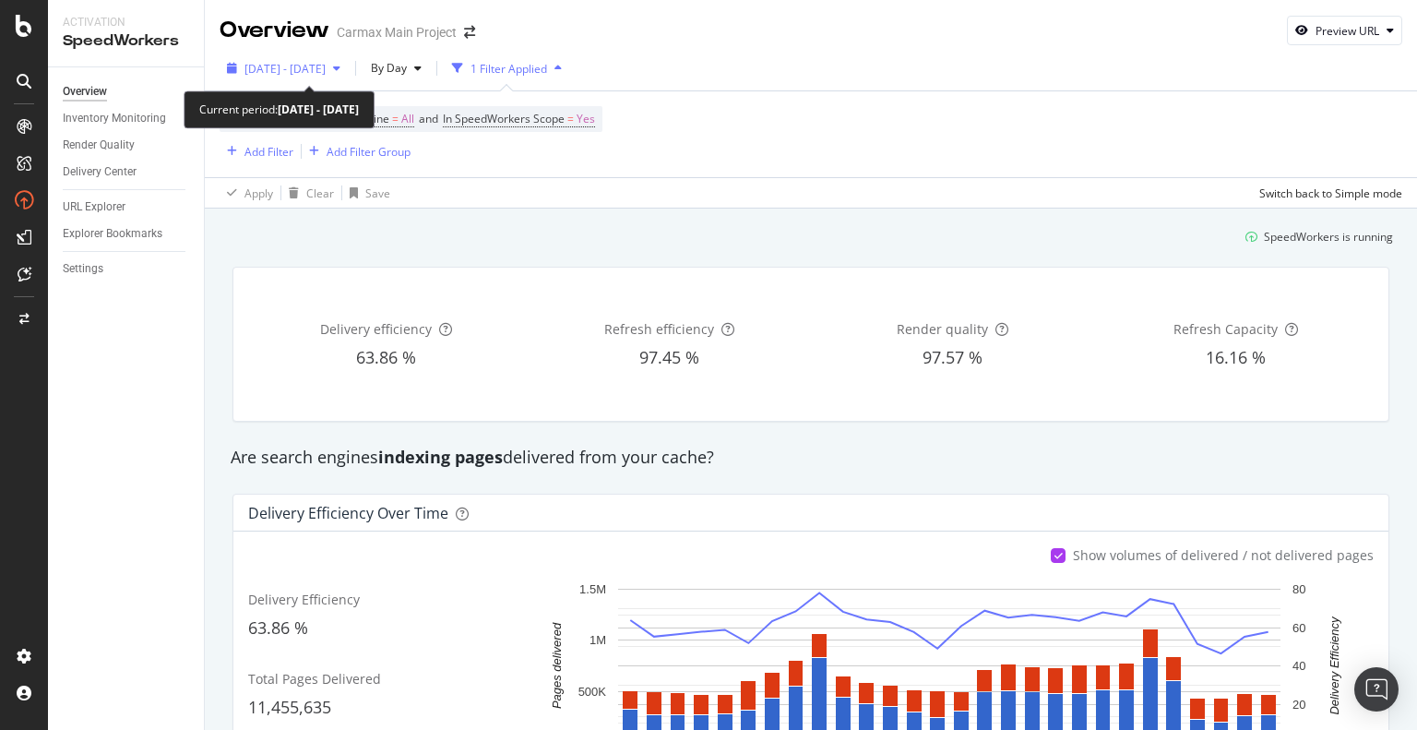
click at [326, 71] on span "2025 Sep. 18th - Oct. 15th" at bounding box center [284, 69] width 81 height 16
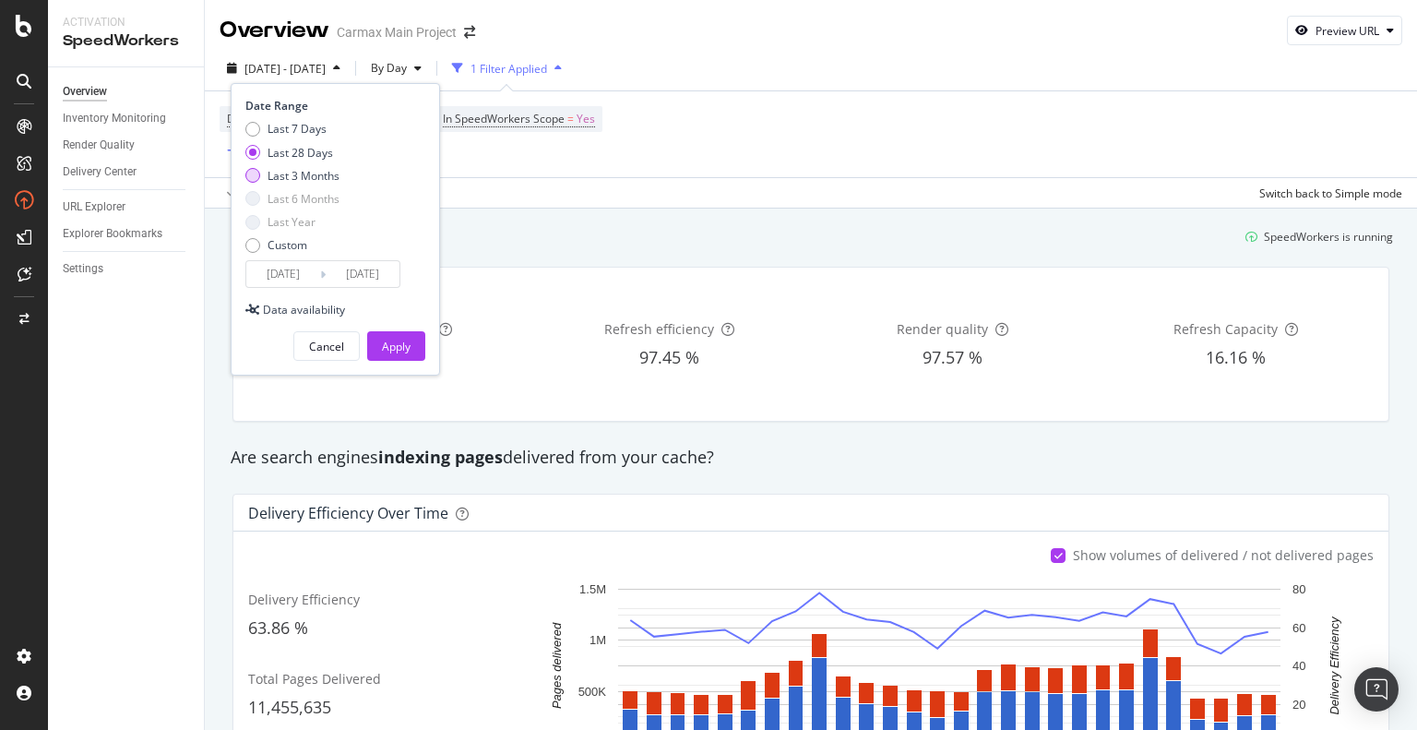
click at [332, 172] on div "Last 3 Months" at bounding box center [303, 176] width 72 height 16
type input "2025/07/16"
click at [422, 342] on button "Apply" at bounding box center [396, 346] width 58 height 30
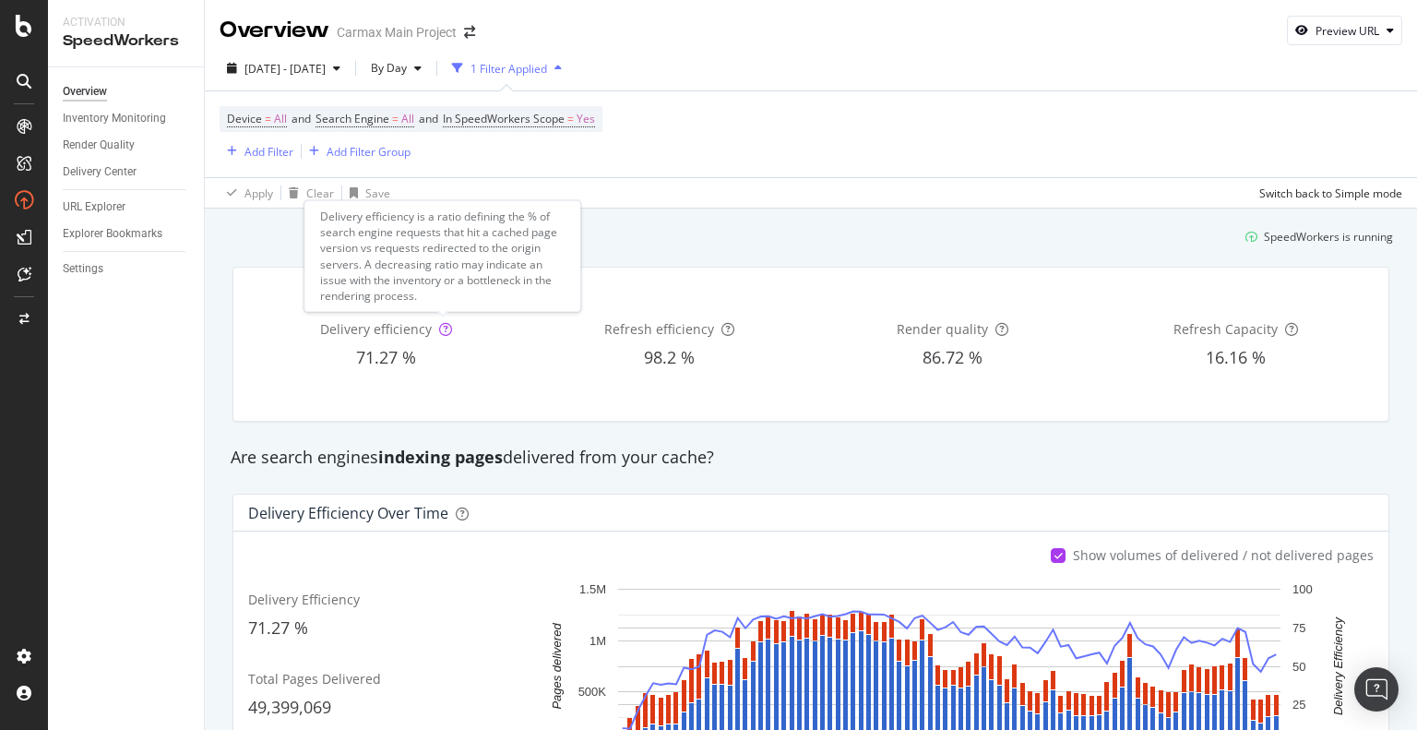
click at [439, 326] on icon at bounding box center [445, 329] width 13 height 13
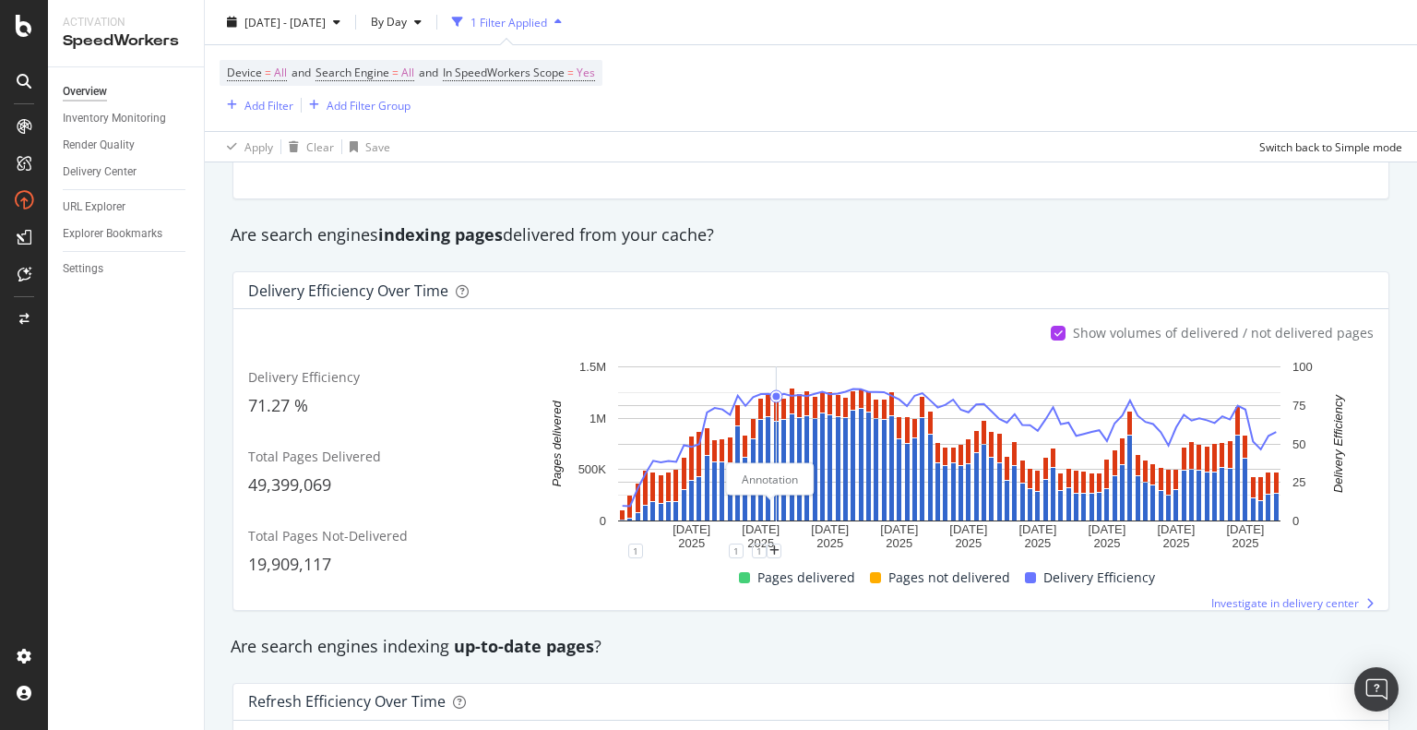
scroll to position [184, 0]
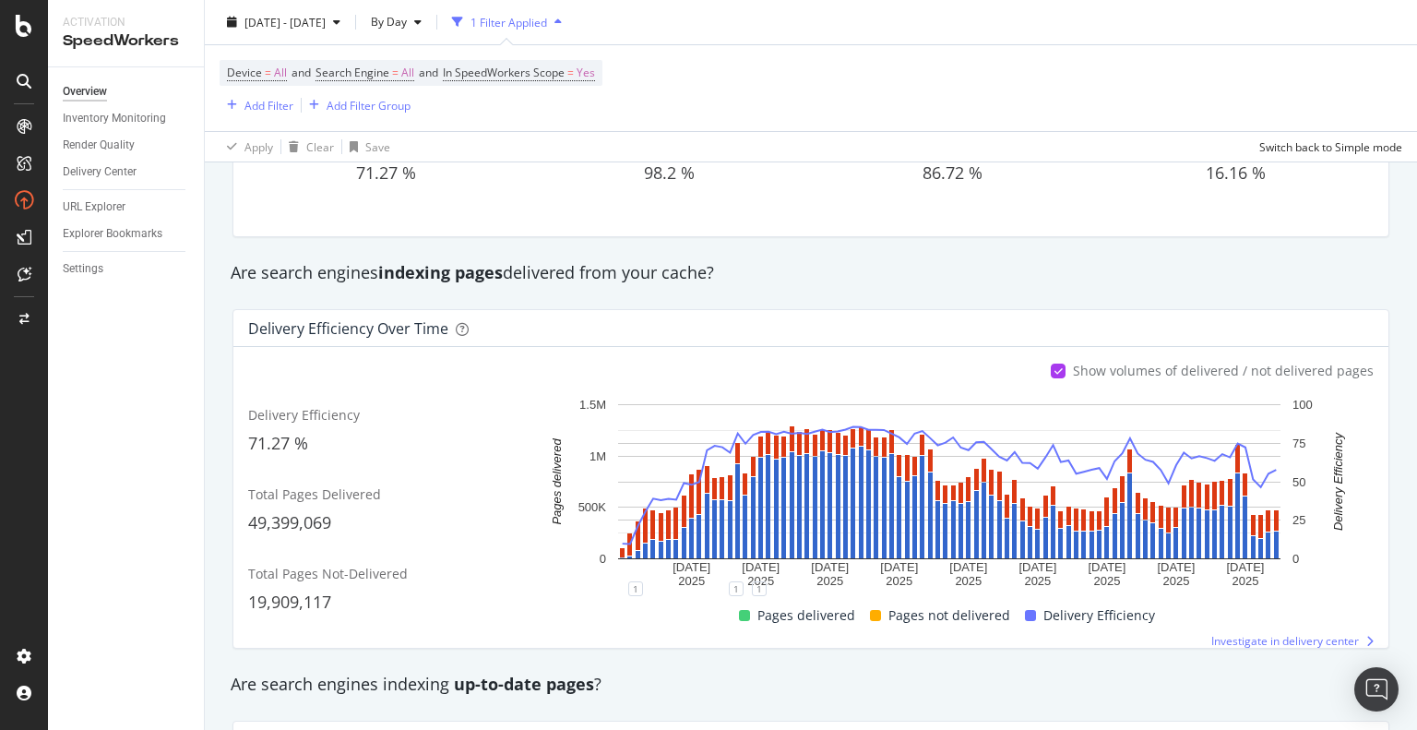
click at [868, 285] on div "Are search engines indexing pages delivered from your cache?" at bounding box center [810, 273] width 1179 height 42
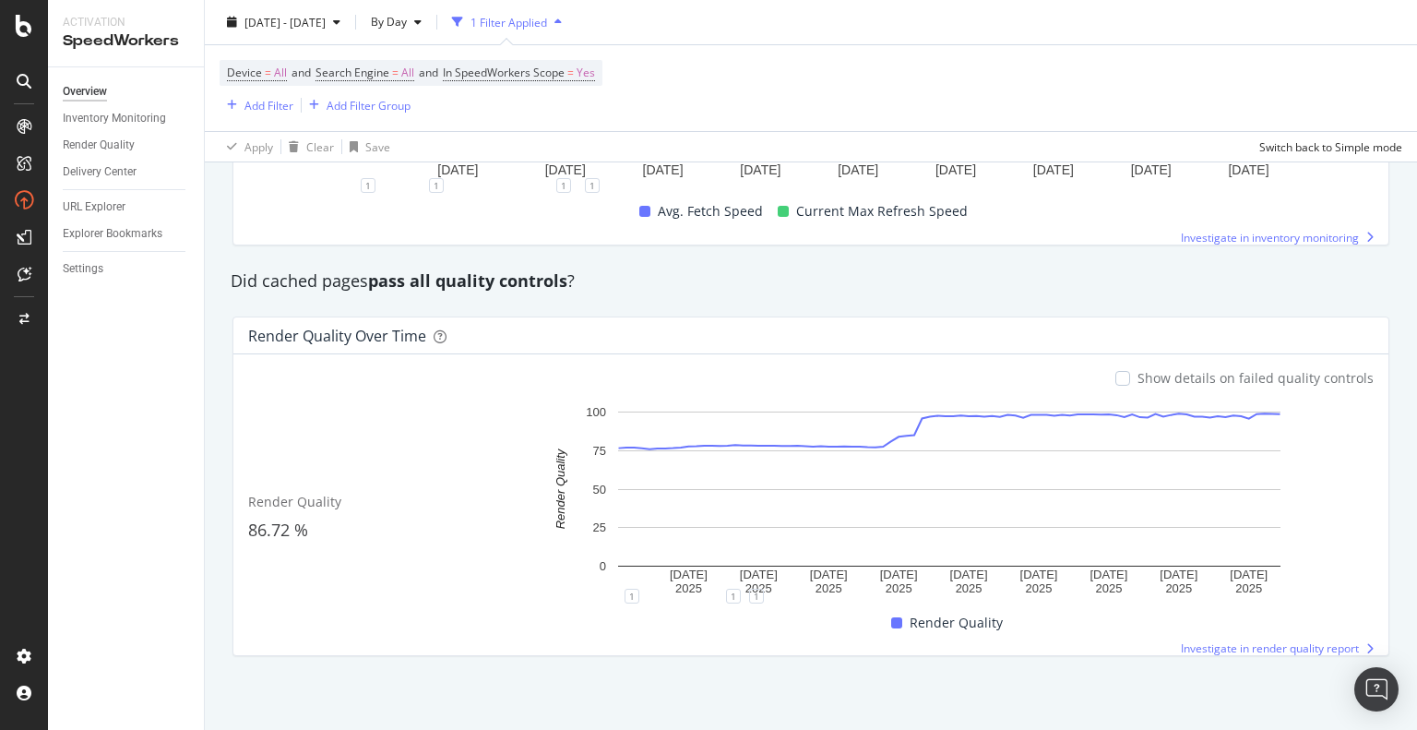
scroll to position [1415, 0]
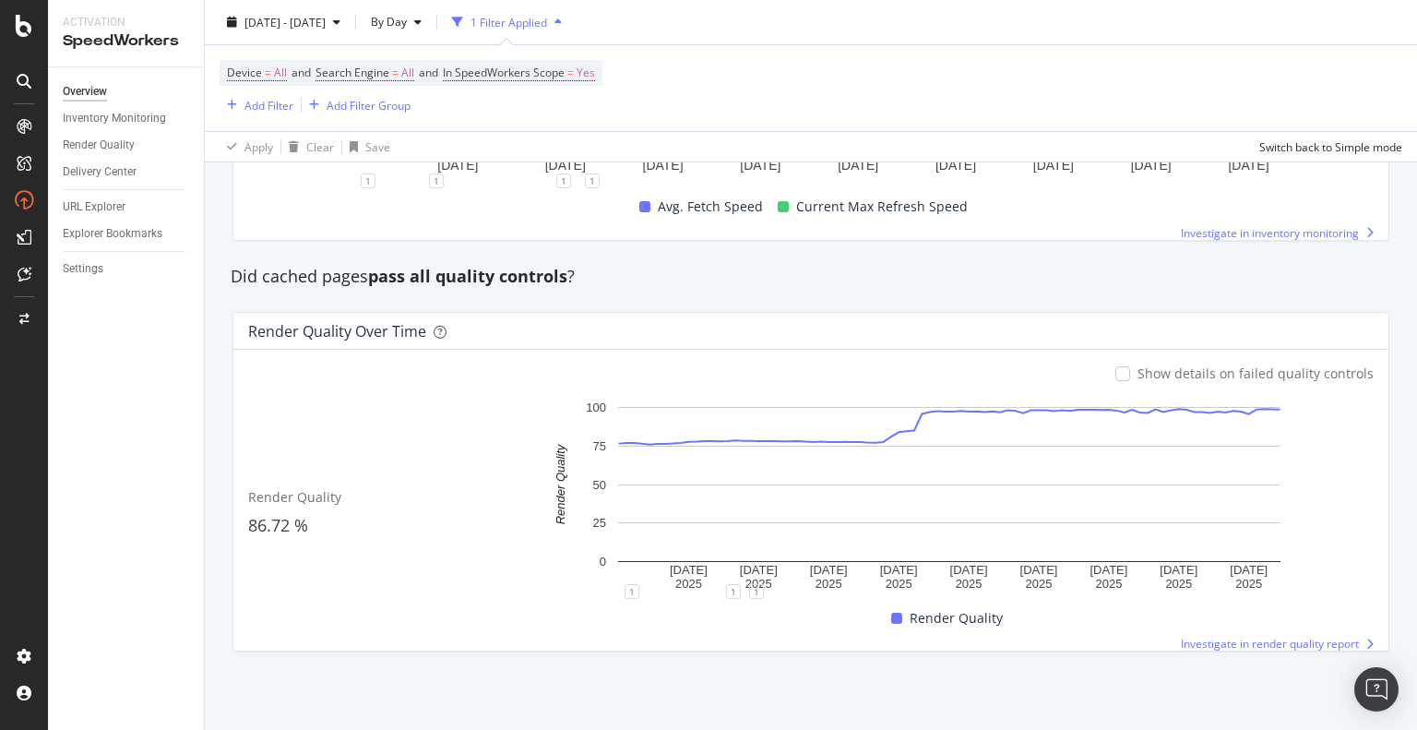
click at [1156, 372] on div "Show details on failed quality controls" at bounding box center [1255, 373] width 236 height 18
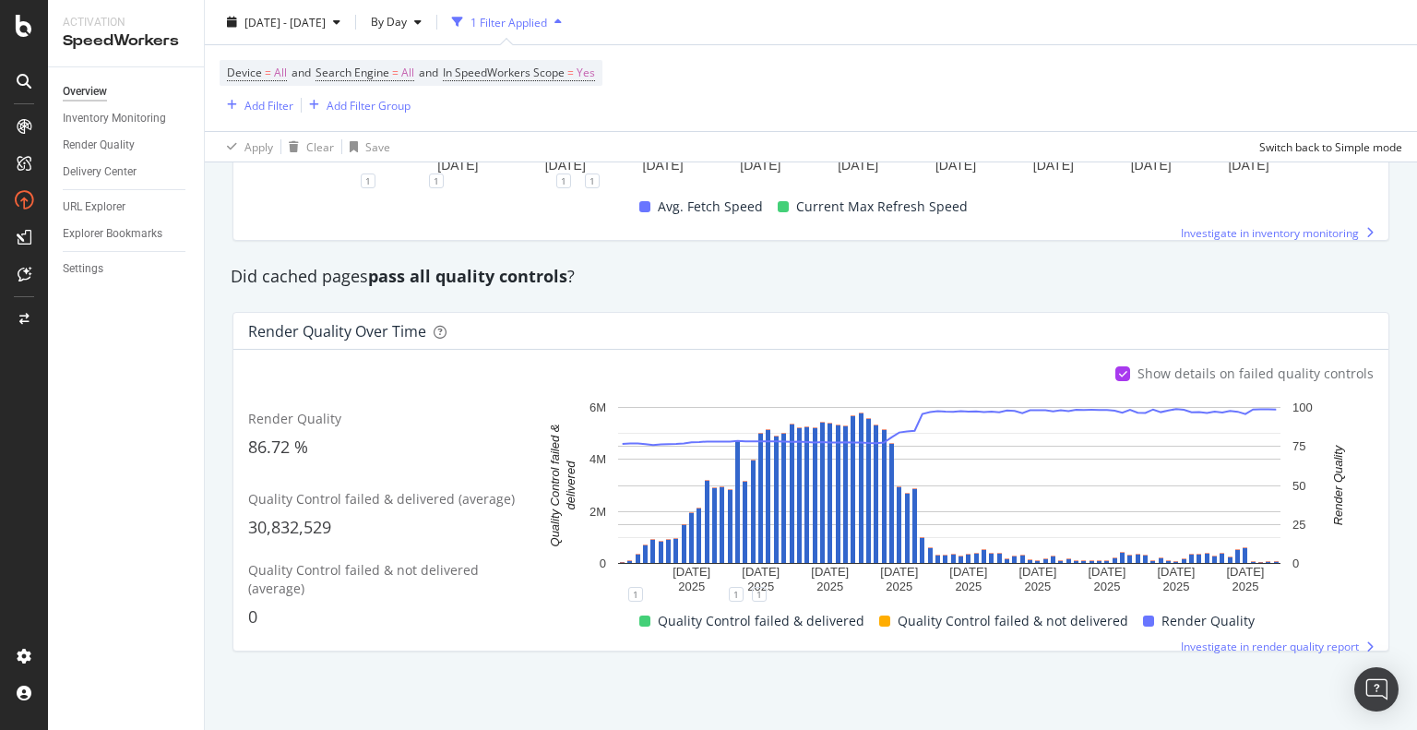
click at [105, 160] on div "Delivery Center" at bounding box center [133, 172] width 141 height 27
click at [101, 148] on div "Render Quality" at bounding box center [99, 145] width 72 height 19
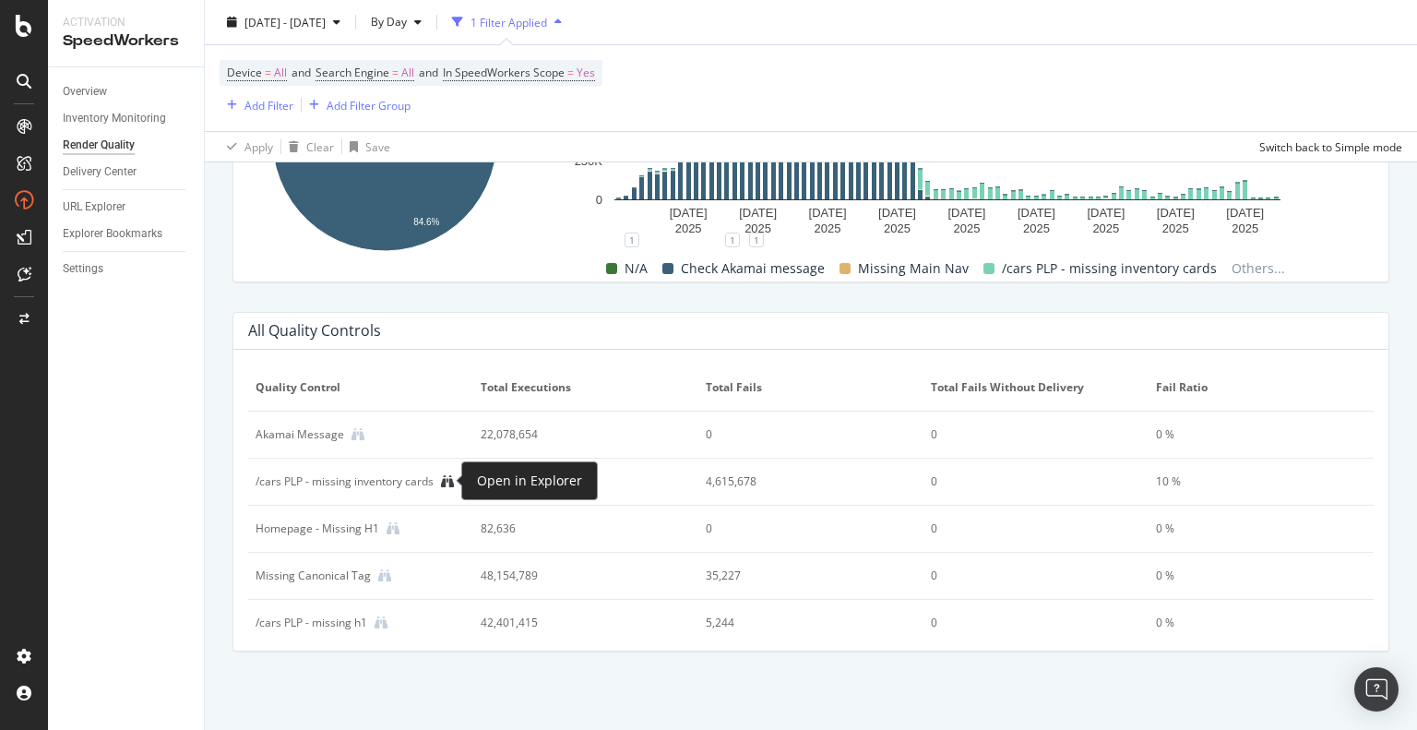
click at [452, 480] on icon at bounding box center [447, 481] width 13 height 13
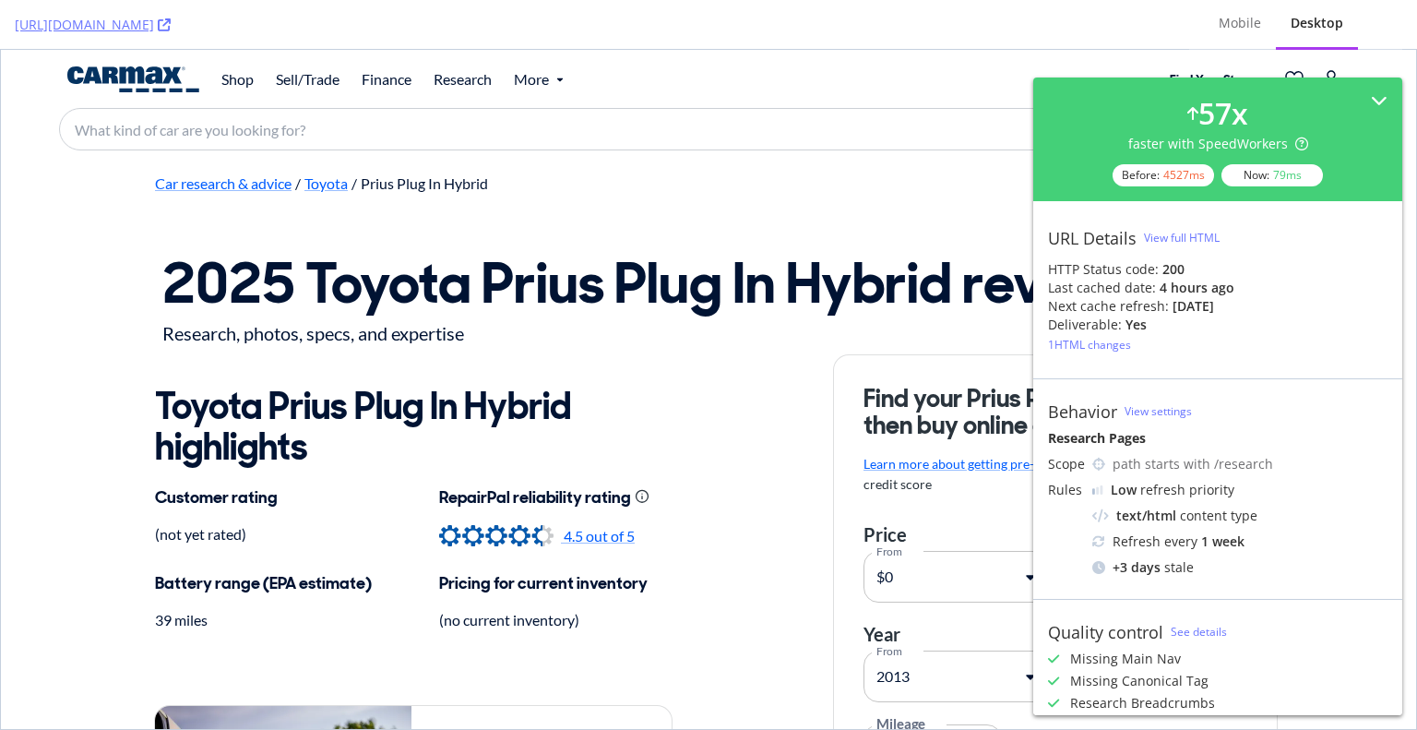
click at [1200, 641] on div "Quality control See details Missing Main Nav Missing Canonical Tag Research Bre…" at bounding box center [1217, 679] width 369 height 161
click at [1200, 635] on link "See details" at bounding box center [1198, 631] width 56 height 16
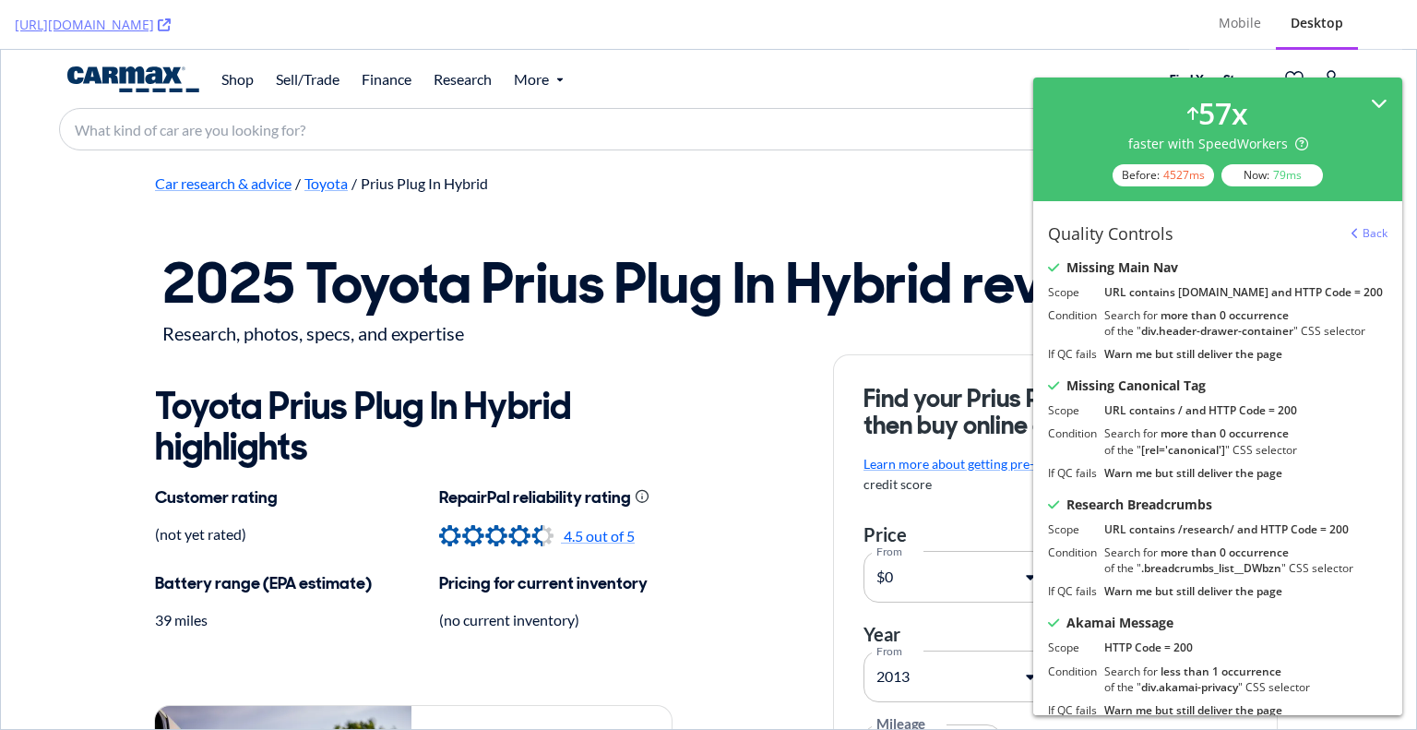
click at [1371, 102] on icon at bounding box center [1379, 103] width 17 height 17
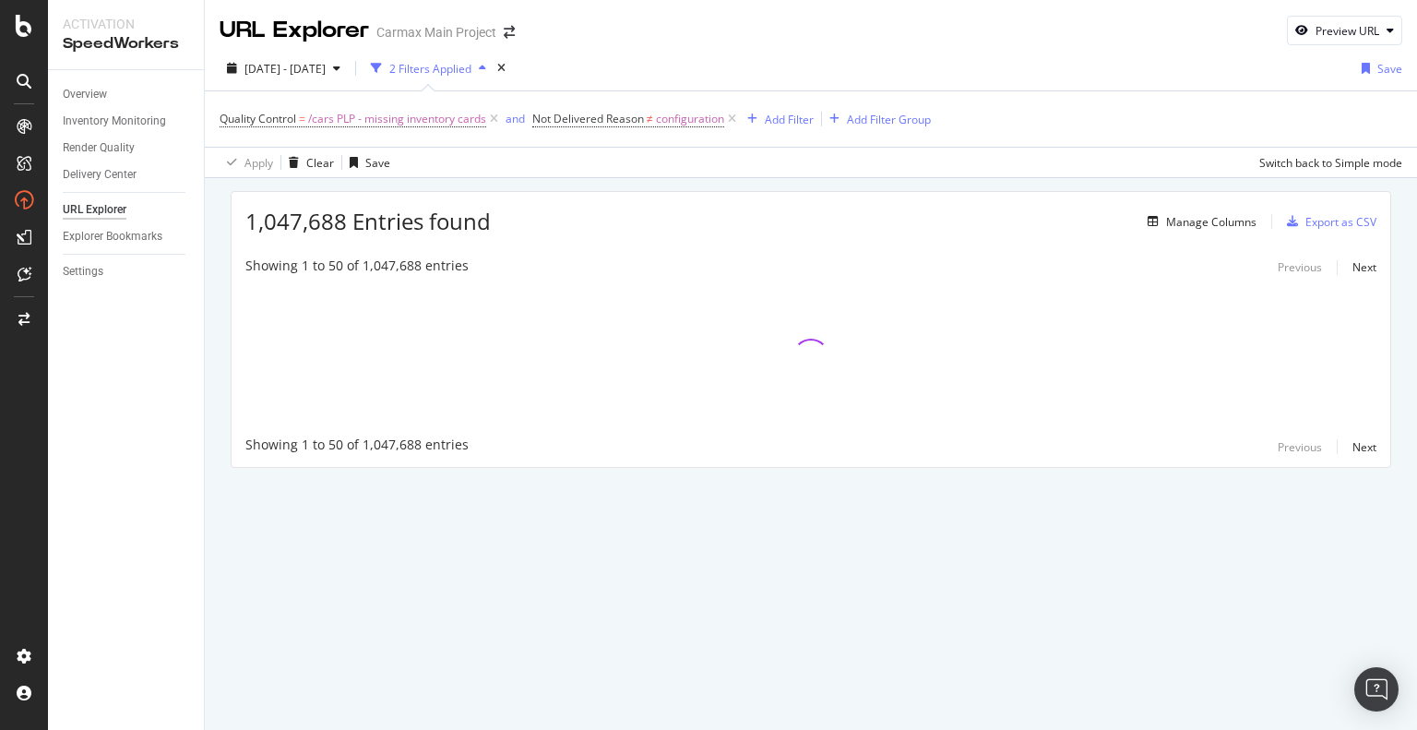
drag, startPoint x: 886, startPoint y: 218, endPoint x: 719, endPoint y: 194, distance: 168.6
click at [719, 194] on div "1,047,688 Entries found Manage Columns Export as CSV" at bounding box center [810, 214] width 1158 height 45
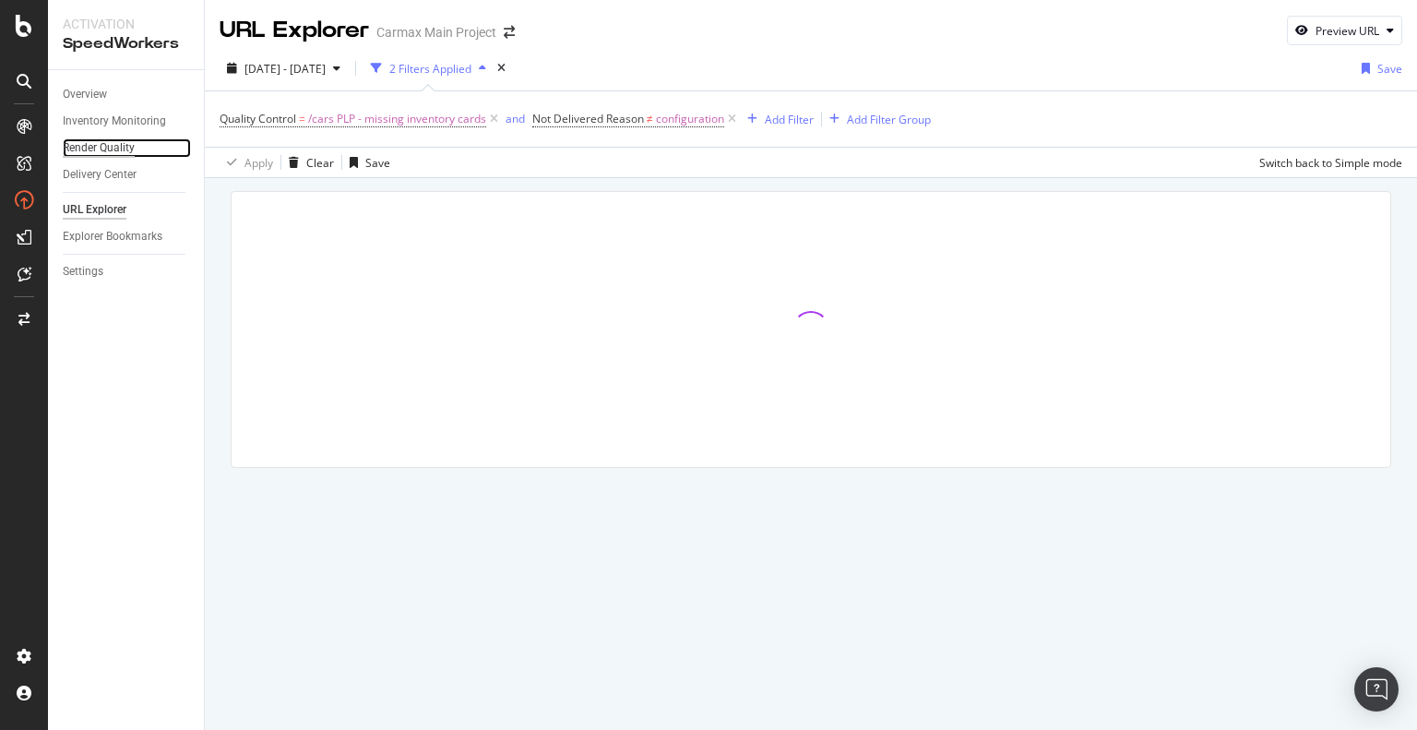
click at [112, 149] on div "Render Quality" at bounding box center [99, 147] width 72 height 19
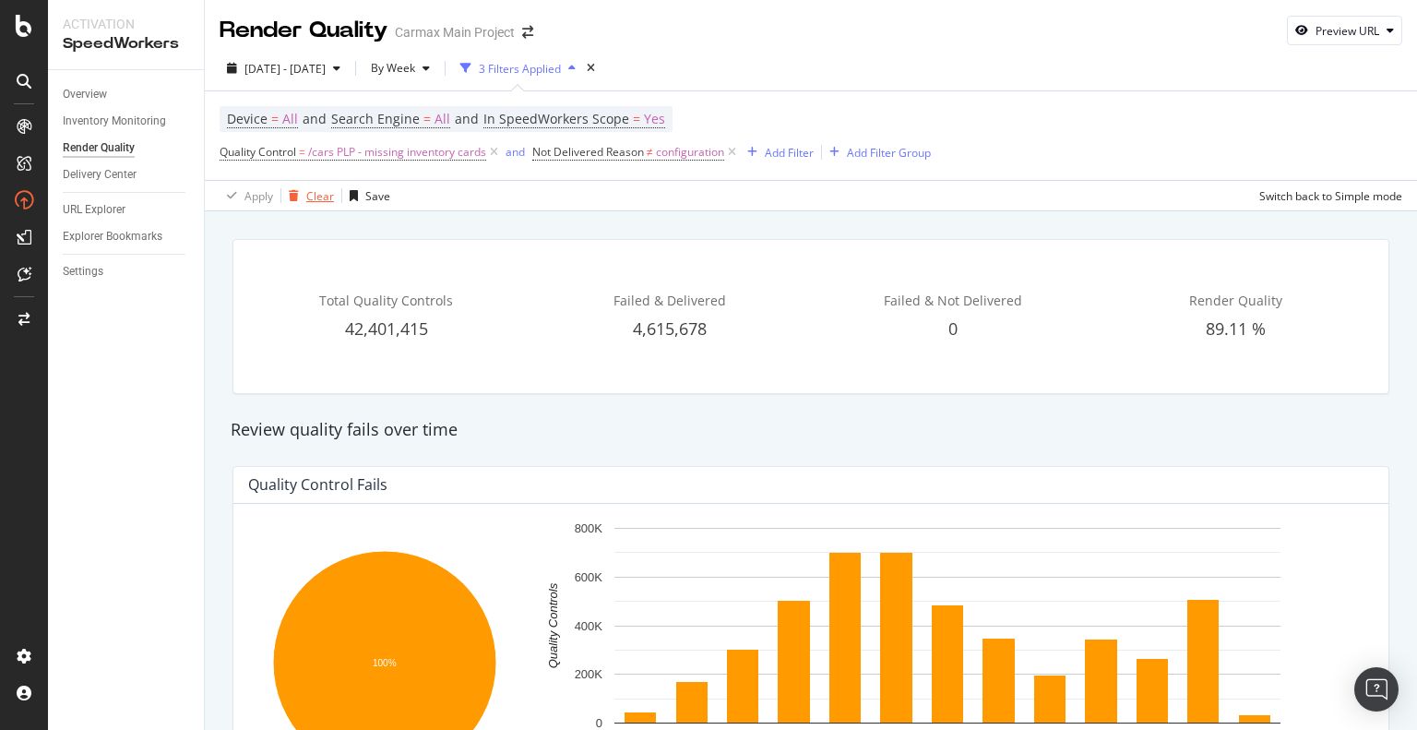
click at [314, 193] on div "Clear" at bounding box center [320, 196] width 28 height 16
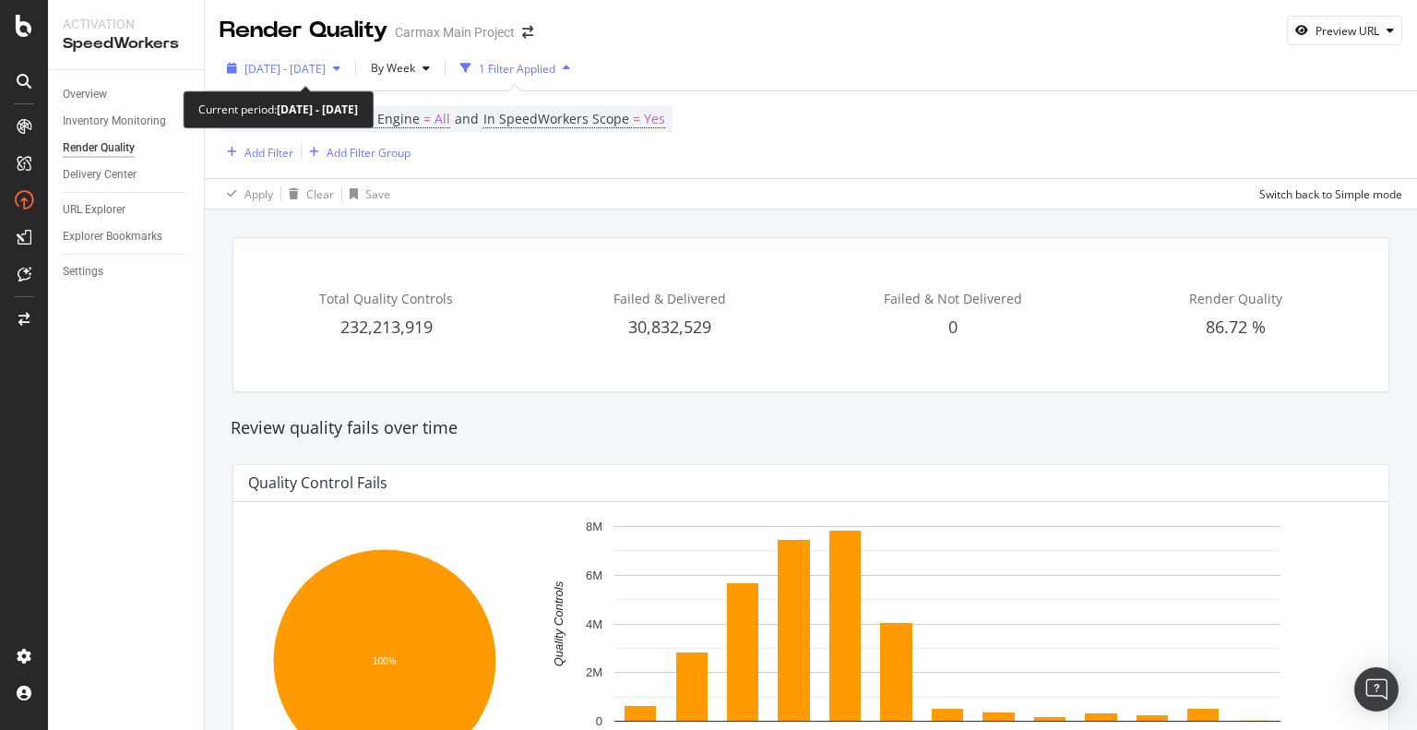
click at [321, 67] on span "[DATE] - [DATE]" at bounding box center [284, 69] width 81 height 16
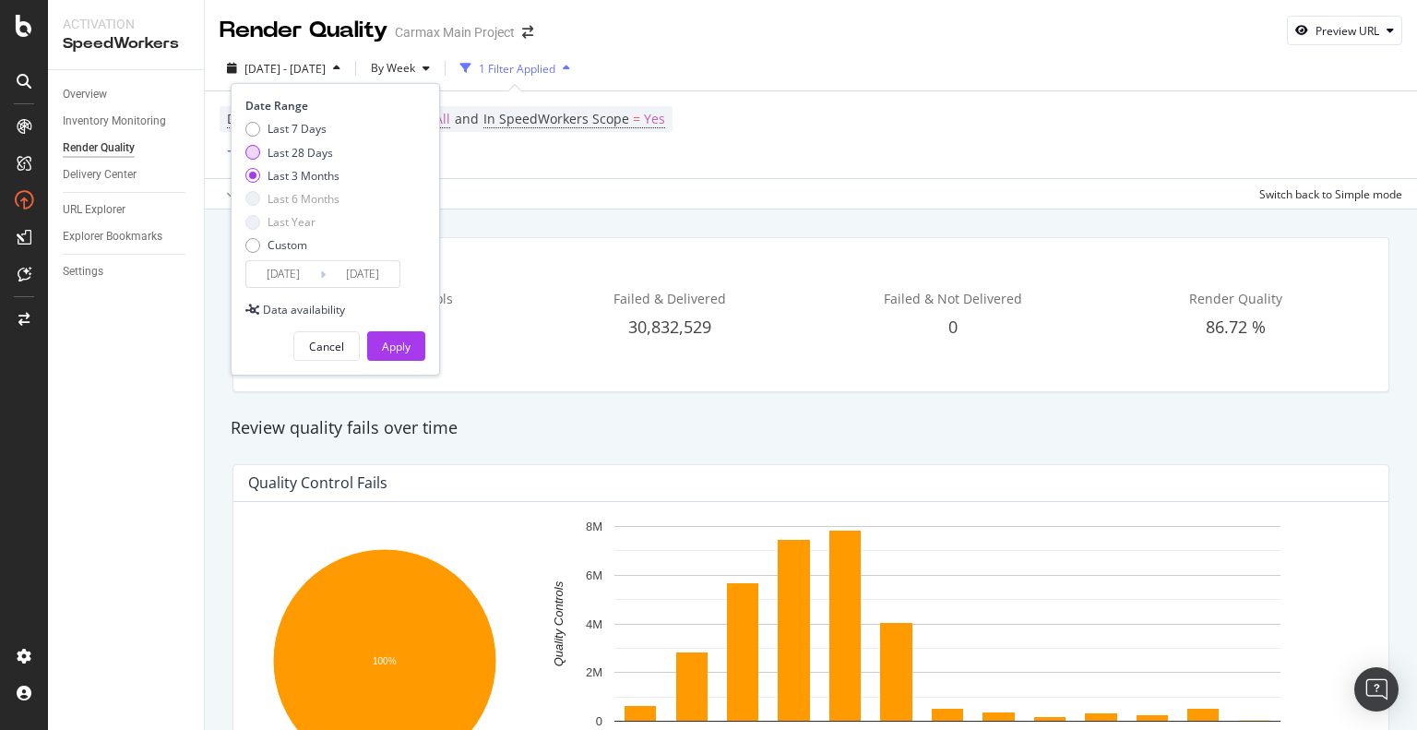
click at [321, 150] on div "Last 28 Days" at bounding box center [299, 153] width 65 height 16
type input "[DATE]"
click at [389, 338] on div "Apply" at bounding box center [396, 346] width 29 height 16
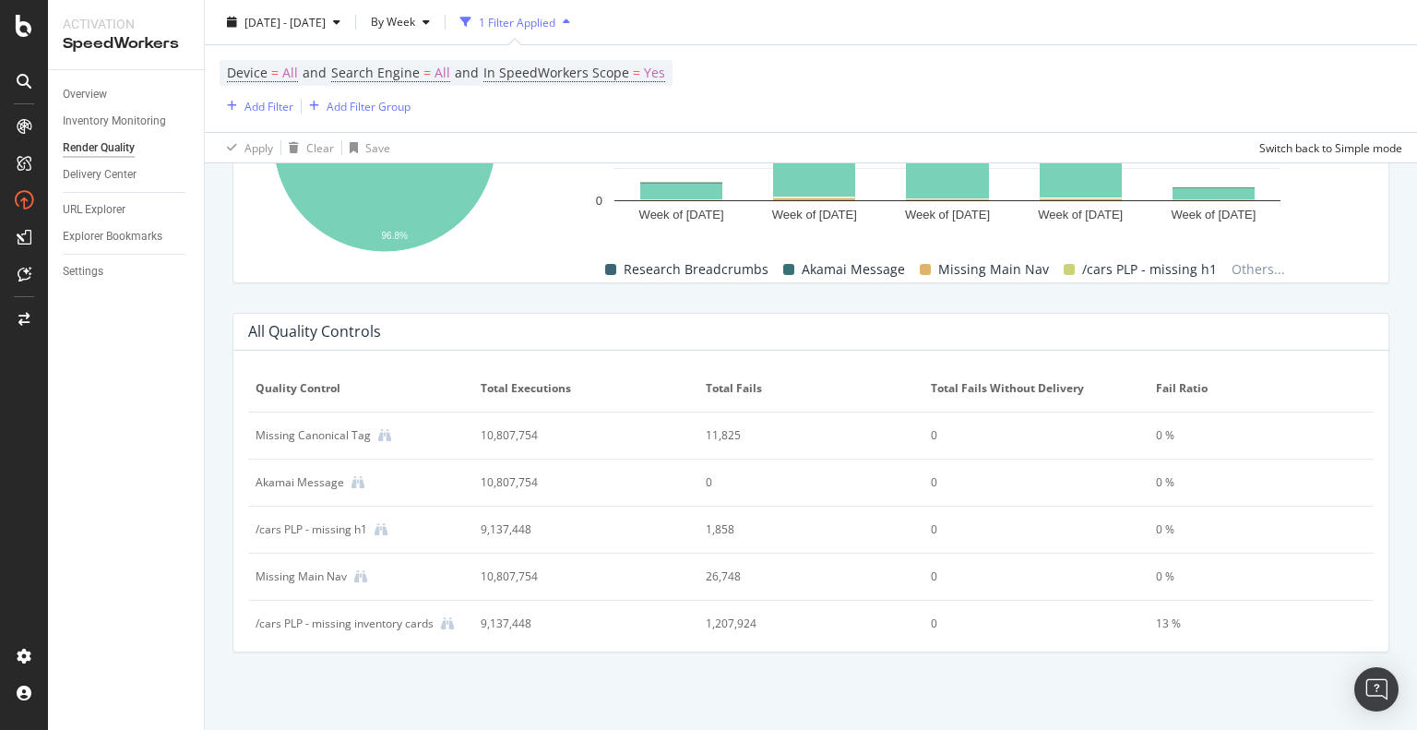
click at [730, 389] on span "Total Fails" at bounding box center [809, 388] width 206 height 17
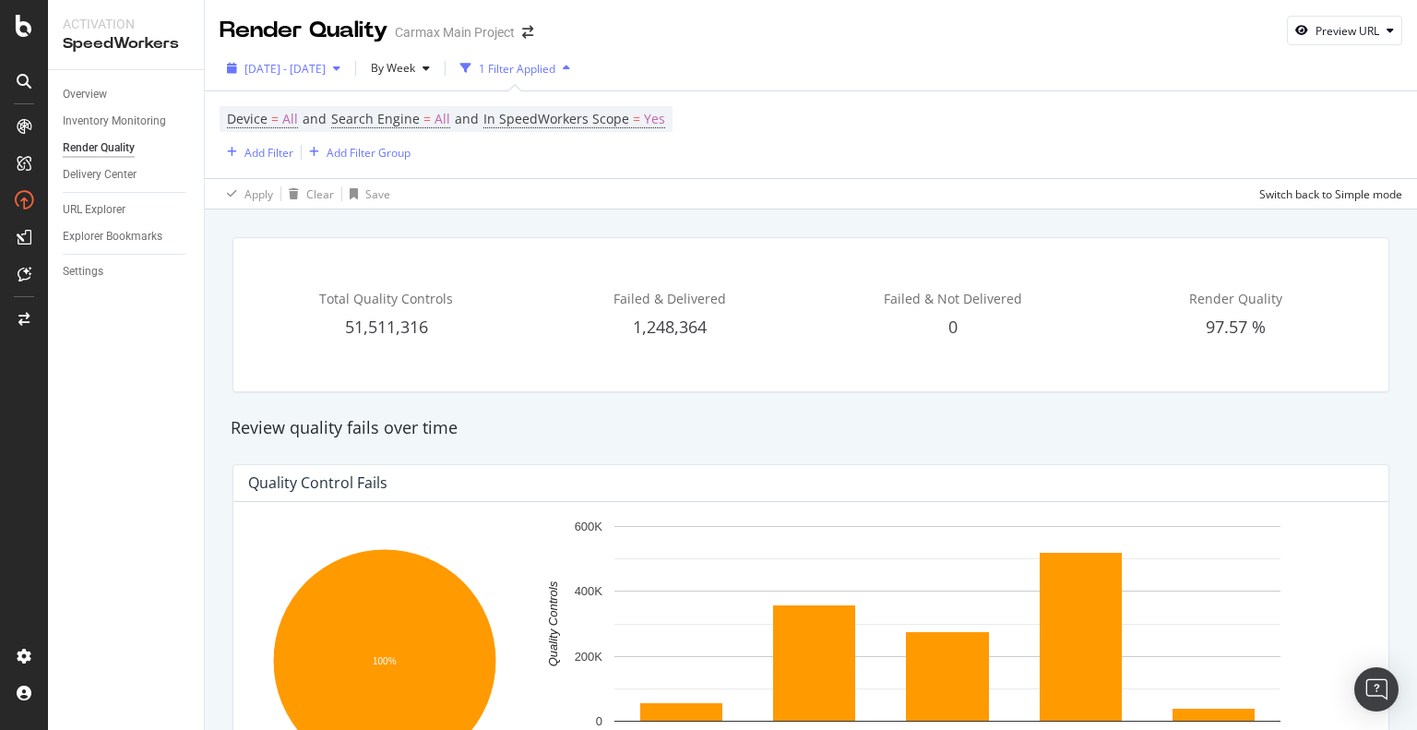
click at [303, 77] on div "[DATE] - [DATE]" at bounding box center [284, 68] width 128 height 28
click at [587, 192] on div "Apply Clear Save Switch back to Simple mode" at bounding box center [811, 193] width 1212 height 30
click at [314, 74] on span "[DATE] - [DATE]" at bounding box center [284, 69] width 81 height 16
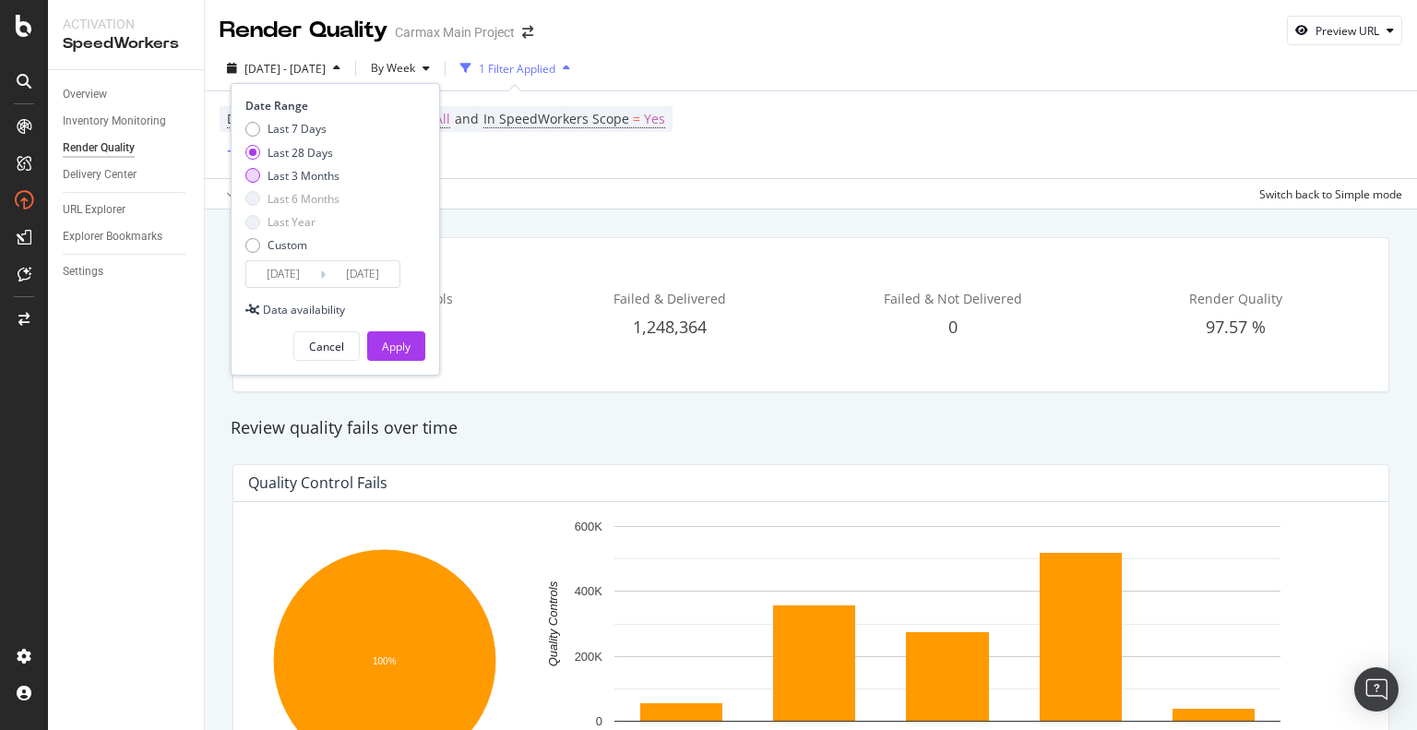
click at [294, 171] on div "Last 3 Months" at bounding box center [303, 176] width 72 height 16
type input "[DATE]"
click at [389, 340] on div "Apply" at bounding box center [396, 346] width 29 height 16
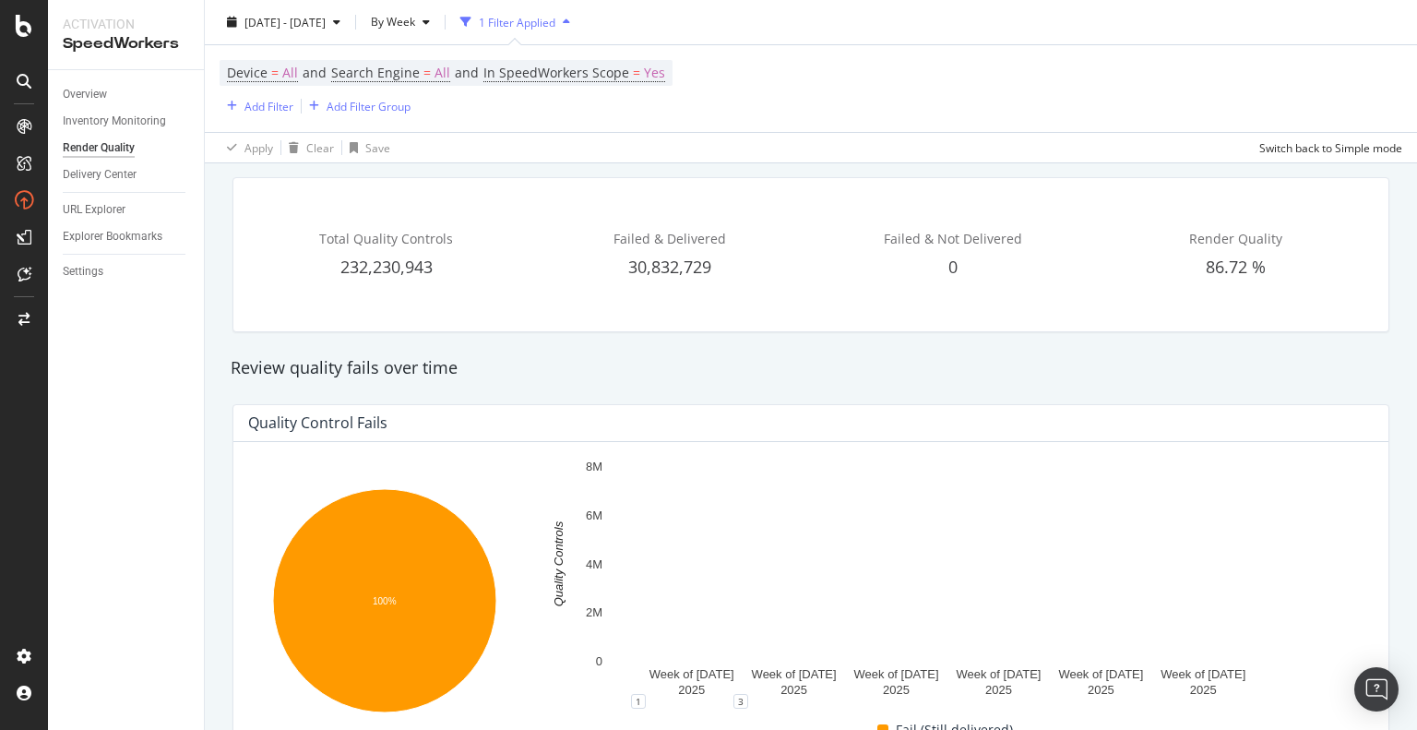
scroll to position [184, 0]
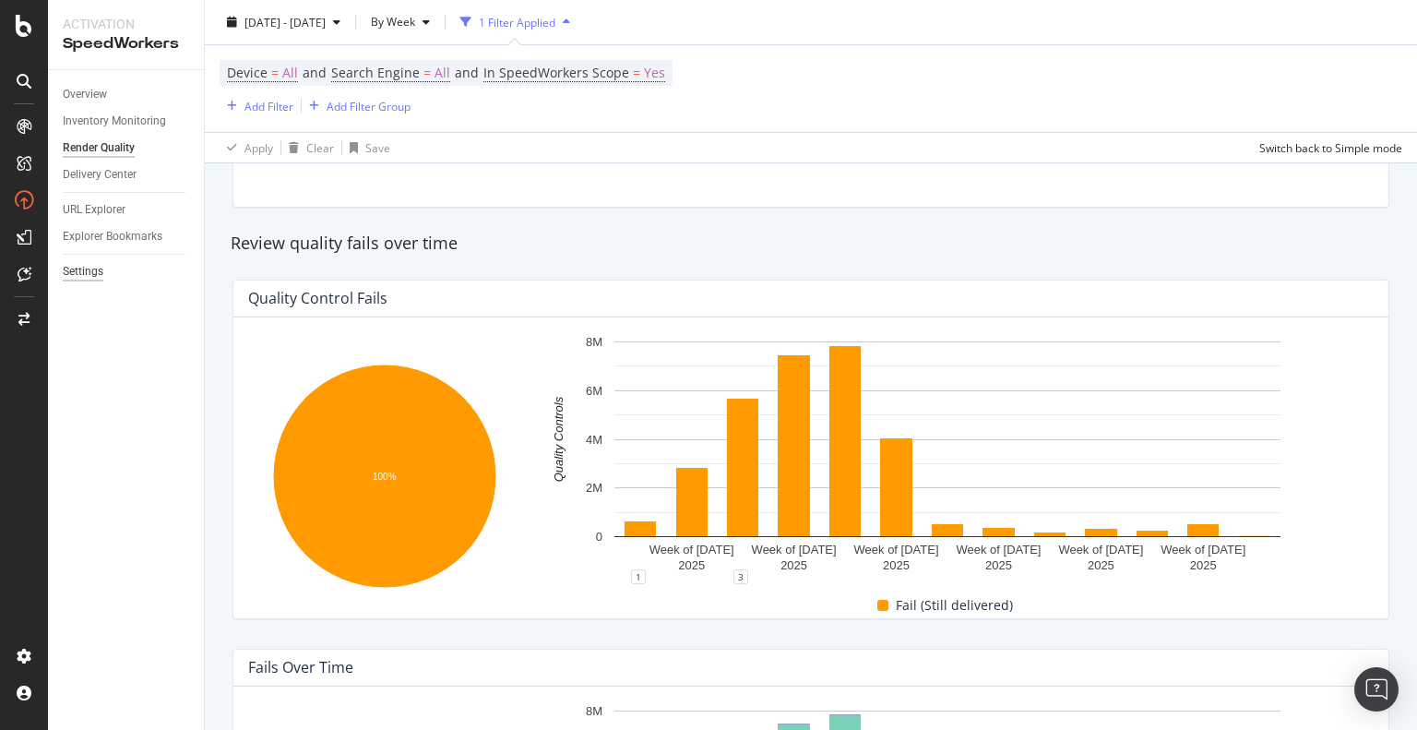
drag, startPoint x: 87, startPoint y: 377, endPoint x: 86, endPoint y: 272, distance: 105.1
click at [87, 377] on div "Overview Inventory Monitoring Render Quality Delivery Center URL Explorer Explo…" at bounding box center [126, 399] width 156 height 659
click at [100, 107] on div "Overview Inventory Monitoring Render Quality Delivery Center URL Explorer Explo…" at bounding box center [126, 399] width 156 height 659
click at [96, 93] on div "Overview" at bounding box center [85, 94] width 44 height 19
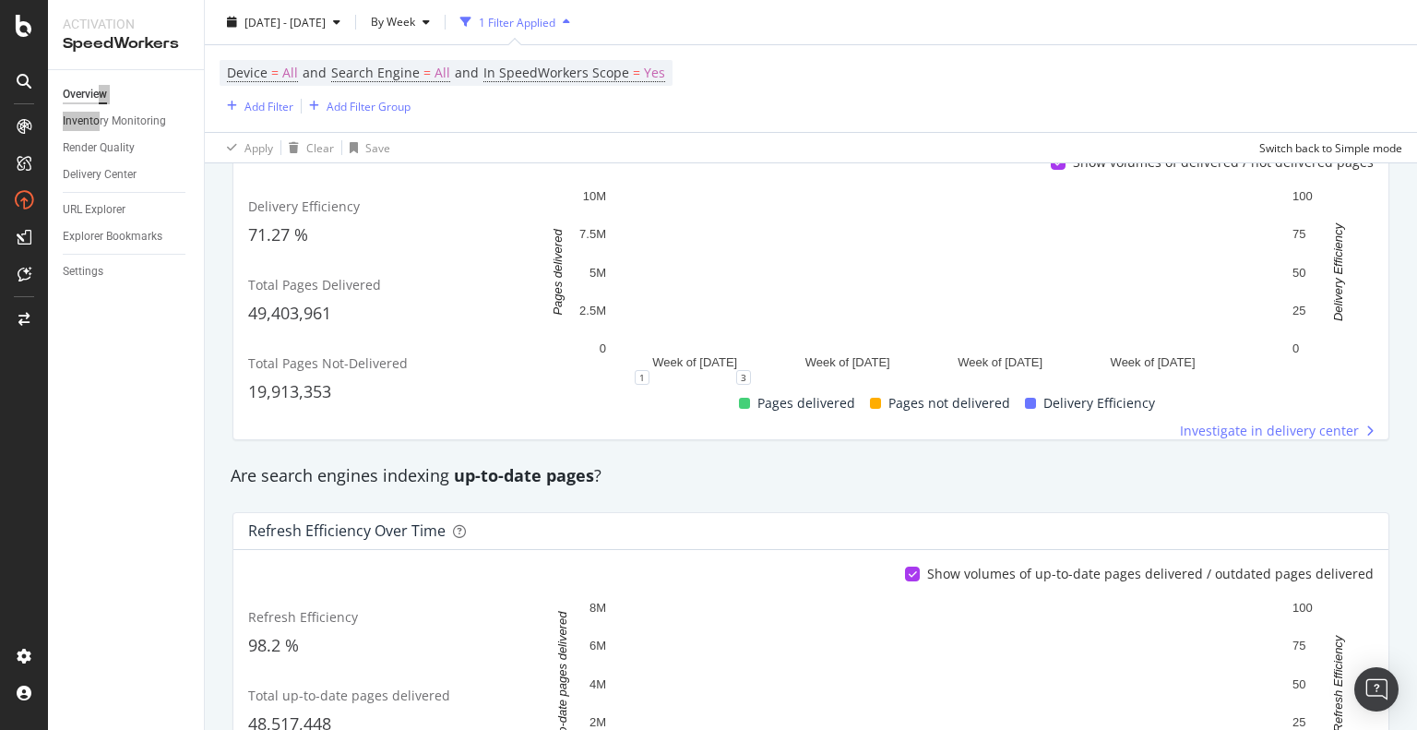
scroll to position [216, 0]
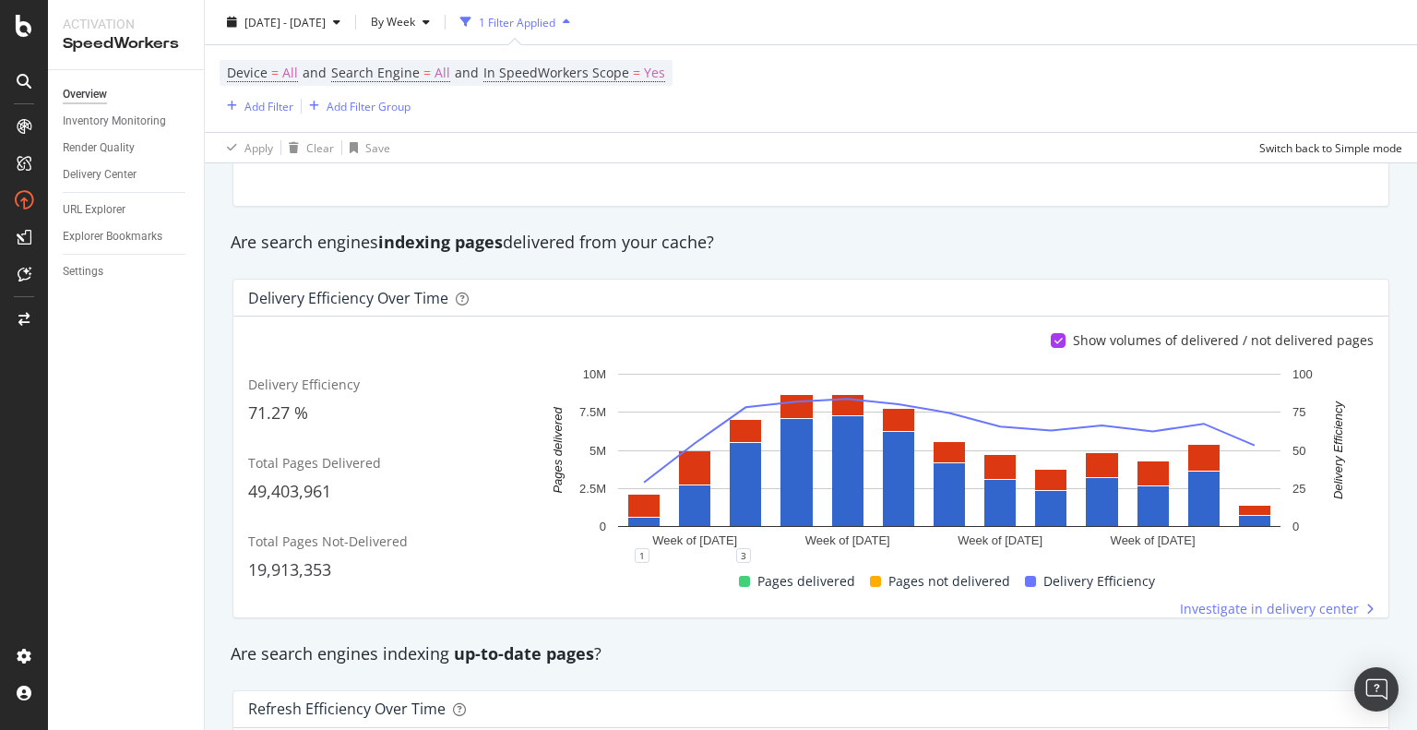
click at [288, 198] on div "Delivery efficiency 71.27 % Refresh efficiency 98.2 % Render quality 86.72 % Re…" at bounding box center [810, 129] width 1155 height 153
click at [135, 115] on div "Inventory Monitoring" at bounding box center [114, 121] width 103 height 19
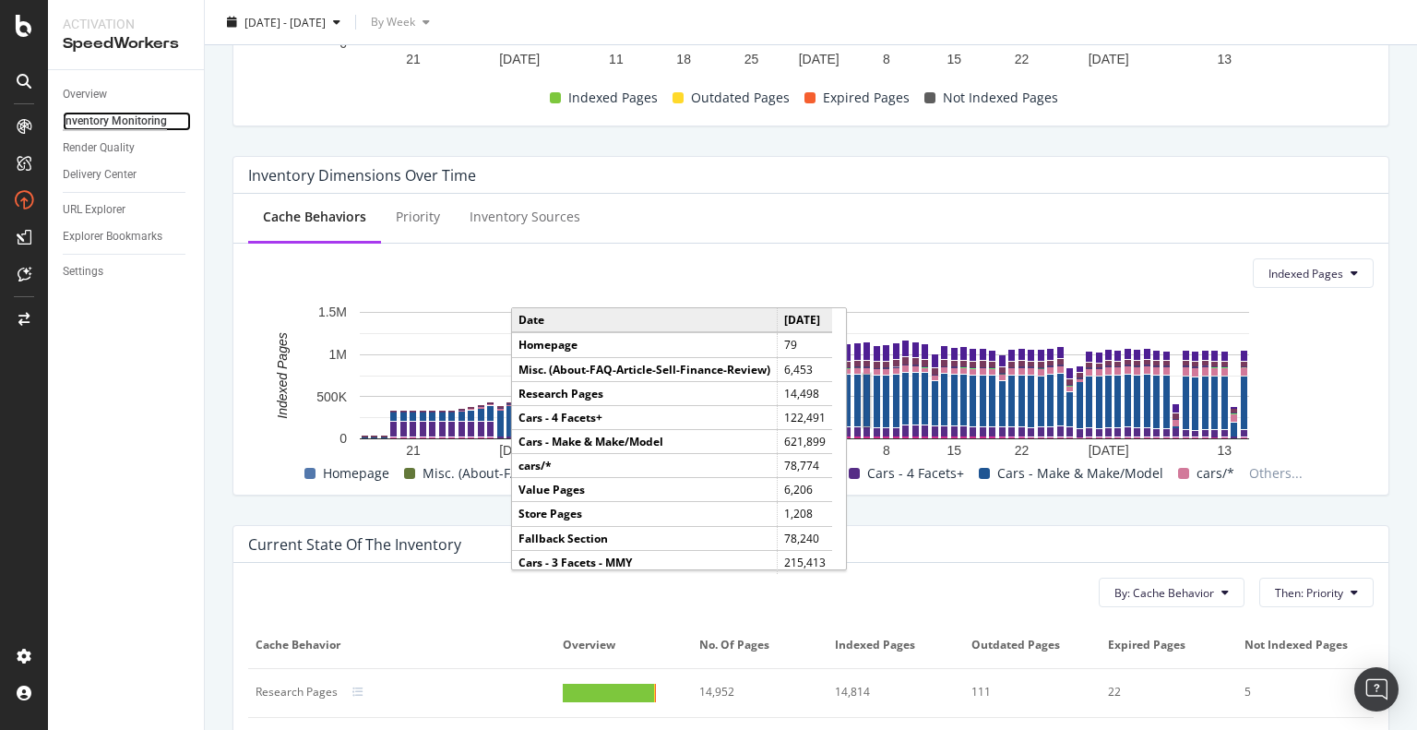
scroll to position [553, 0]
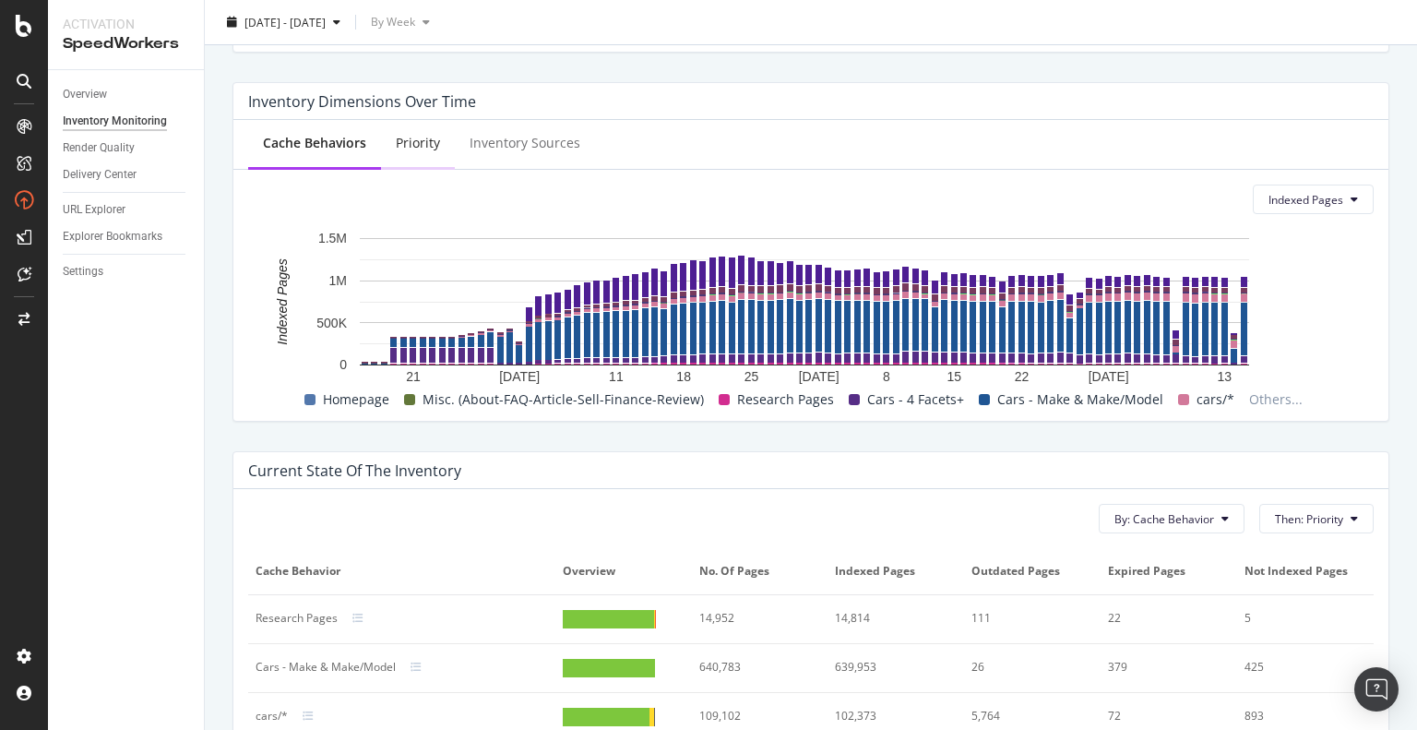
click at [398, 144] on div "Priority" at bounding box center [418, 143] width 44 height 18
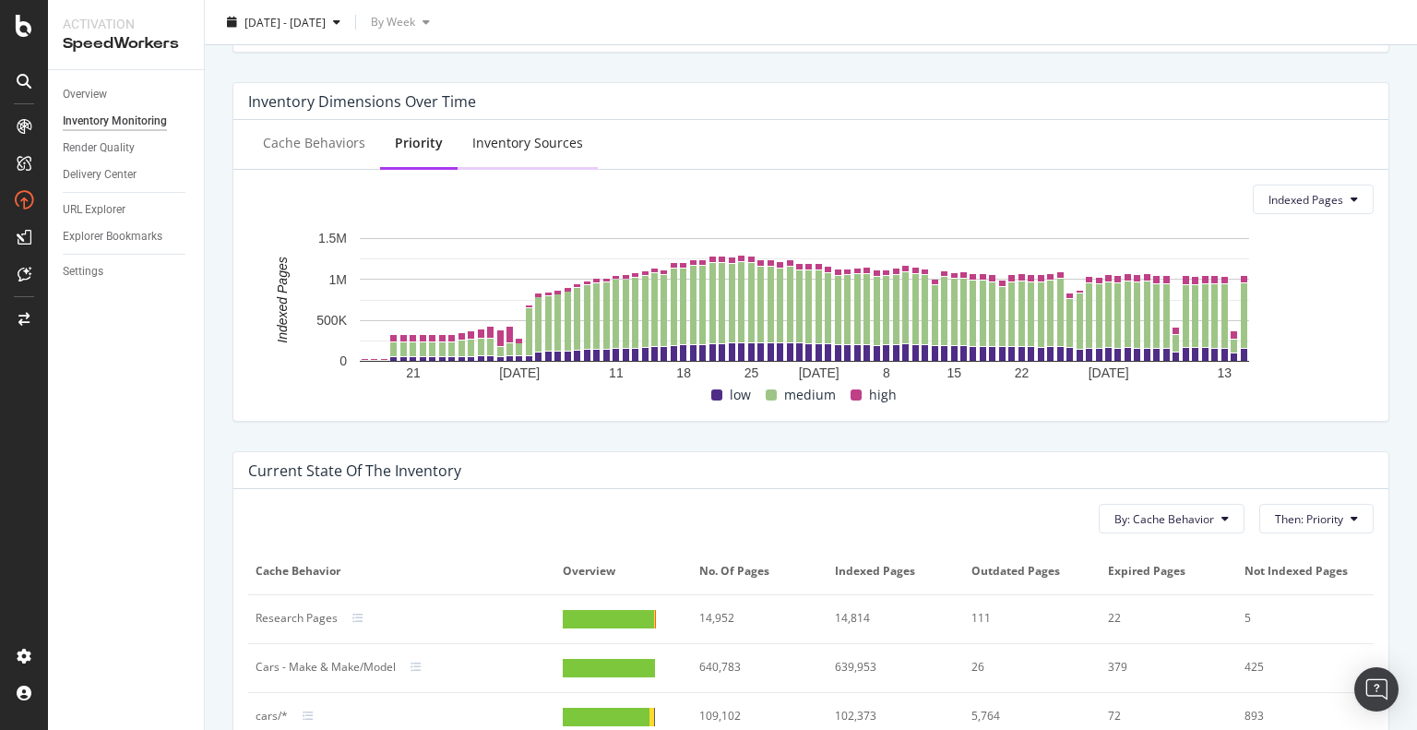
click at [507, 142] on div "Inventory Sources" at bounding box center [527, 143] width 111 height 18
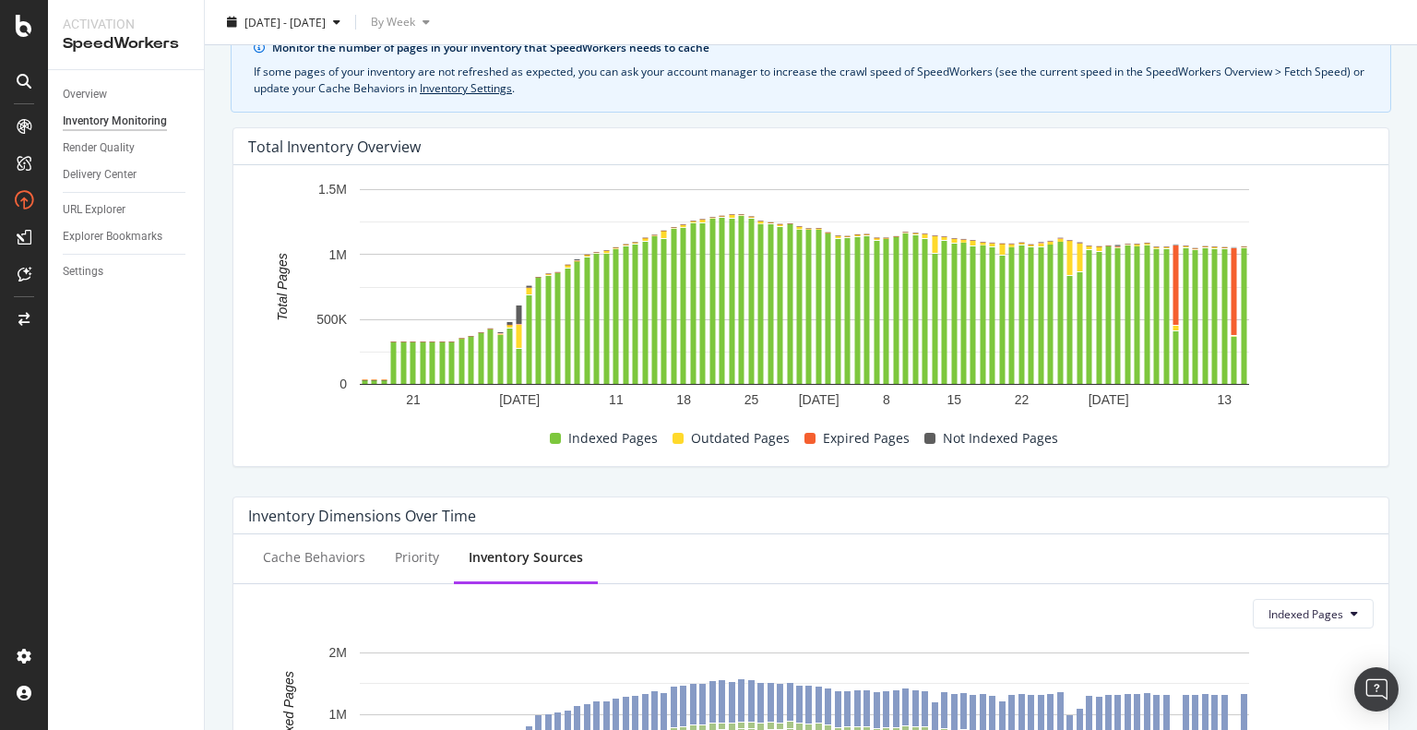
scroll to position [0, 0]
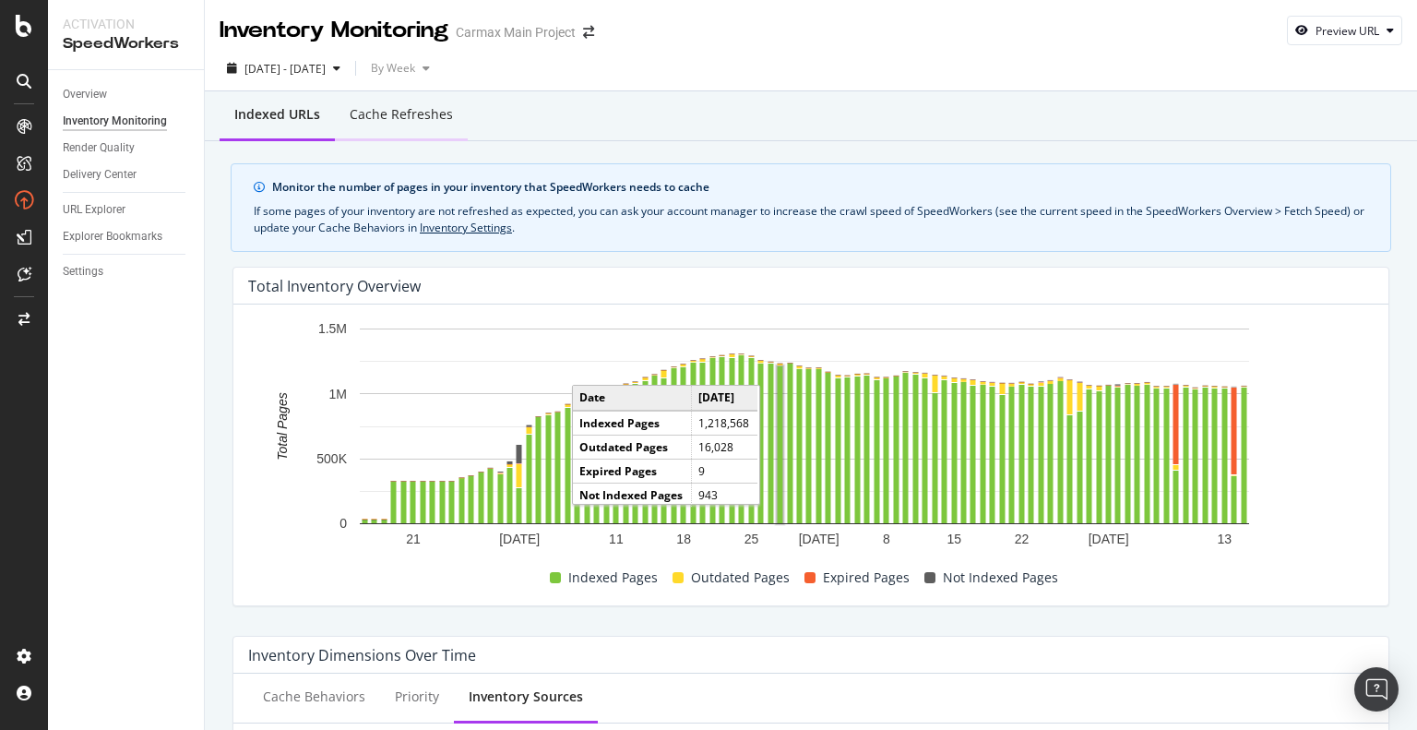
click at [361, 121] on div "Cache refreshes" at bounding box center [401, 114] width 103 height 18
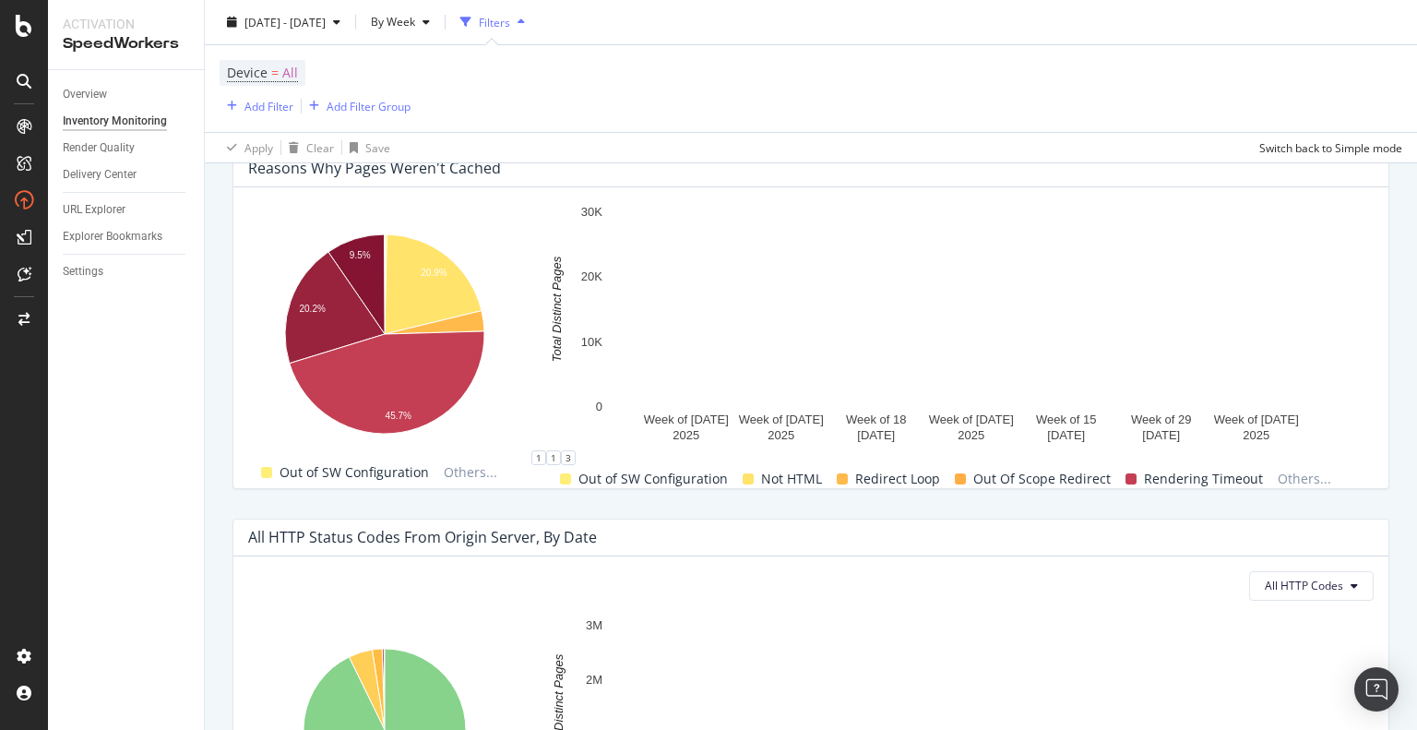
scroll to position [1015, 0]
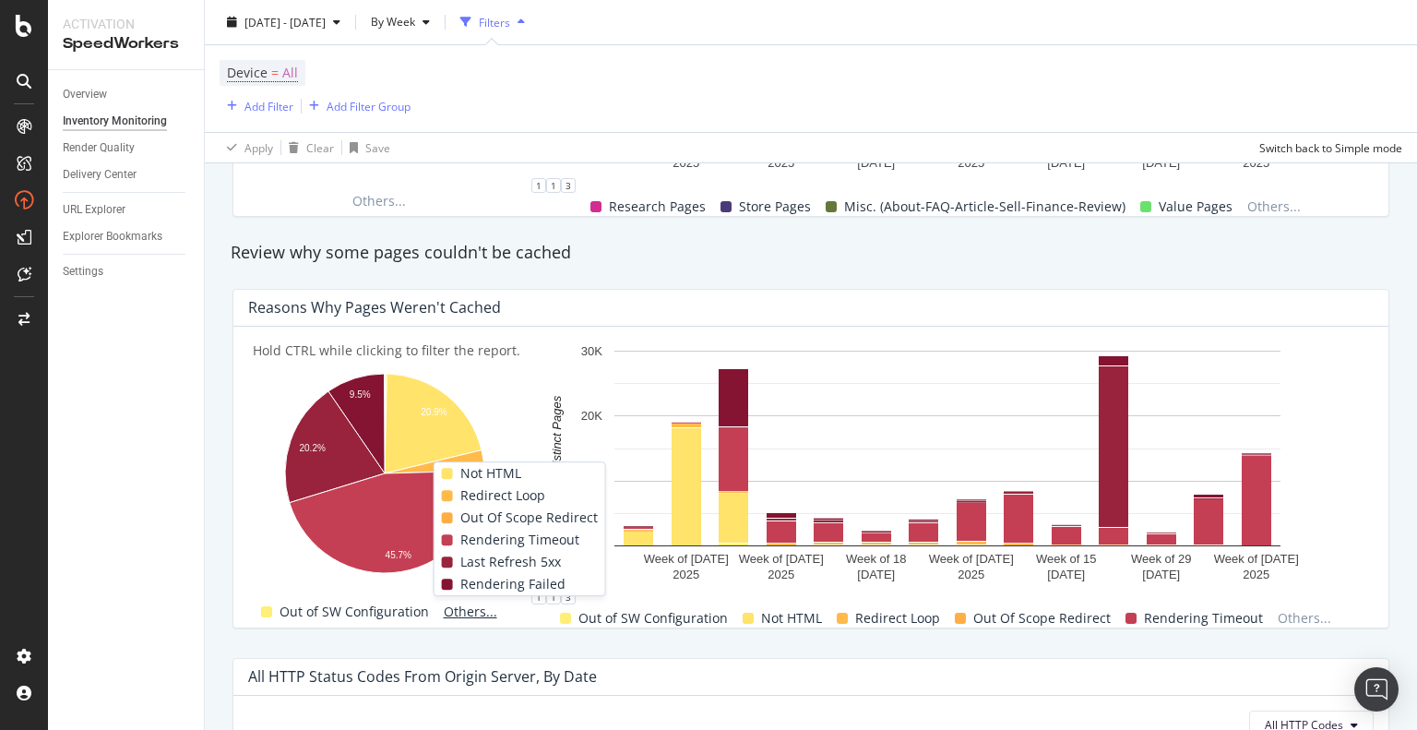
click at [472, 601] on span "Others..." at bounding box center [470, 611] width 68 height 22
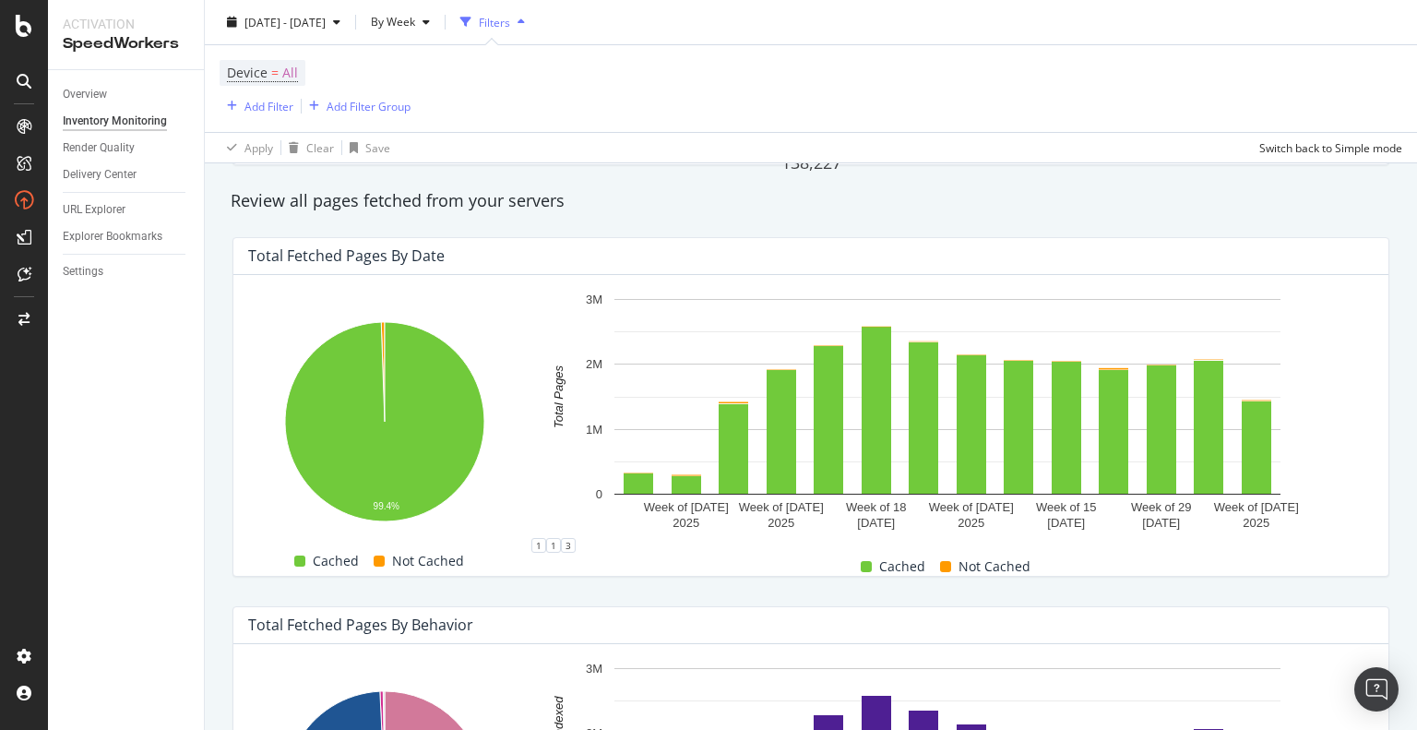
scroll to position [253, 0]
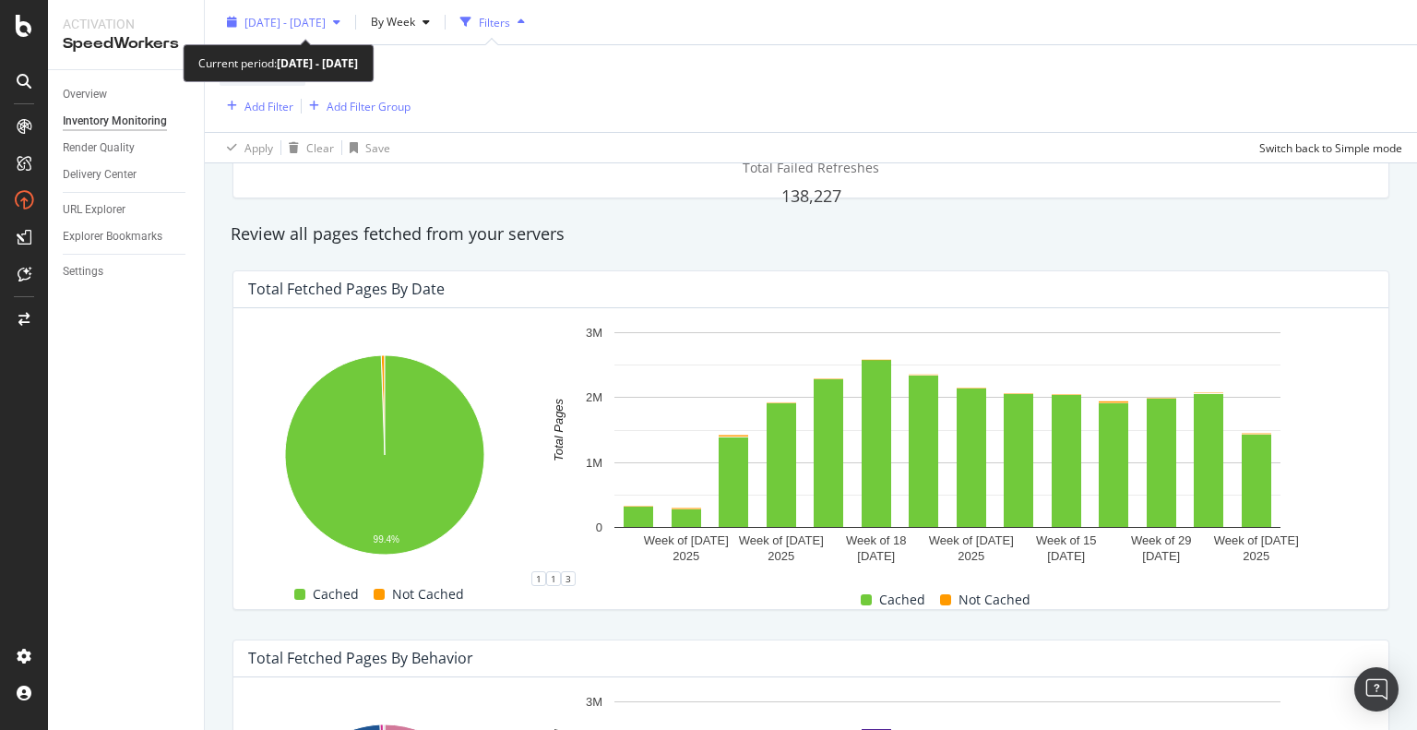
click at [326, 29] on div "[DATE] - [DATE]" at bounding box center [284, 22] width 81 height 16
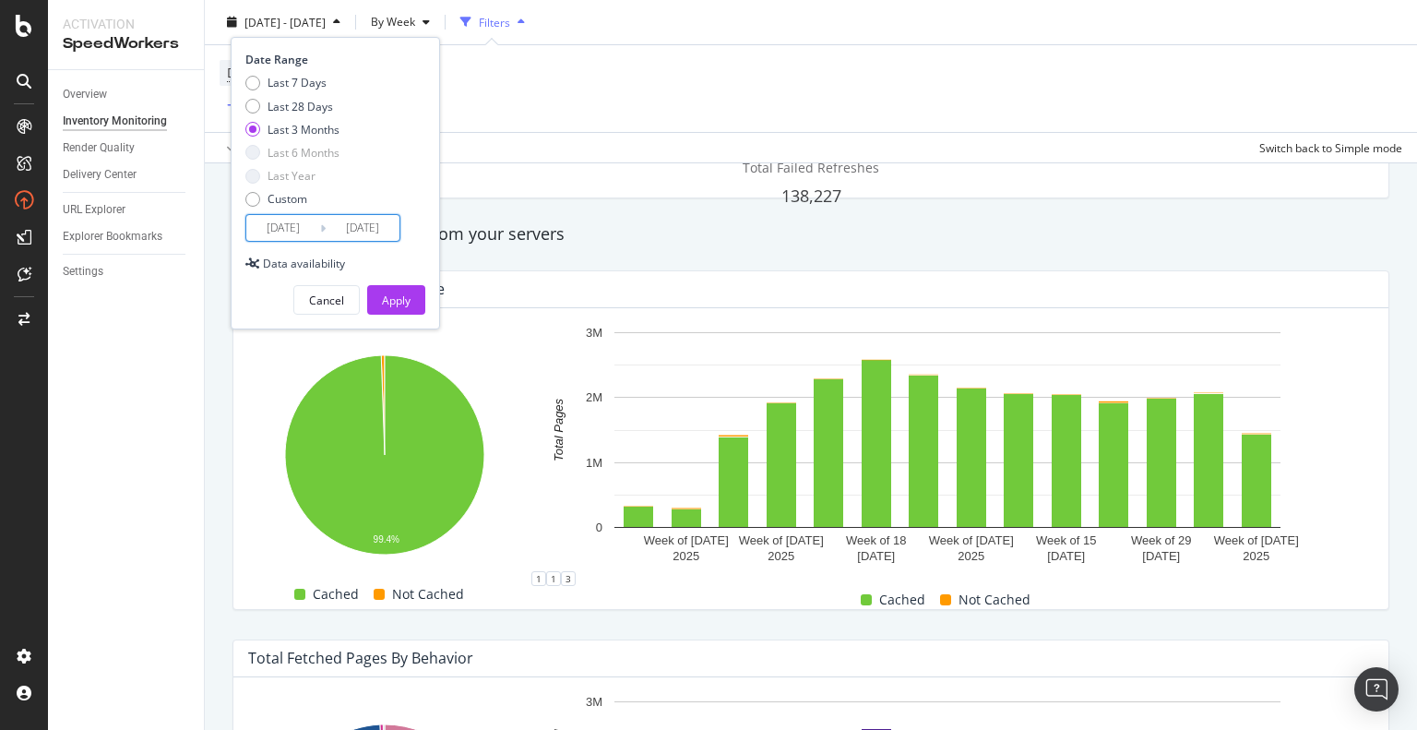
click at [345, 226] on input "[DATE]" at bounding box center [363, 228] width 74 height 26
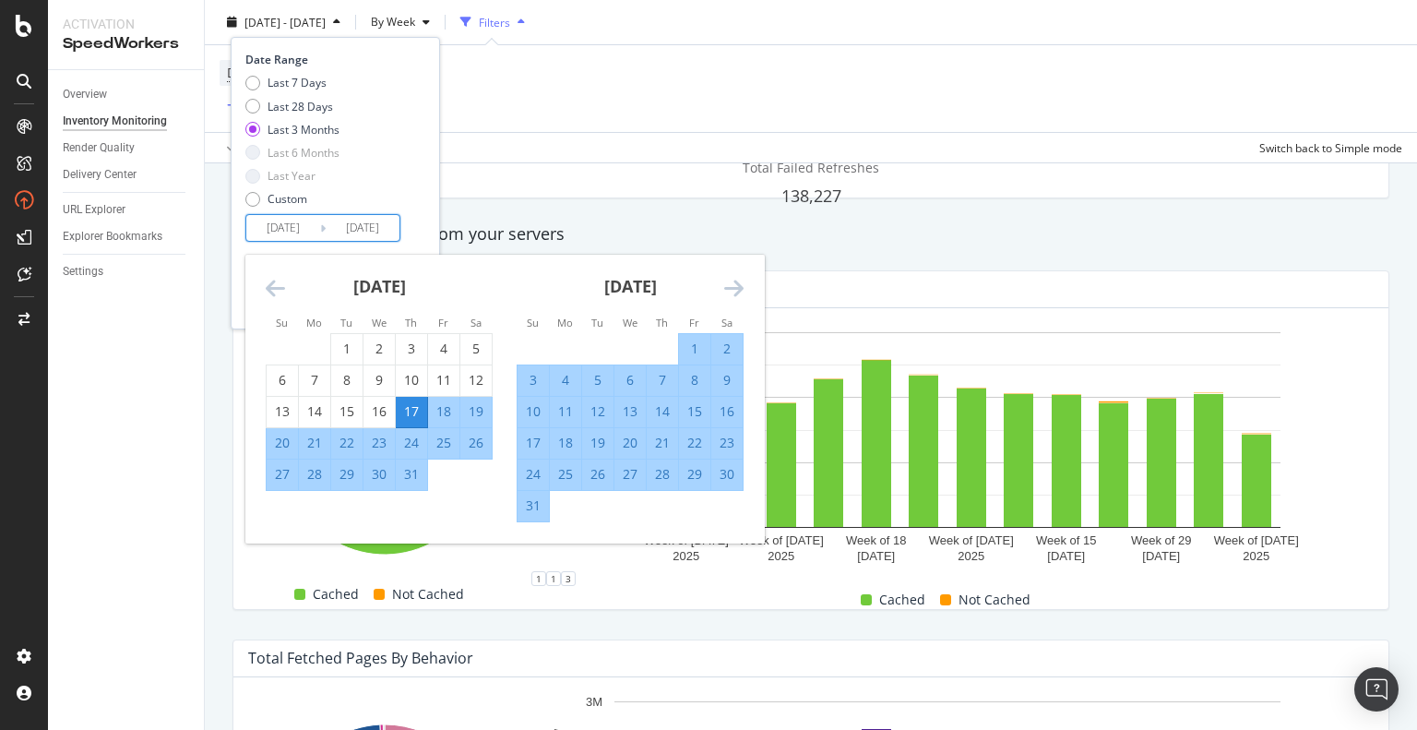
click at [727, 283] on div "[DATE] 1 2 3 4 5 6 7 8 9 10 11 12 13 14 15 16 17 18 19 20 21 22 23 24 25 26 27 …" at bounding box center [504, 399] width 518 height 289
click at [727, 283] on icon "Move forward to switch to the next month." at bounding box center [733, 288] width 19 height 22
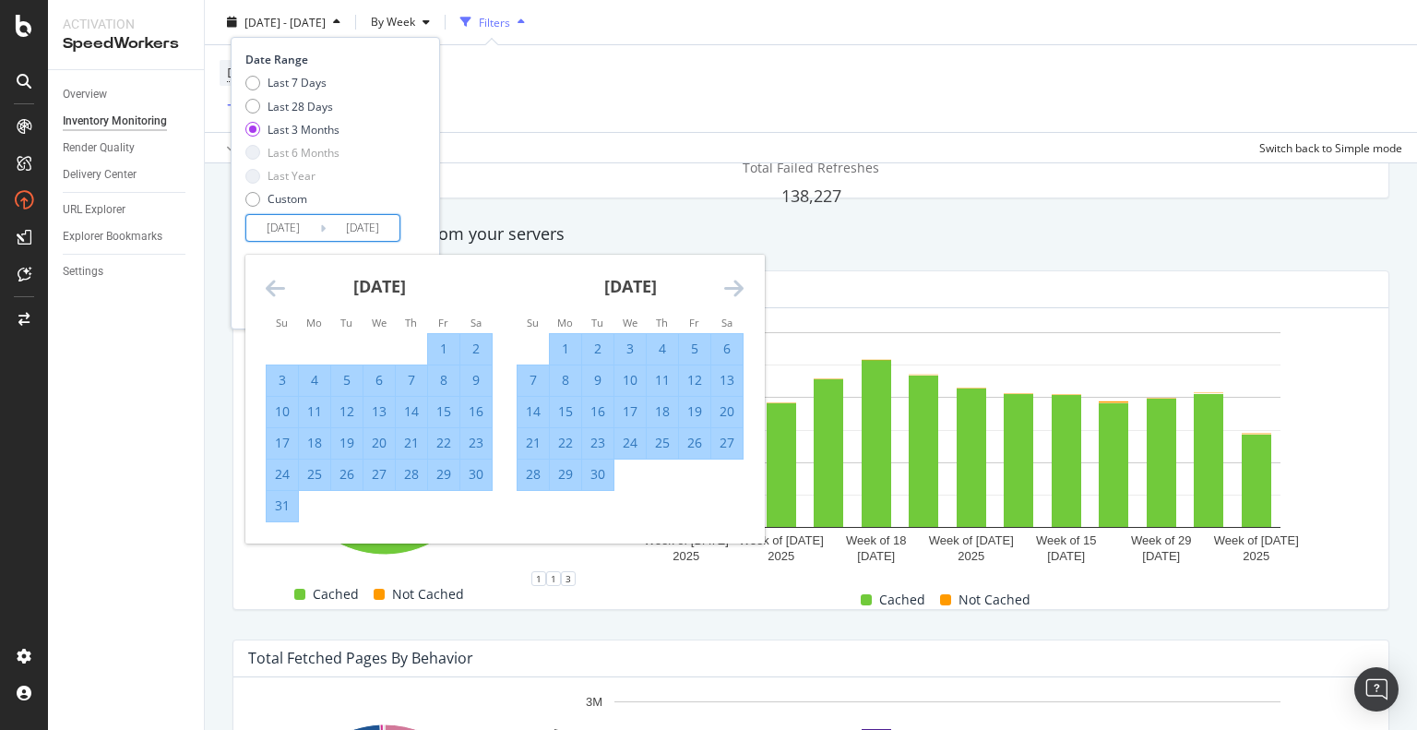
click at [739, 281] on icon "Move forward to switch to the next month." at bounding box center [733, 288] width 19 height 22
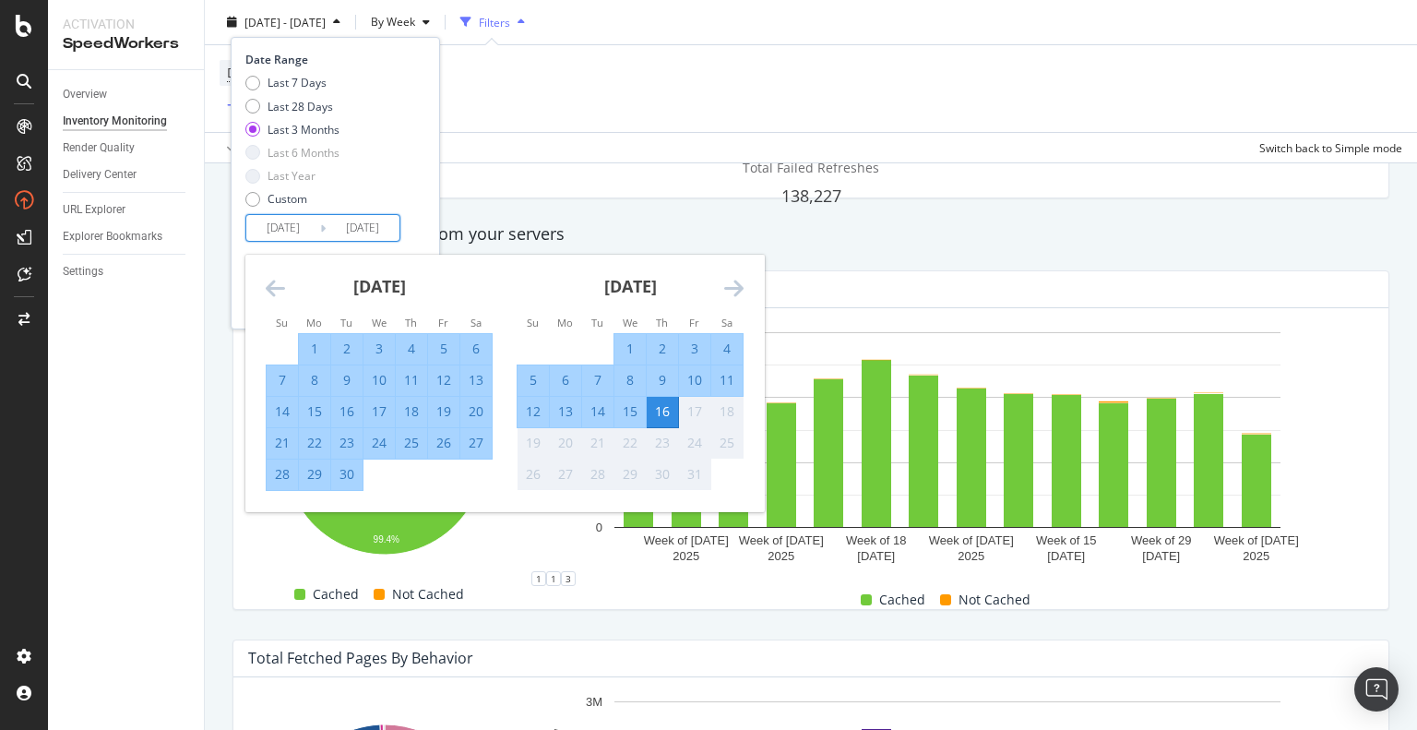
click at [739, 282] on icon "Move forward to switch to the next month." at bounding box center [733, 288] width 19 height 22
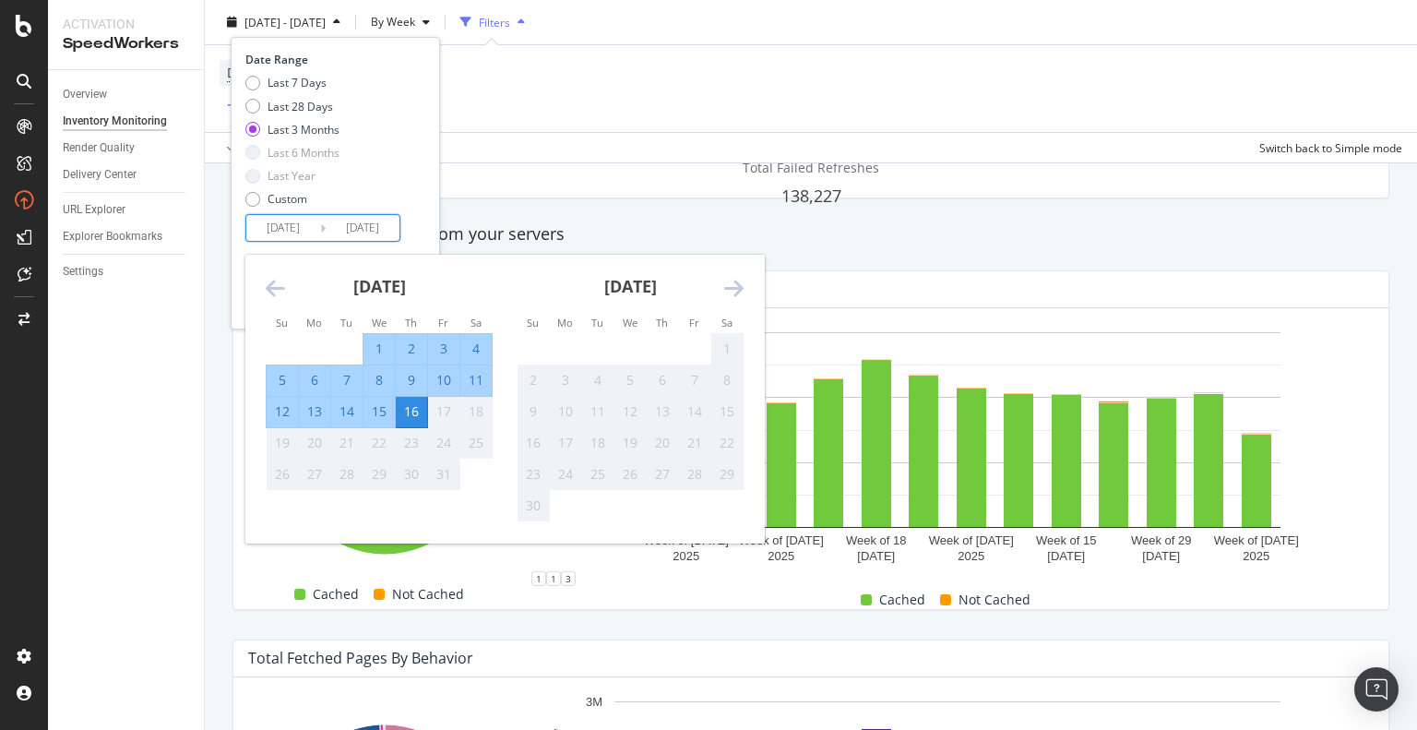
click at [269, 290] on icon "Move backward to switch to the previous month." at bounding box center [275, 288] width 19 height 22
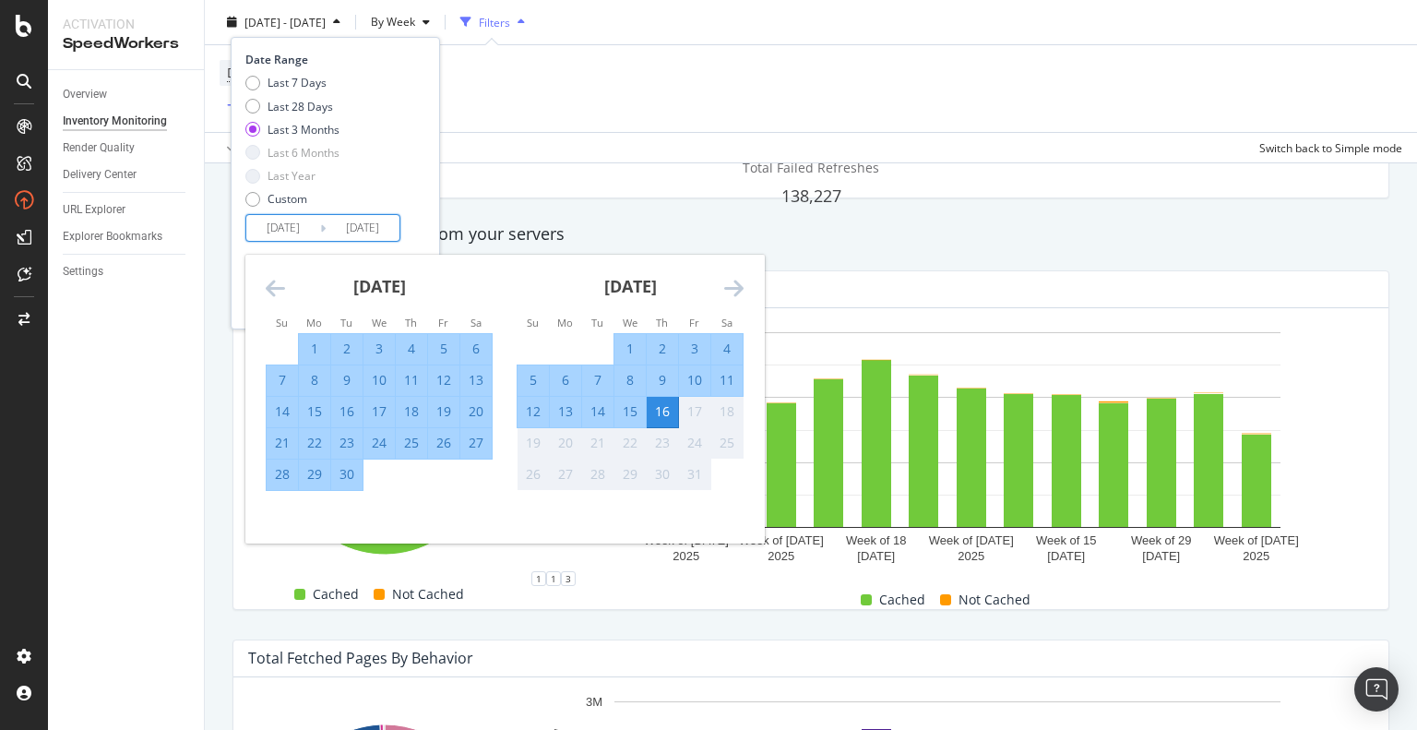
click at [723, 380] on div "11" at bounding box center [726, 380] width 31 height 18
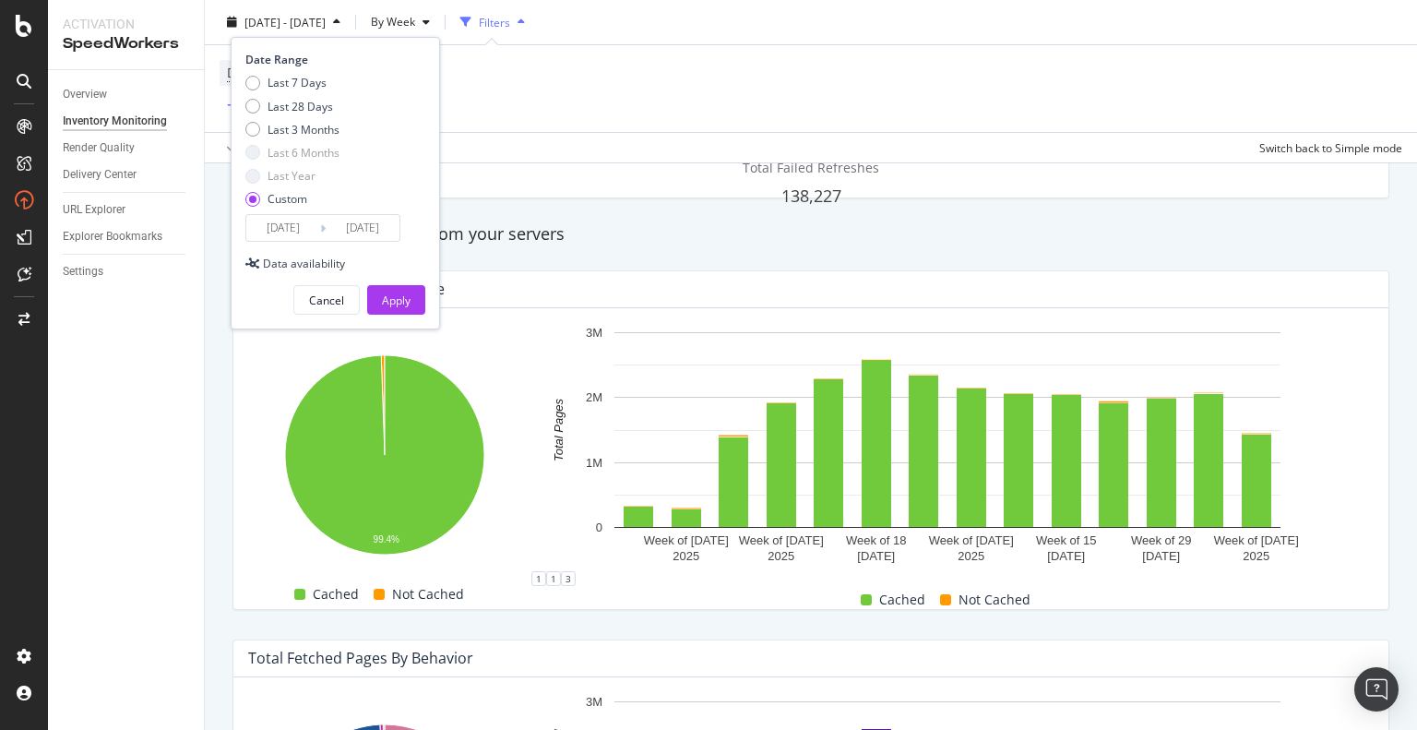
type input "[DATE]"
click at [419, 291] on button "Apply" at bounding box center [396, 300] width 58 height 30
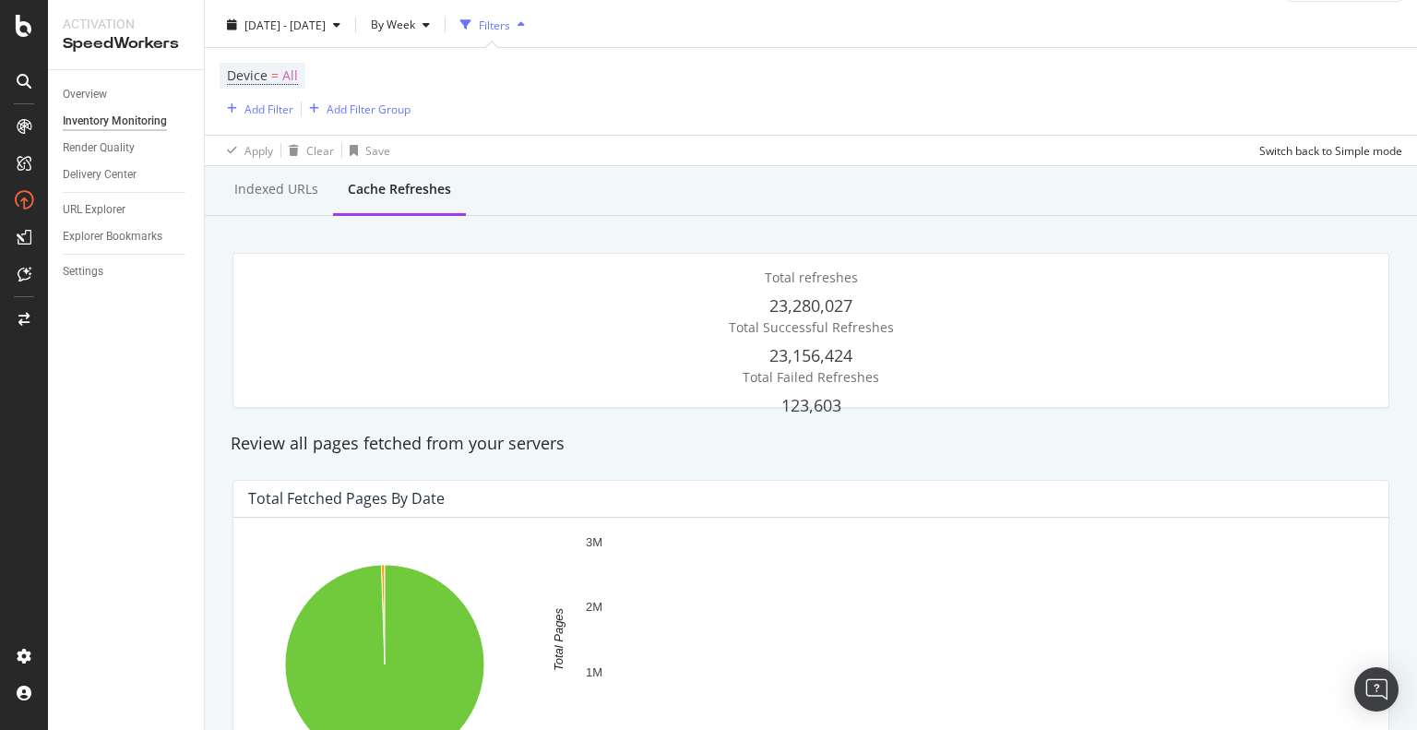
scroll to position [41, 0]
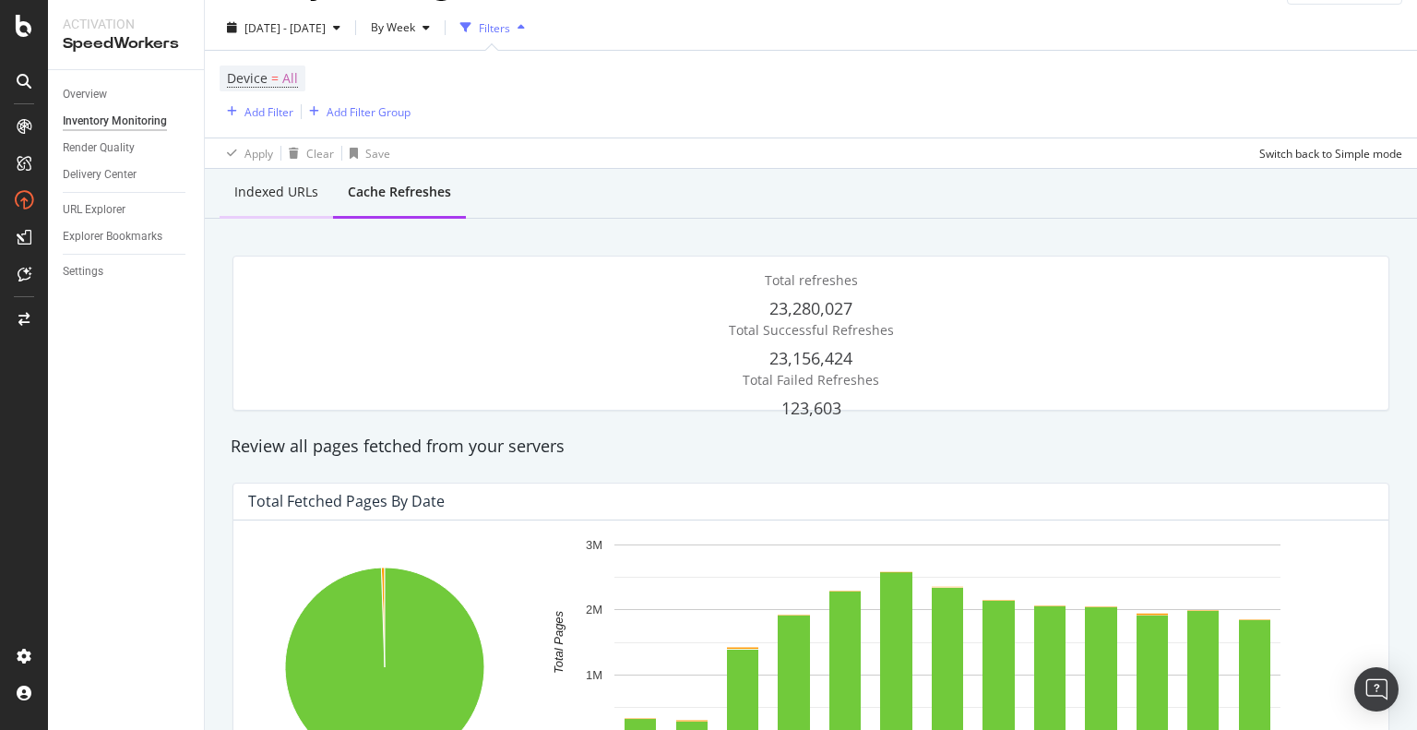
click at [290, 202] on div "Indexed URLs" at bounding box center [276, 193] width 113 height 51
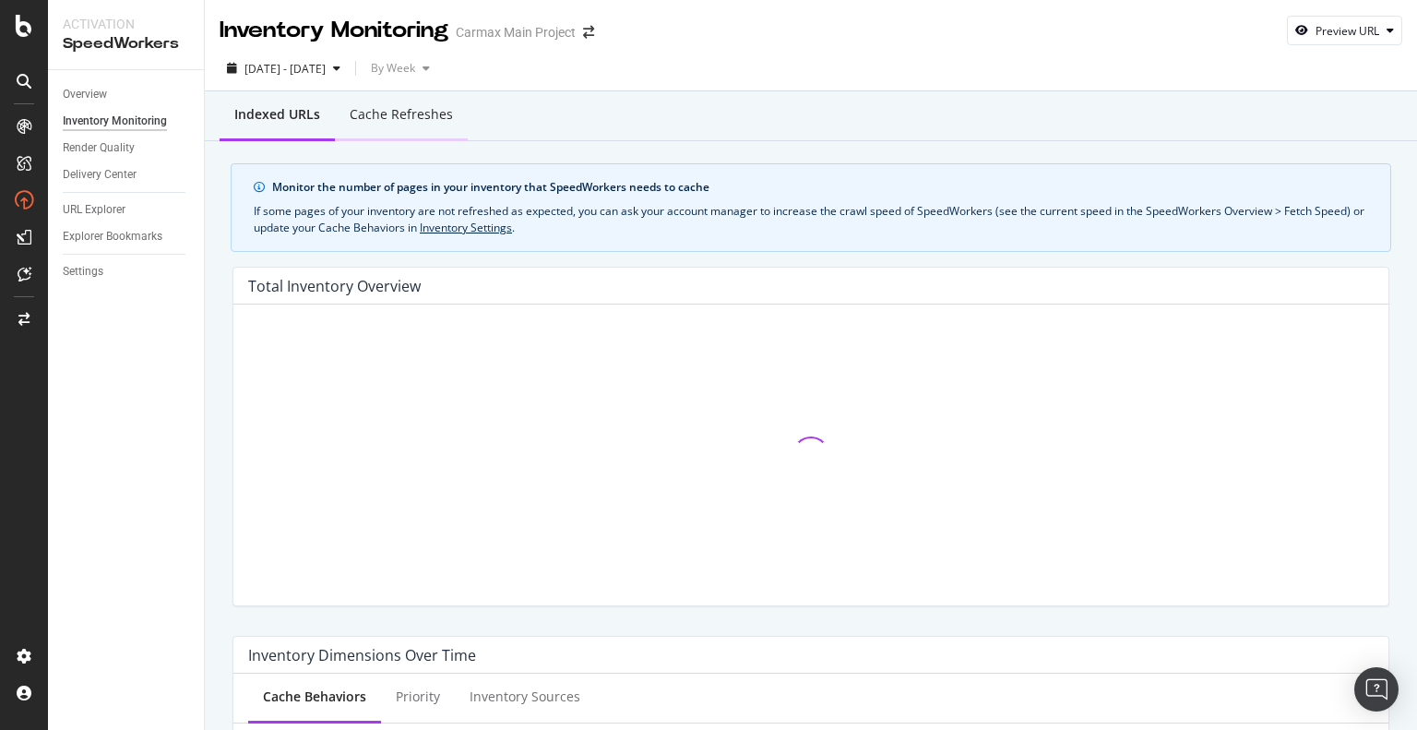
click at [386, 118] on div "Cache refreshes" at bounding box center [401, 114] width 103 height 18
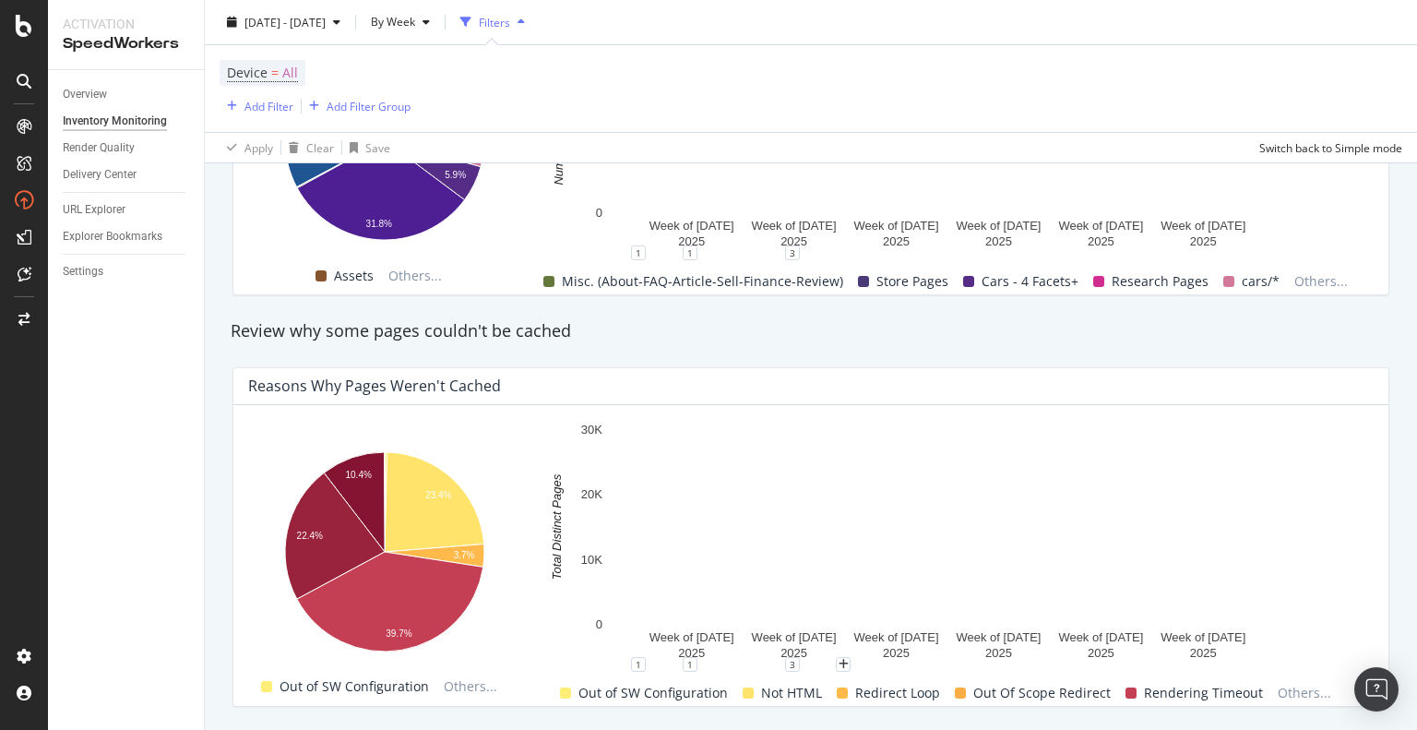
scroll to position [1015, 0]
